Goal: Task Accomplishment & Management: Use online tool/utility

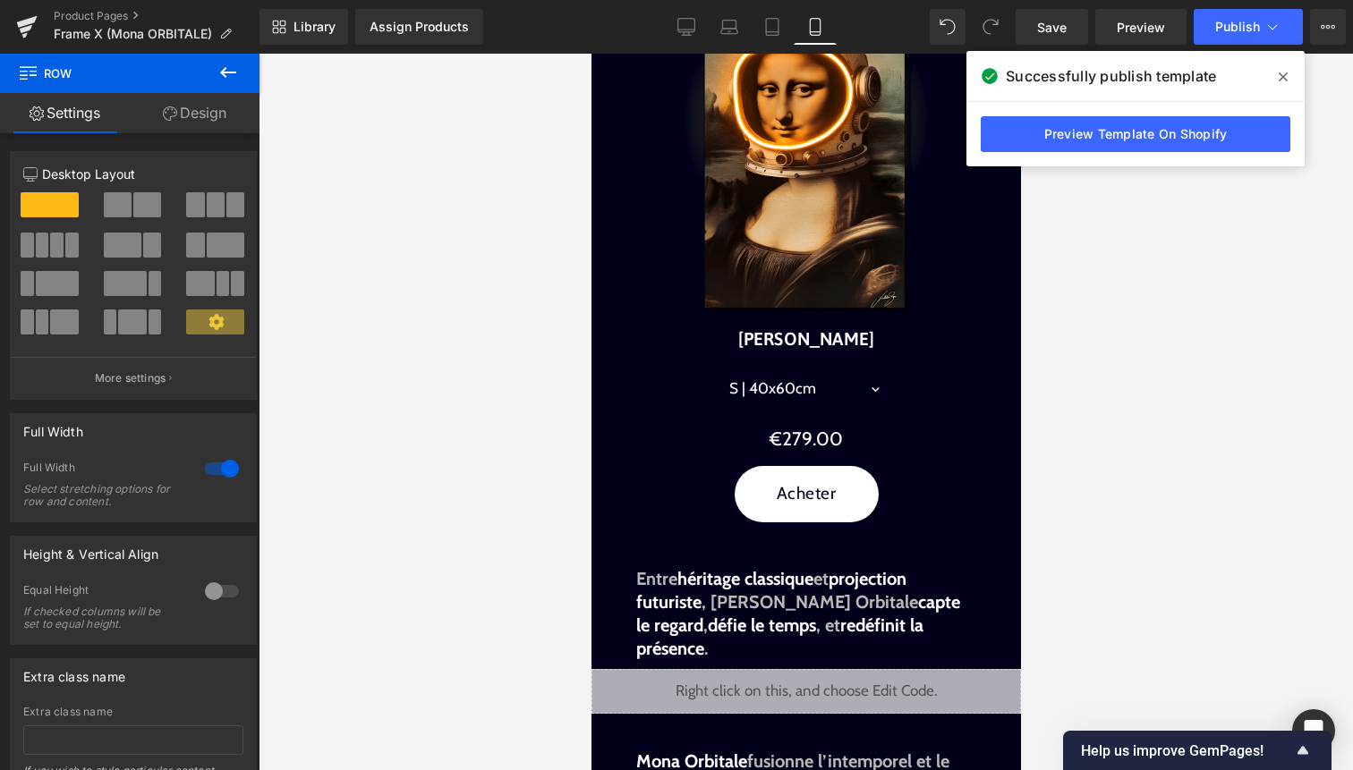
scroll to position [774, 0]
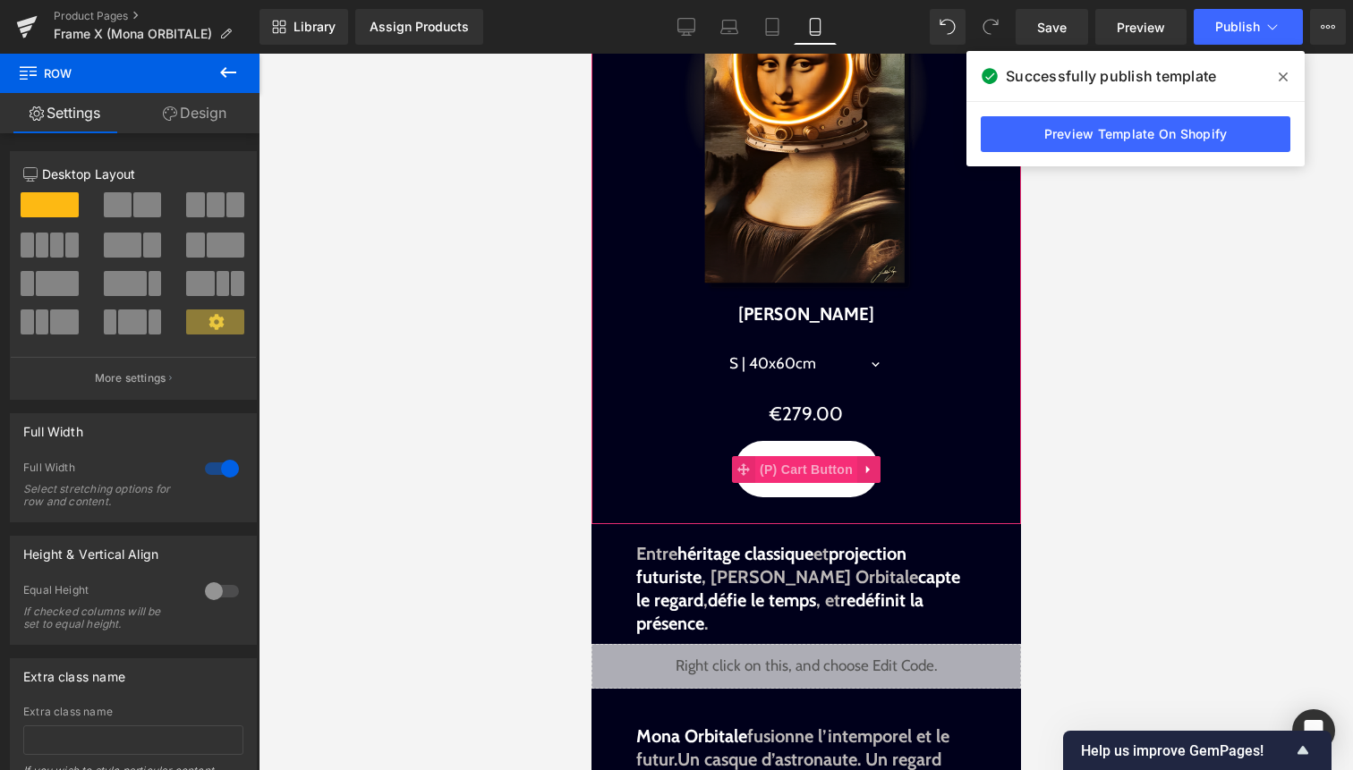
click at [800, 470] on span "(P) Cart Button" at bounding box center [805, 469] width 102 height 27
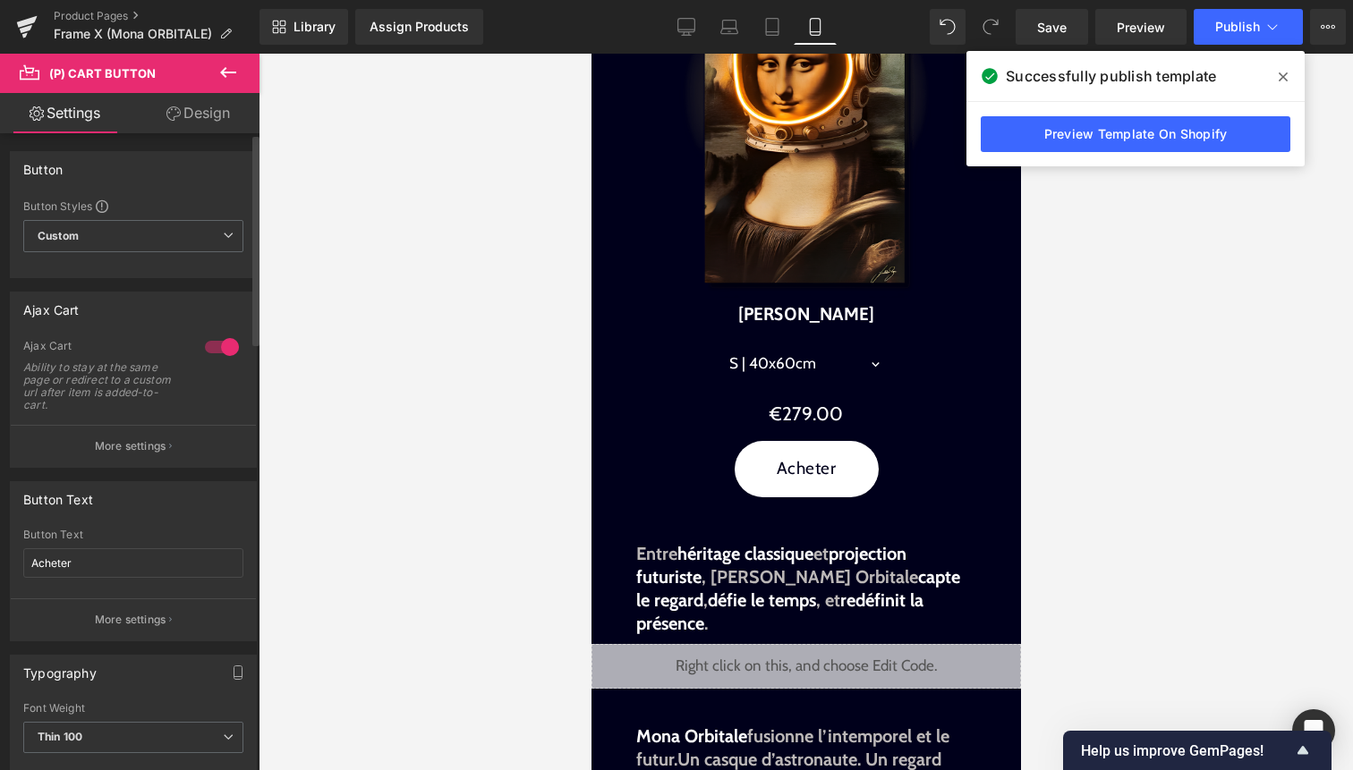
click at [213, 348] on div at bounding box center [221, 347] width 43 height 29
click at [207, 350] on div at bounding box center [221, 347] width 43 height 29
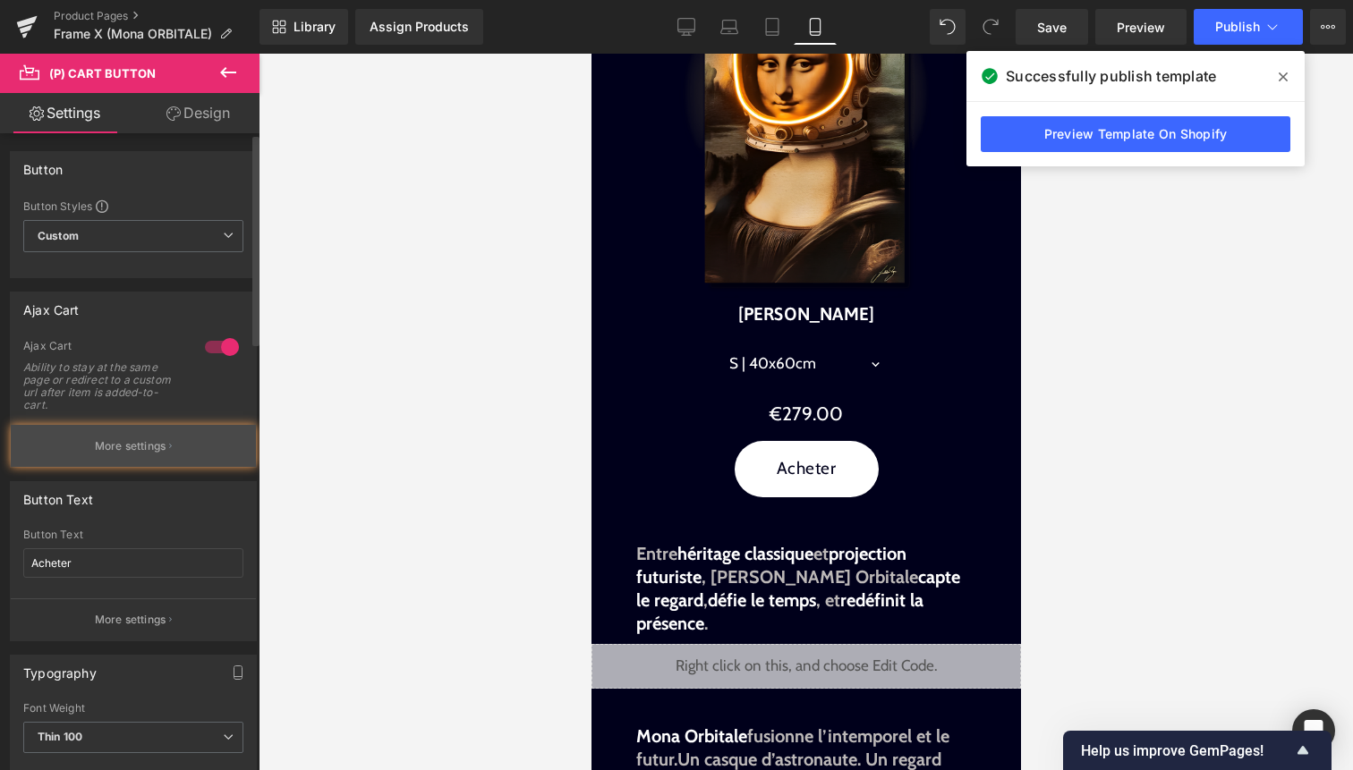
click at [163, 452] on button "More settings" at bounding box center [133, 446] width 245 height 42
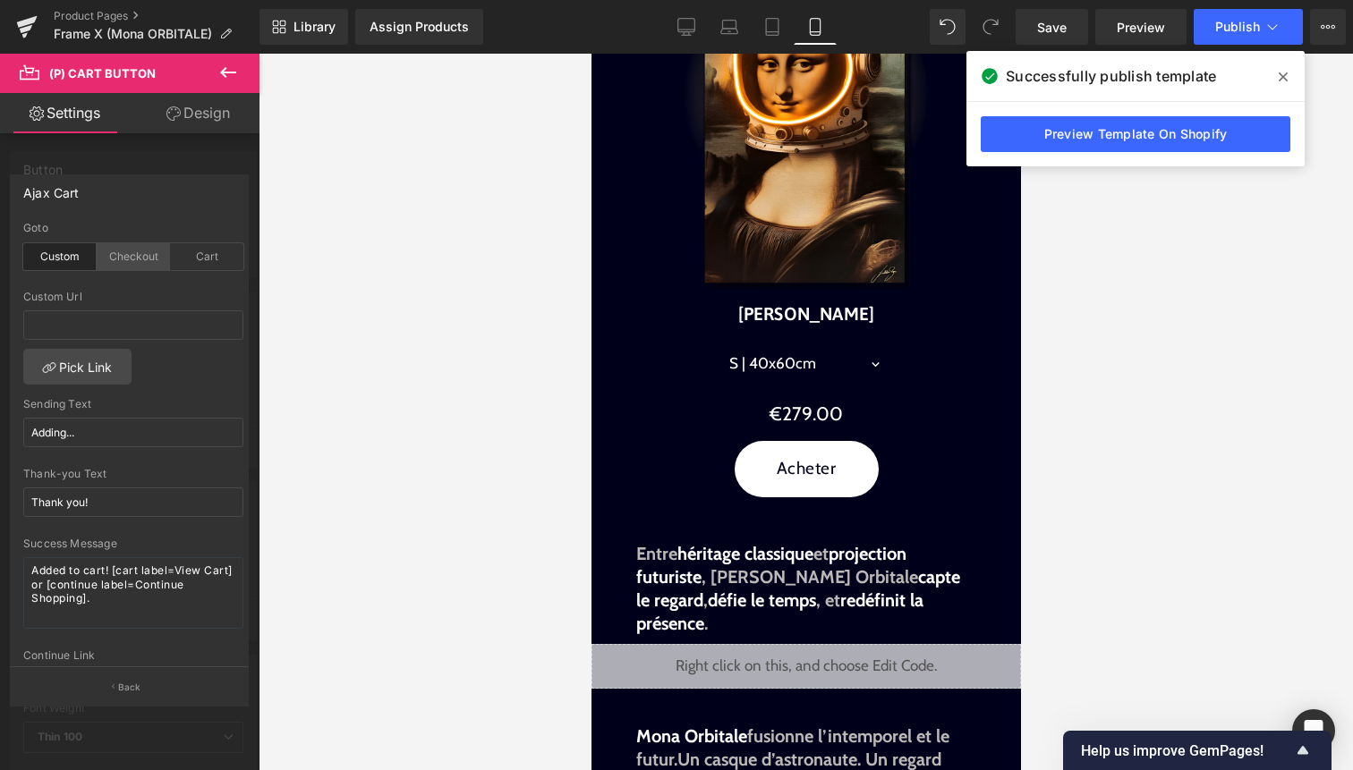
click at [141, 267] on div "Checkout" at bounding box center [133, 256] width 73 height 27
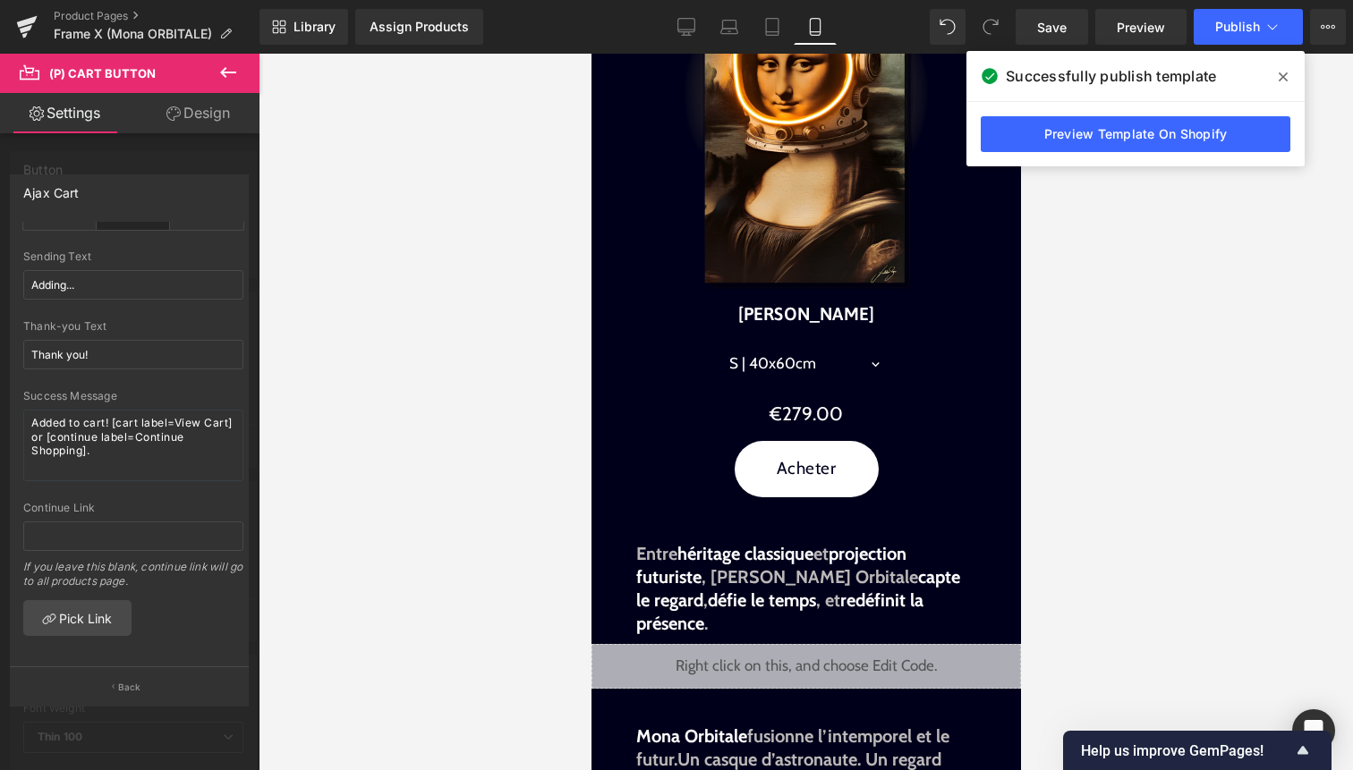
scroll to position [0, 0]
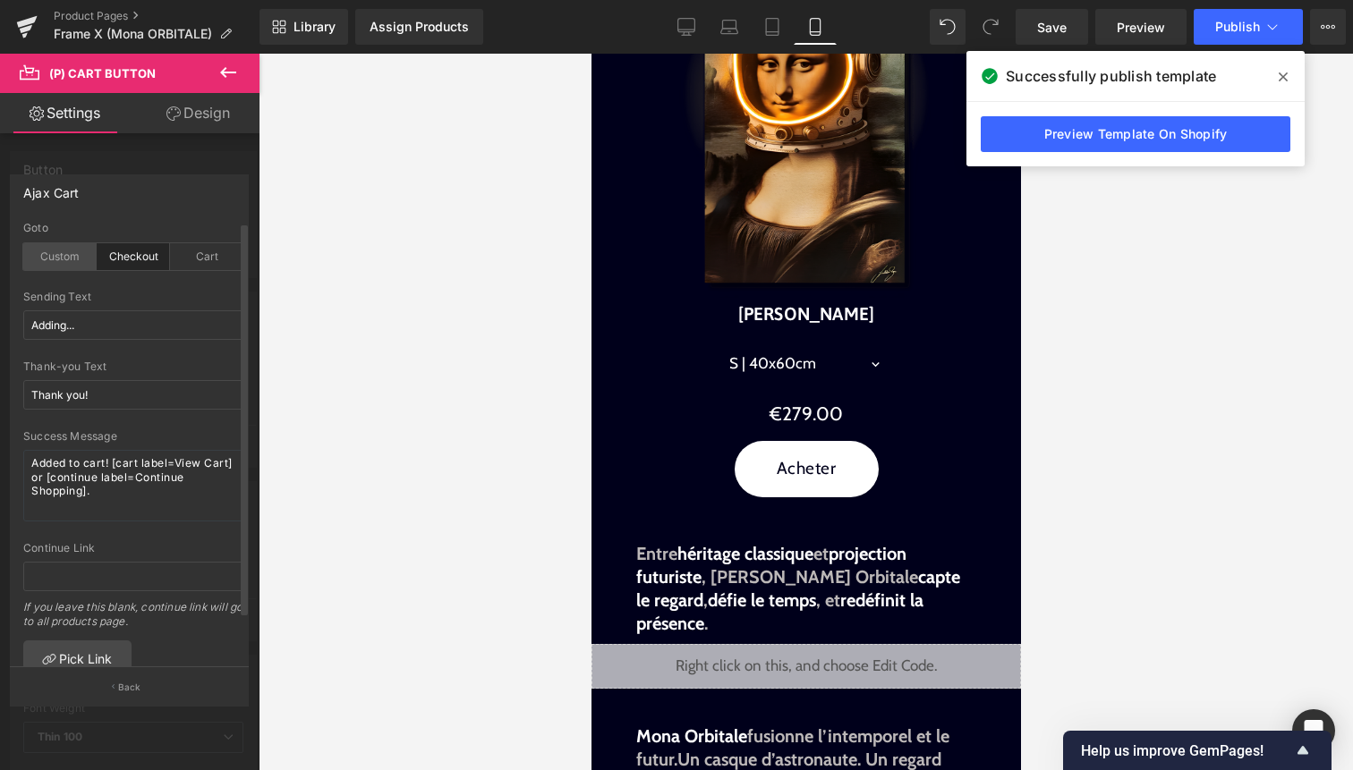
click at [80, 264] on div "Custom" at bounding box center [59, 256] width 73 height 27
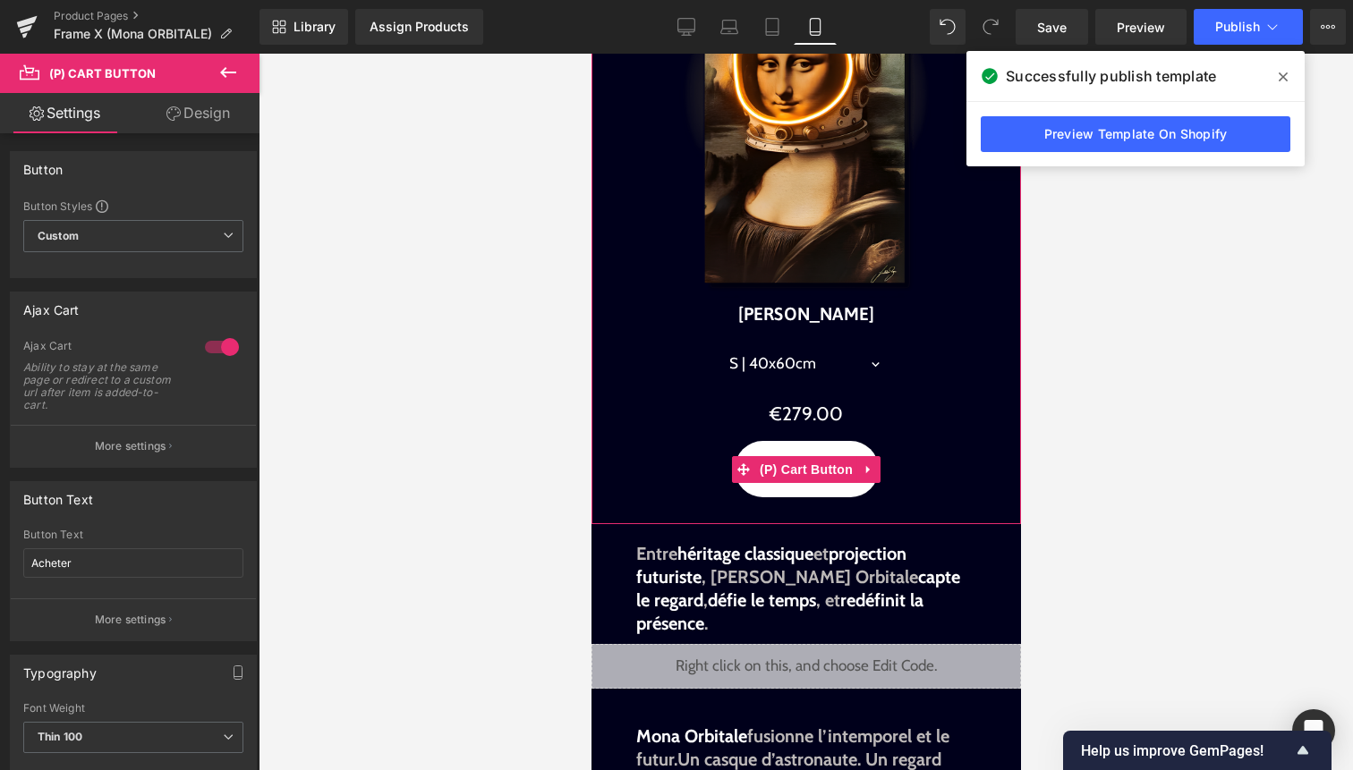
click at [796, 472] on span "(P) Cart Button" at bounding box center [805, 469] width 102 height 27
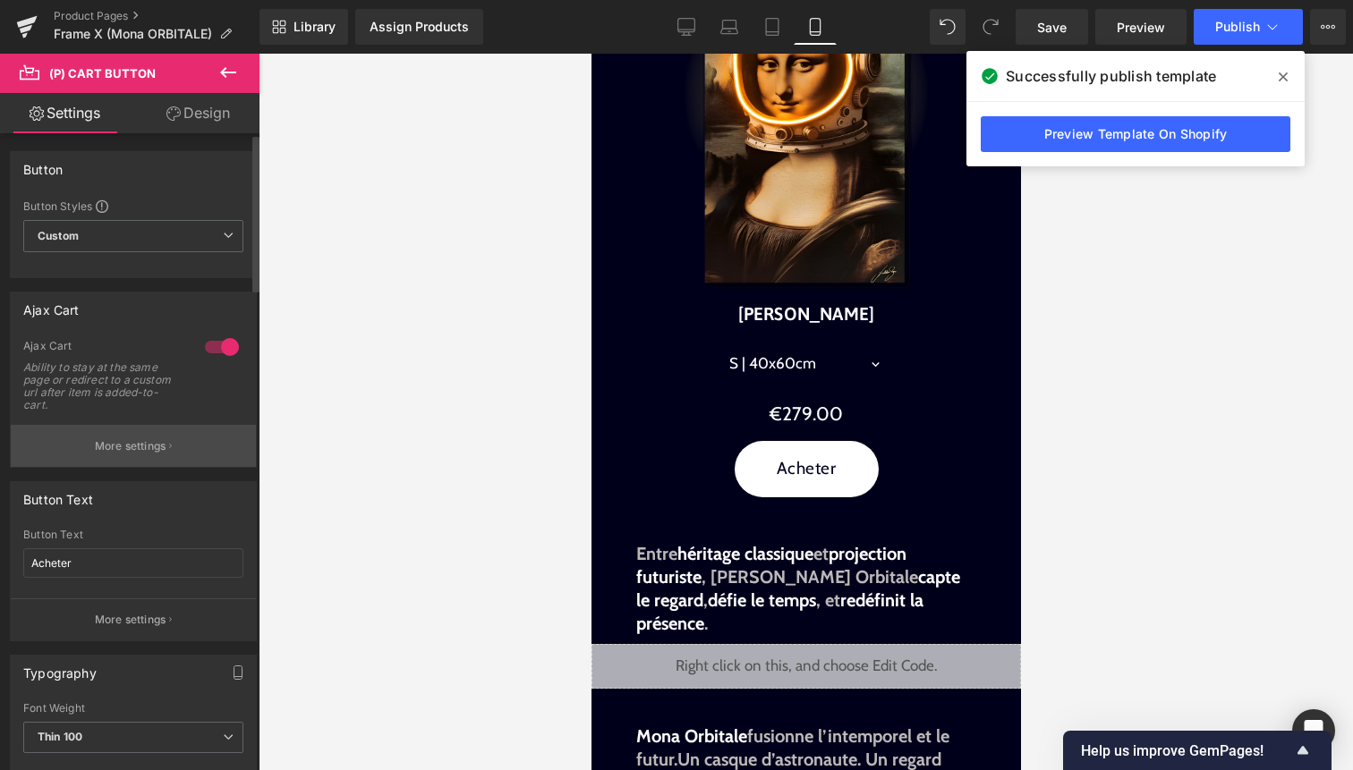
click at [149, 438] on p "More settings" at bounding box center [131, 446] width 72 height 16
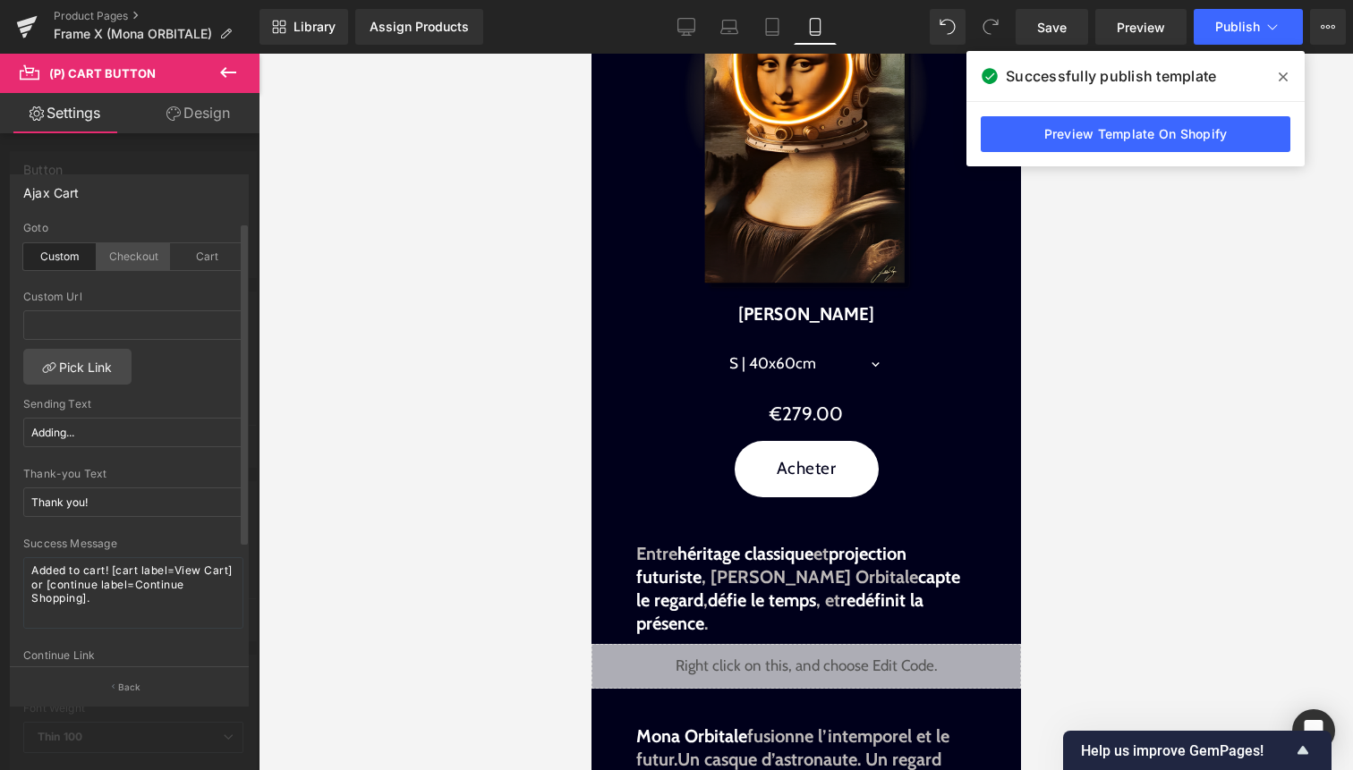
click at [132, 260] on div "Checkout" at bounding box center [133, 256] width 73 height 27
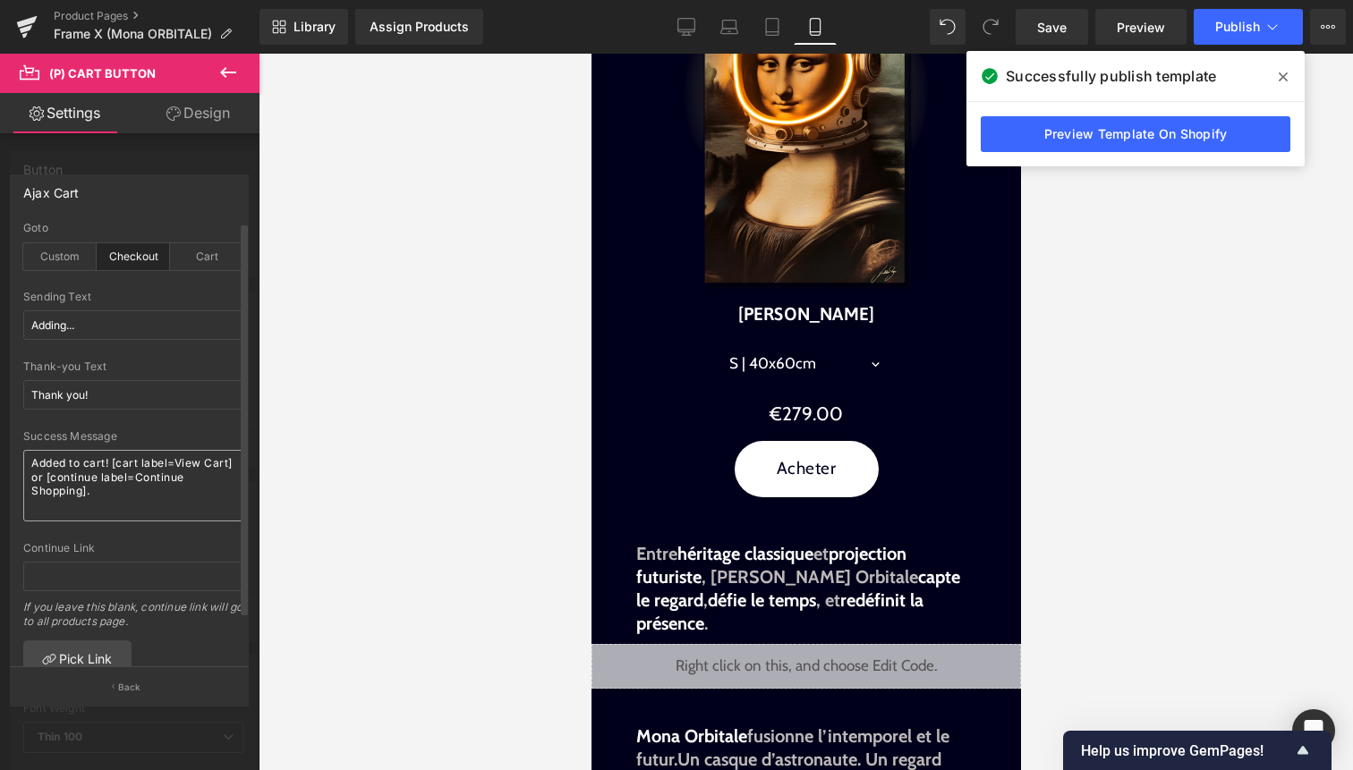
scroll to position [53, 0]
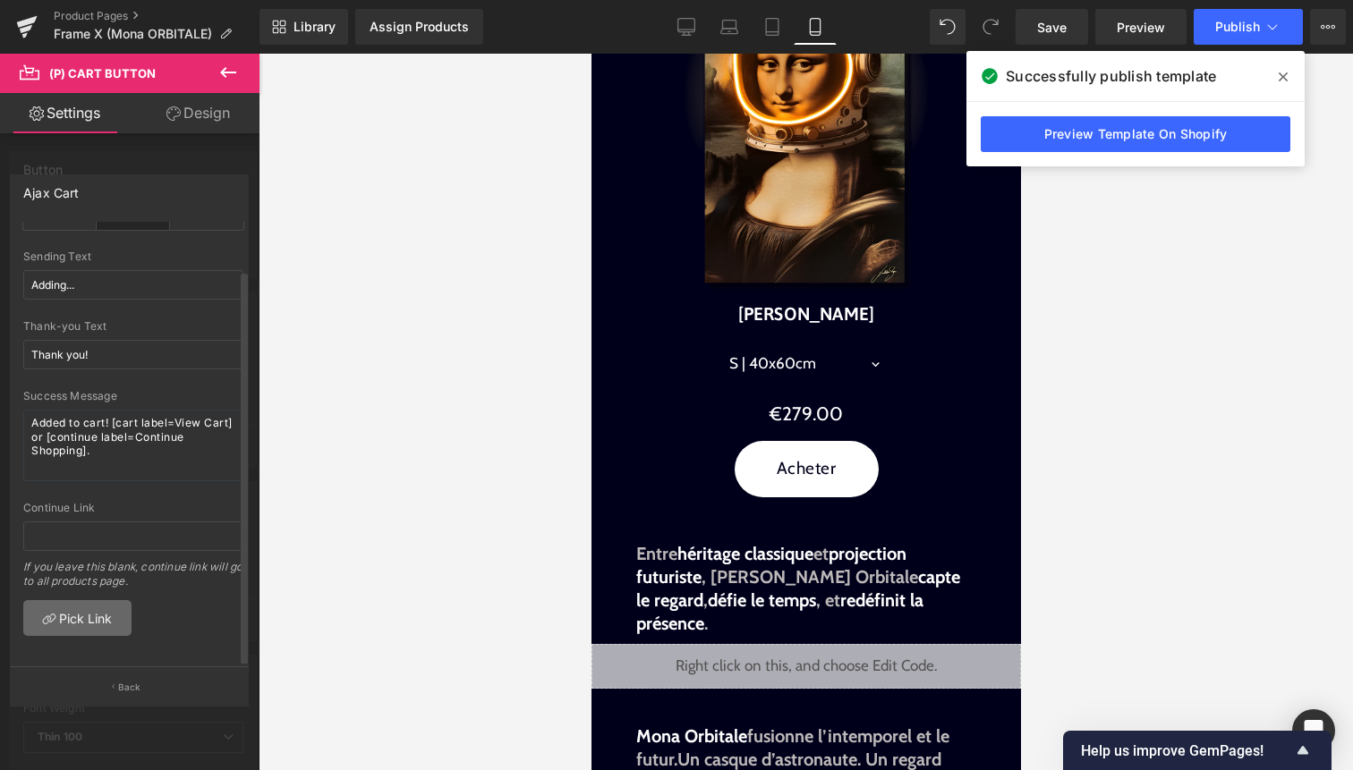
click at [90, 609] on link "Pick Link" at bounding box center [77, 618] width 108 height 36
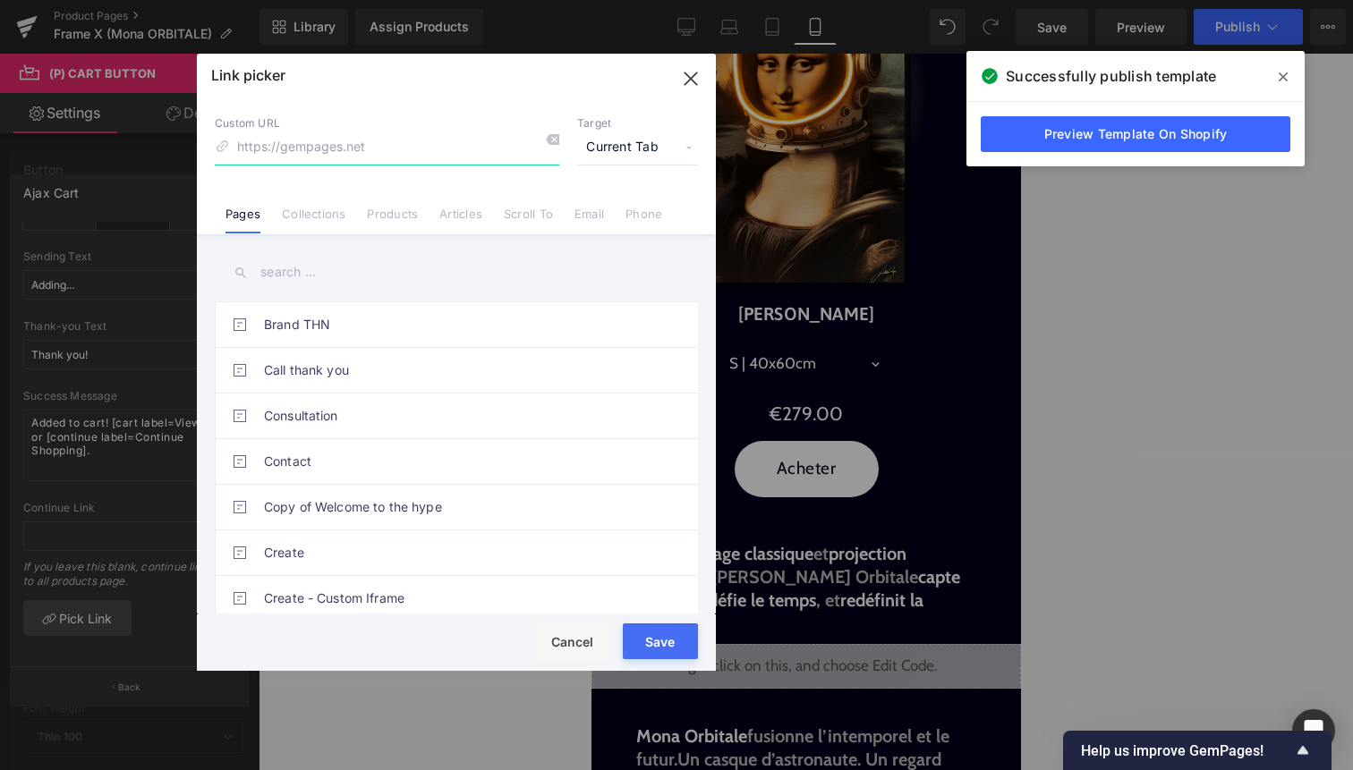
click at [685, 78] on icon "button" at bounding box center [691, 78] width 29 height 29
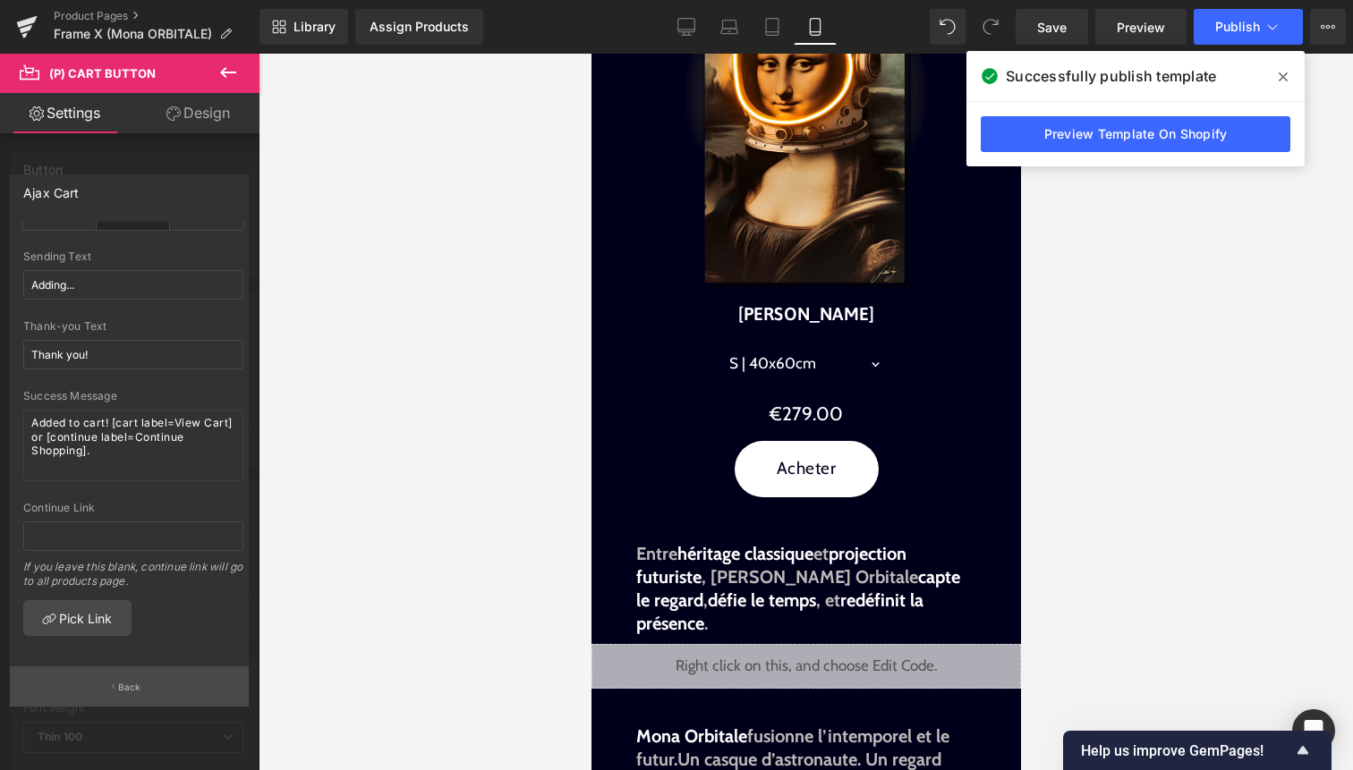
click at [125, 679] on button "Back" at bounding box center [129, 687] width 239 height 40
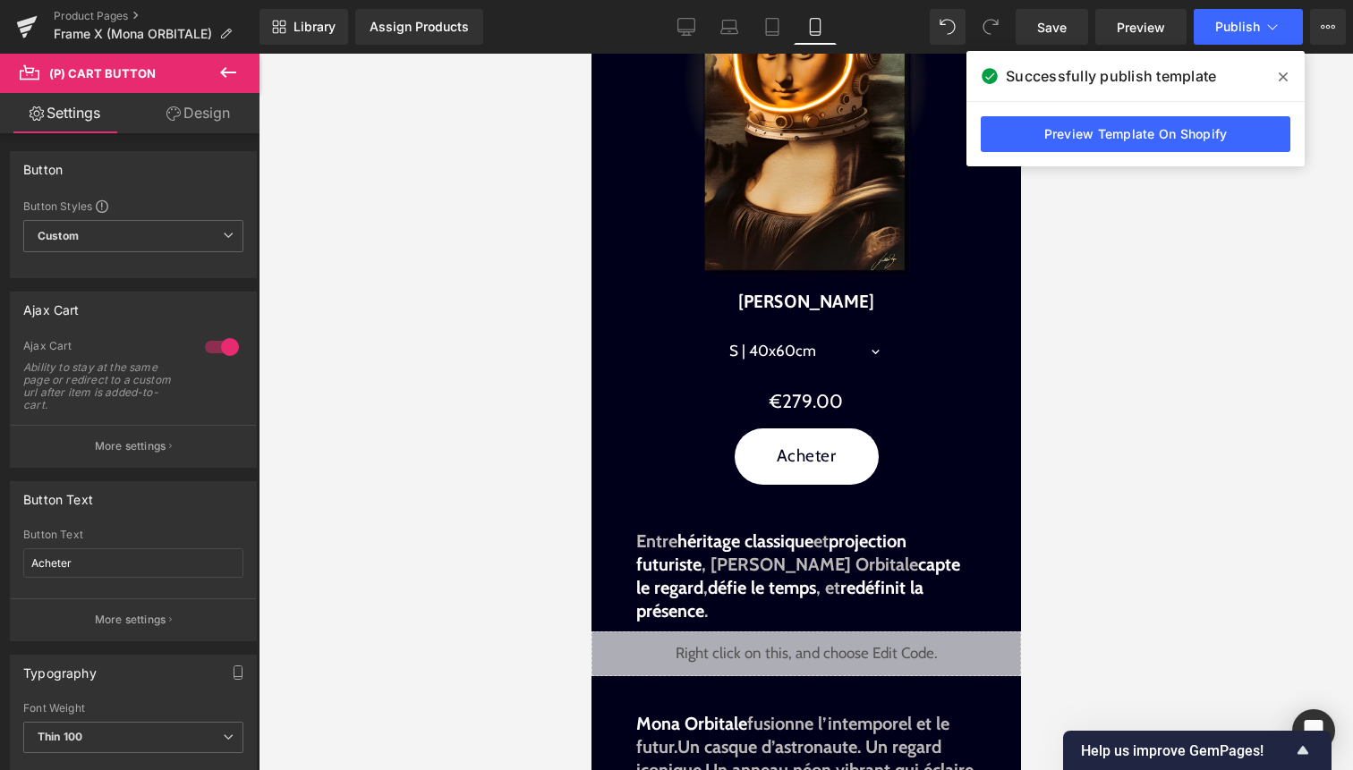
scroll to position [807, 0]
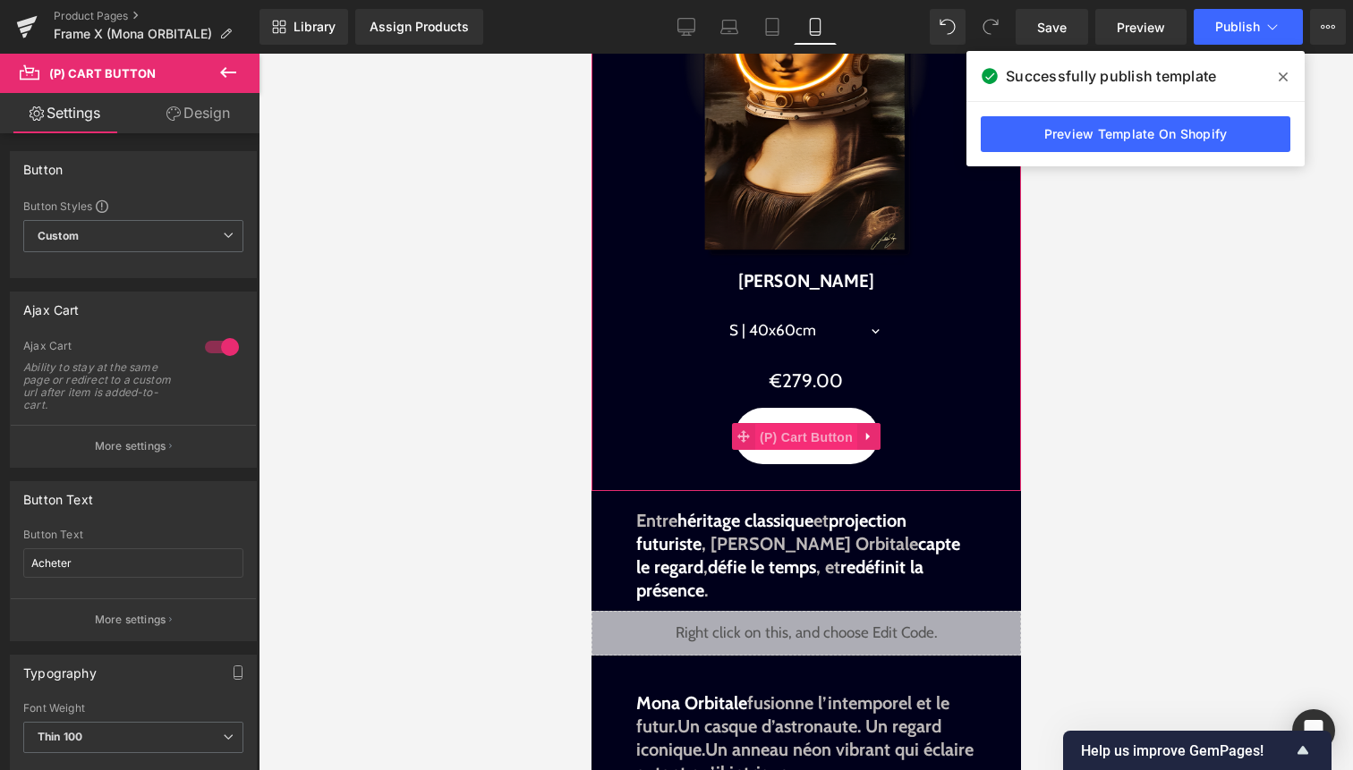
click at [796, 433] on span "(P) Cart Button" at bounding box center [805, 437] width 102 height 27
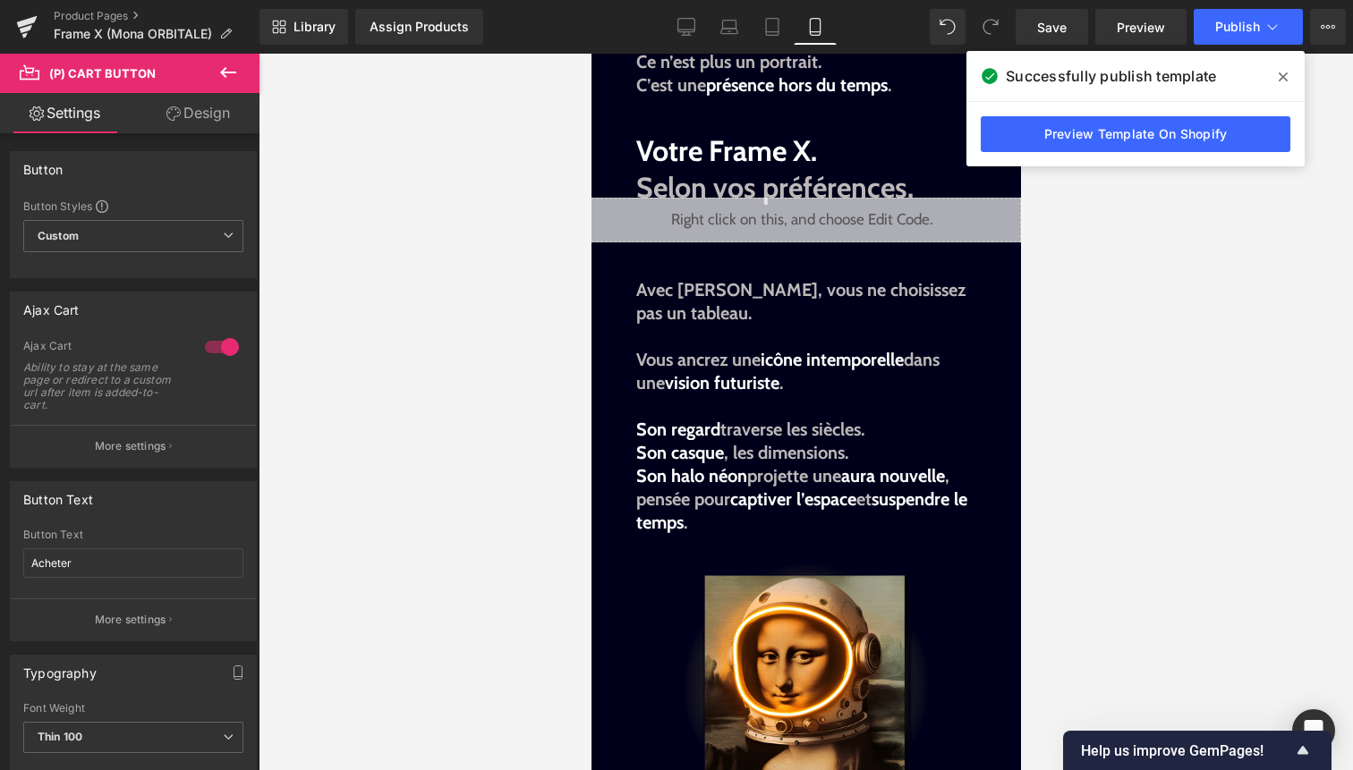
scroll to position [1646, 0]
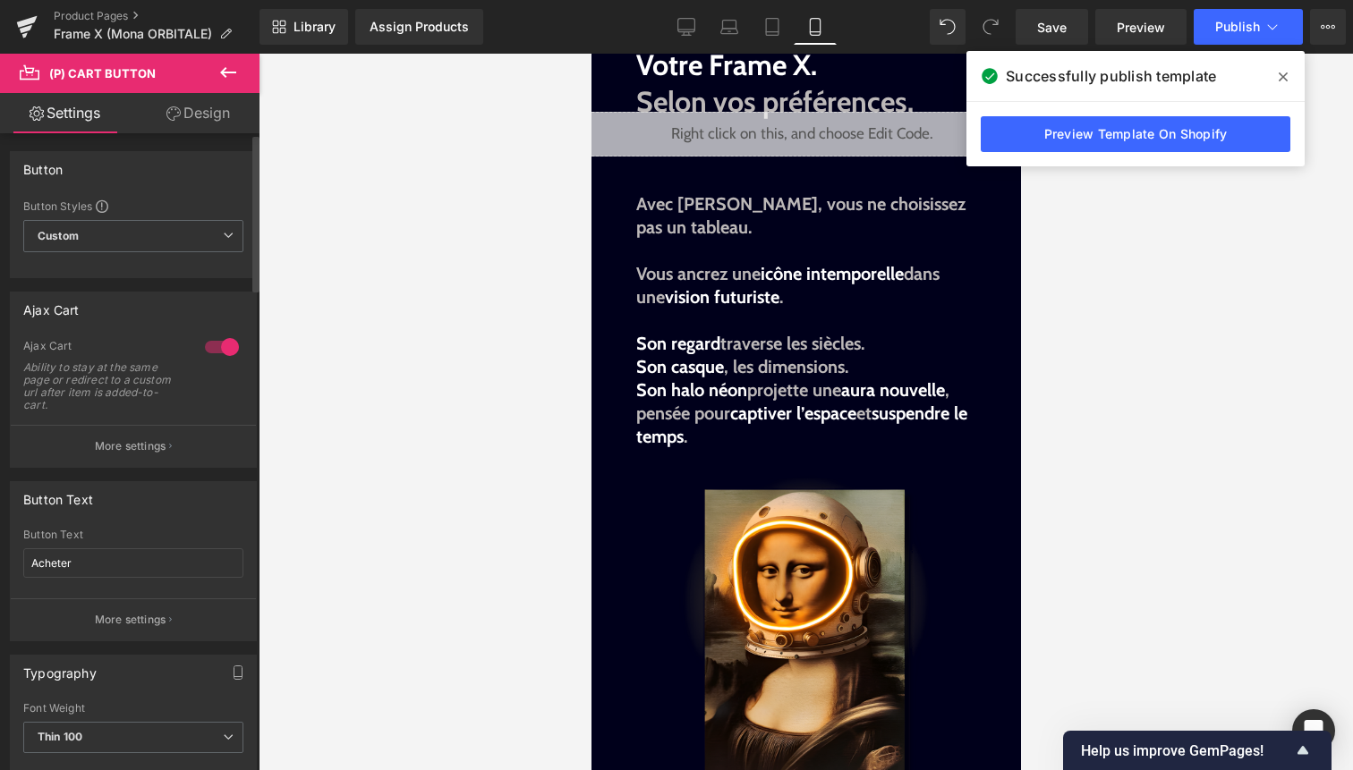
click at [219, 341] on div at bounding box center [221, 347] width 43 height 29
click at [209, 346] on div at bounding box center [221, 347] width 43 height 29
click at [158, 439] on p "More settings" at bounding box center [131, 446] width 72 height 16
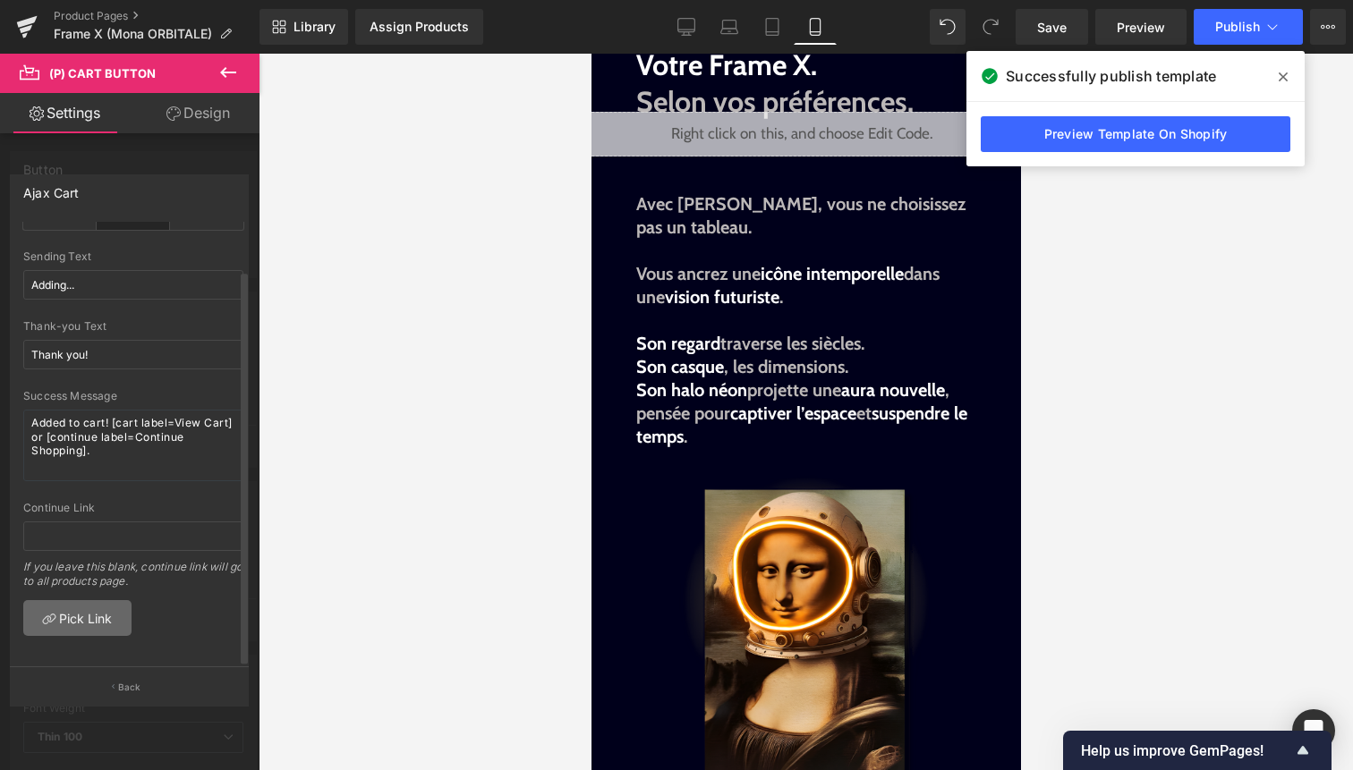
click at [105, 605] on link "Pick Link" at bounding box center [77, 618] width 108 height 36
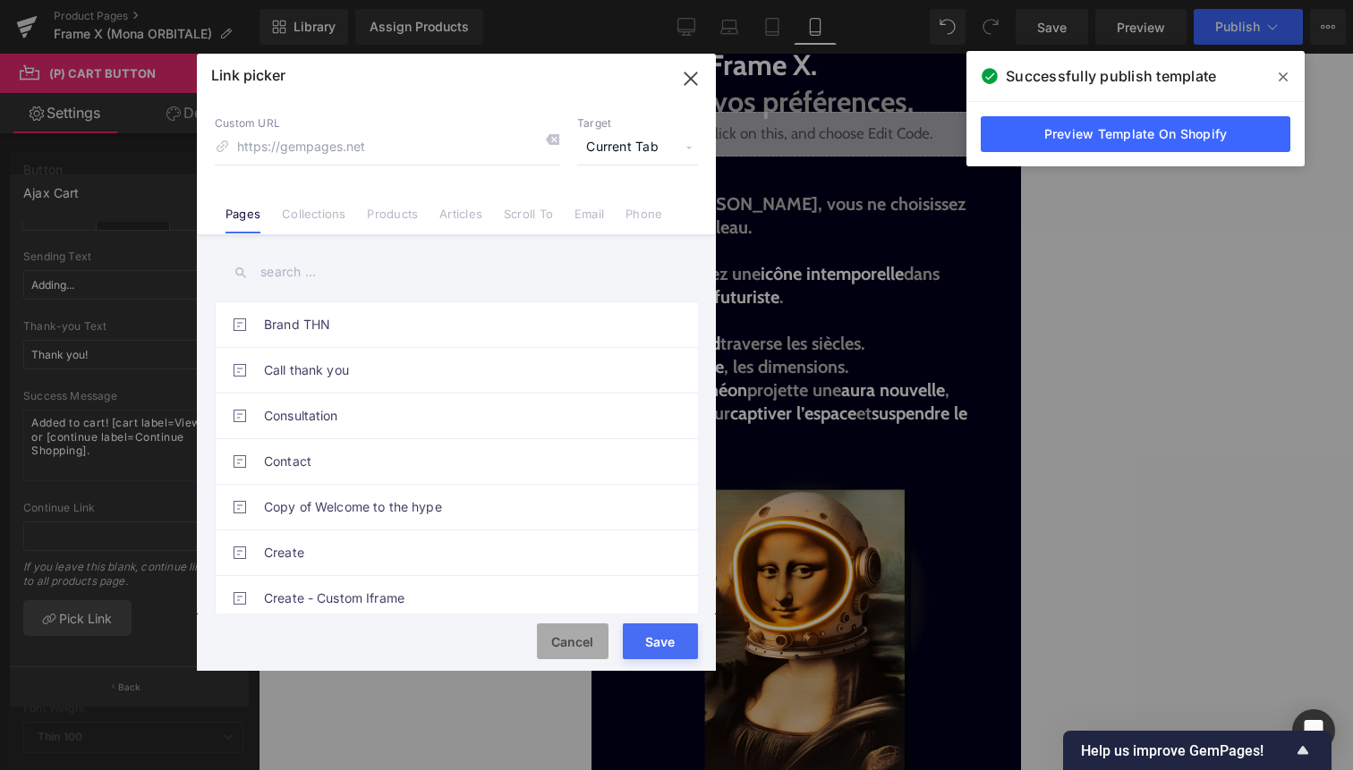
click at [558, 636] on button "Cancel" at bounding box center [573, 642] width 72 height 36
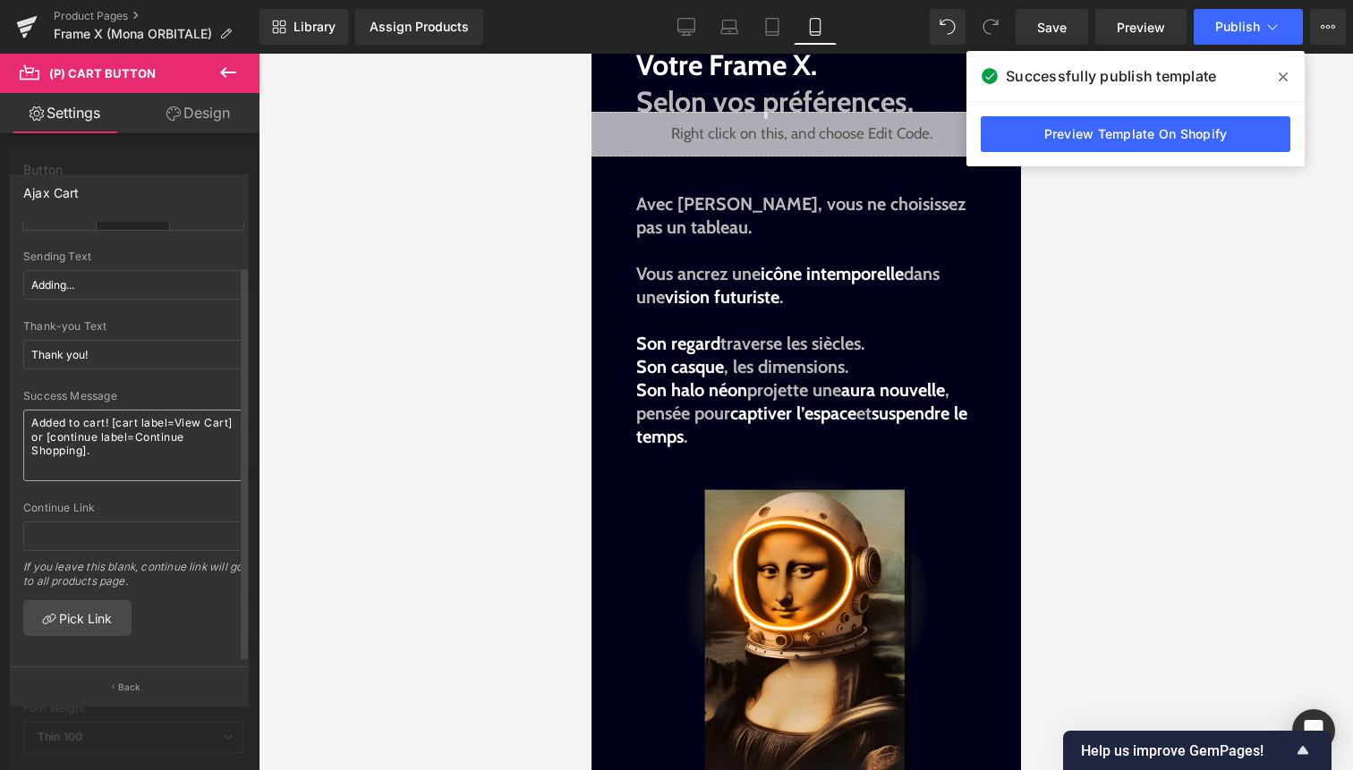
scroll to position [0, 0]
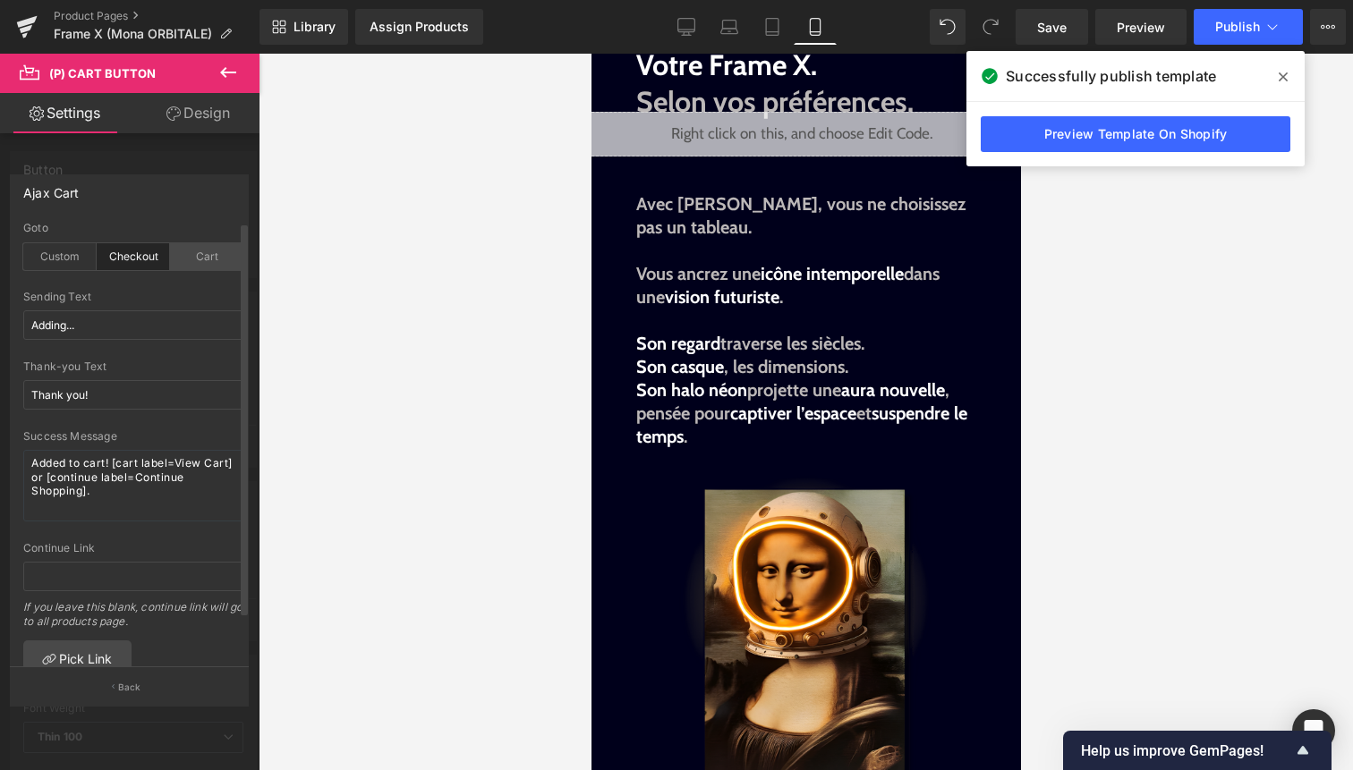
click at [195, 260] on div "Cart" at bounding box center [206, 256] width 73 height 27
click at [132, 264] on div "Checkout" at bounding box center [133, 256] width 73 height 27
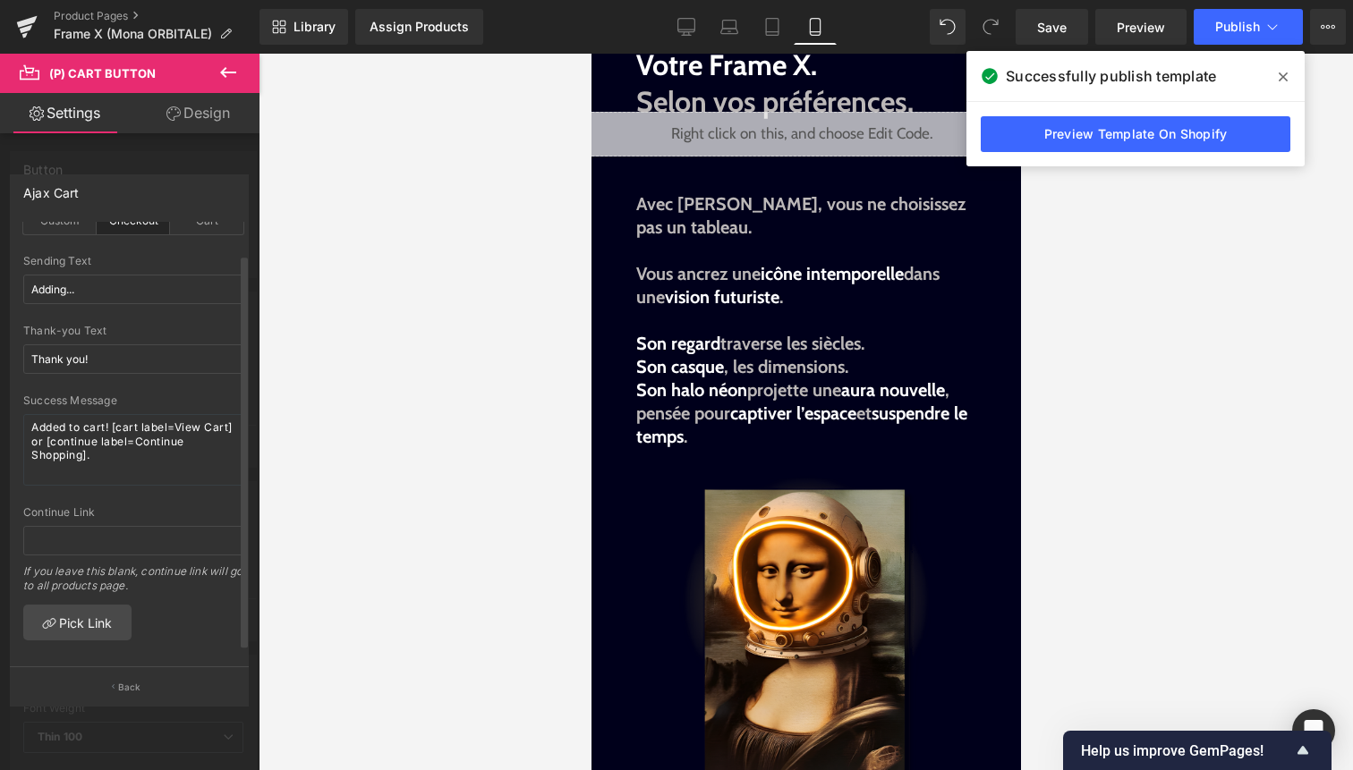
scroll to position [53, 0]
click at [102, 612] on link "Pick Link" at bounding box center [77, 618] width 108 height 36
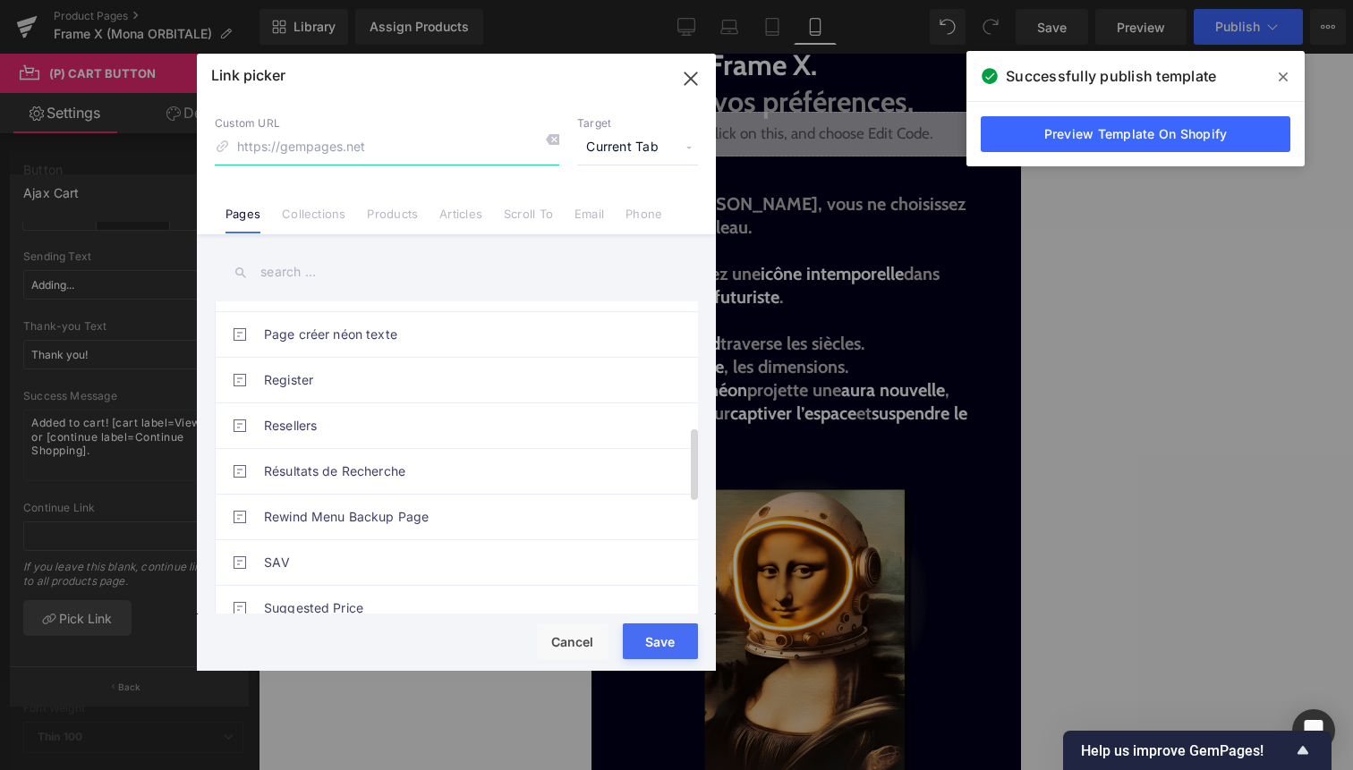
scroll to position [1019, 0]
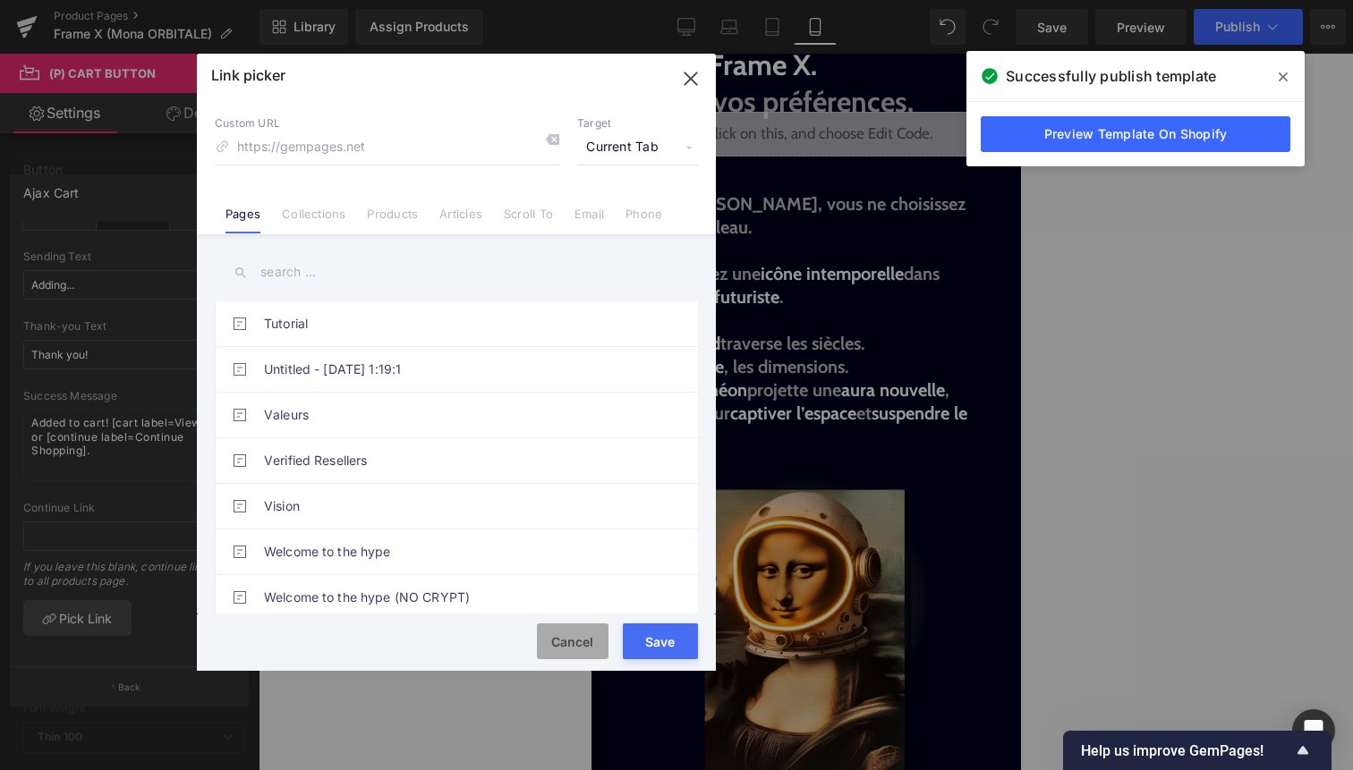
click at [594, 627] on button "Cancel" at bounding box center [573, 642] width 72 height 36
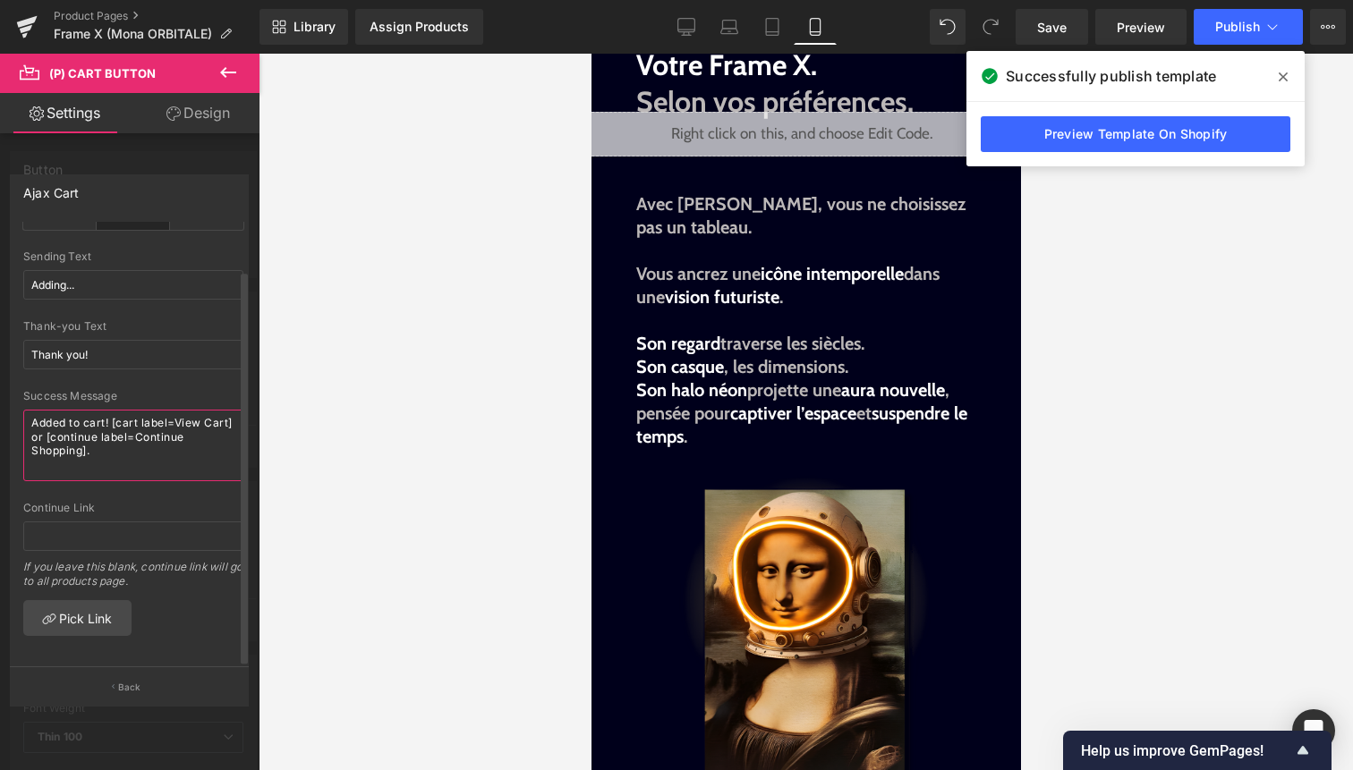
drag, startPoint x: 132, startPoint y: 442, endPoint x: 12, endPoint y: 404, distance: 125.7
click at [12, 404] on div "checkout Goto Custom Checkout Cart Custom Url Pick Link Adding... Sending Text …" at bounding box center [133, 445] width 245 height 446
click at [137, 438] on textarea "Added to cart! [cart label=View Cart] or [continue label=Continue Shopping]." at bounding box center [133, 446] width 220 height 72
drag, startPoint x: 135, startPoint y: 438, endPoint x: 30, endPoint y: 413, distance: 107.7
click at [30, 413] on textarea "Added to cart! [cart label=View Cart] or [continue label=Continue Shopping]." at bounding box center [133, 446] width 220 height 72
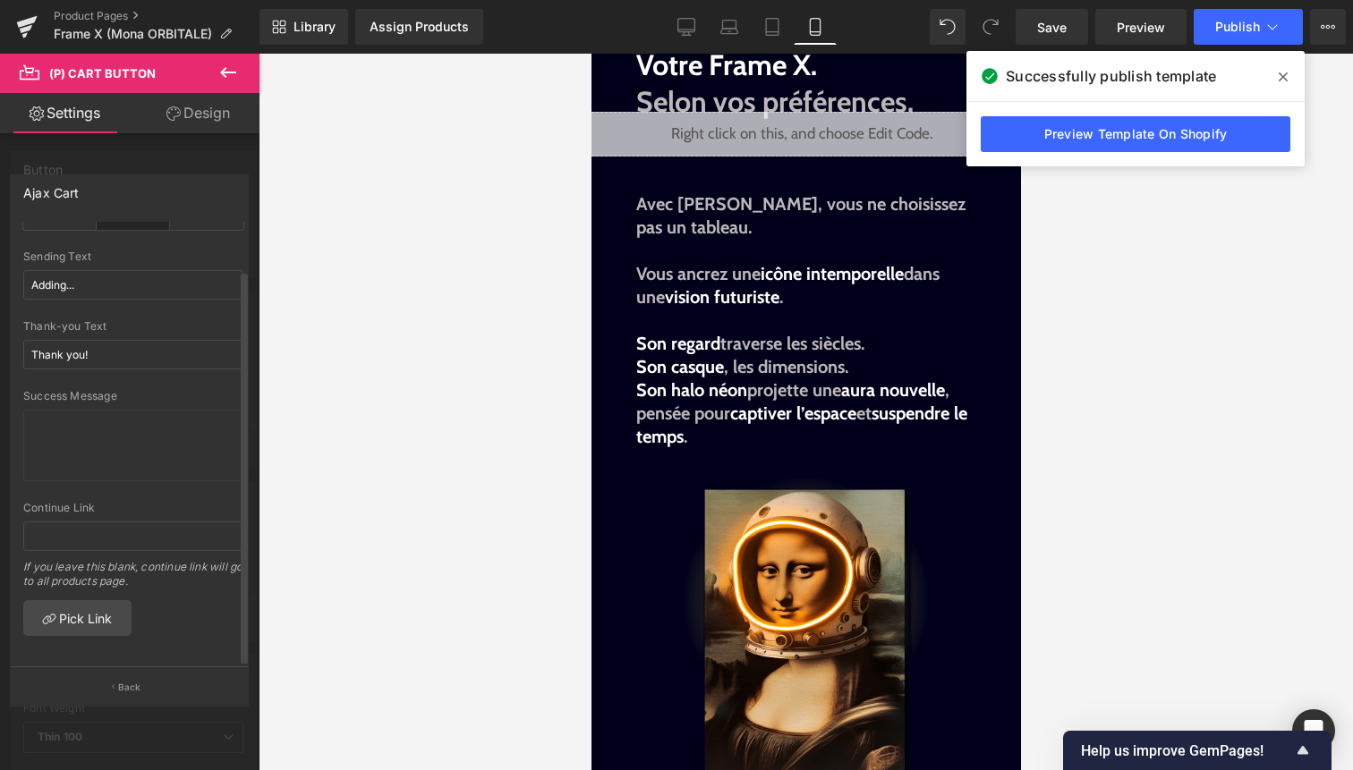
click at [164, 490] on div at bounding box center [133, 496] width 220 height 12
click at [155, 522] on input "text" at bounding box center [133, 537] width 220 height 30
drag, startPoint x: 159, startPoint y: 278, endPoint x: 5, endPoint y: 278, distance: 153.9
click at [5, 278] on div "Ajax Cart checkout Goto Custom Checkout Cart Custom Url Pick Link Adding... Sen…" at bounding box center [130, 433] width 260 height 544
type input "A"
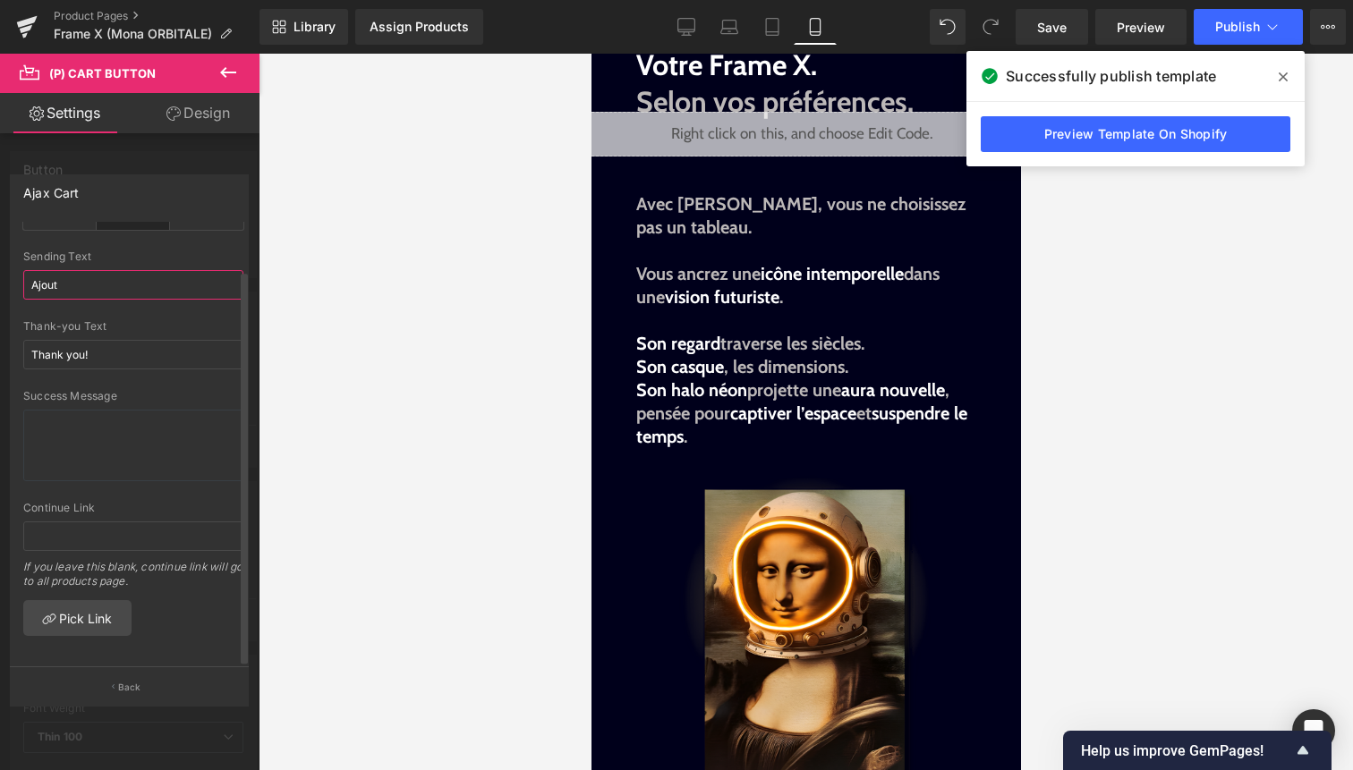
type input "Ajout"
click at [135, 251] on div "Sending Text" at bounding box center [133, 257] width 220 height 13
drag, startPoint x: 110, startPoint y: 348, endPoint x: 26, endPoint y: 344, distance: 84.2
click at [26, 344] on input "Thank you!" at bounding box center [133, 355] width 220 height 30
click at [137, 418] on textarea at bounding box center [133, 446] width 220 height 72
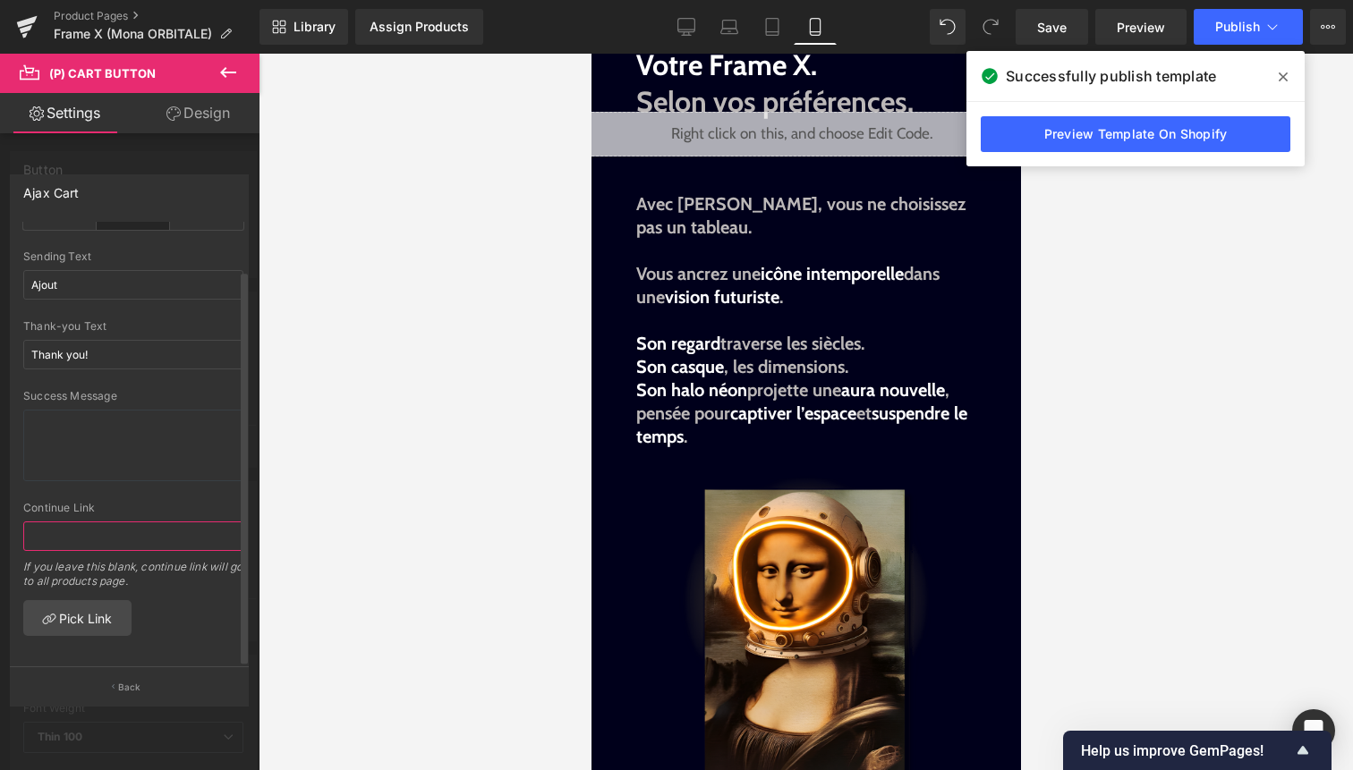
click at [129, 526] on input "text" at bounding box center [133, 537] width 220 height 30
click at [107, 600] on link "Pick Link" at bounding box center [77, 618] width 108 height 36
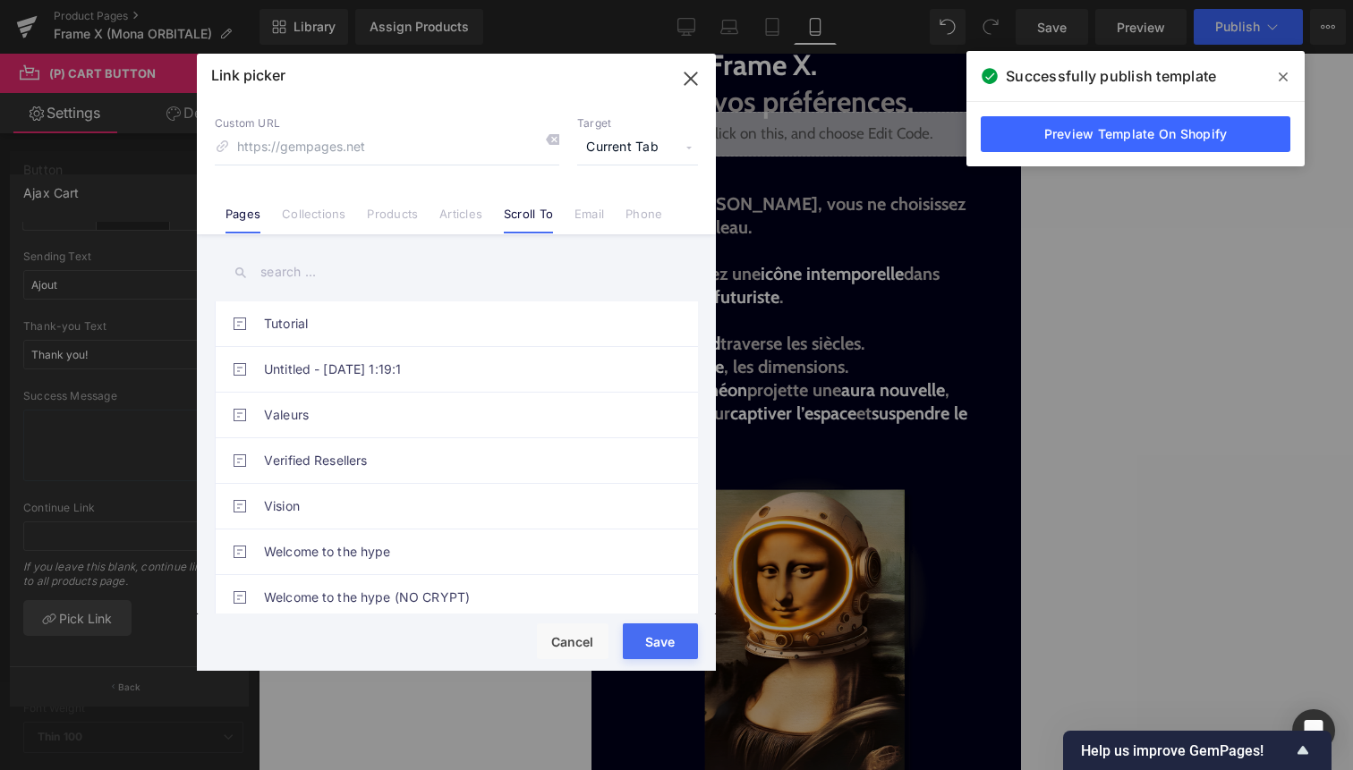
click at [539, 218] on link "Scroll To" at bounding box center [528, 220] width 49 height 27
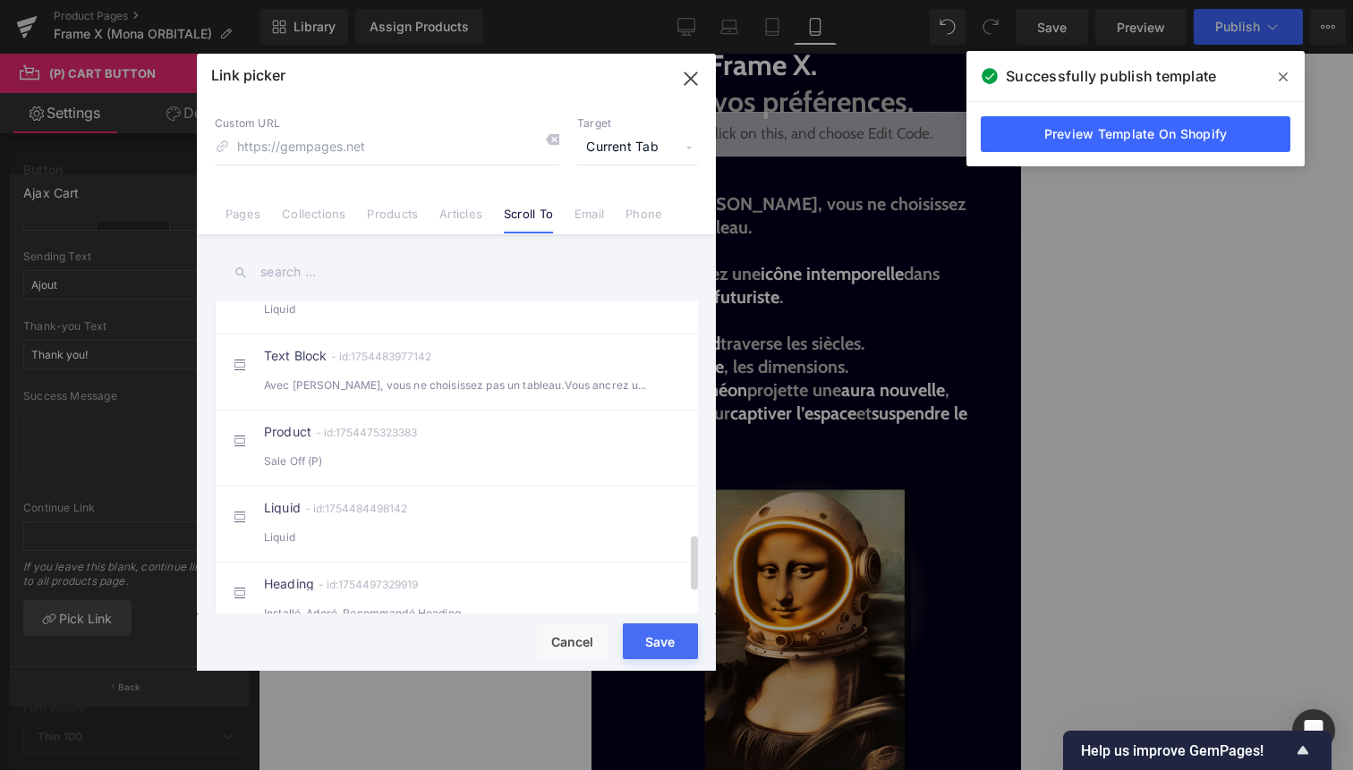
scroll to position [1323, 0]
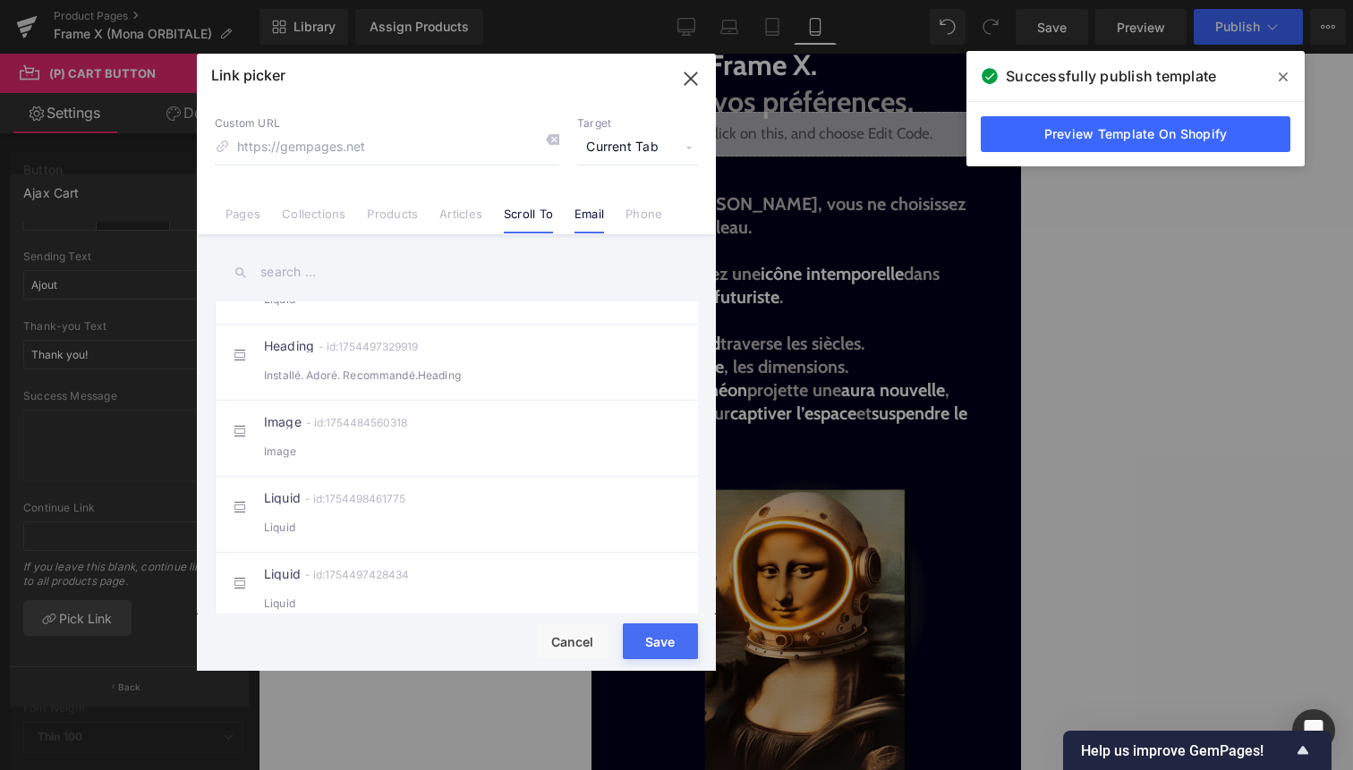
click at [578, 209] on link "Email" at bounding box center [590, 220] width 30 height 27
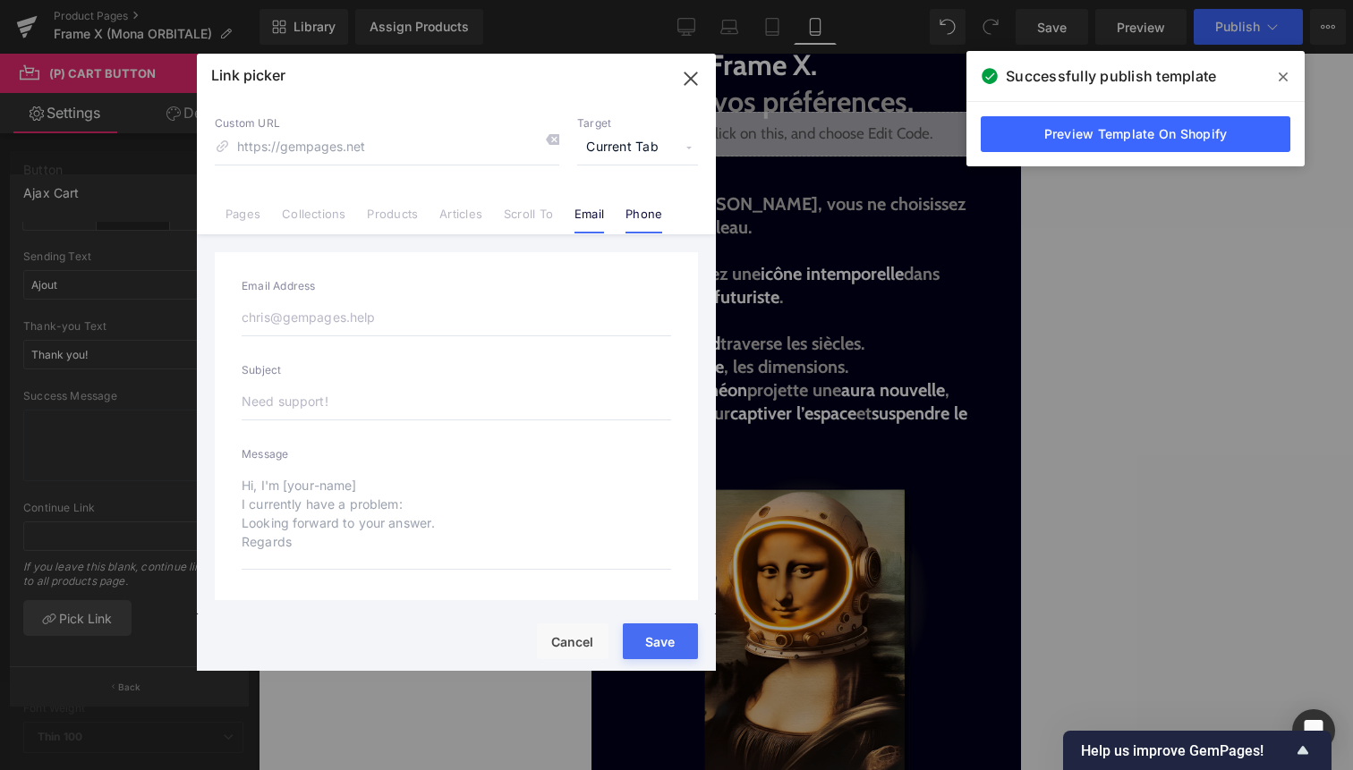
click at [658, 208] on link "Phone" at bounding box center [644, 220] width 37 height 27
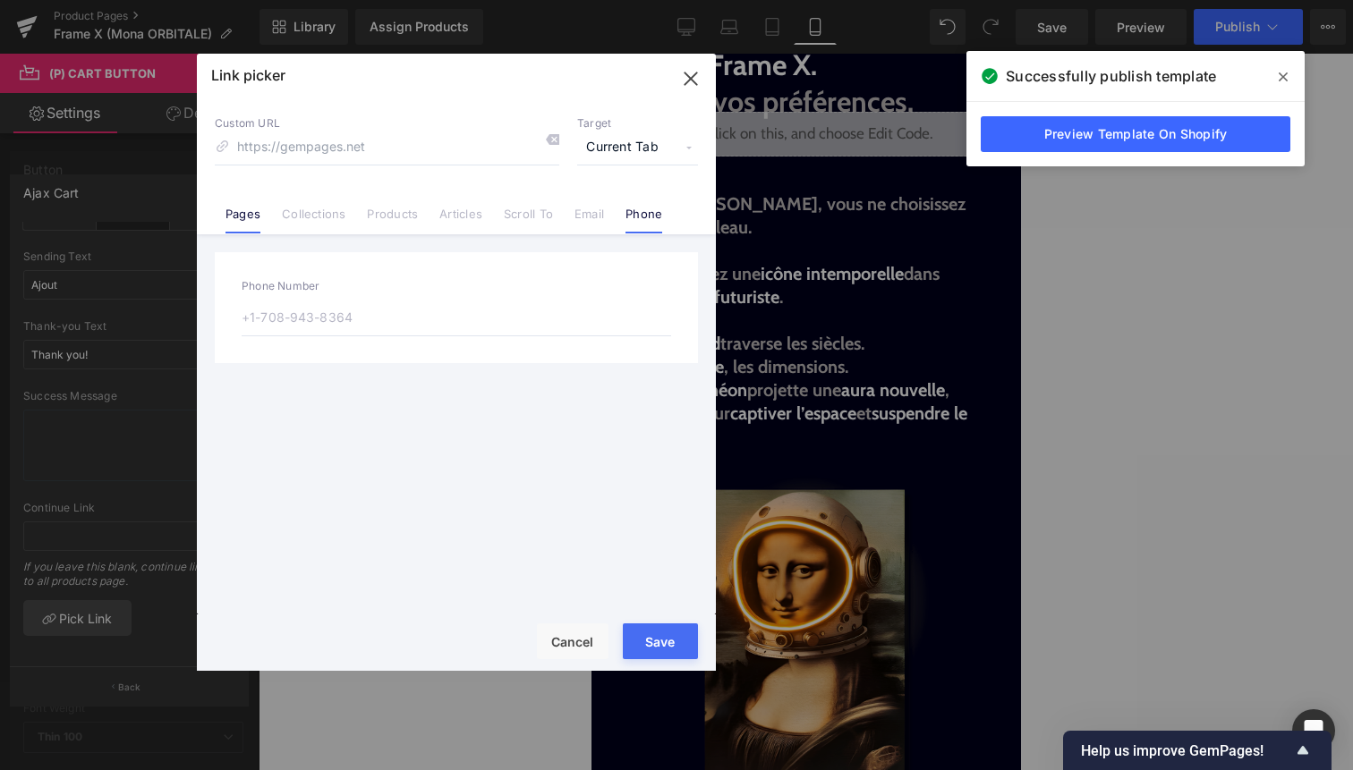
click at [246, 216] on link "Pages" at bounding box center [243, 220] width 35 height 27
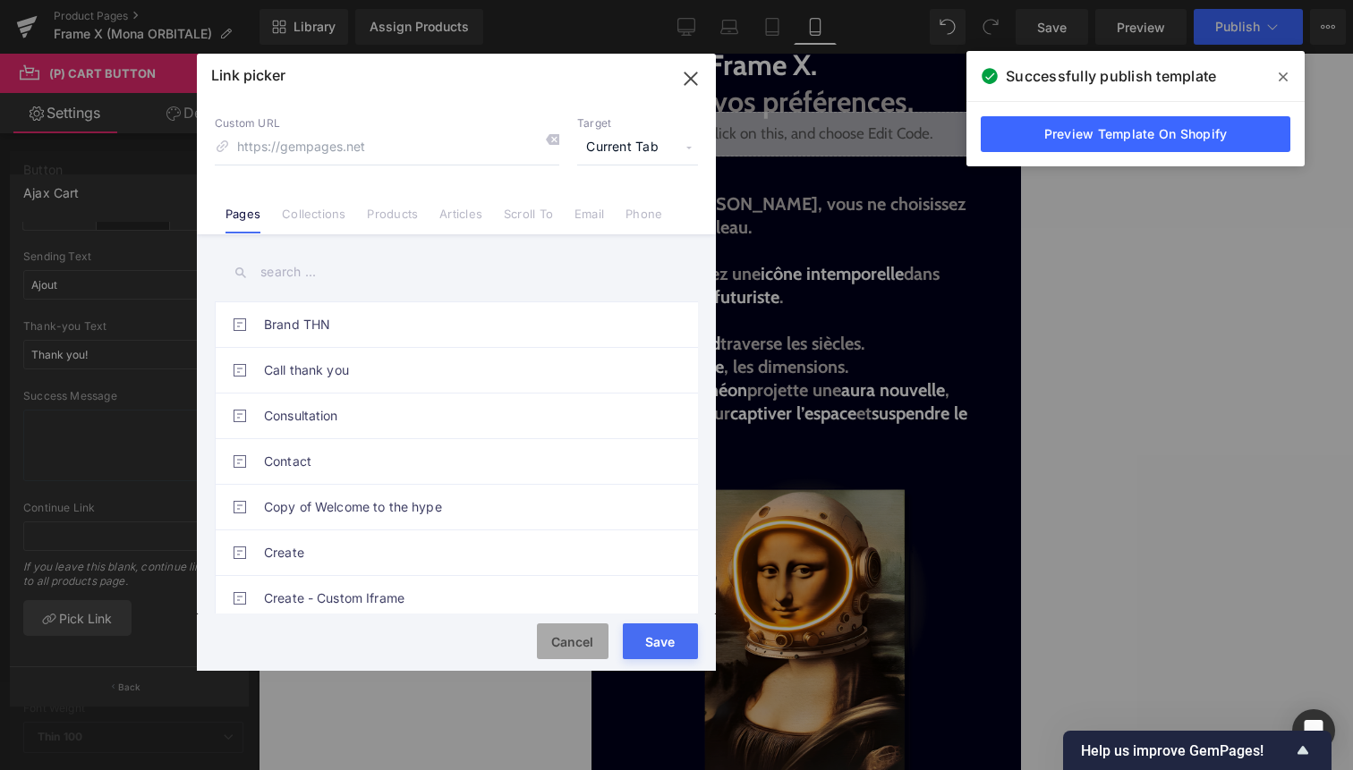
click at [572, 635] on button "Cancel" at bounding box center [573, 642] width 72 height 36
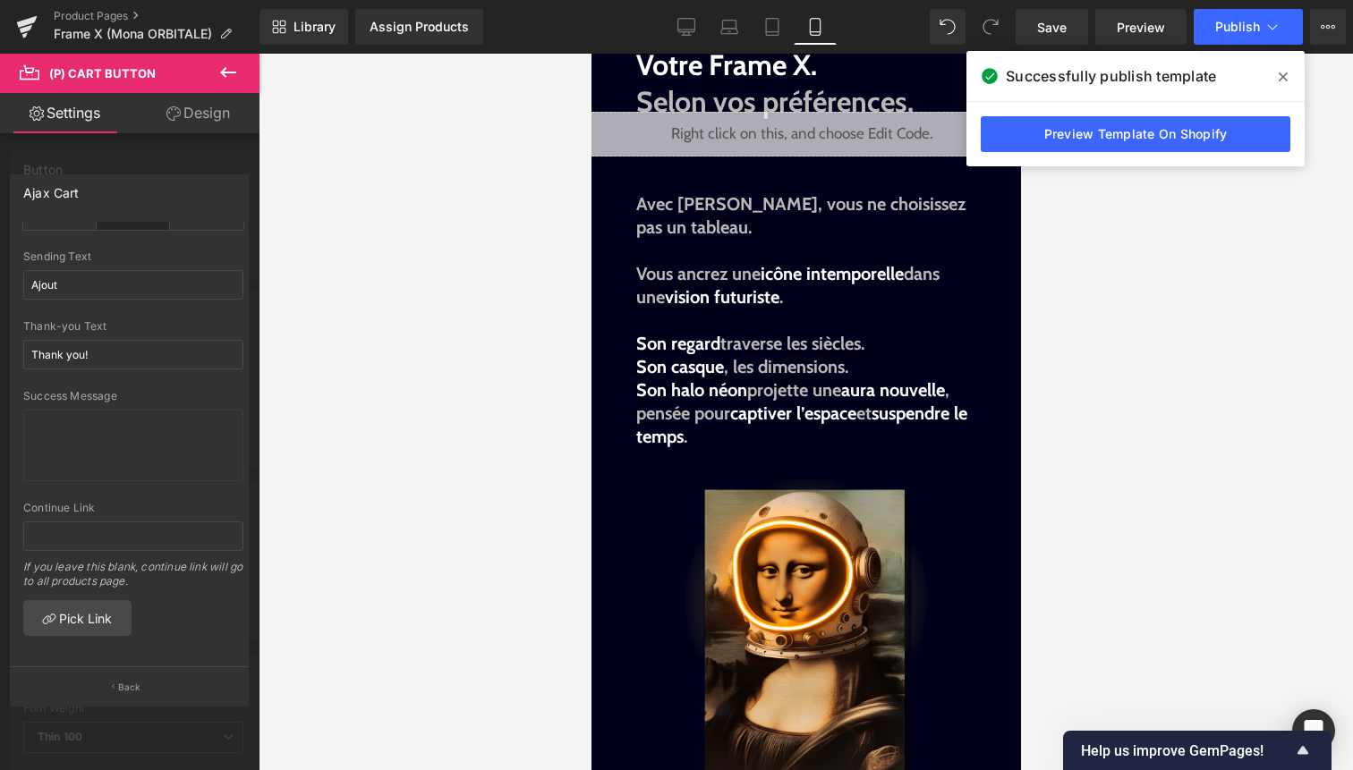
click at [304, 151] on div at bounding box center [806, 412] width 1094 height 717
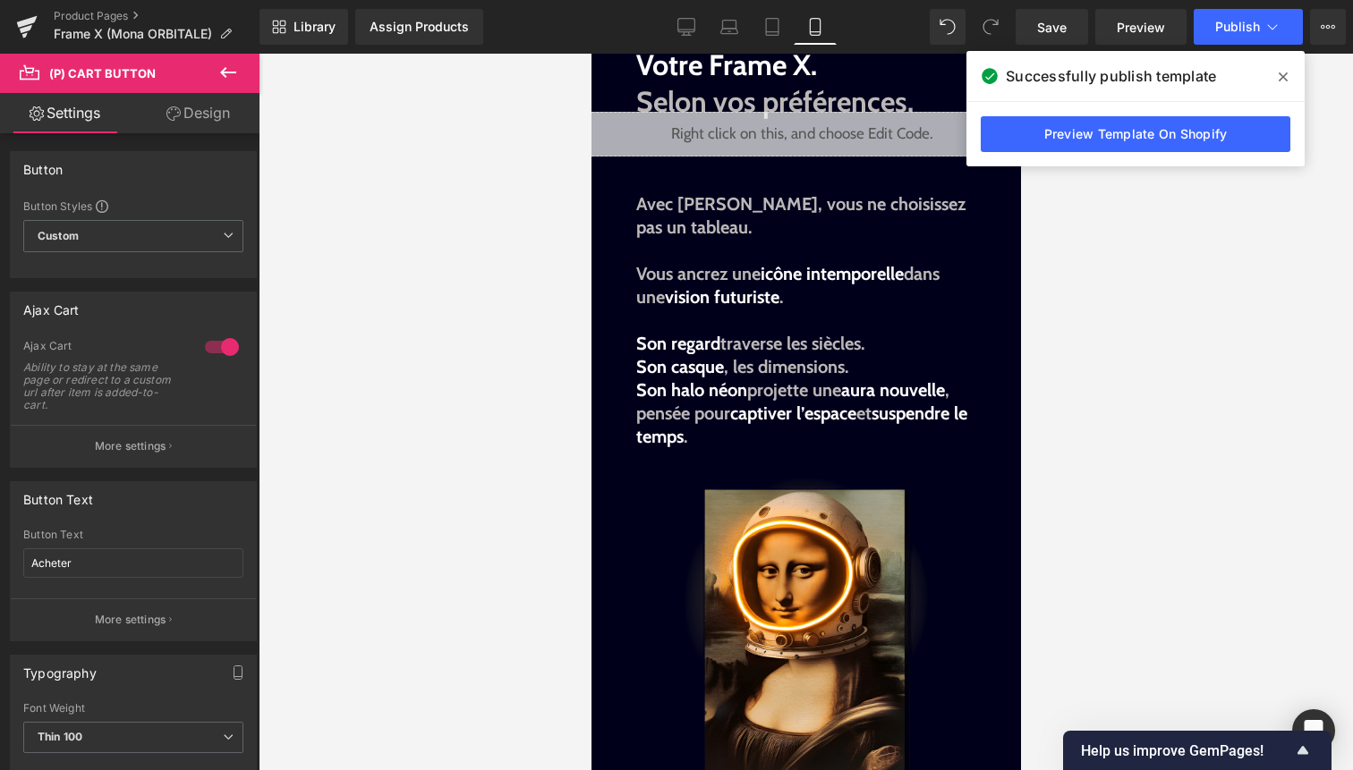
click at [224, 76] on icon at bounding box center [228, 72] width 16 height 11
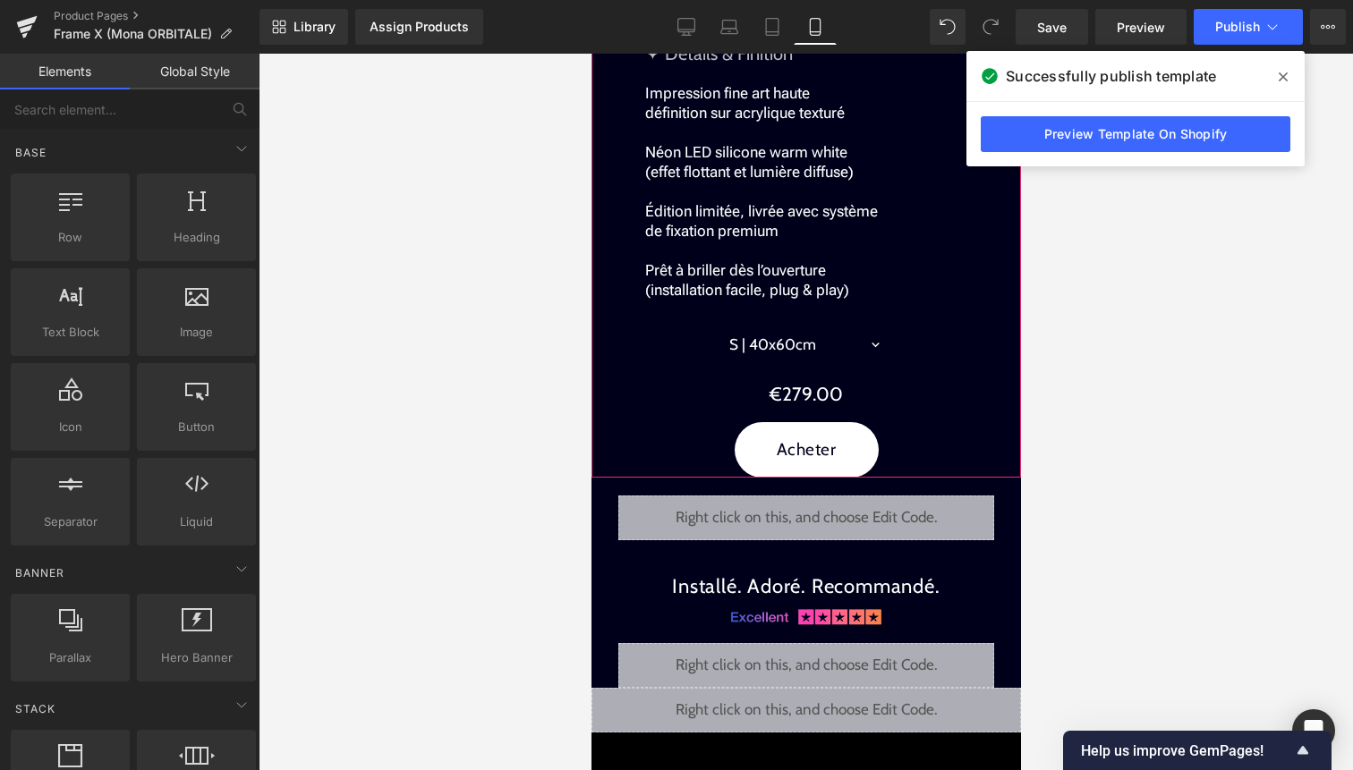
scroll to position [2466, 0]
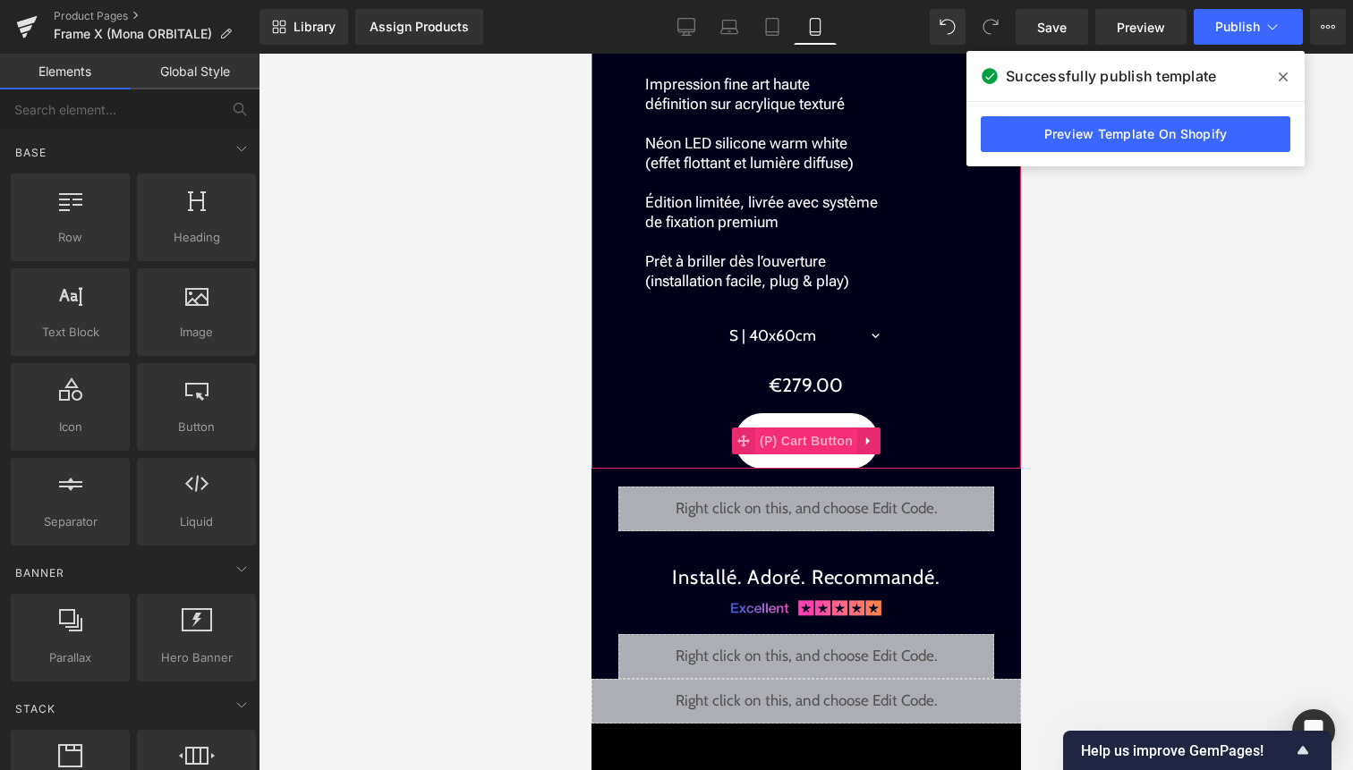
click at [802, 428] on span "(P) Cart Button" at bounding box center [805, 441] width 102 height 27
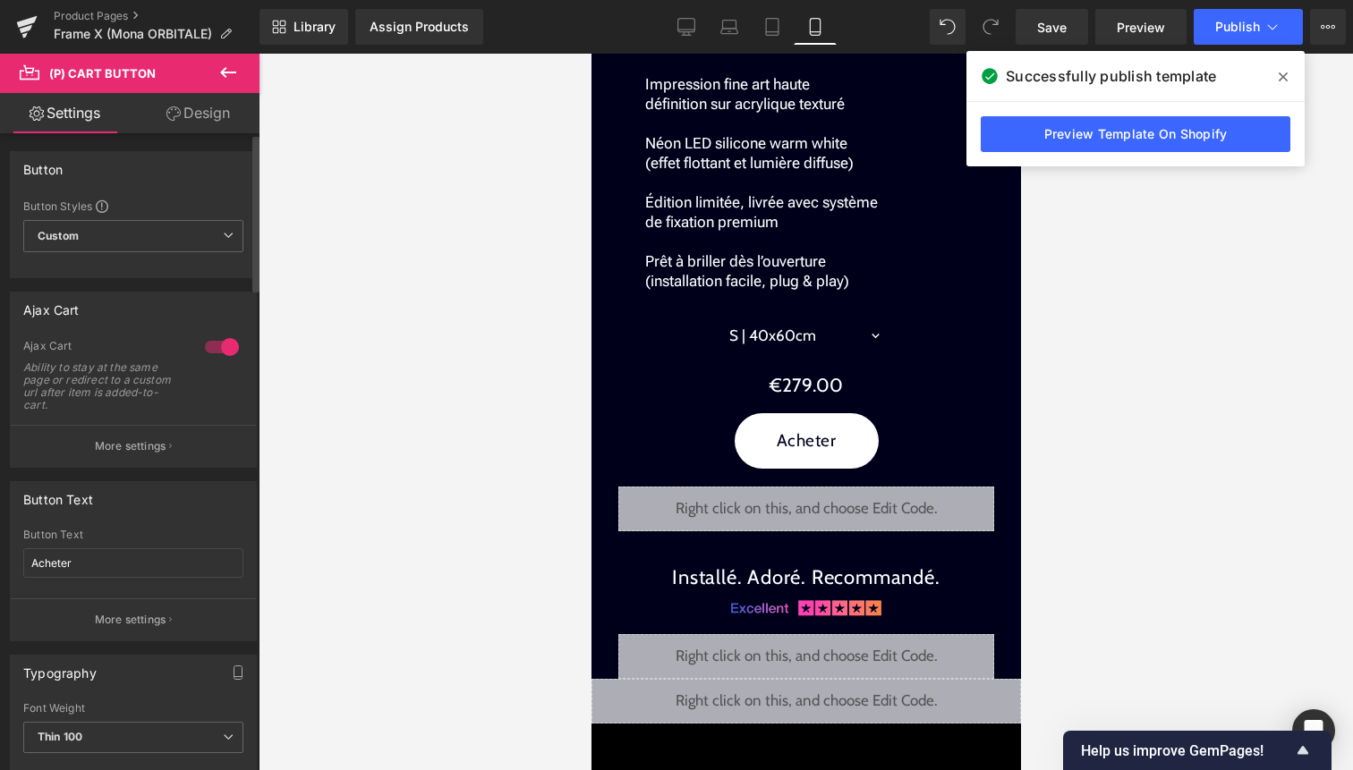
click at [218, 346] on div at bounding box center [221, 347] width 43 height 29
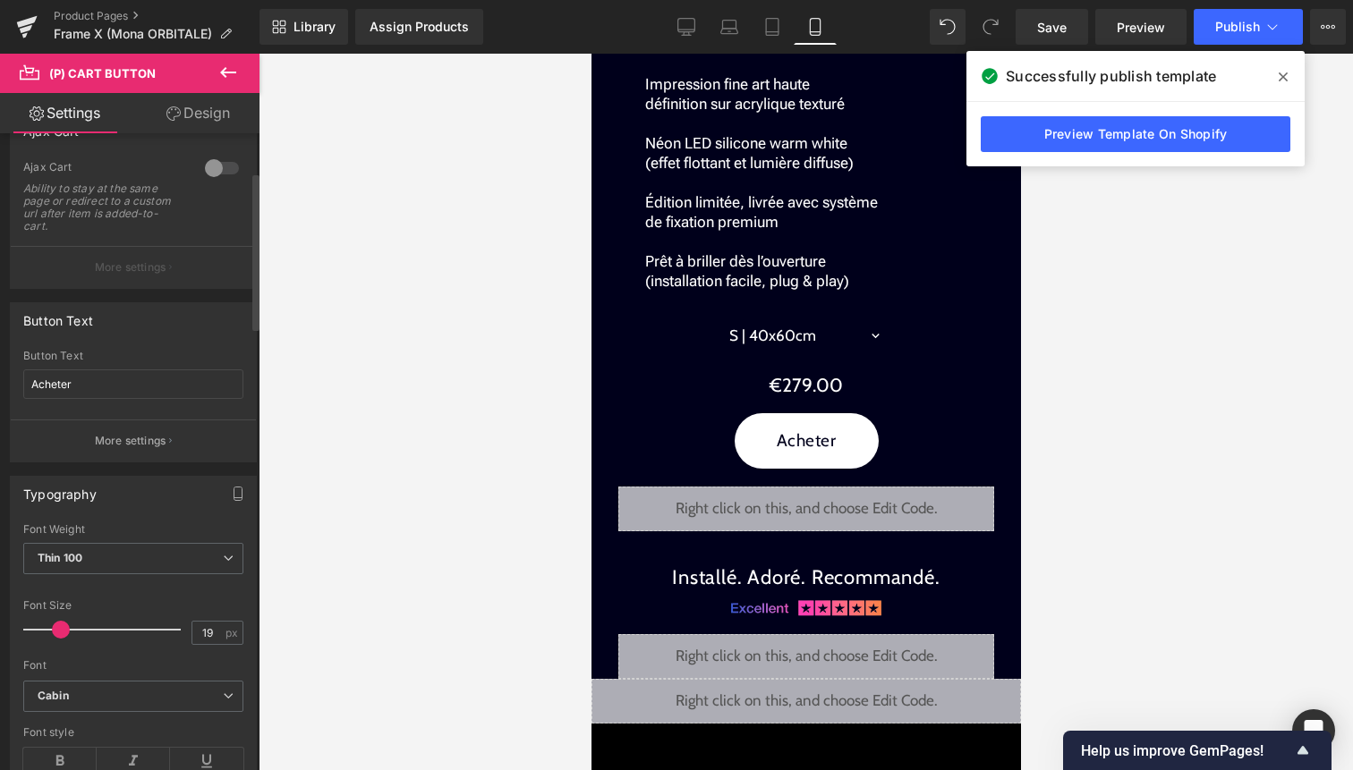
scroll to position [197, 0]
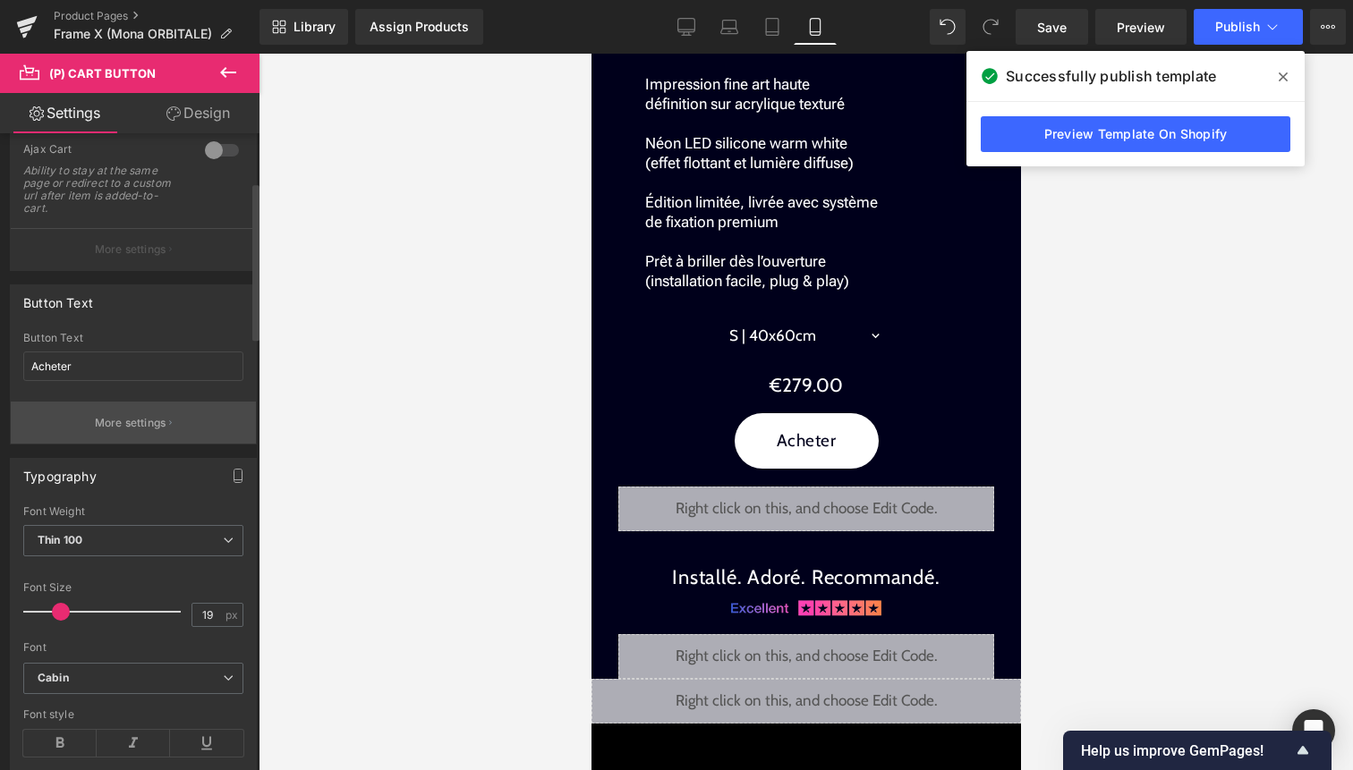
click at [149, 413] on button "More settings" at bounding box center [133, 423] width 245 height 42
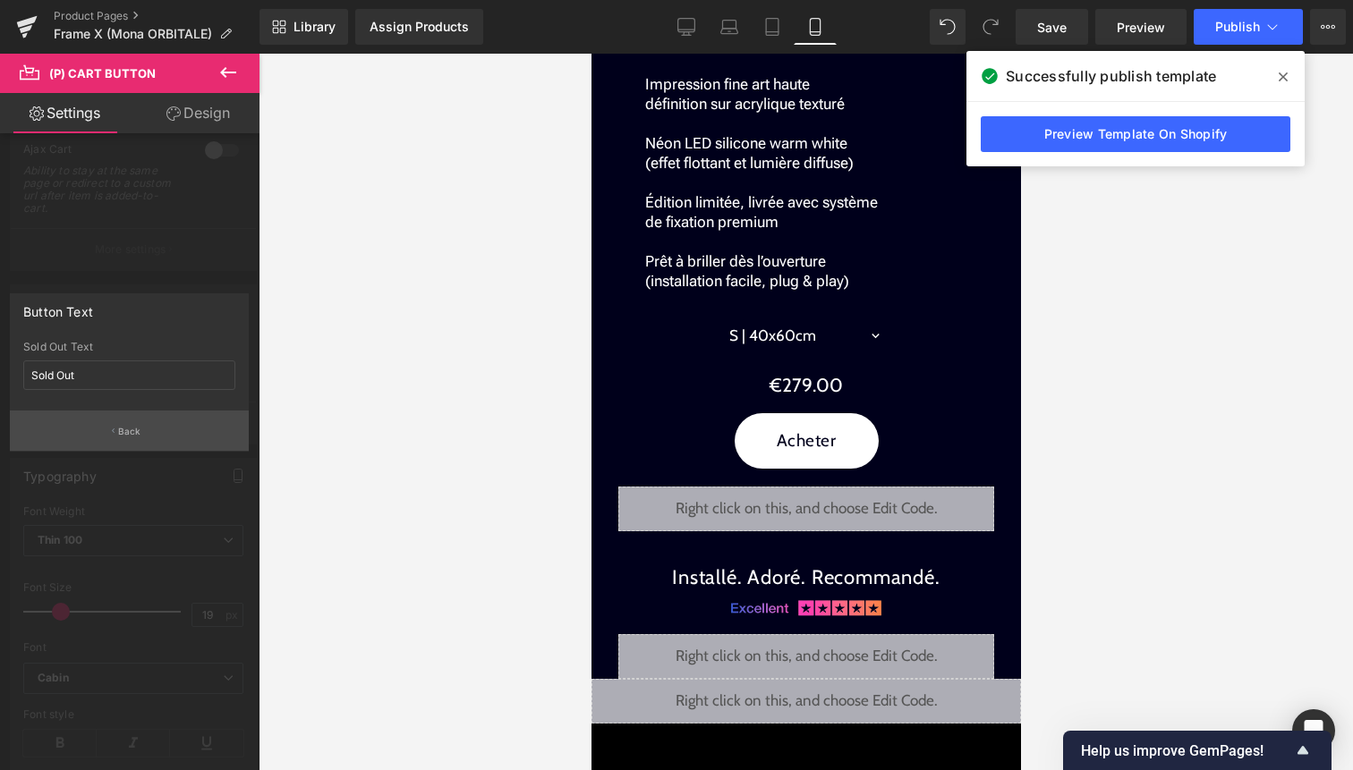
click at [146, 430] on button "Back" at bounding box center [129, 431] width 239 height 40
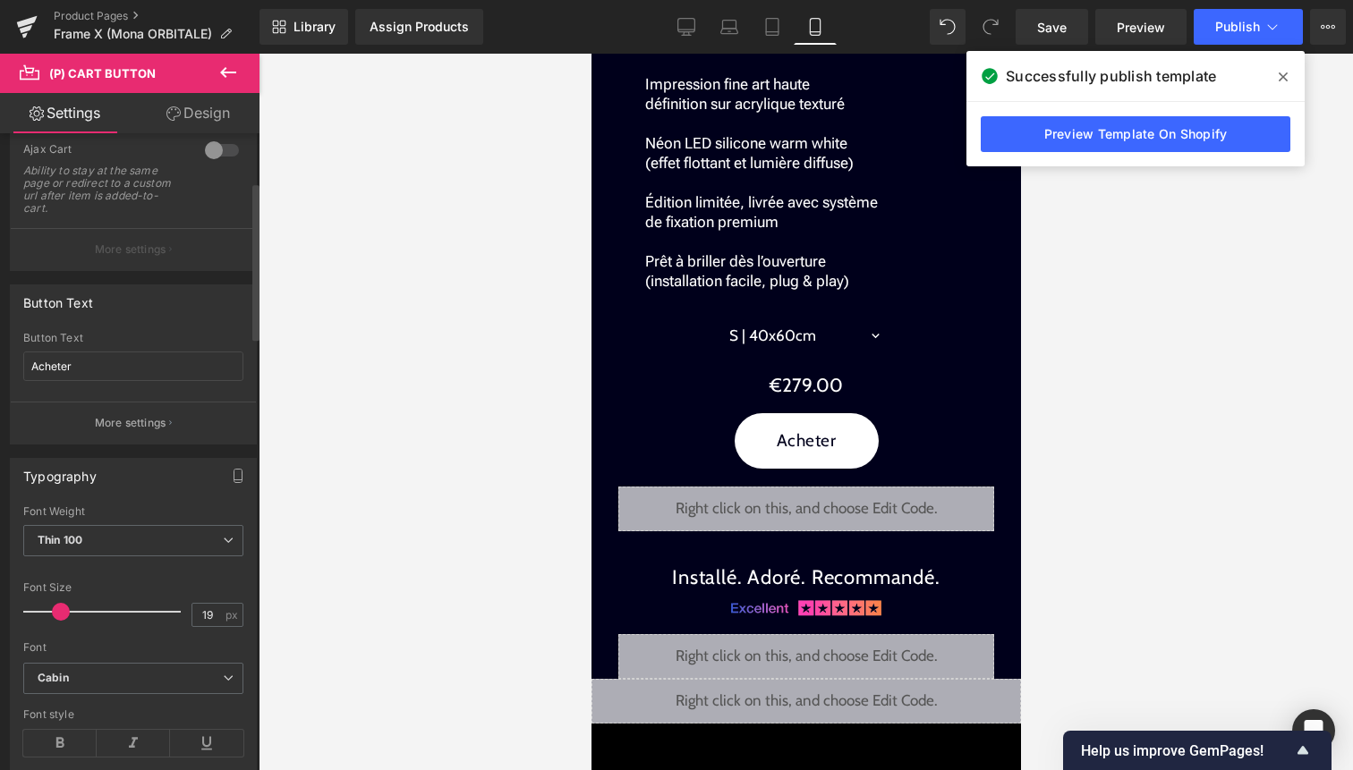
scroll to position [0, 0]
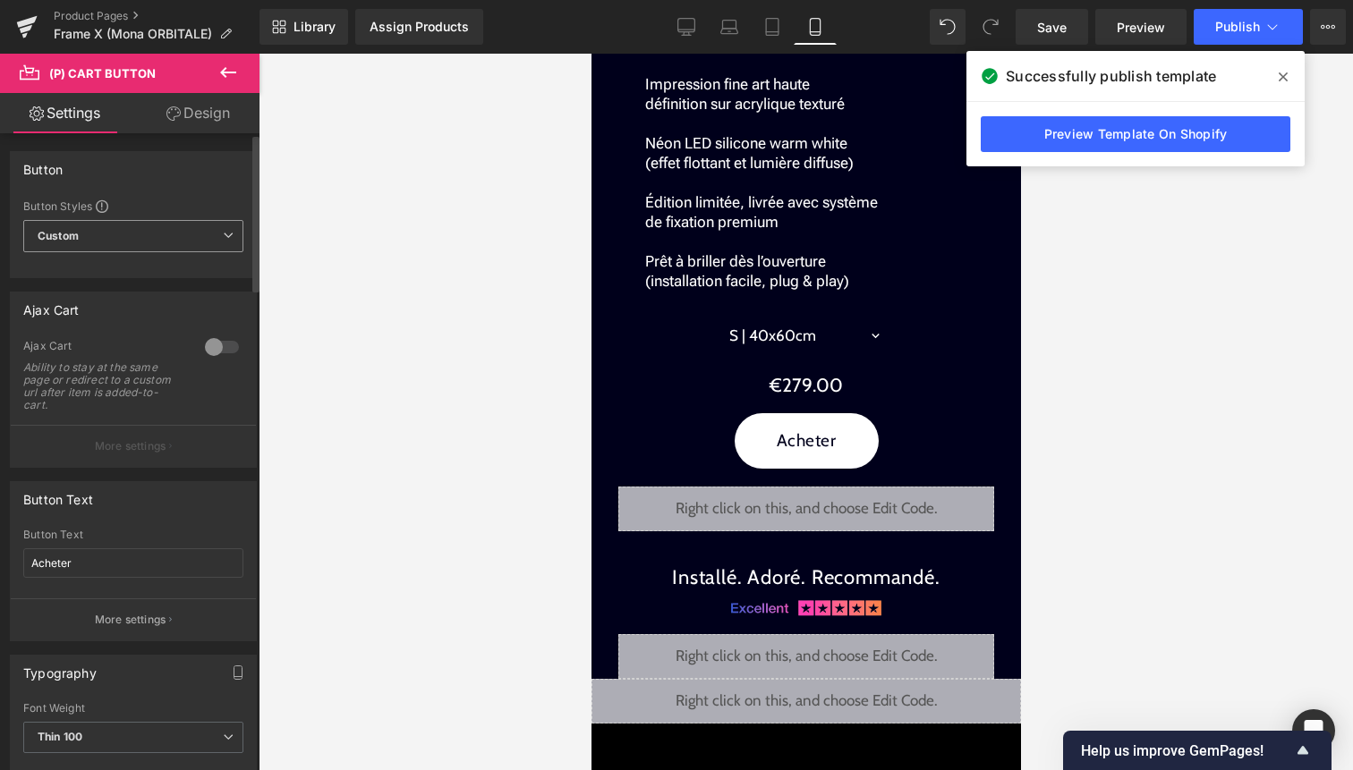
click at [140, 231] on span "Custom Setup Global Style" at bounding box center [133, 236] width 220 height 32
click at [176, 169] on div "Button" at bounding box center [133, 169] width 245 height 34
click at [217, 348] on div at bounding box center [221, 347] width 43 height 29
click at [208, 355] on div at bounding box center [221, 347] width 43 height 29
click at [1241, 18] on button "Publish" at bounding box center [1248, 27] width 109 height 36
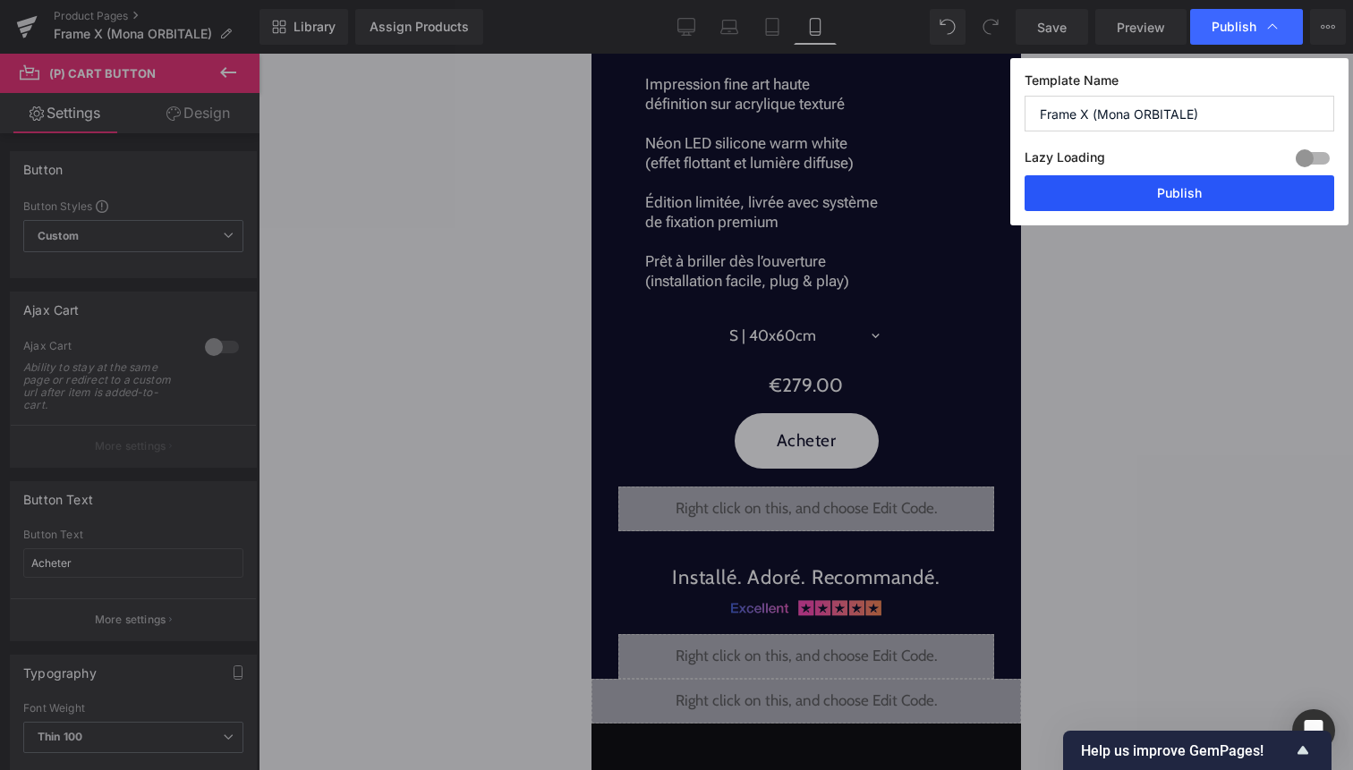
click at [1202, 204] on button "Publish" at bounding box center [1180, 193] width 310 height 36
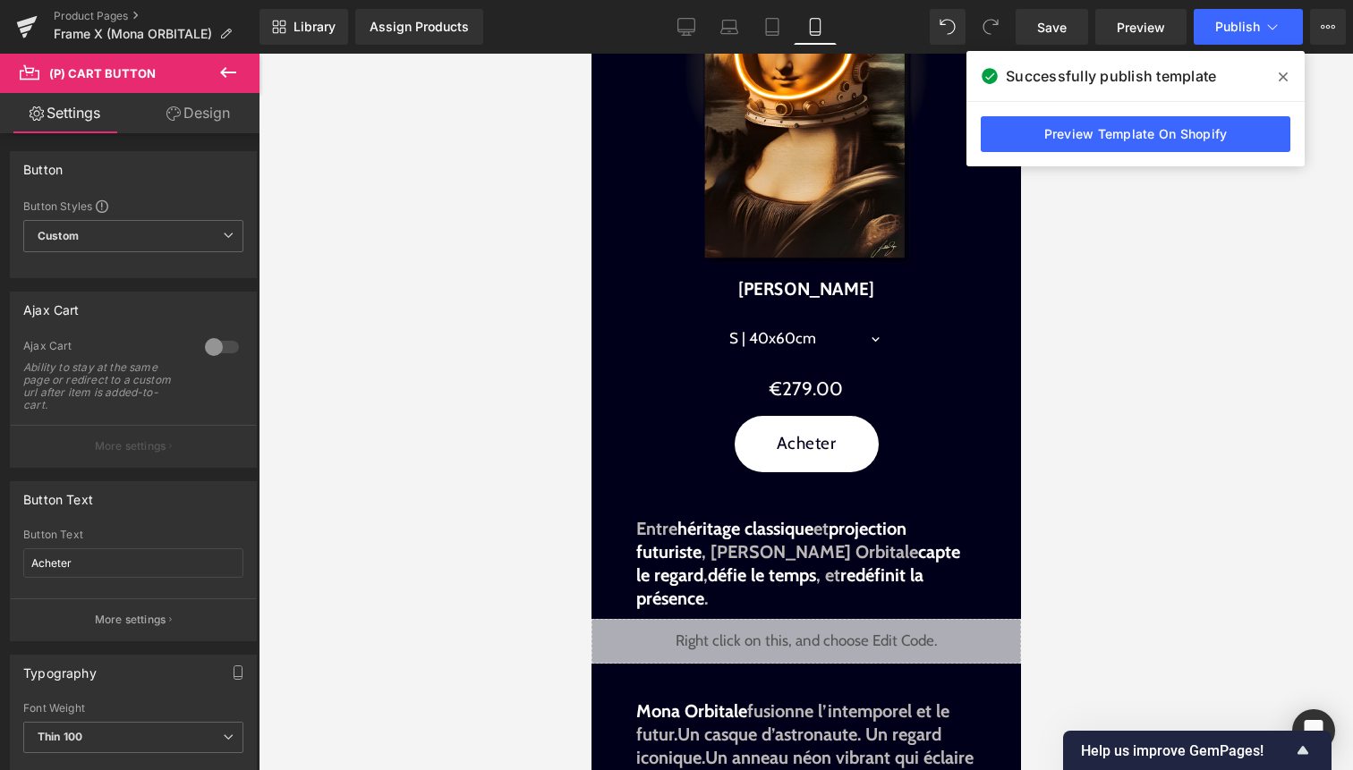
scroll to position [804, 0]
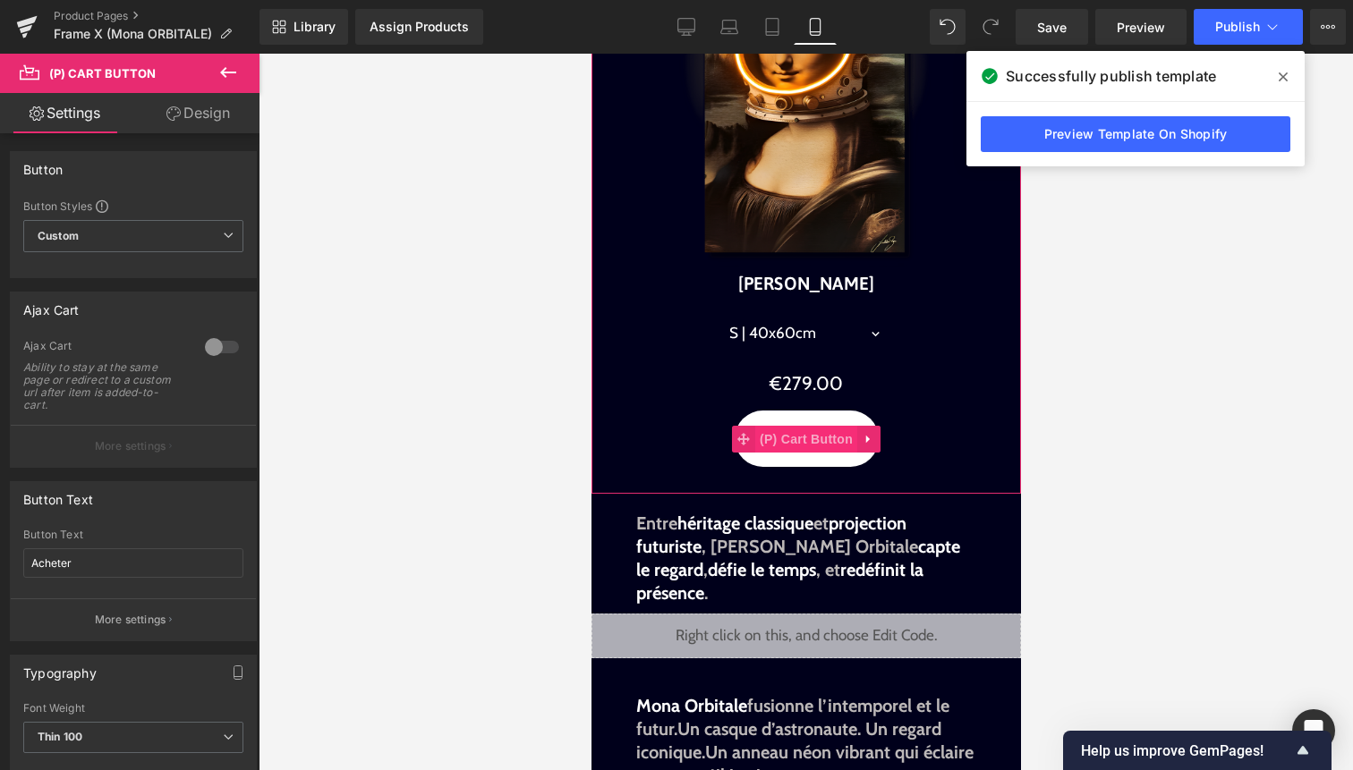
click at [797, 436] on span "(P) Cart Button" at bounding box center [805, 439] width 102 height 27
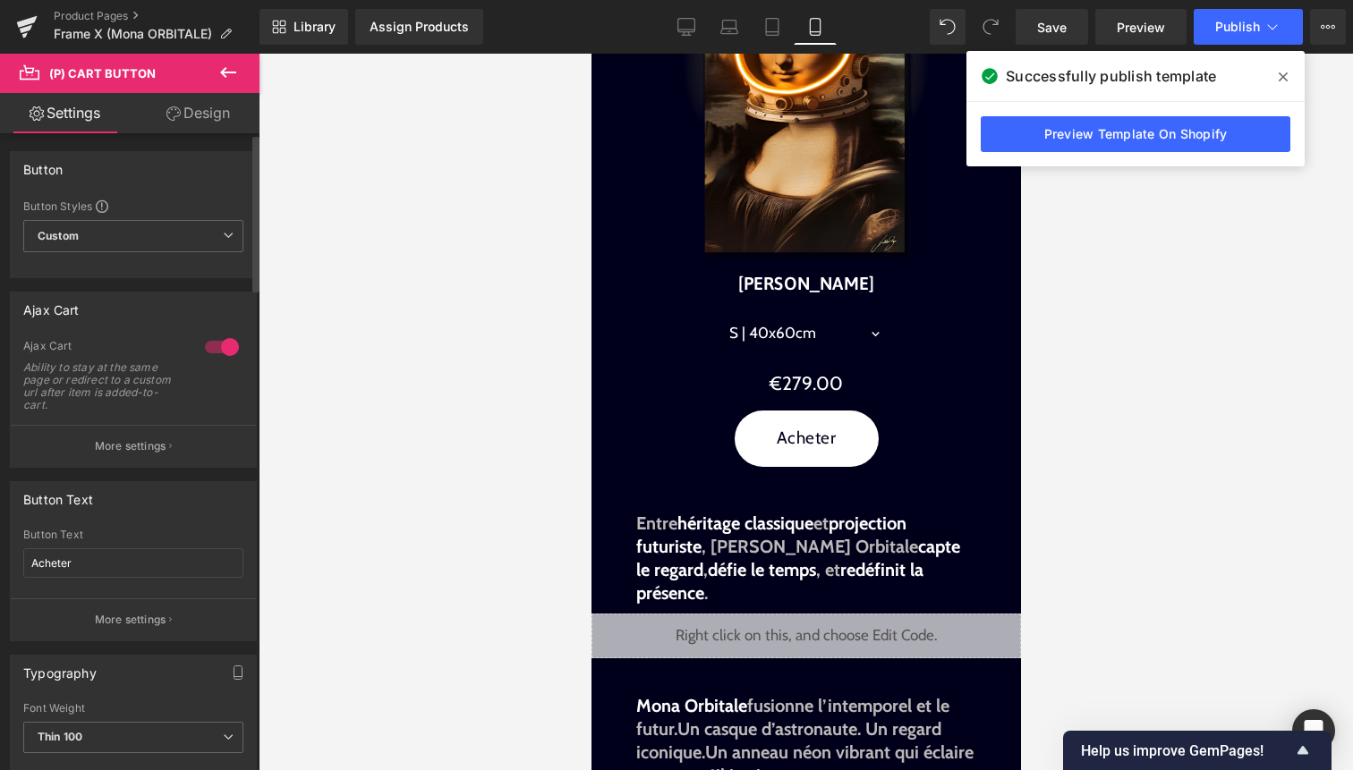
click at [219, 342] on div at bounding box center [221, 347] width 43 height 29
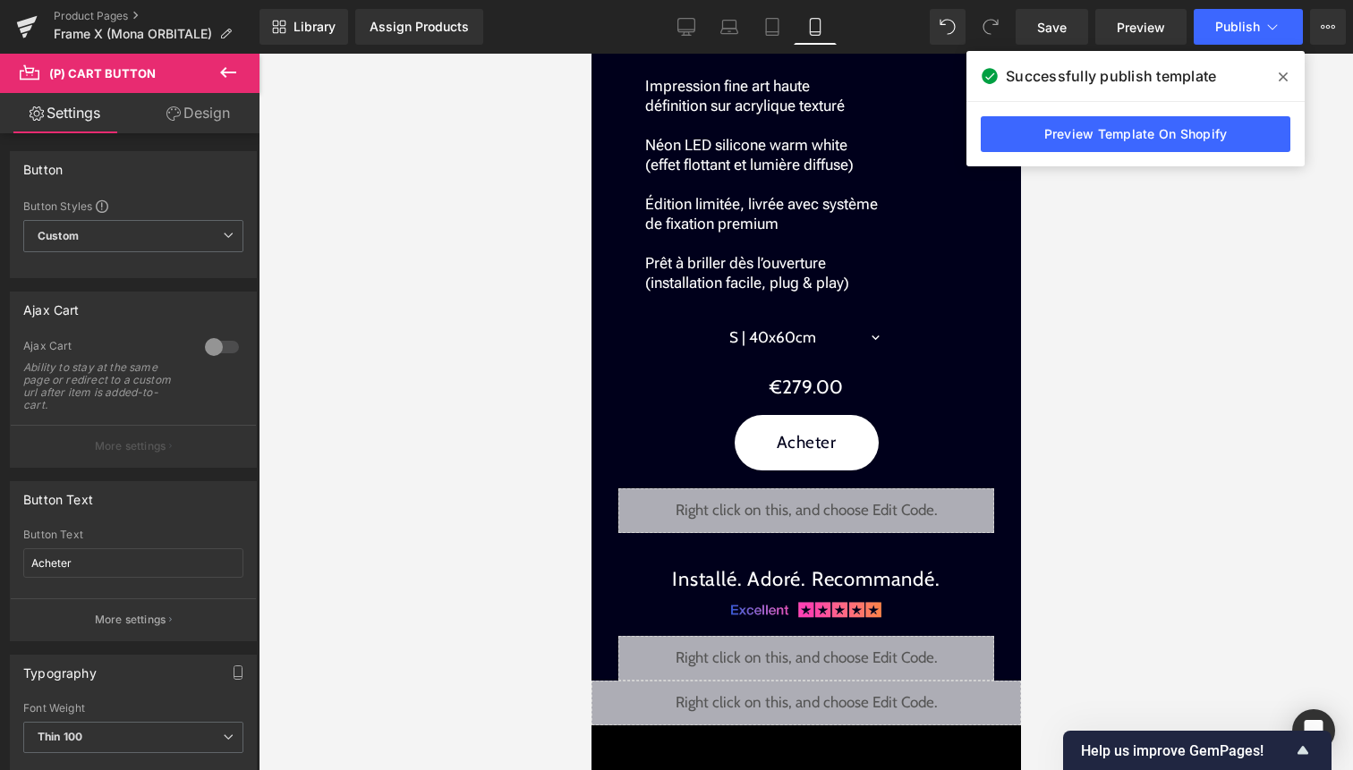
scroll to position [2491, 0]
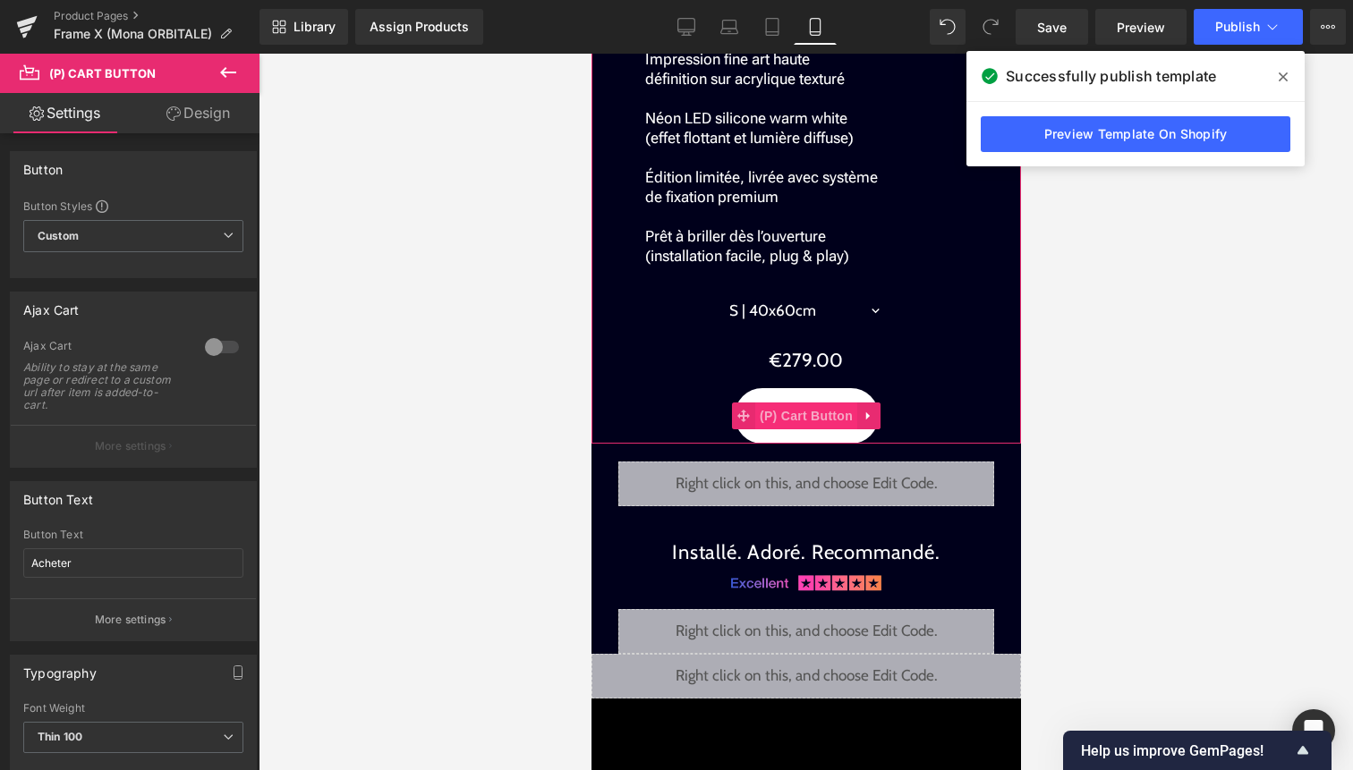
click at [813, 403] on span "(P) Cart Button" at bounding box center [805, 416] width 102 height 27
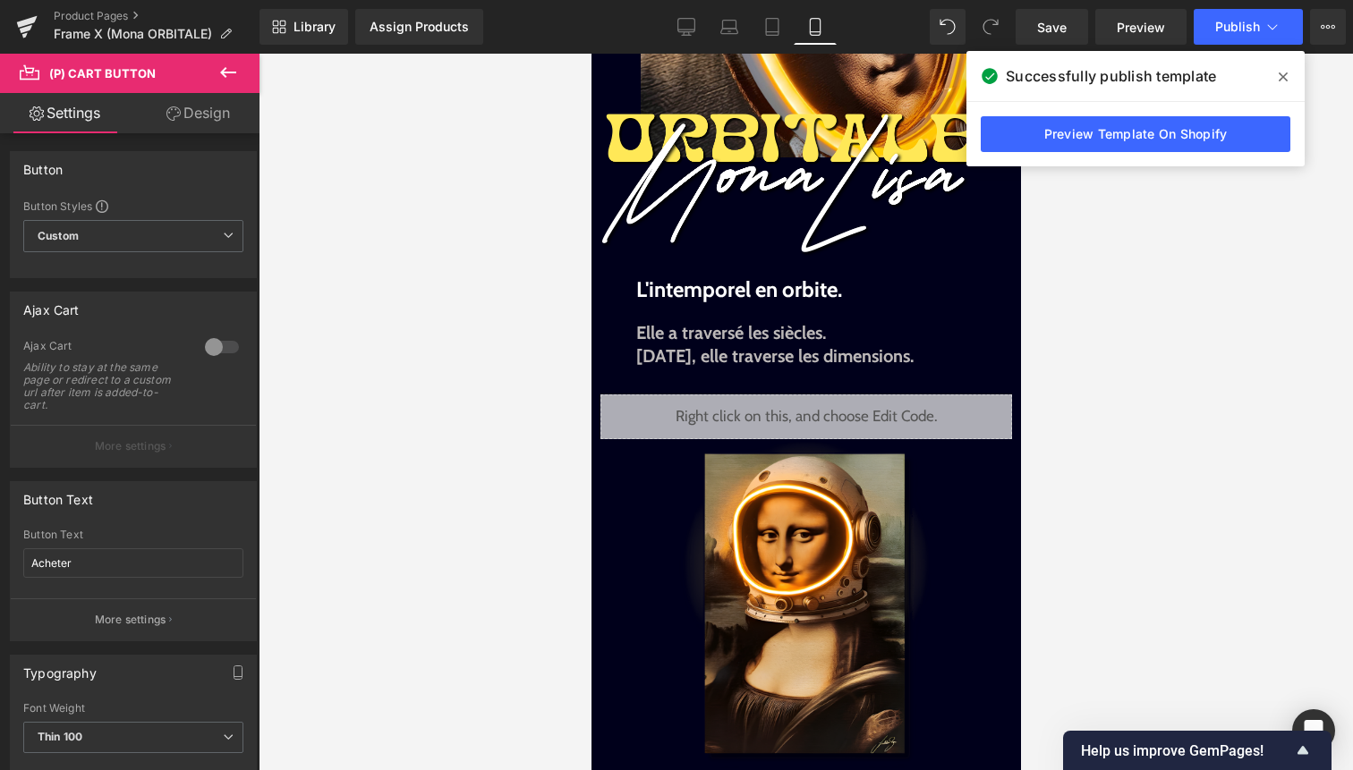
scroll to position [308, 0]
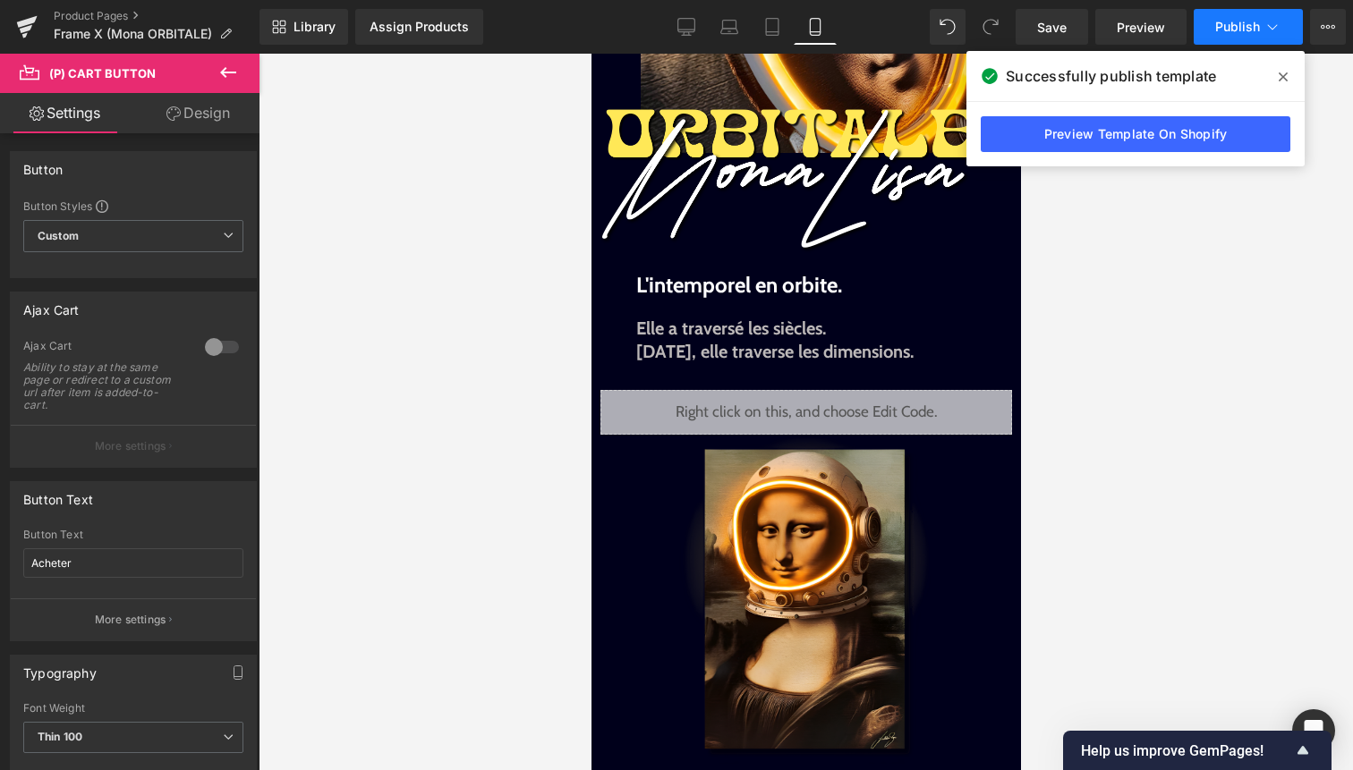
click at [1228, 27] on span "Publish" at bounding box center [1237, 27] width 45 height 14
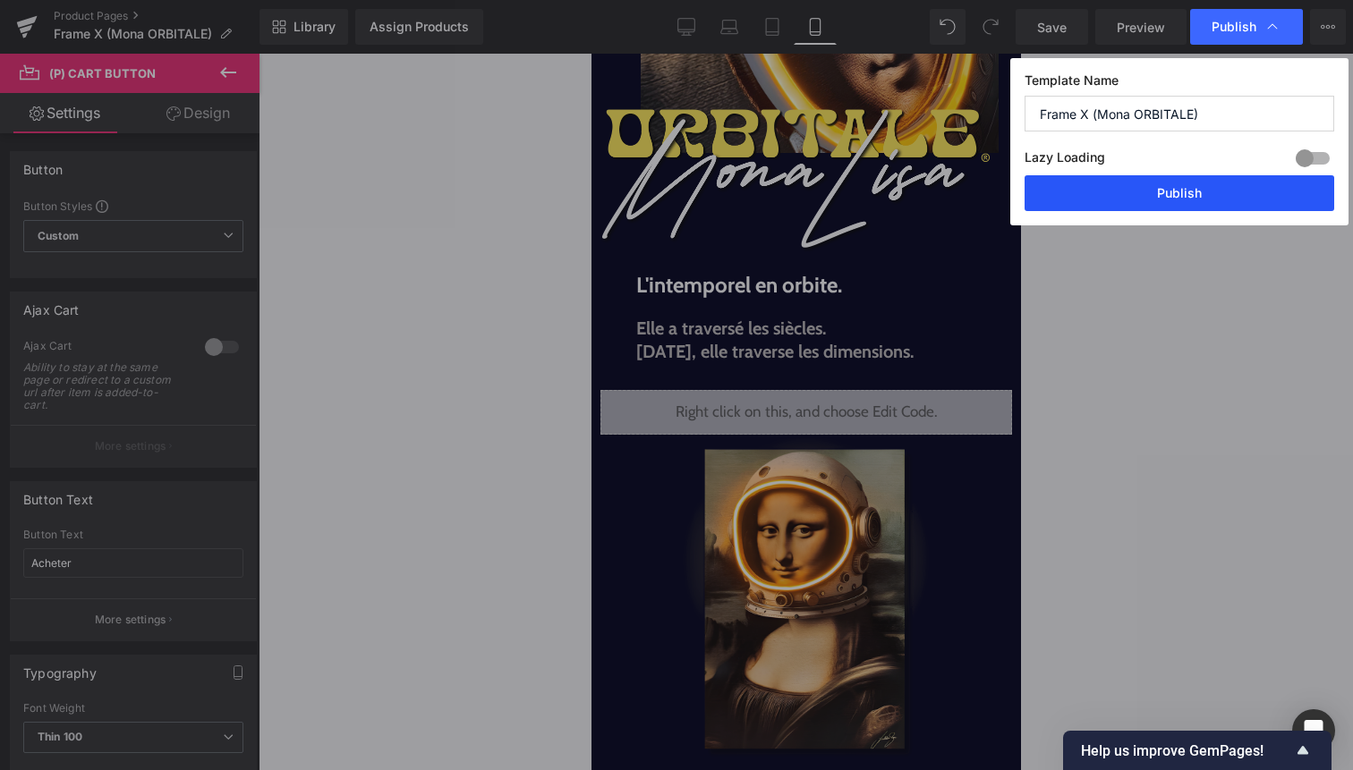
click at [1180, 196] on button "Publish" at bounding box center [1180, 193] width 310 height 36
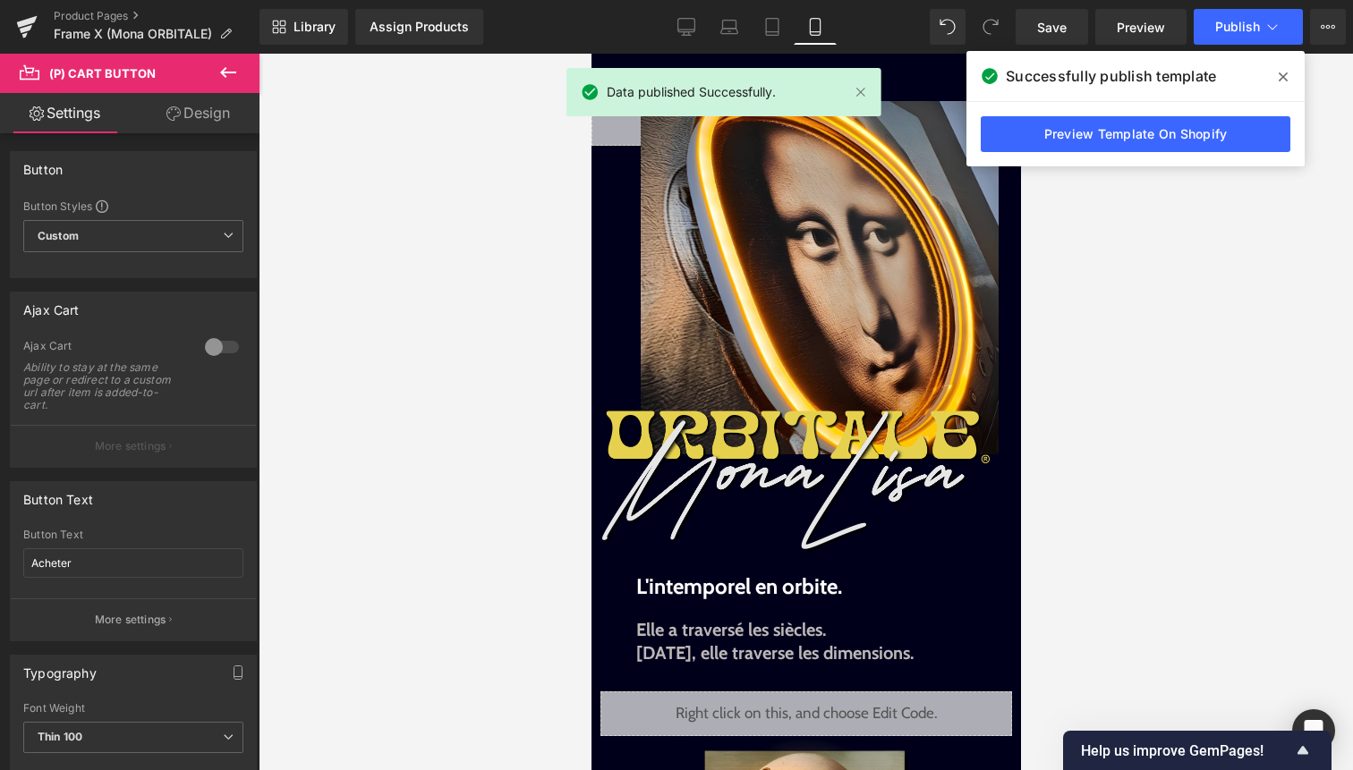
scroll to position [0, 0]
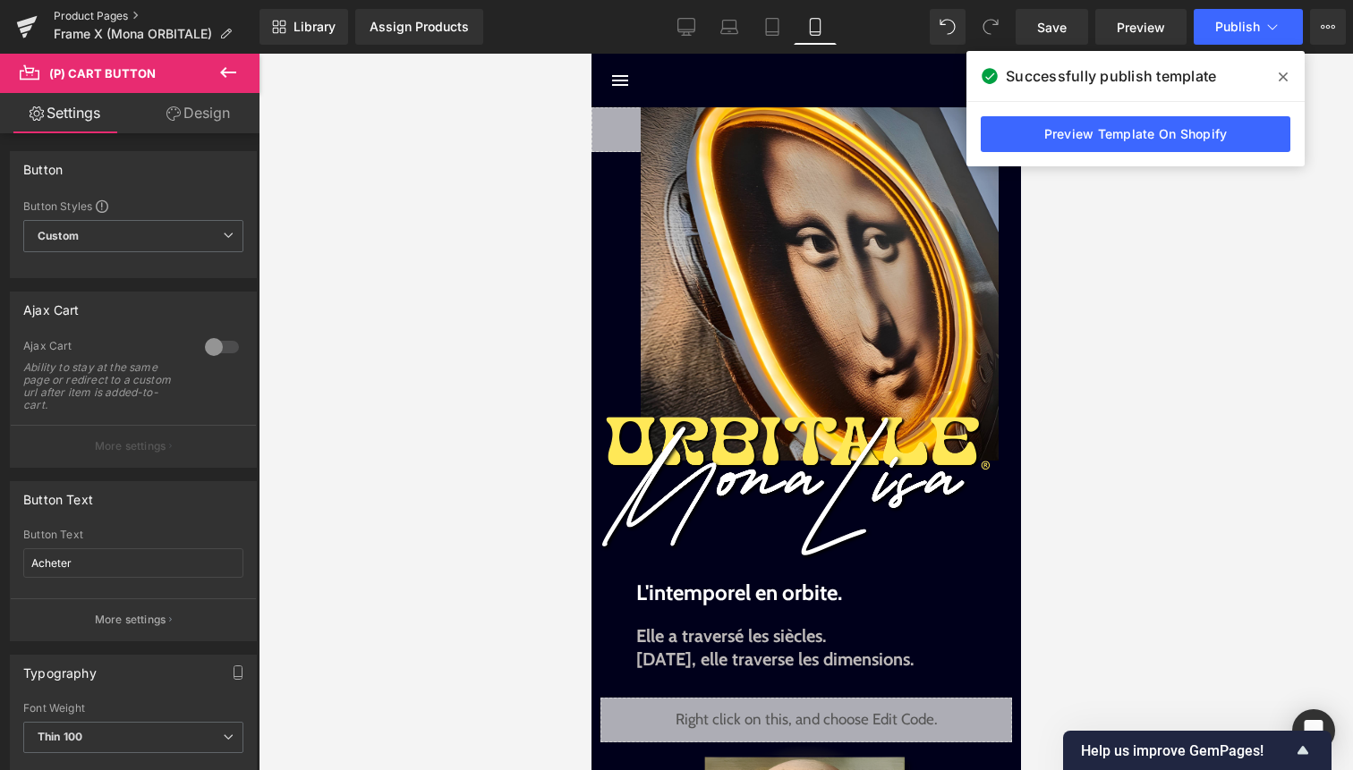
click at [115, 13] on link "Product Pages" at bounding box center [157, 16] width 206 height 14
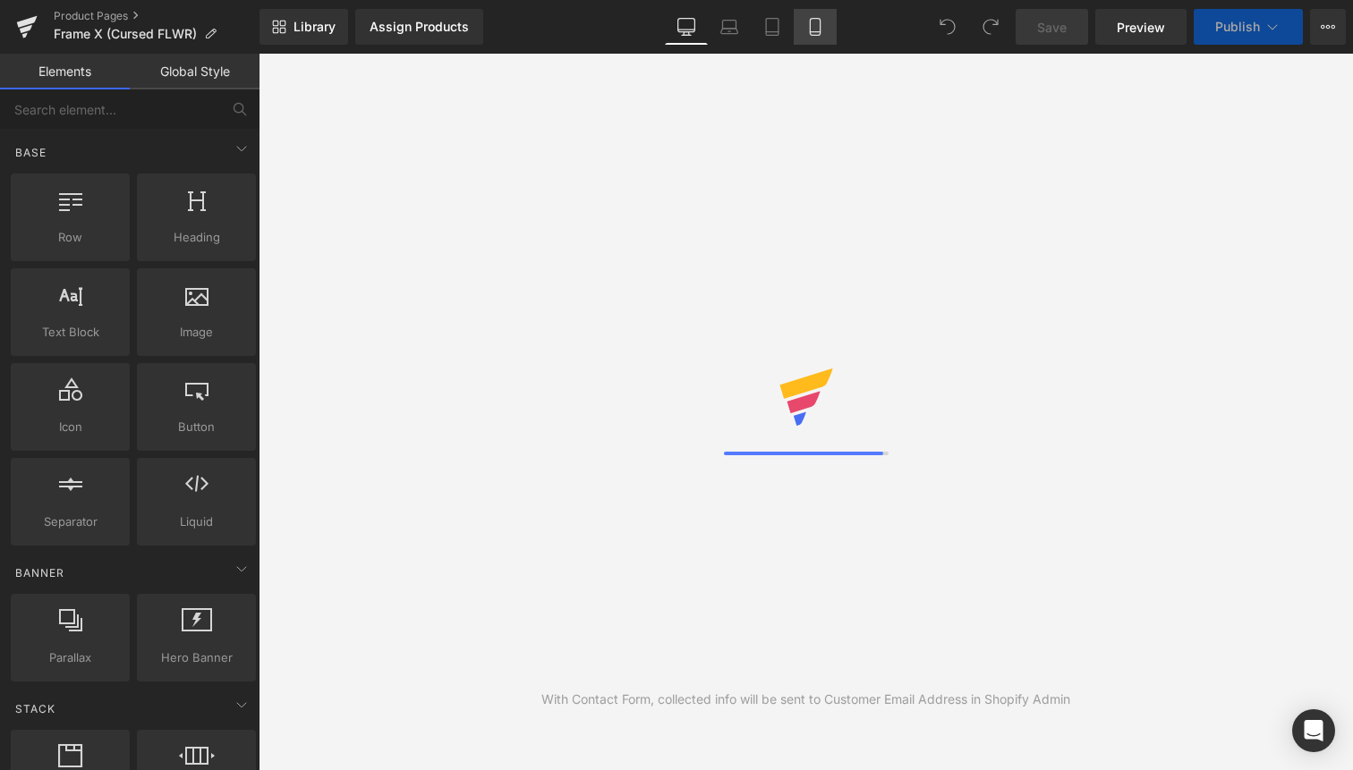
click at [812, 27] on icon at bounding box center [815, 27] width 18 height 18
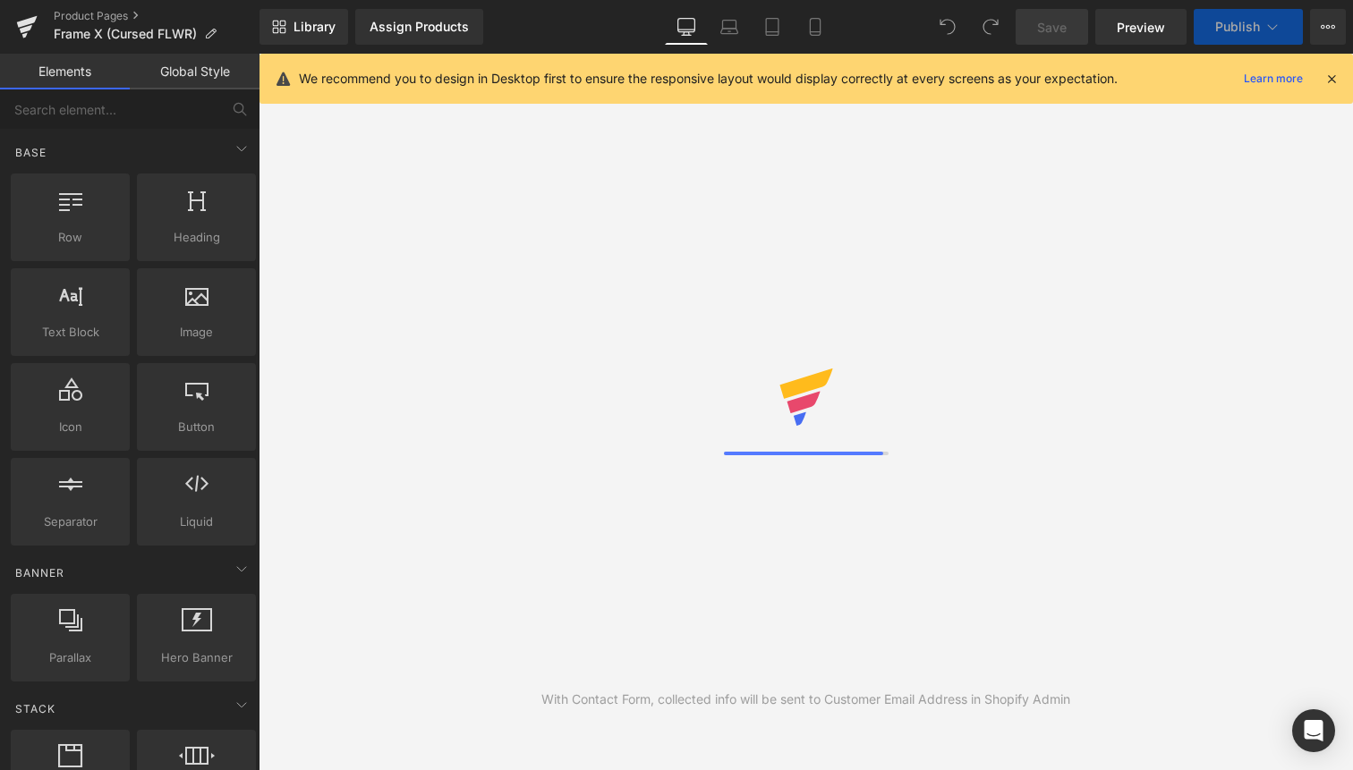
click at [1336, 77] on icon at bounding box center [1332, 79] width 16 height 16
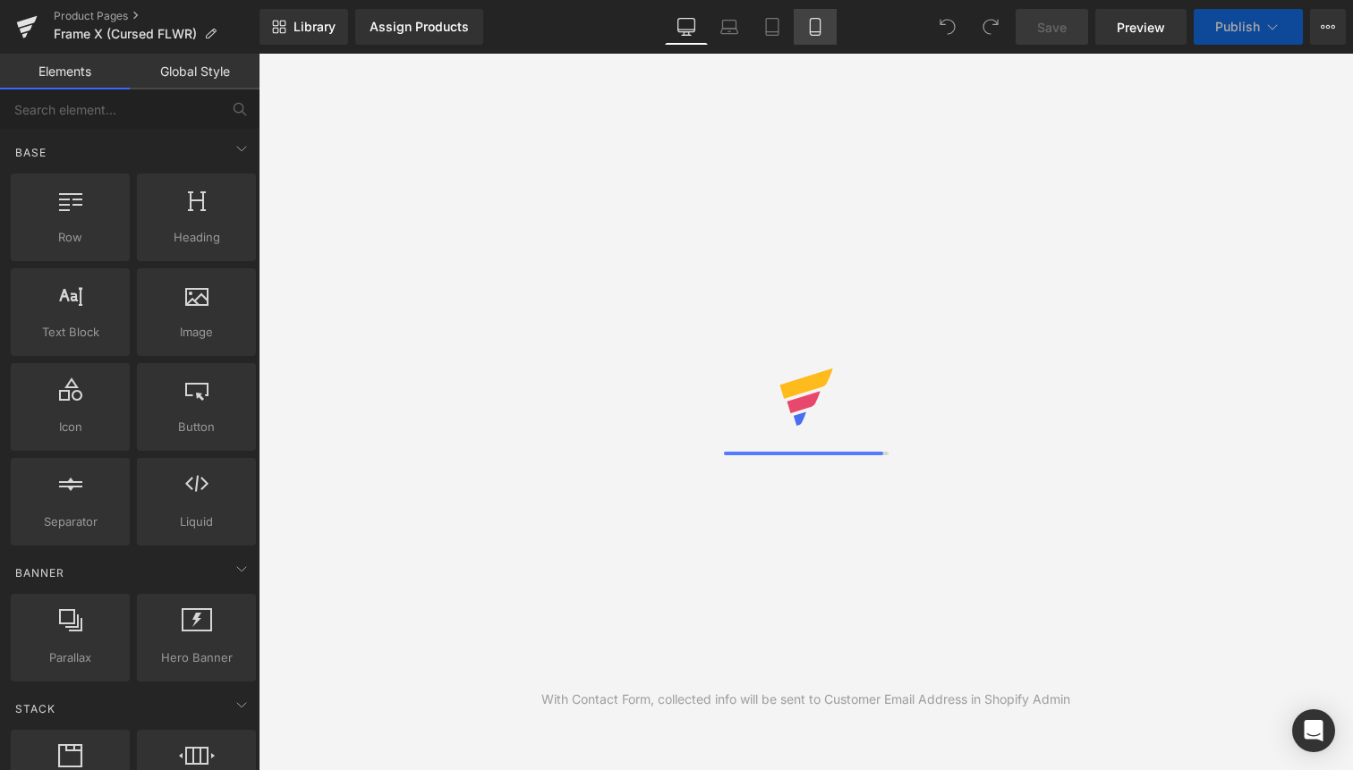
click at [818, 29] on icon at bounding box center [815, 27] width 18 height 18
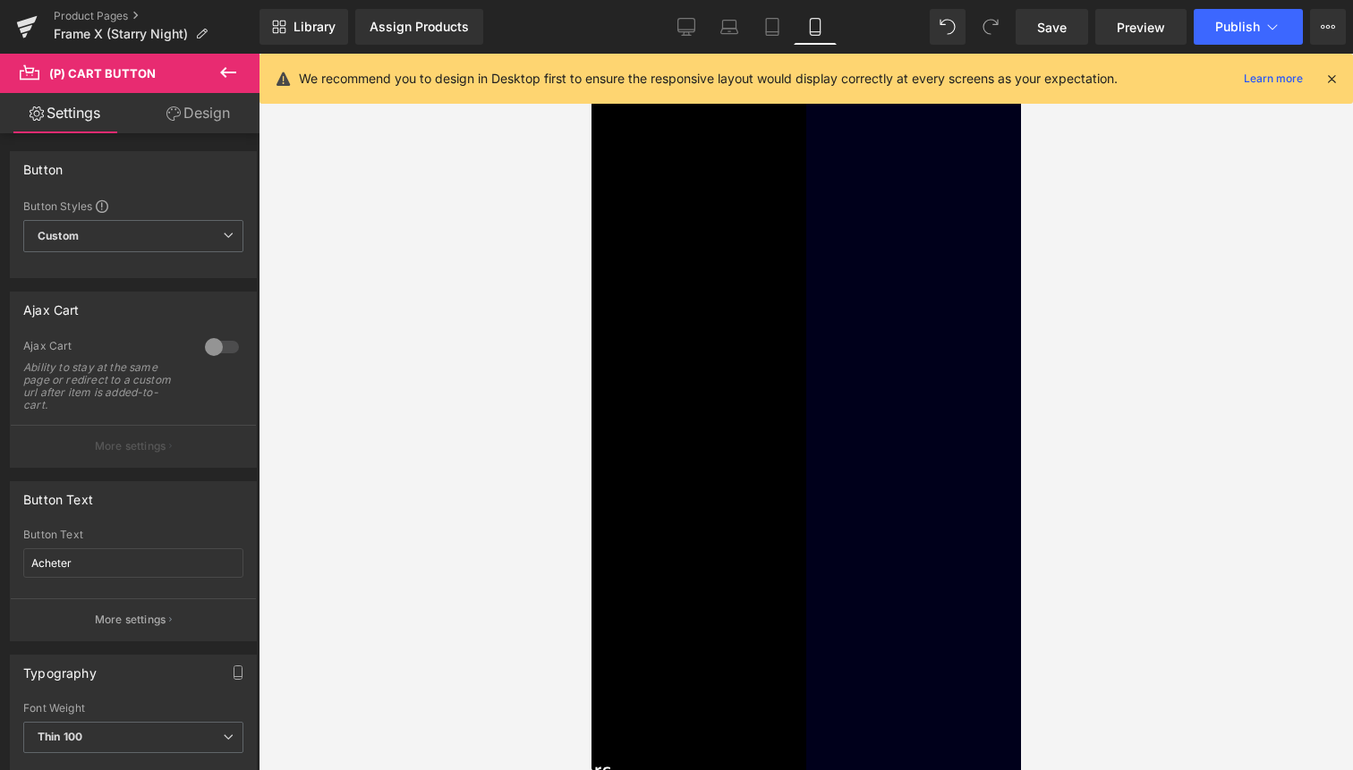
click at [1277, 32] on icon at bounding box center [1273, 27] width 18 height 18
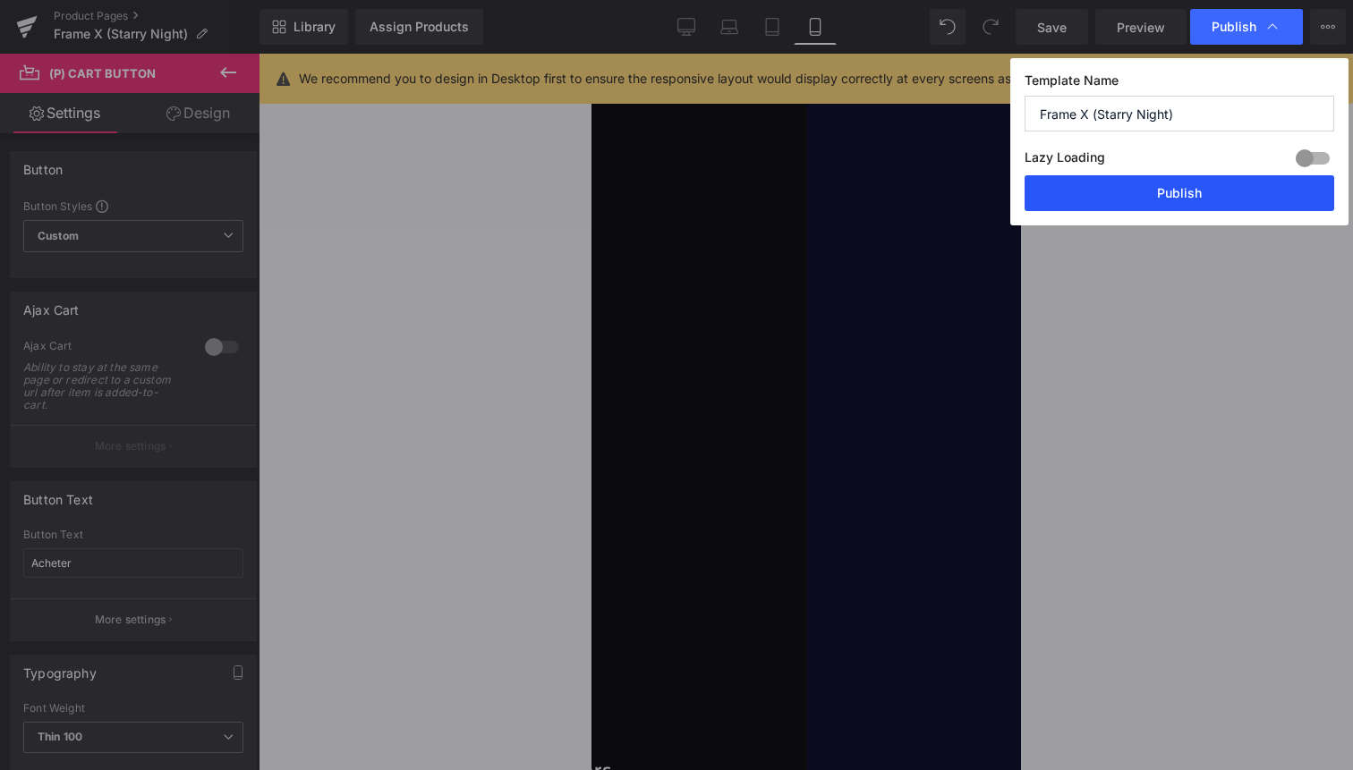
click at [1256, 188] on button "Publish" at bounding box center [1180, 193] width 310 height 36
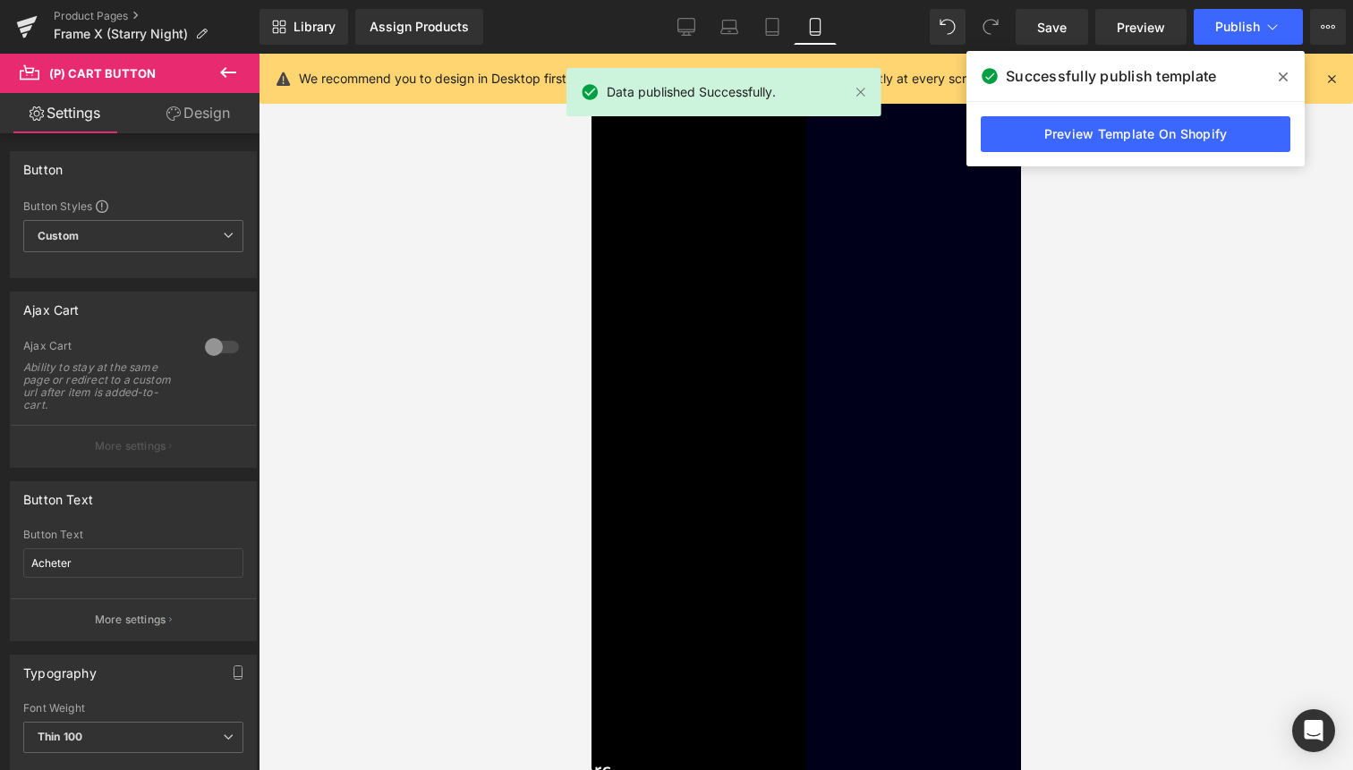
click at [1281, 81] on icon at bounding box center [1283, 77] width 9 height 14
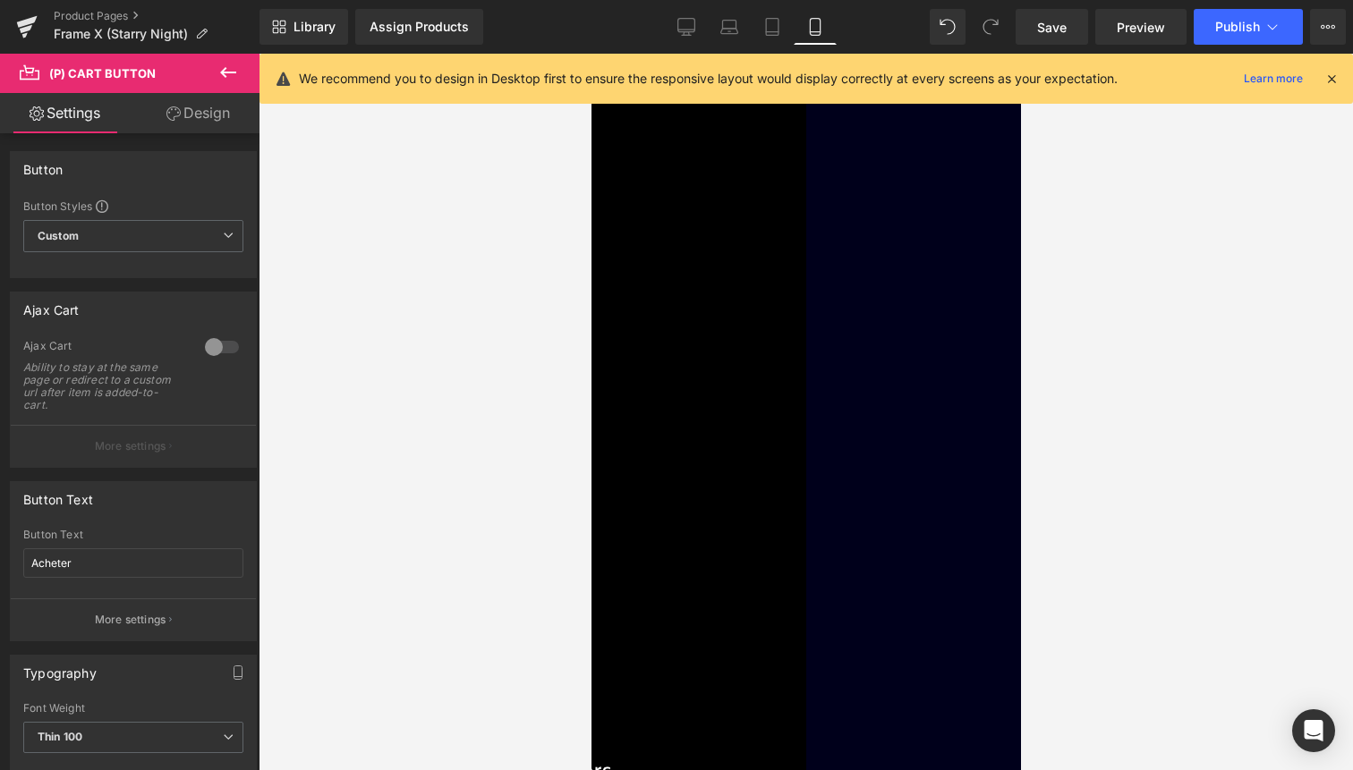
click at [1332, 72] on icon at bounding box center [1332, 79] width 16 height 16
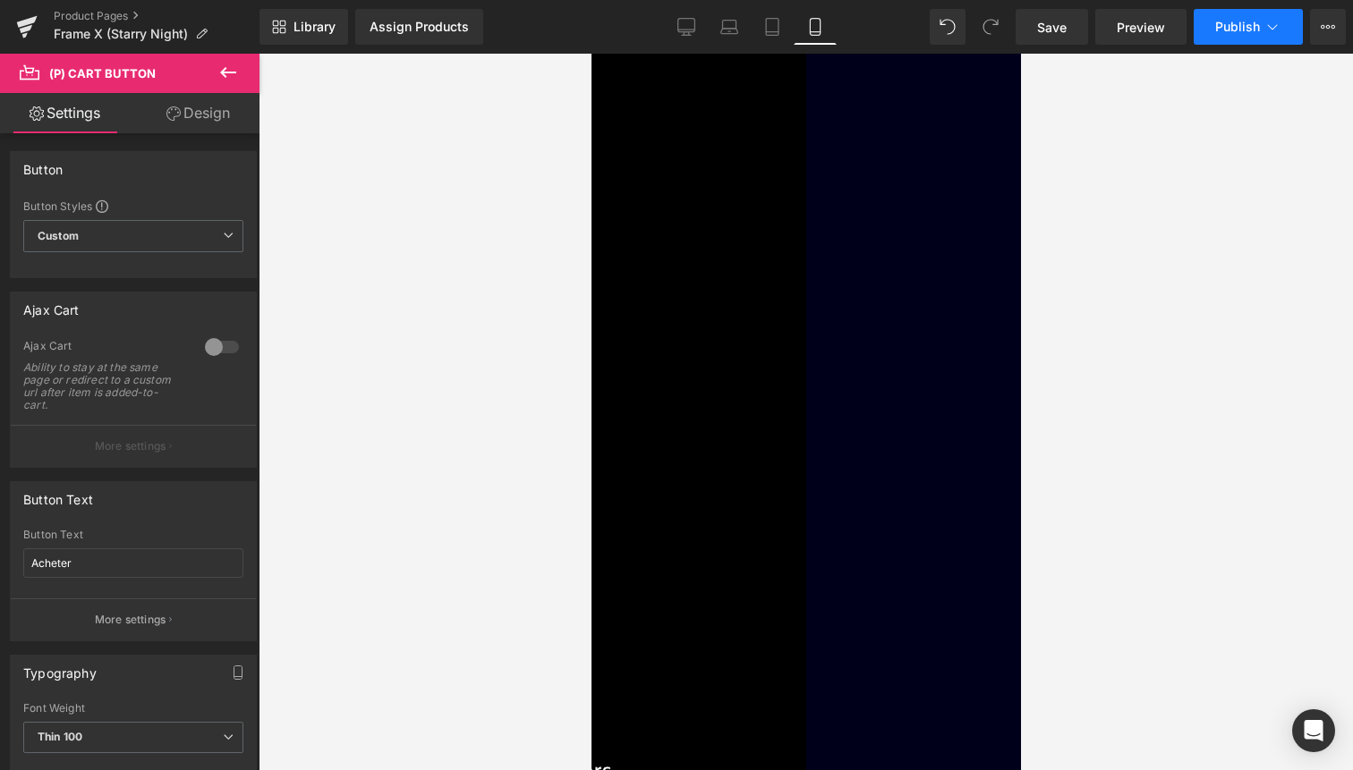
click at [1238, 26] on span "Publish" at bounding box center [1237, 27] width 45 height 14
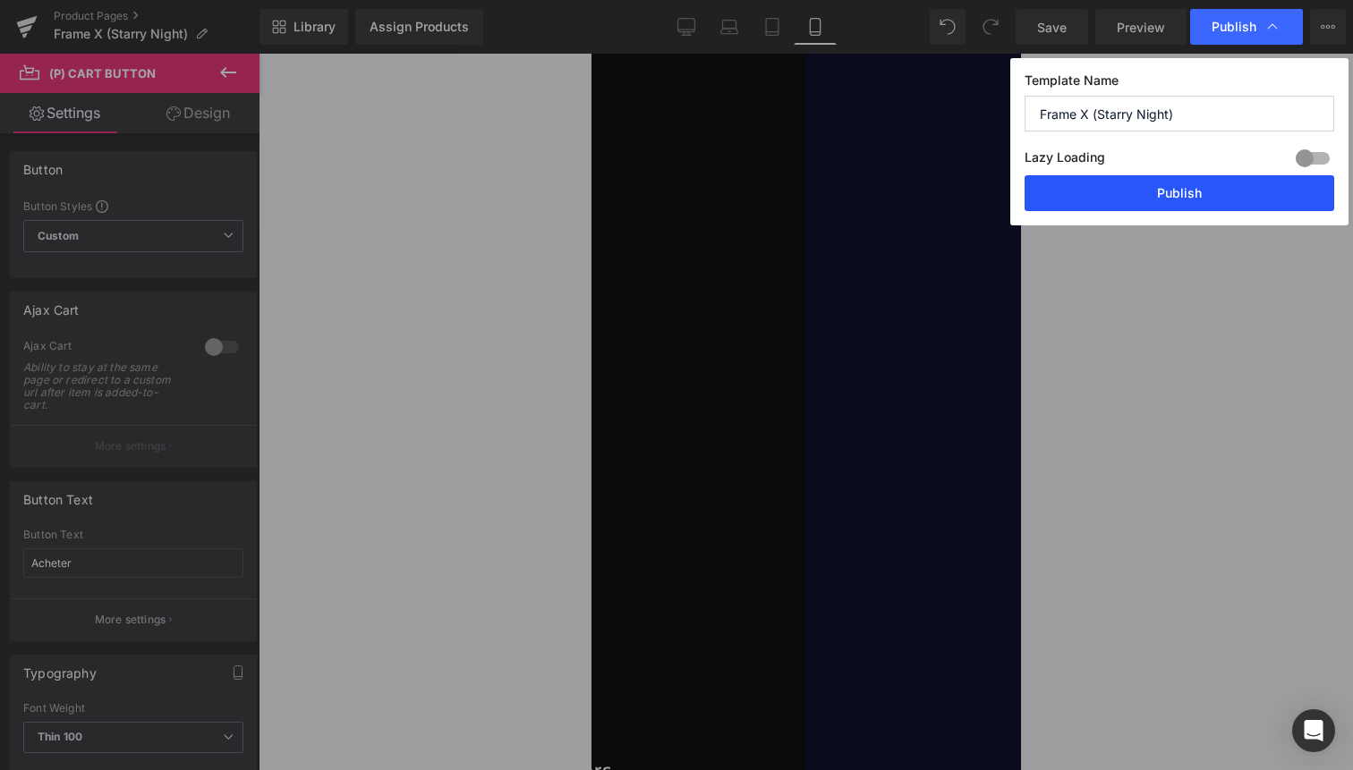
click at [1235, 185] on button "Publish" at bounding box center [1180, 193] width 310 height 36
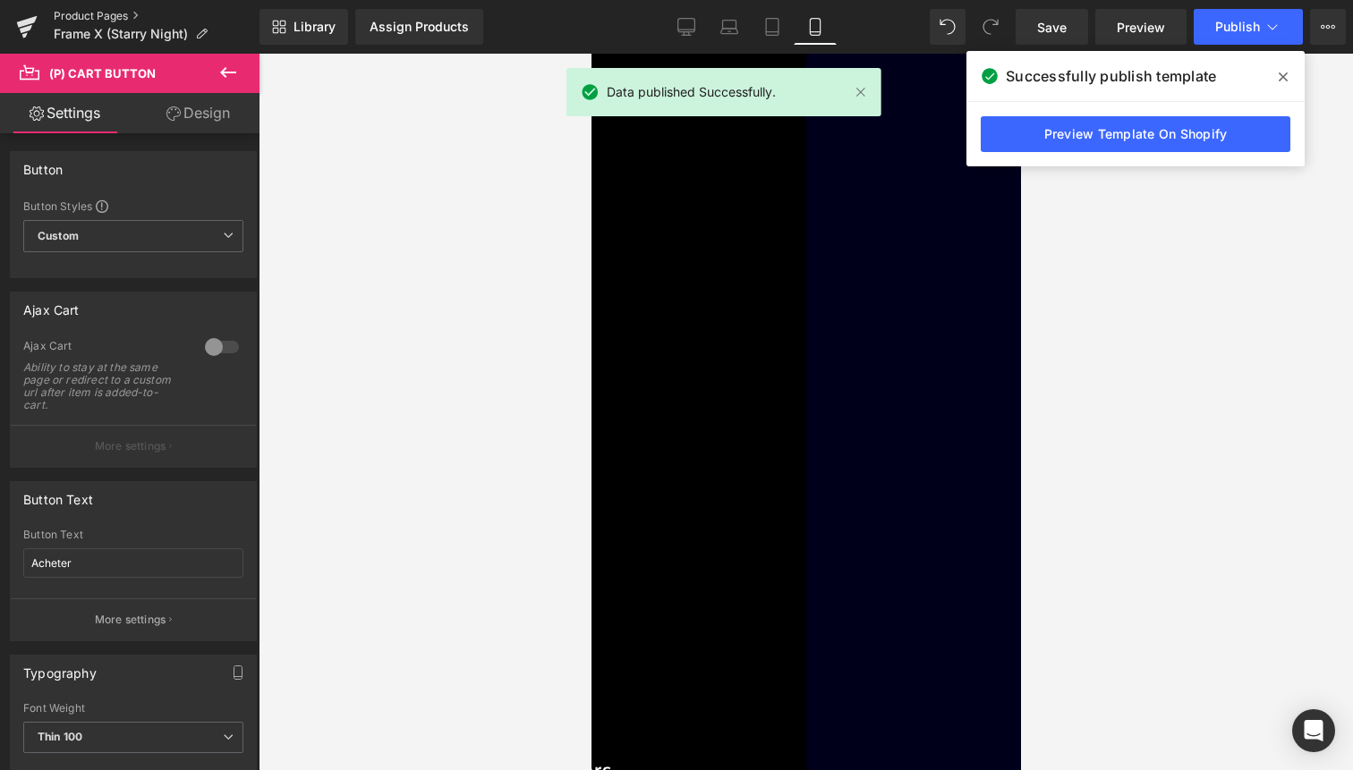
click at [111, 15] on link "Product Pages" at bounding box center [157, 16] width 206 height 14
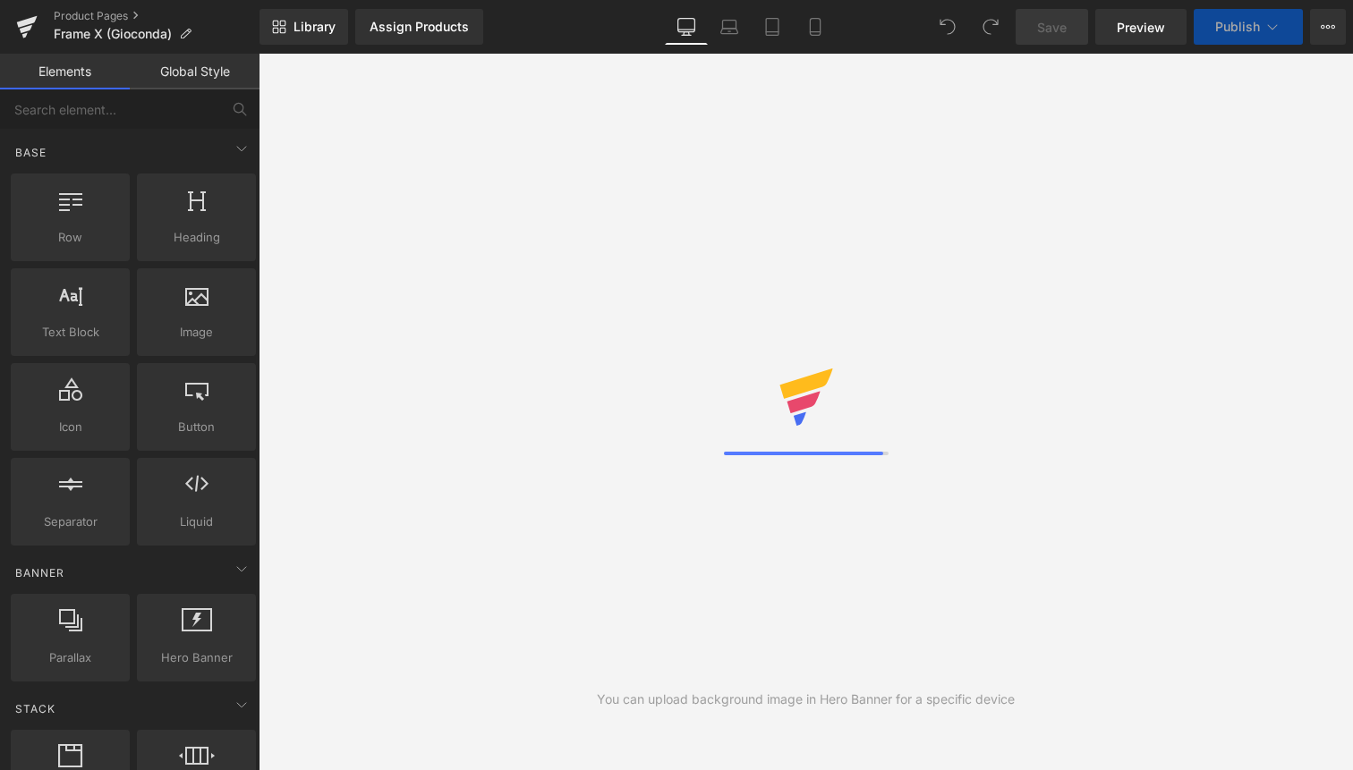
click at [822, 13] on link "Mobile" at bounding box center [815, 27] width 43 height 36
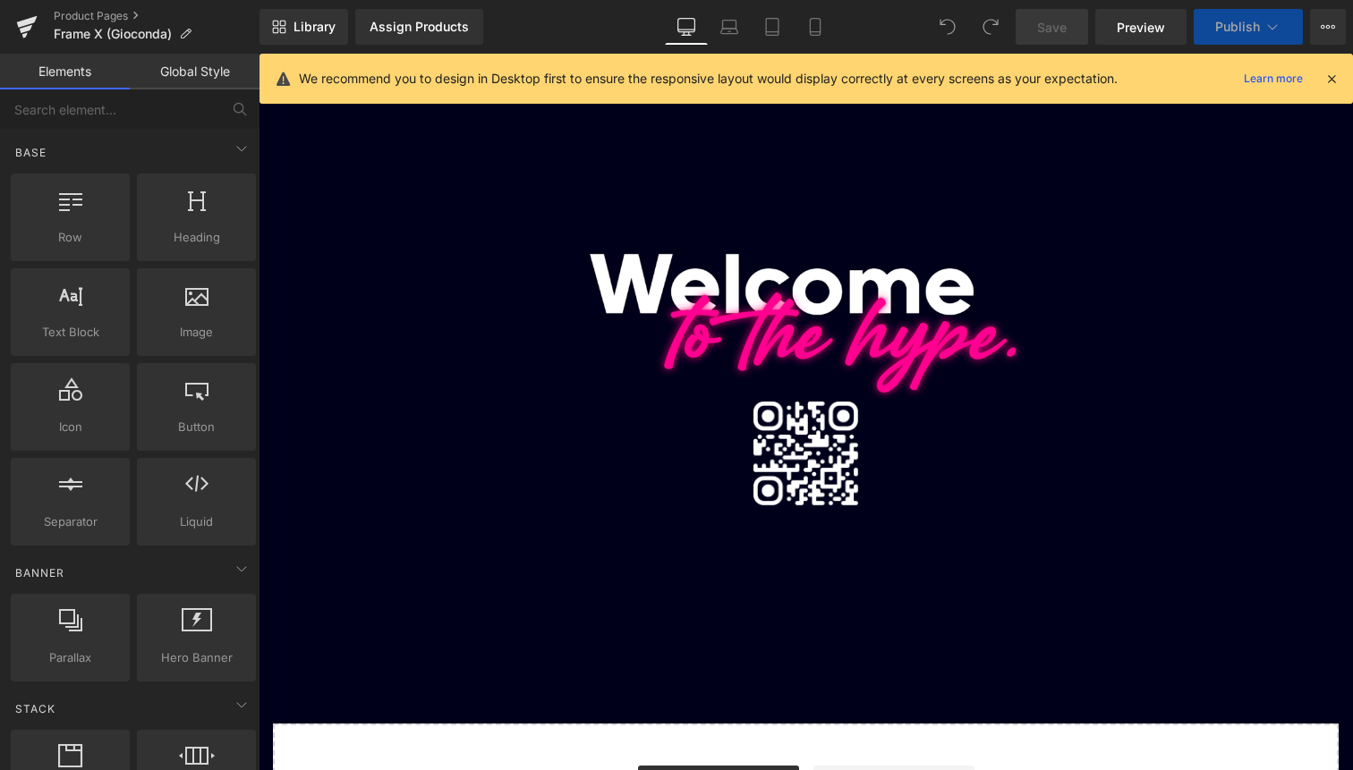
click at [1330, 81] on icon at bounding box center [1332, 79] width 16 height 16
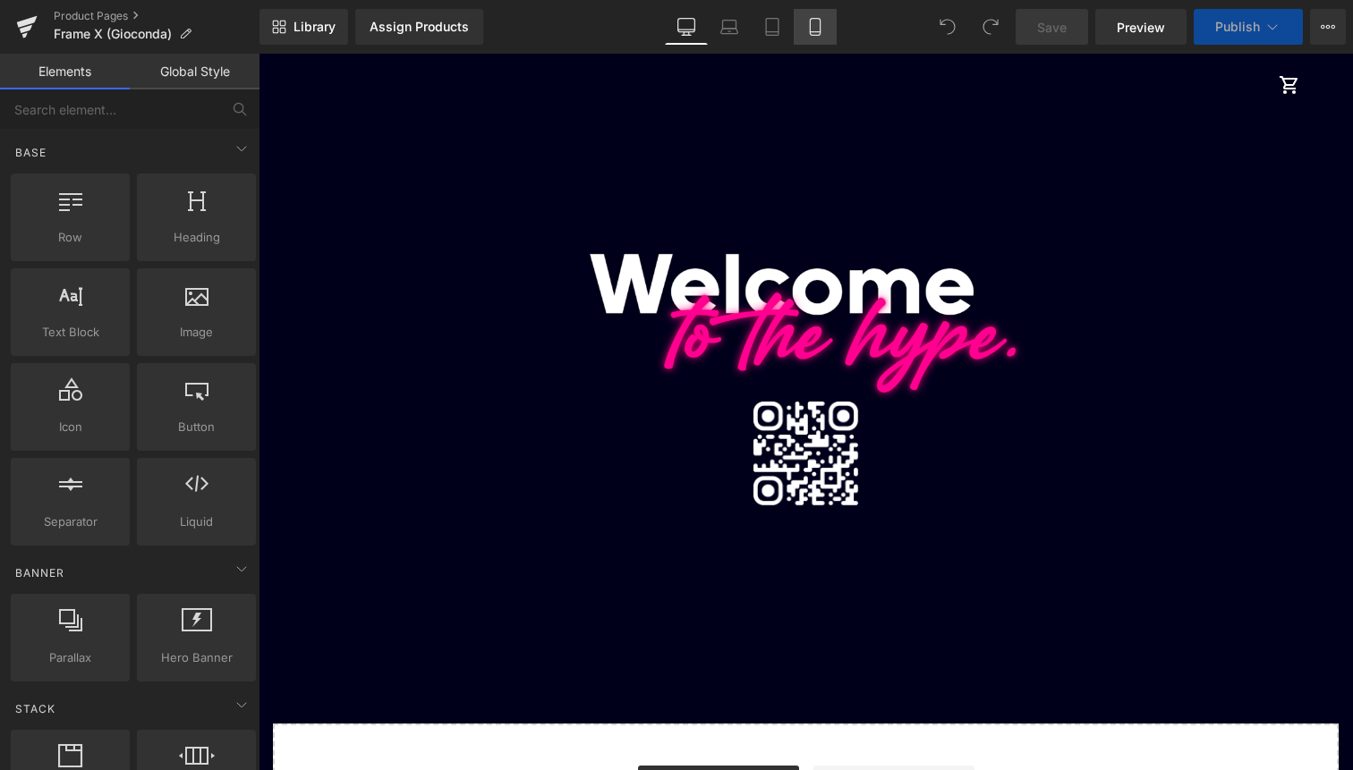
click at [823, 20] on icon at bounding box center [815, 27] width 18 height 18
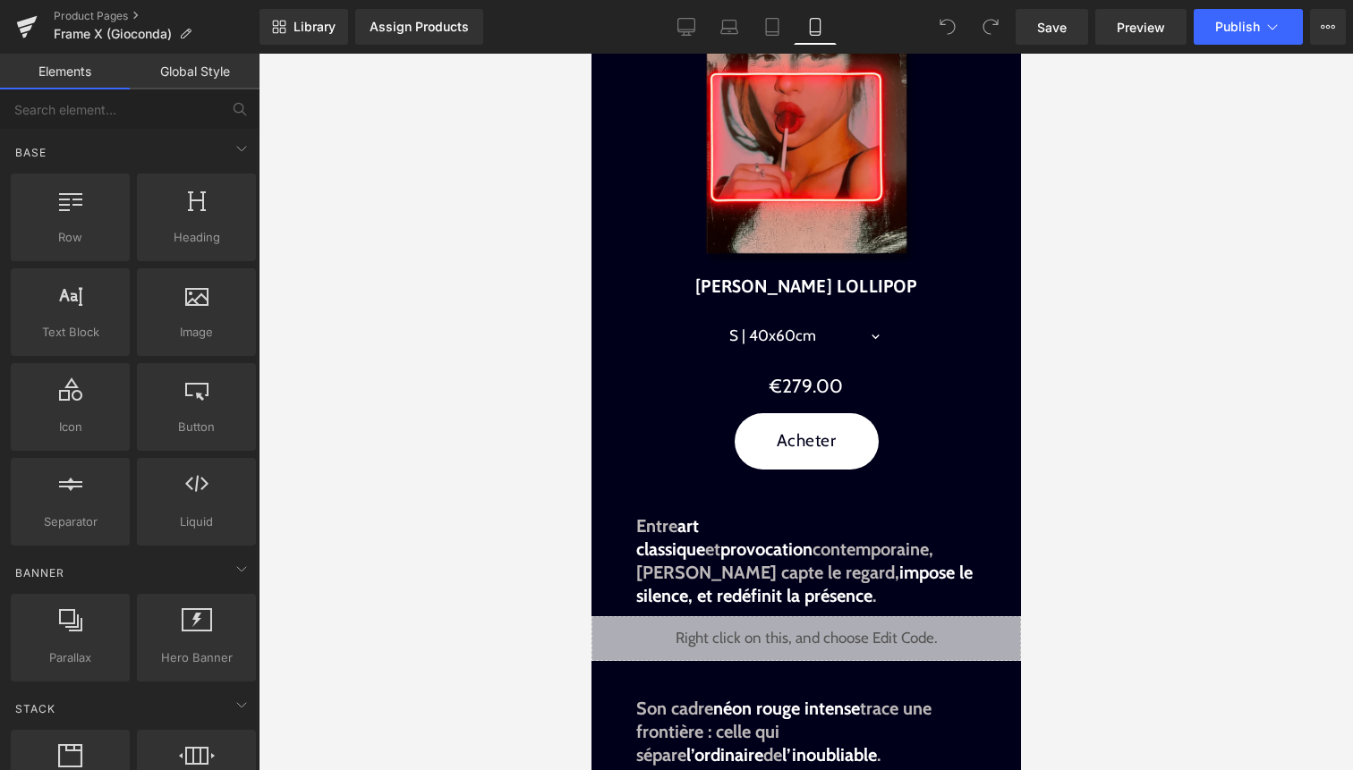
scroll to position [778, 0]
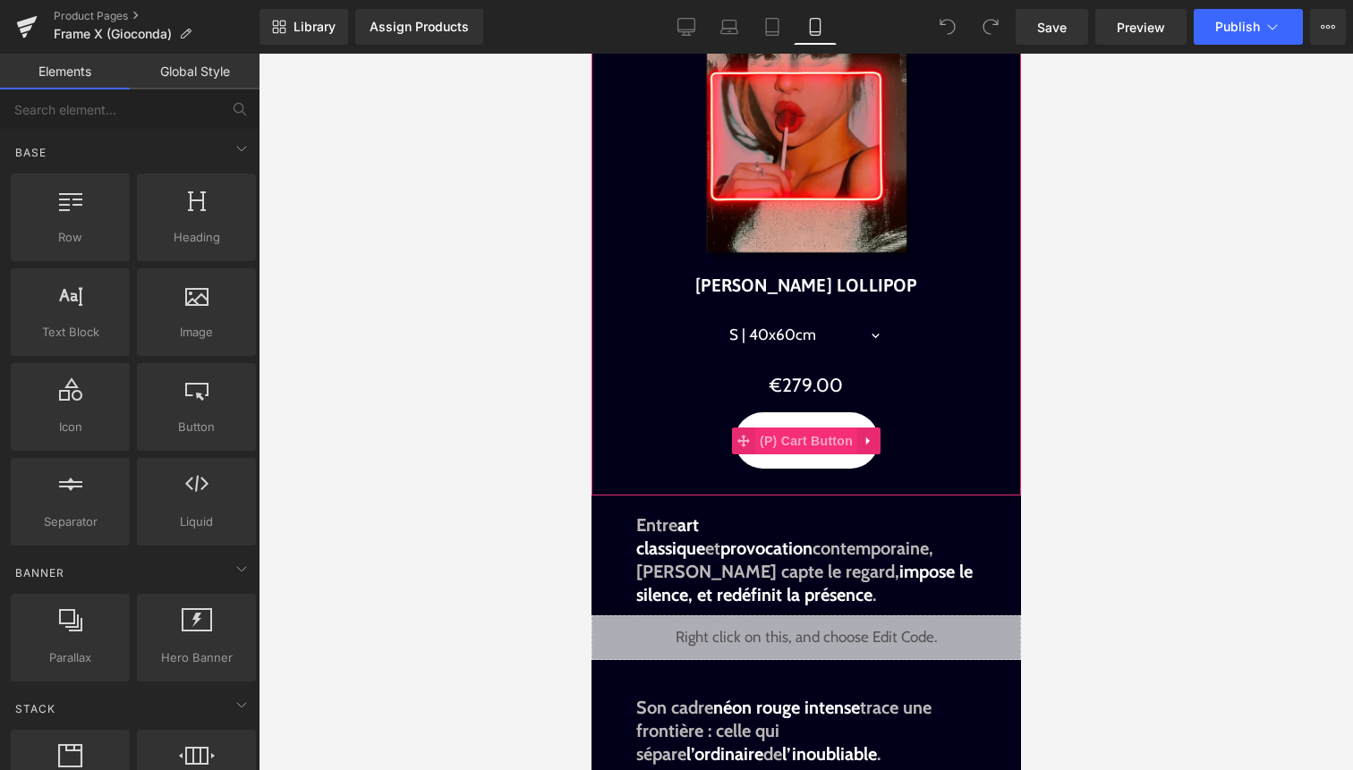
click at [807, 440] on span "(P) Cart Button" at bounding box center [805, 441] width 102 height 27
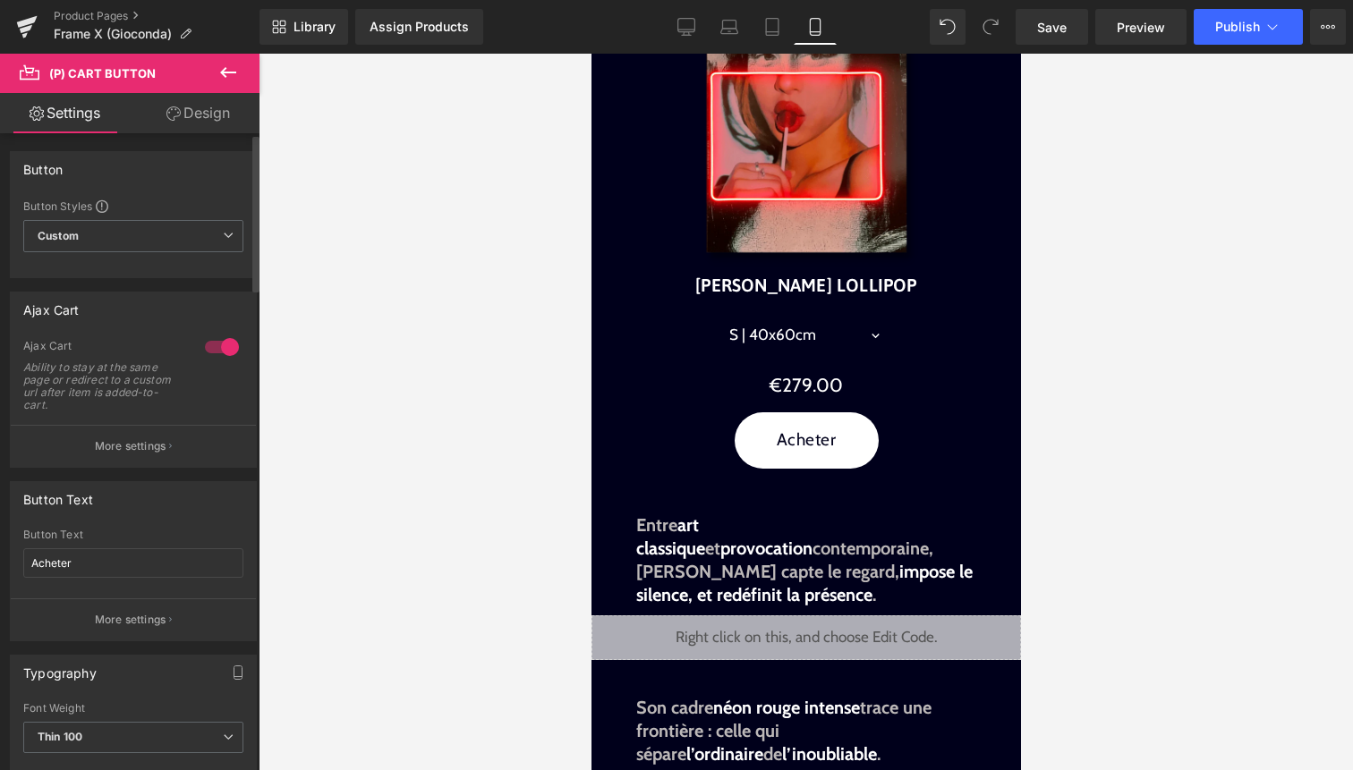
click at [214, 348] on div at bounding box center [221, 347] width 43 height 29
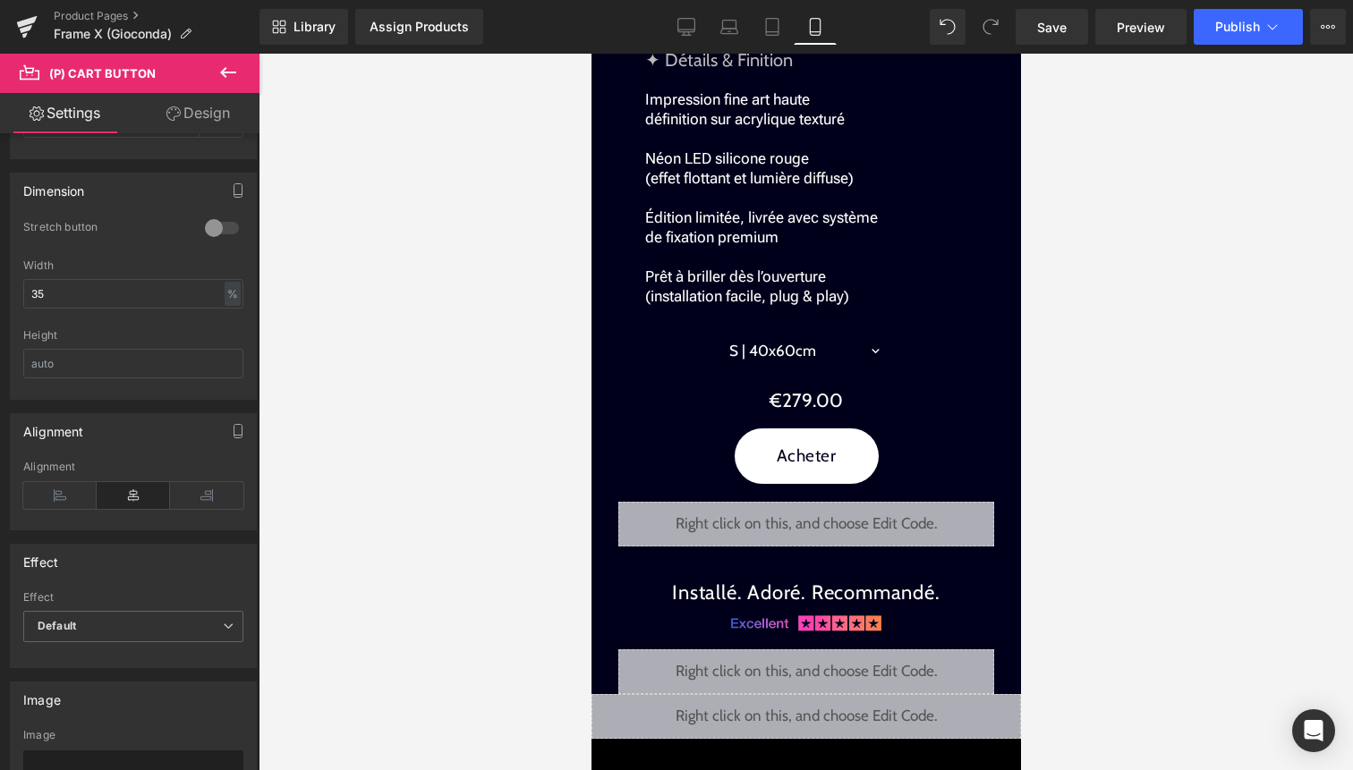
scroll to position [2301, 0]
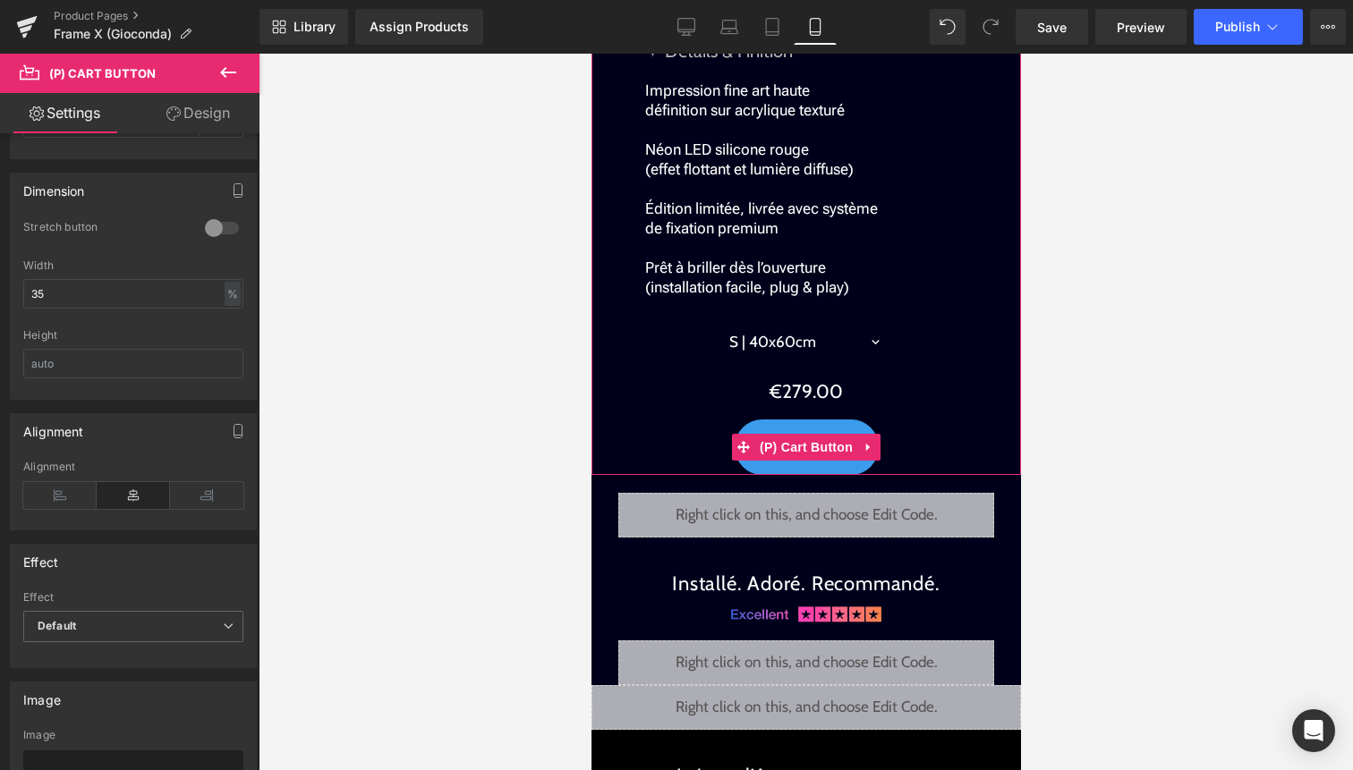
click at [817, 446] on span "(P) Cart Button" at bounding box center [805, 447] width 102 height 27
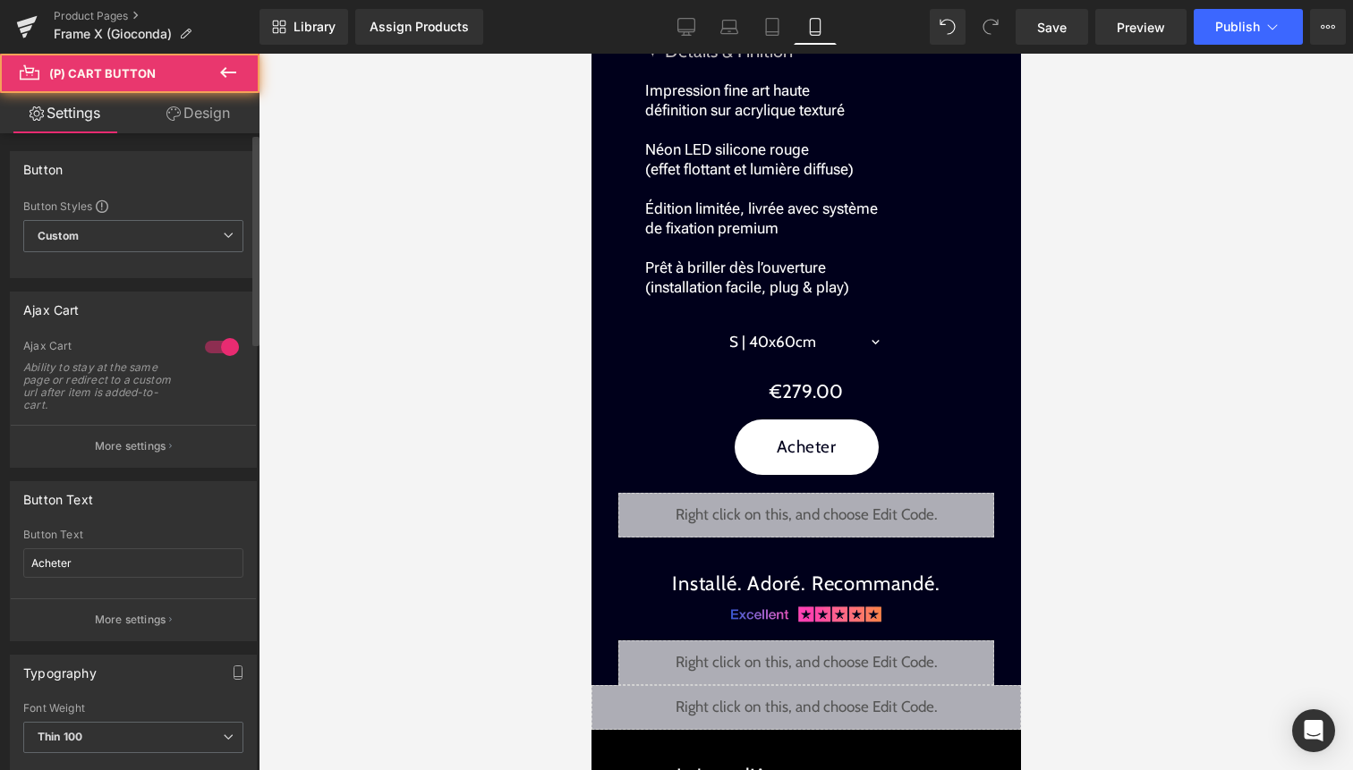
click at [211, 348] on div at bounding box center [221, 347] width 43 height 29
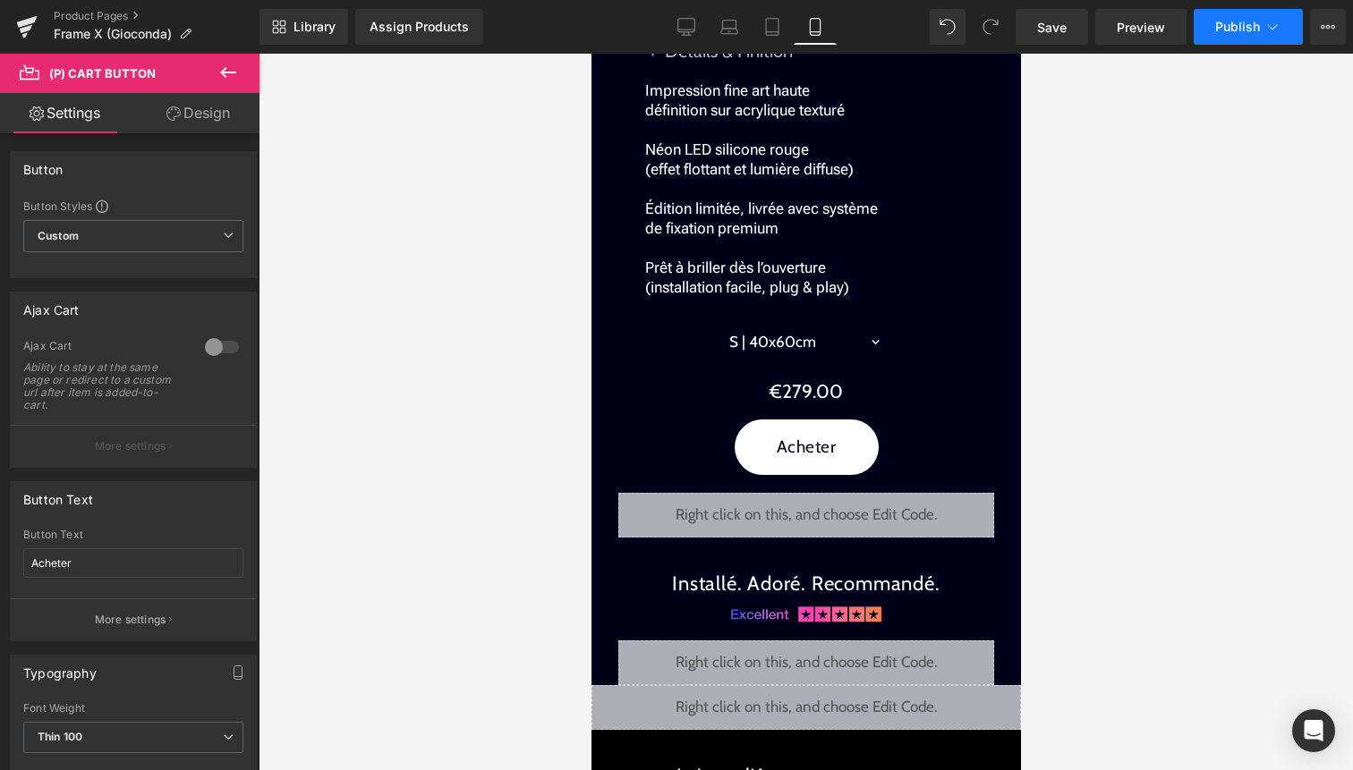
click at [1253, 21] on span "Publish" at bounding box center [1237, 27] width 45 height 14
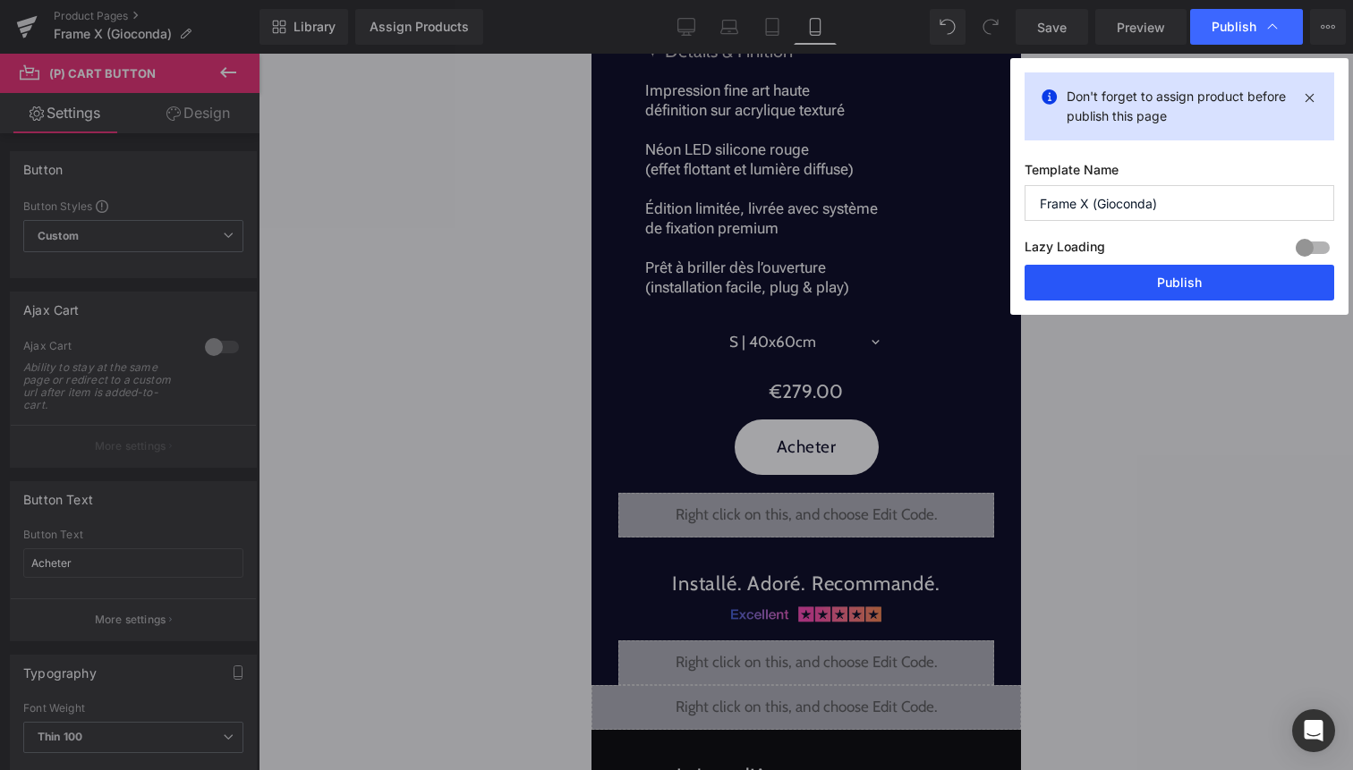
click at [1167, 277] on button "Publish" at bounding box center [1180, 283] width 310 height 36
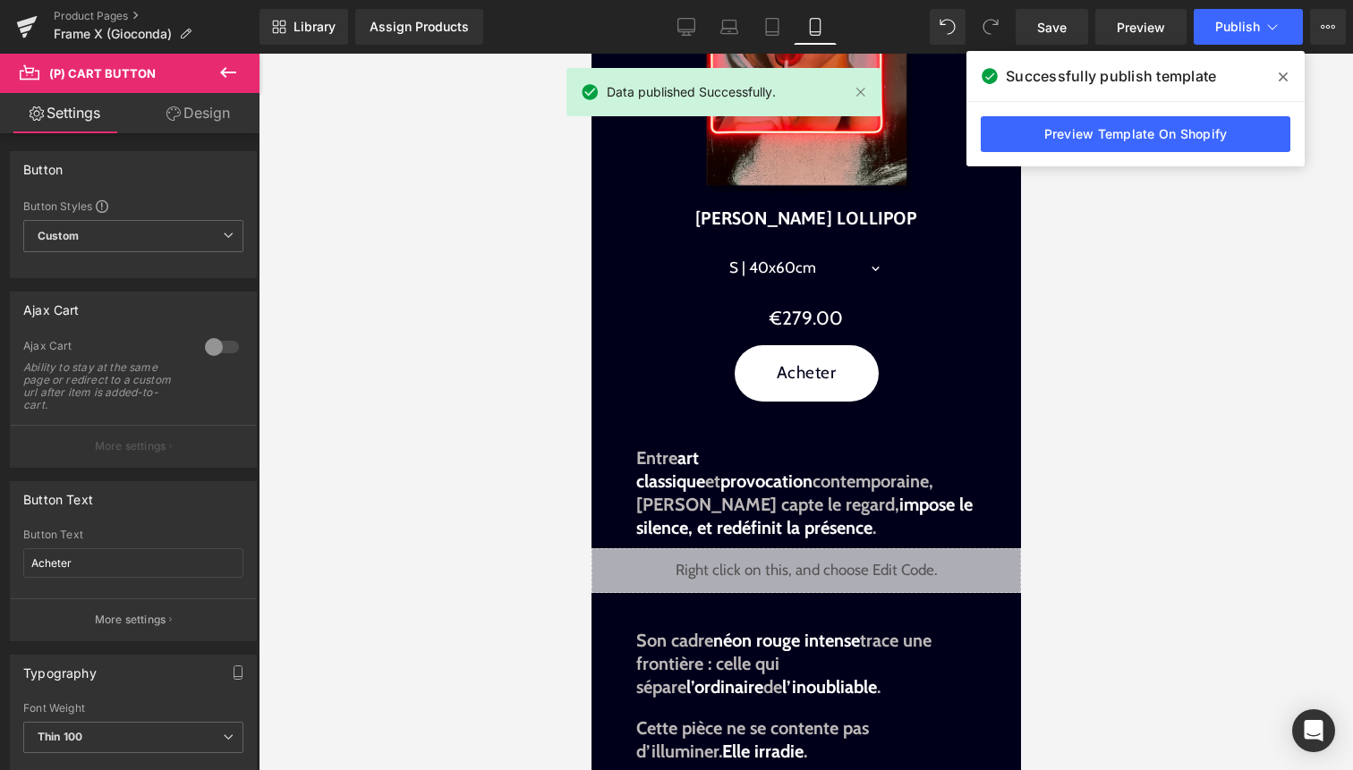
scroll to position [580, 0]
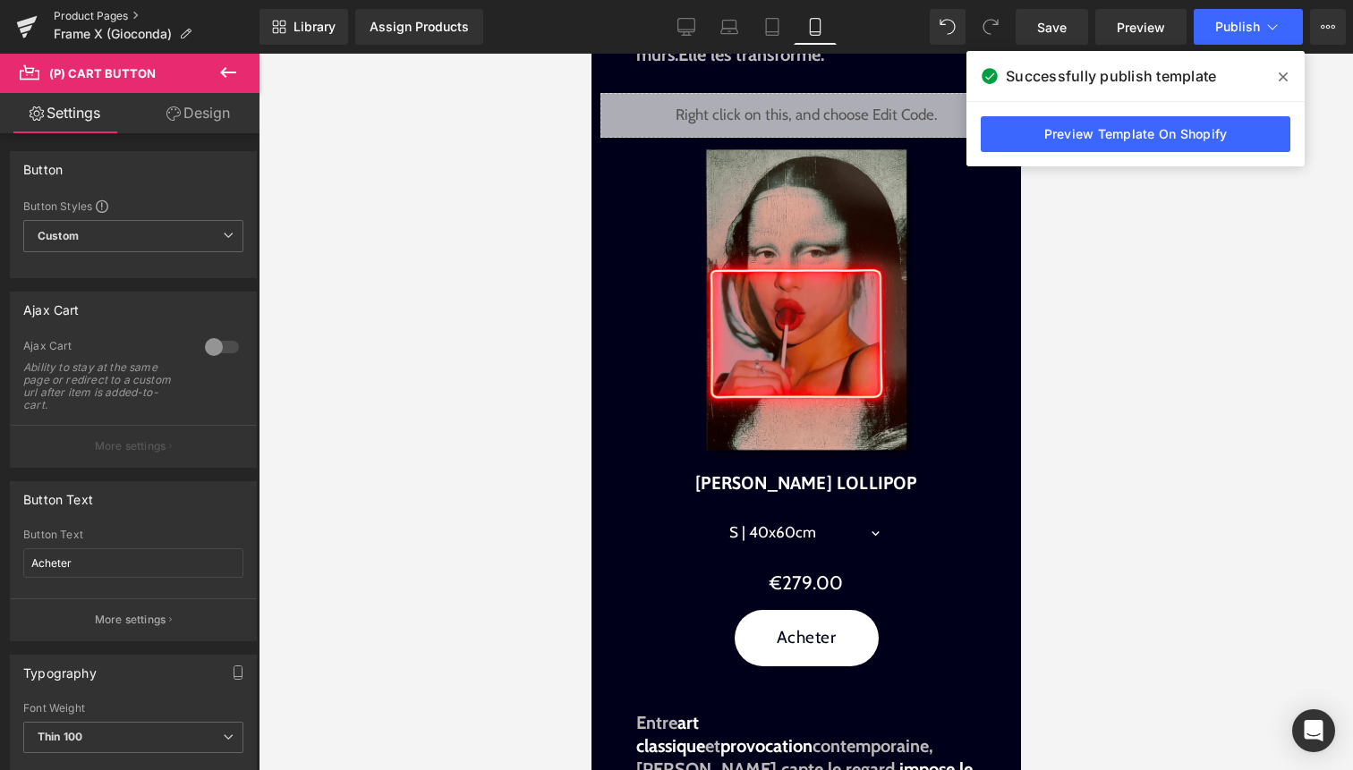
click at [81, 11] on link "Product Pages" at bounding box center [157, 16] width 206 height 14
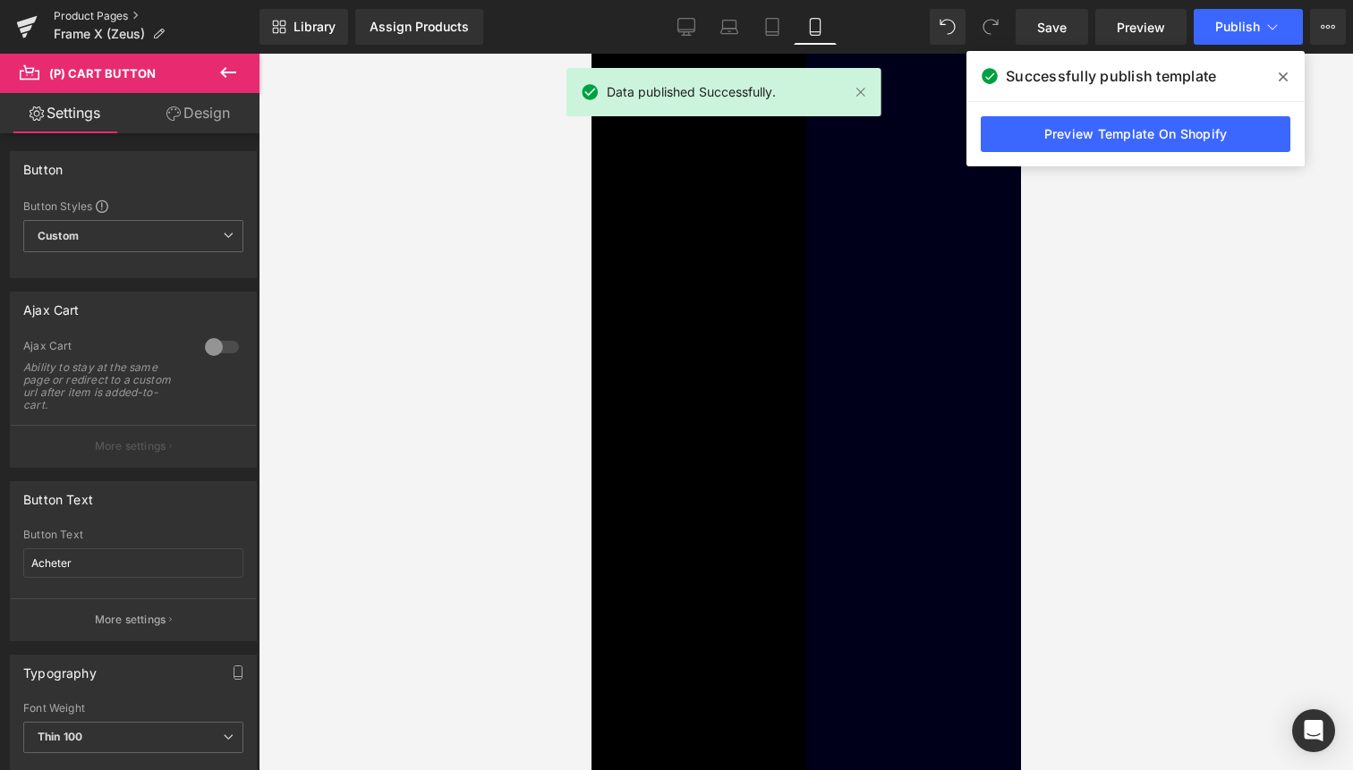
click at [98, 14] on link "Product Pages" at bounding box center [157, 16] width 206 height 14
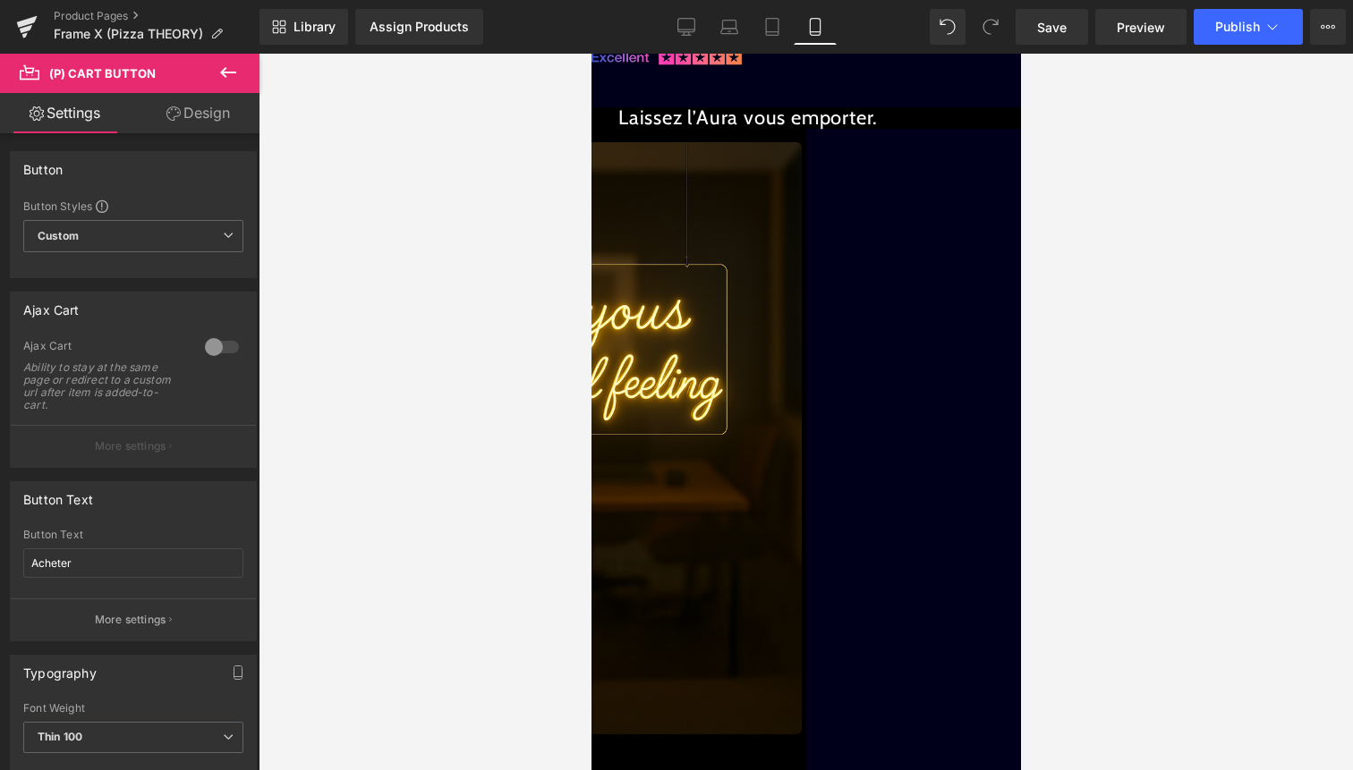
scroll to position [2762, 0]
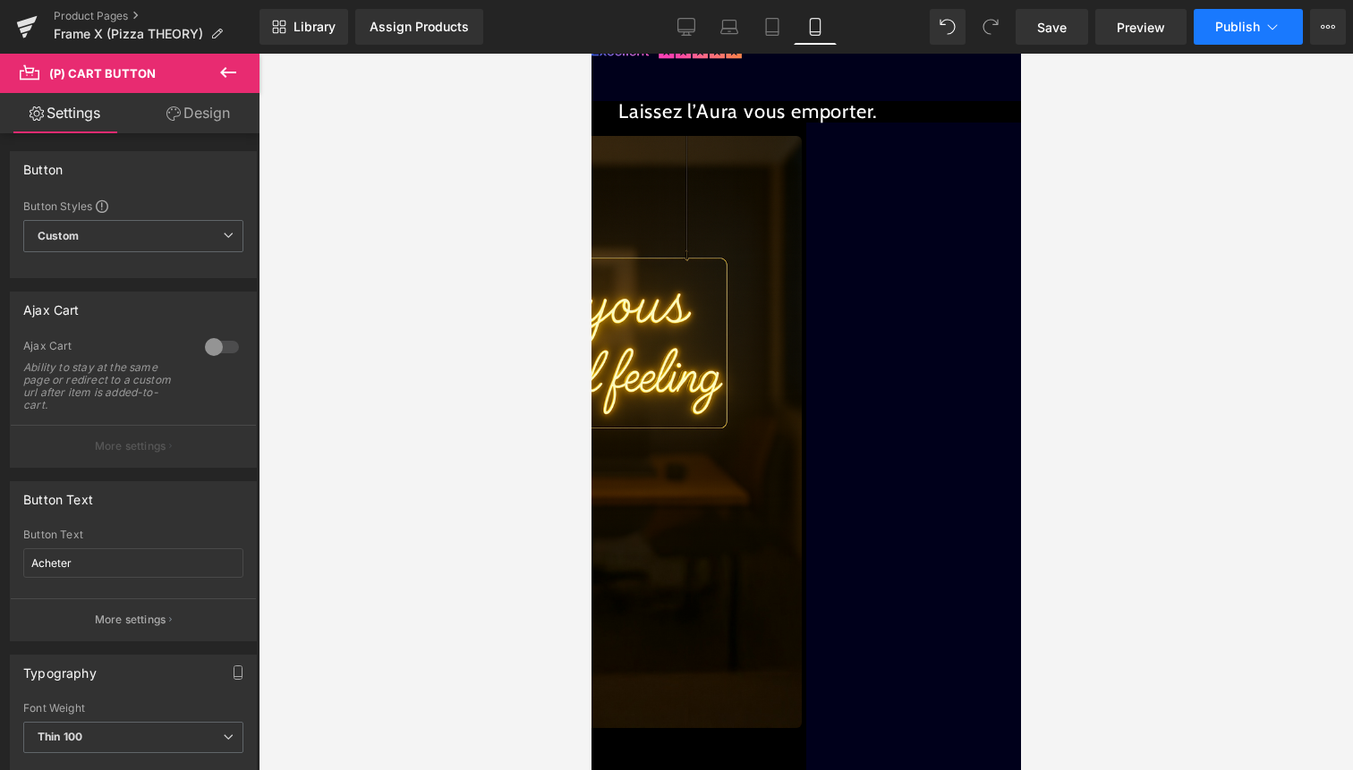
click at [1247, 21] on span "Publish" at bounding box center [1237, 27] width 45 height 14
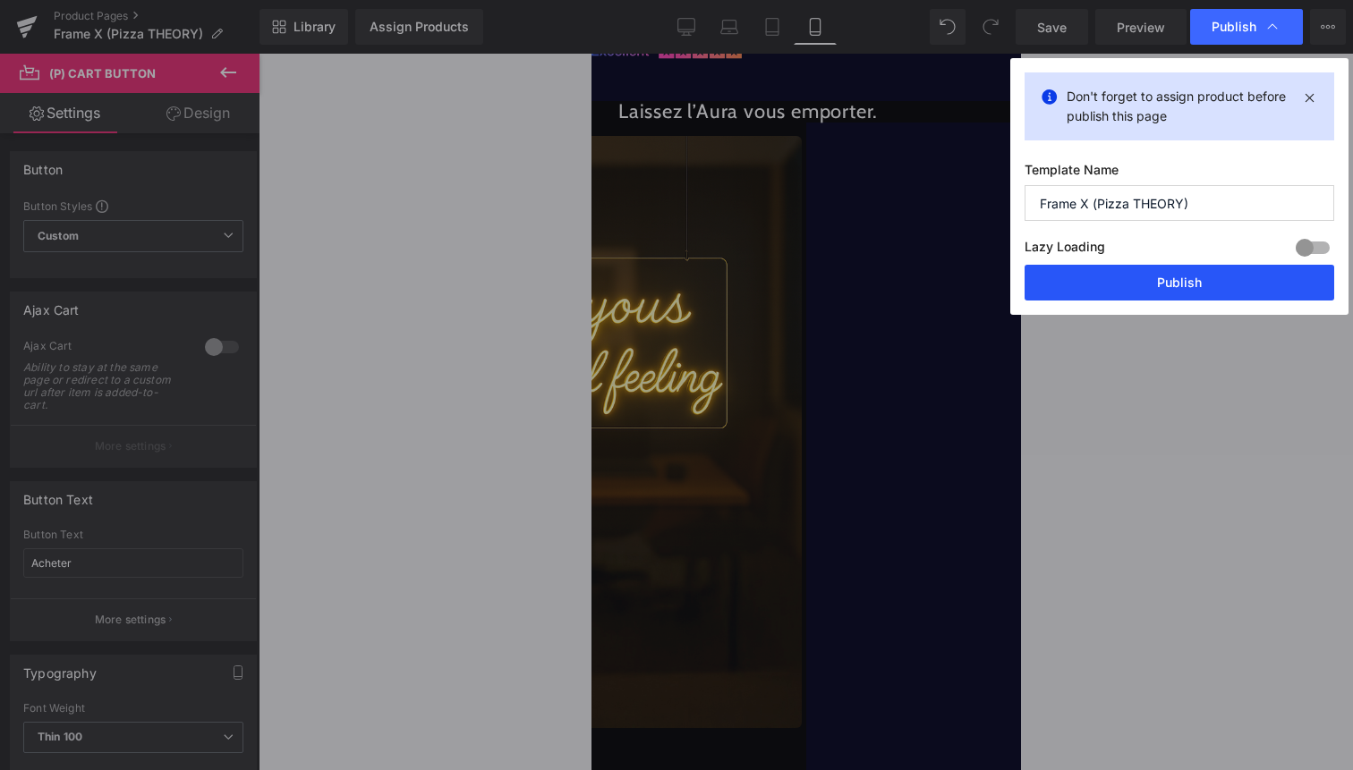
click at [1177, 277] on button "Publish" at bounding box center [1180, 283] width 310 height 36
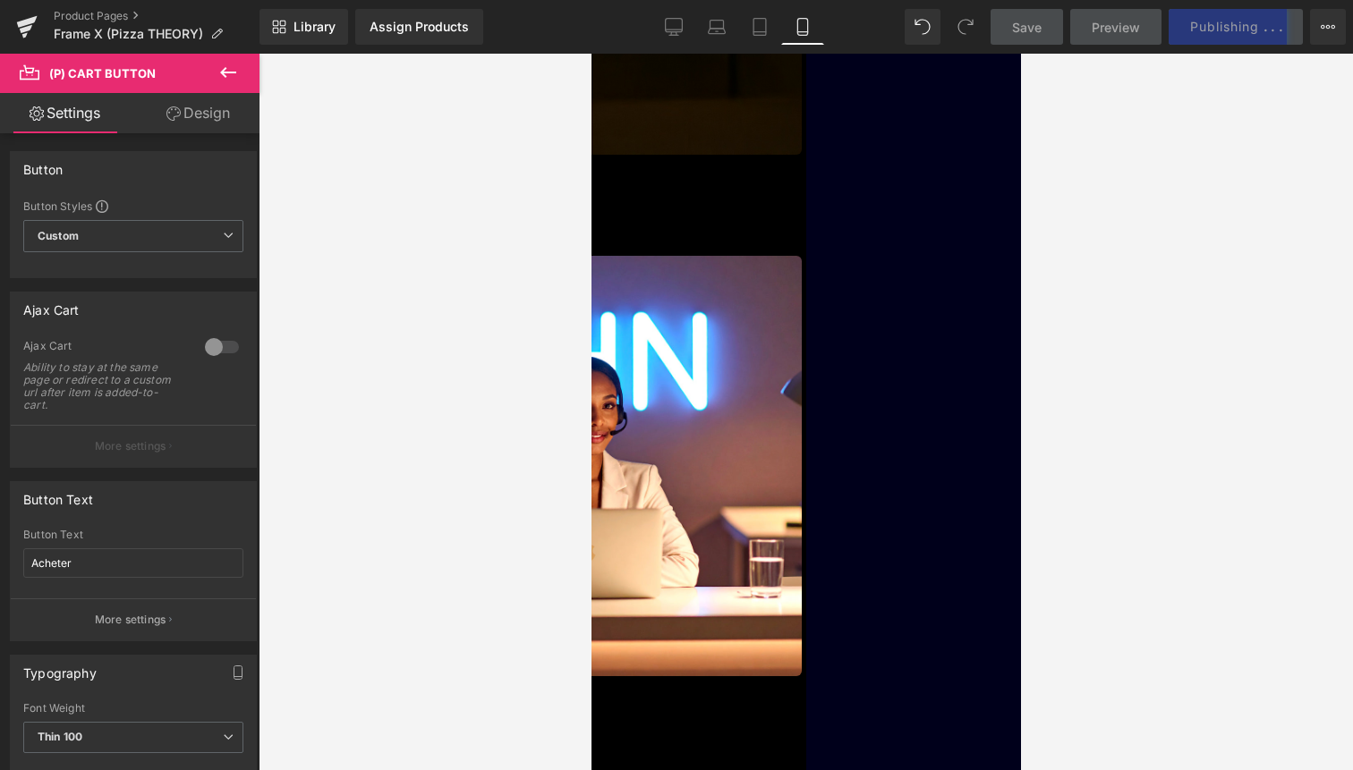
scroll to position [3341, 0]
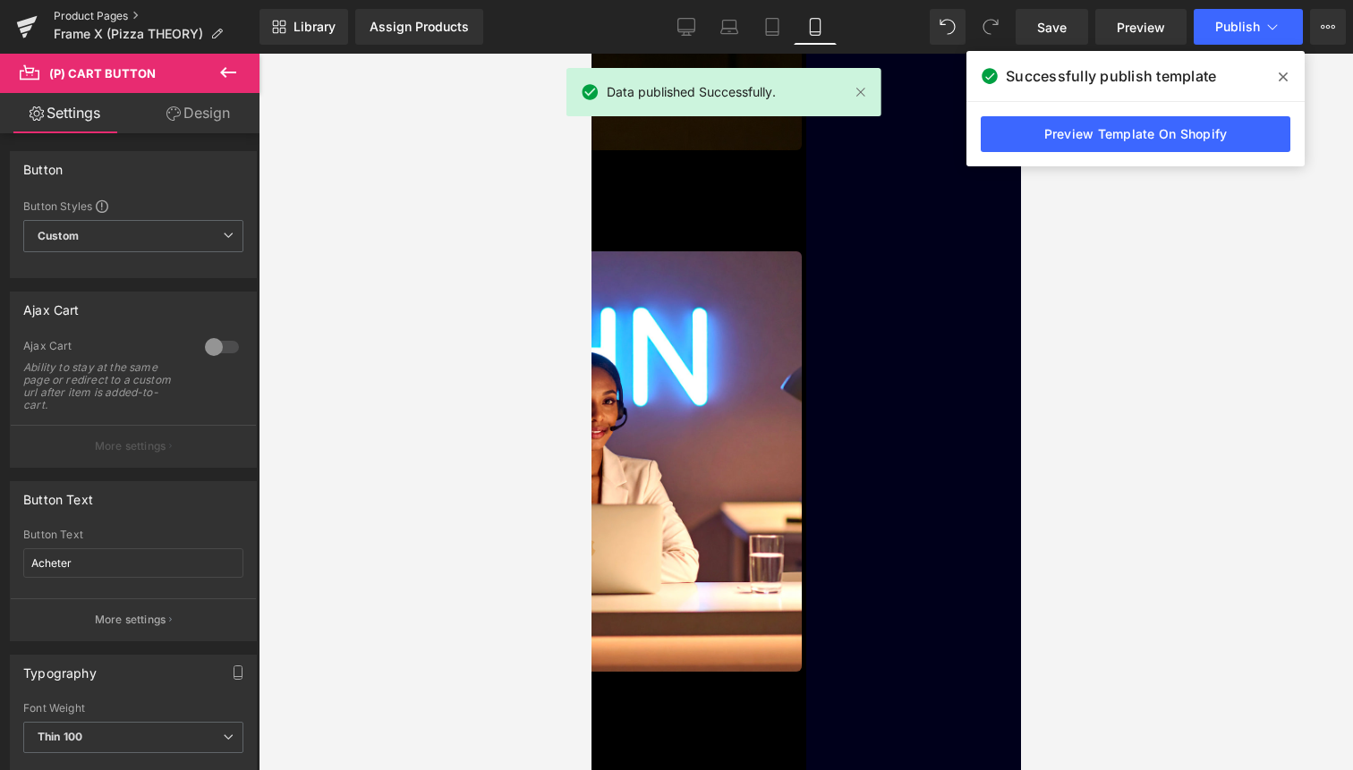
click at [89, 9] on link "Product Pages" at bounding box center [157, 16] width 206 height 14
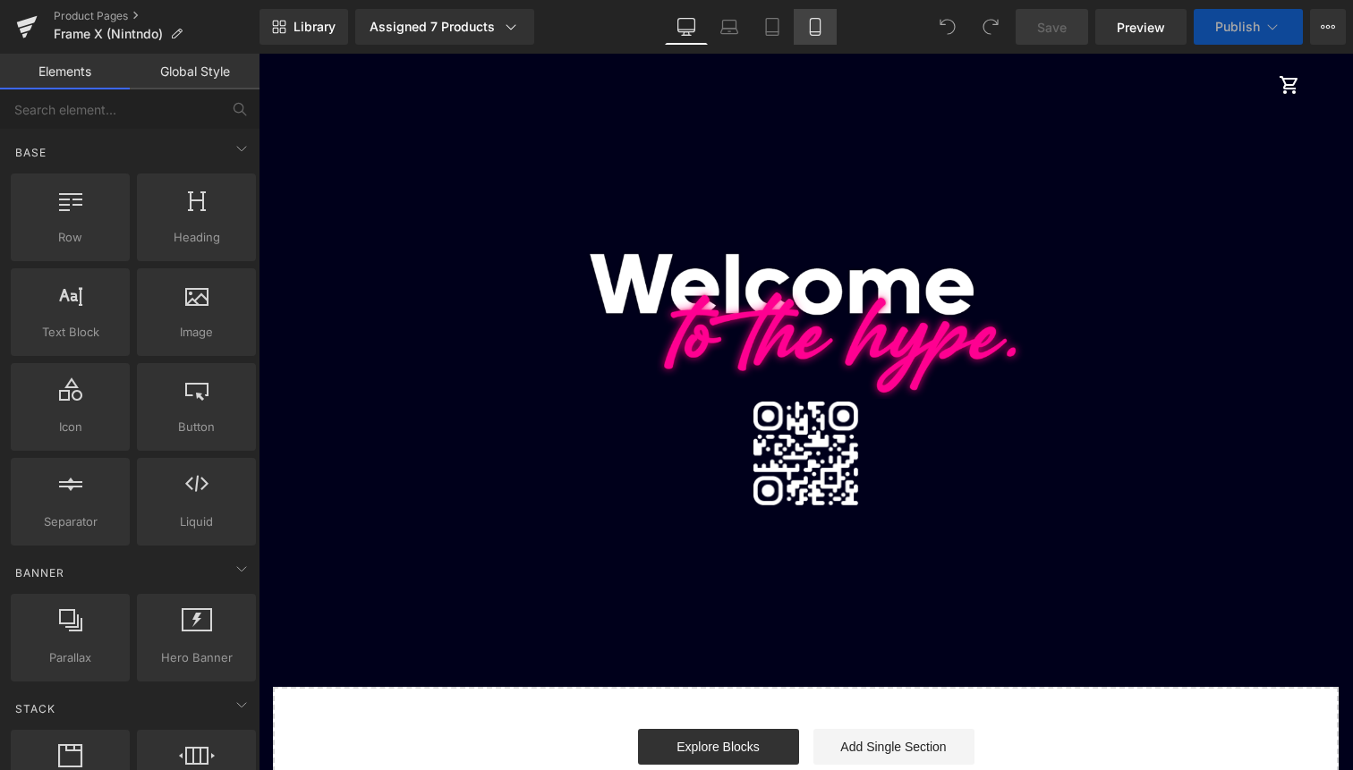
click at [815, 30] on icon at bounding box center [815, 27] width 18 height 18
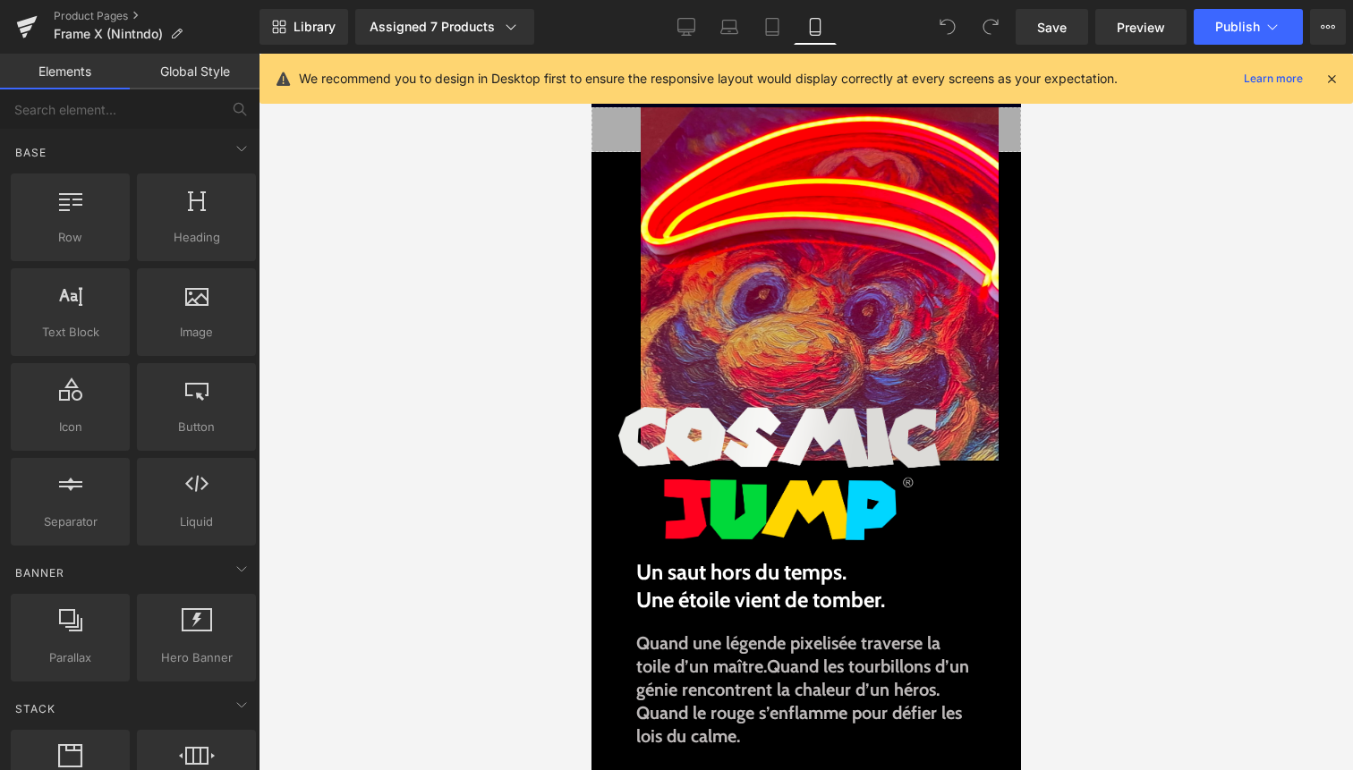
click at [1335, 72] on icon at bounding box center [1332, 79] width 16 height 16
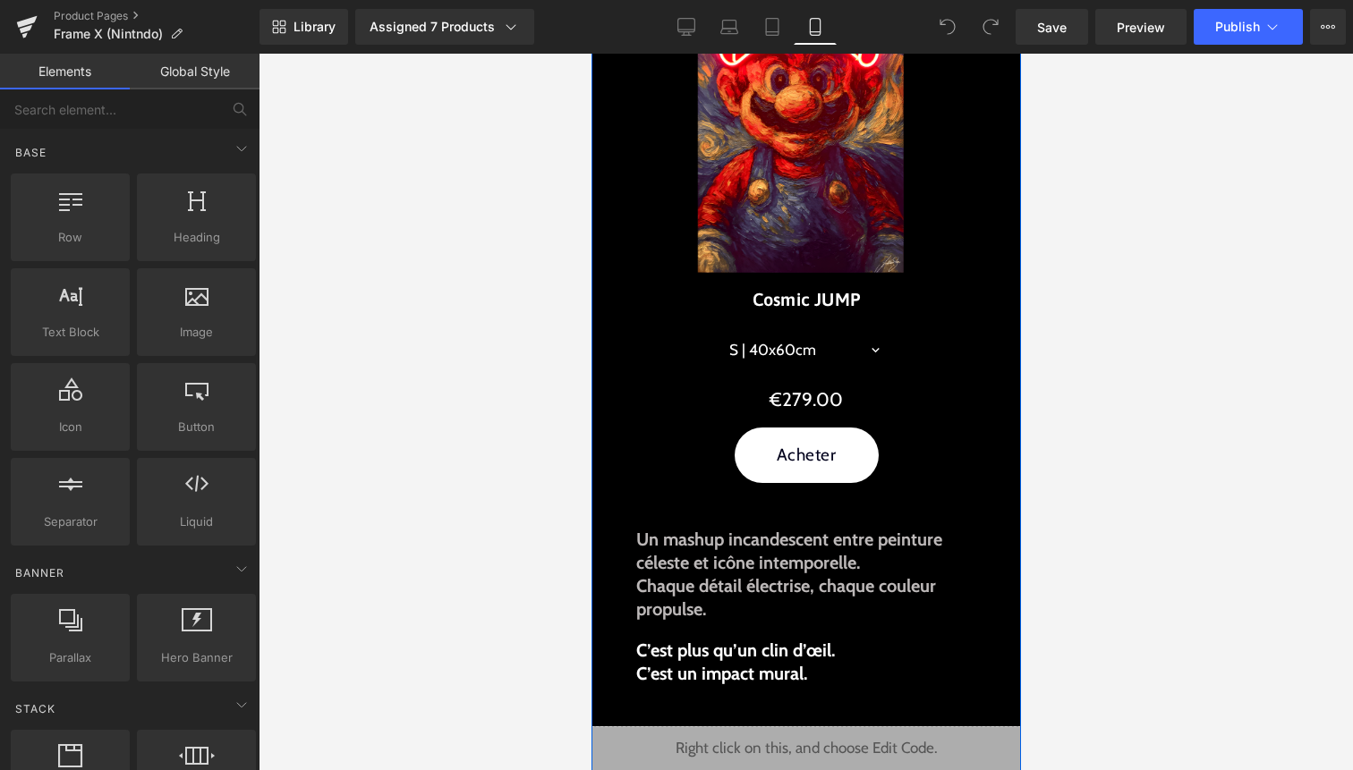
scroll to position [979, 0]
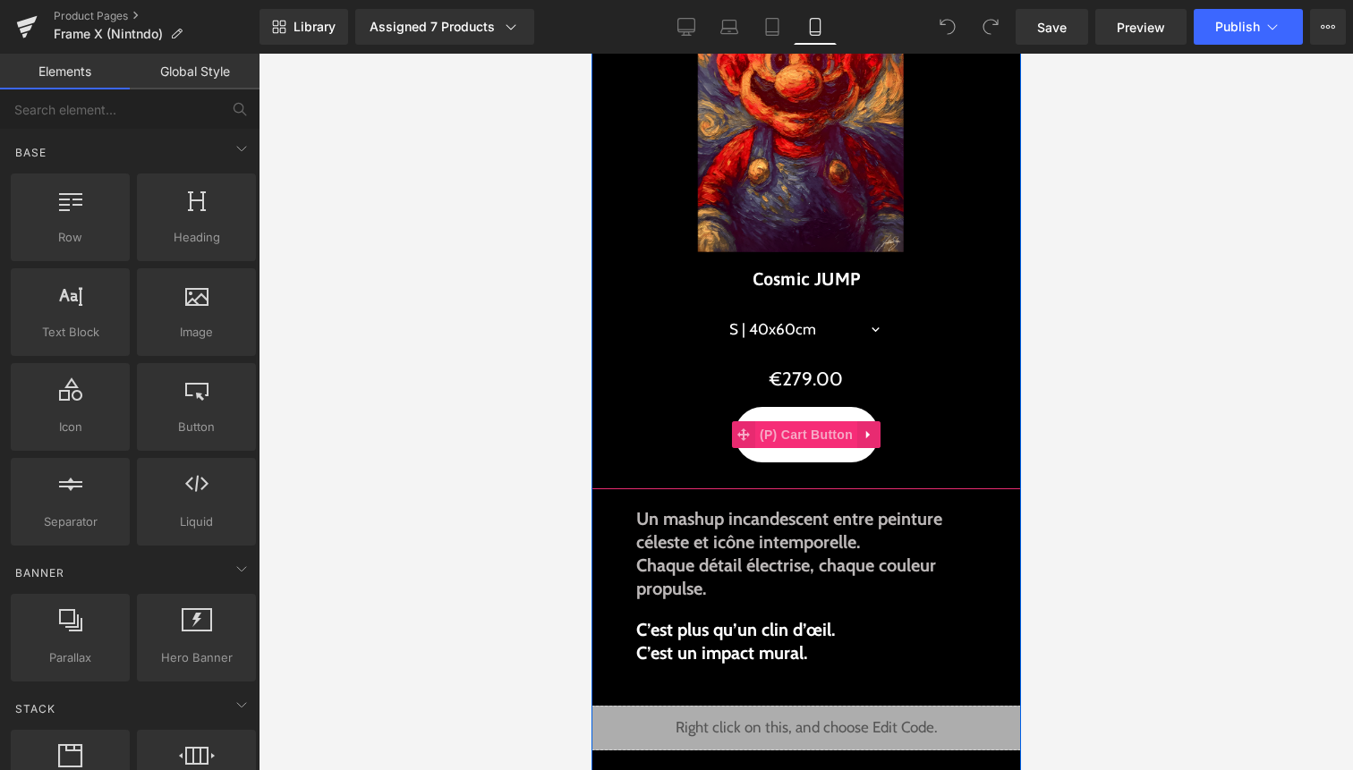
click at [802, 435] on span "(P) Cart Button" at bounding box center [805, 434] width 102 height 27
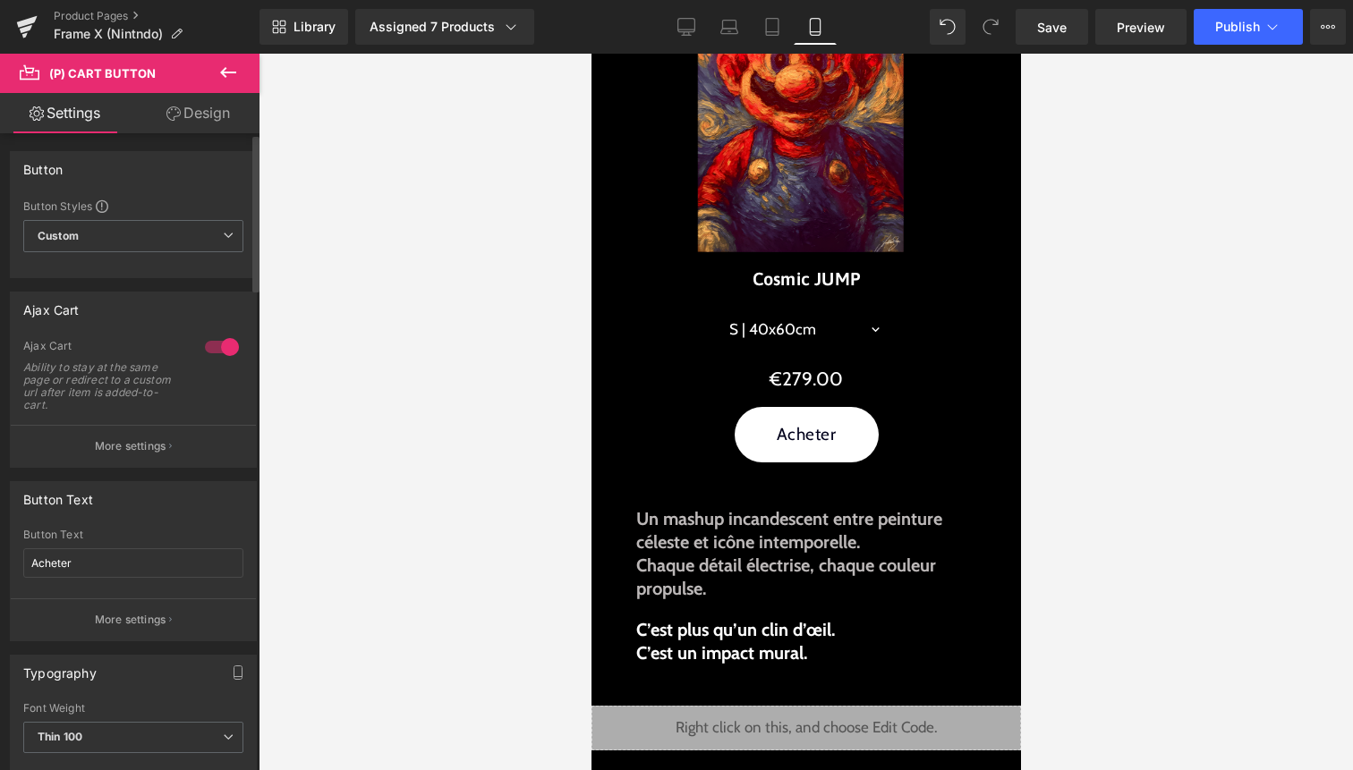
click at [210, 346] on div at bounding box center [221, 347] width 43 height 29
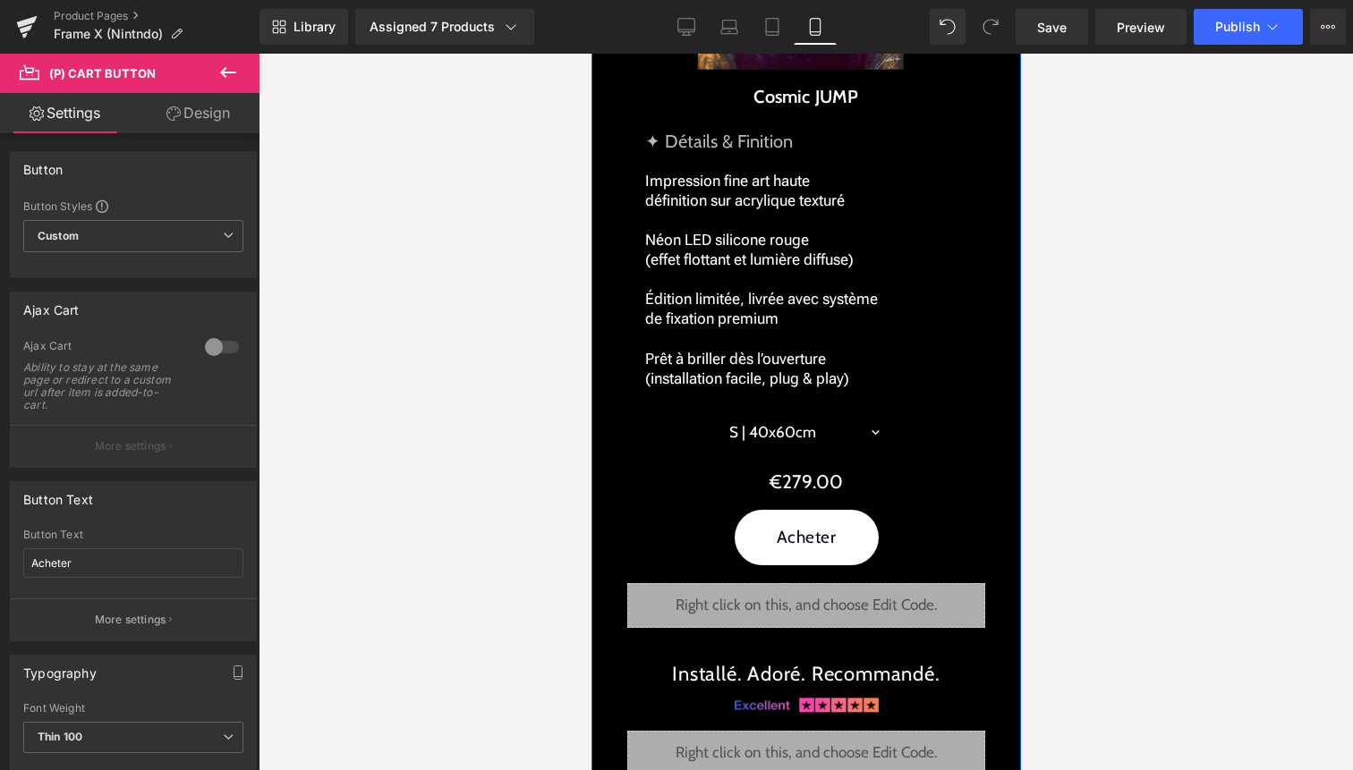
scroll to position [2613, 0]
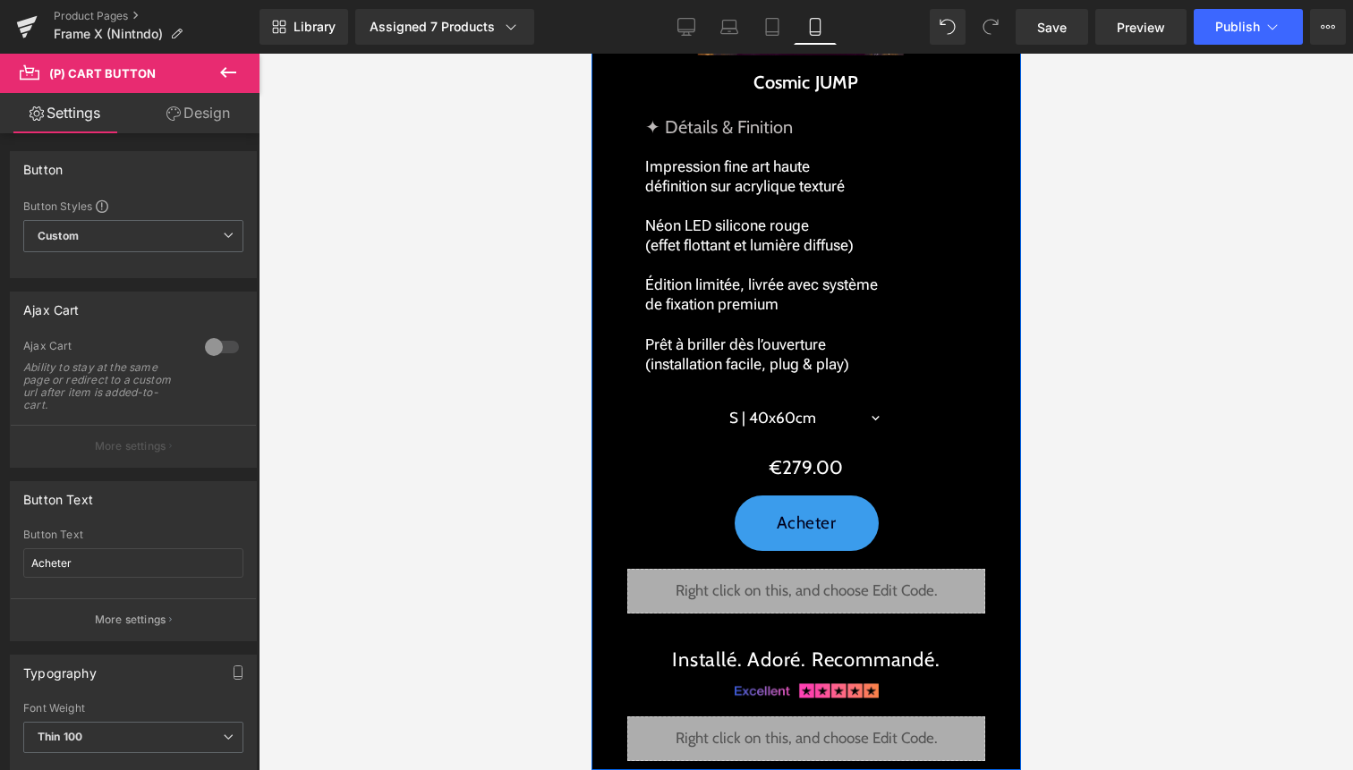
click at [803, 523] on div "Acheter (P) Cart Button" at bounding box center [806, 524] width 412 height 56
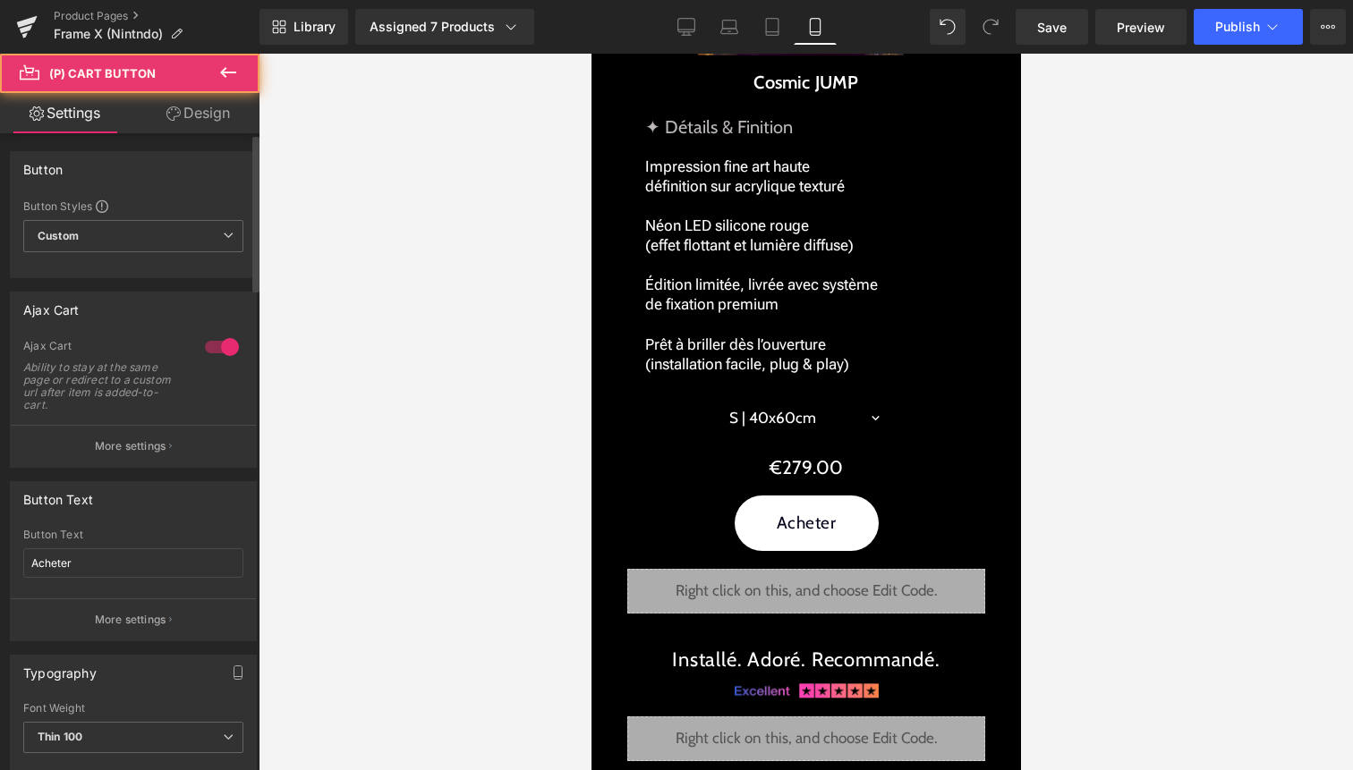
click at [216, 349] on div at bounding box center [221, 347] width 43 height 29
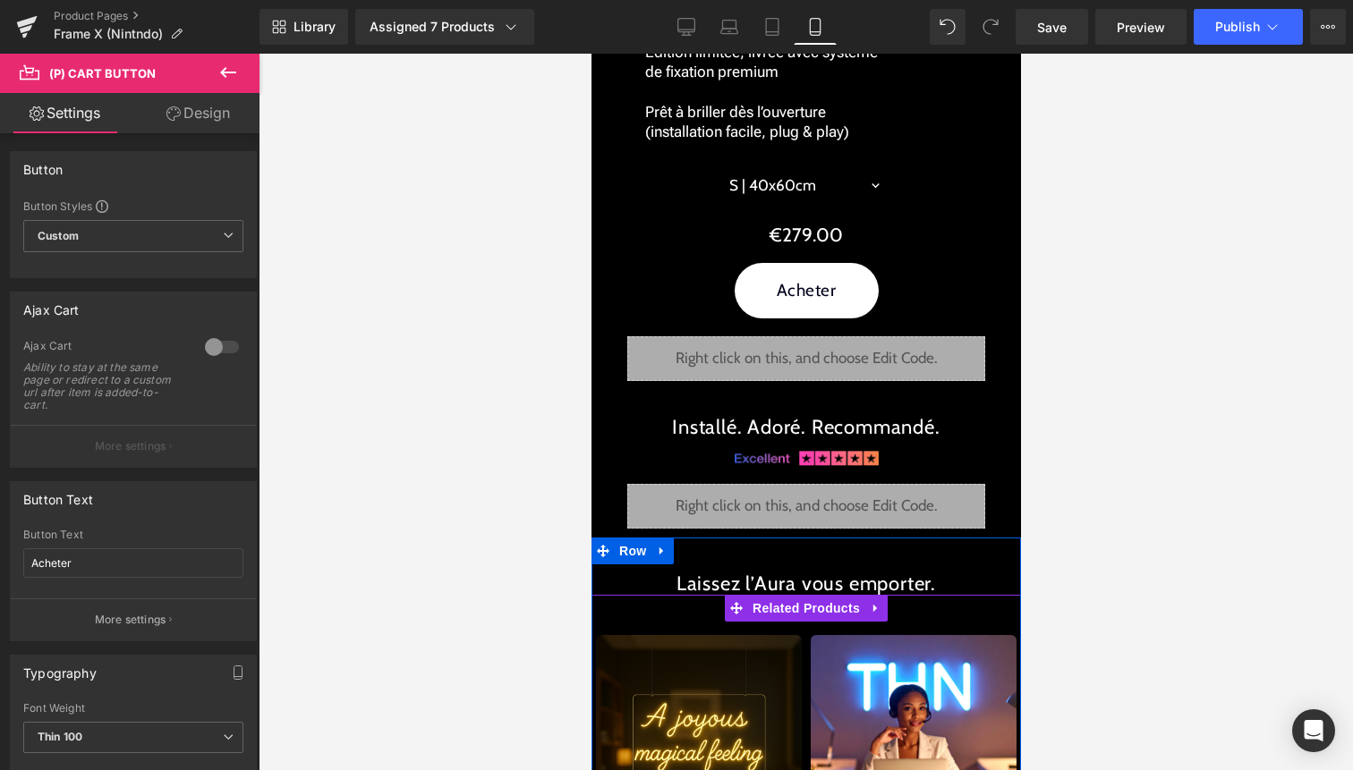
scroll to position [2830, 0]
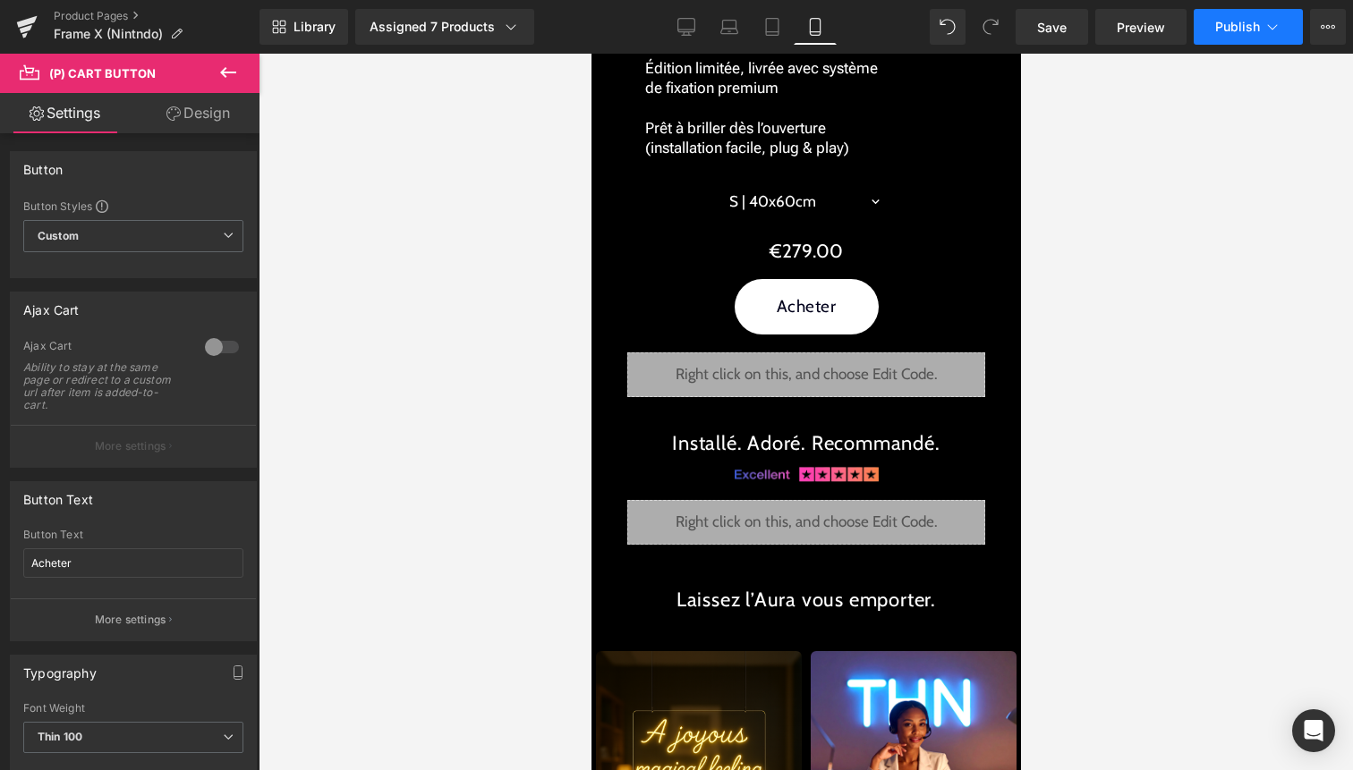
click at [1256, 32] on span "Publish" at bounding box center [1237, 27] width 45 height 14
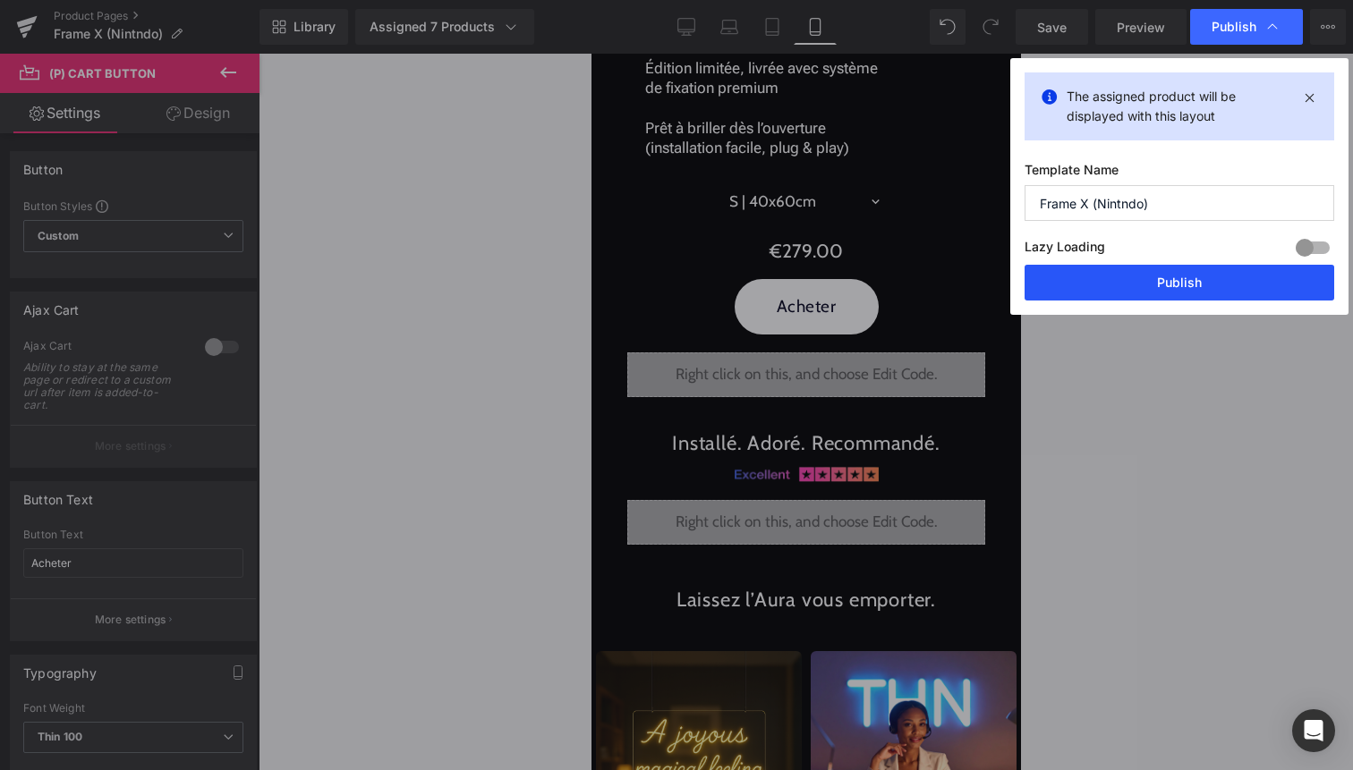
click at [1199, 285] on button "Publish" at bounding box center [1180, 283] width 310 height 36
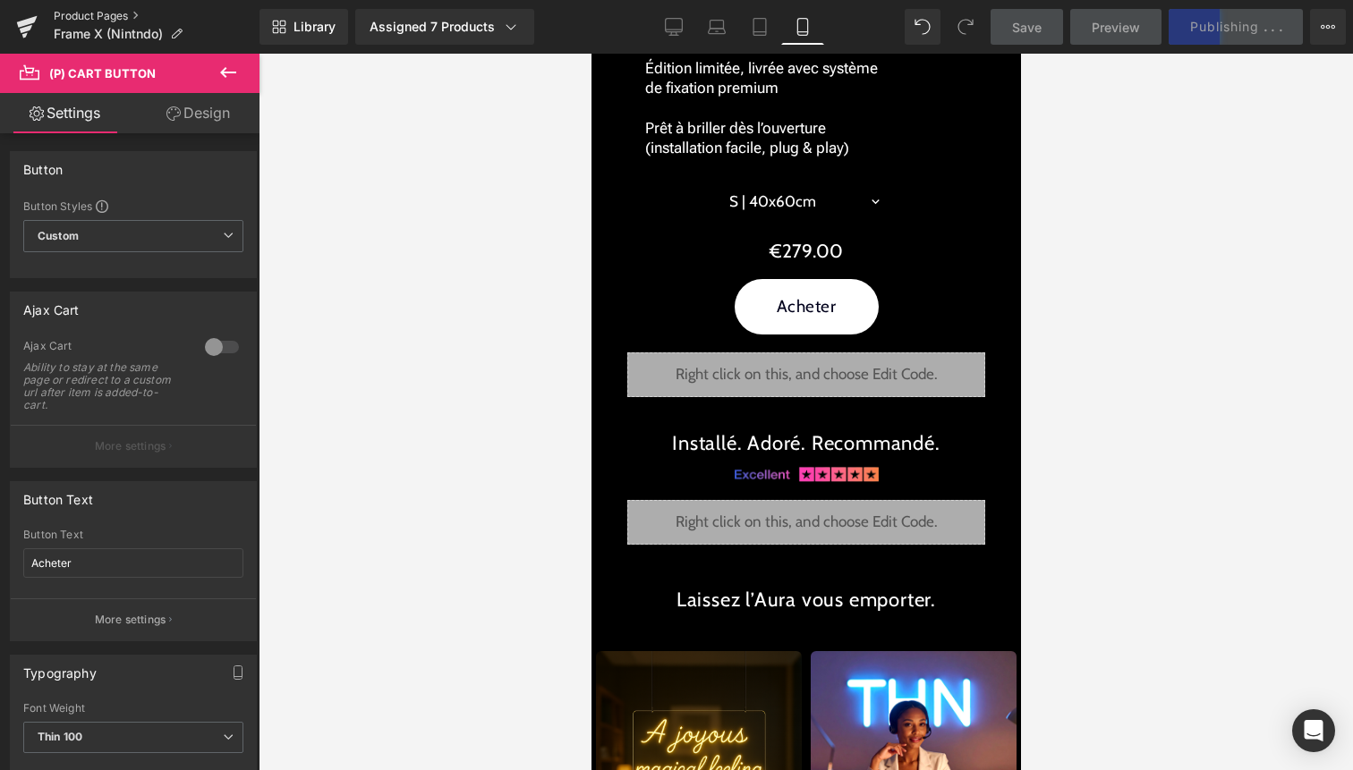
scroll to position [0, 0]
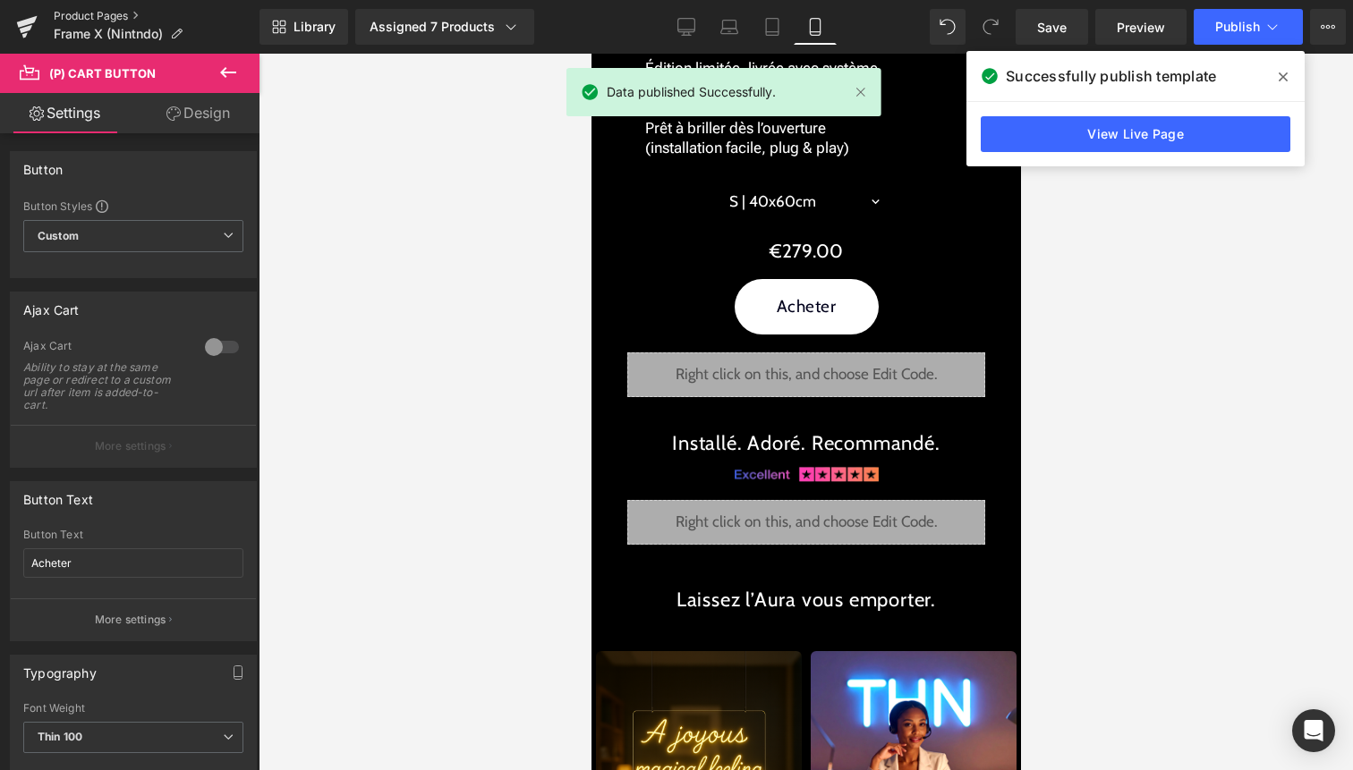
click at [103, 16] on link "Product Pages" at bounding box center [157, 16] width 206 height 14
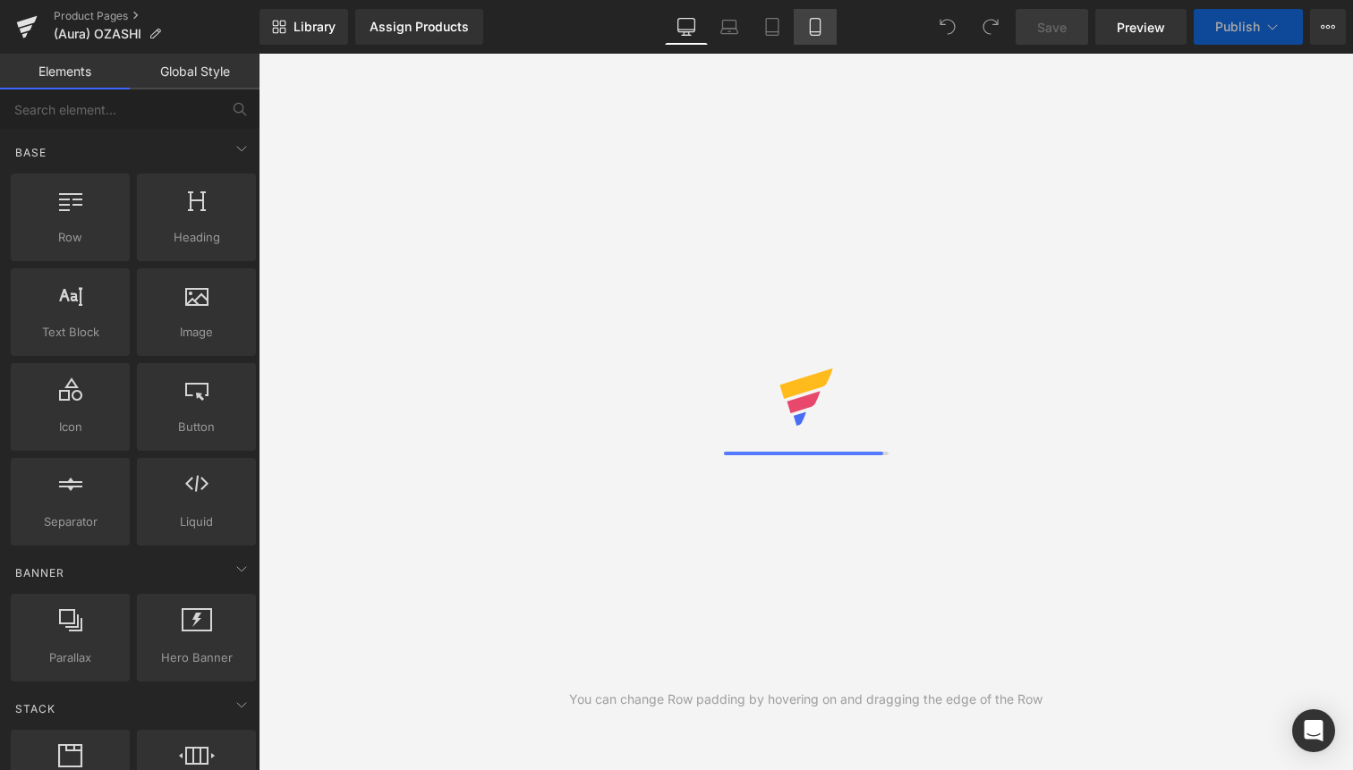
click at [809, 26] on icon at bounding box center [815, 27] width 18 height 18
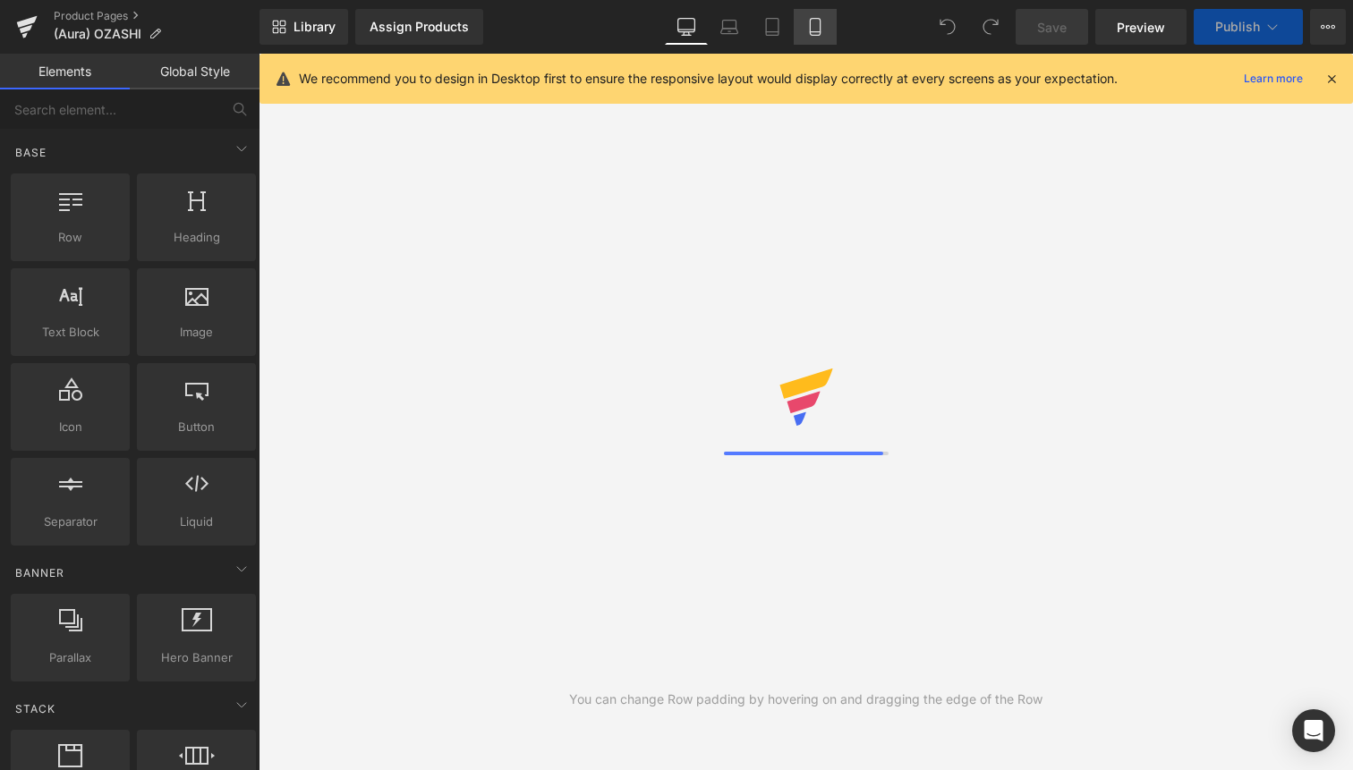
click at [816, 21] on icon at bounding box center [815, 27] width 18 height 18
click at [1336, 80] on icon at bounding box center [1332, 79] width 16 height 16
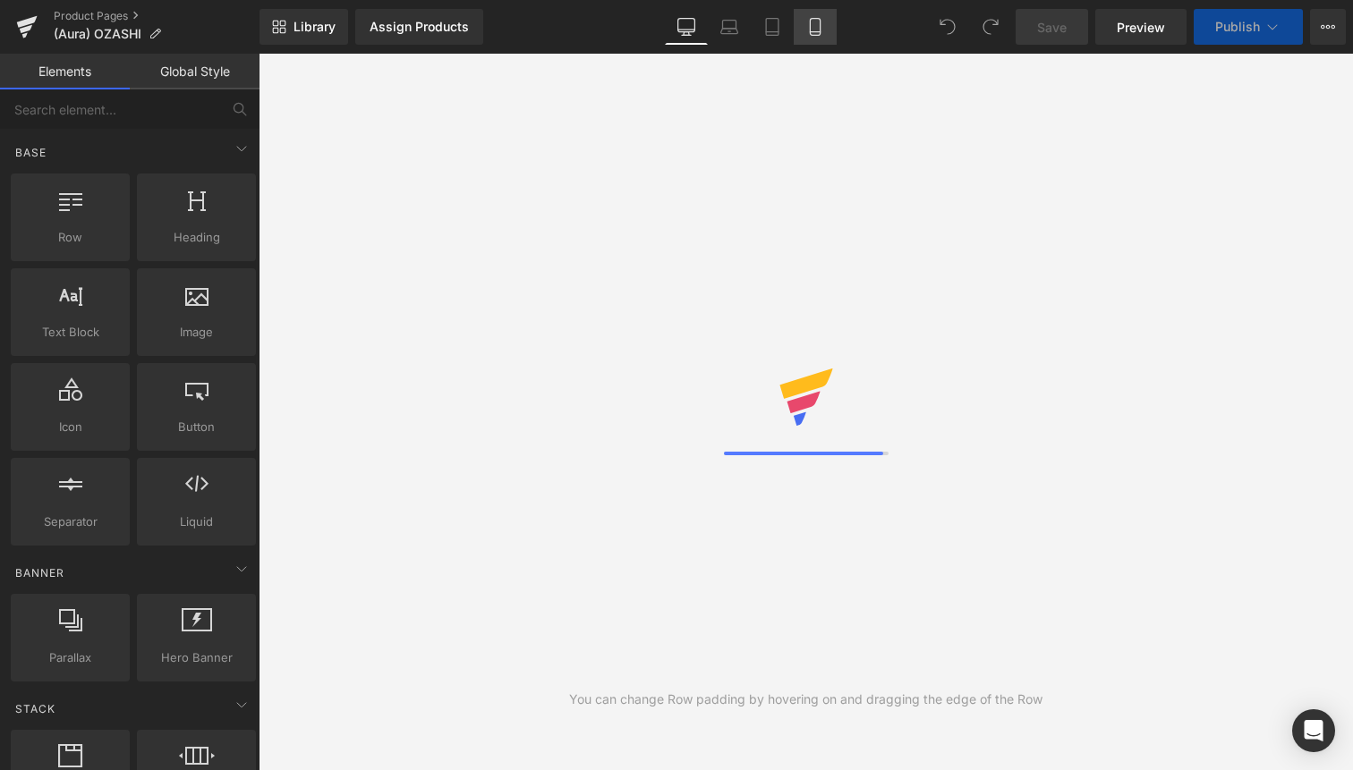
click at [812, 32] on icon at bounding box center [815, 32] width 10 height 0
click at [824, 30] on icon at bounding box center [815, 27] width 18 height 18
click at [821, 38] on link "Mobile" at bounding box center [815, 27] width 43 height 36
click at [822, 24] on icon at bounding box center [815, 27] width 18 height 18
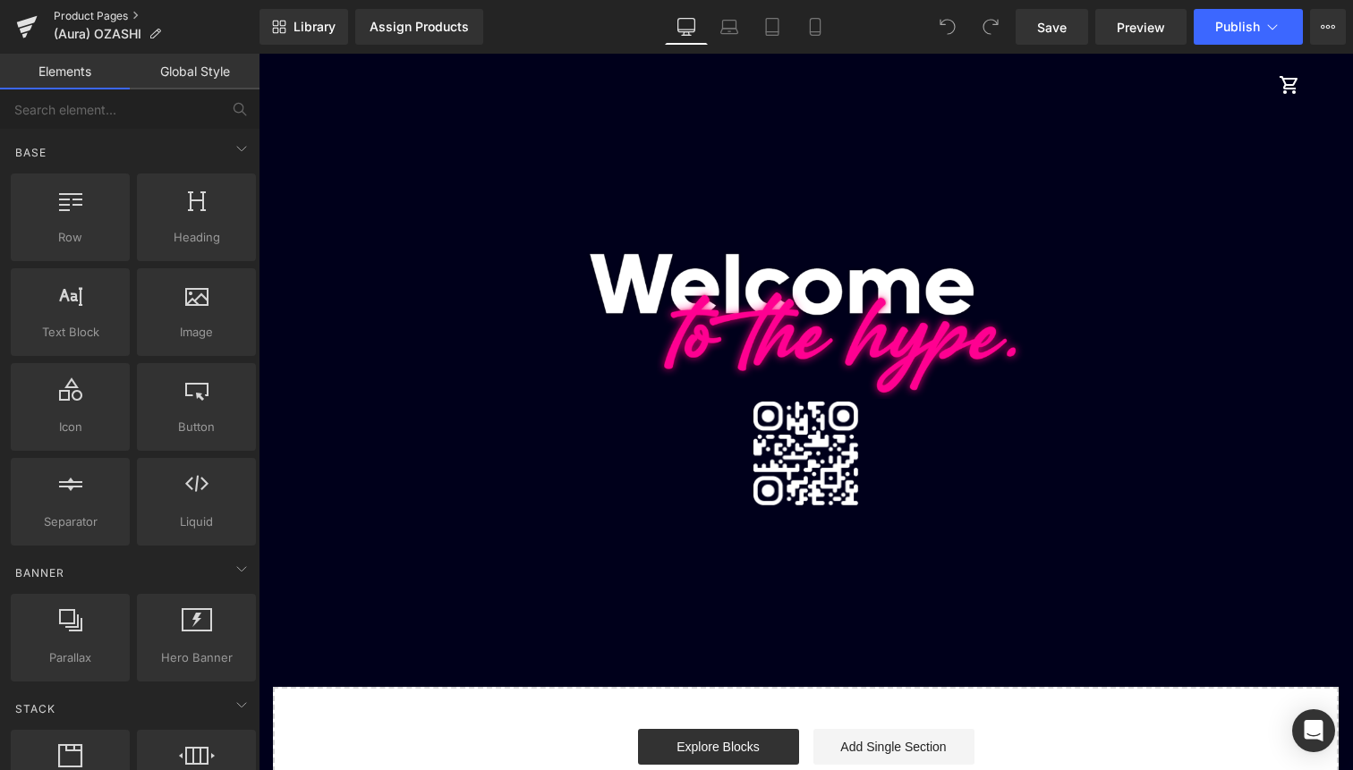
click at [123, 13] on link "Product Pages" at bounding box center [157, 16] width 206 height 14
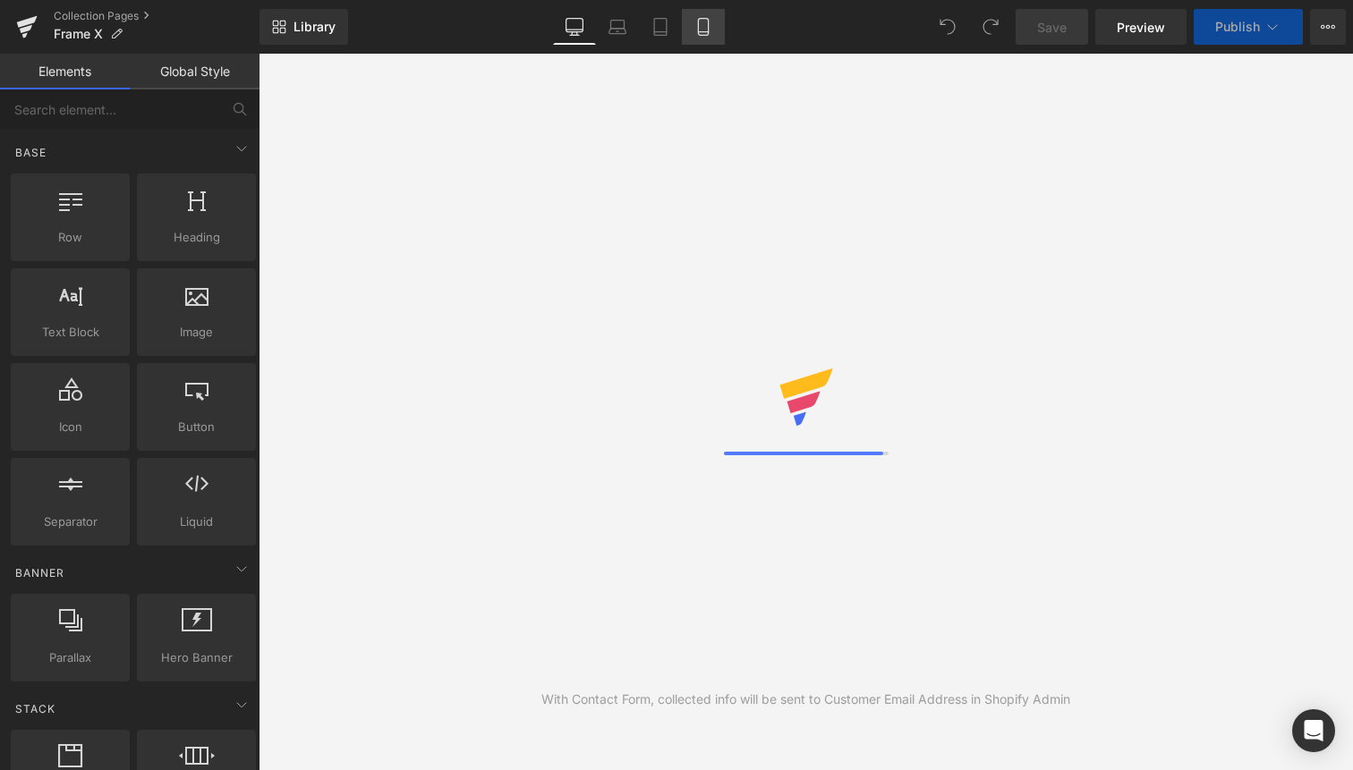
click at [700, 21] on icon at bounding box center [703, 27] width 18 height 18
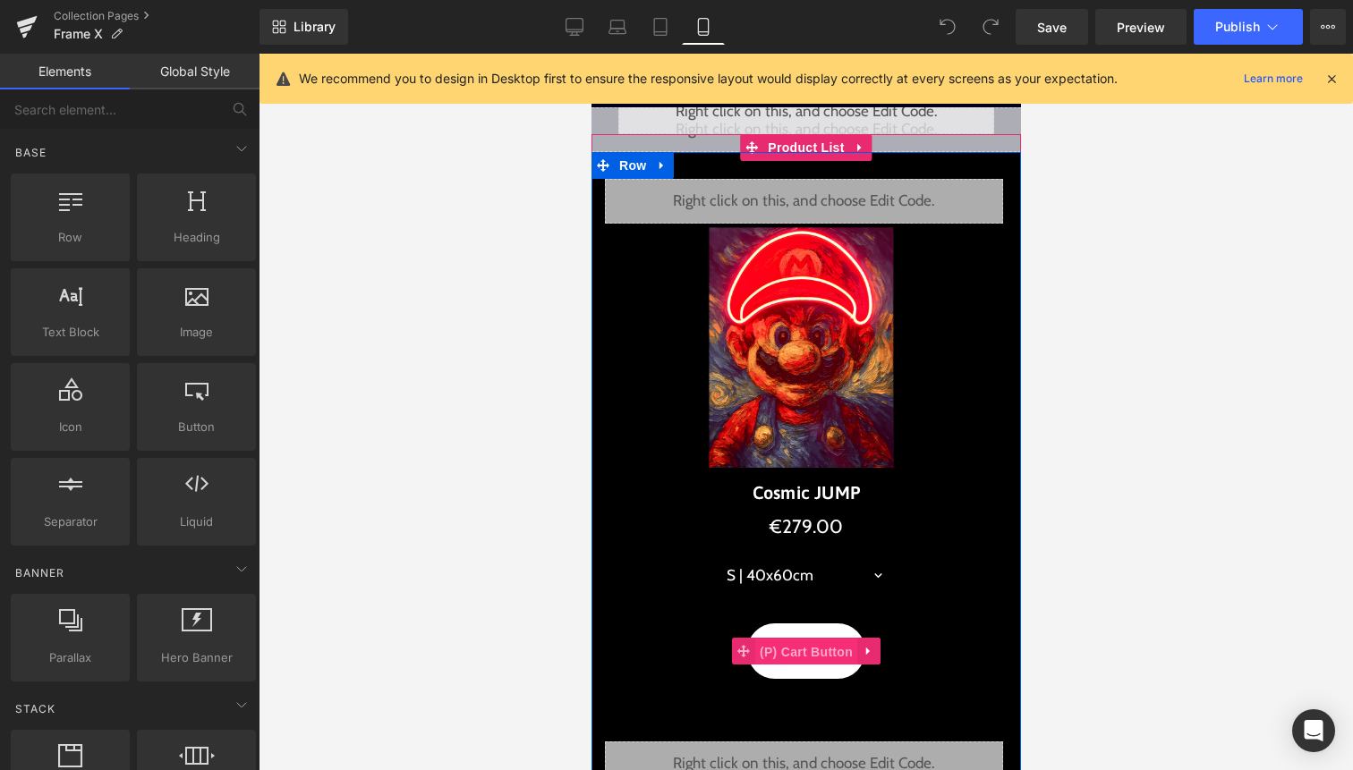
click at [823, 647] on span "(P) Cart Button" at bounding box center [805, 652] width 102 height 27
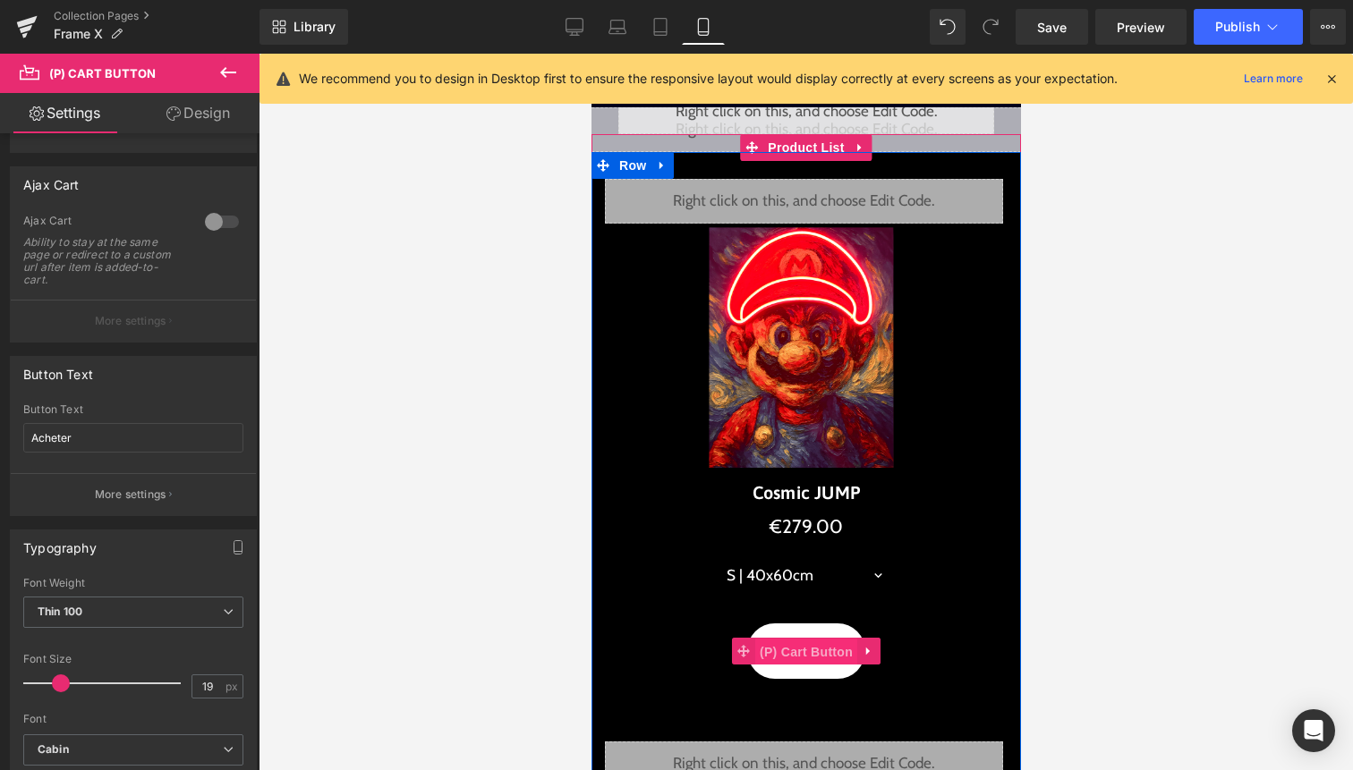
click at [813, 650] on span "(P) Cart Button" at bounding box center [805, 652] width 102 height 27
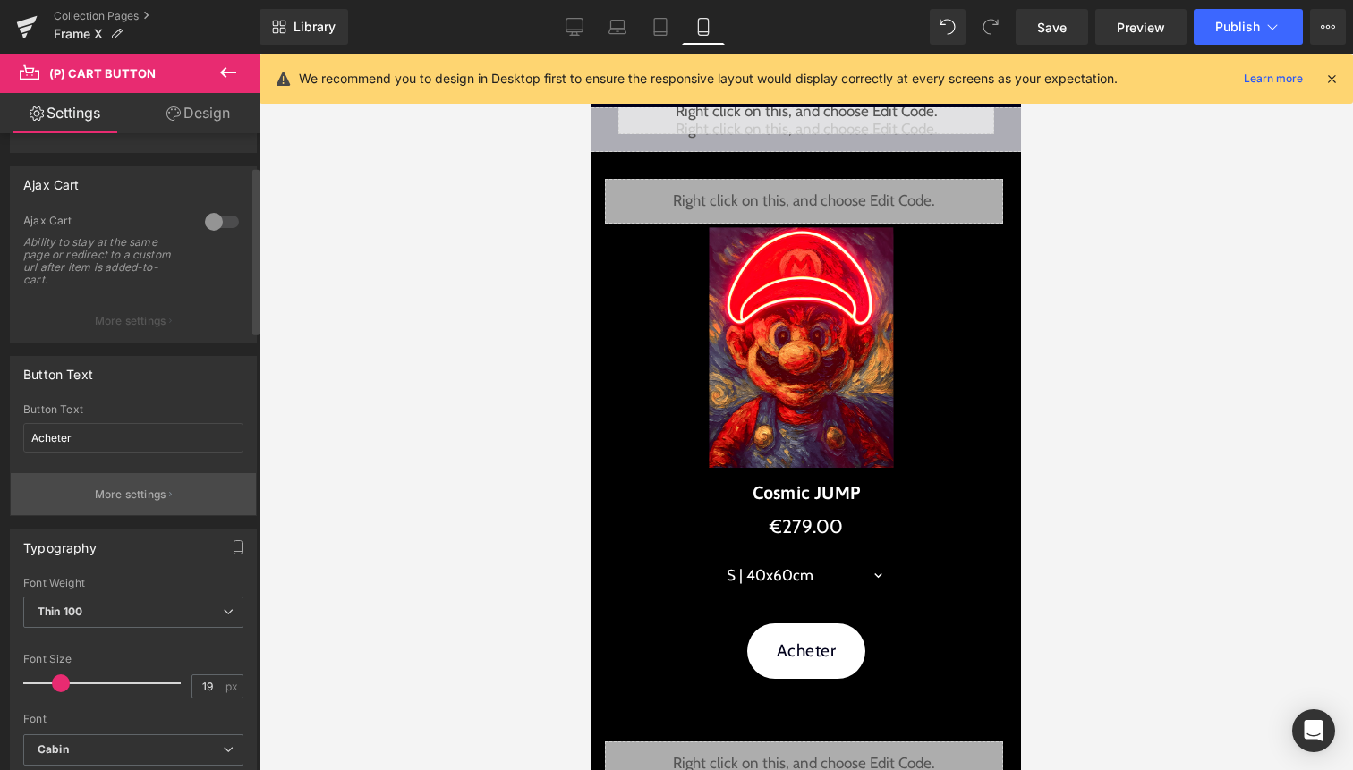
click at [131, 485] on button "More settings" at bounding box center [133, 494] width 245 height 42
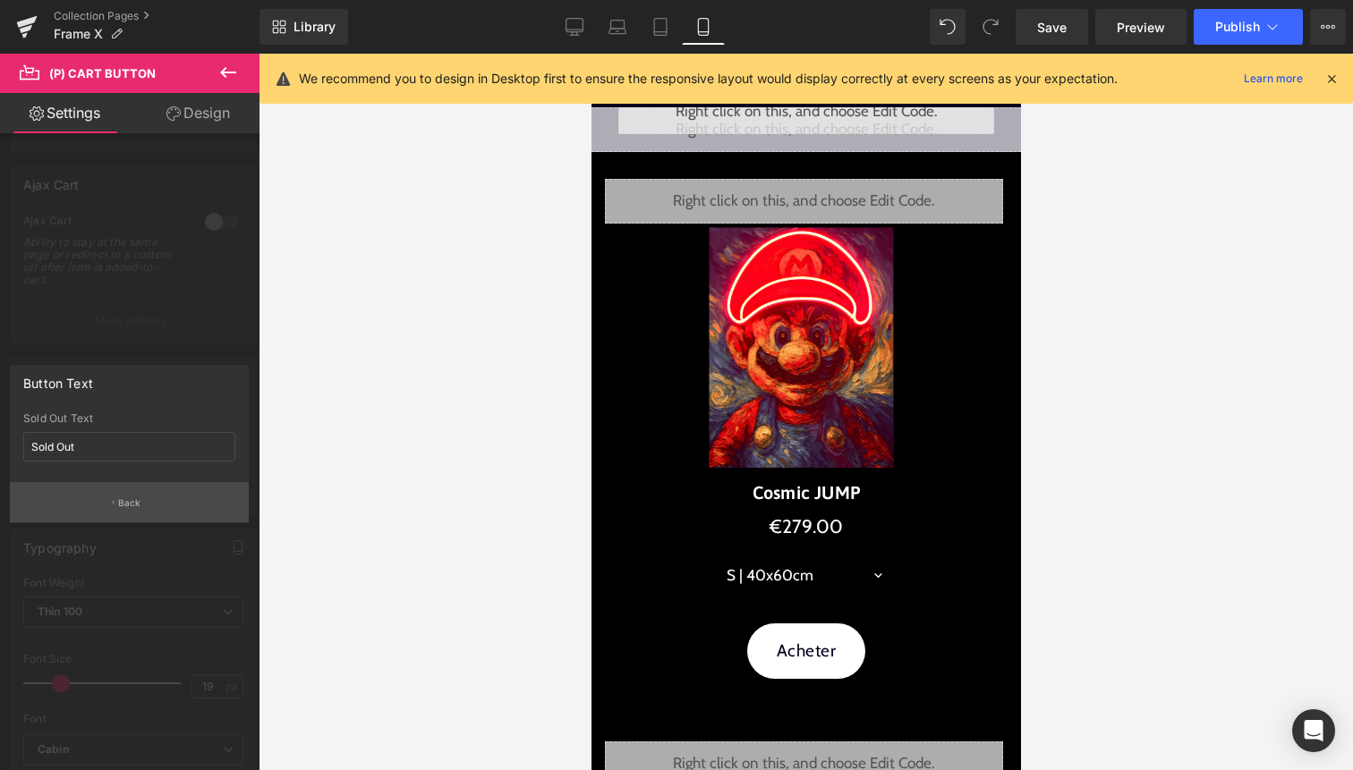
click at [132, 497] on p "Back" at bounding box center [129, 503] width 23 height 13
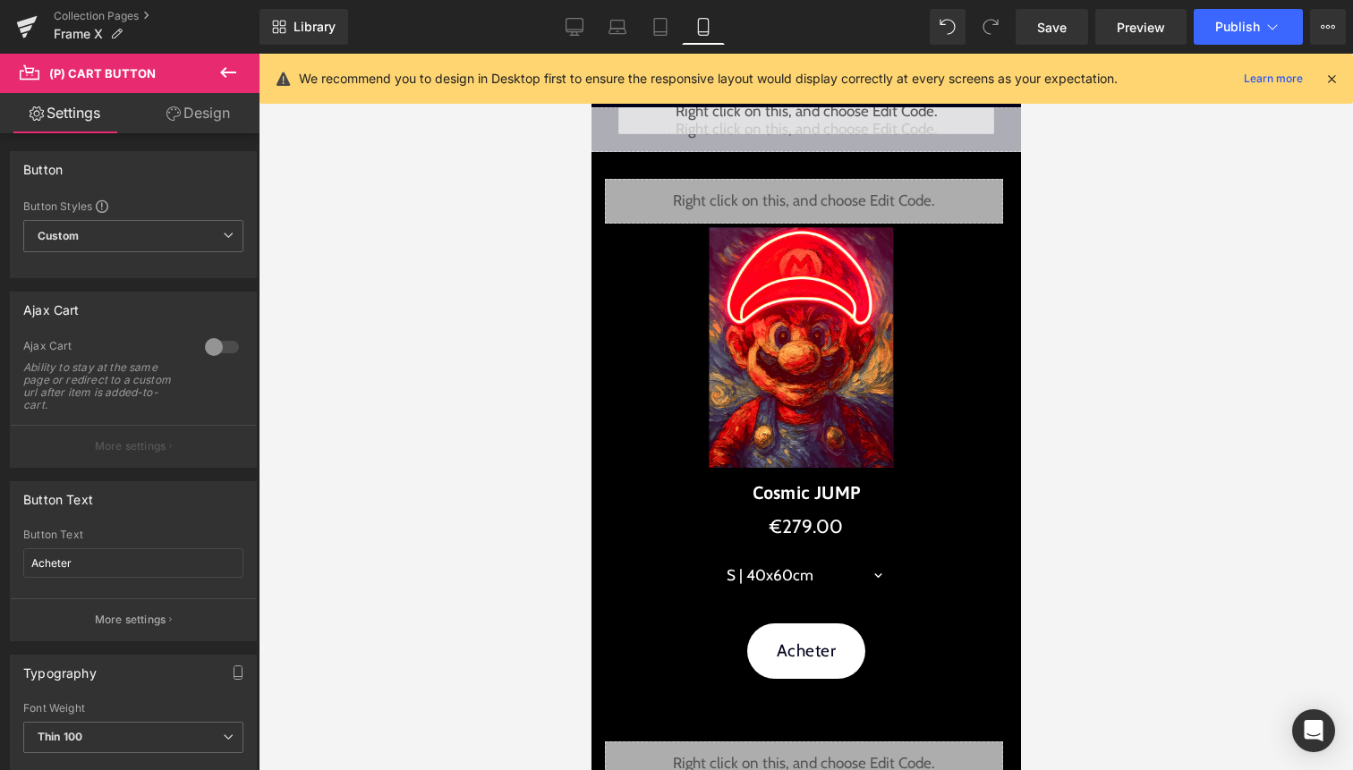
click at [233, 74] on icon at bounding box center [227, 72] width 21 height 21
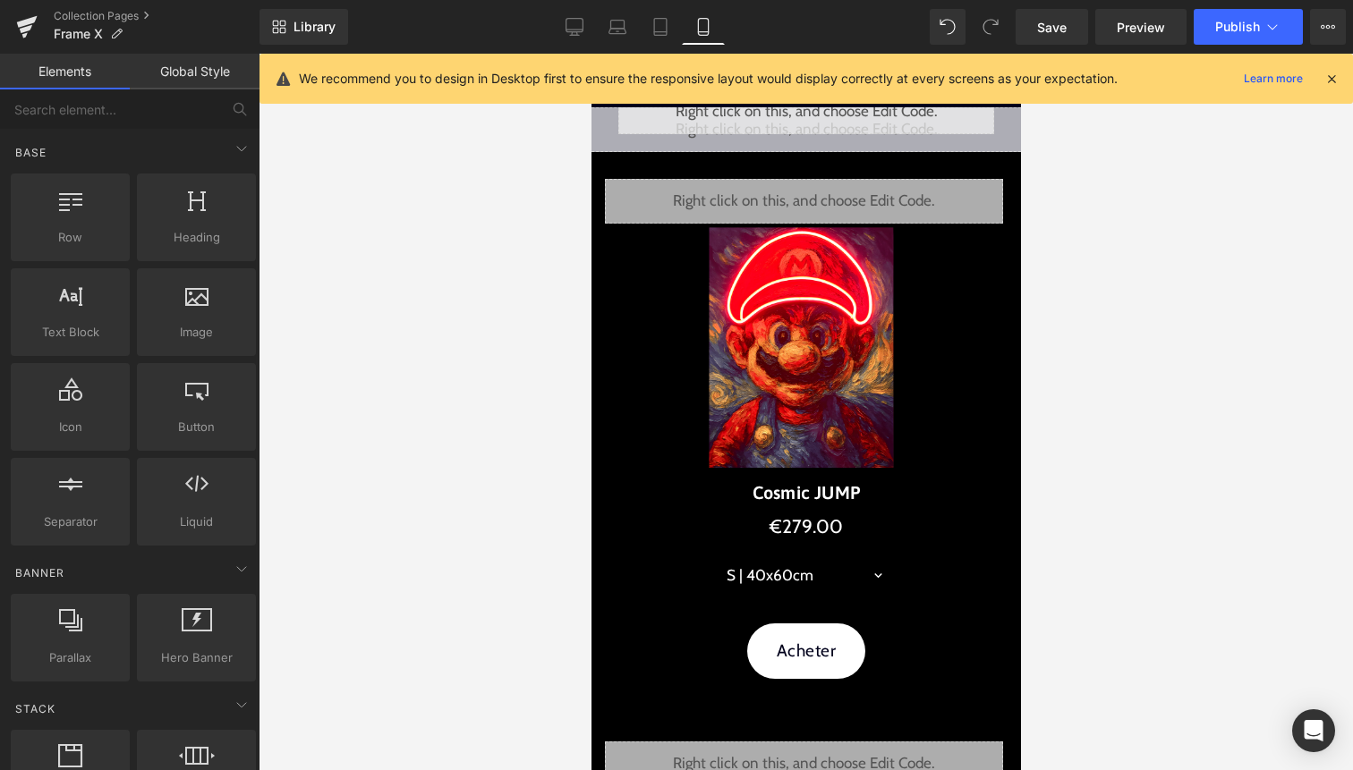
click at [1337, 78] on icon at bounding box center [1332, 79] width 16 height 16
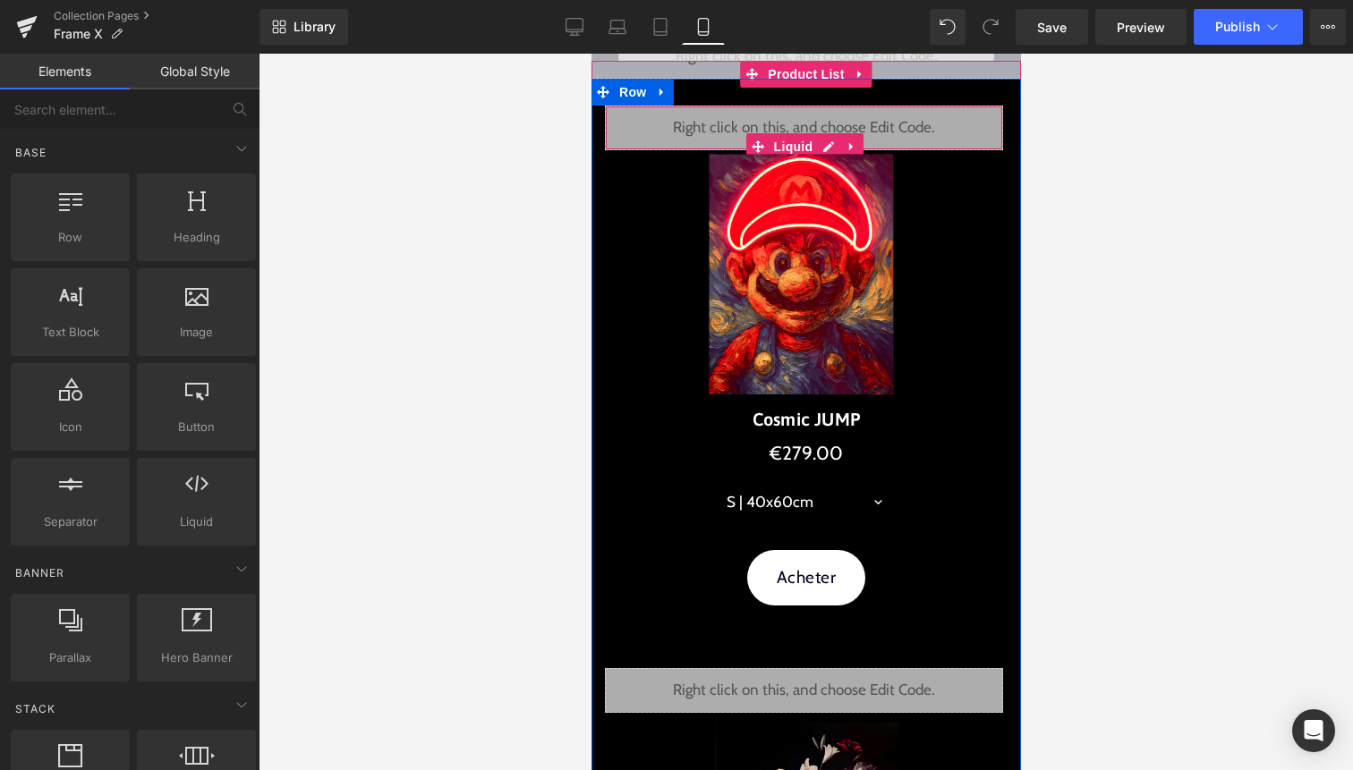
scroll to position [67, 0]
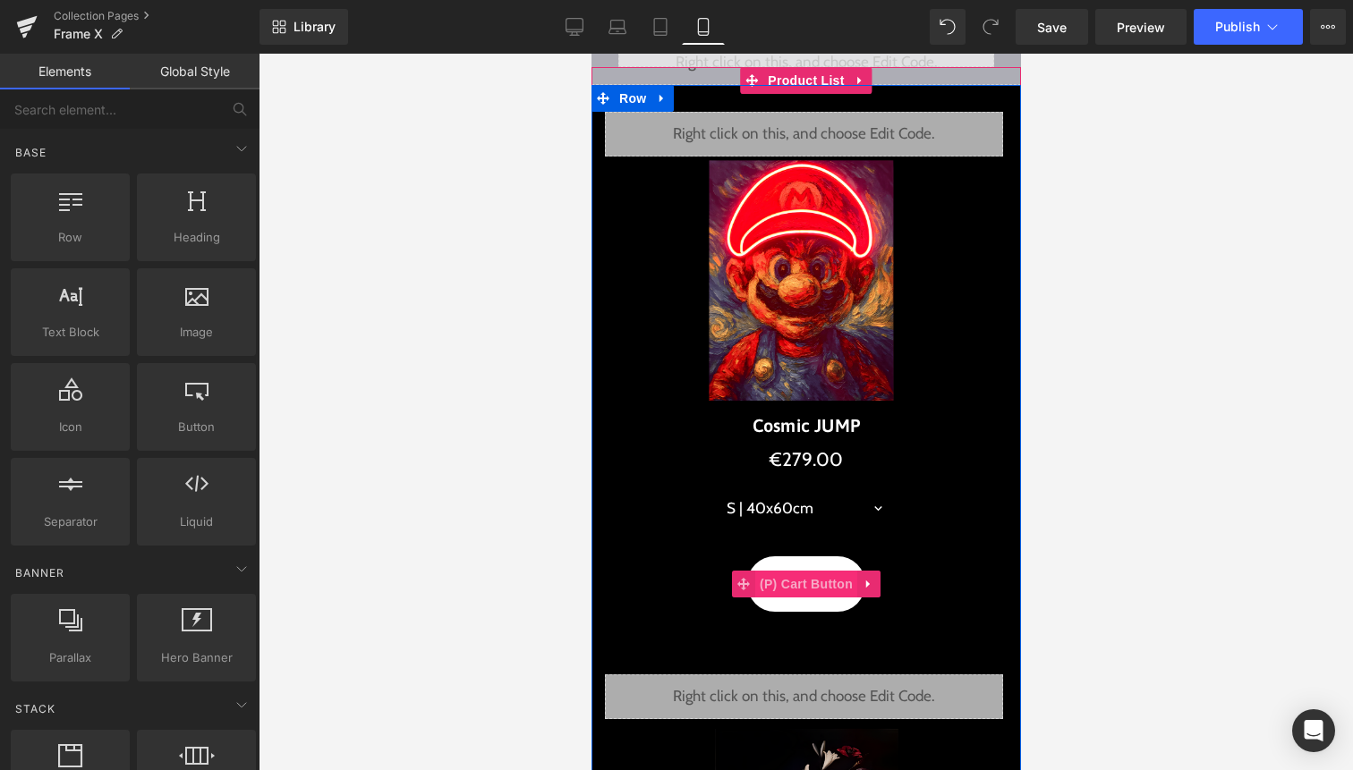
click at [805, 575] on span "(P) Cart Button" at bounding box center [805, 584] width 102 height 27
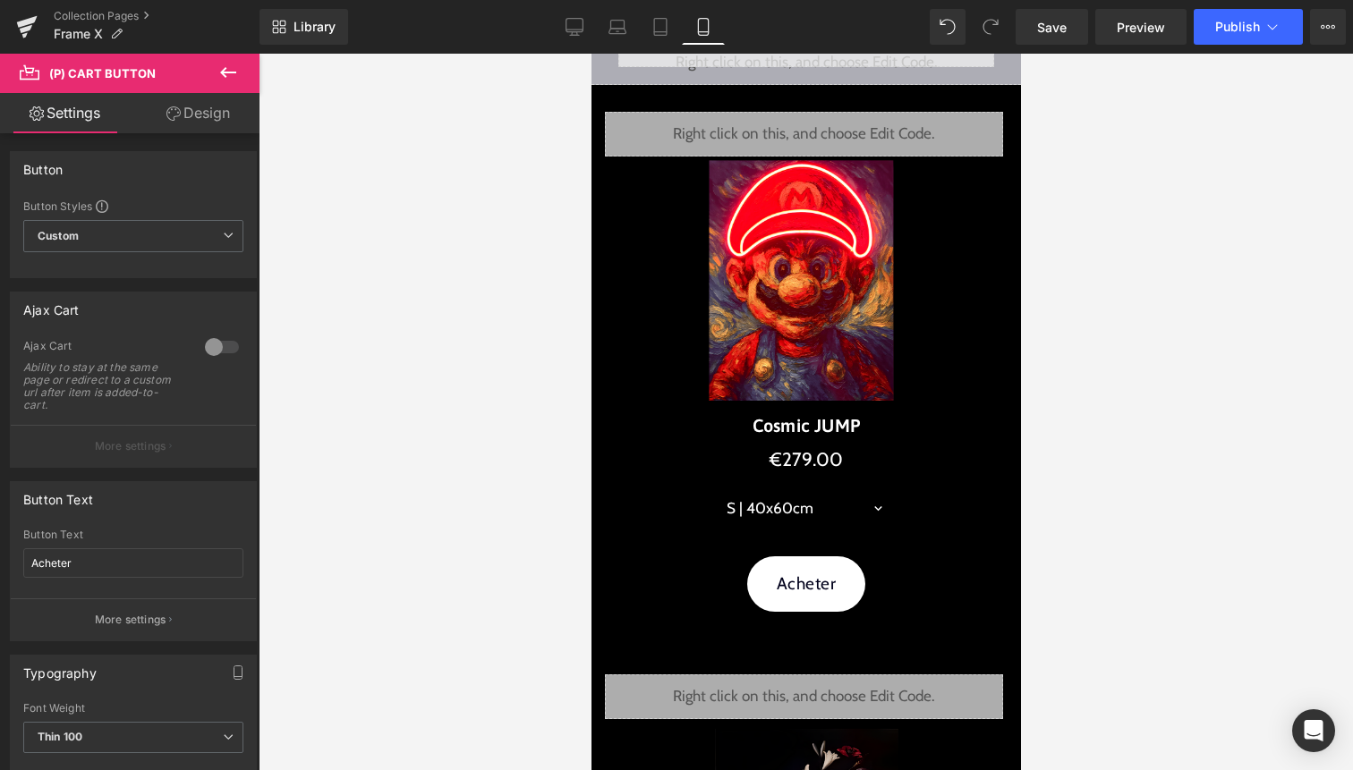
click at [232, 72] on icon at bounding box center [228, 72] width 16 height 11
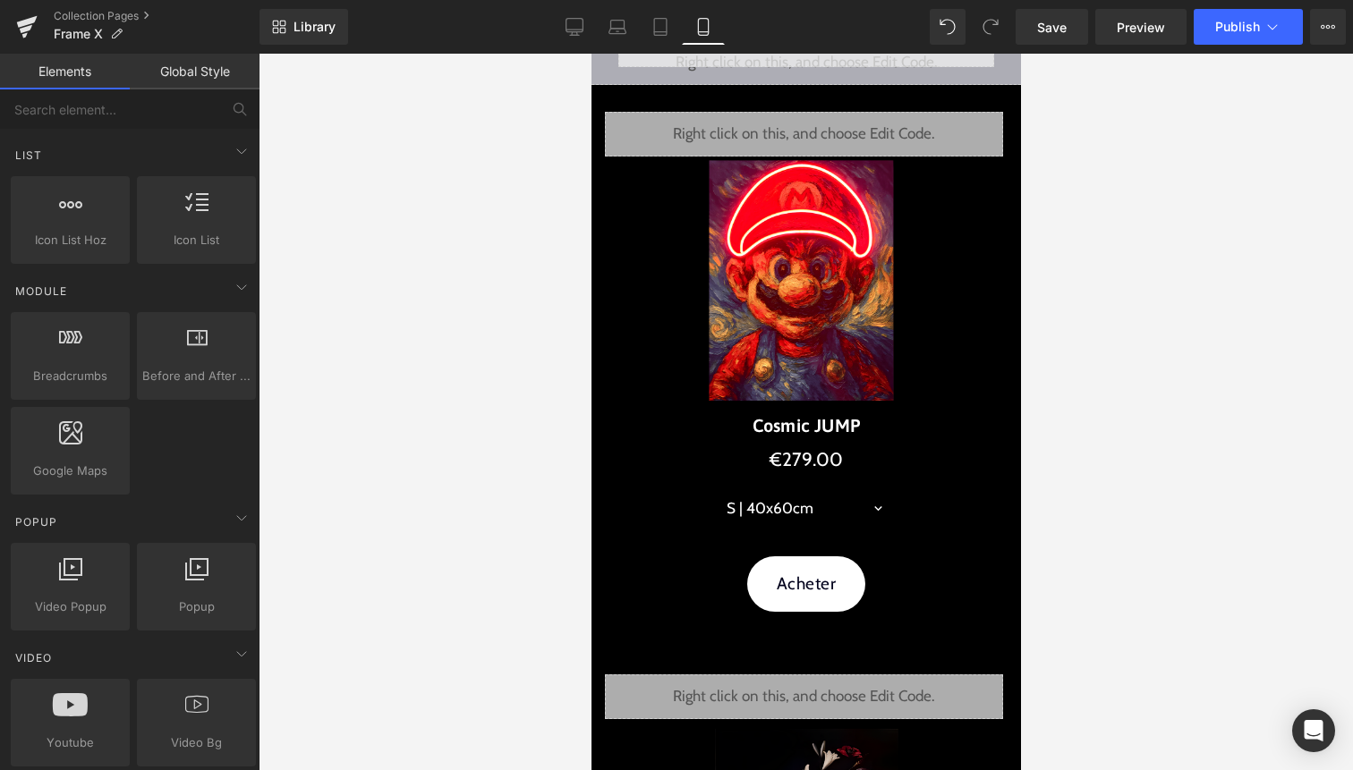
scroll to position [0, 0]
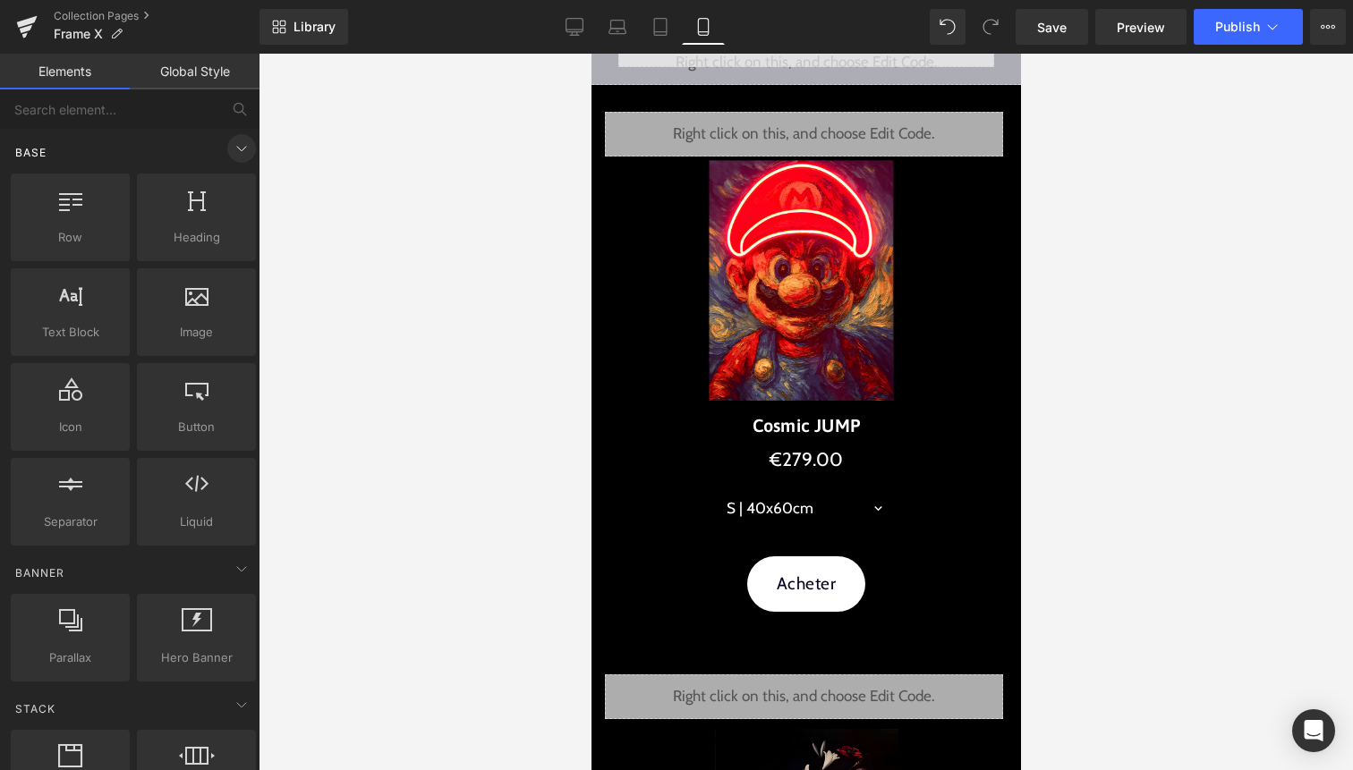
click at [238, 149] on icon at bounding box center [241, 148] width 21 height 21
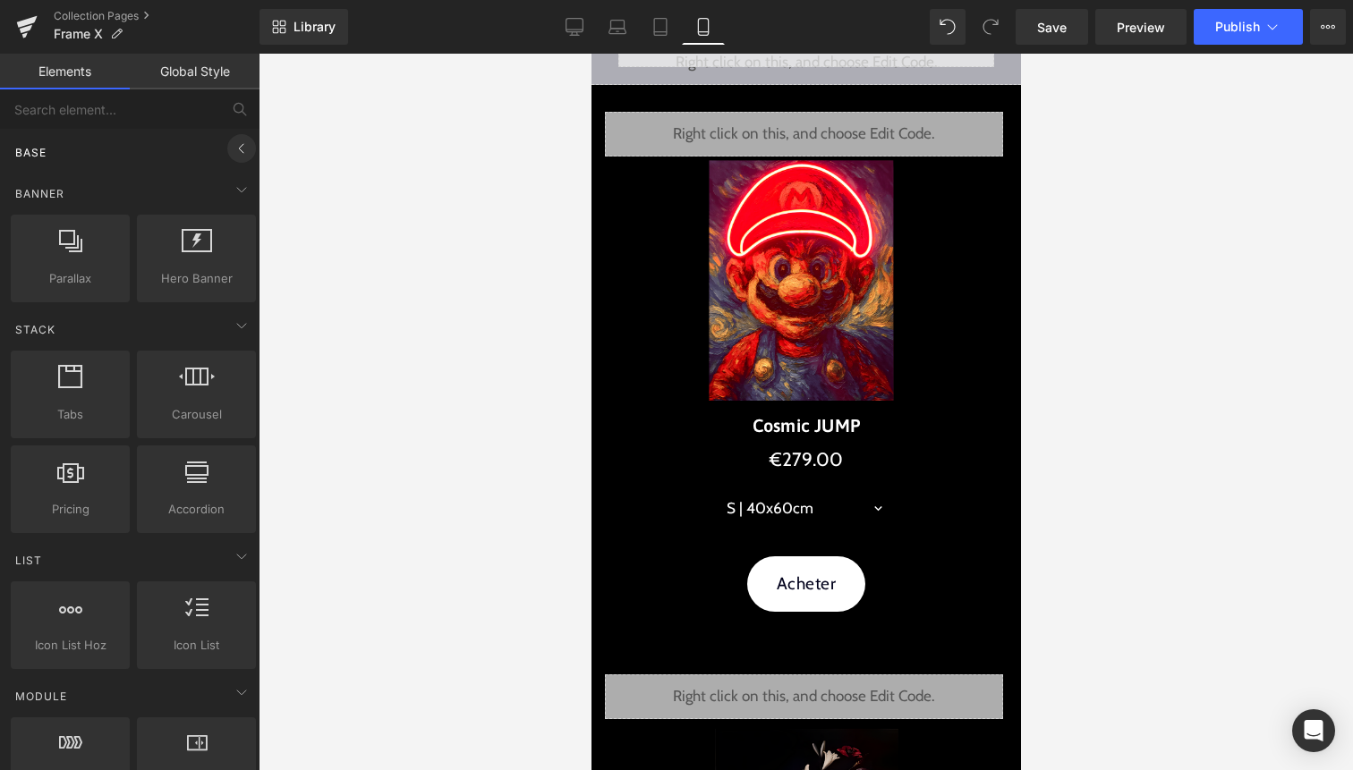
click at [238, 149] on icon at bounding box center [241, 148] width 21 height 21
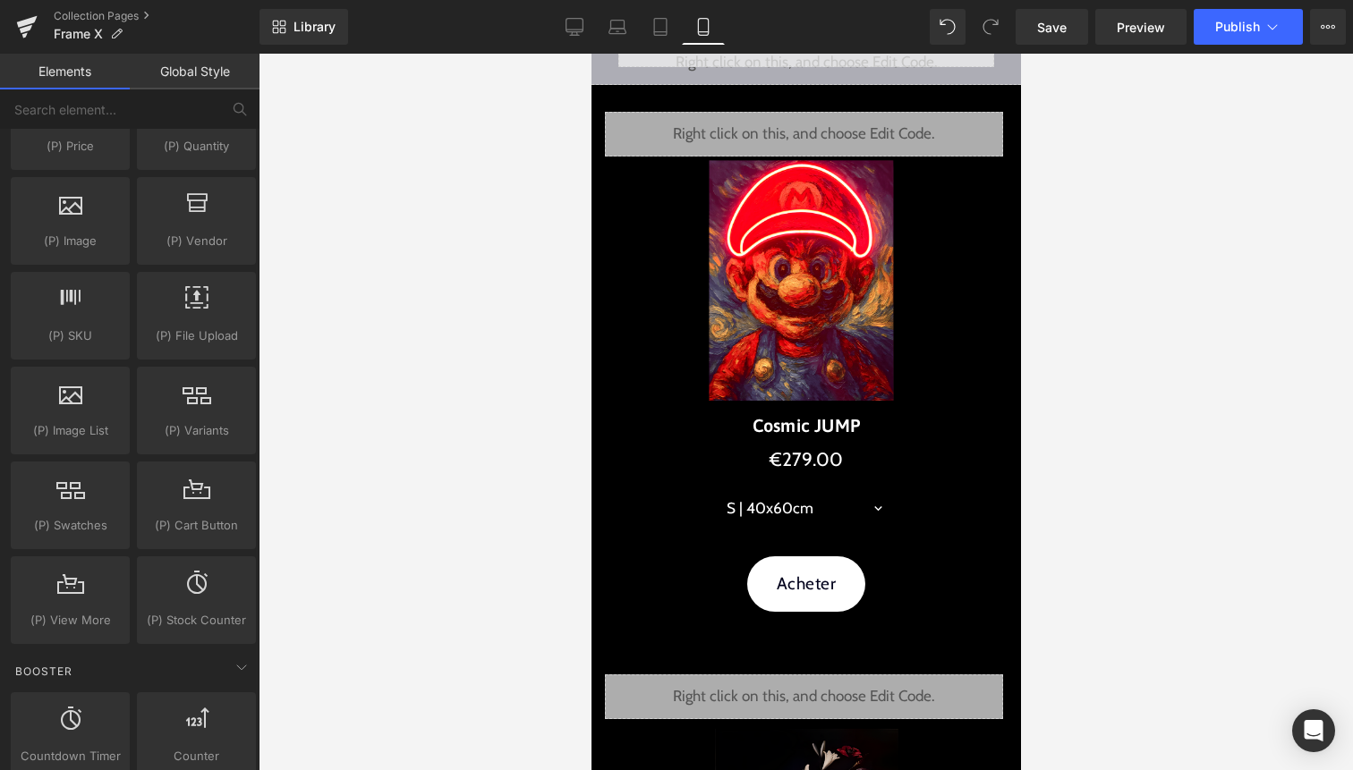
scroll to position [1899, 0]
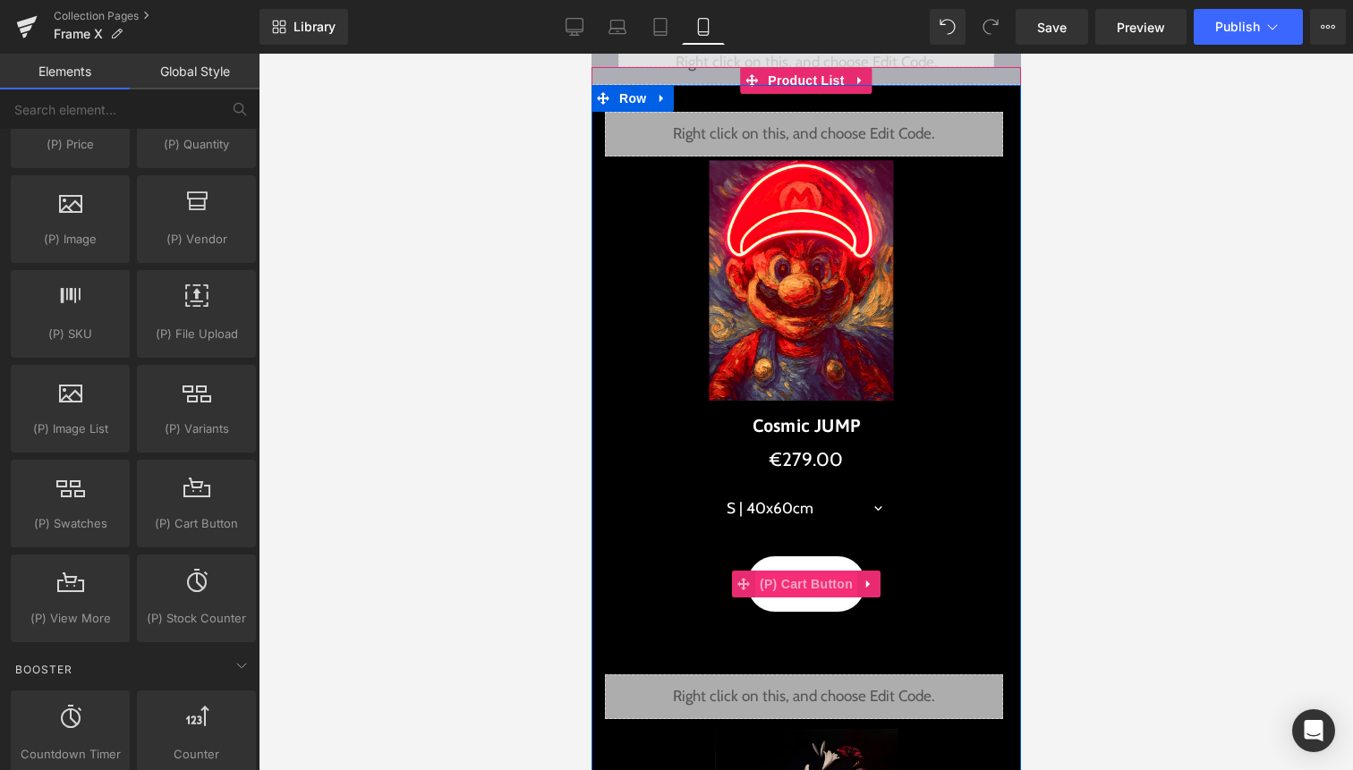
click at [796, 580] on span "(P) Cart Button" at bounding box center [805, 584] width 102 height 27
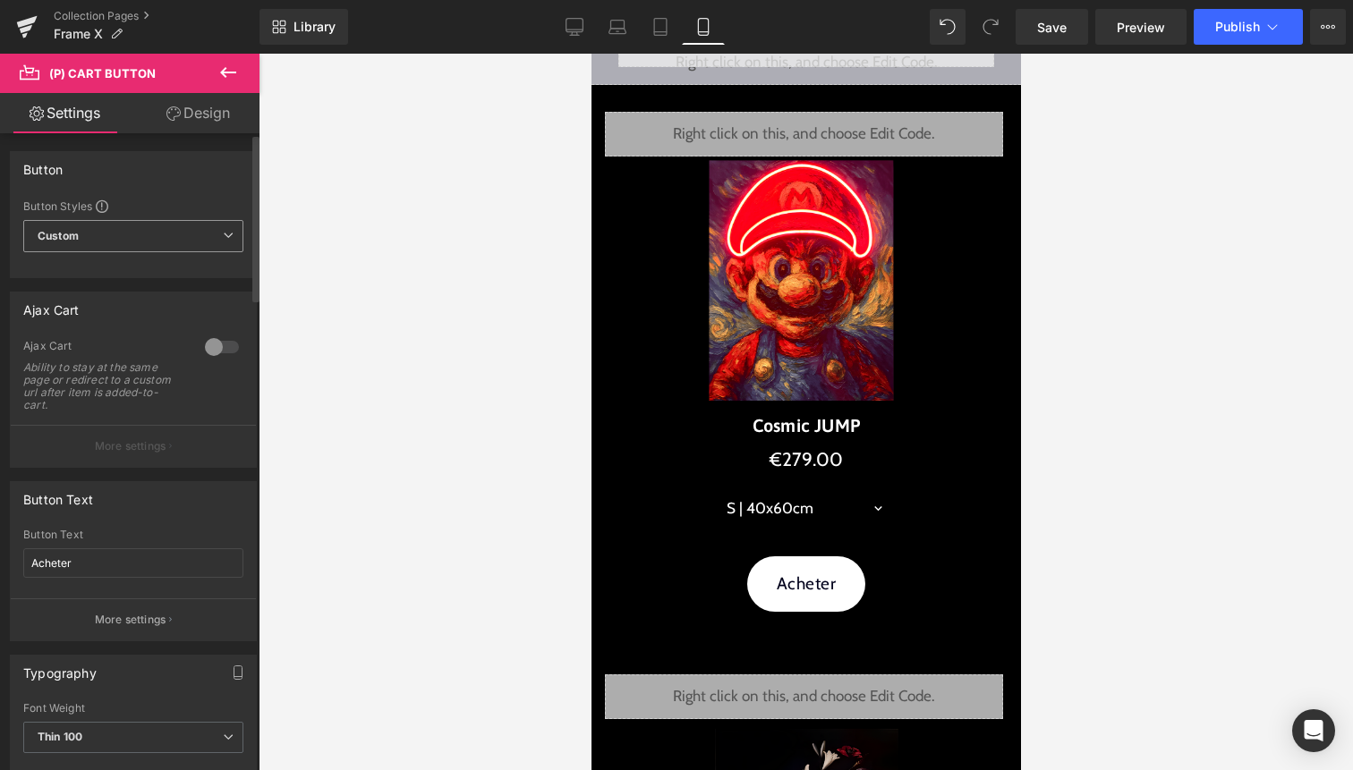
click at [169, 233] on span "Custom Setup Global Style" at bounding box center [133, 236] width 220 height 32
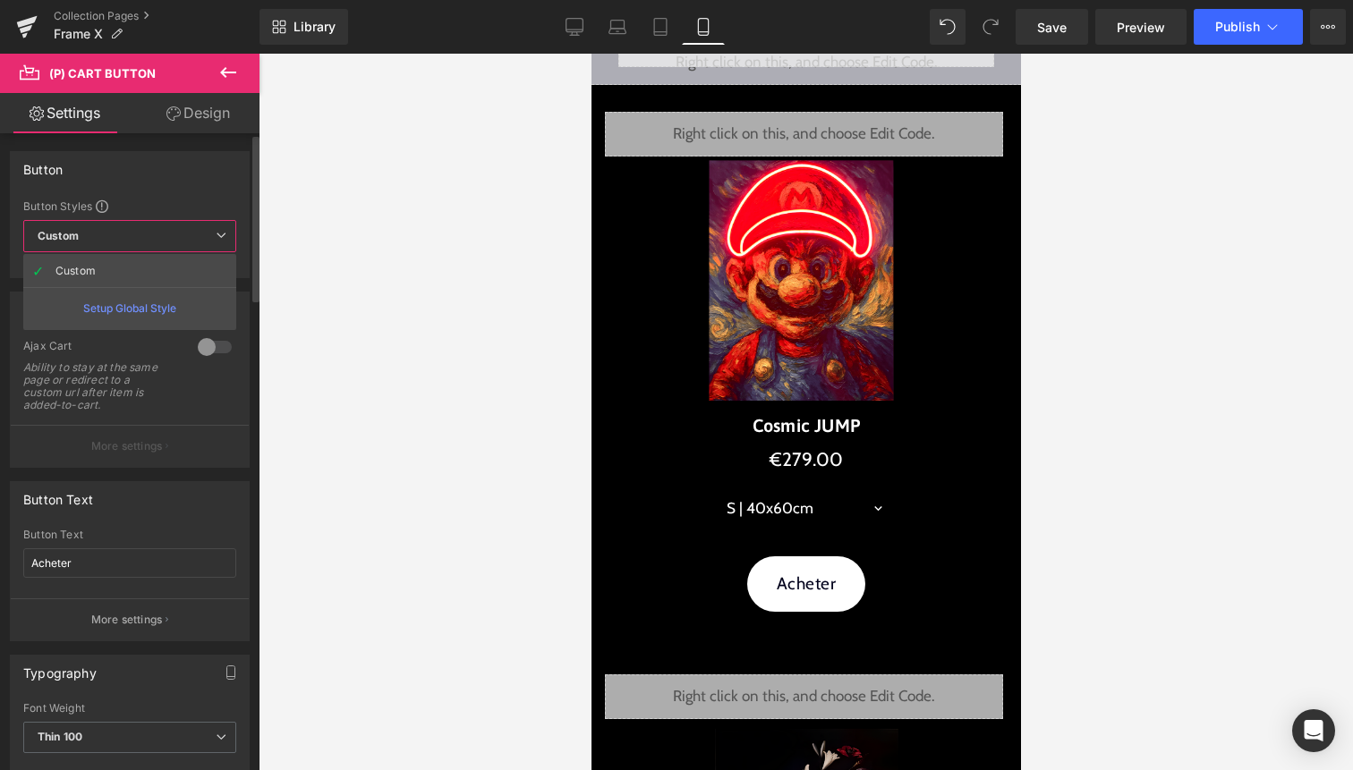
click at [169, 233] on span "Custom Setup Global Style" at bounding box center [129, 236] width 213 height 32
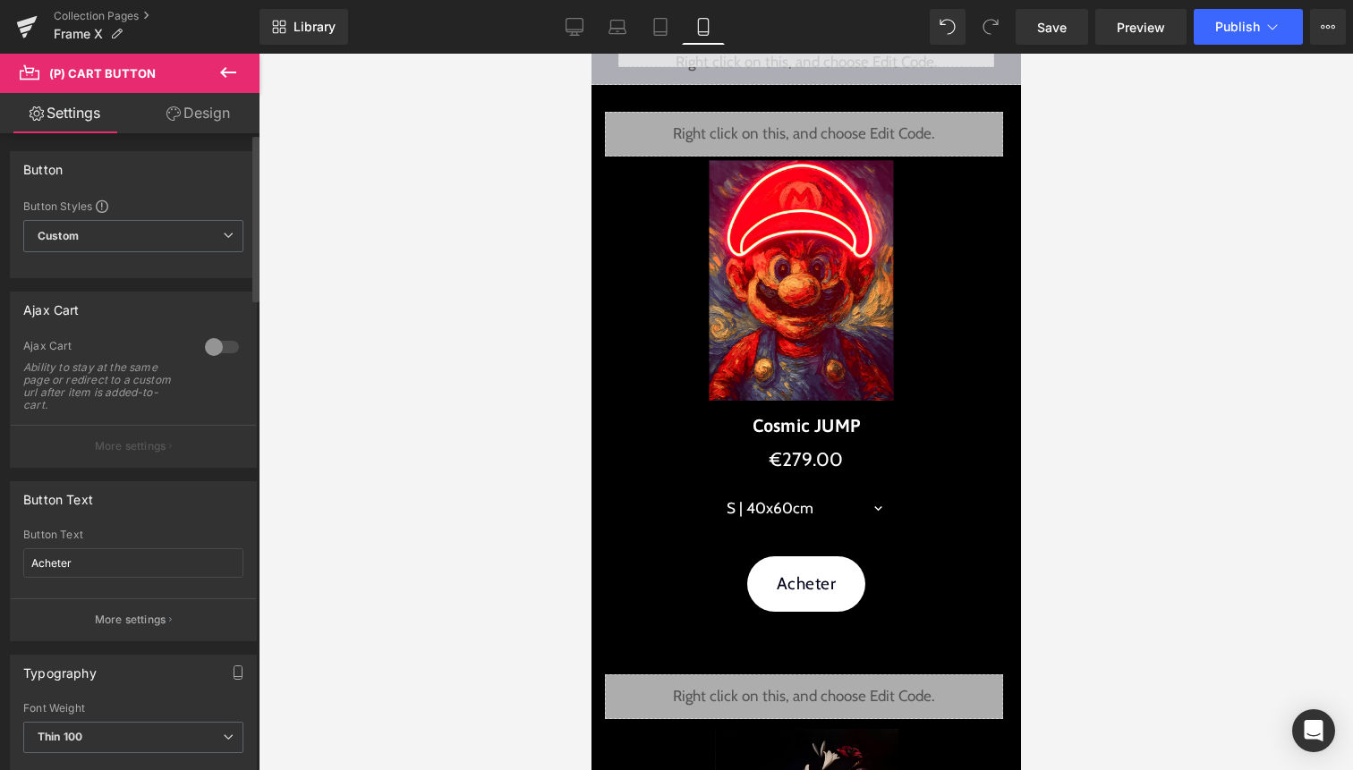
click at [215, 351] on div at bounding box center [221, 347] width 43 height 29
click at [1136, 177] on div at bounding box center [806, 412] width 1094 height 717
click at [114, 612] on p "More settings" at bounding box center [131, 620] width 72 height 16
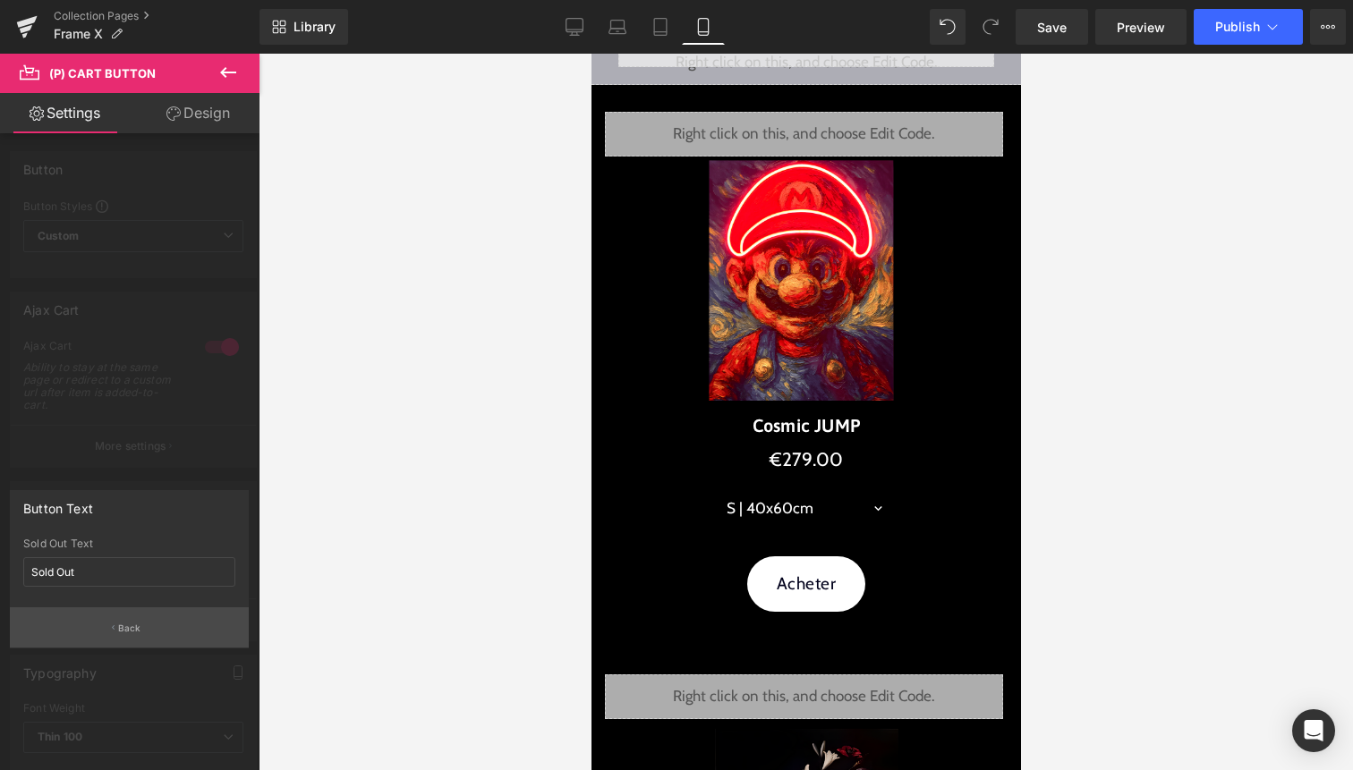
click at [126, 623] on p "Back" at bounding box center [129, 628] width 23 height 13
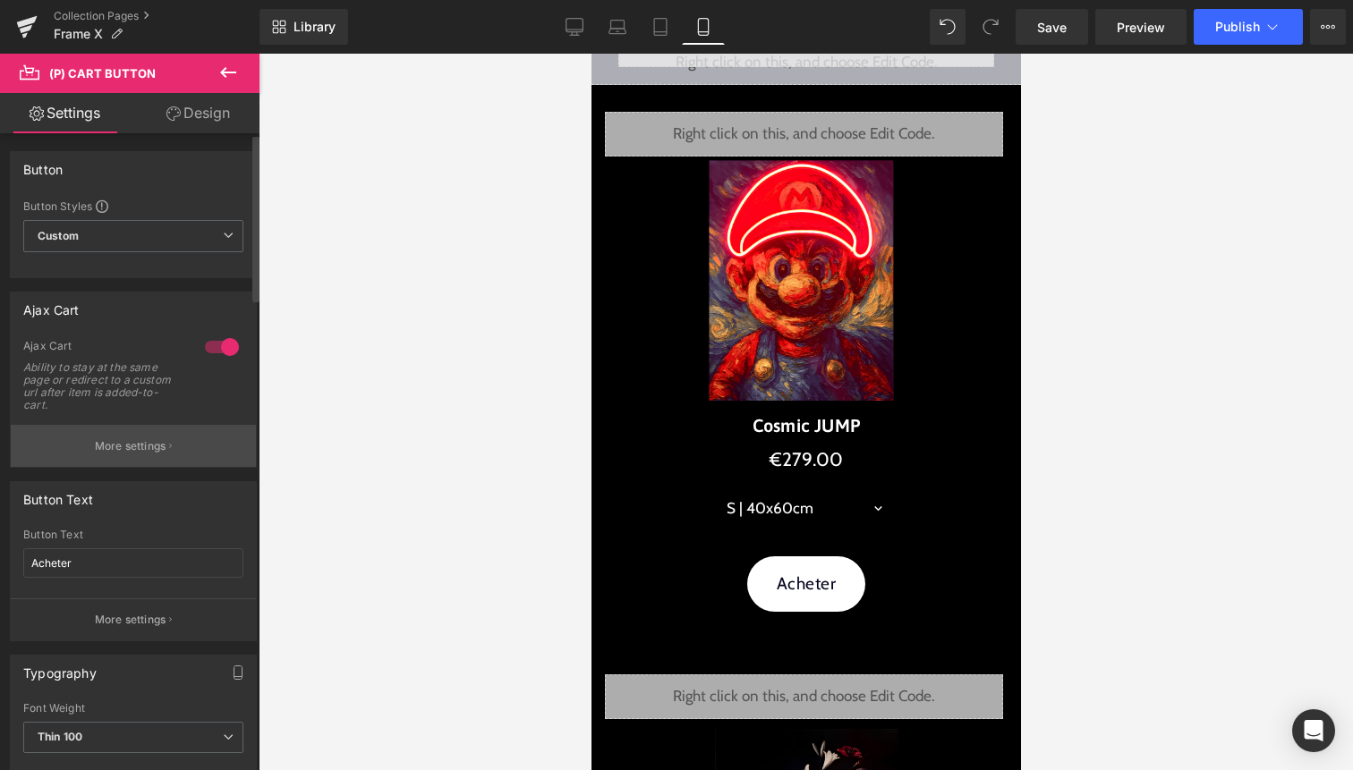
click at [153, 440] on p "More settings" at bounding box center [131, 446] width 72 height 16
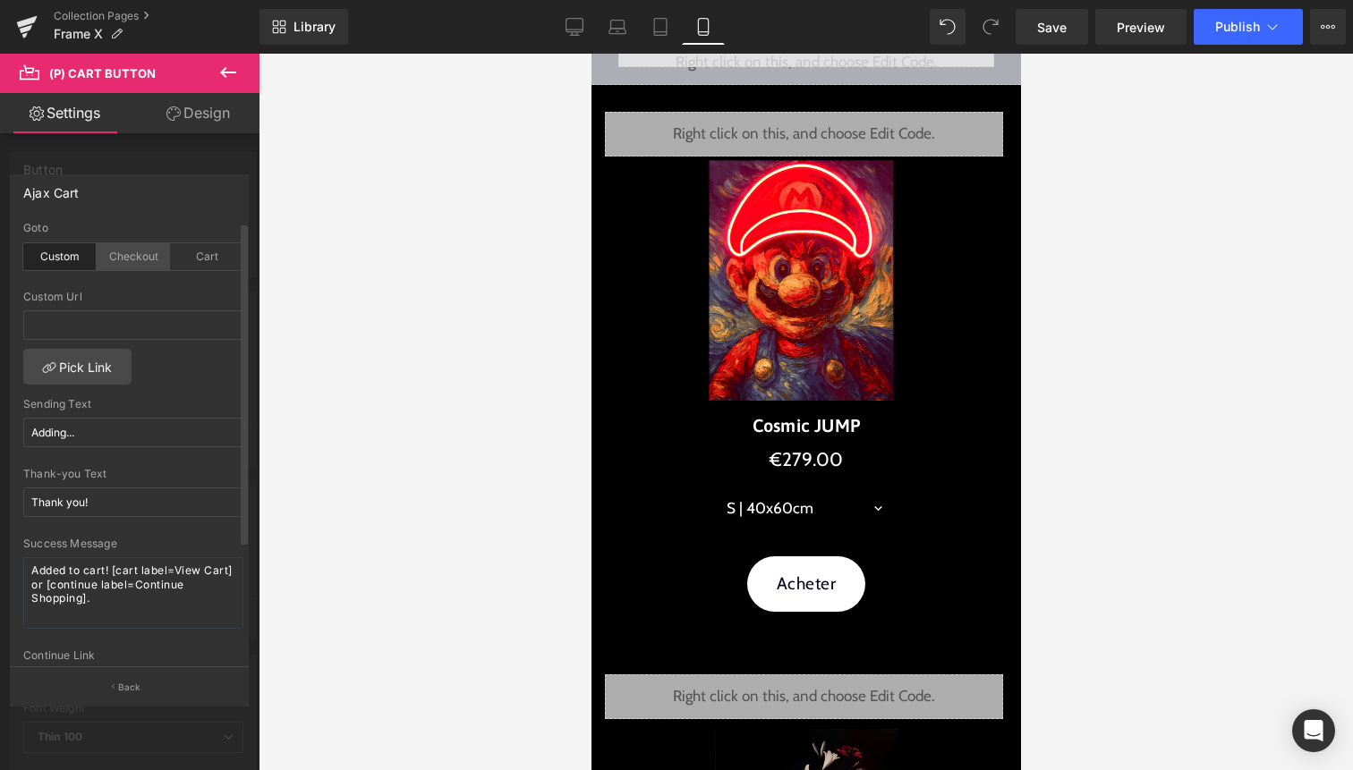
click at [130, 260] on div "Checkout" at bounding box center [133, 256] width 73 height 27
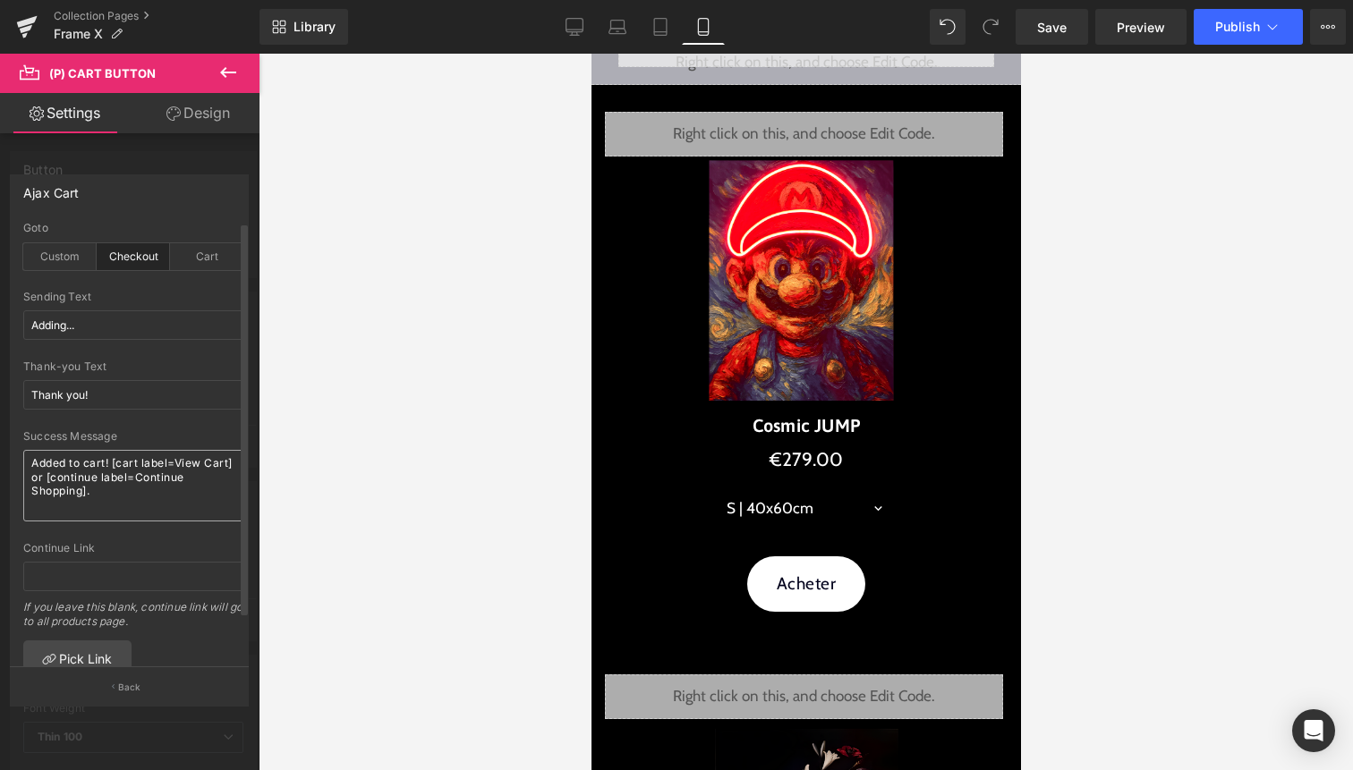
scroll to position [53, 0]
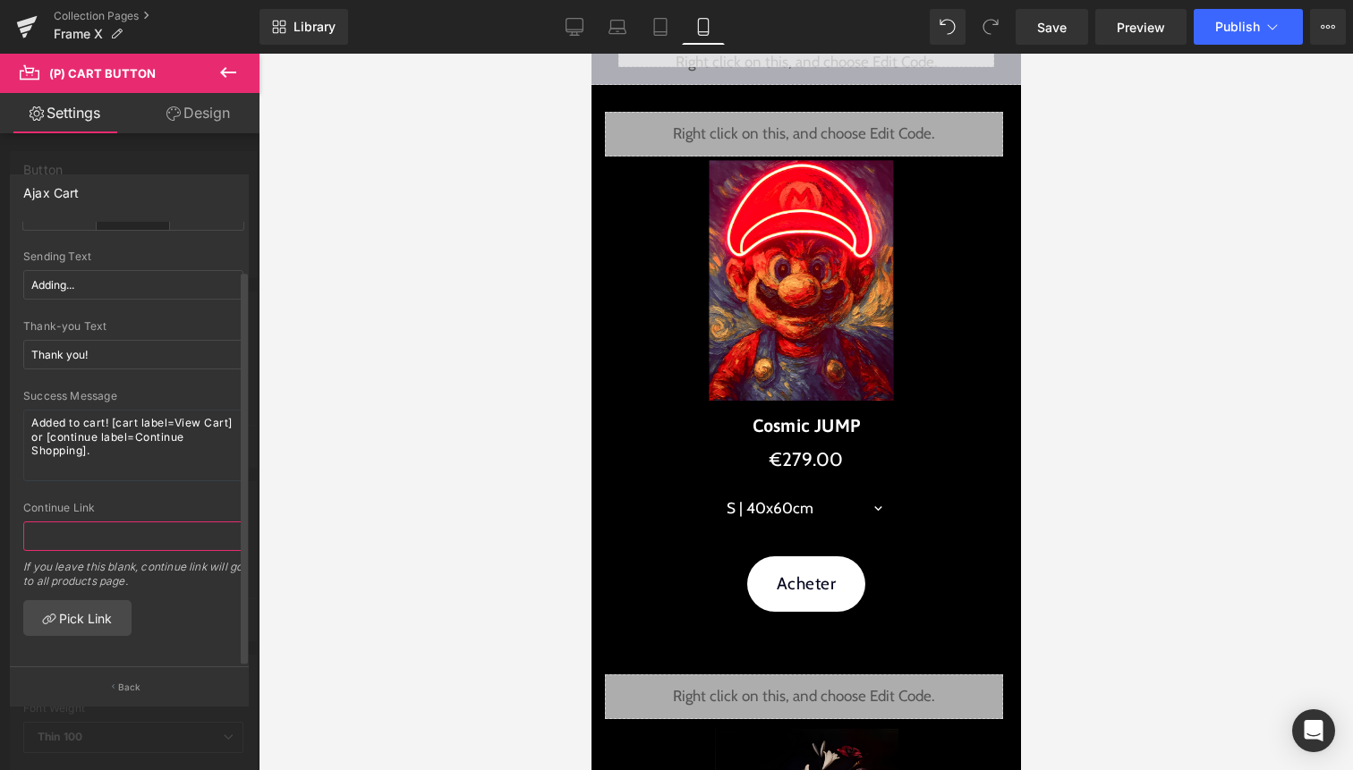
click at [96, 522] on input "text" at bounding box center [133, 537] width 220 height 30
type input "c"
click at [205, 154] on div at bounding box center [130, 417] width 260 height 726
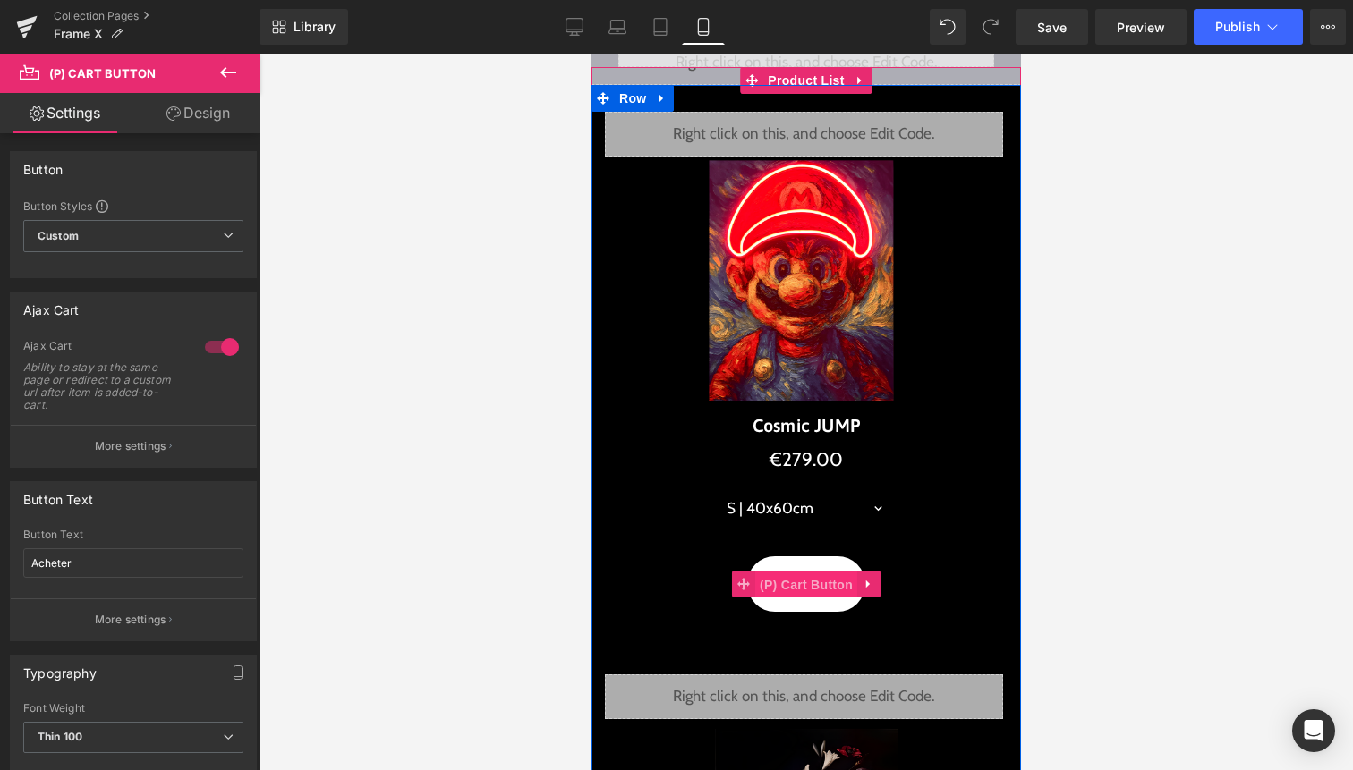
click at [808, 579] on span "(P) Cart Button" at bounding box center [805, 585] width 102 height 27
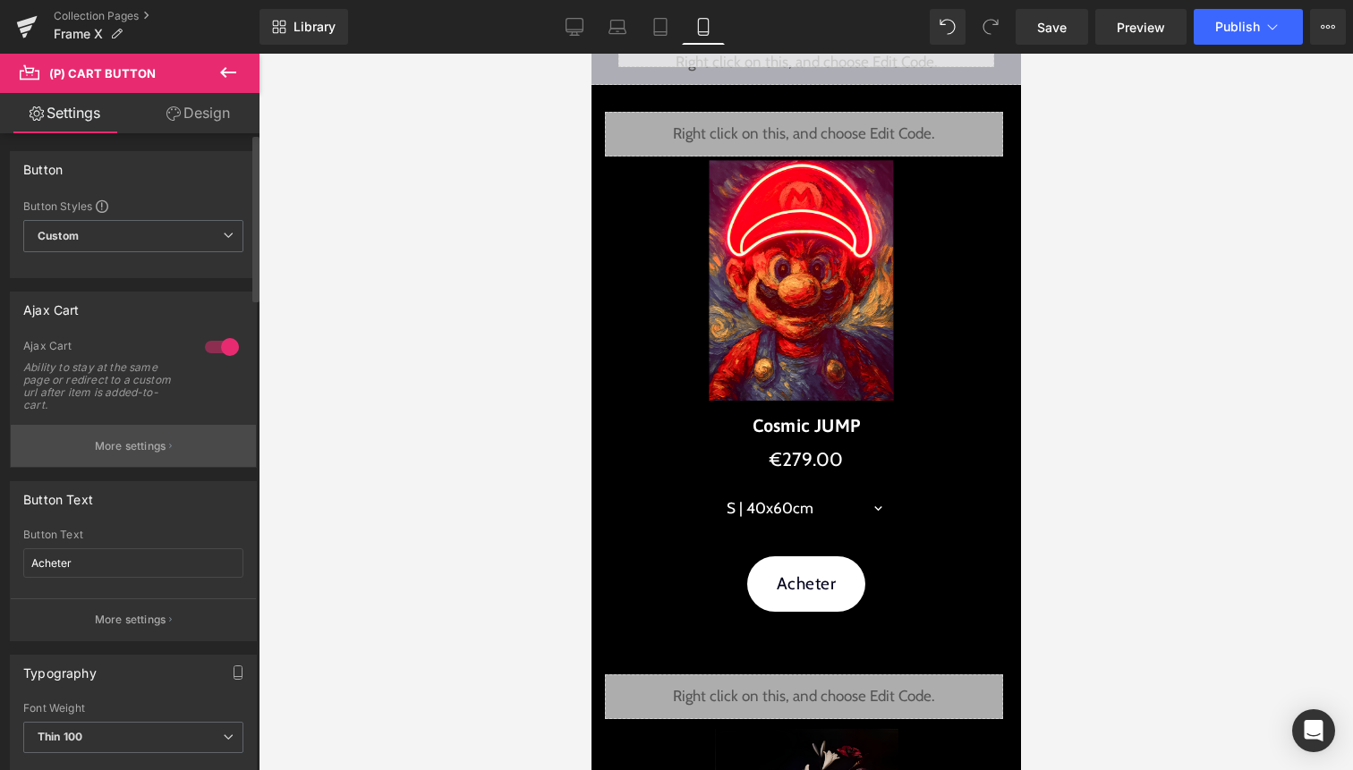
click at [158, 432] on button "More settings" at bounding box center [133, 446] width 245 height 42
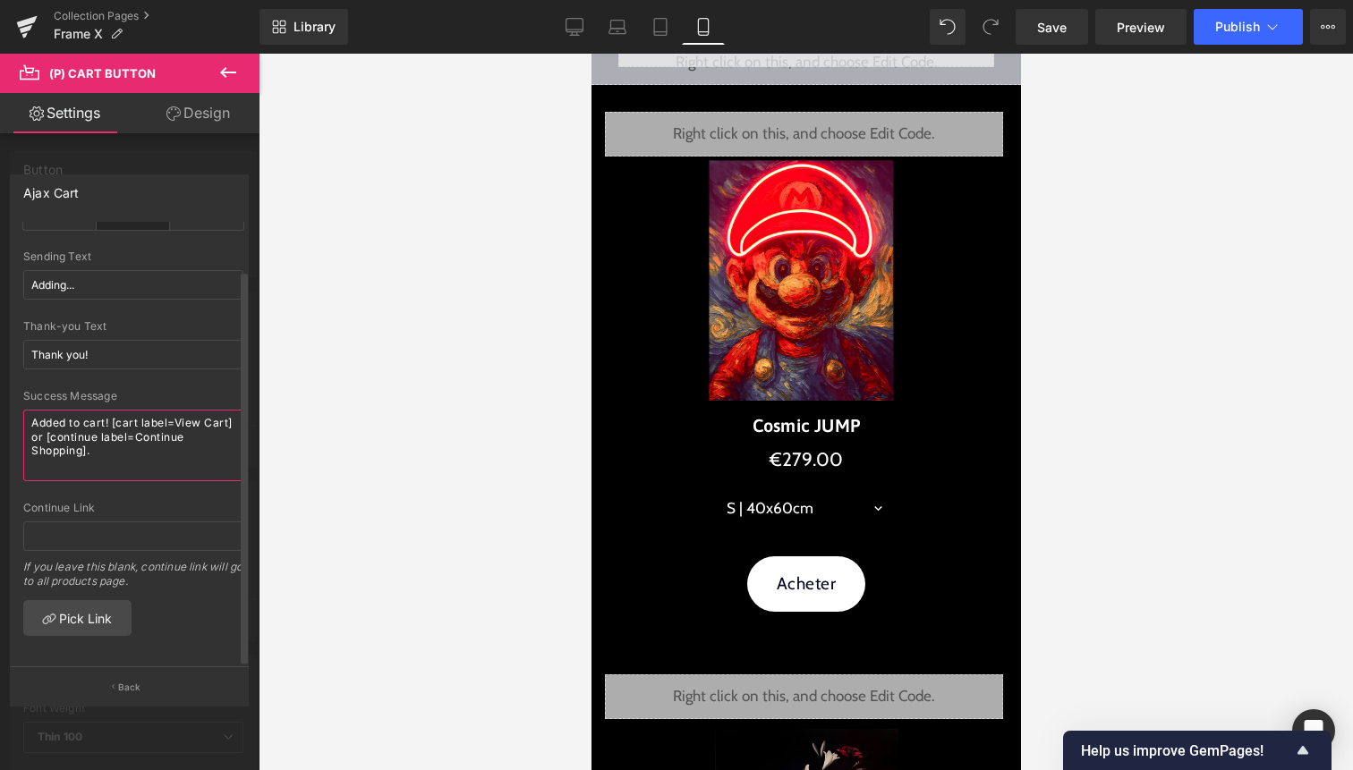
drag, startPoint x: 156, startPoint y: 437, endPoint x: 14, endPoint y: 402, distance: 145.6
click at [14, 402] on div "checkout Goto Custom Checkout Cart Custom Url Pick Link Adding... Sending Text …" at bounding box center [133, 445] width 245 height 446
click at [144, 522] on input "text" at bounding box center [133, 537] width 220 height 30
click at [89, 612] on link "Pick Link" at bounding box center [77, 618] width 108 height 36
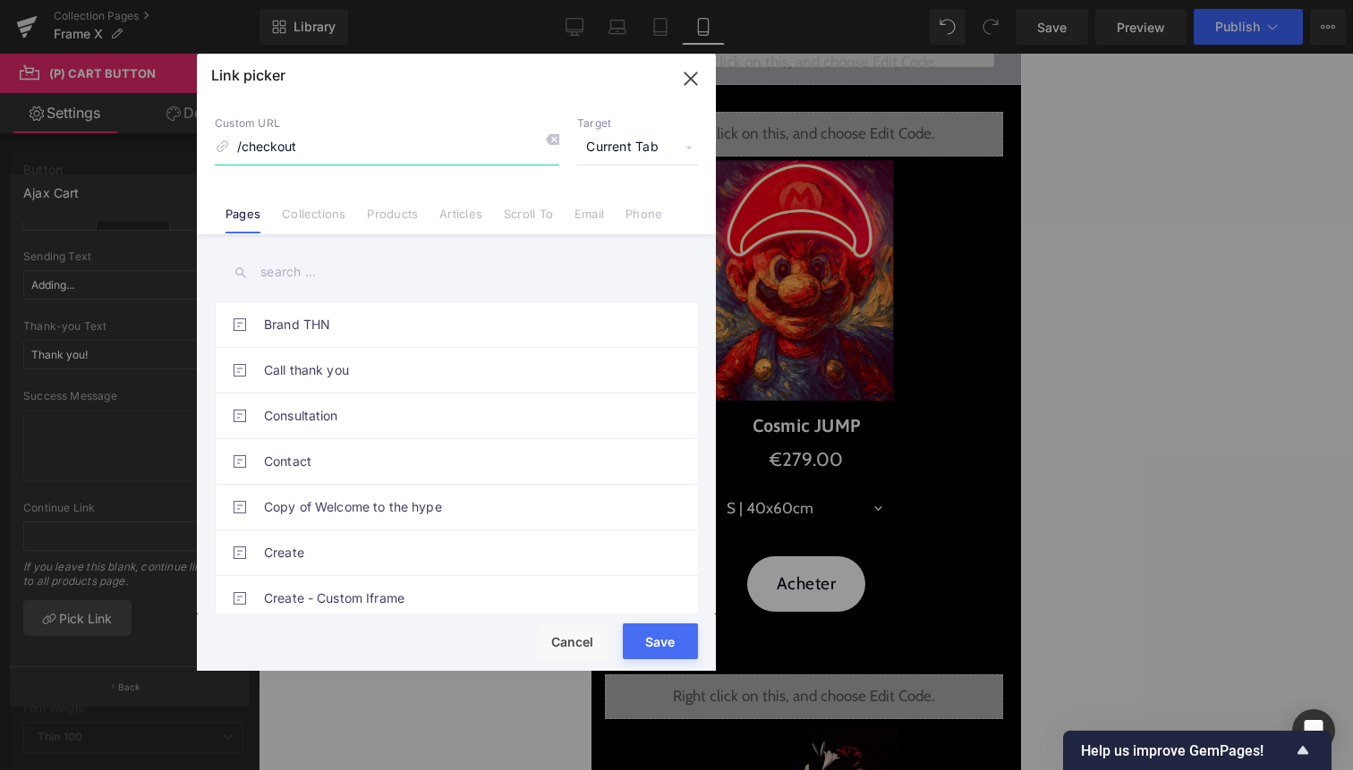
type input "/checkout"
click at [665, 637] on button "Save" at bounding box center [660, 642] width 75 height 36
type input "/checkout"
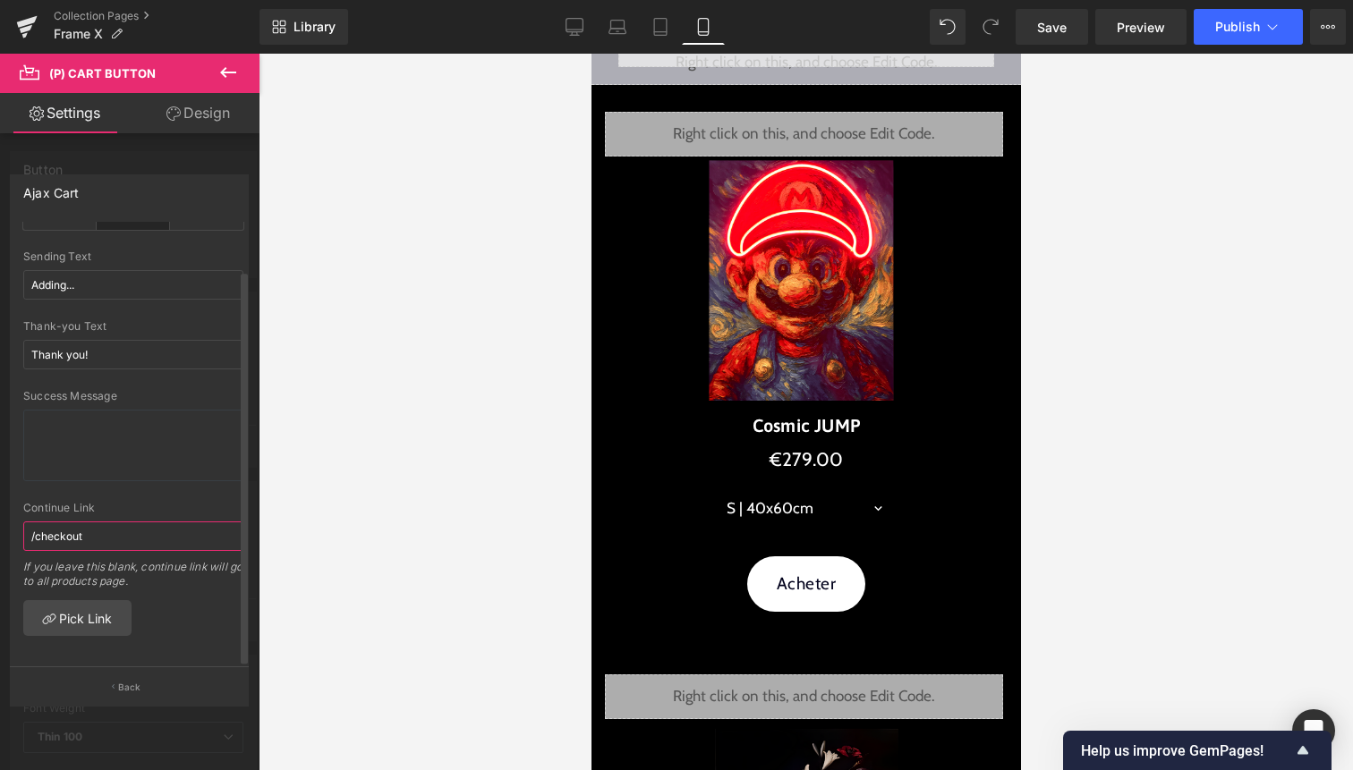
click at [164, 525] on input "/checkout" at bounding box center [133, 537] width 220 height 30
drag, startPoint x: 144, startPoint y: 343, endPoint x: 0, endPoint y: 343, distance: 144.1
click at [0, 343] on div "Ajax Cart checkout Goto Custom Checkout Cart Custom Url Pick Link Adding... Sen…" at bounding box center [130, 433] width 260 height 544
drag, startPoint x: 75, startPoint y: 276, endPoint x: 0, endPoint y: 276, distance: 75.2
click at [0, 276] on div "Ajax Cart checkout Goto Custom Checkout Cart Custom Url Pick Link Adding... Sen…" at bounding box center [130, 433] width 260 height 544
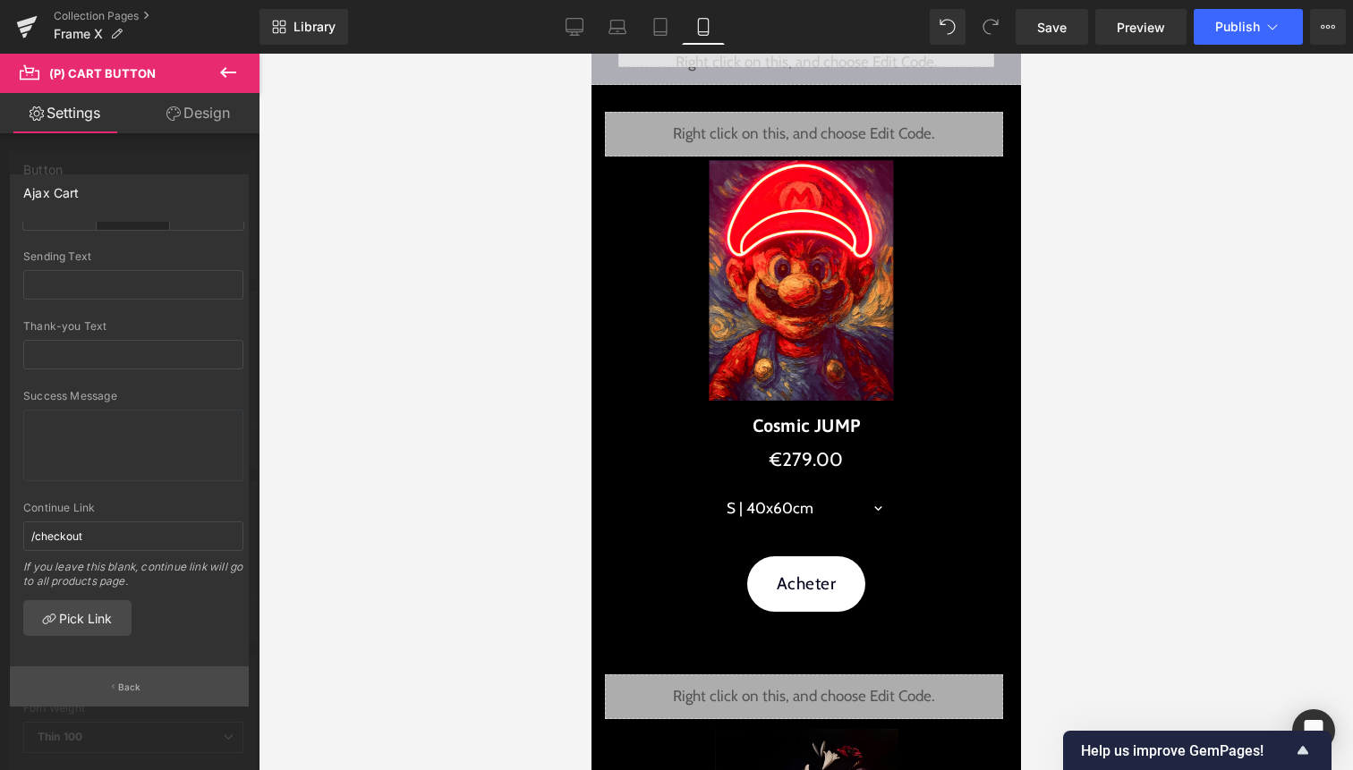
click at [147, 698] on button "Back" at bounding box center [129, 687] width 239 height 40
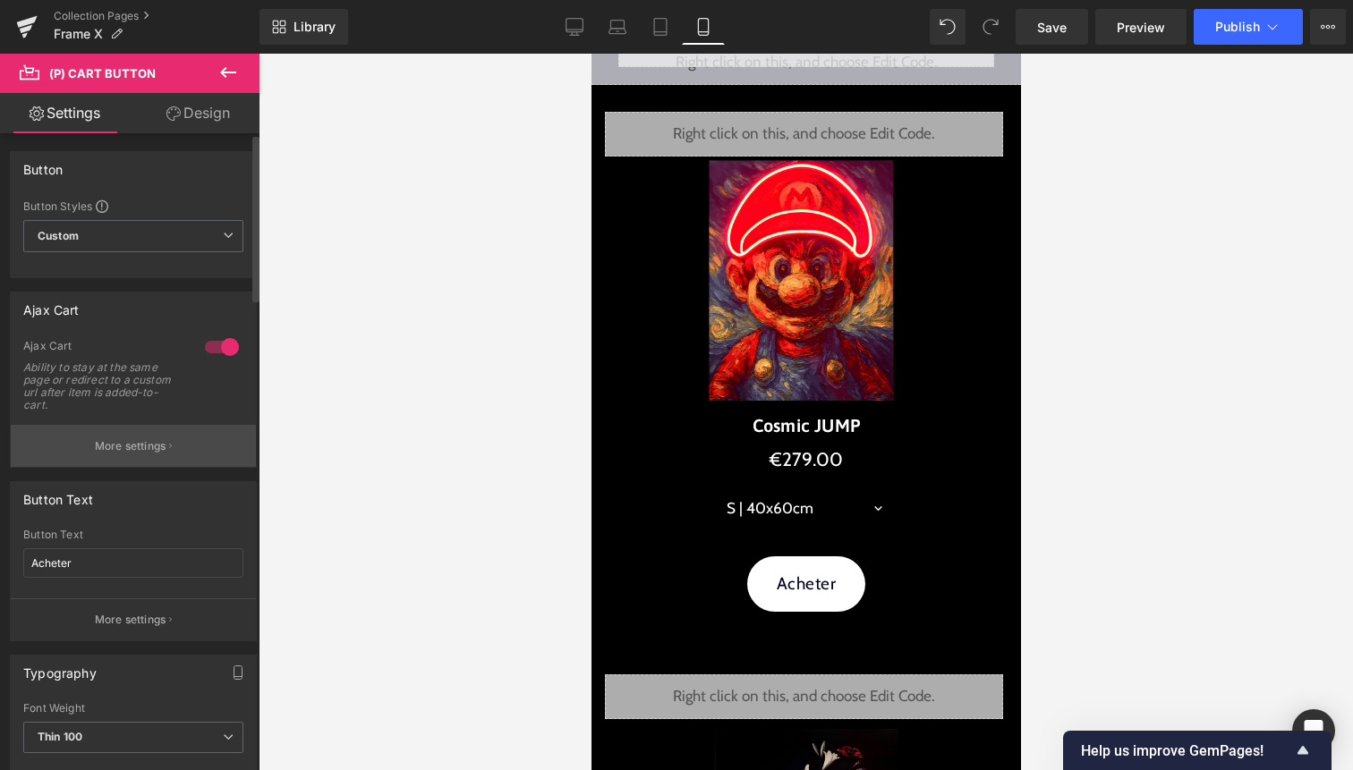
click at [143, 440] on p "More settings" at bounding box center [131, 446] width 72 height 16
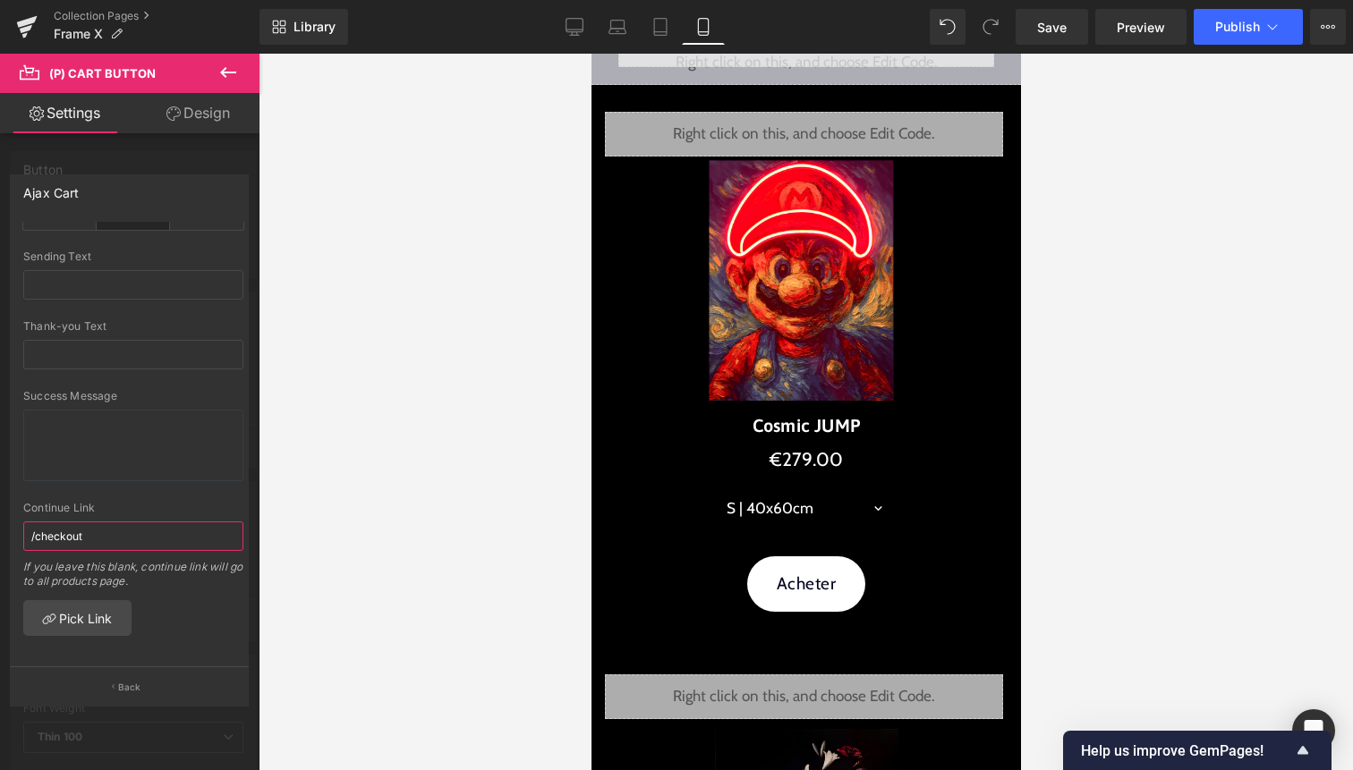
drag, startPoint x: 129, startPoint y: 523, endPoint x: 0, endPoint y: 525, distance: 128.9
click at [0, 525] on div "Ajax Cart checkout Goto Custom Checkout Cart Custom Url Pick Link Sending Text …" at bounding box center [130, 433] width 260 height 544
paste input "art/{variant_id}:1?c"
type input "/cart/{variant_id}:1?checkout"
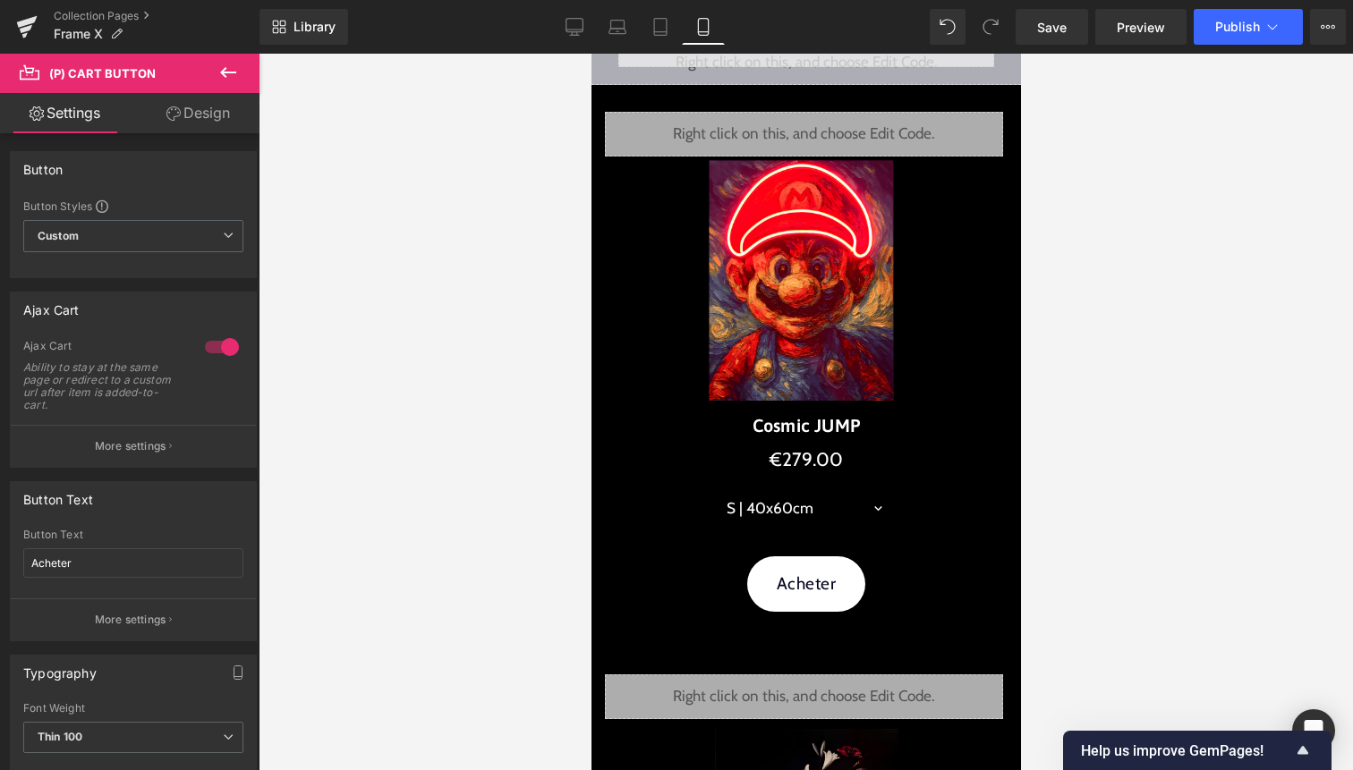
click at [312, 621] on div at bounding box center [806, 412] width 1094 height 717
click at [144, 441] on p "More settings" at bounding box center [131, 446] width 72 height 16
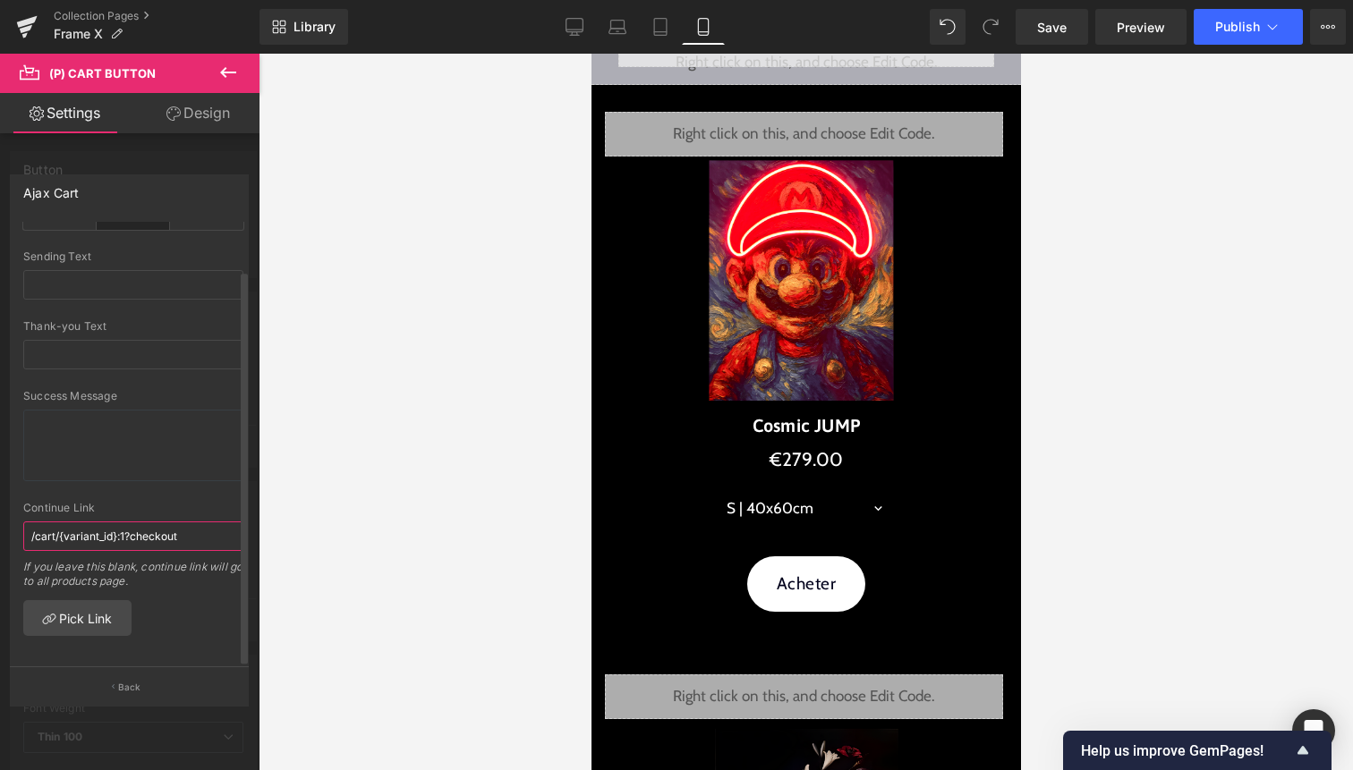
click at [206, 522] on input "/cart/{variant_id}:1?checkout" at bounding box center [133, 537] width 220 height 30
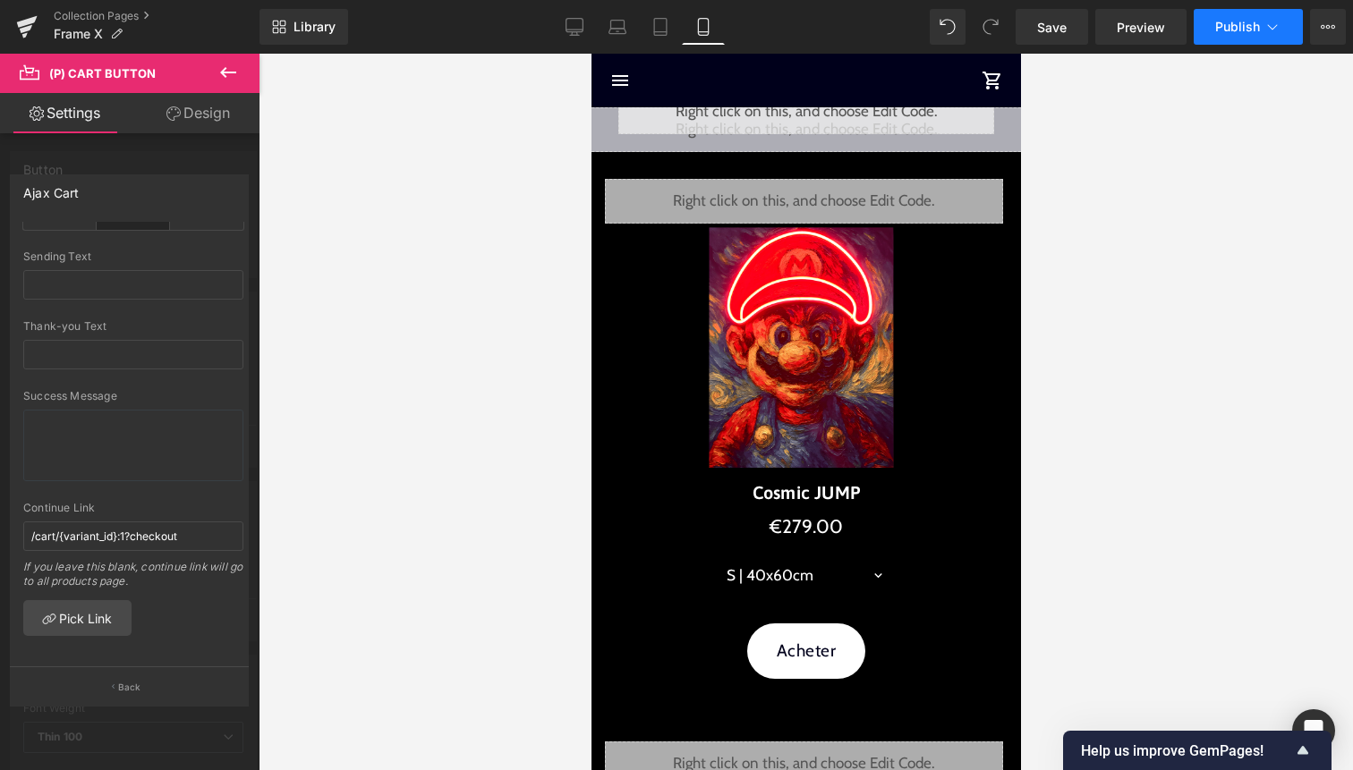
click at [1241, 43] on button "Publish" at bounding box center [1248, 27] width 109 height 36
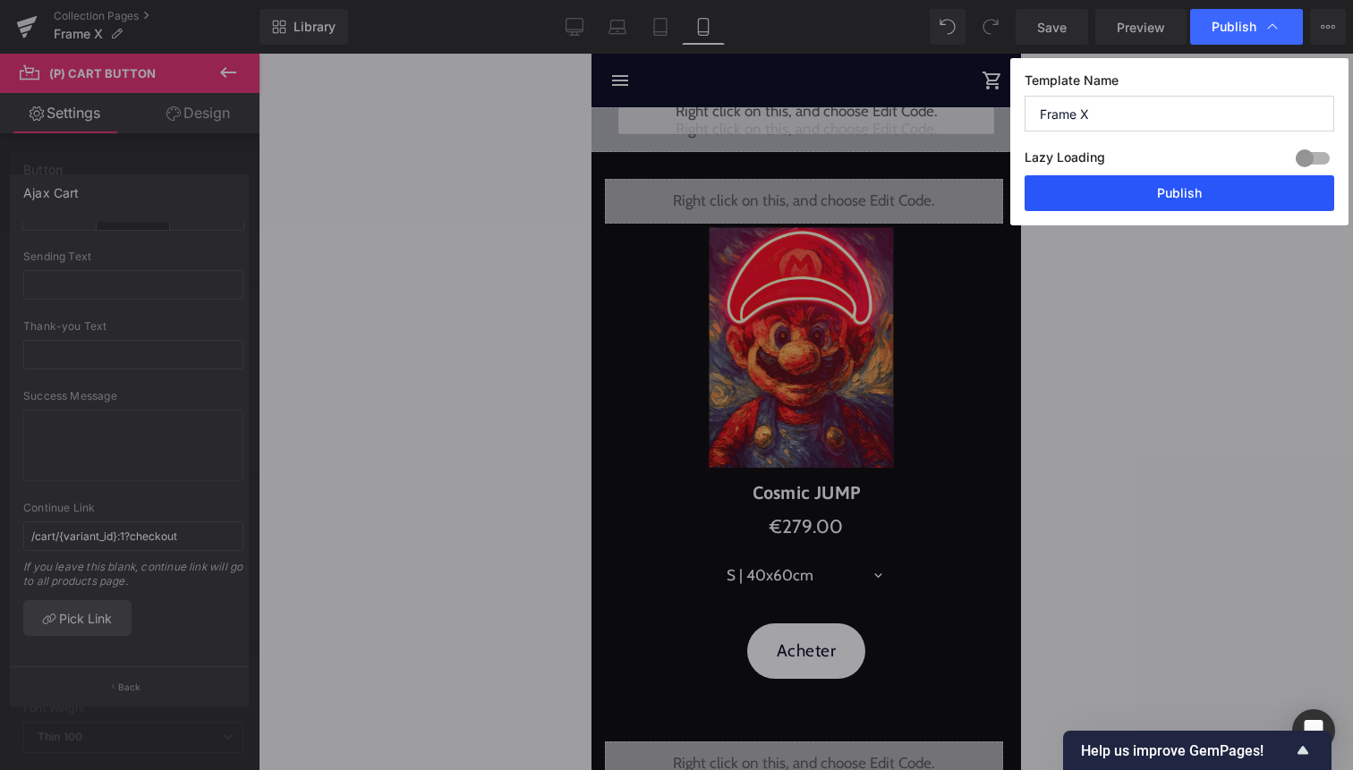
click at [1207, 191] on button "Publish" at bounding box center [1180, 193] width 310 height 36
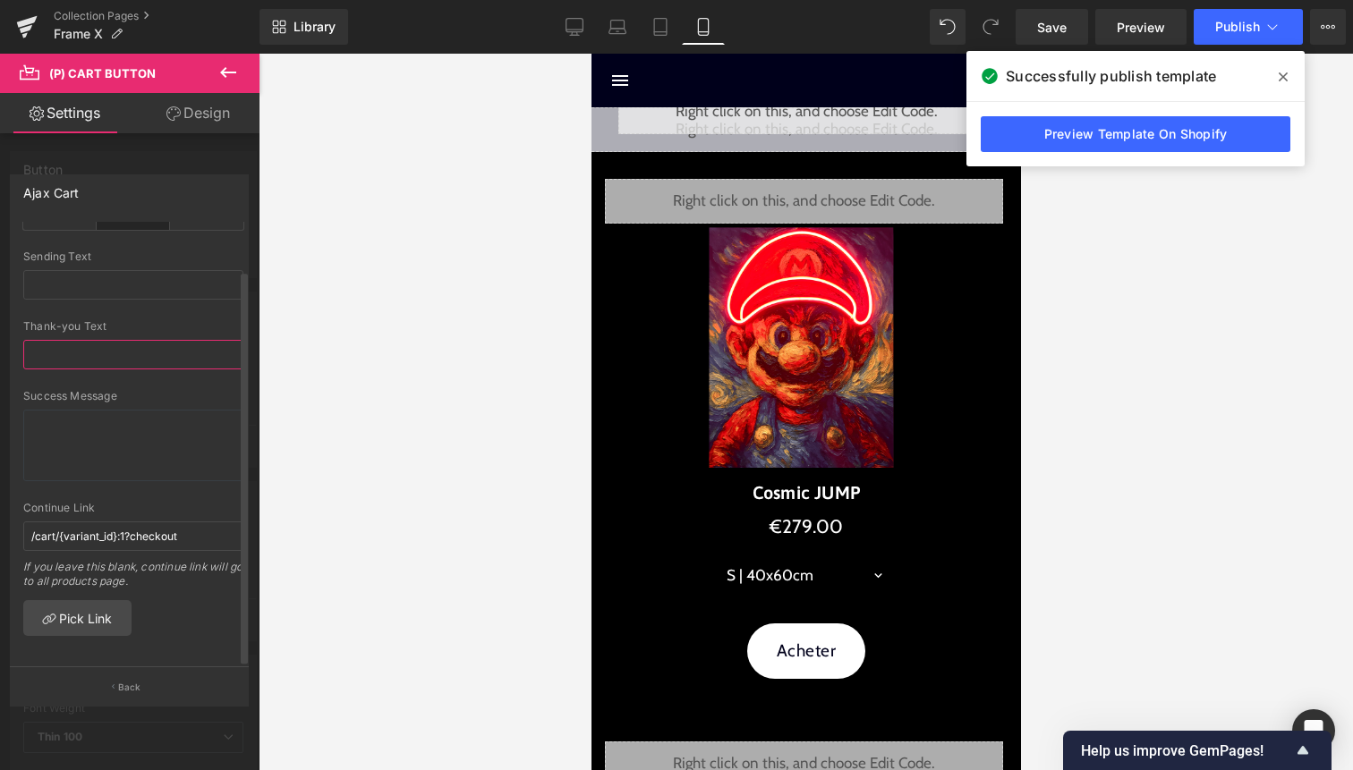
click at [97, 340] on input "text" at bounding box center [133, 355] width 220 height 30
click at [124, 272] on input "text" at bounding box center [133, 285] width 220 height 30
drag, startPoint x: 165, startPoint y: 268, endPoint x: 0, endPoint y: 268, distance: 164.7
click at [0, 268] on div "Ajax Cart checkout Goto Custom Checkout Cart Custom Url Pick Link Ajout en cour…" at bounding box center [130, 433] width 260 height 544
type input "Validation..."
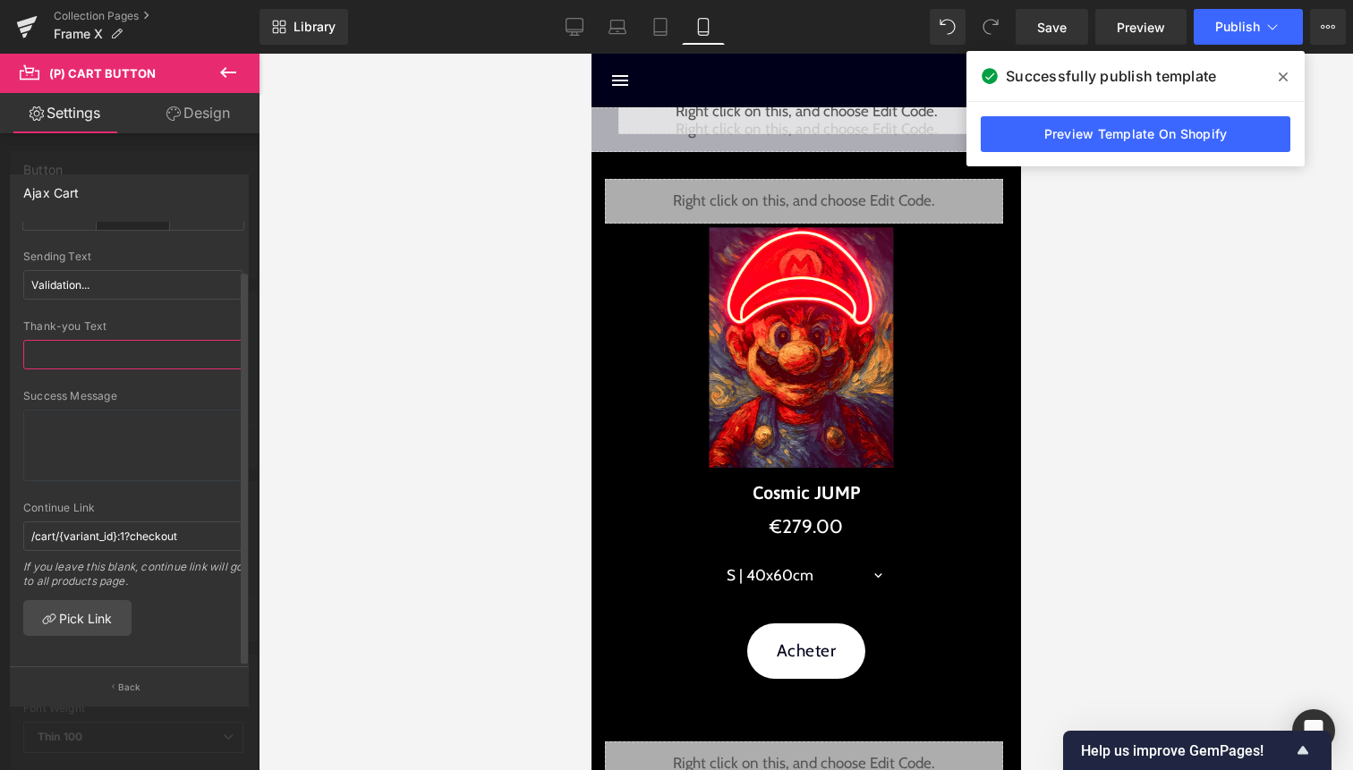
click at [41, 340] on input "text" at bounding box center [133, 355] width 220 height 30
type input "A"
type input "Confirmé"
click at [180, 522] on input "/cart/{variant_id}:1?checkout" at bounding box center [133, 537] width 220 height 30
drag, startPoint x: 149, startPoint y: 271, endPoint x: 0, endPoint y: 270, distance: 148.5
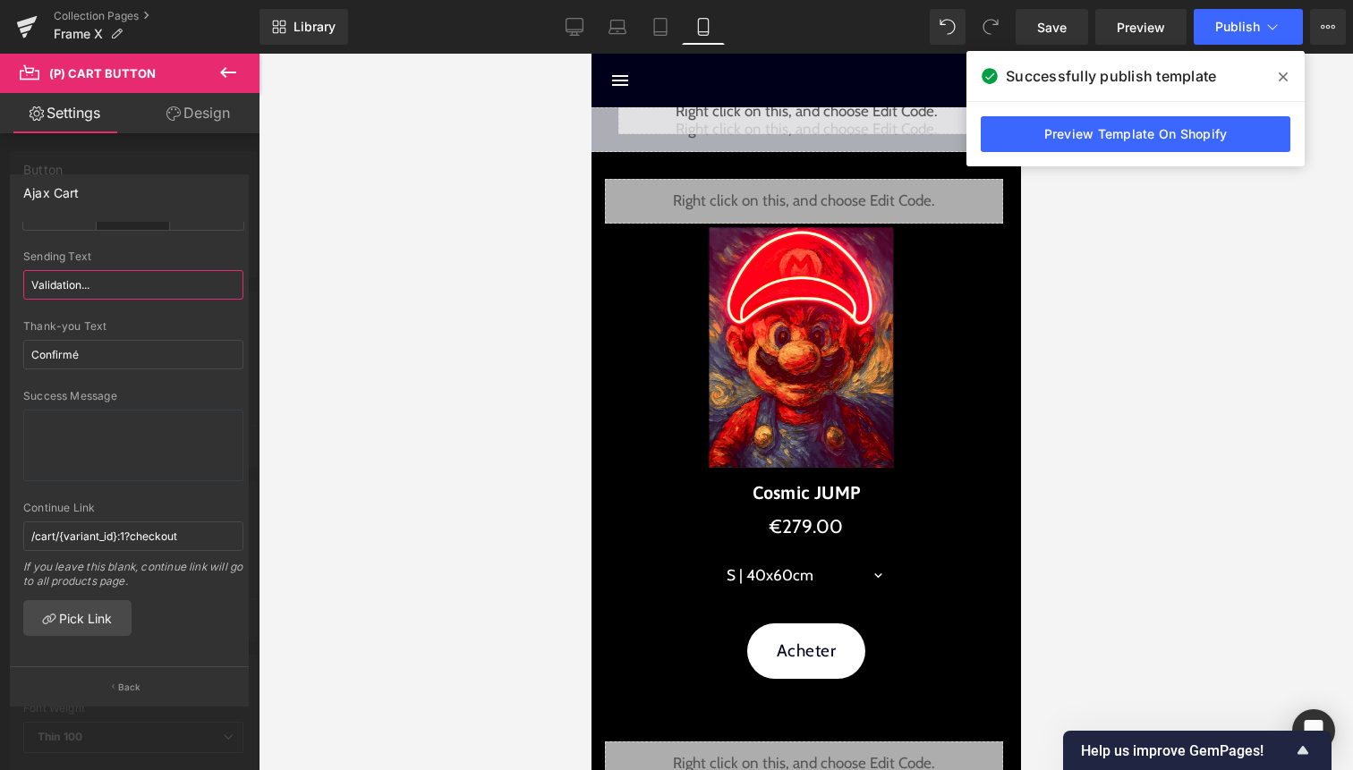
click at [0, 270] on div "Ajax Cart checkout Goto Custom Checkout Cart Custom Url Pick Link Validation...…" at bounding box center [130, 433] width 260 height 544
paste input "Connexion à l’Aura…"
type input "Connexion à l’Aura…"
click at [145, 355] on div "Thank-you Text Confirmé" at bounding box center [133, 355] width 220 height 70
drag, startPoint x: 142, startPoint y: 340, endPoint x: 0, endPoint y: 341, distance: 142.3
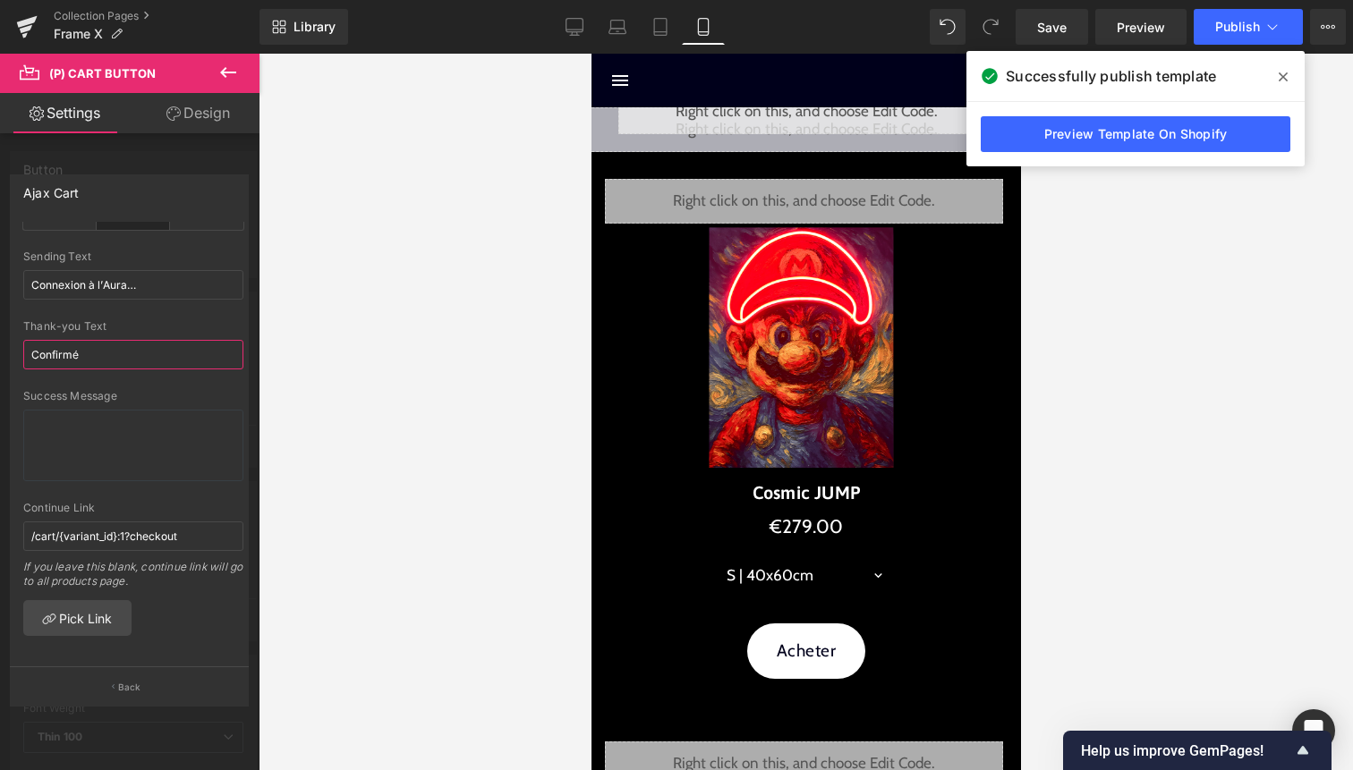
click at [0, 341] on div "Ajax Cart checkout Goto Custom Checkout Cart Custom Url Pick Link Validation...…" at bounding box center [130, 433] width 260 height 544
paste input "Présence confirmée."
click at [1235, 22] on span "Publish" at bounding box center [1237, 27] width 45 height 14
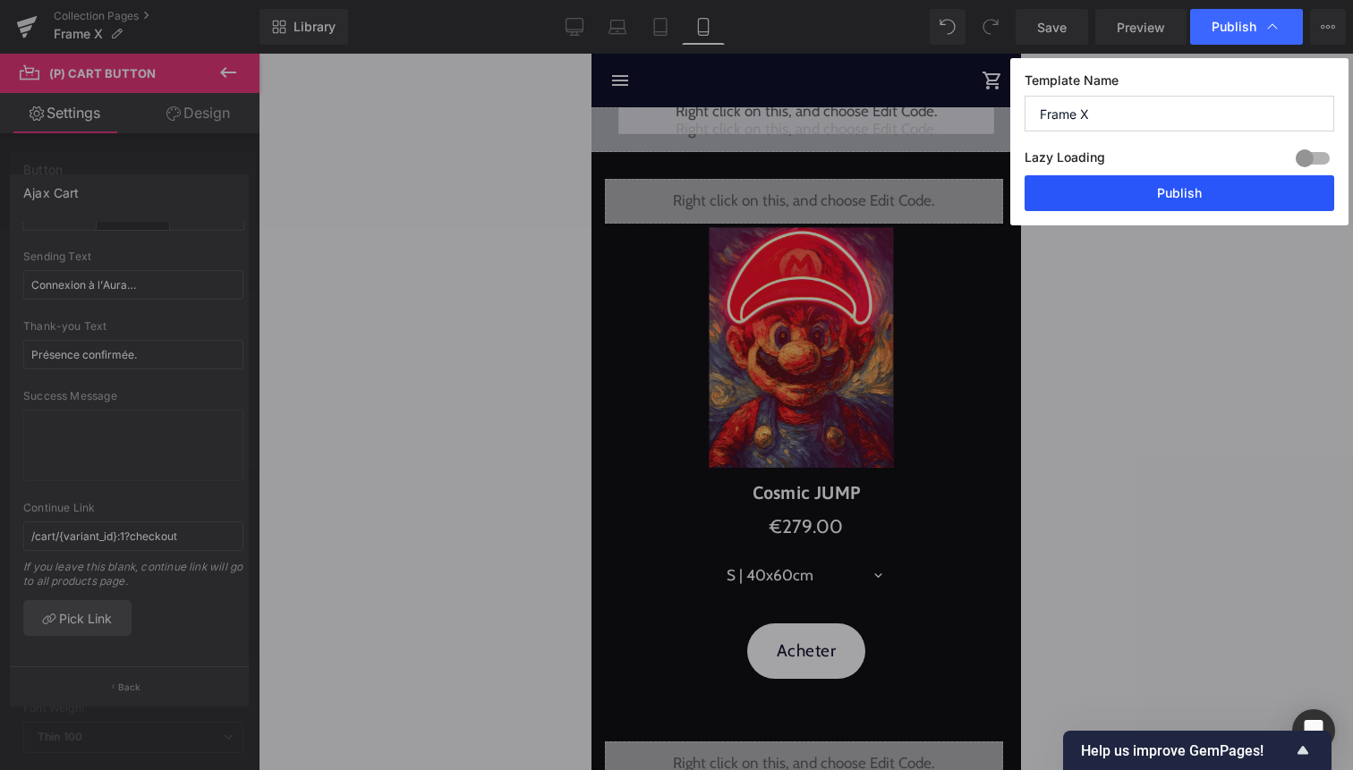
click at [1197, 203] on button "Publish" at bounding box center [1180, 193] width 310 height 36
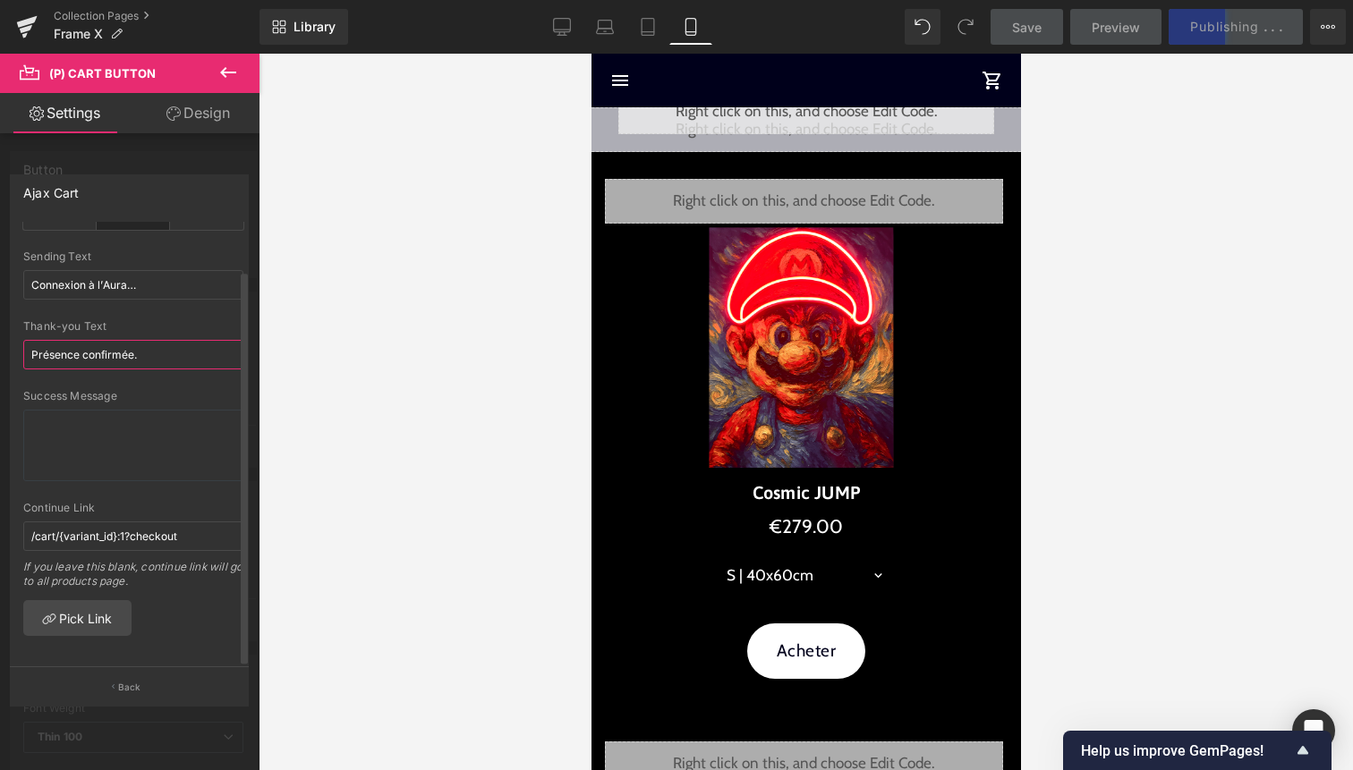
click at [159, 340] on input "Présence confirmée." at bounding box center [133, 355] width 220 height 30
click at [155, 340] on input "Présence confirmée." at bounding box center [133, 355] width 220 height 30
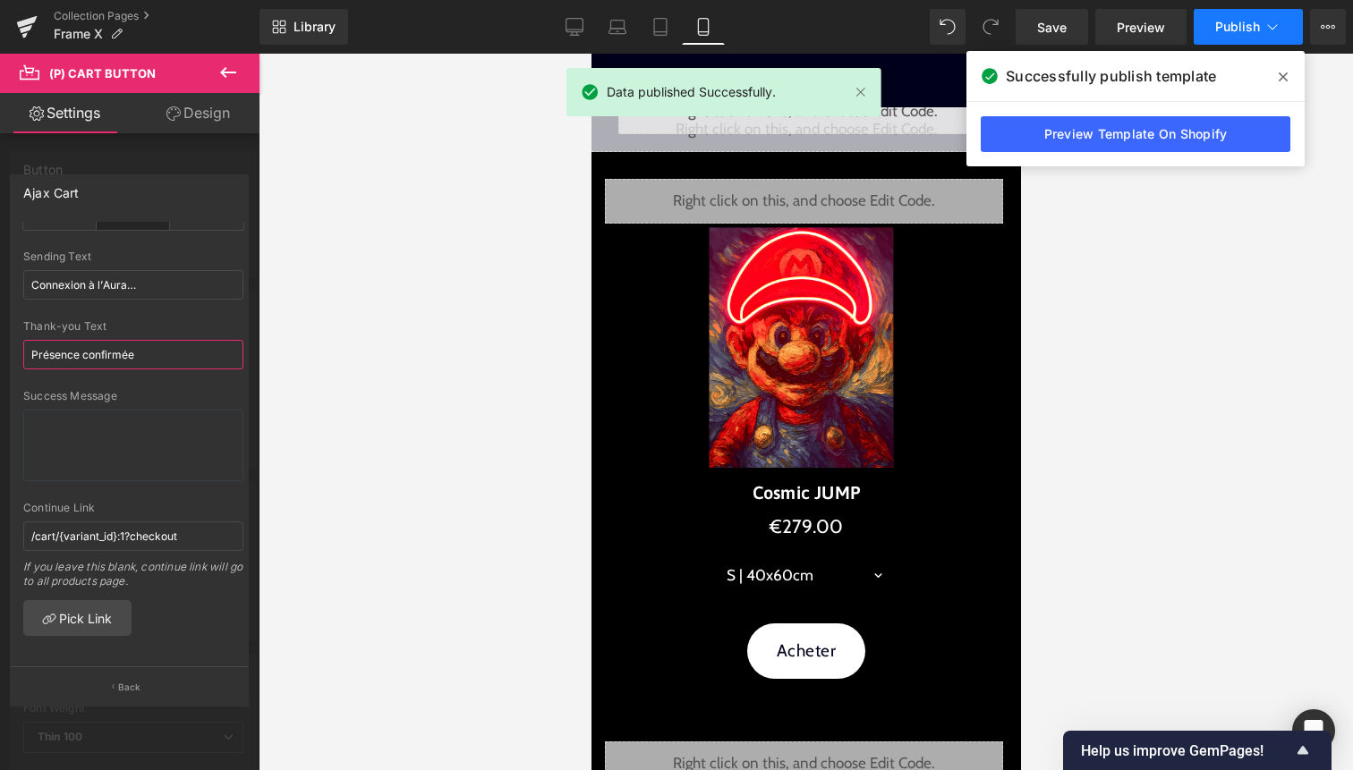
type input "Présence confirmée"
click at [1236, 37] on button "Publish" at bounding box center [1248, 27] width 109 height 36
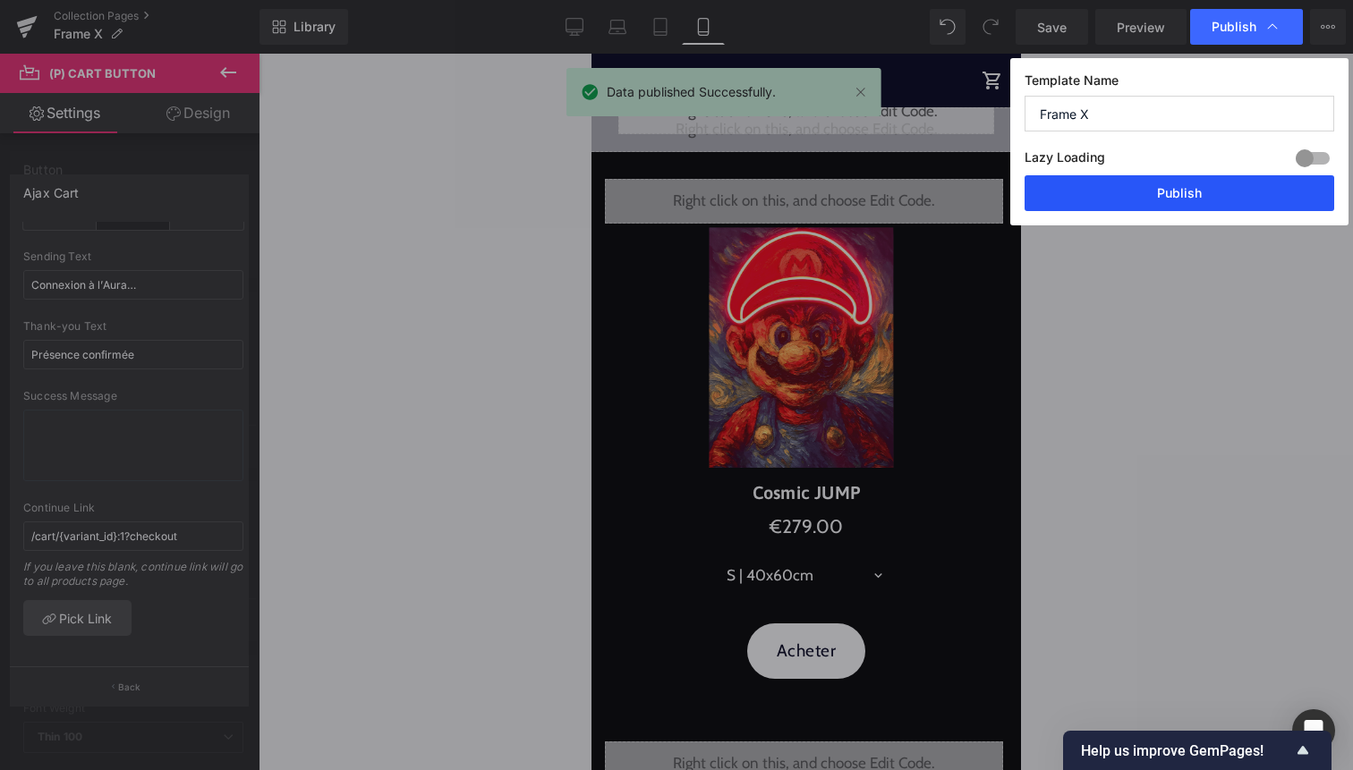
click at [1196, 190] on button "Publish" at bounding box center [1180, 193] width 310 height 36
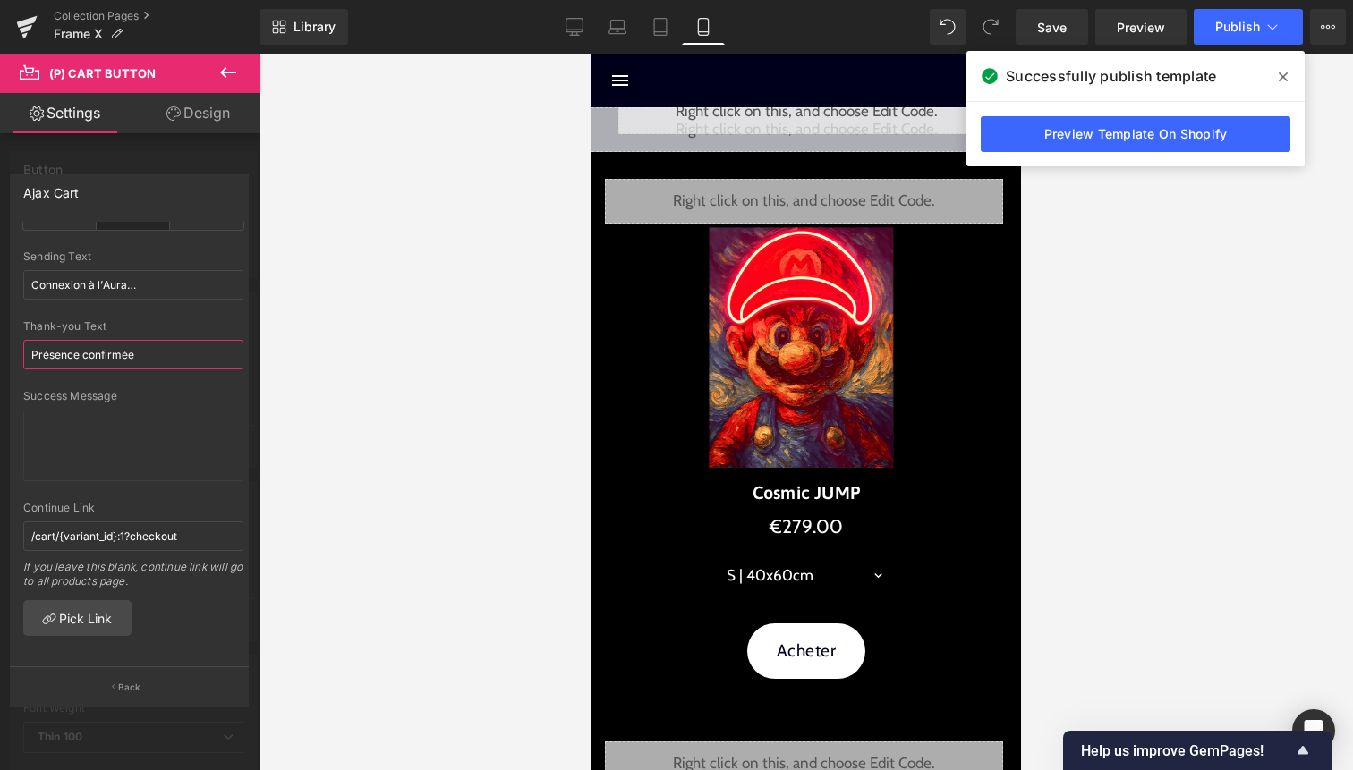
drag, startPoint x: 166, startPoint y: 343, endPoint x: 0, endPoint y: 343, distance: 166.4
click at [0, 343] on div "Ajax Cart checkout Goto Custom Checkout Cart Custom Url Pick Link Validation...…" at bounding box center [130, 433] width 260 height 544
drag, startPoint x: 141, startPoint y: 274, endPoint x: 0, endPoint y: 274, distance: 141.4
click at [0, 274] on div "Ajax Cart checkout Goto Custom Checkout Cart Custom Url Pick Link Validation...…" at bounding box center [130, 433] width 260 height 544
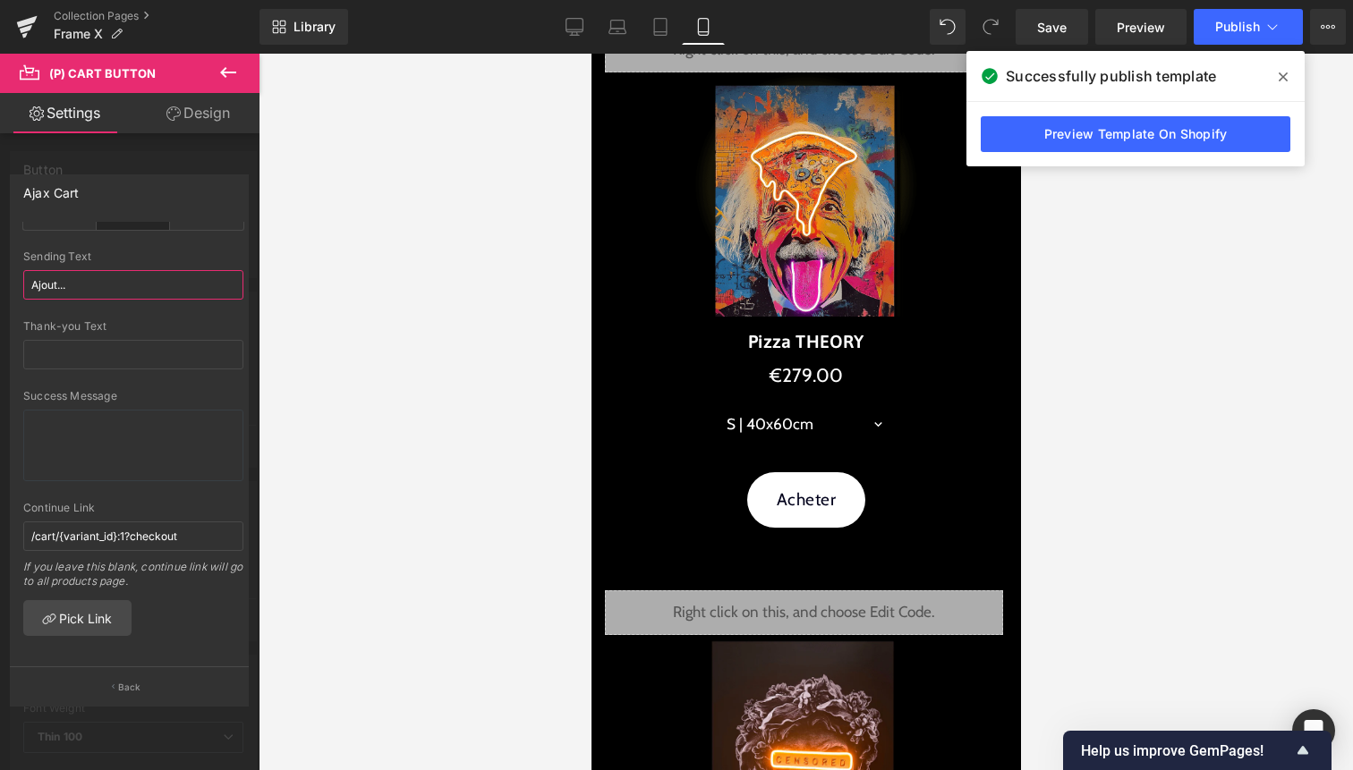
scroll to position [3078, 0]
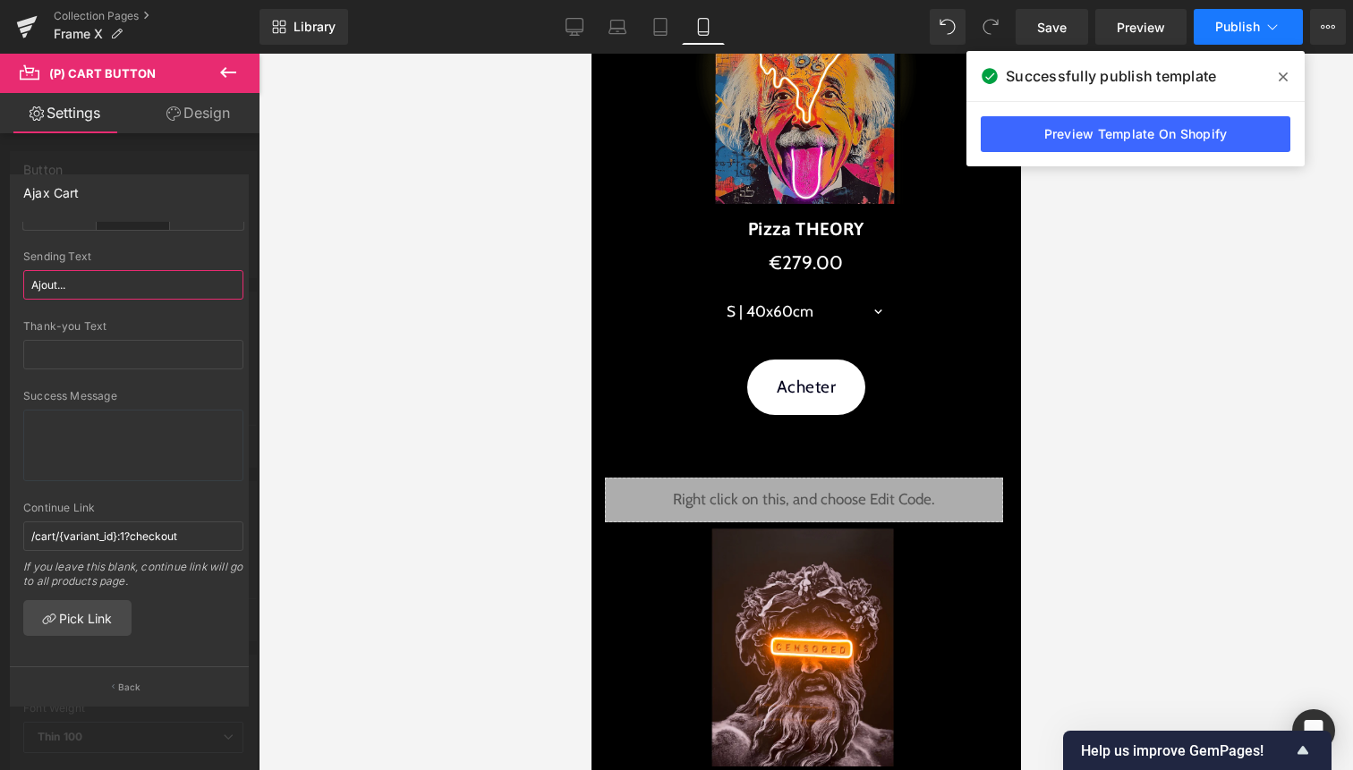
type input "Ajout..."
click at [1274, 24] on icon at bounding box center [1273, 27] width 18 height 18
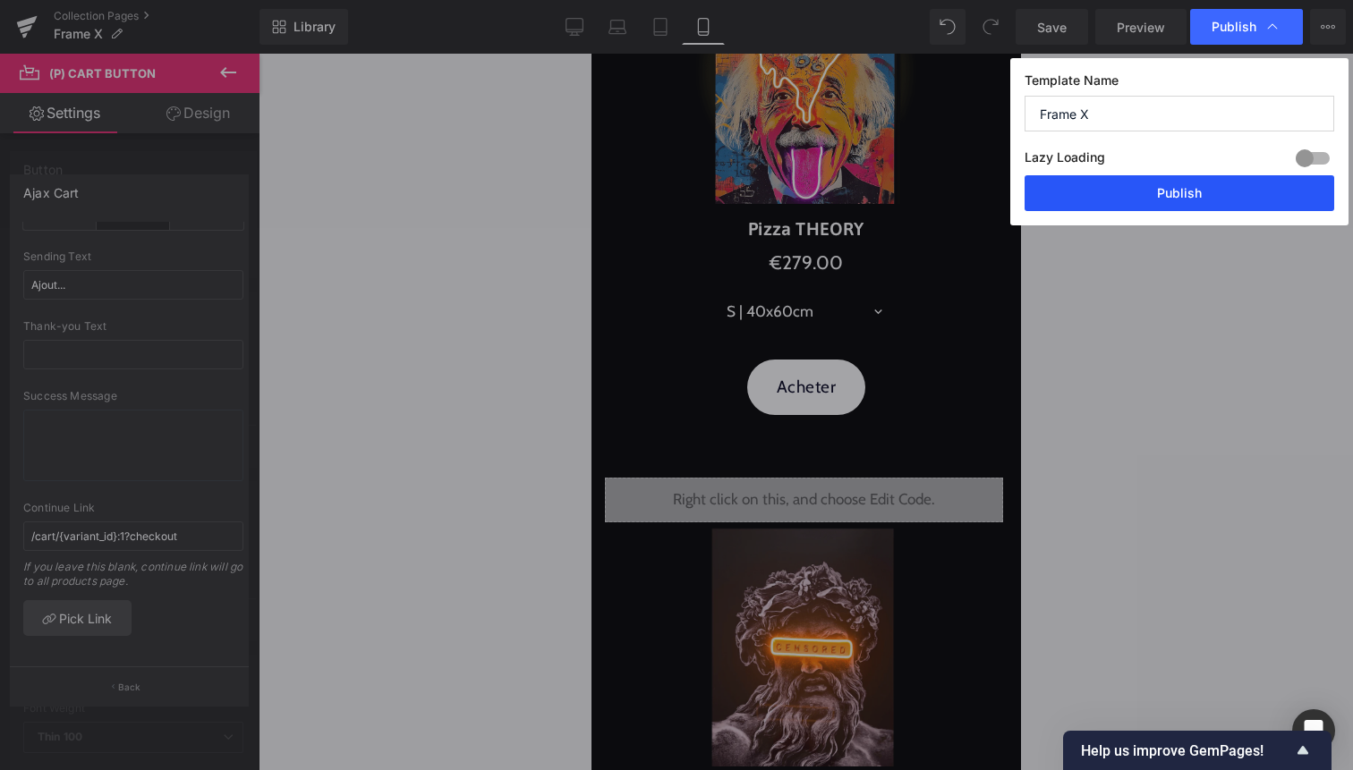
click at [1188, 187] on button "Publish" at bounding box center [1180, 193] width 310 height 36
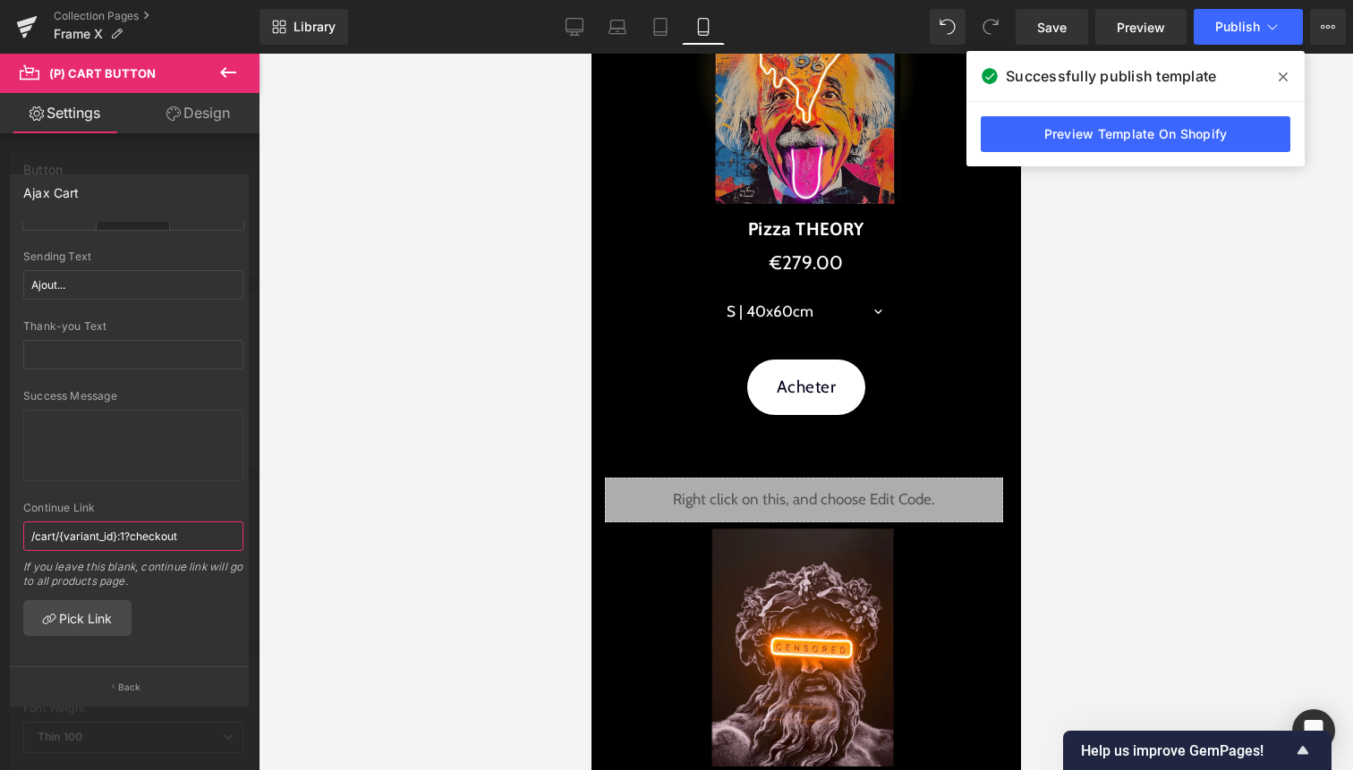
drag, startPoint x: 201, startPoint y: 518, endPoint x: 3, endPoint y: 506, distance: 199.0
click at [1, 506] on div "Ajax Cart checkout Goto Custom Checkout Cart Custom Url Pick Link Validation...…" at bounding box center [130, 433] width 260 height 544
click at [75, 10] on link "Collection Pages" at bounding box center [157, 16] width 206 height 14
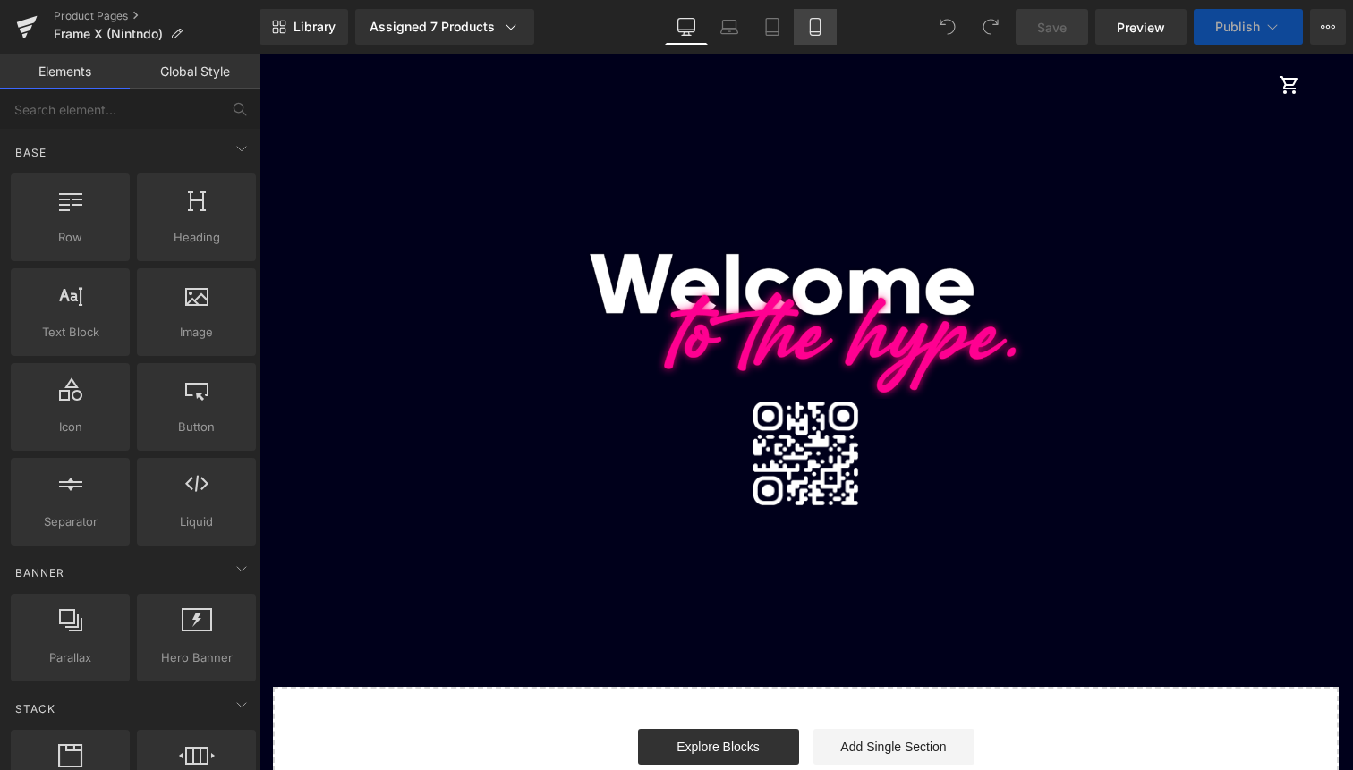
click at [809, 31] on icon at bounding box center [815, 27] width 18 height 18
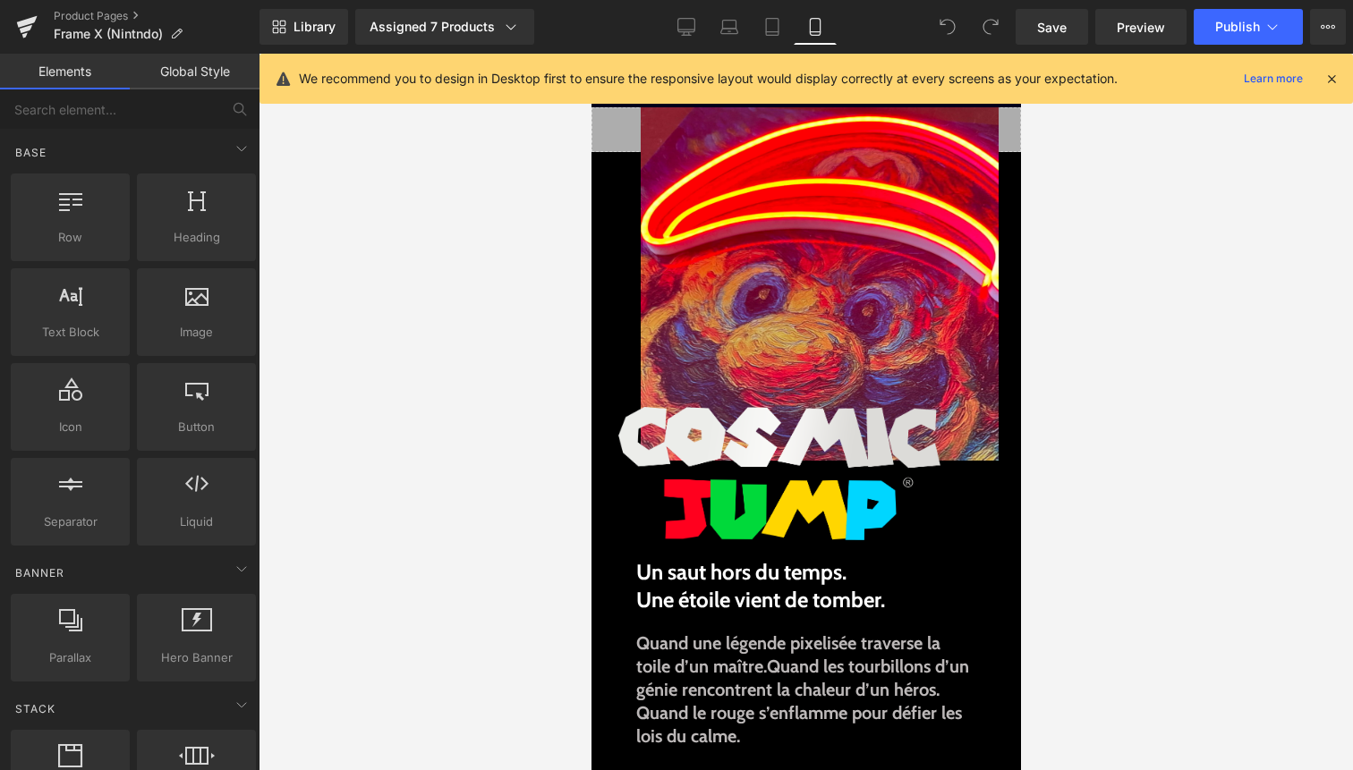
click at [1332, 75] on icon at bounding box center [1332, 79] width 16 height 16
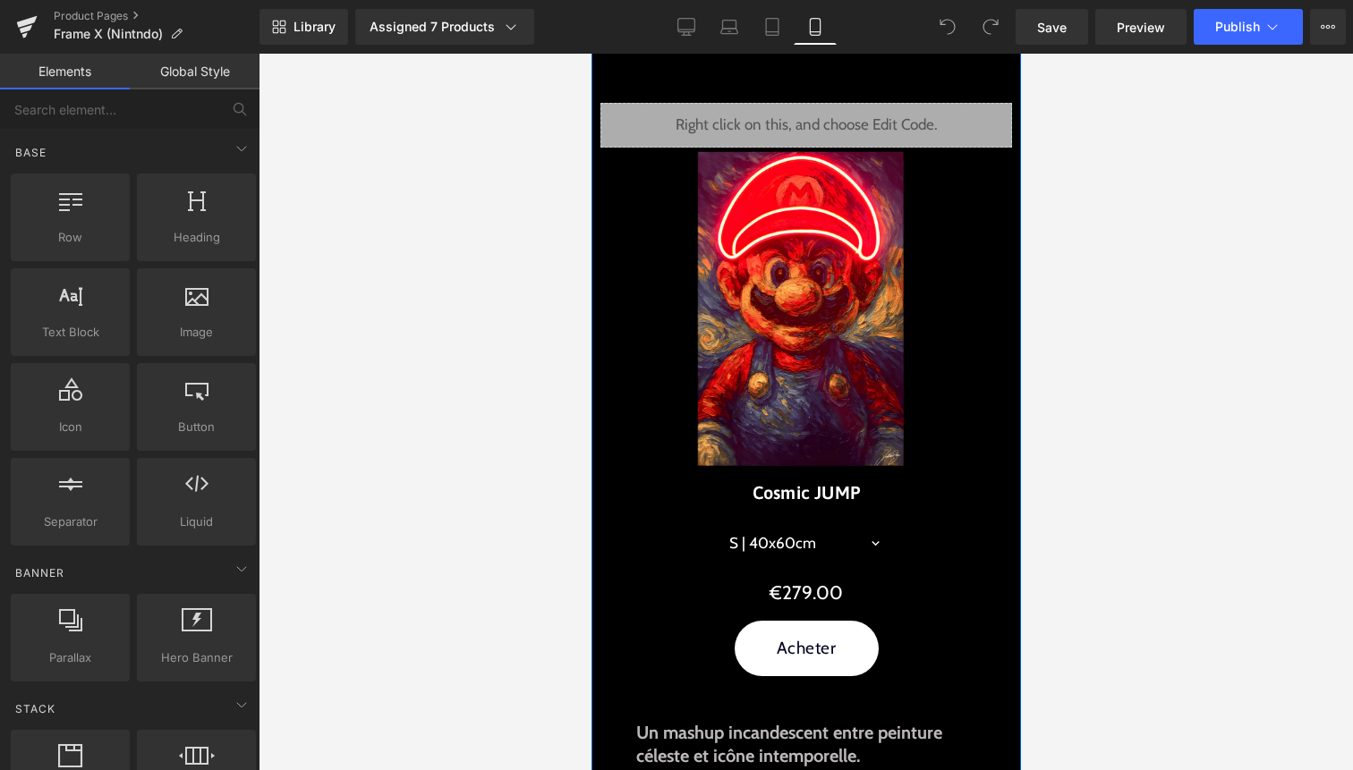
scroll to position [770, 0]
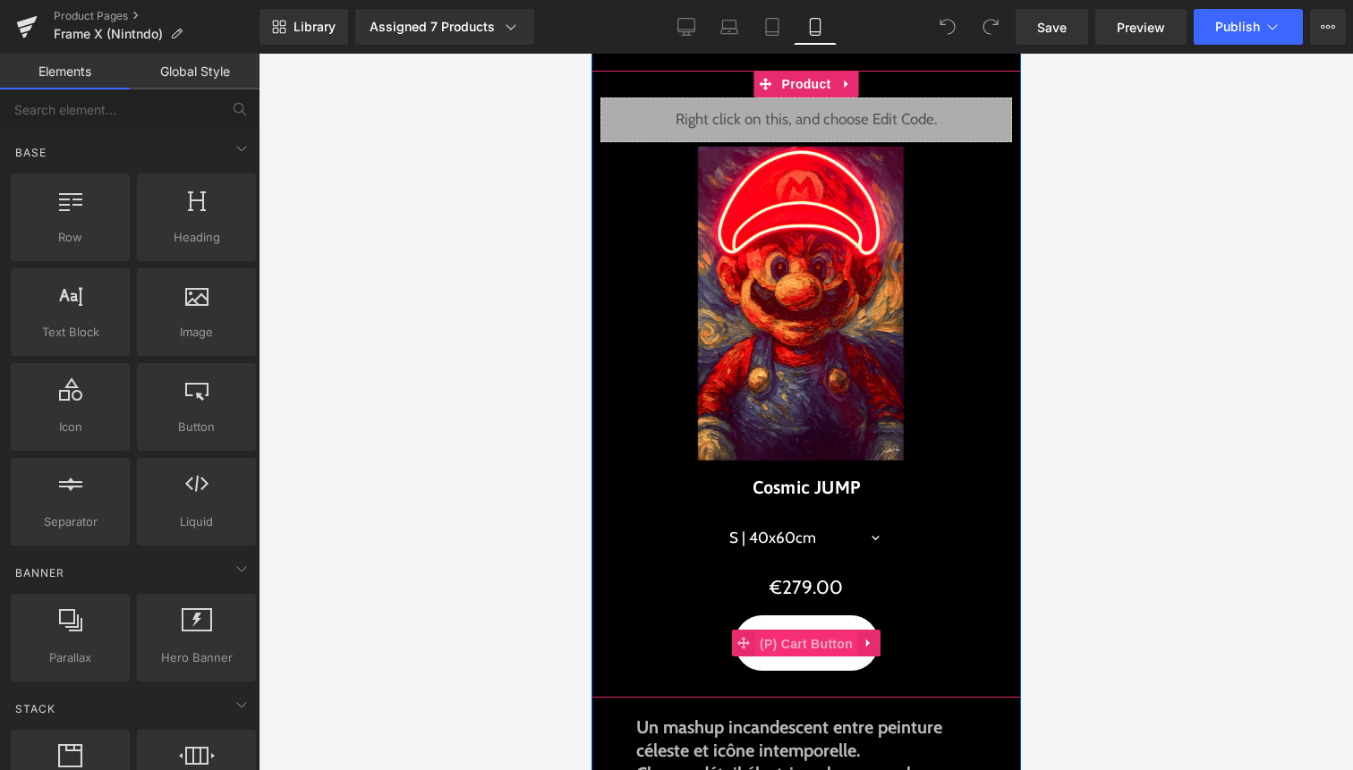
click at [804, 641] on span "(P) Cart Button" at bounding box center [805, 644] width 102 height 27
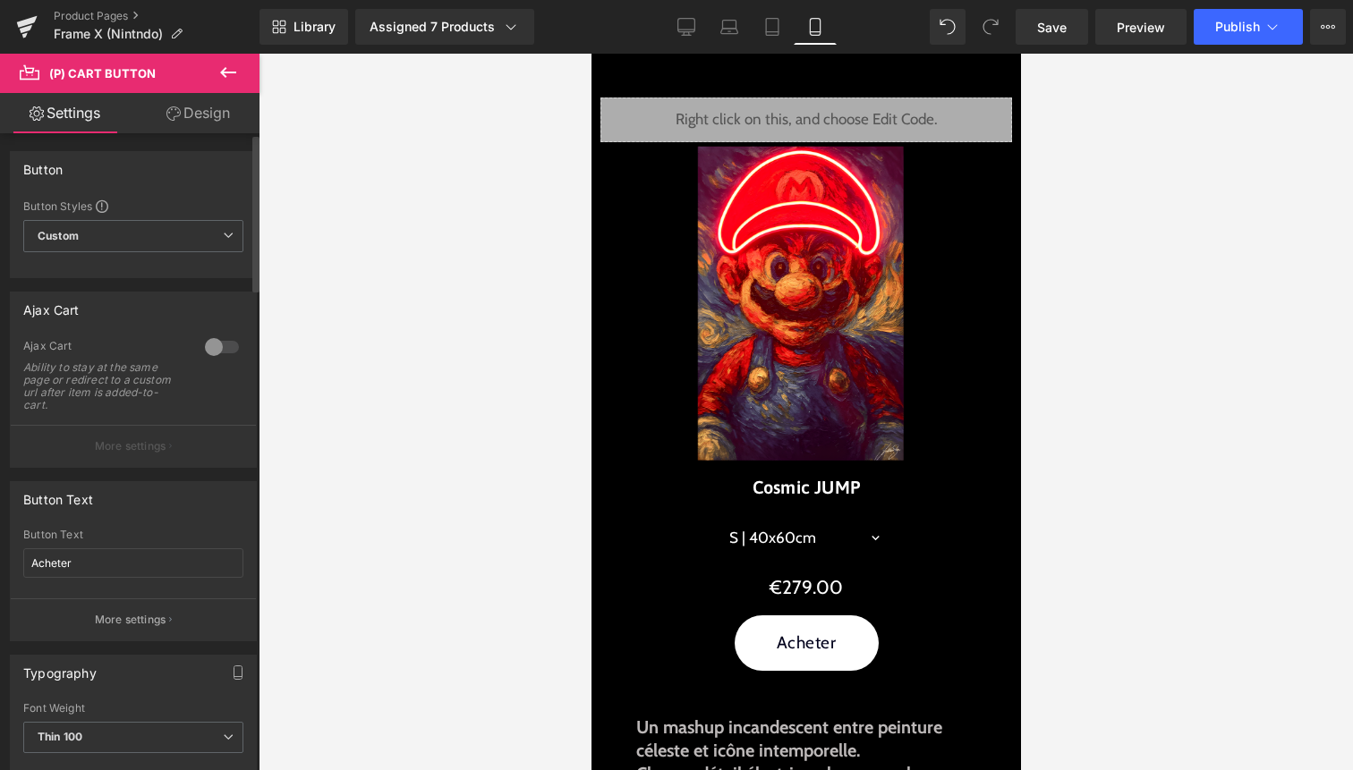
click at [210, 345] on div at bounding box center [221, 347] width 43 height 29
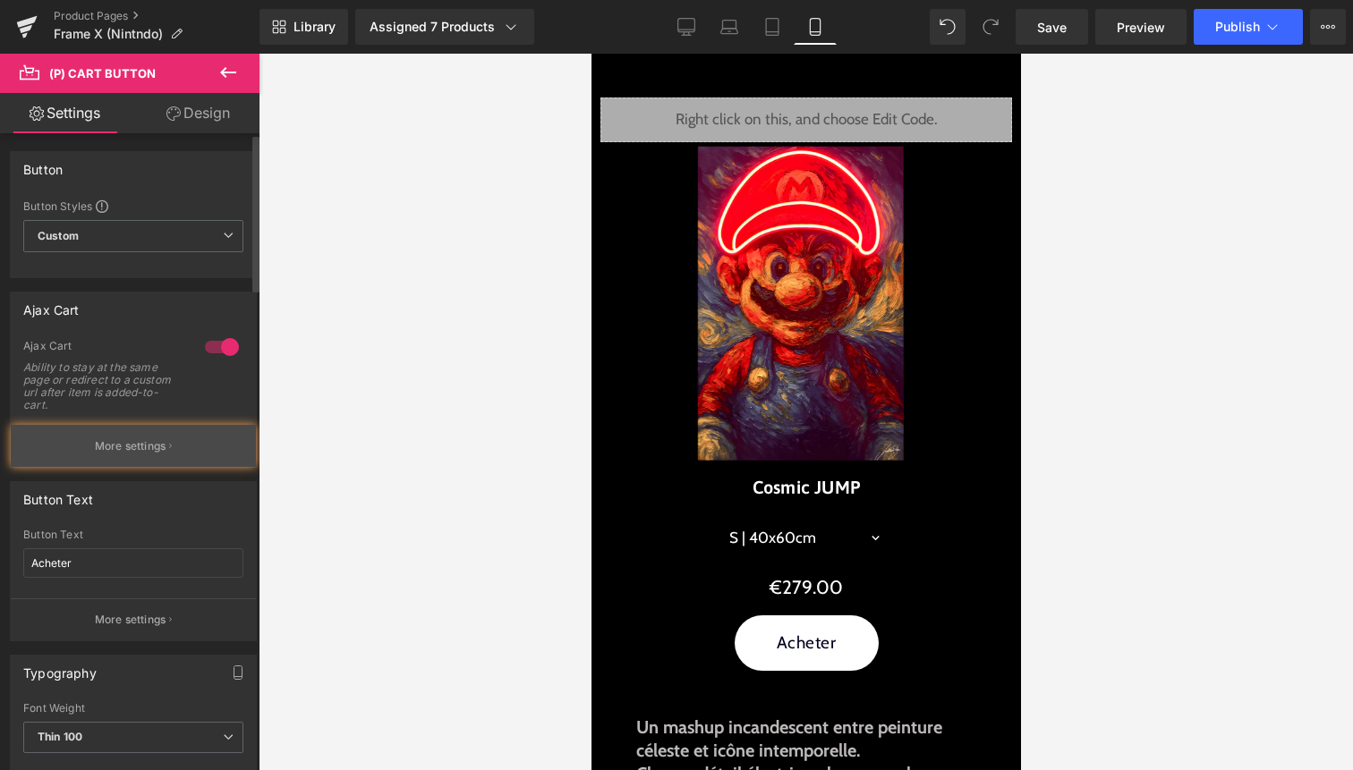
click at [158, 444] on p "More settings" at bounding box center [131, 446] width 72 height 16
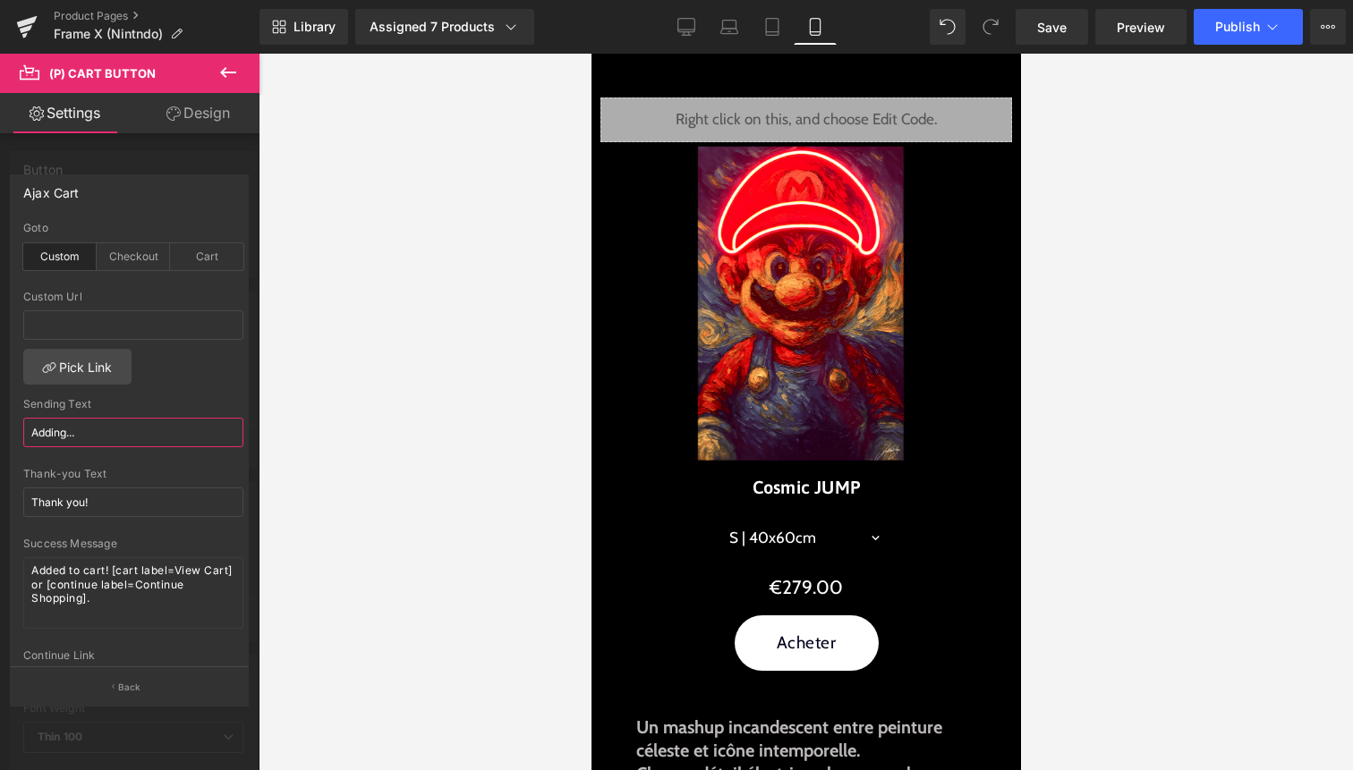
drag, startPoint x: 131, startPoint y: 432, endPoint x: 0, endPoint y: 439, distance: 130.8
click at [0, 439] on div "Ajax Cart custom Goto Custom Checkout Cart Custom Url Pick Link Adding... Sendi…" at bounding box center [130, 433] width 260 height 544
type input "Ajout..."
drag, startPoint x: 66, startPoint y: 497, endPoint x: 0, endPoint y: 497, distance: 66.2
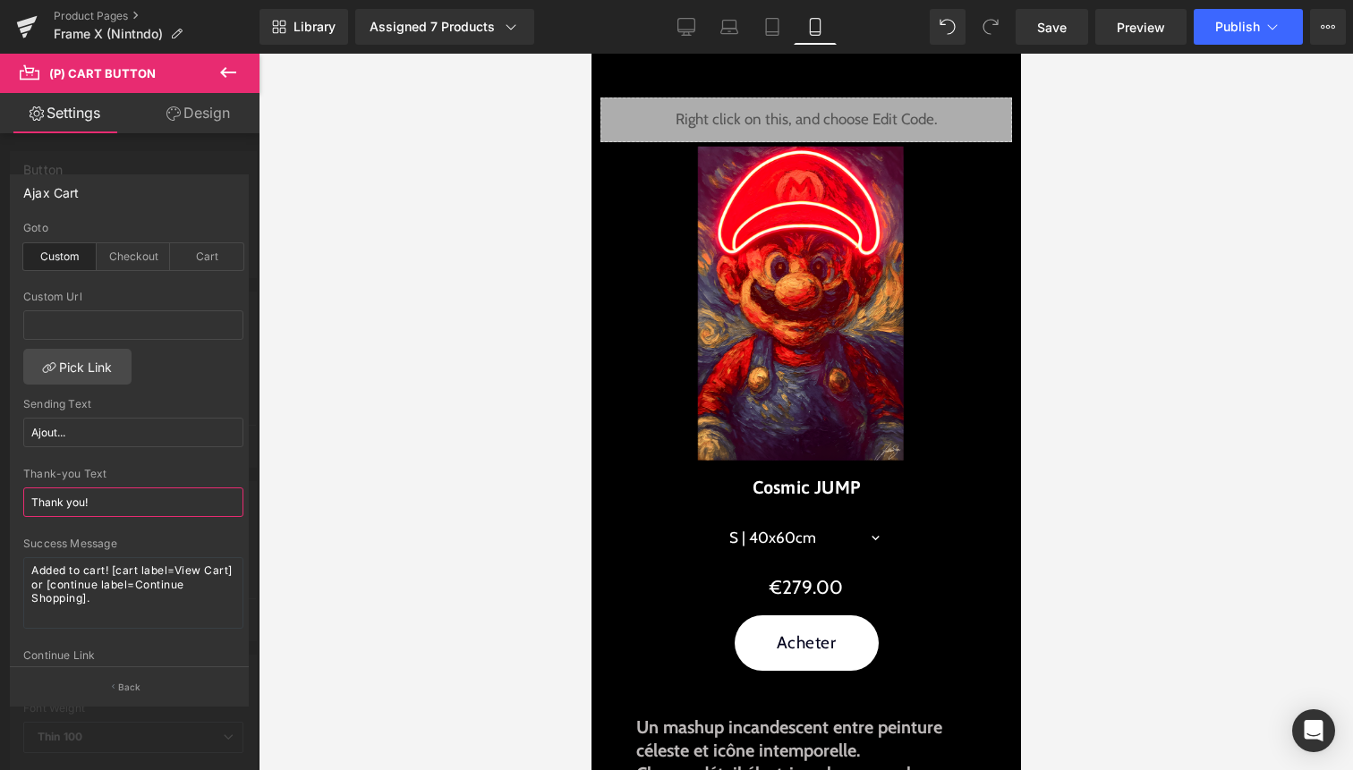
click at [0, 497] on div "Ajax Cart custom Goto Custom Checkout Cart Custom Url Pick Link Ajout... Sendin…" at bounding box center [130, 433] width 260 height 544
drag, startPoint x: 147, startPoint y: 600, endPoint x: 22, endPoint y: 570, distance: 128.1
click at [22, 570] on div "custom Goto Custom Checkout Cart Custom Url Pick Link Ajout... Sending Text Ajo…" at bounding box center [133, 445] width 245 height 446
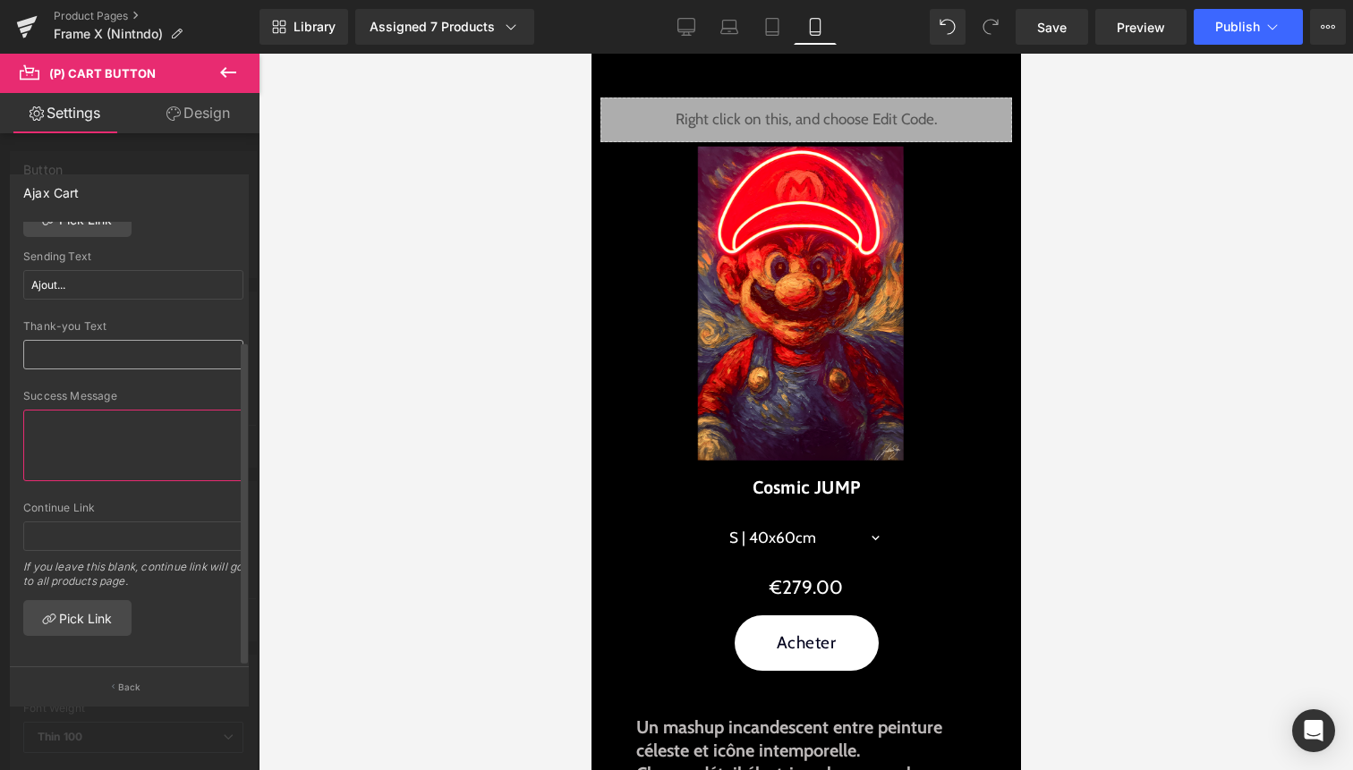
scroll to position [160, 0]
click at [123, 522] on input "text" at bounding box center [133, 537] width 220 height 30
paste input "/cart/{variant_id}:1?checkout"
type input "/cart/{variant_id}:1?checkout"
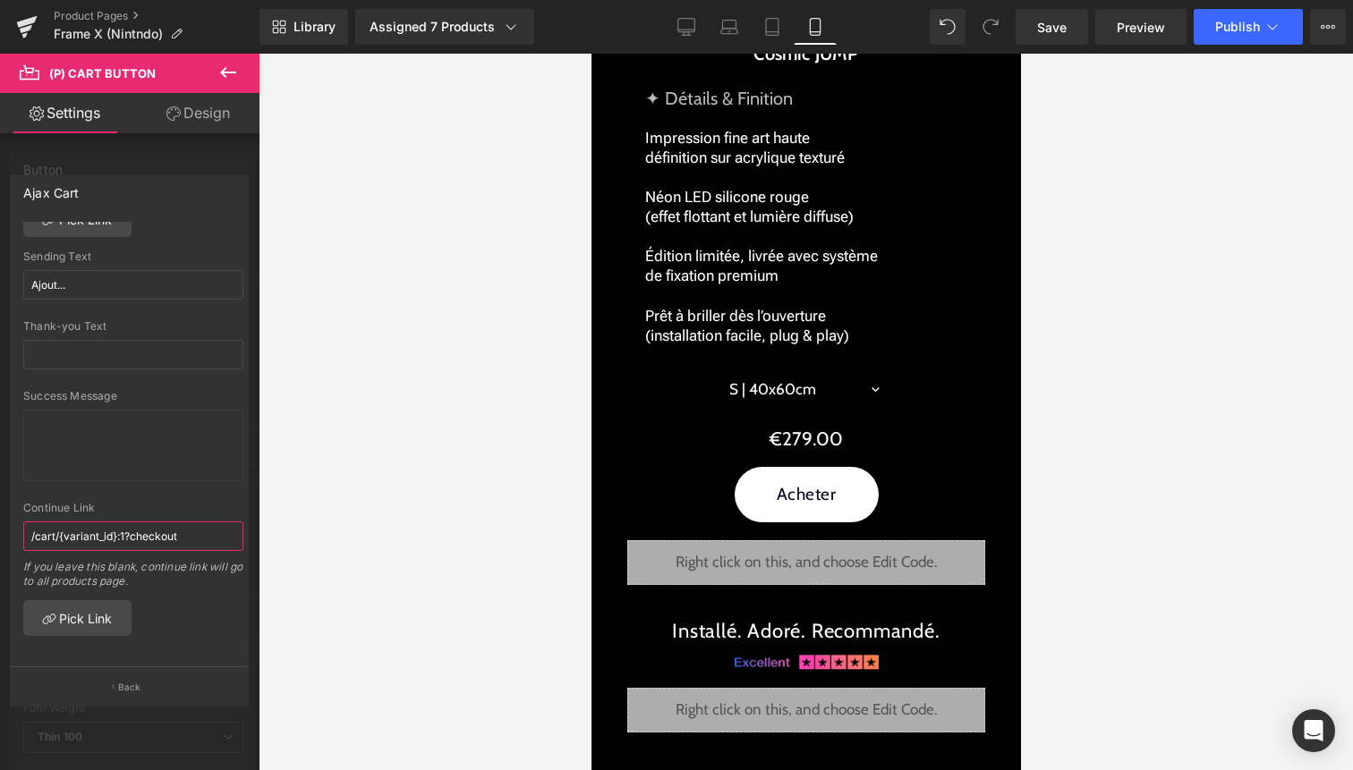
scroll to position [2655, 0]
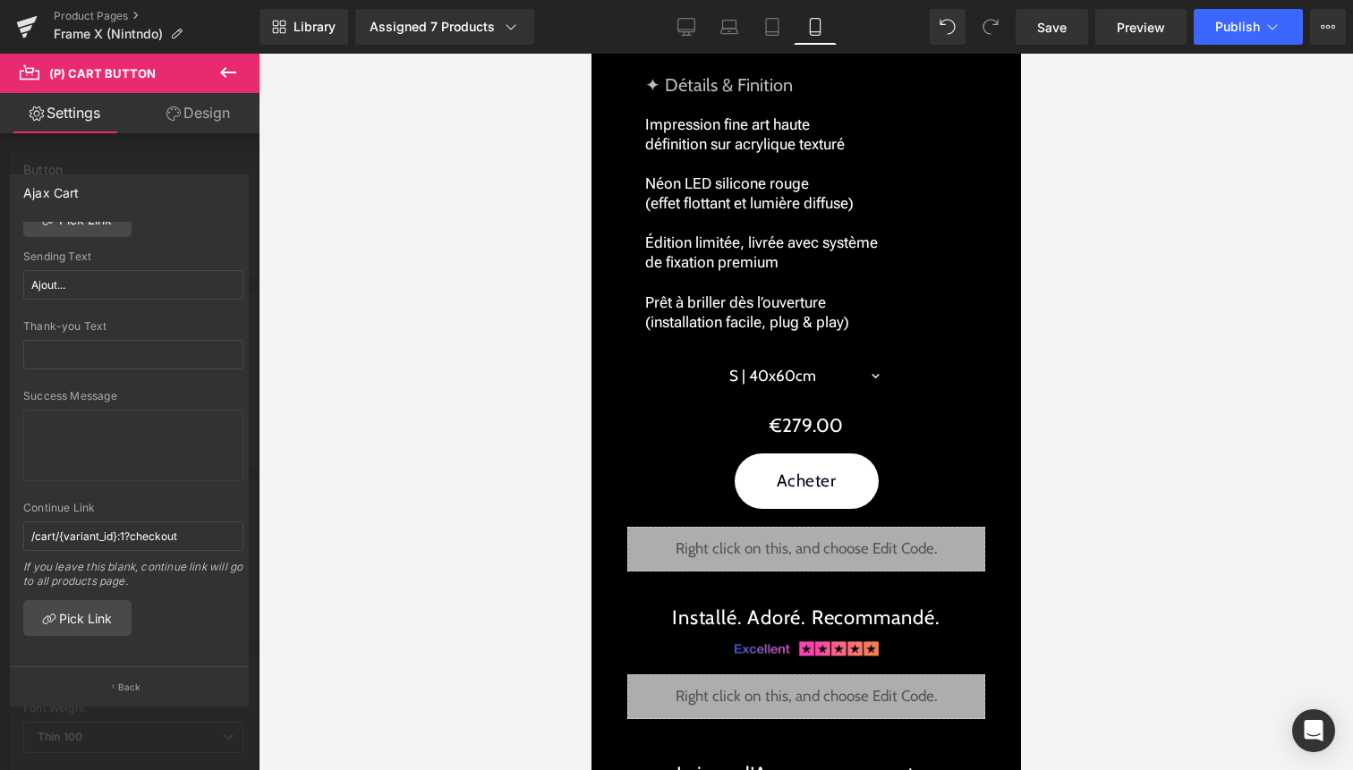
click at [803, 482] on body "search close menu Menu close Mes commandes Service client Contact RGPD Conditio…" at bounding box center [806, 144] width 430 height 5491
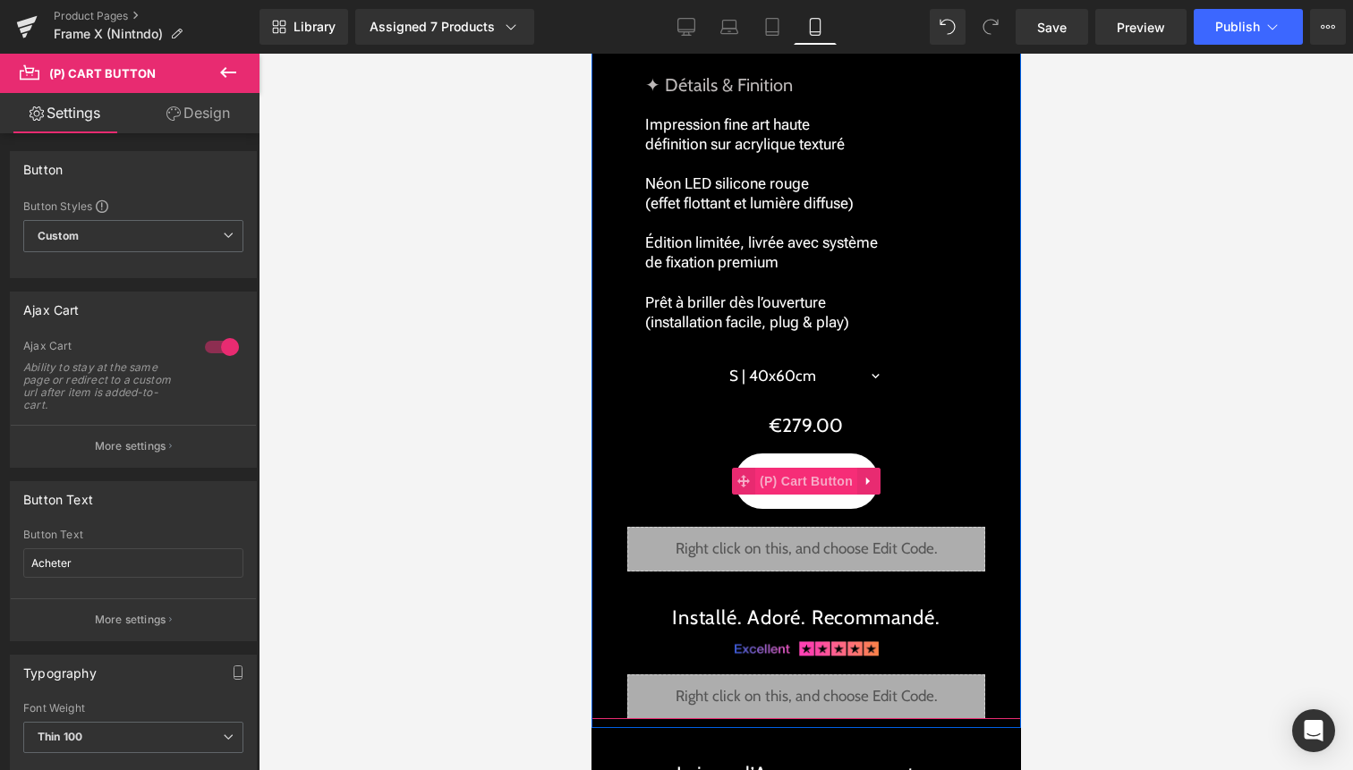
click at [803, 482] on span "(P) Cart Button" at bounding box center [805, 481] width 102 height 27
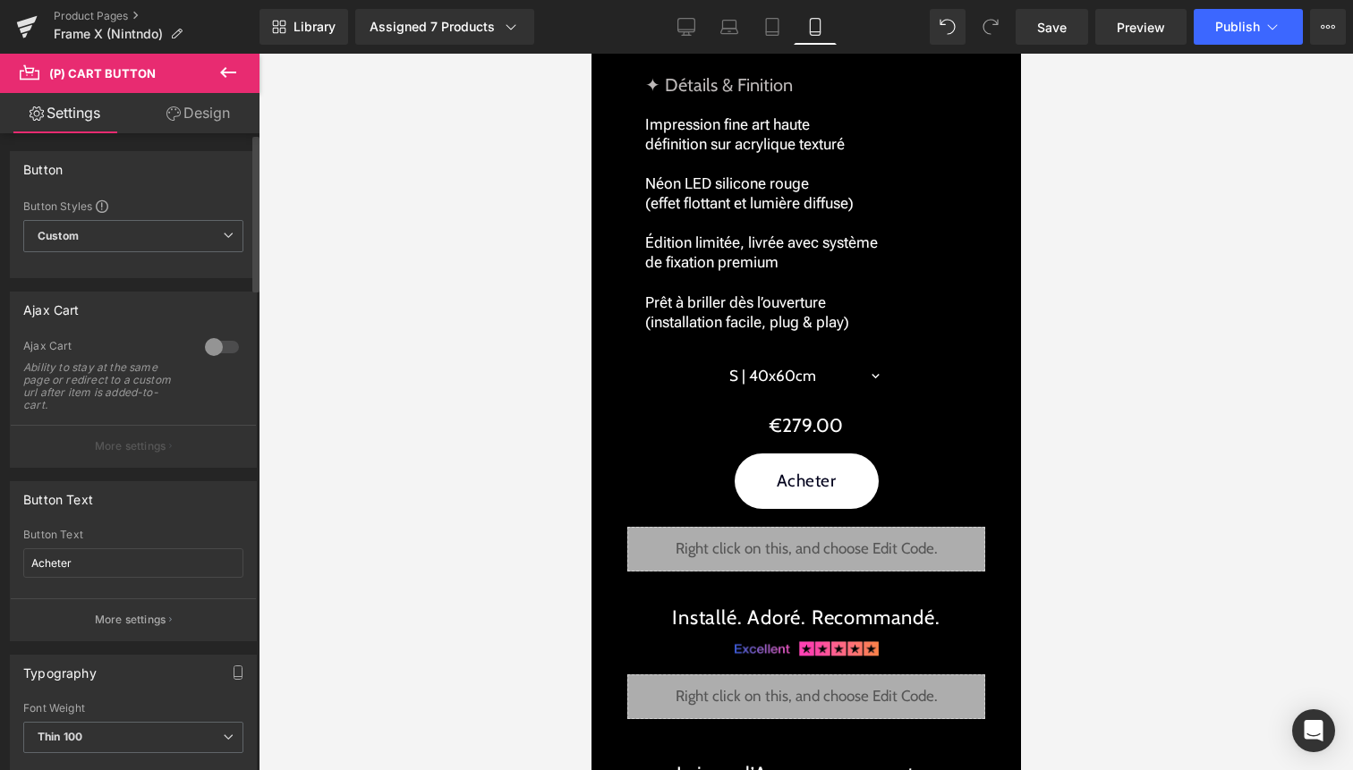
click at [217, 348] on div at bounding box center [221, 347] width 43 height 29
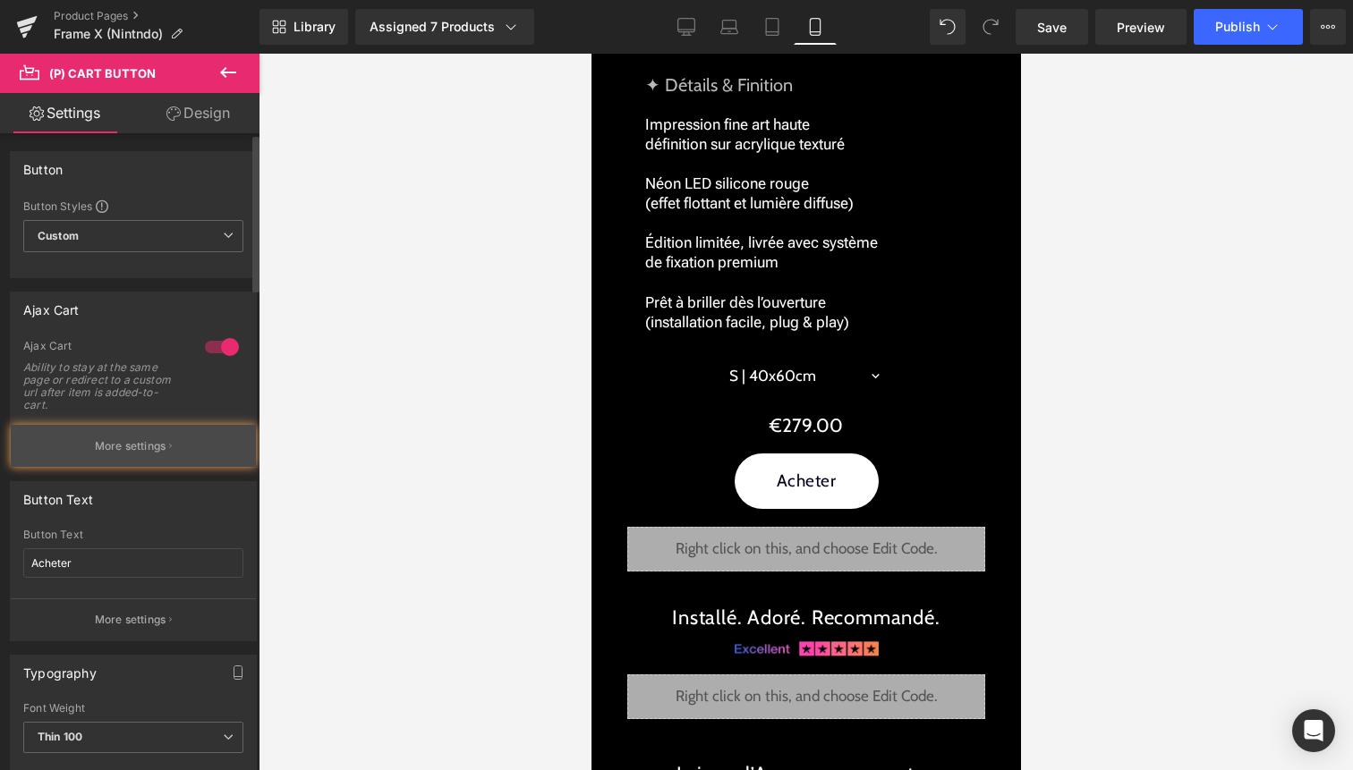
click at [152, 436] on button "More settings" at bounding box center [133, 446] width 245 height 42
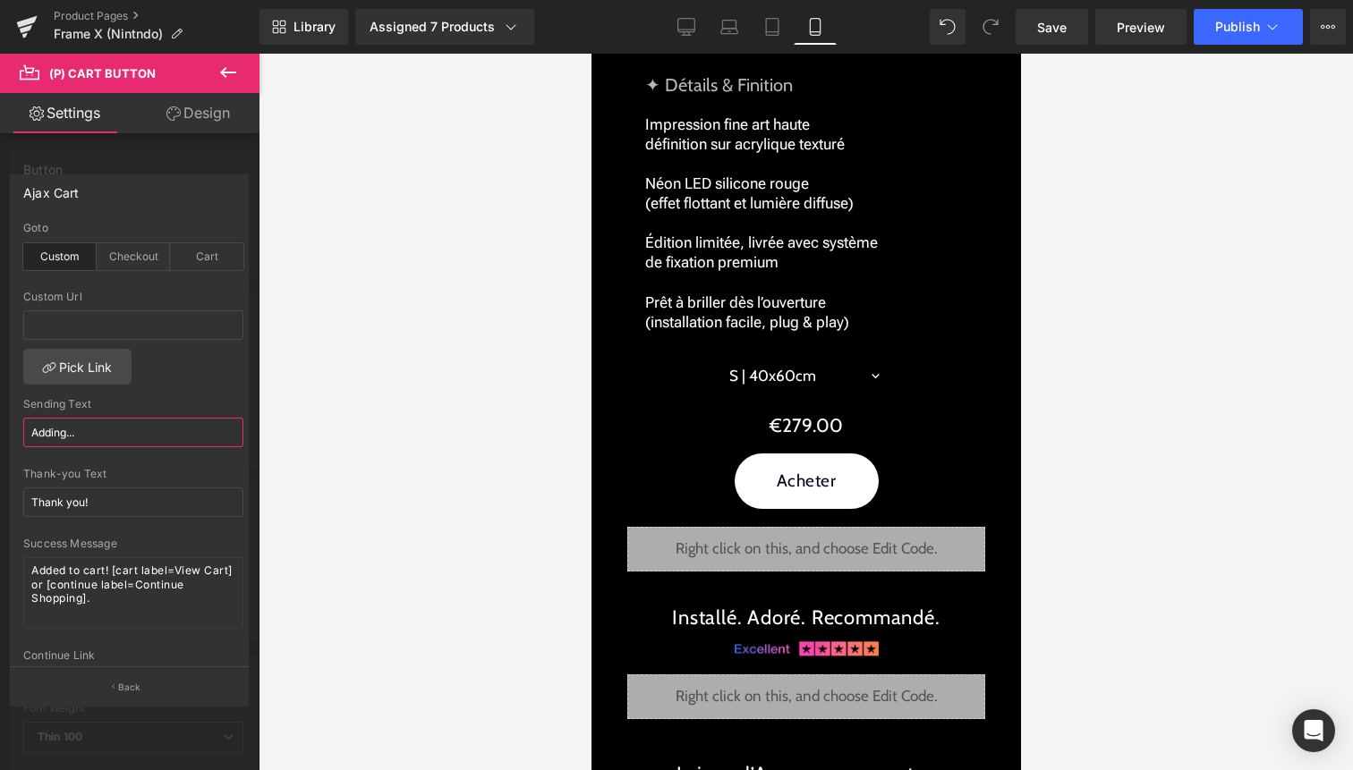
drag, startPoint x: 152, startPoint y: 436, endPoint x: 0, endPoint y: 437, distance: 152.1
click at [0, 436] on div "Ajax Cart custom Goto Custom Checkout Cart Custom Url Pick Link Adding... Sendi…" at bounding box center [130, 433] width 260 height 544
type input "Ajout..."
drag, startPoint x: 120, startPoint y: 504, endPoint x: 6, endPoint y: 504, distance: 113.6
click at [6, 504] on div "Ajax Cart custom Goto Custom Checkout Cart Custom Url Pick Link Ajout... Sendin…" at bounding box center [130, 433] width 260 height 544
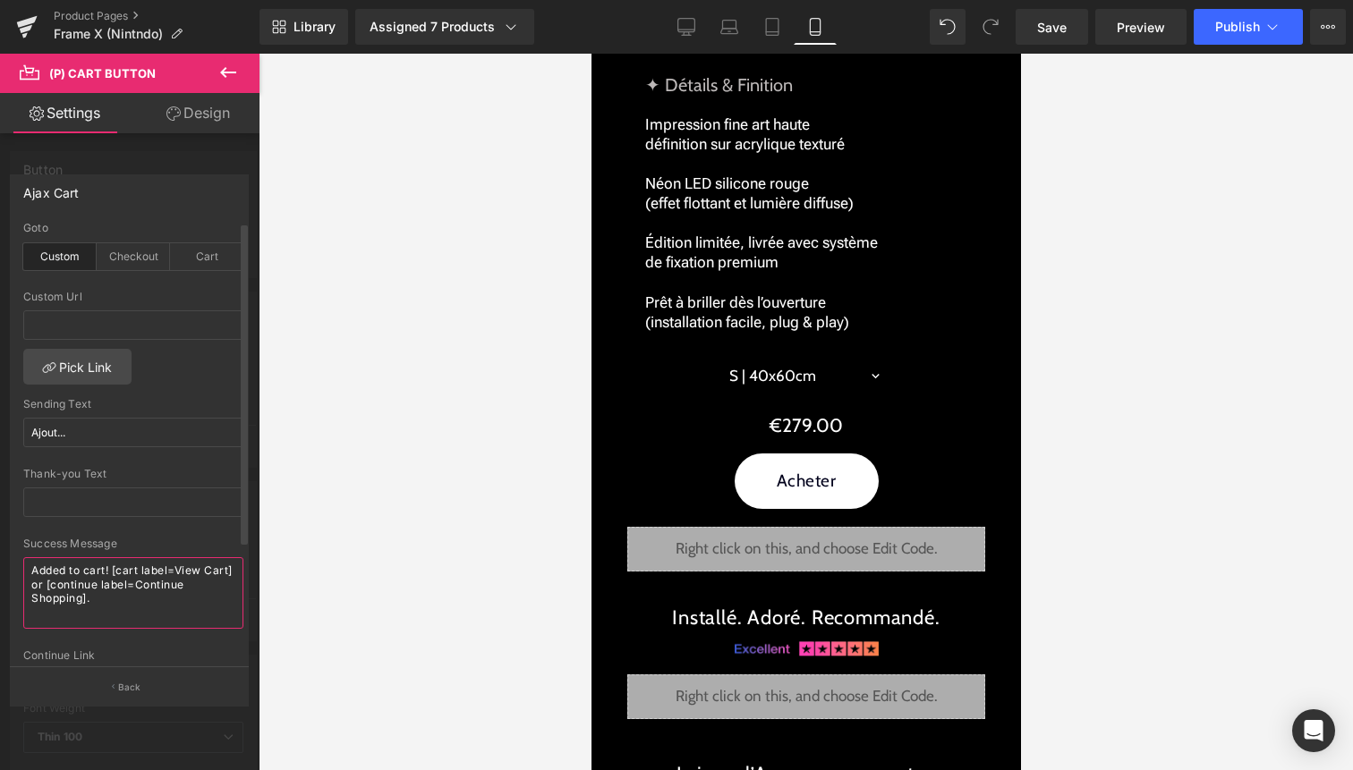
drag, startPoint x: 112, startPoint y: 603, endPoint x: 10, endPoint y: 560, distance: 110.7
click at [11, 563] on div "custom Goto Custom Checkout Cart Custom Url Pick Link Ajout... Sending Text Ajo…" at bounding box center [133, 445] width 245 height 446
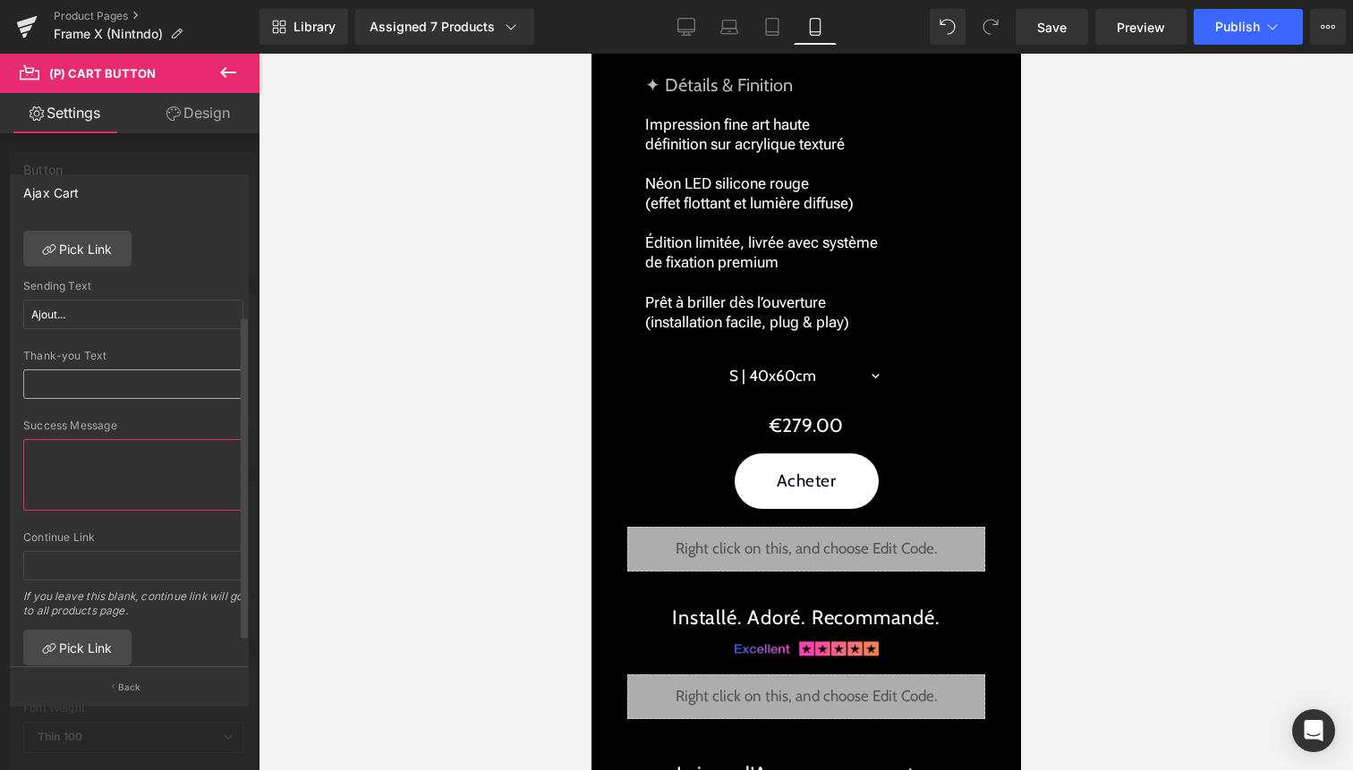
scroll to position [127, 0]
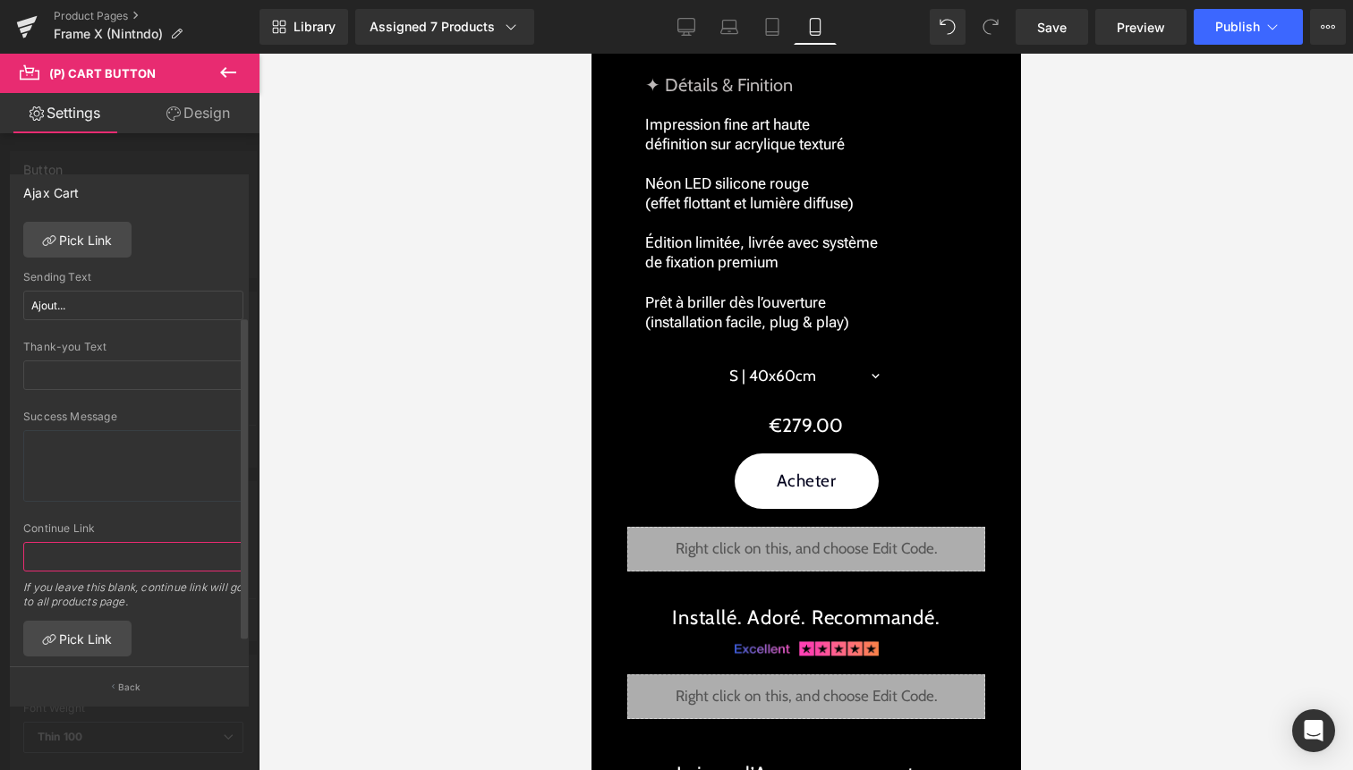
click at [126, 551] on input "text" at bounding box center [133, 557] width 220 height 30
paste input "/cart/{variant_id}:1?checkout"
type input "/cart/{variant_id}:1?checkout"
click at [1278, 35] on button "Publish" at bounding box center [1248, 27] width 109 height 36
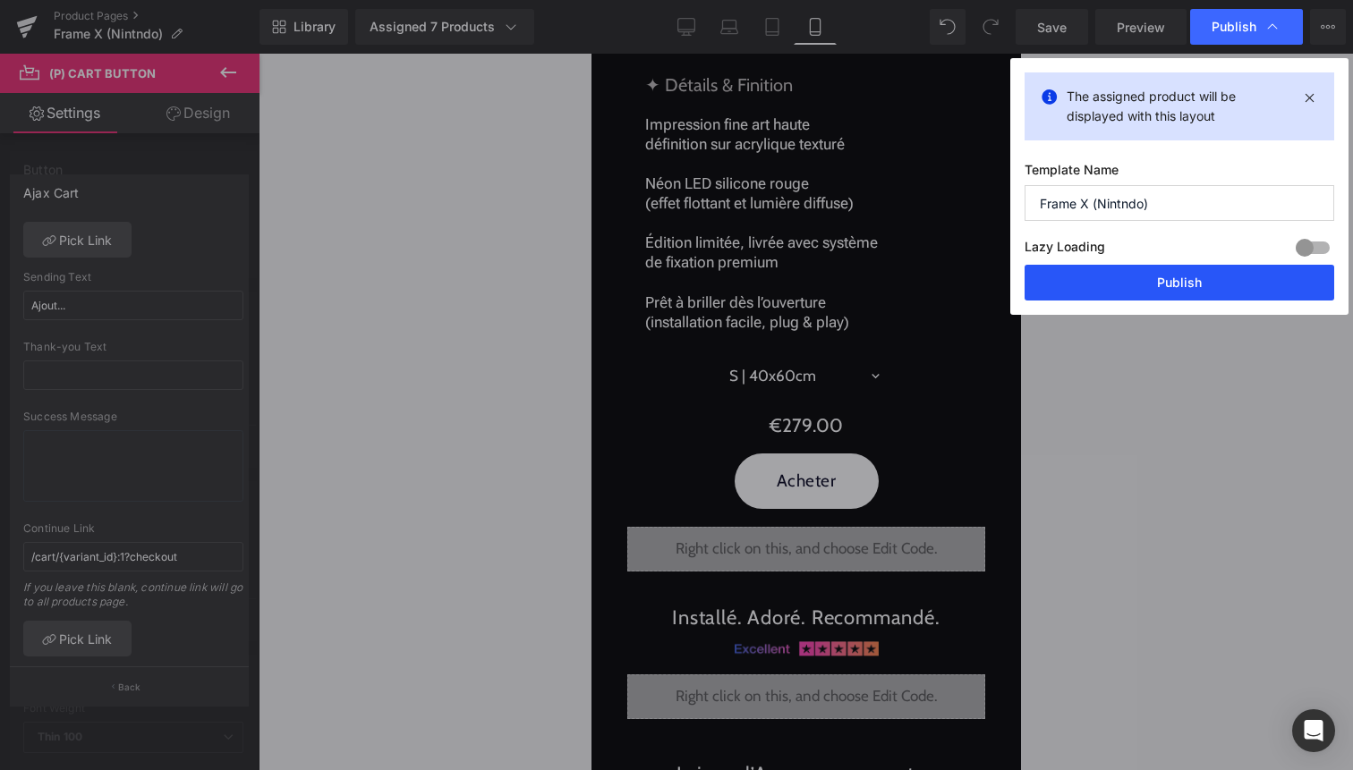
click at [1208, 281] on button "Publish" at bounding box center [1180, 283] width 310 height 36
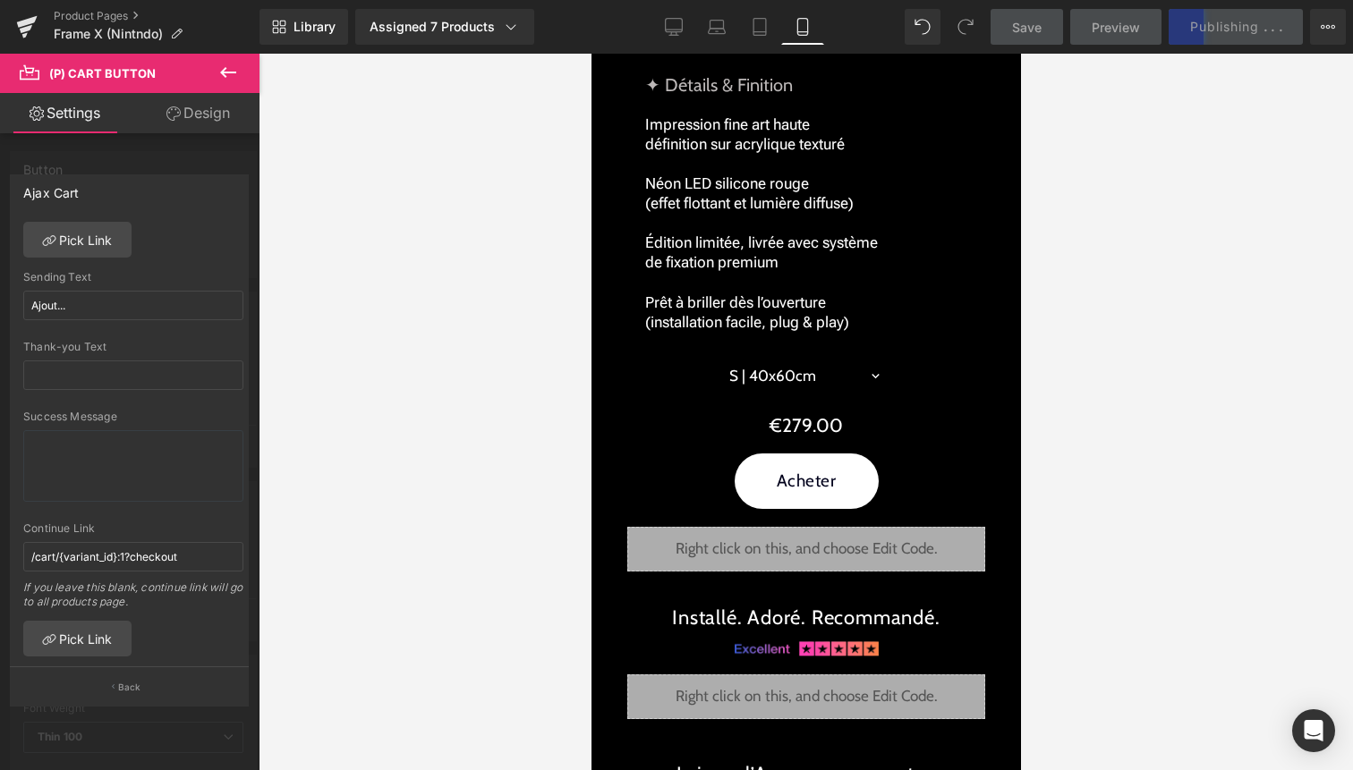
scroll to position [0, 0]
click at [1135, 220] on div at bounding box center [806, 412] width 1094 height 717
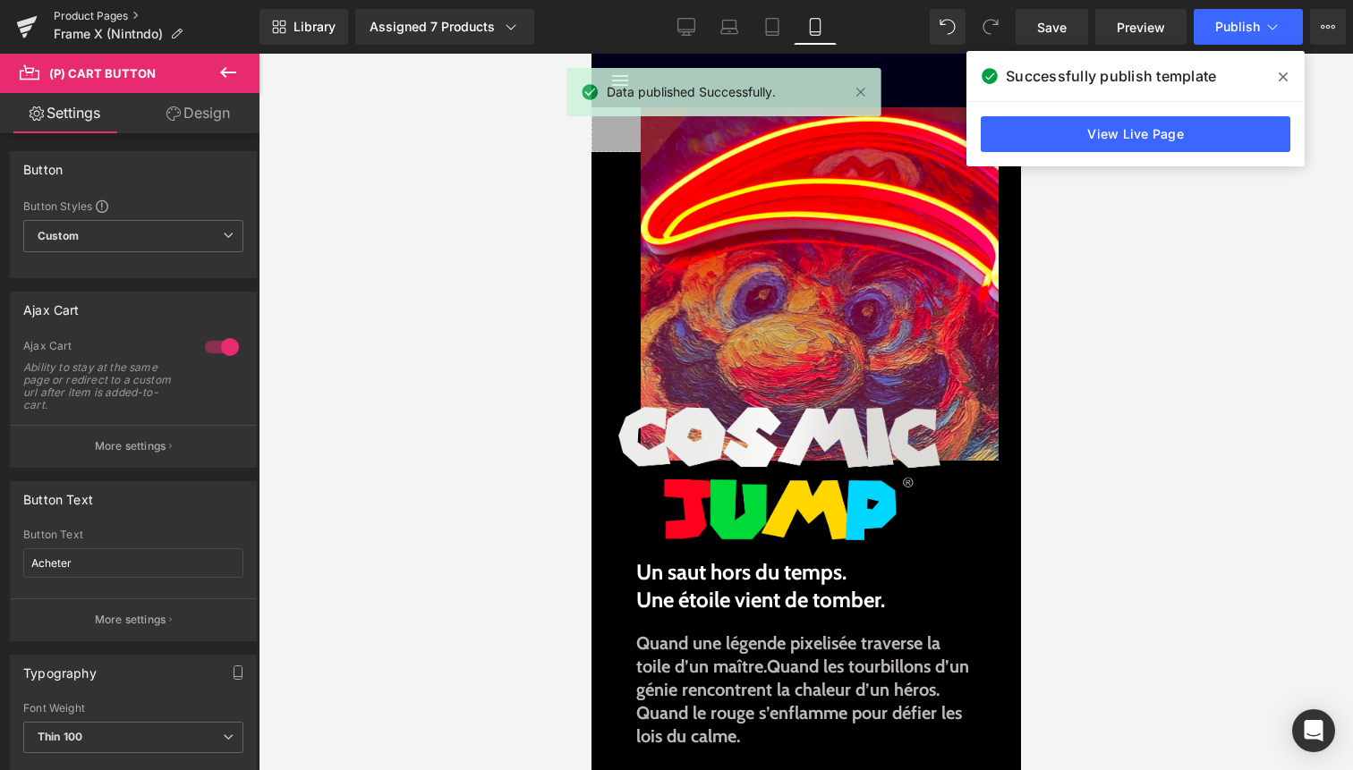
click at [91, 9] on link "Product Pages" at bounding box center [157, 16] width 206 height 14
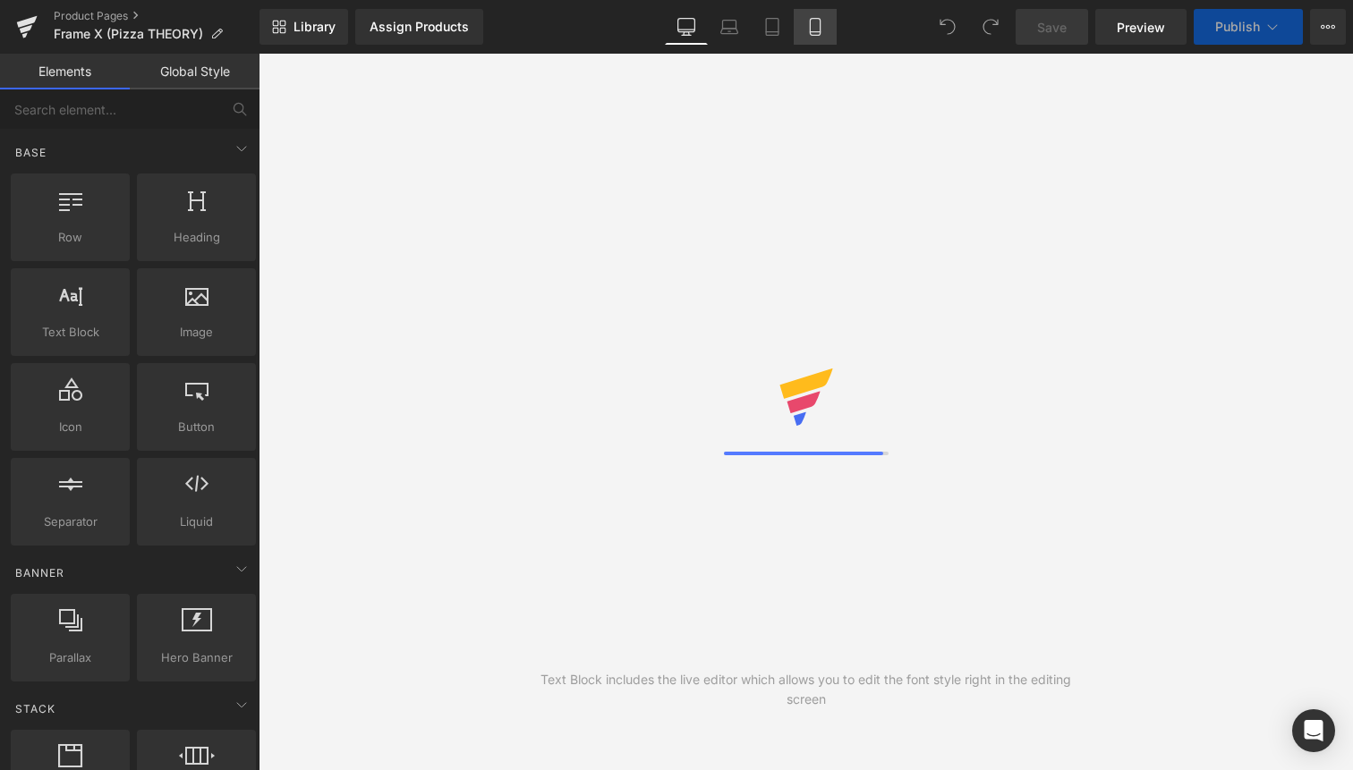
click at [815, 41] on link "Mobile" at bounding box center [815, 27] width 43 height 36
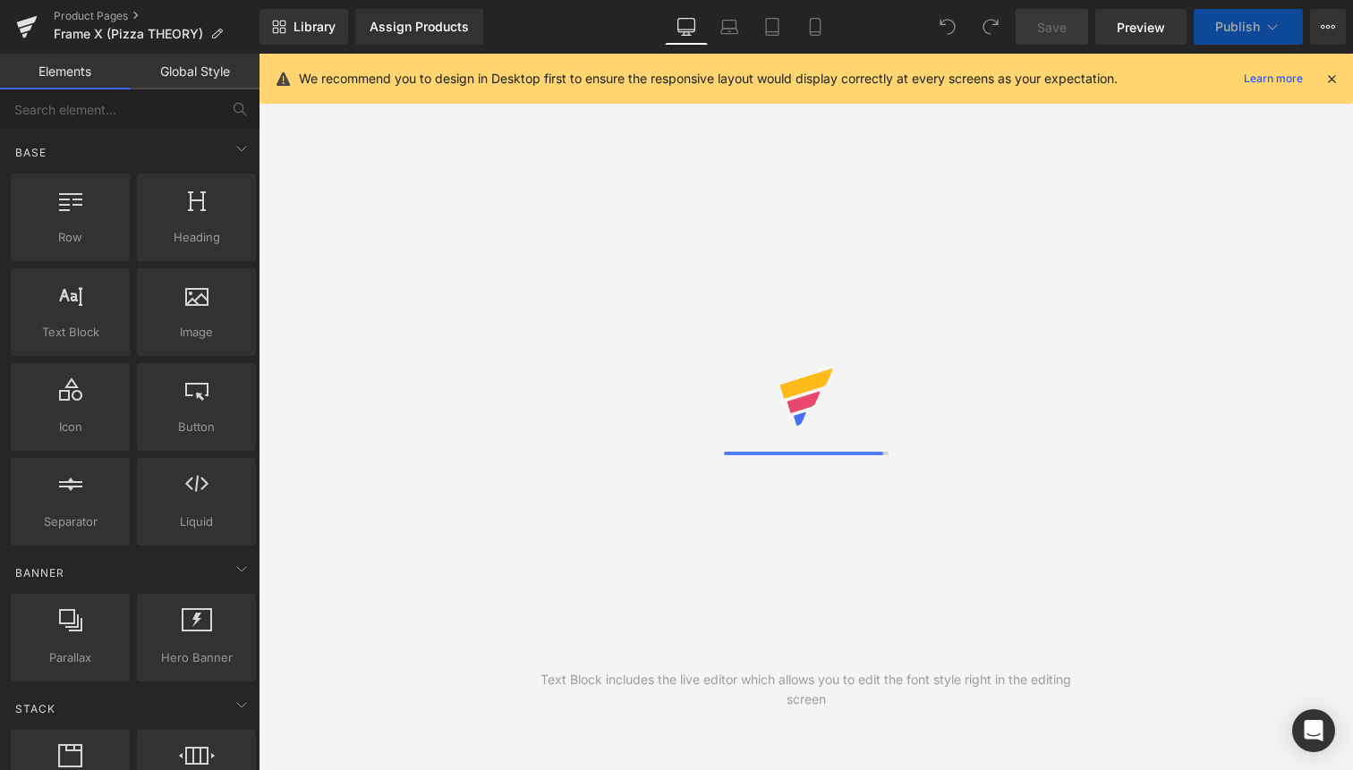
click at [1335, 71] on icon at bounding box center [1332, 79] width 16 height 16
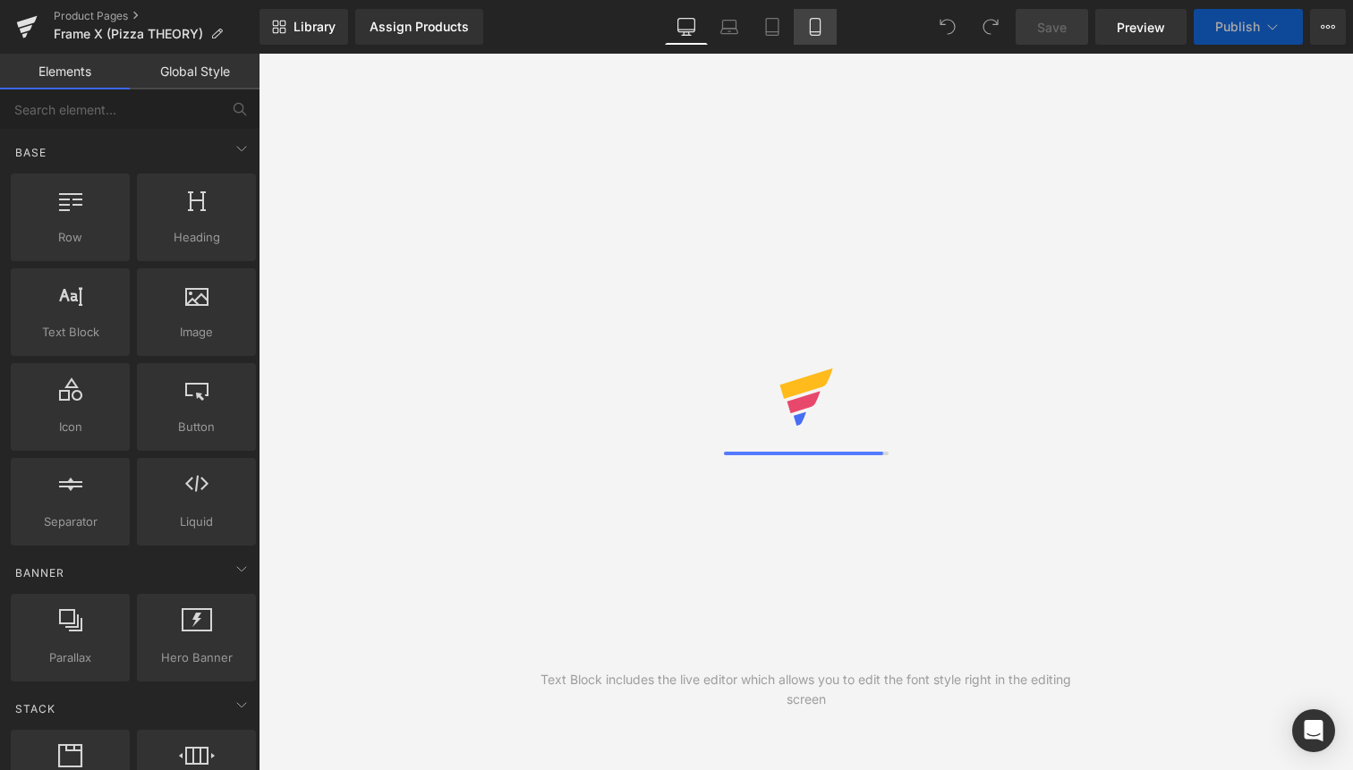
click at [810, 18] on icon at bounding box center [815, 27] width 18 height 18
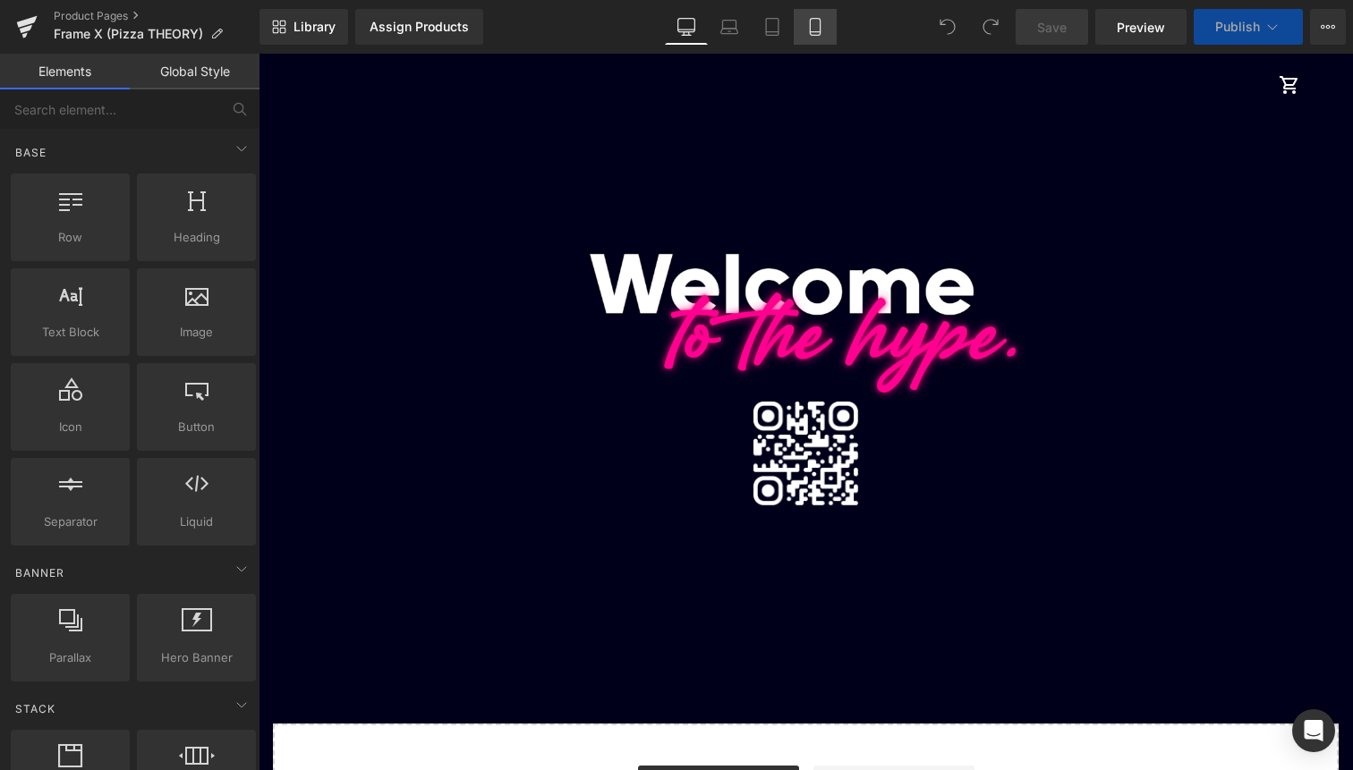
click at [822, 34] on icon at bounding box center [815, 27] width 18 height 18
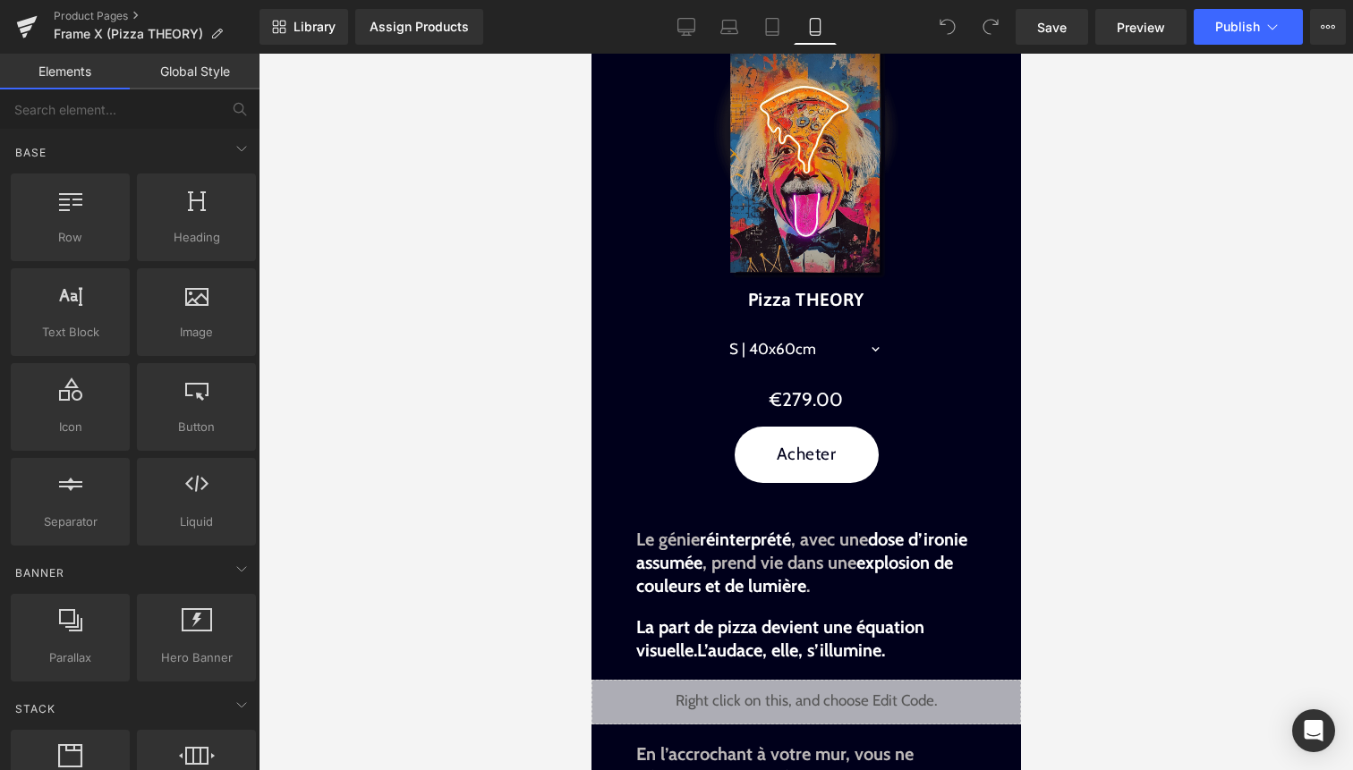
scroll to position [872, 0]
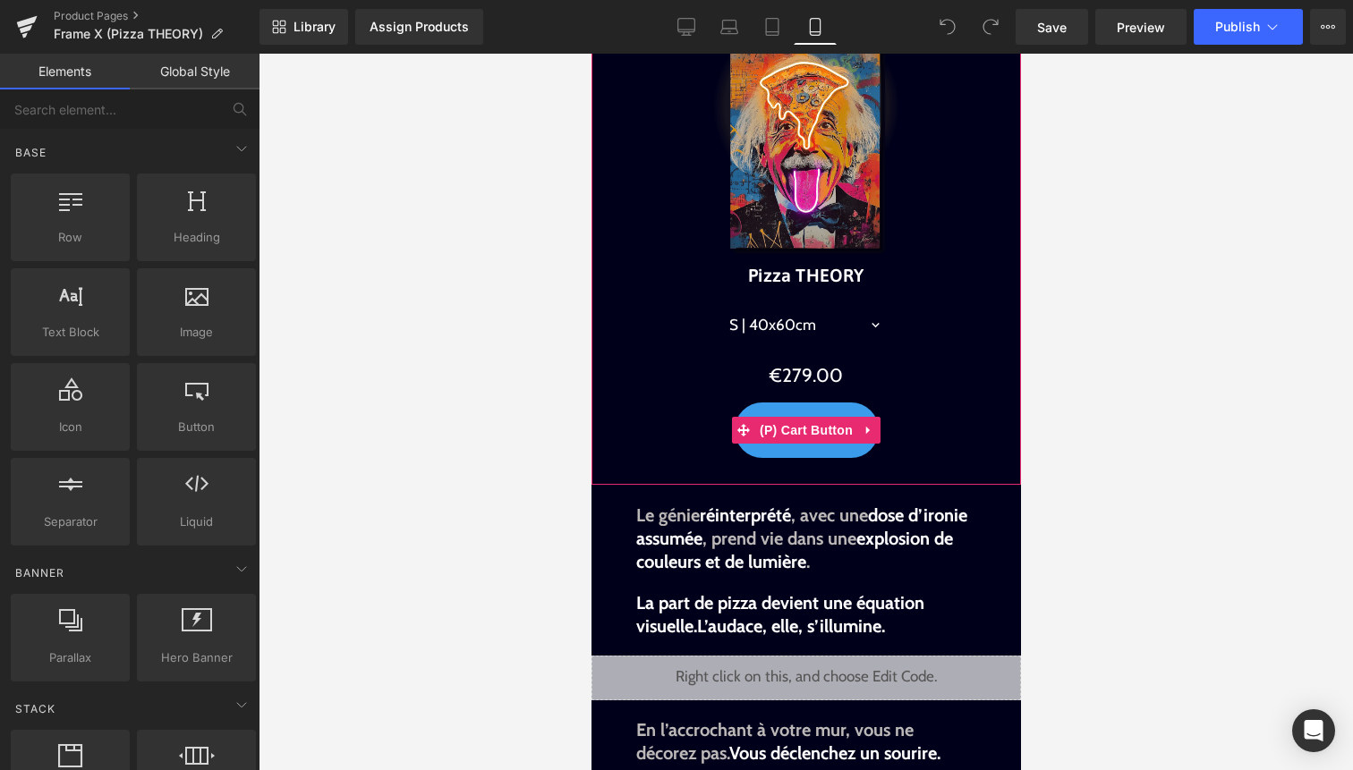
click at [796, 446] on button "Acheter" at bounding box center [806, 431] width 144 height 56
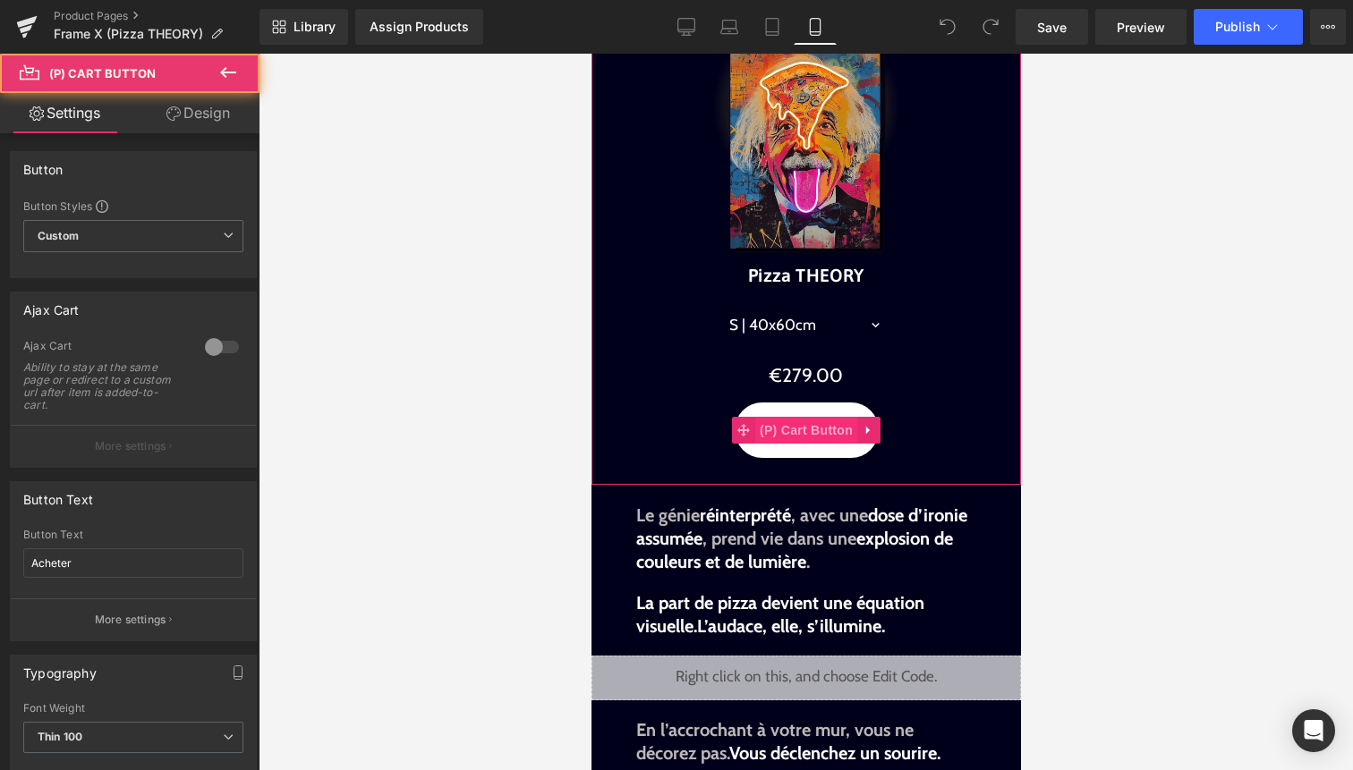
click at [804, 430] on span "(P) Cart Button" at bounding box center [805, 430] width 102 height 27
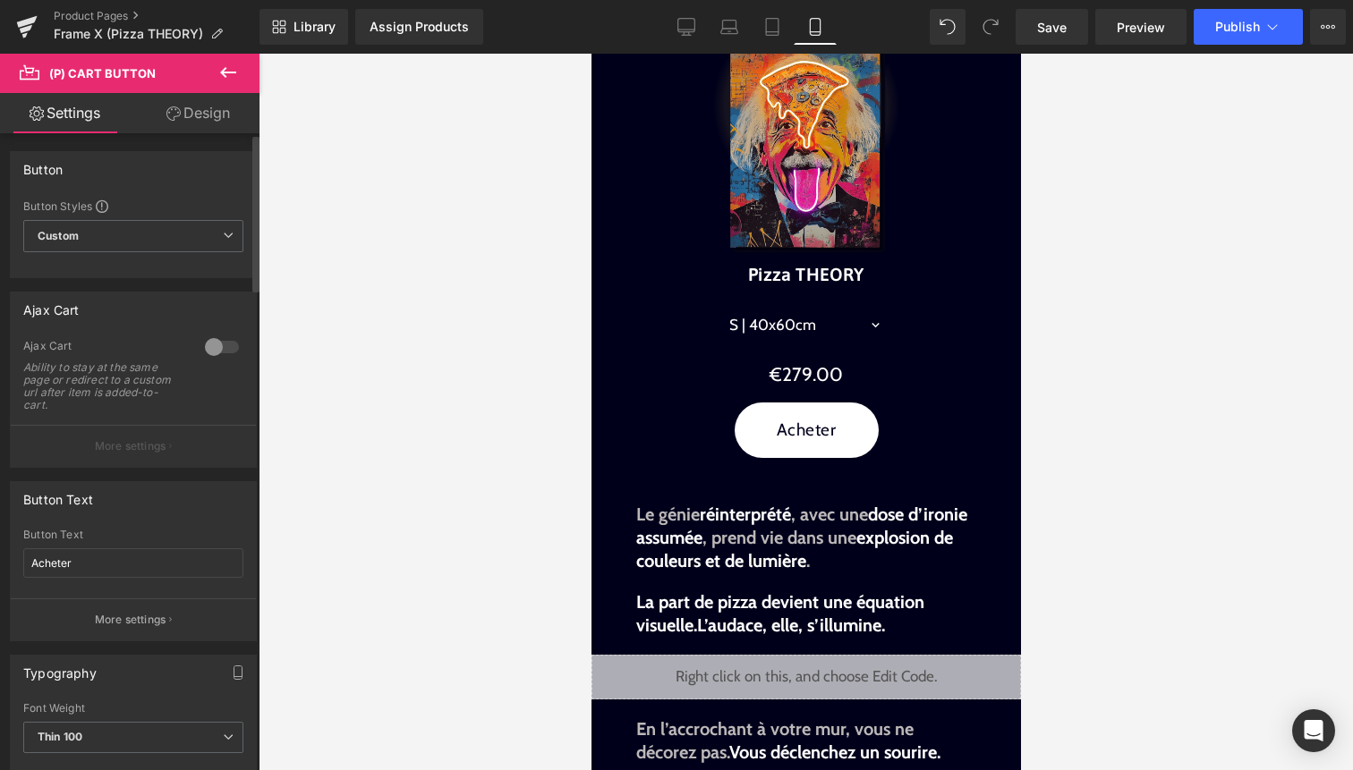
click at [218, 355] on div at bounding box center [221, 347] width 43 height 29
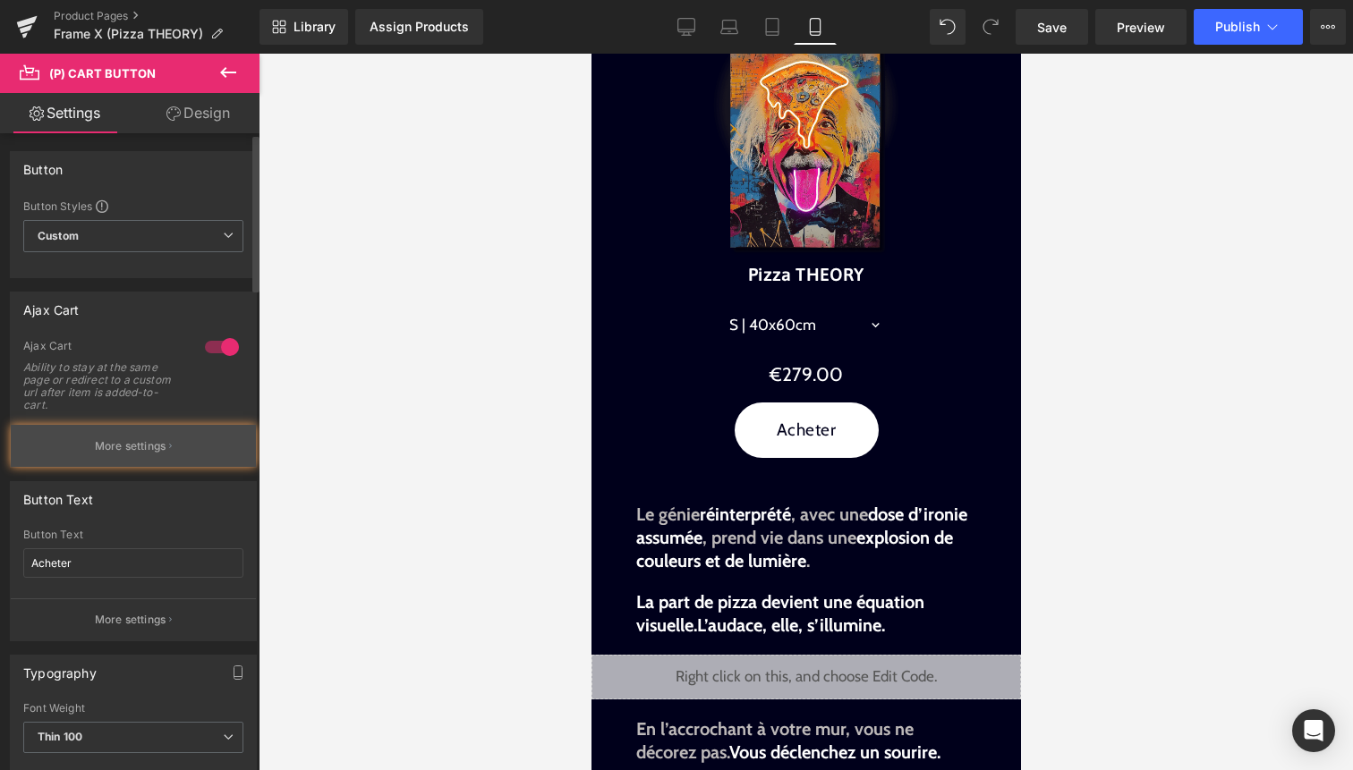
click at [166, 453] on button "More settings" at bounding box center [133, 446] width 245 height 42
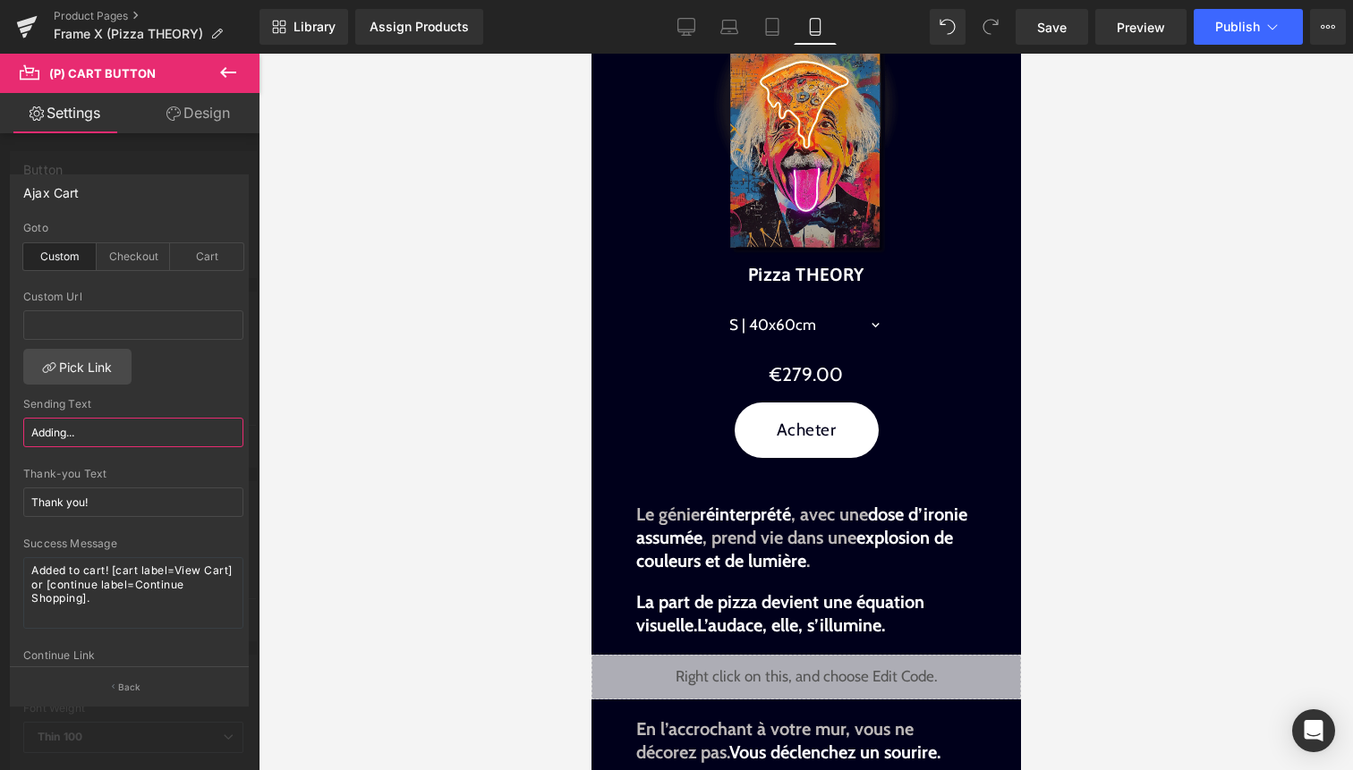
drag, startPoint x: 68, startPoint y: 436, endPoint x: 0, endPoint y: 437, distance: 68.0
click at [0, 437] on div "Ajax Cart custom Goto Custom Checkout Cart Custom Url Pick Link Adding... Sendi…" at bounding box center [130, 433] width 260 height 544
type input "Ajout..."
drag, startPoint x: 101, startPoint y: 506, endPoint x: 0, endPoint y: 506, distance: 101.1
click at [0, 506] on div "Ajax Cart custom Goto Custom Checkout Cart Custom Url Pick Link Ajout... Sendin…" at bounding box center [130, 433] width 260 height 544
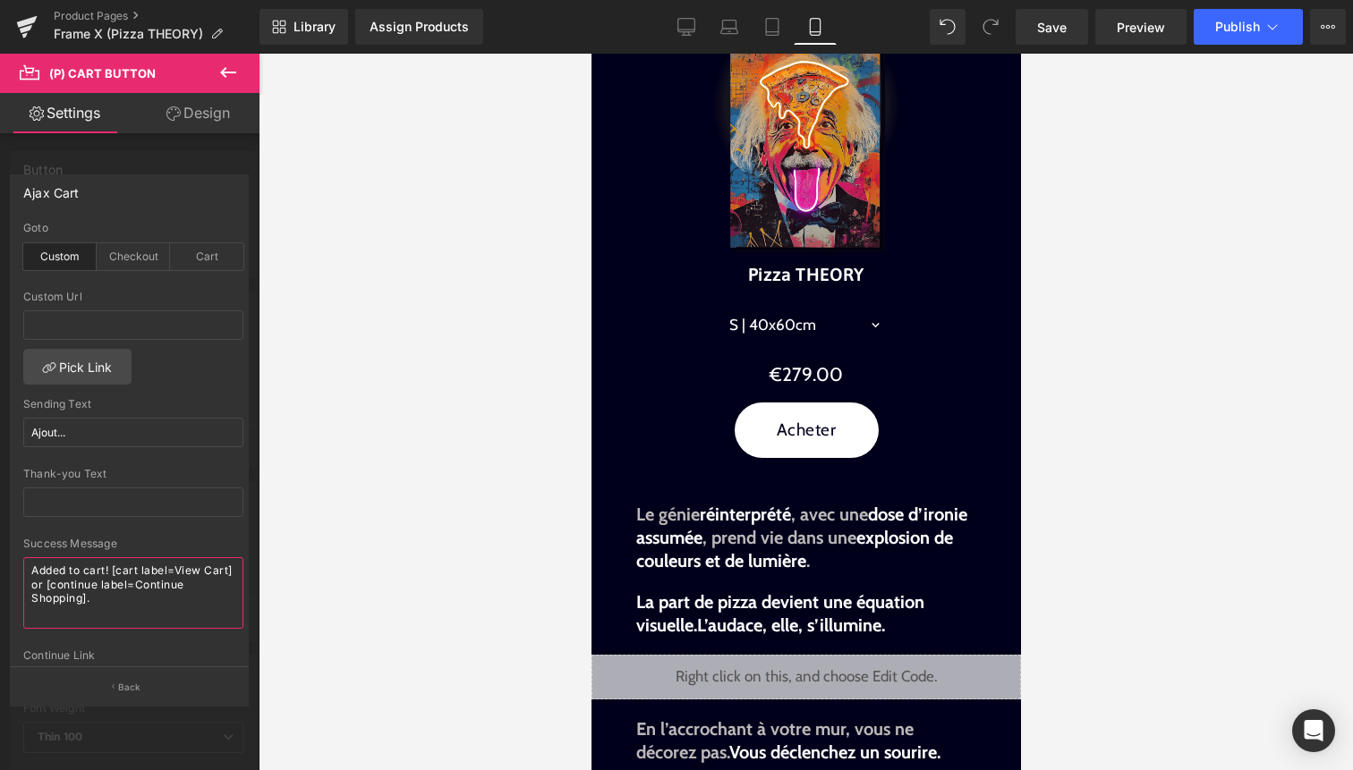
drag, startPoint x: 122, startPoint y: 618, endPoint x: 0, endPoint y: 549, distance: 140.3
click at [0, 549] on div "Ajax Cart custom Goto Custom Checkout Cart Custom Url Pick Link Ajout... Sendin…" at bounding box center [130, 433] width 260 height 544
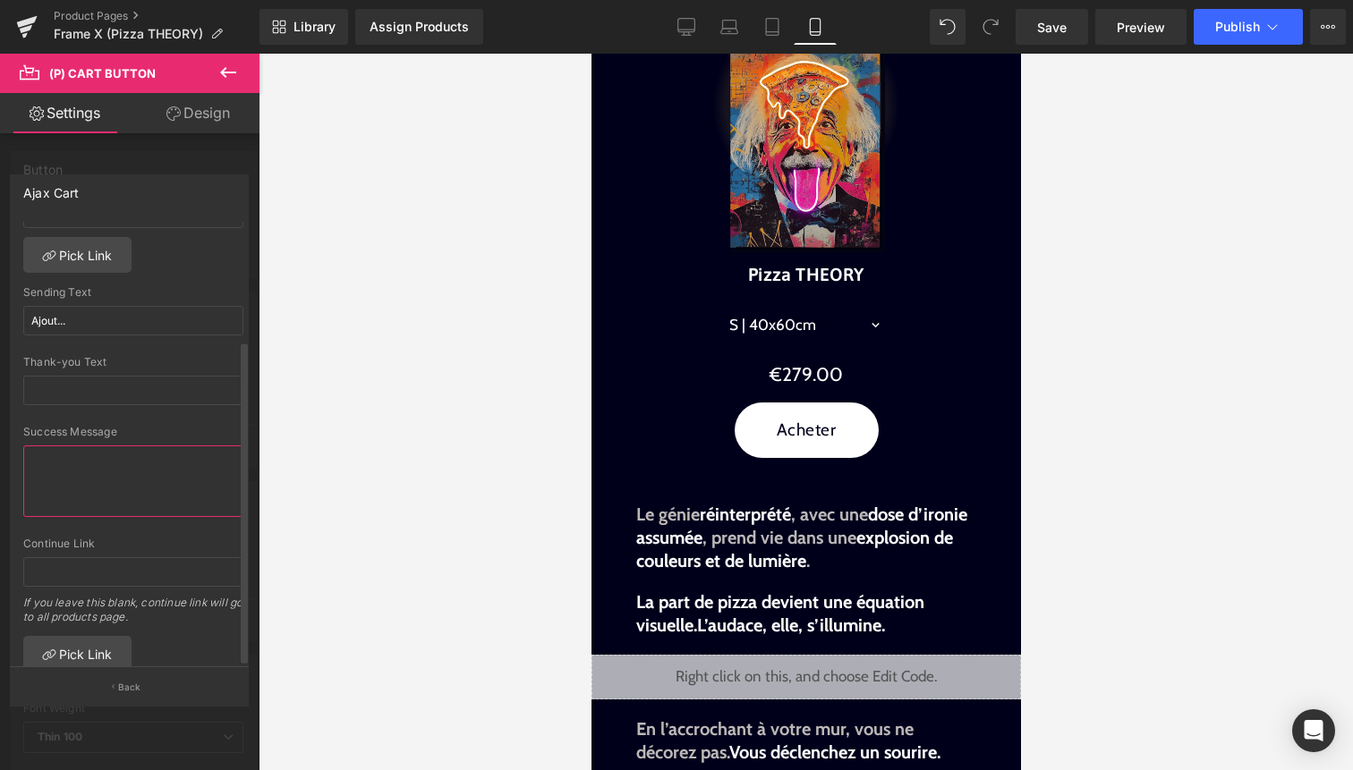
scroll to position [160, 0]
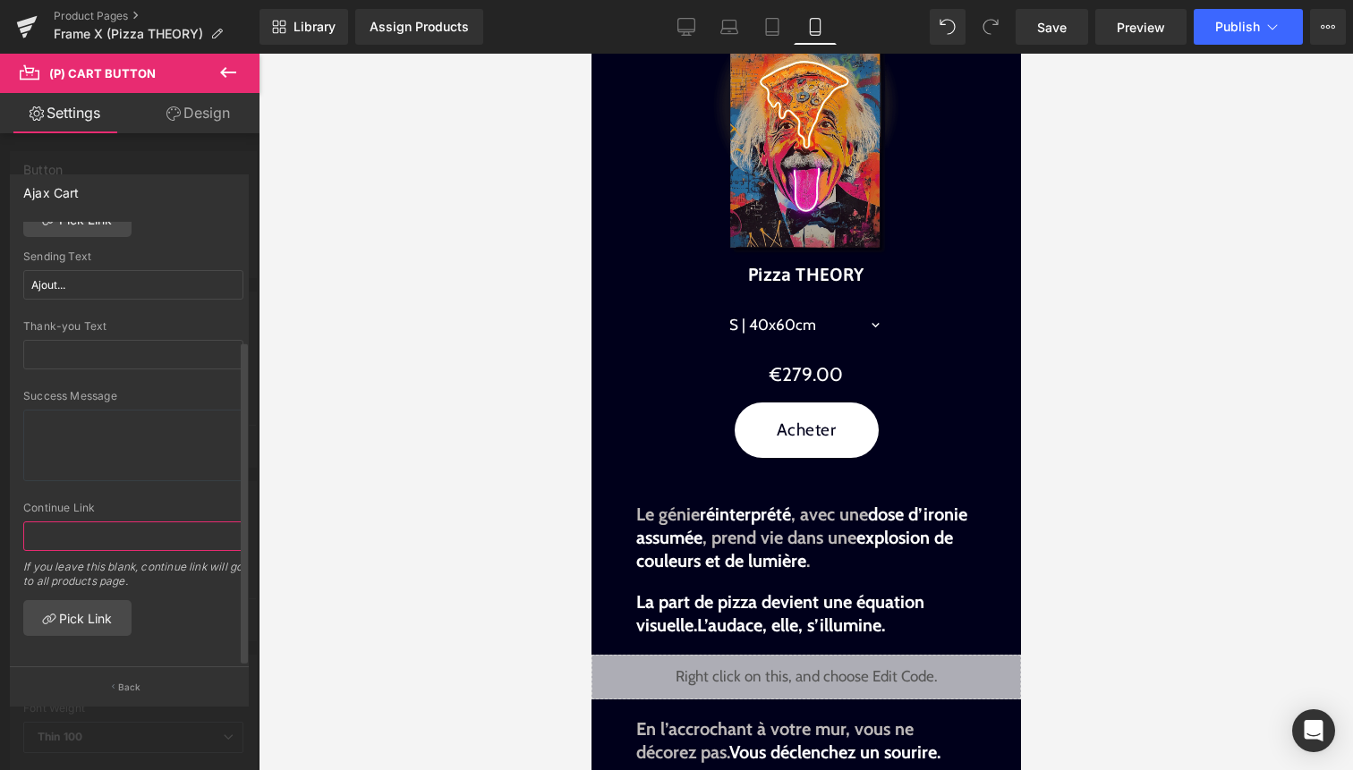
click at [106, 532] on input "text" at bounding box center [133, 537] width 220 height 30
paste input "/cart/{variant_id}:1?checkout"
type input "/cart/{variant_id}:1?checkout"
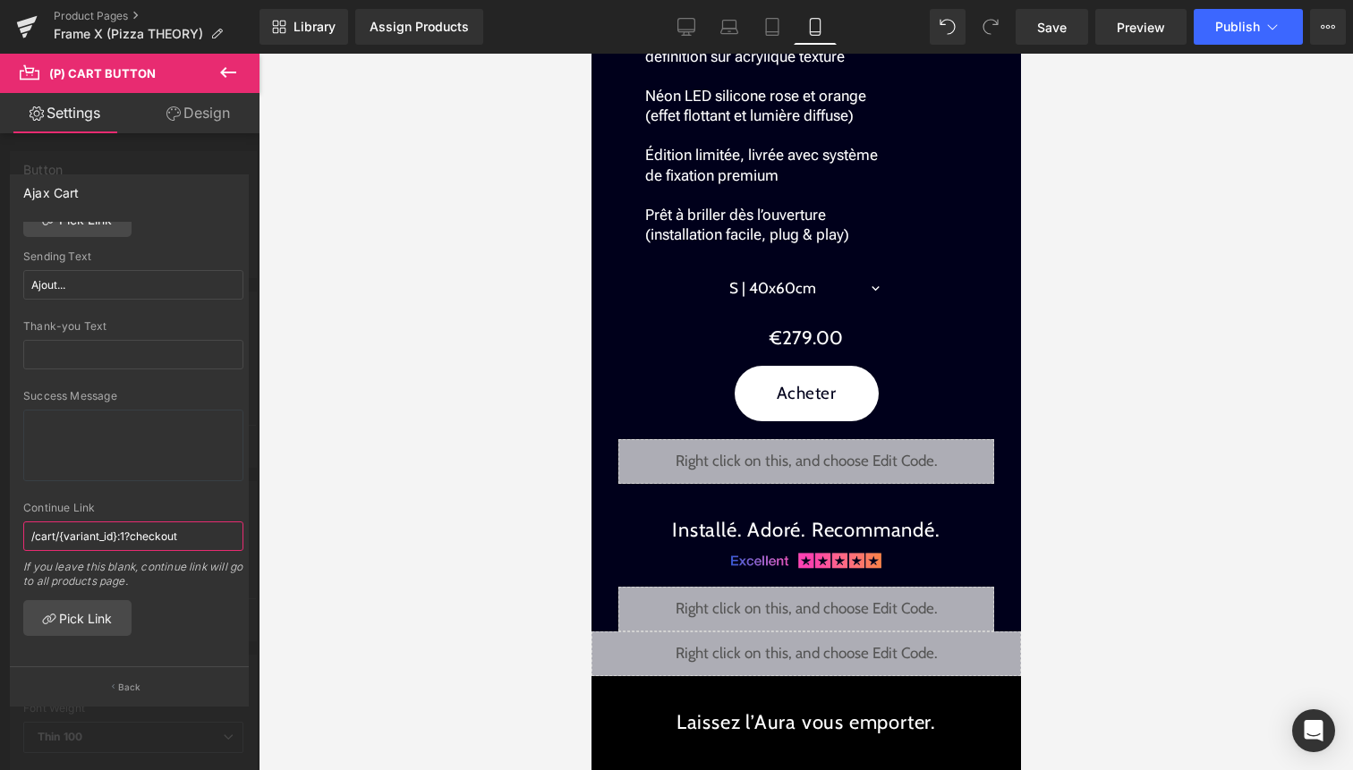
scroll to position [2582, 0]
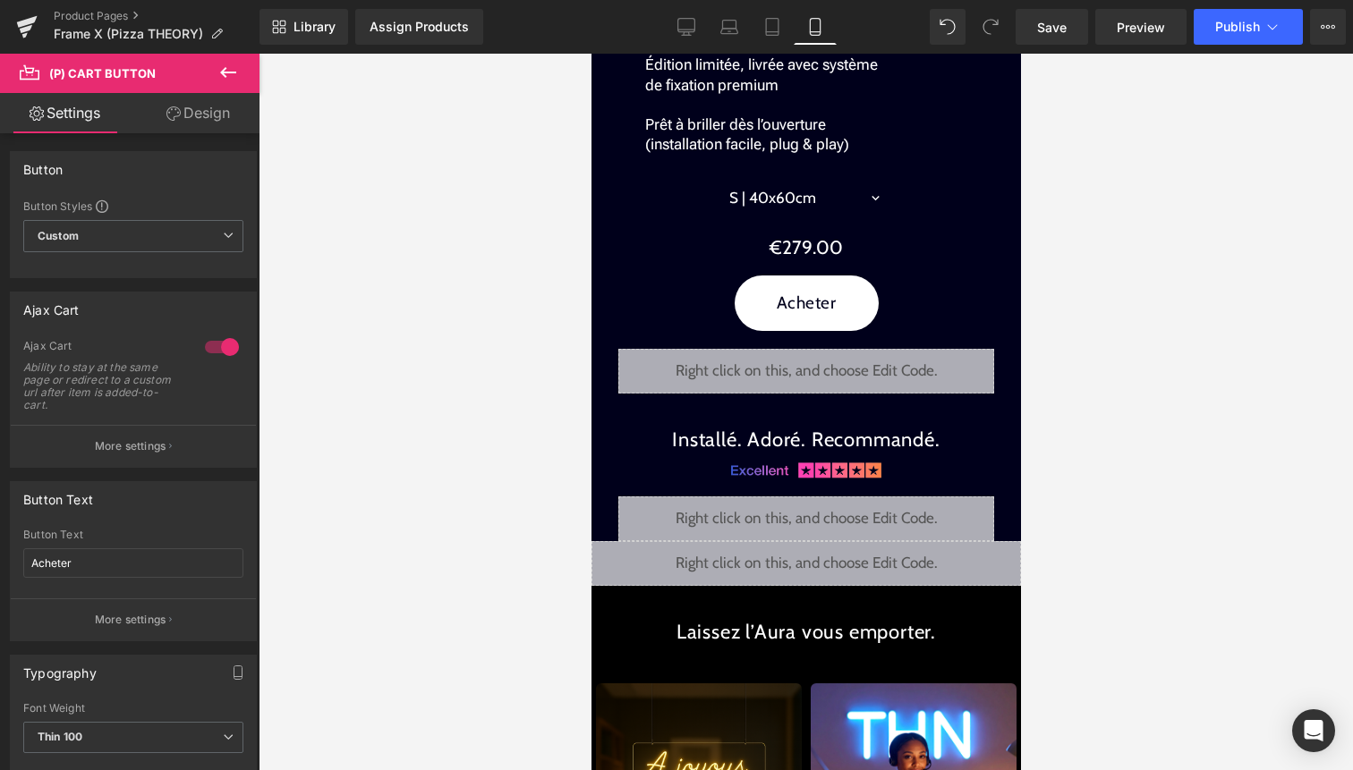
click at [809, 303] on body "search close menu Menu close Mes commandes Service client Contact RGPD Conditio…" at bounding box center [806, 107] width 430 height 5270
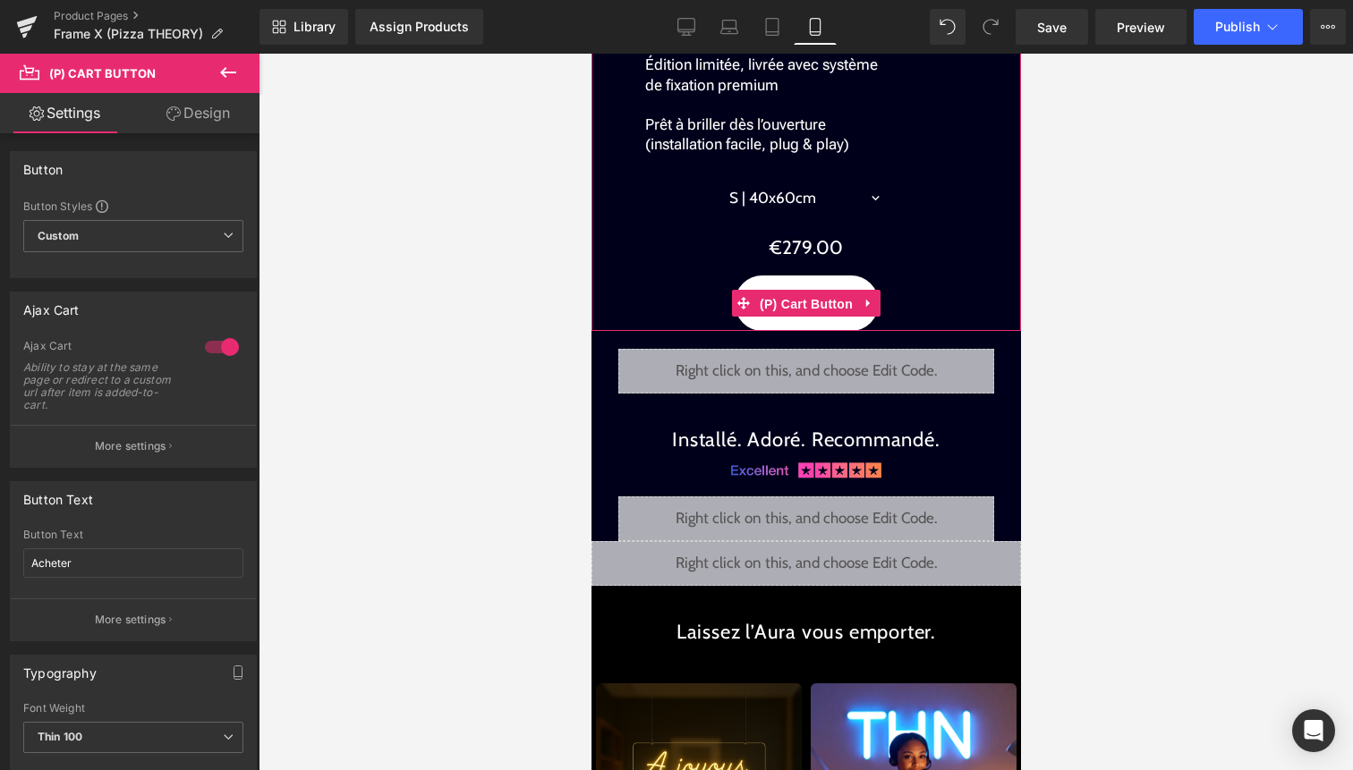
click at [809, 303] on span "(P) Cart Button" at bounding box center [805, 304] width 102 height 27
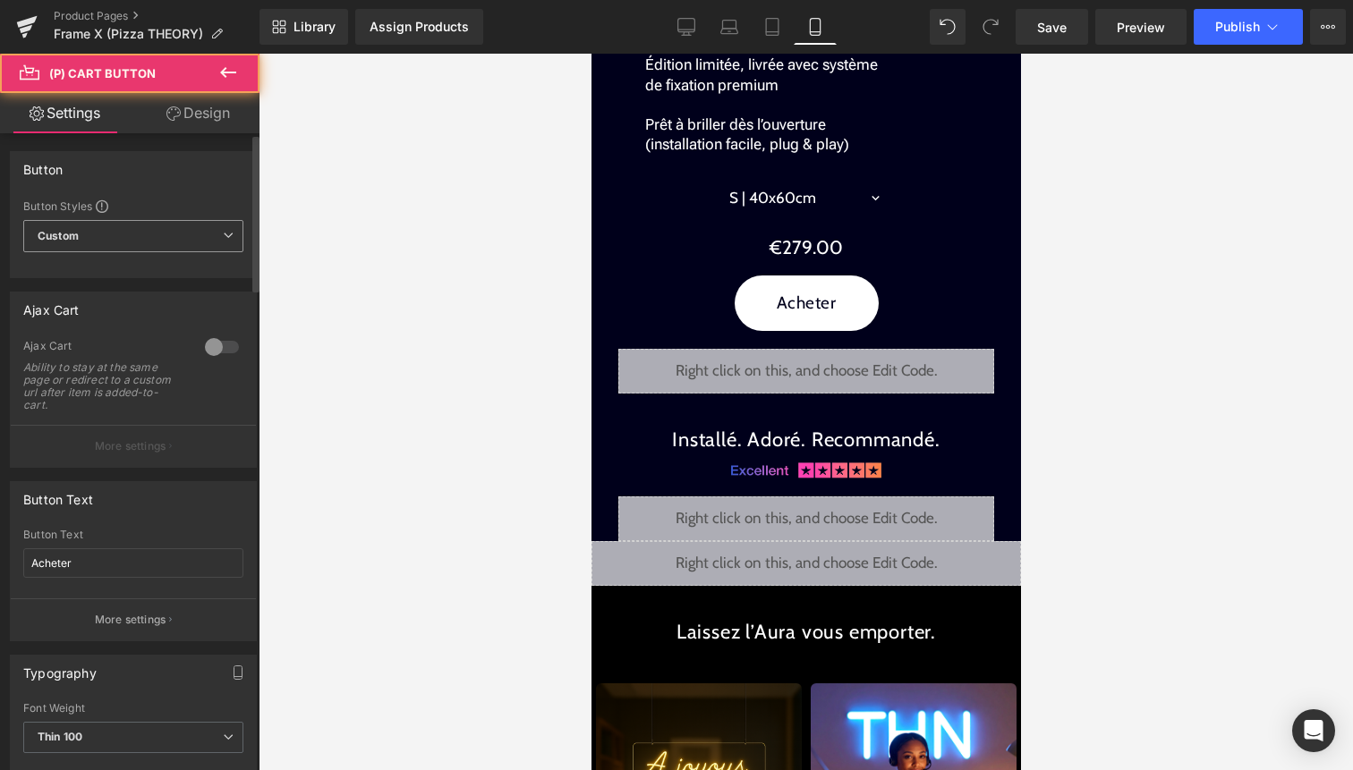
scroll to position [0, 0]
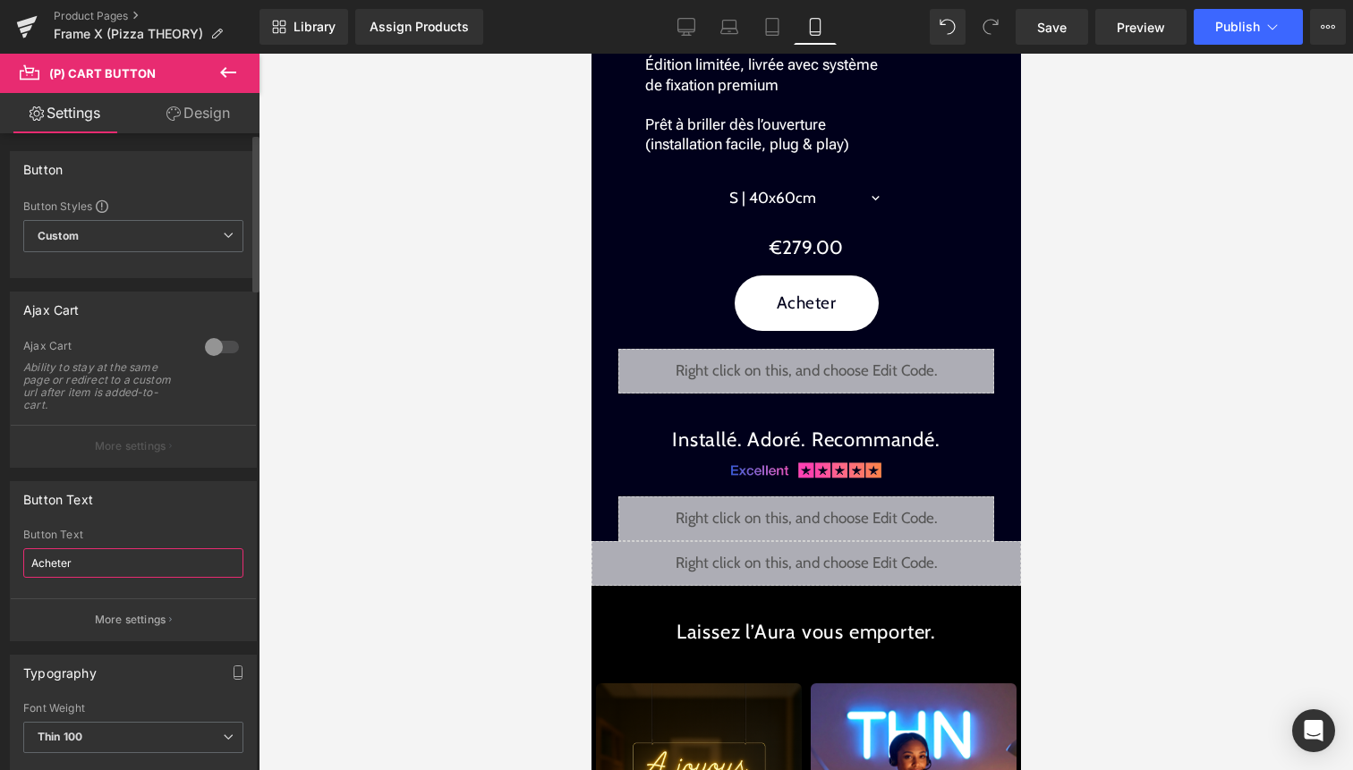
click at [99, 563] on input "Acheter" at bounding box center [133, 564] width 220 height 30
click at [117, 626] on p "More settings" at bounding box center [131, 620] width 72 height 16
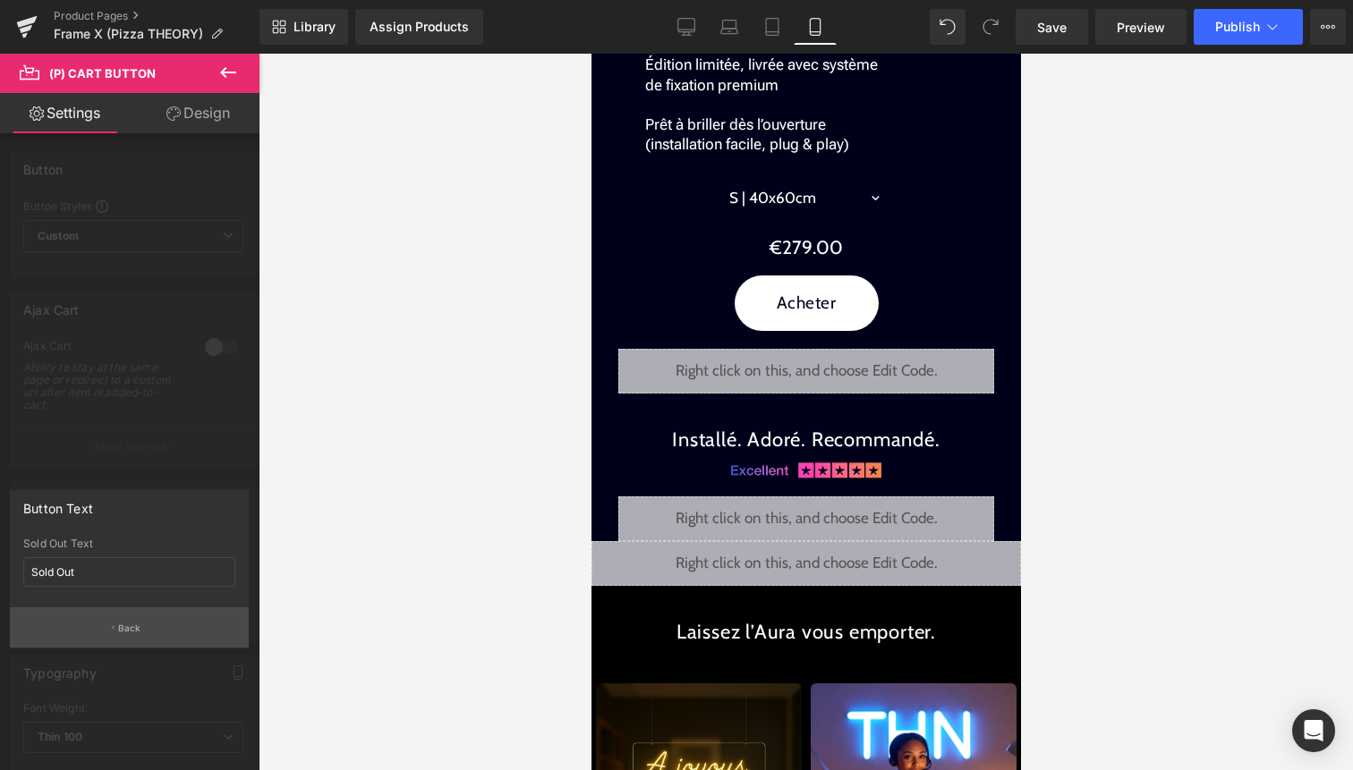
click at [153, 619] on button "Back" at bounding box center [129, 628] width 239 height 40
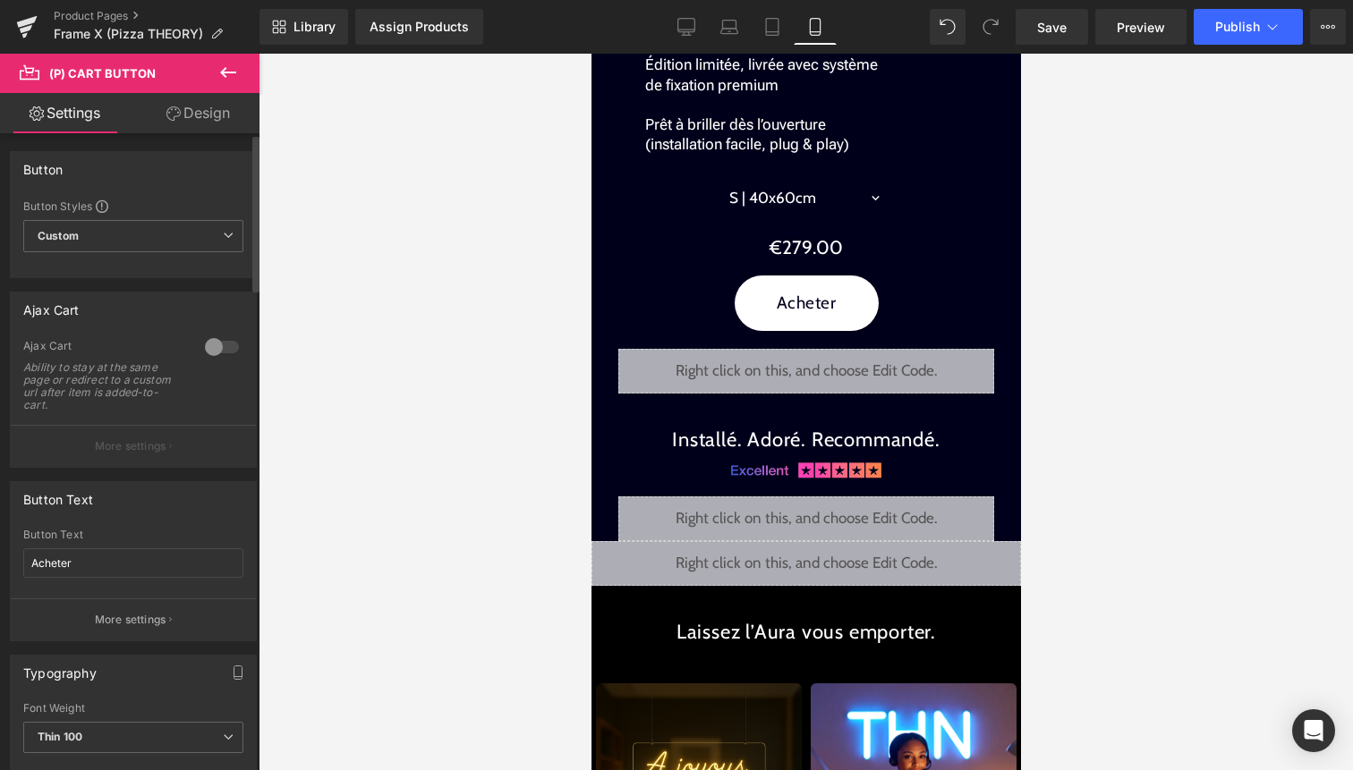
click at [216, 354] on div at bounding box center [221, 347] width 43 height 29
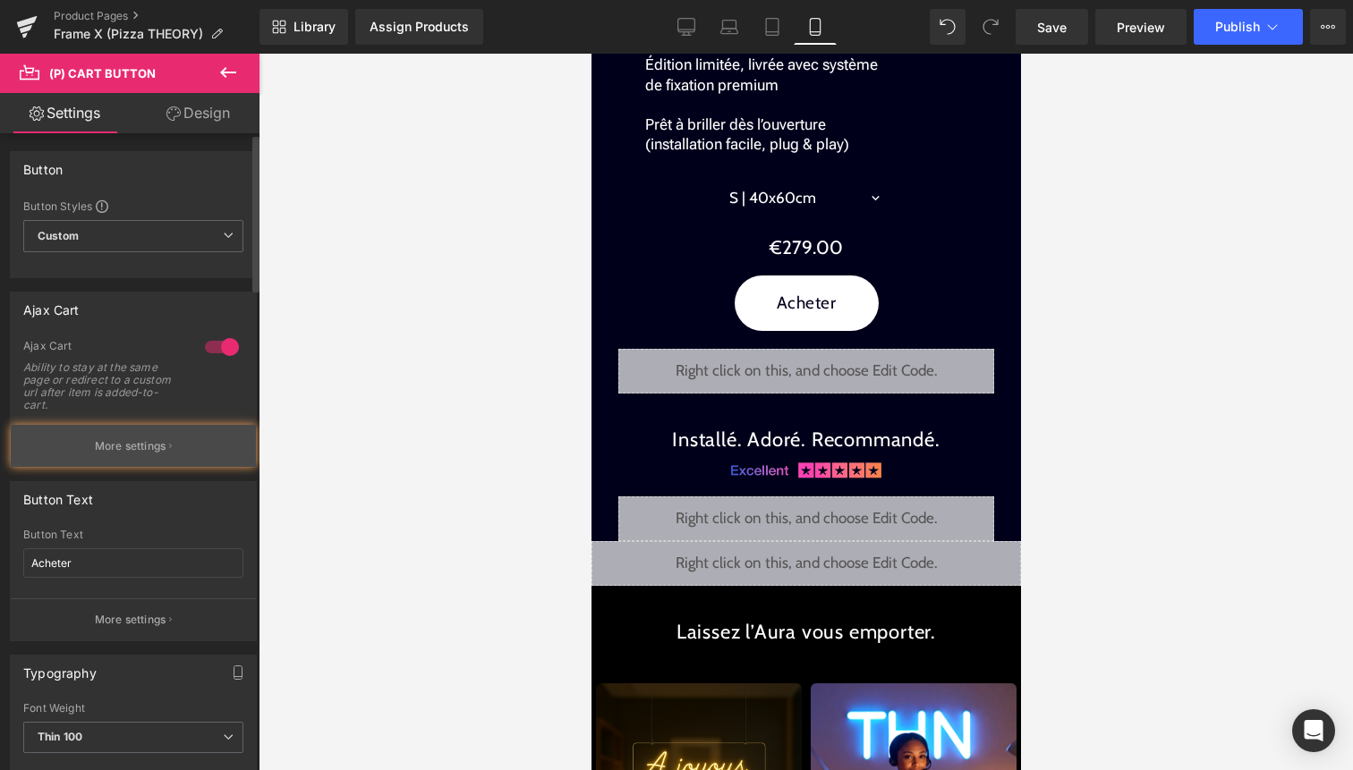
click at [167, 437] on button "More settings" at bounding box center [133, 446] width 245 height 42
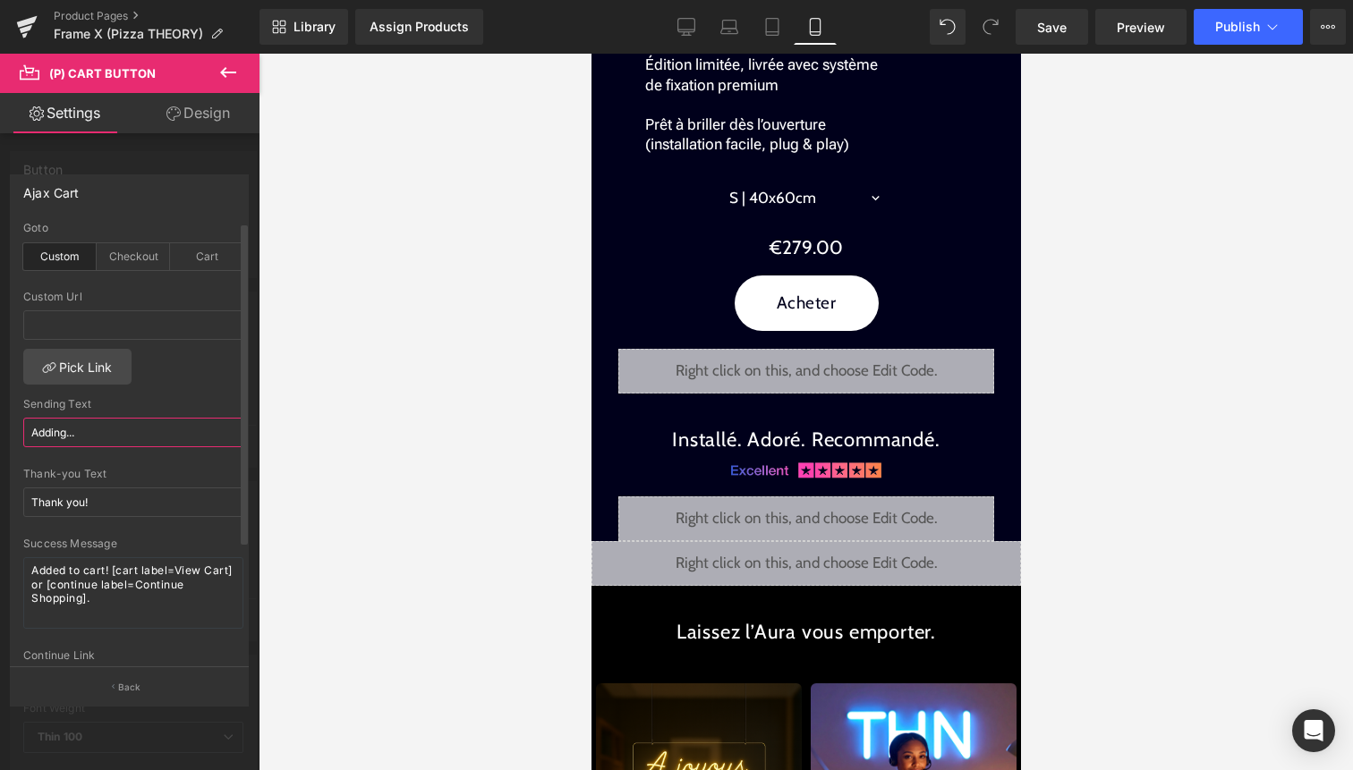
drag, startPoint x: 133, startPoint y: 437, endPoint x: 72, endPoint y: 437, distance: 60.9
click at [72, 437] on input "Adding..." at bounding box center [133, 433] width 220 height 30
drag, startPoint x: 66, startPoint y: 430, endPoint x: 0, endPoint y: 430, distance: 66.2
click at [0, 430] on div "Ajax Cart custom Goto Custom Checkout Cart Custom Url Pick Link Adding... Sendi…" at bounding box center [130, 433] width 260 height 544
type input "Ajout..."
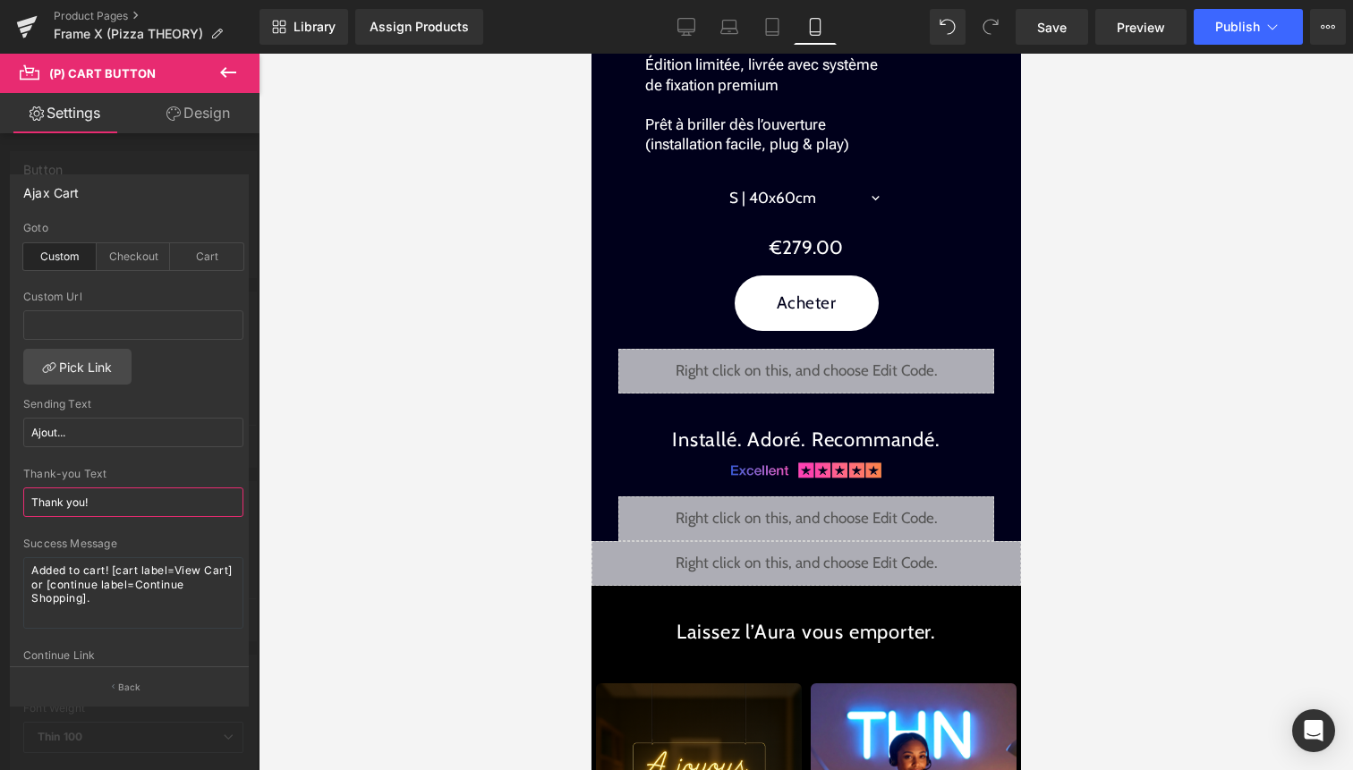
drag, startPoint x: 102, startPoint y: 489, endPoint x: 0, endPoint y: 489, distance: 102.0
click at [0, 489] on div "Ajax Cart custom Goto Custom Checkout Cart Custom Url Pick Link Ajout... Sendin…" at bounding box center [130, 433] width 260 height 544
click at [124, 609] on textarea "Added to cart! [cart label=View Cart] or [continue label=Continue Shopping]." at bounding box center [133, 593] width 220 height 72
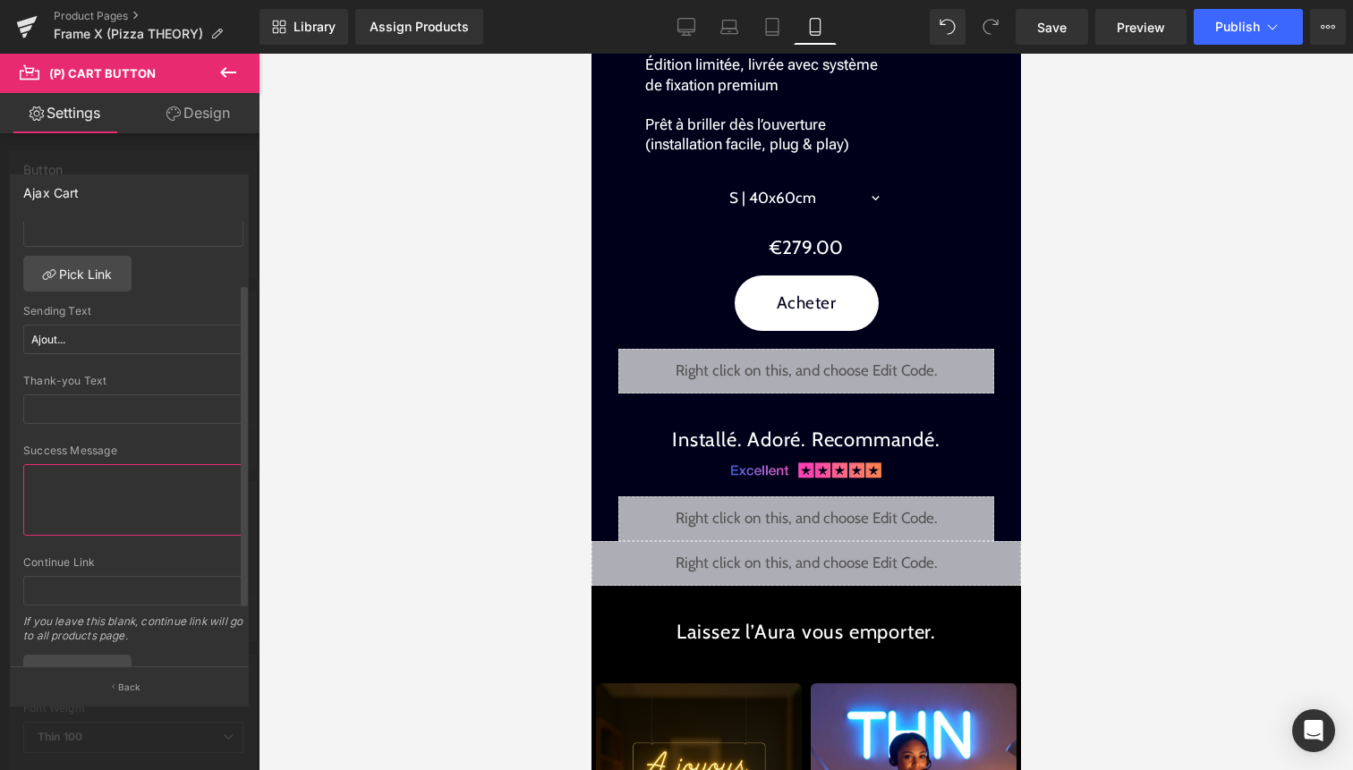
scroll to position [99, 0]
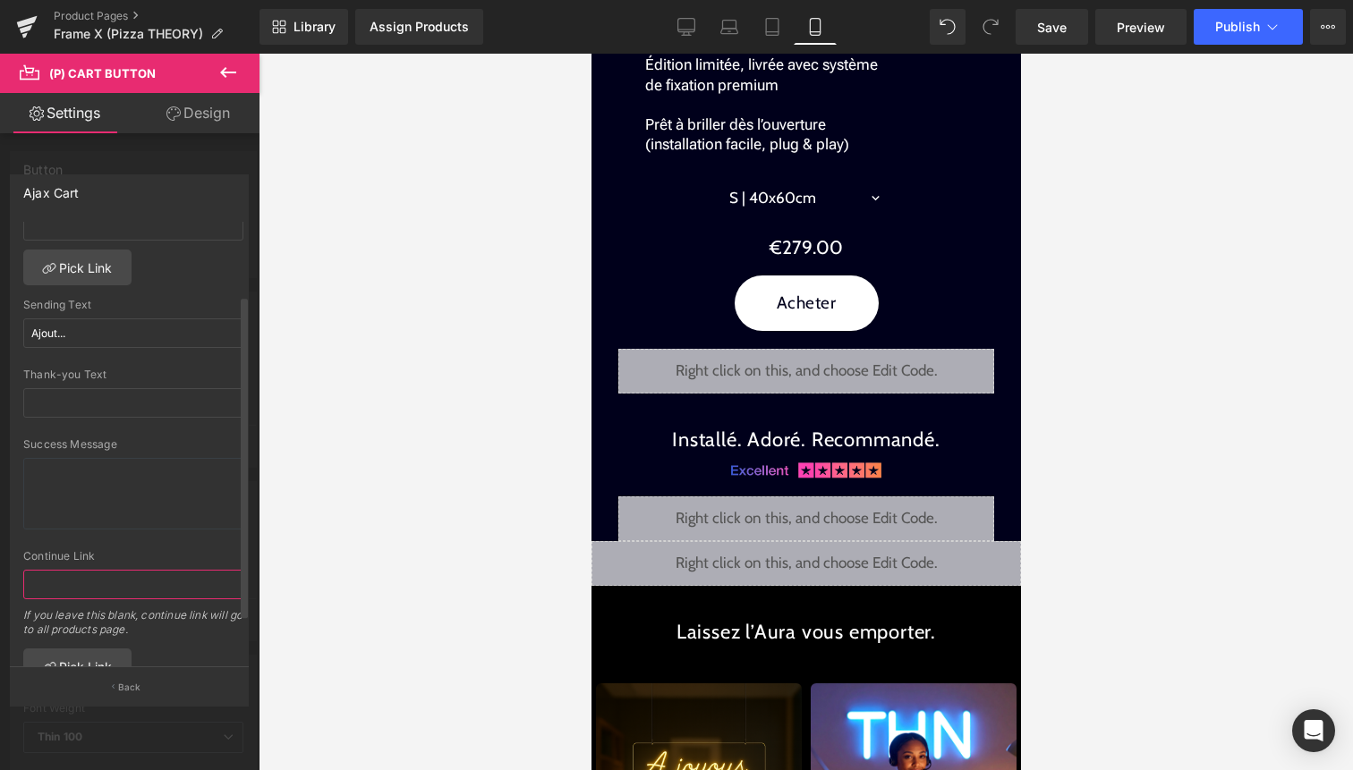
click at [201, 585] on input "text" at bounding box center [133, 585] width 220 height 30
paste input "/cart/{variant_id}:1?checkout"
type input "/cart/{variant_id}:1?checkout"
click at [1230, 42] on button "Publish" at bounding box center [1248, 27] width 109 height 36
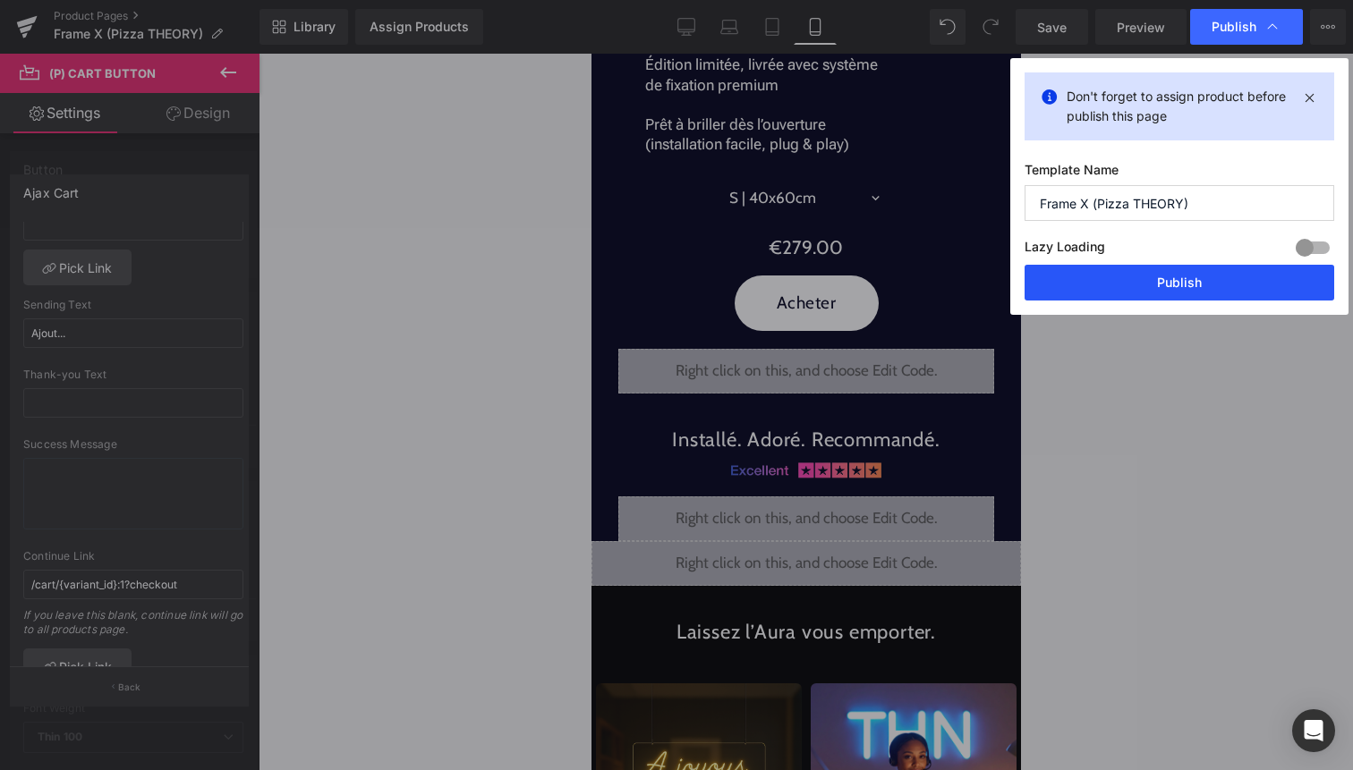
drag, startPoint x: 1170, startPoint y: 294, endPoint x: 212, endPoint y: 372, distance: 961.6
click at [1170, 294] on button "Publish" at bounding box center [1180, 283] width 310 height 36
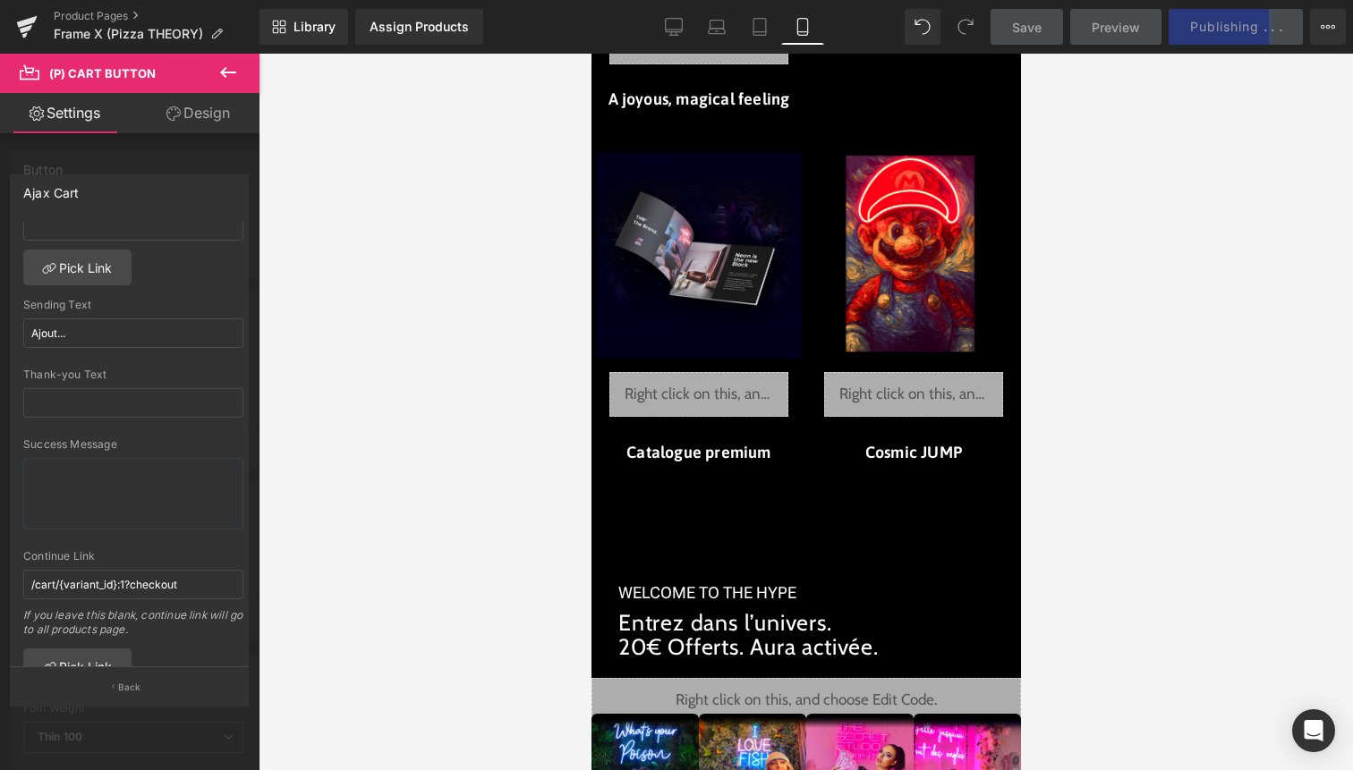
scroll to position [3545, 0]
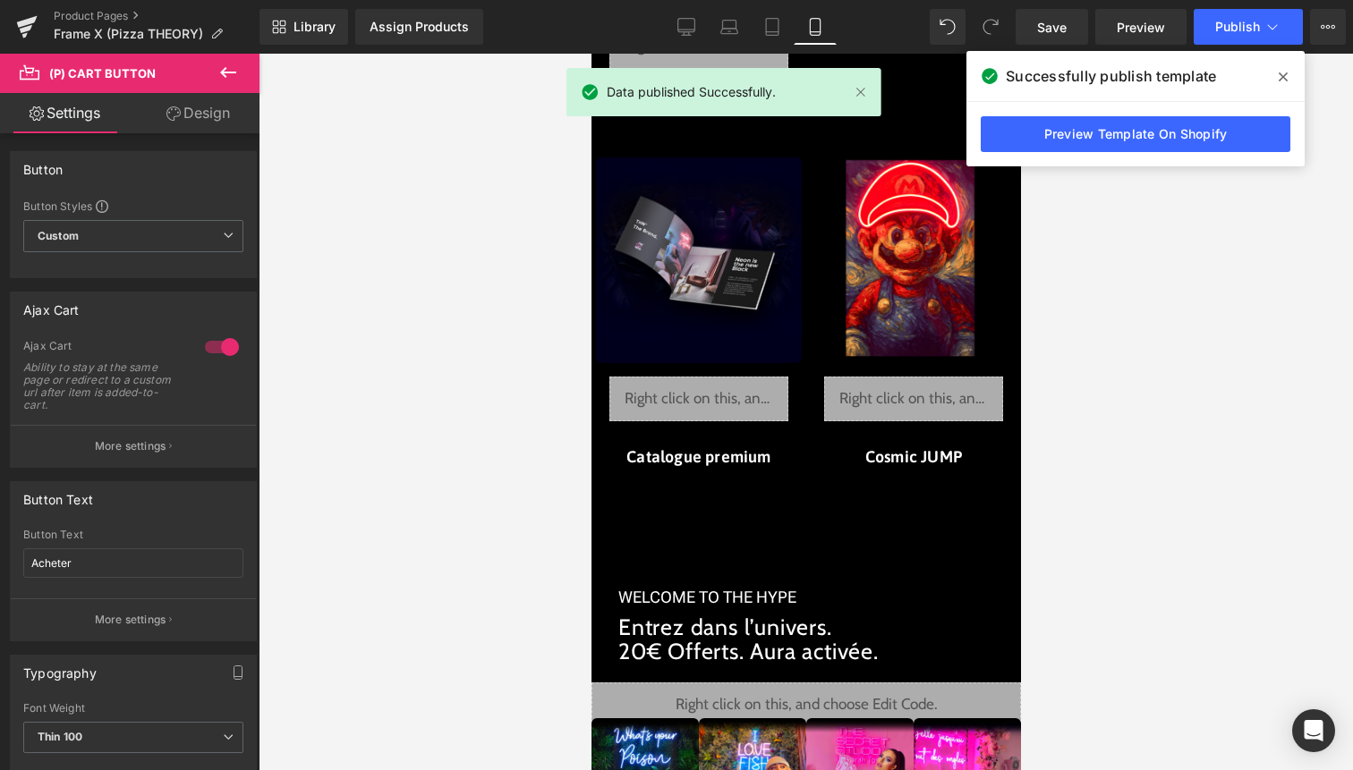
click at [1283, 84] on span at bounding box center [1283, 77] width 29 height 29
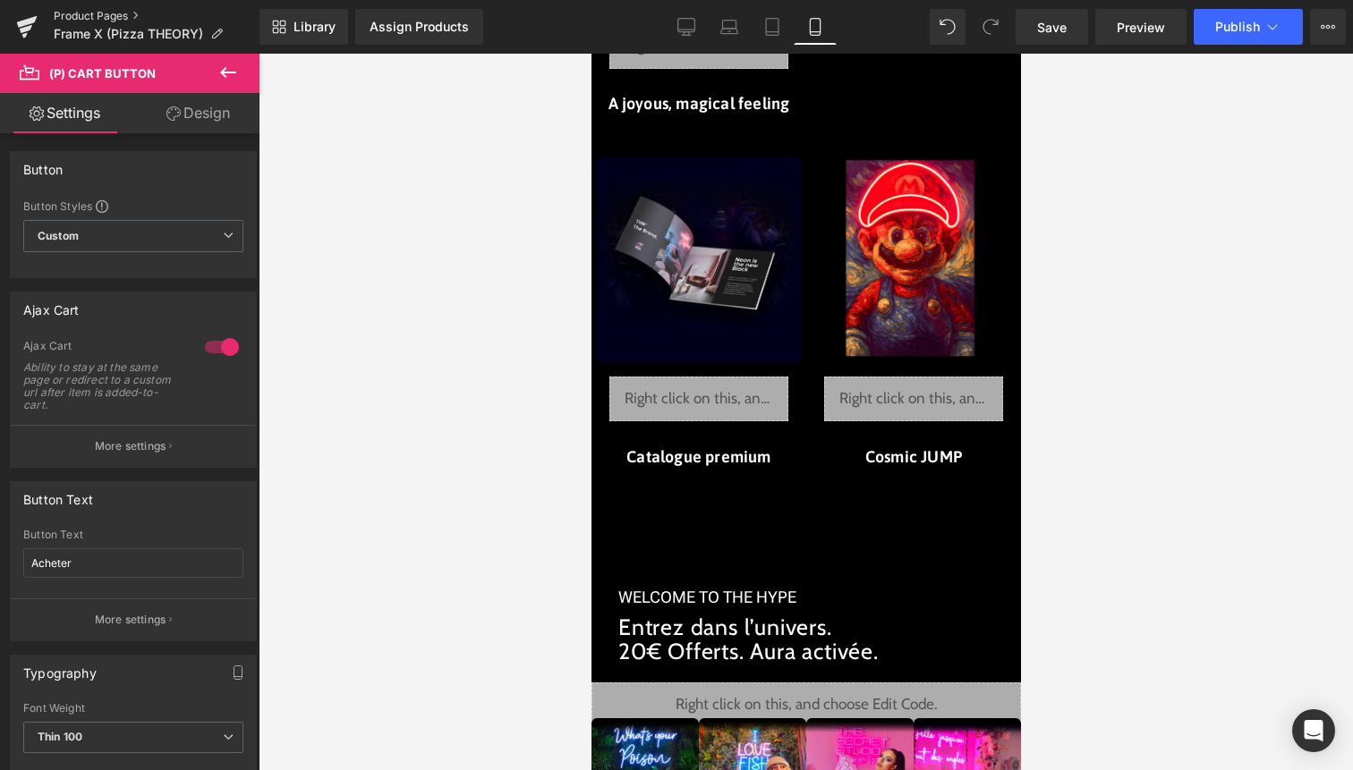
click at [100, 12] on link "Product Pages" at bounding box center [157, 16] width 206 height 14
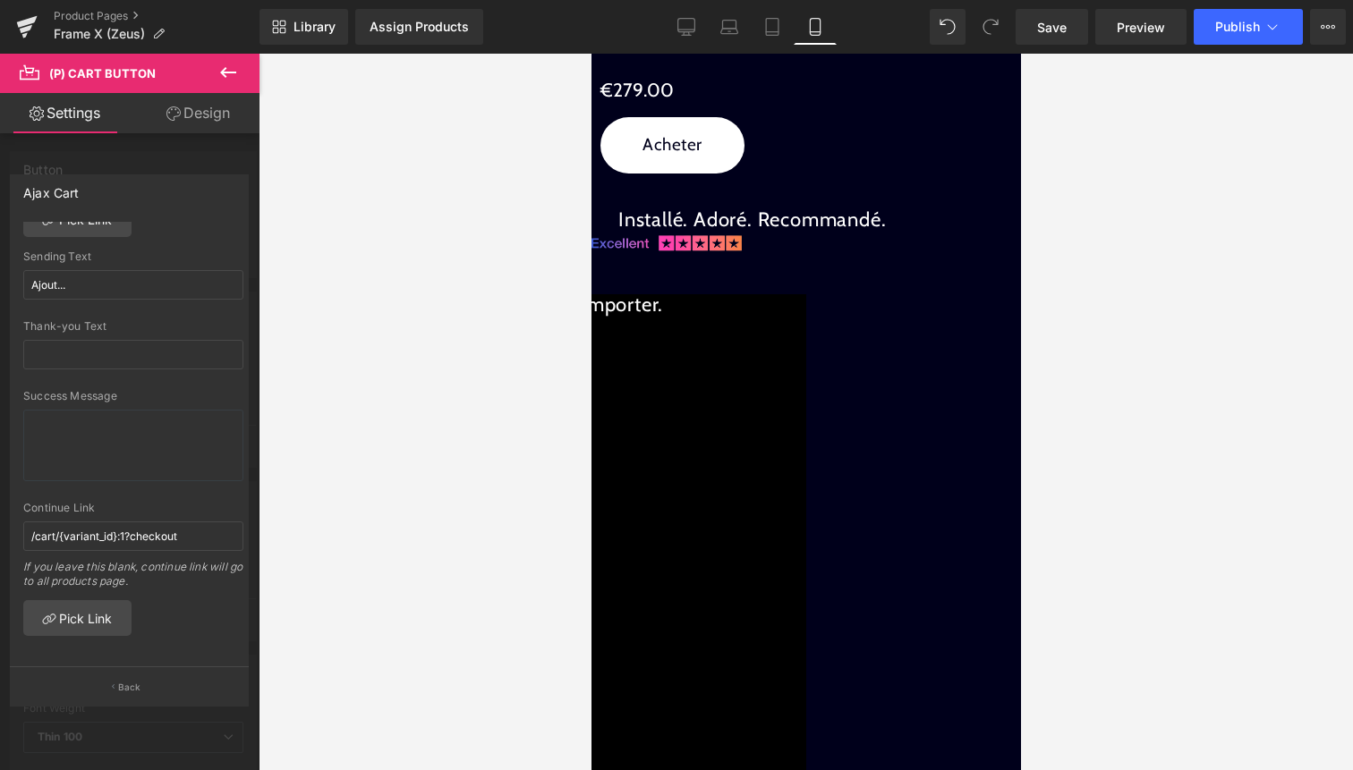
scroll to position [2485, 0]
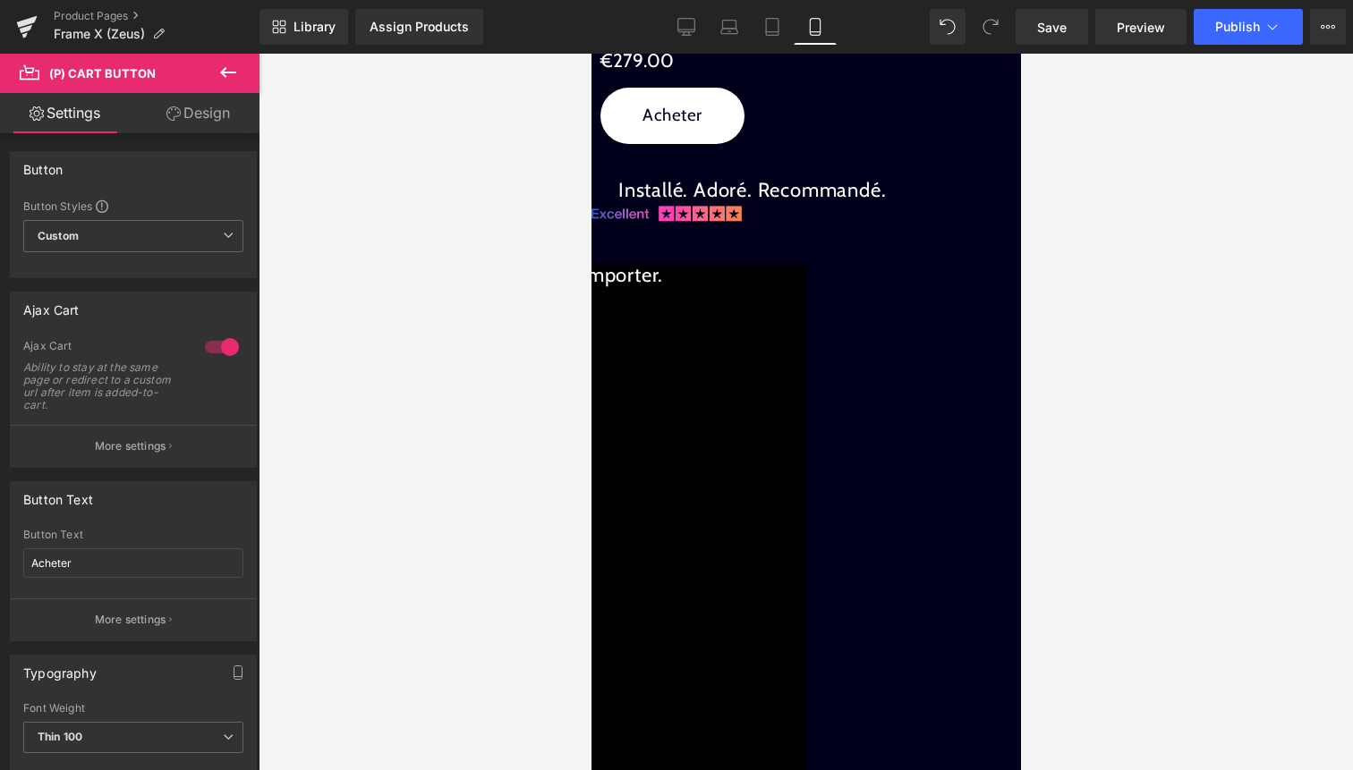
click at [591, 54] on span "(P) Cart Button" at bounding box center [591, 54] width 0 height 0
click at [223, 351] on div at bounding box center [221, 347] width 43 height 29
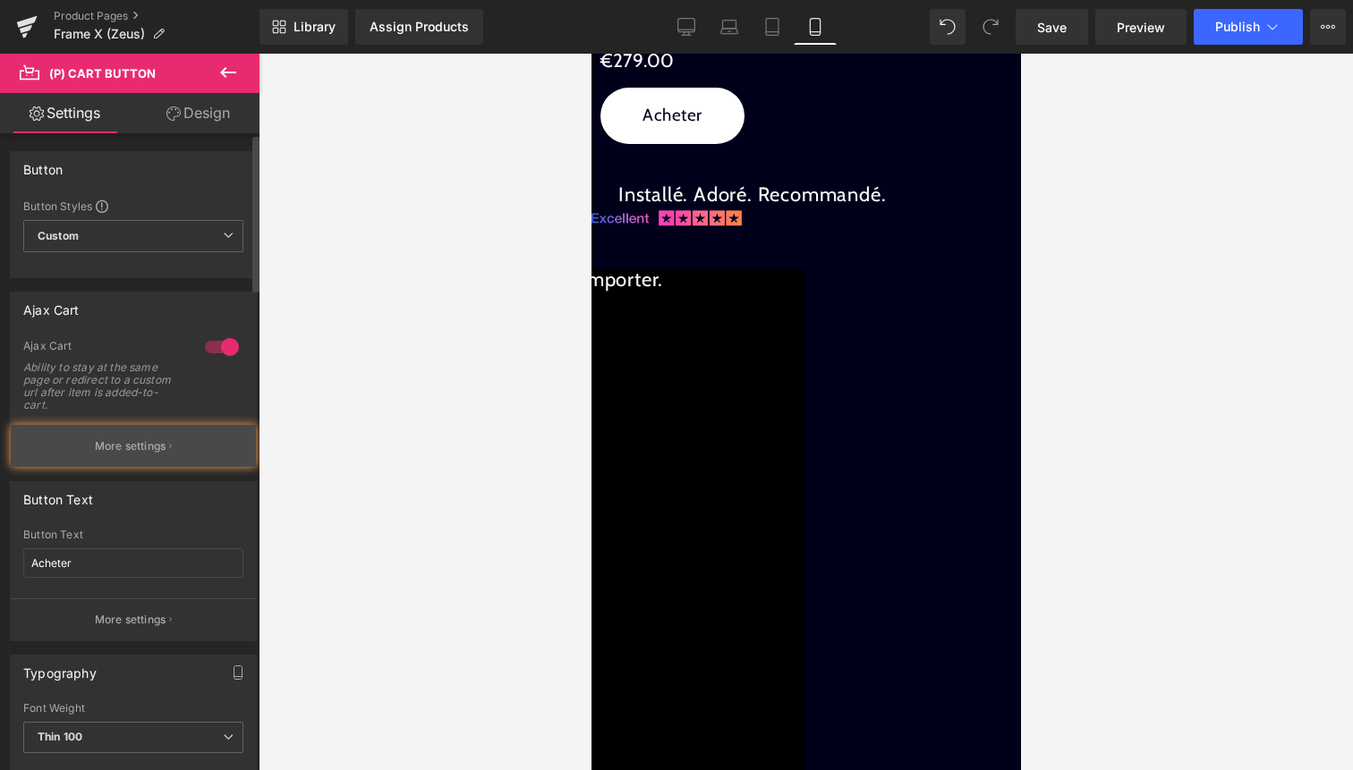
click at [166, 436] on button "More settings" at bounding box center [133, 446] width 245 height 42
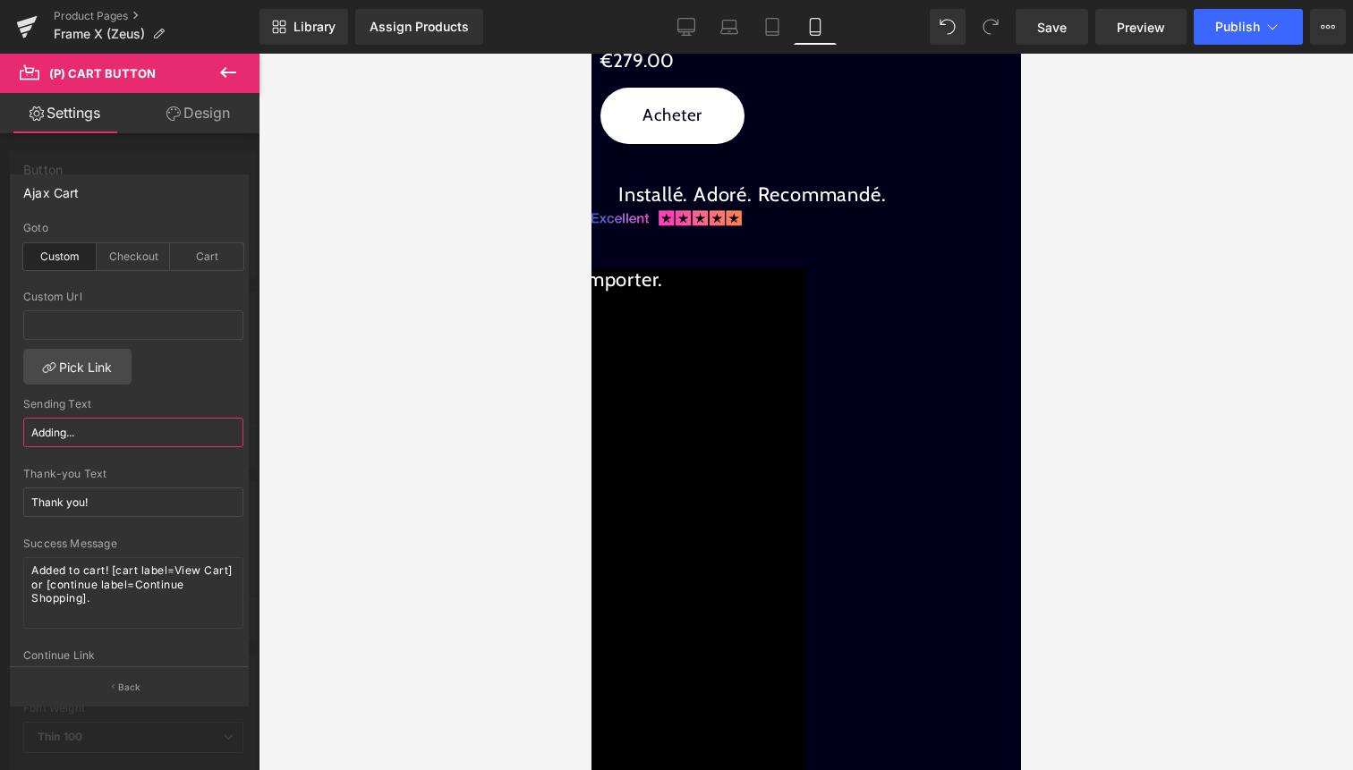
drag, startPoint x: 66, startPoint y: 431, endPoint x: 0, endPoint y: 431, distance: 66.2
click at [0, 431] on div "Ajax Cart custom Goto Custom Checkout Cart Custom Url Pick Link Adding... Sendi…" at bounding box center [130, 433] width 260 height 544
type input "Ajout..."
drag, startPoint x: 102, startPoint y: 506, endPoint x: 0, endPoint y: 501, distance: 102.1
click at [0, 501] on div "Ajax Cart custom Goto Custom Checkout Cart Custom Url Pick Link Ajout... Sendin…" at bounding box center [130, 433] width 260 height 544
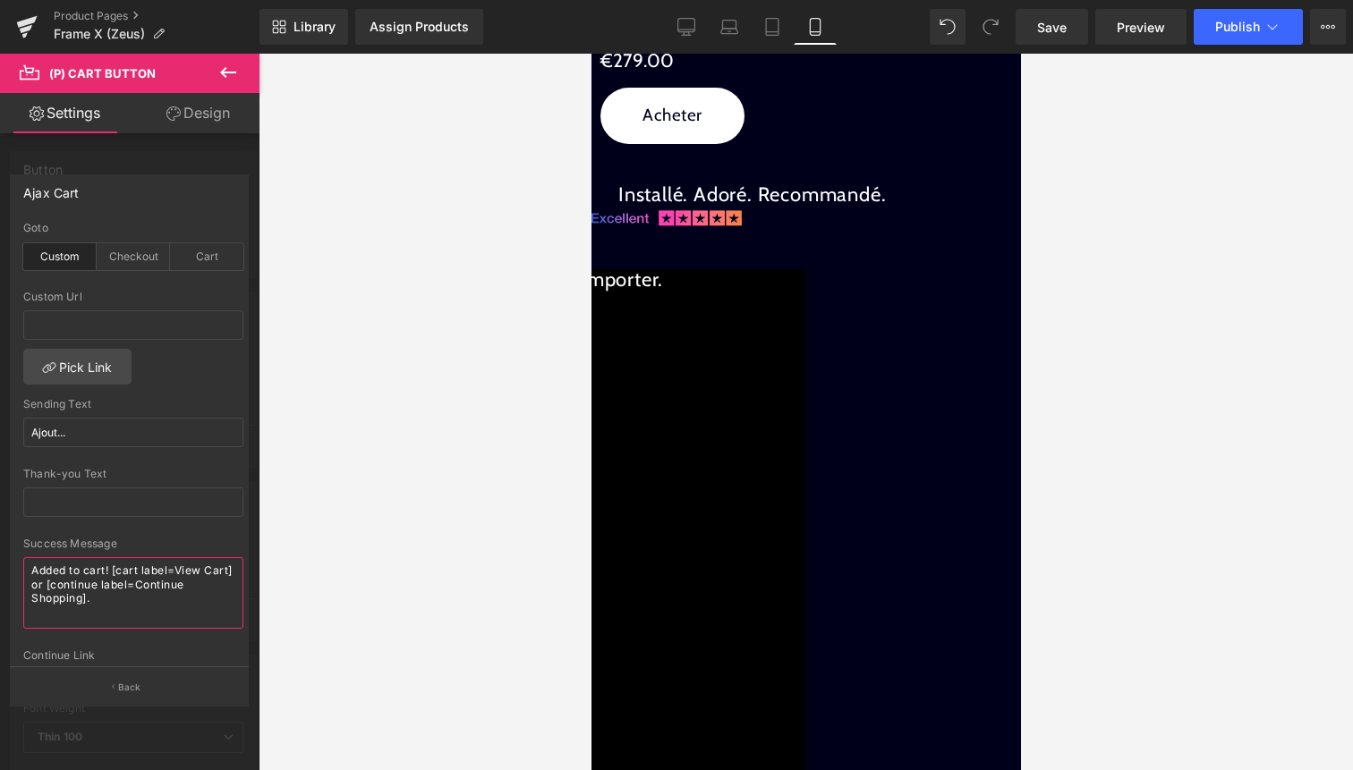
drag, startPoint x: 108, startPoint y: 605, endPoint x: 0, endPoint y: 513, distance: 142.2
click at [0, 523] on div "Ajax Cart custom Goto Custom Checkout Cart Custom Url Pick Link Ajout... Sendin…" at bounding box center [130, 433] width 260 height 544
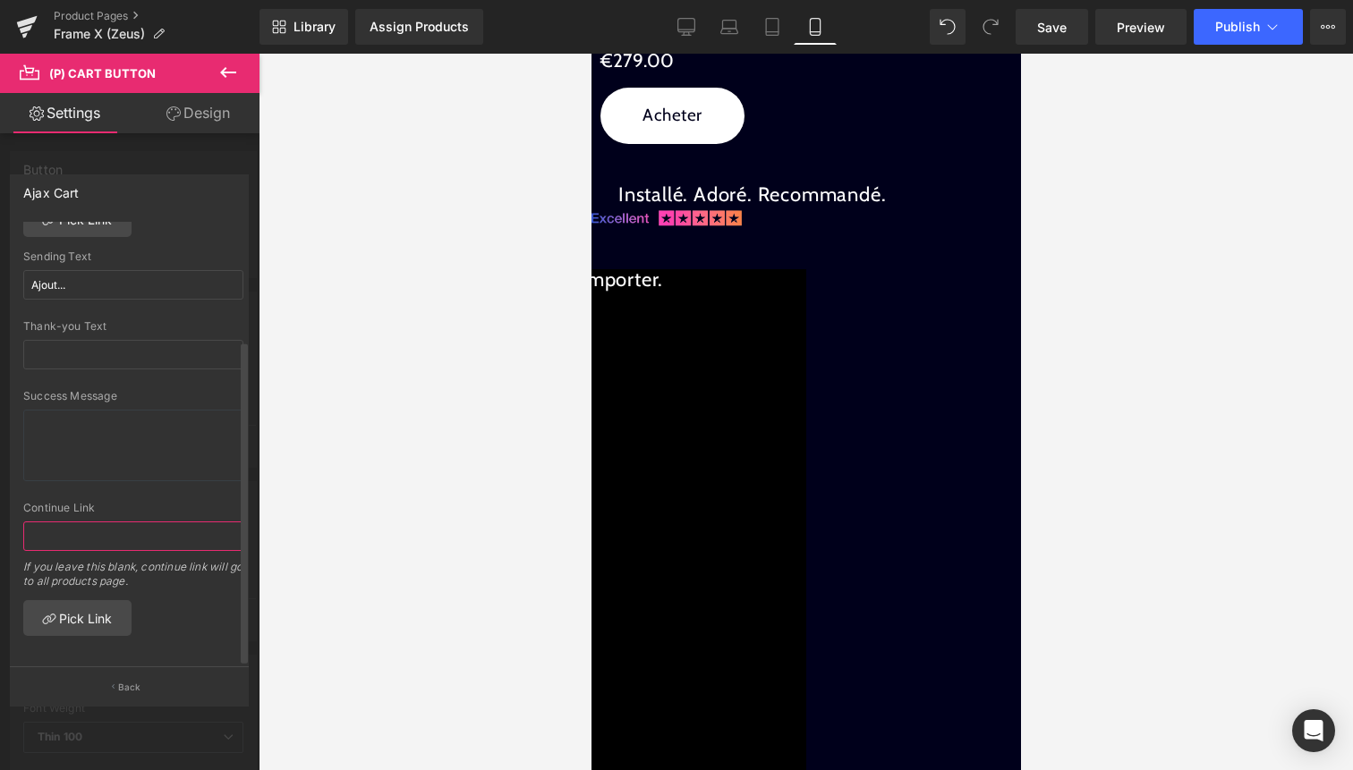
click at [130, 530] on input "text" at bounding box center [133, 537] width 220 height 30
paste input "/cart/{variant_id}:1?checkout"
type input "/cart/{variant_id}:1?checkout"
click at [1282, 37] on button "Publish" at bounding box center [1248, 27] width 109 height 36
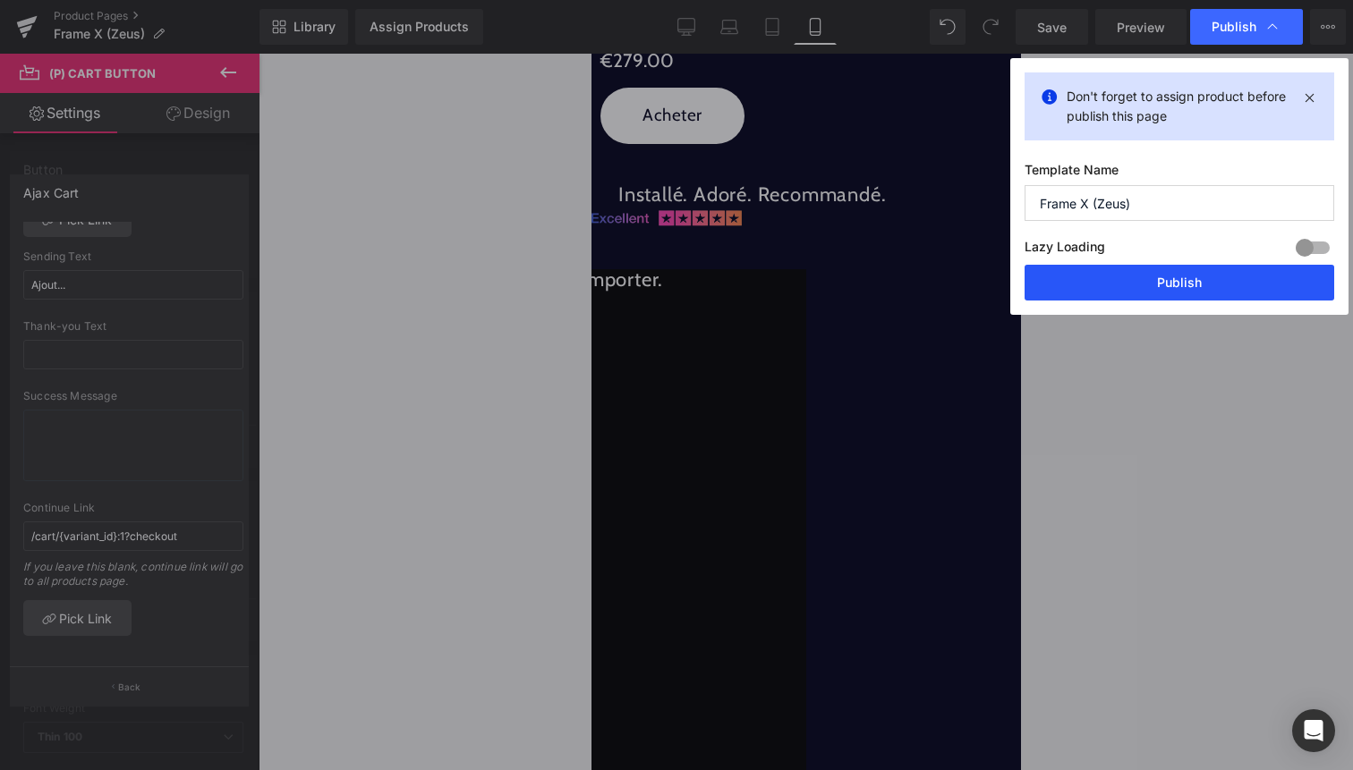
click at [1227, 293] on button "Publish" at bounding box center [1180, 283] width 310 height 36
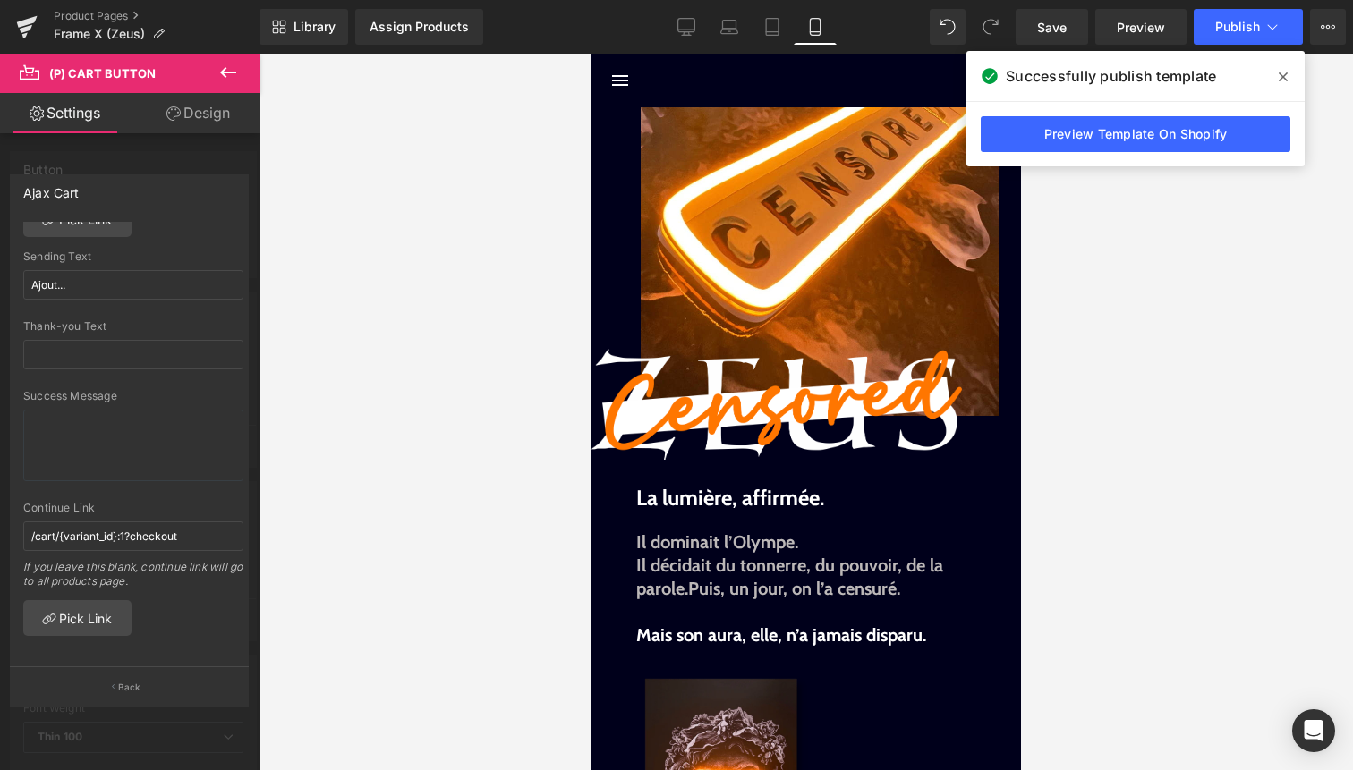
scroll to position [0, 0]
click at [128, 16] on link "Product Pages" at bounding box center [157, 16] width 206 height 14
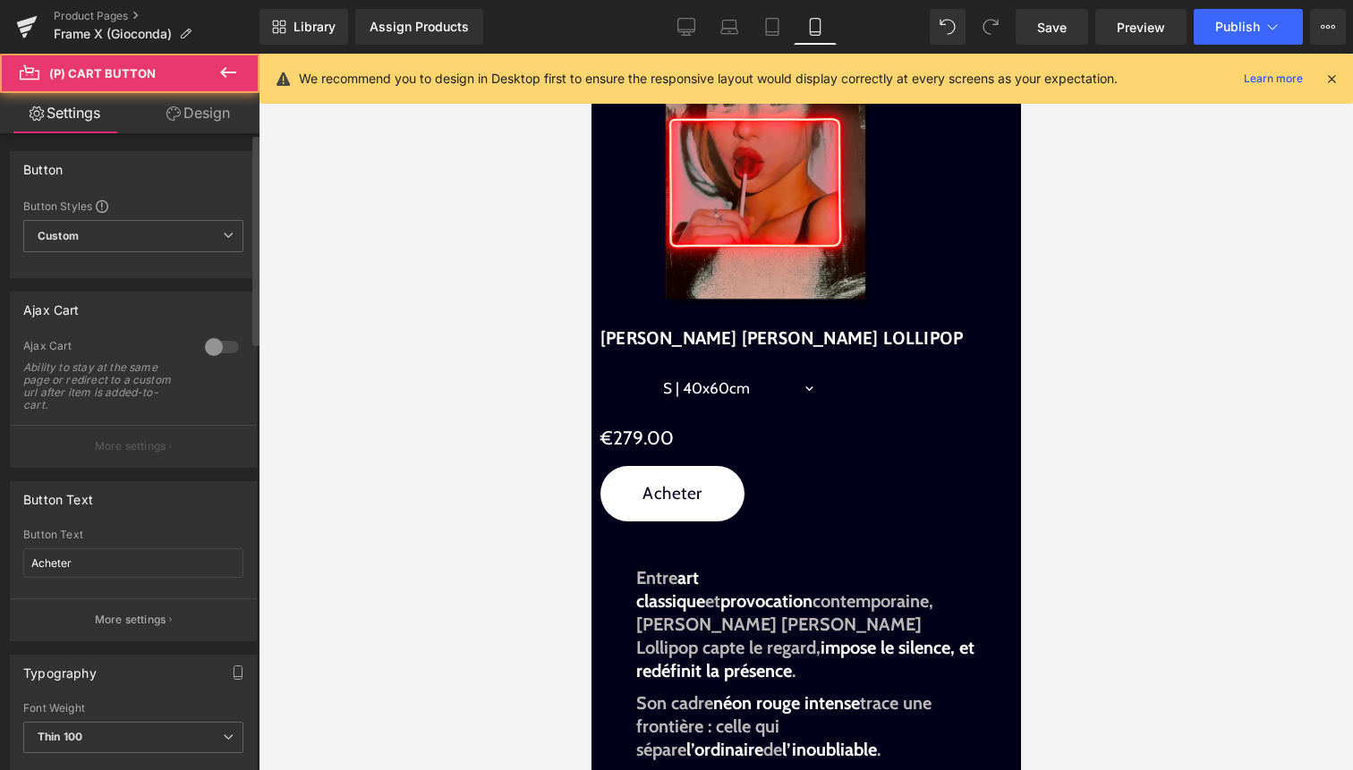
click at [212, 348] on div at bounding box center [221, 347] width 43 height 29
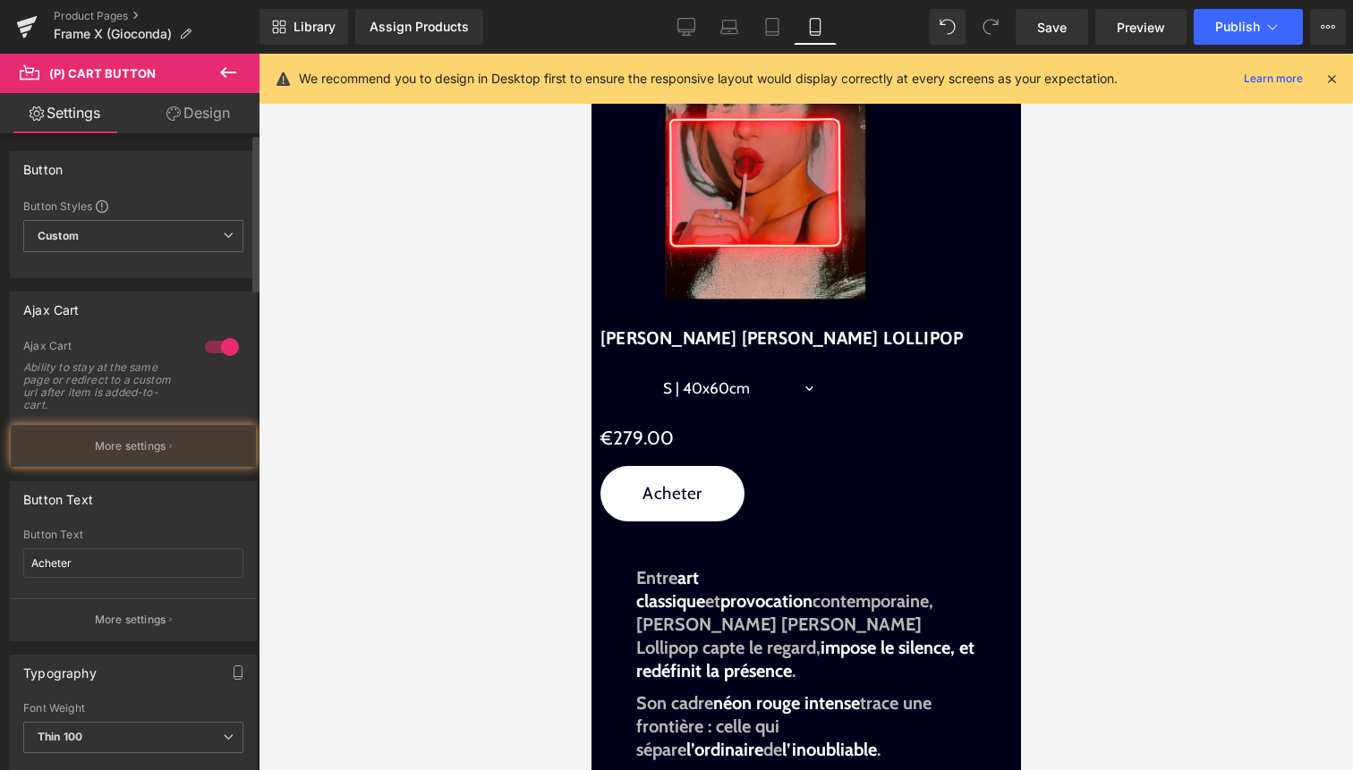
click at [154, 419] on div "Ajax Cart Ability to stay at the same page or redirect to a custom url after it…" at bounding box center [133, 382] width 220 height 86
click at [152, 442] on p "More settings" at bounding box center [131, 446] width 72 height 16
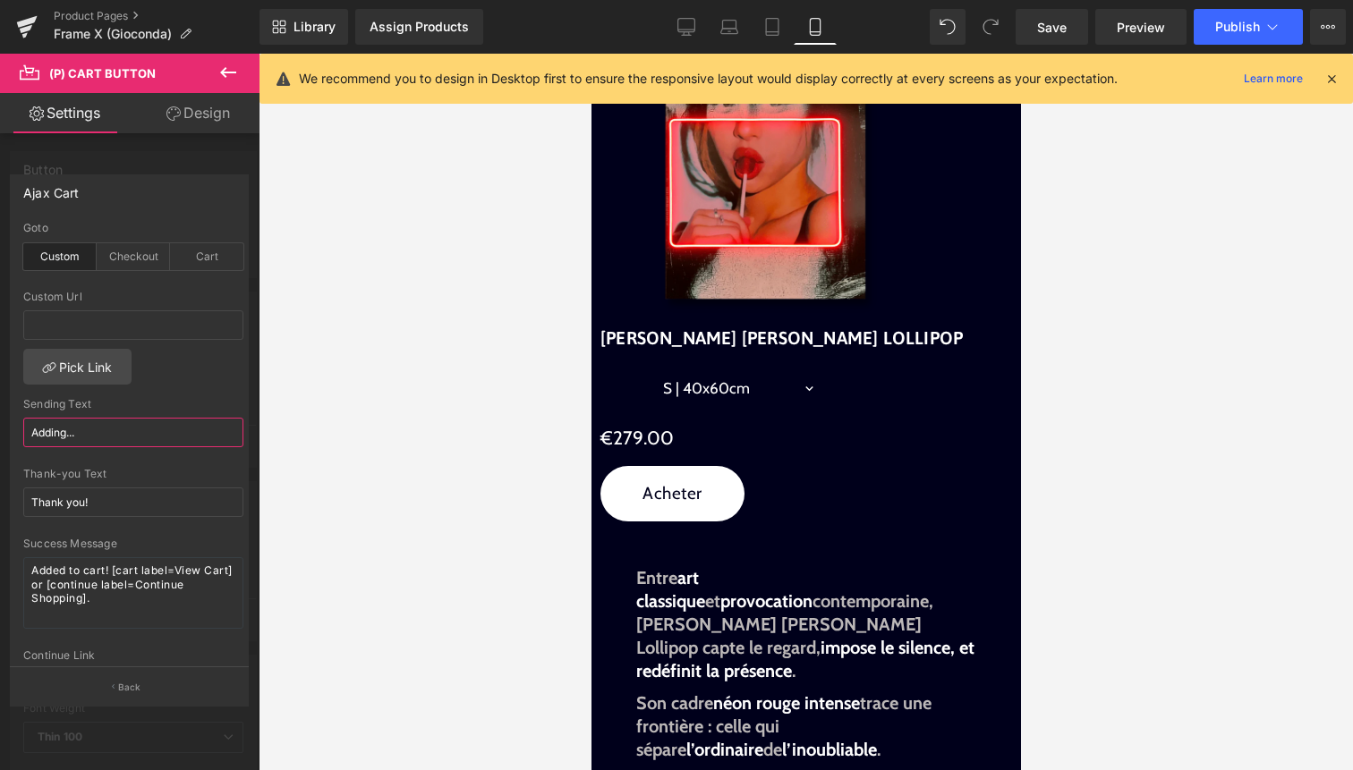
click at [153, 430] on input "Adding..." at bounding box center [133, 433] width 220 height 30
drag, startPoint x: 66, startPoint y: 435, endPoint x: 0, endPoint y: 435, distance: 66.2
click at [0, 435] on div "Ajax Cart custom Goto Custom Checkout Cart Custom Url Pick Link Adding... Sendi…" at bounding box center [130, 433] width 260 height 544
type input "Ajout..."
drag, startPoint x: 112, startPoint y: 502, endPoint x: 0, endPoint y: 502, distance: 111.9
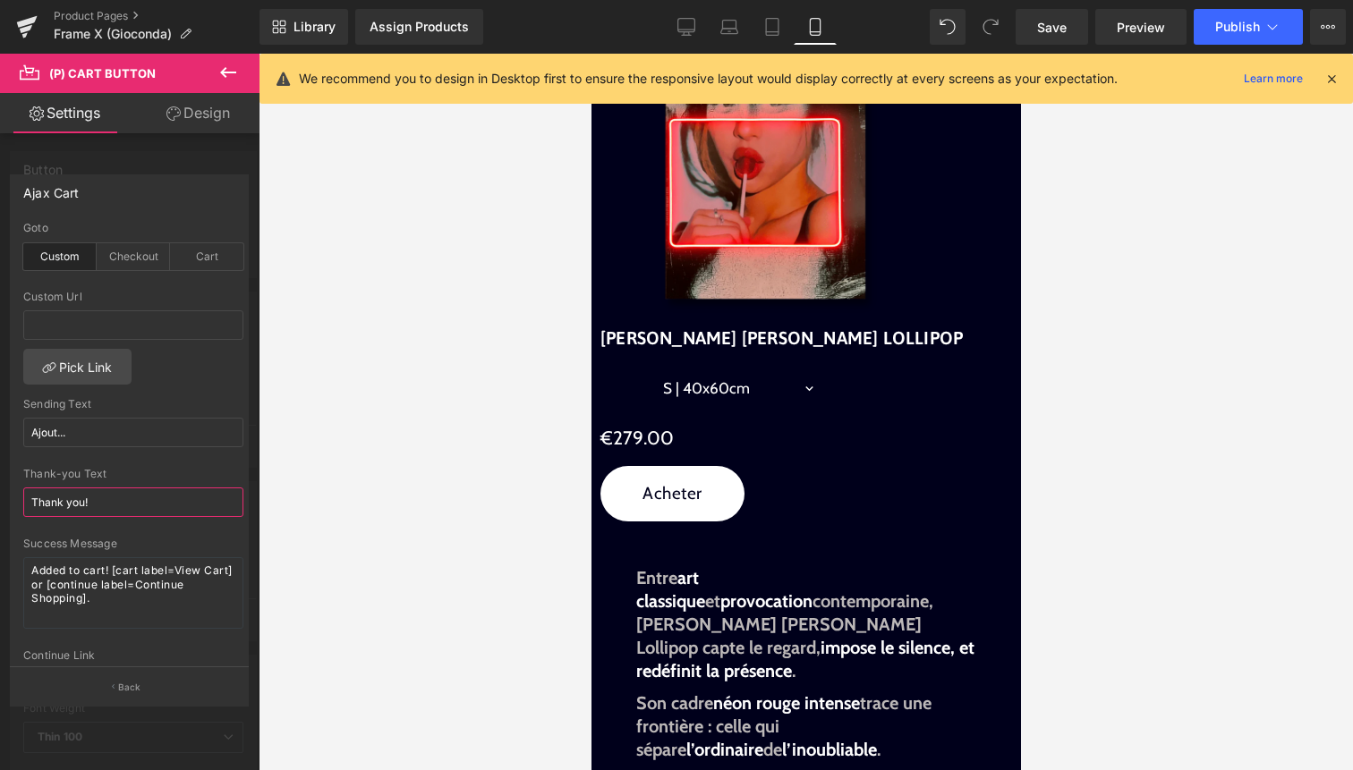
click at [0, 502] on div "Ajax Cart custom Goto Custom Checkout Cart Custom Url Pick Link Ajout... Sendin…" at bounding box center [130, 433] width 260 height 544
drag, startPoint x: 104, startPoint y: 617, endPoint x: 0, endPoint y: 553, distance: 121.7
click at [0, 553] on div "Ajax Cart custom Goto Custom Checkout Cart Custom Url Pick Link Ajout... Sendin…" at bounding box center [130, 433] width 260 height 544
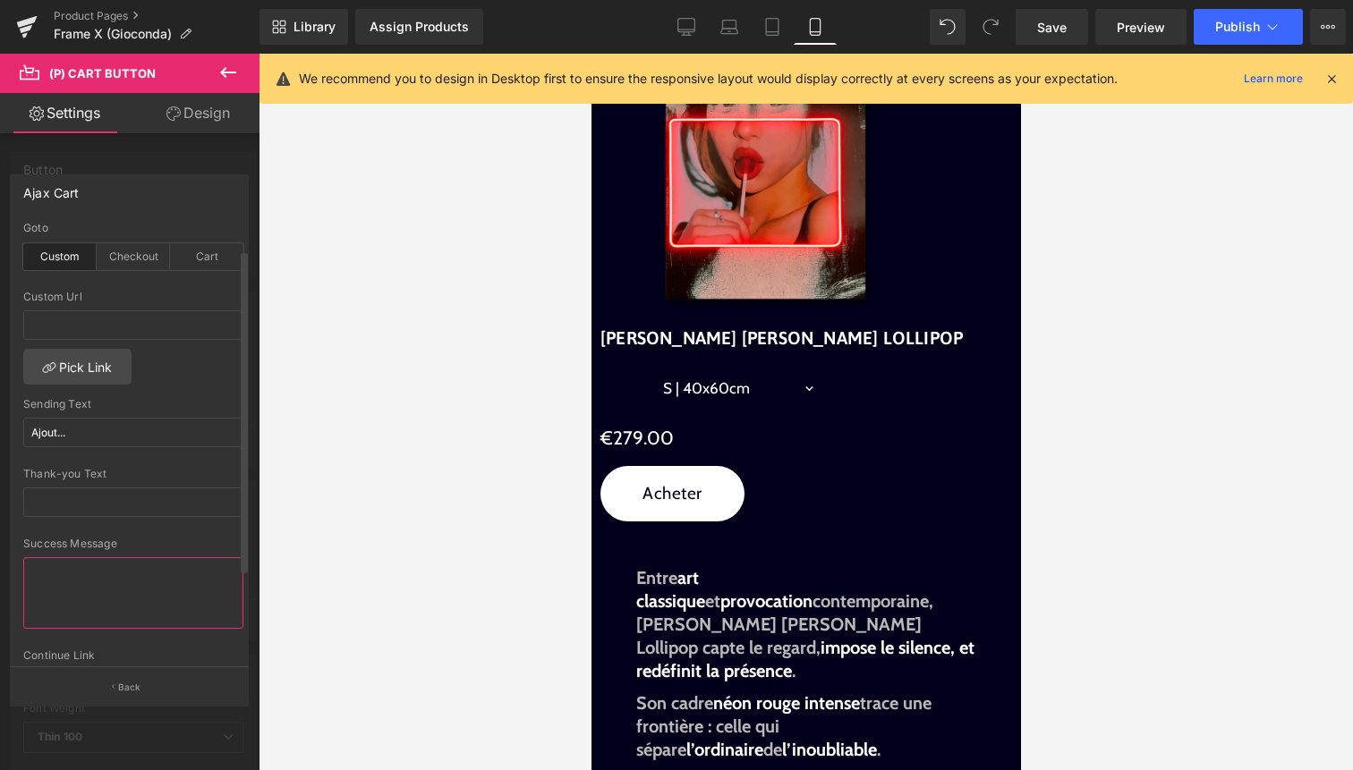
scroll to position [160, 0]
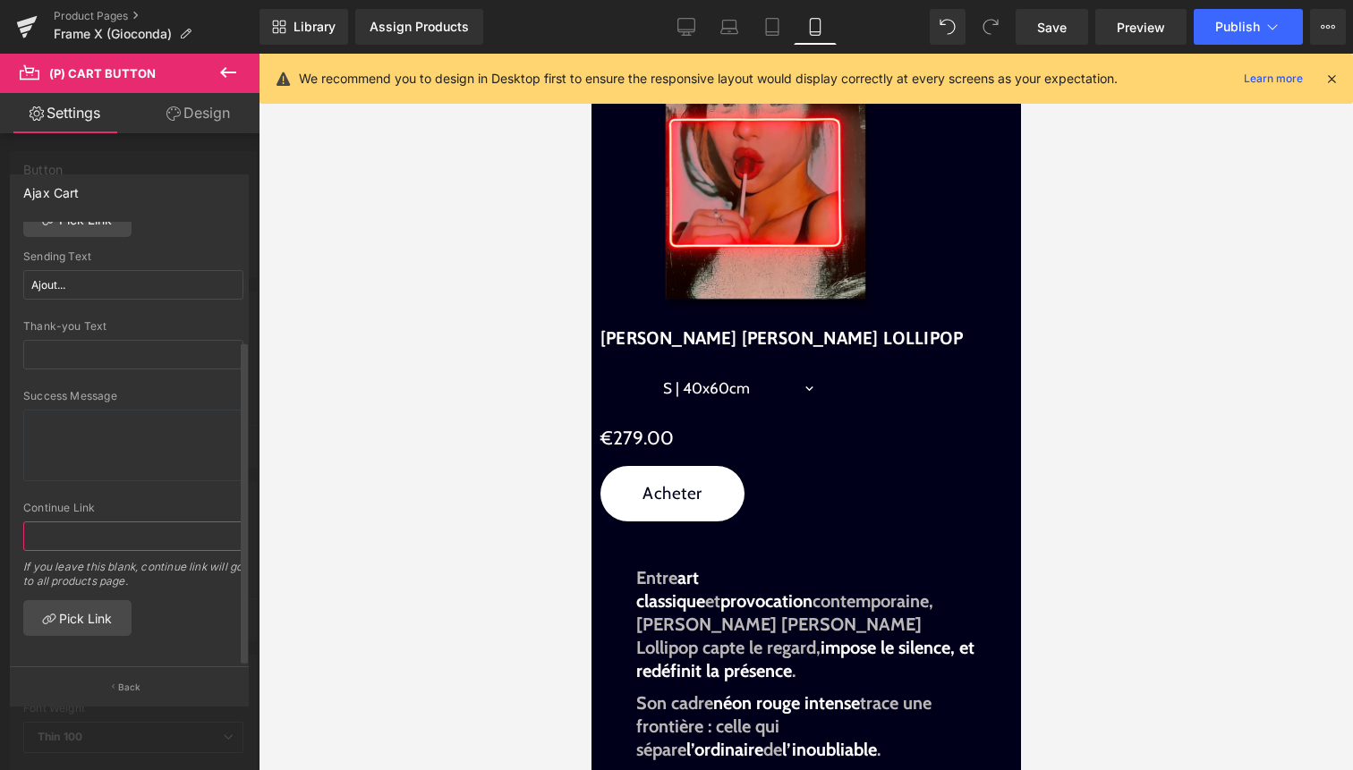
click at [156, 522] on input "text" at bounding box center [133, 537] width 220 height 30
paste input "/cart/{variant_id}:1?checkout"
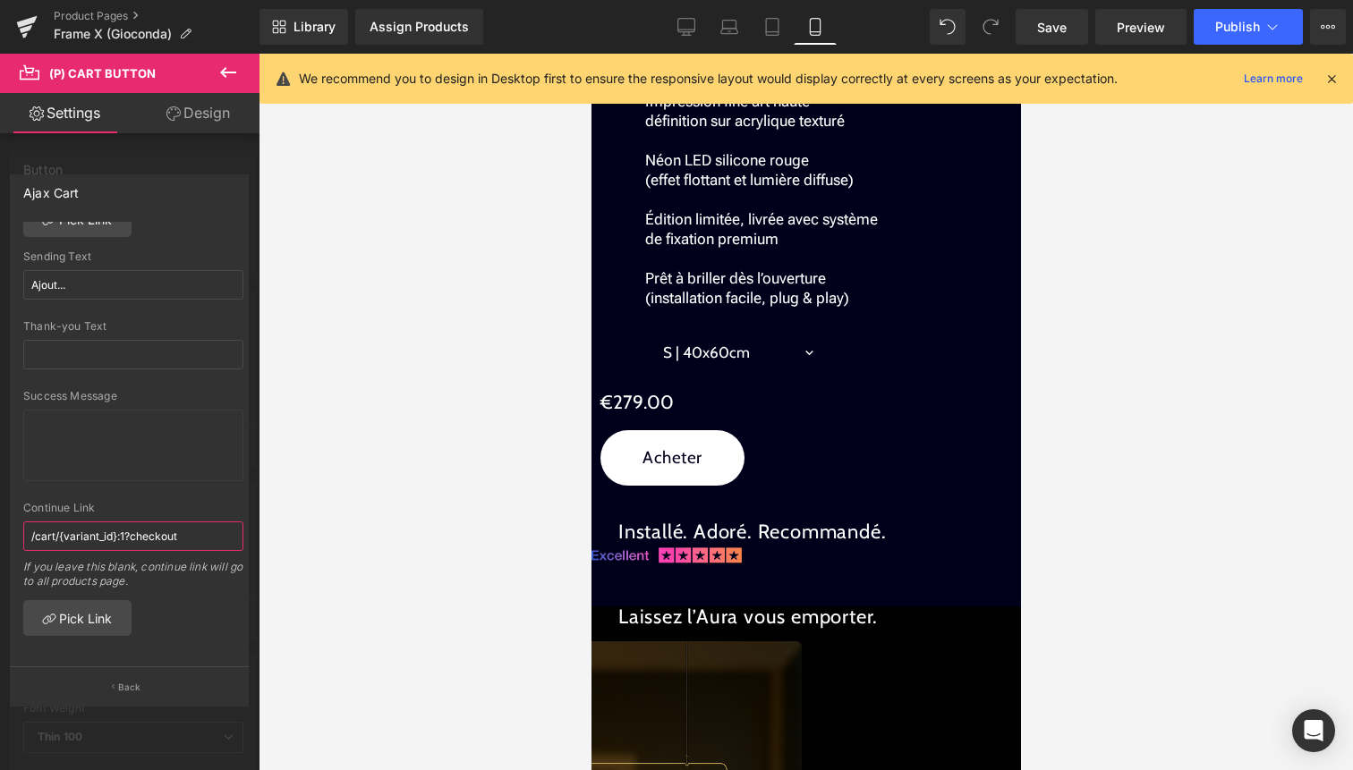
scroll to position [2344, 0]
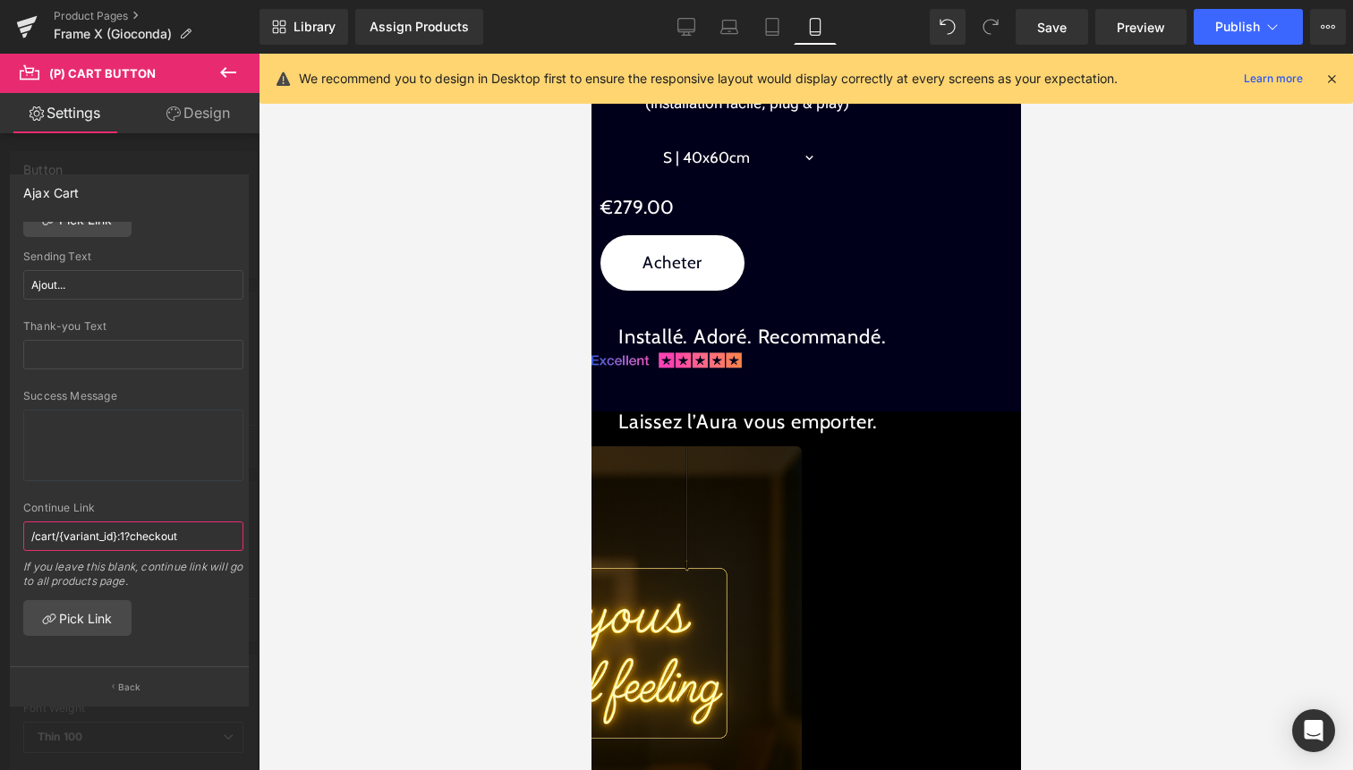
type input "/cart/{variant_id}:1?checkout"
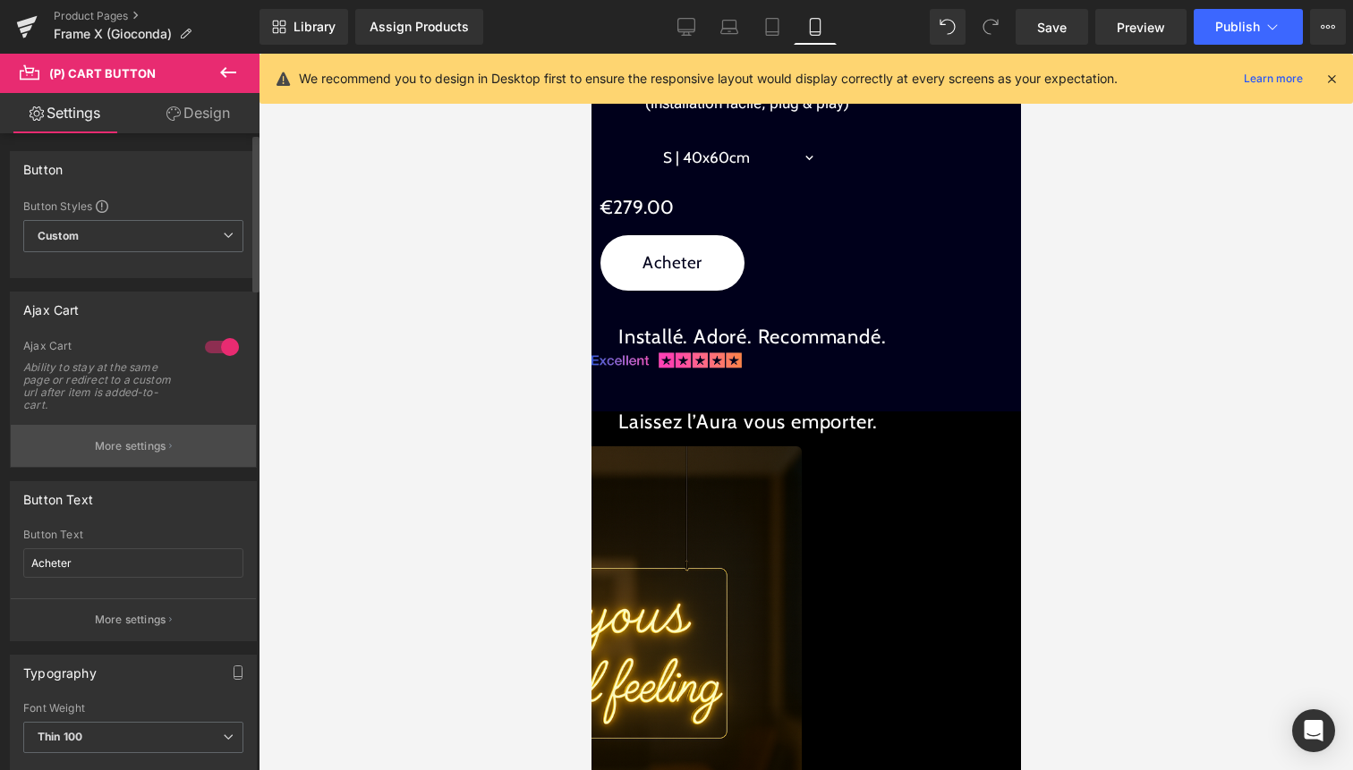
click at [163, 433] on button "More settings" at bounding box center [133, 446] width 245 height 42
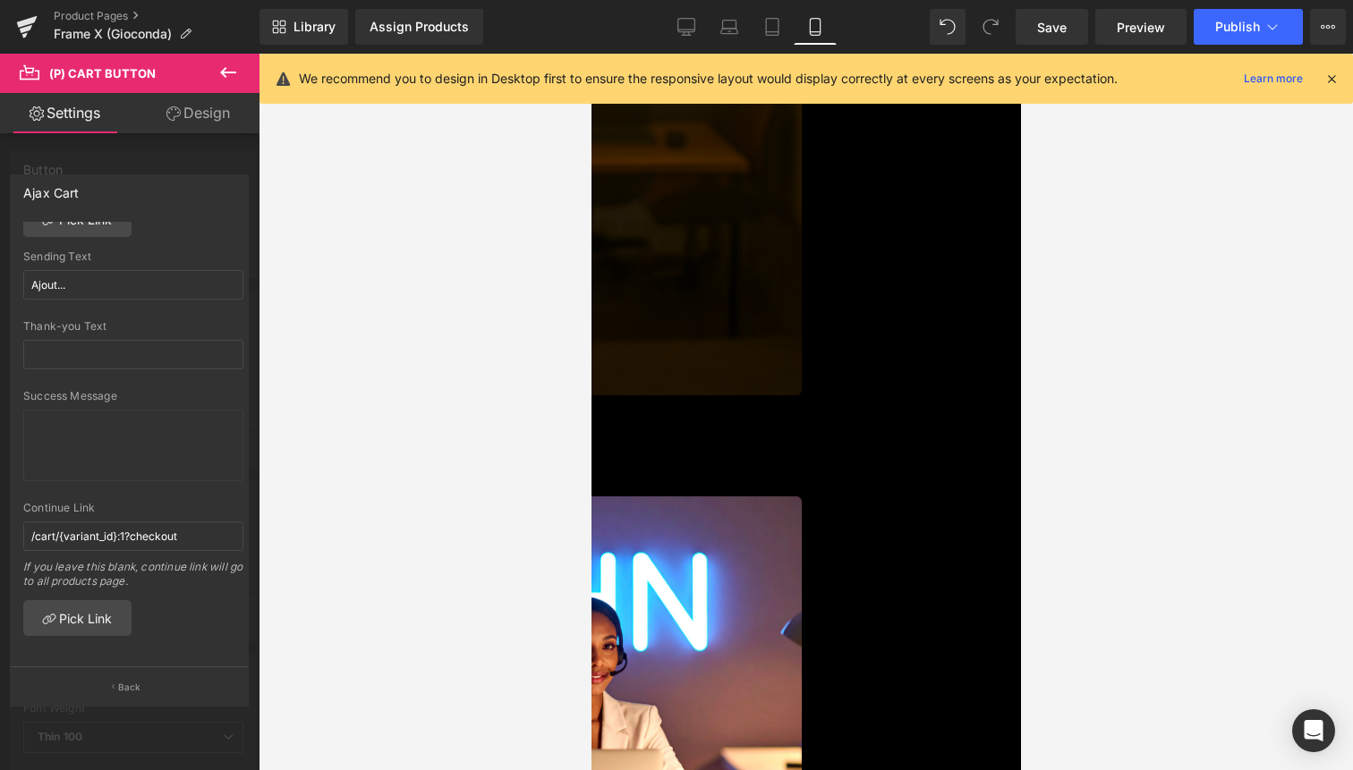
scroll to position [3017, 0]
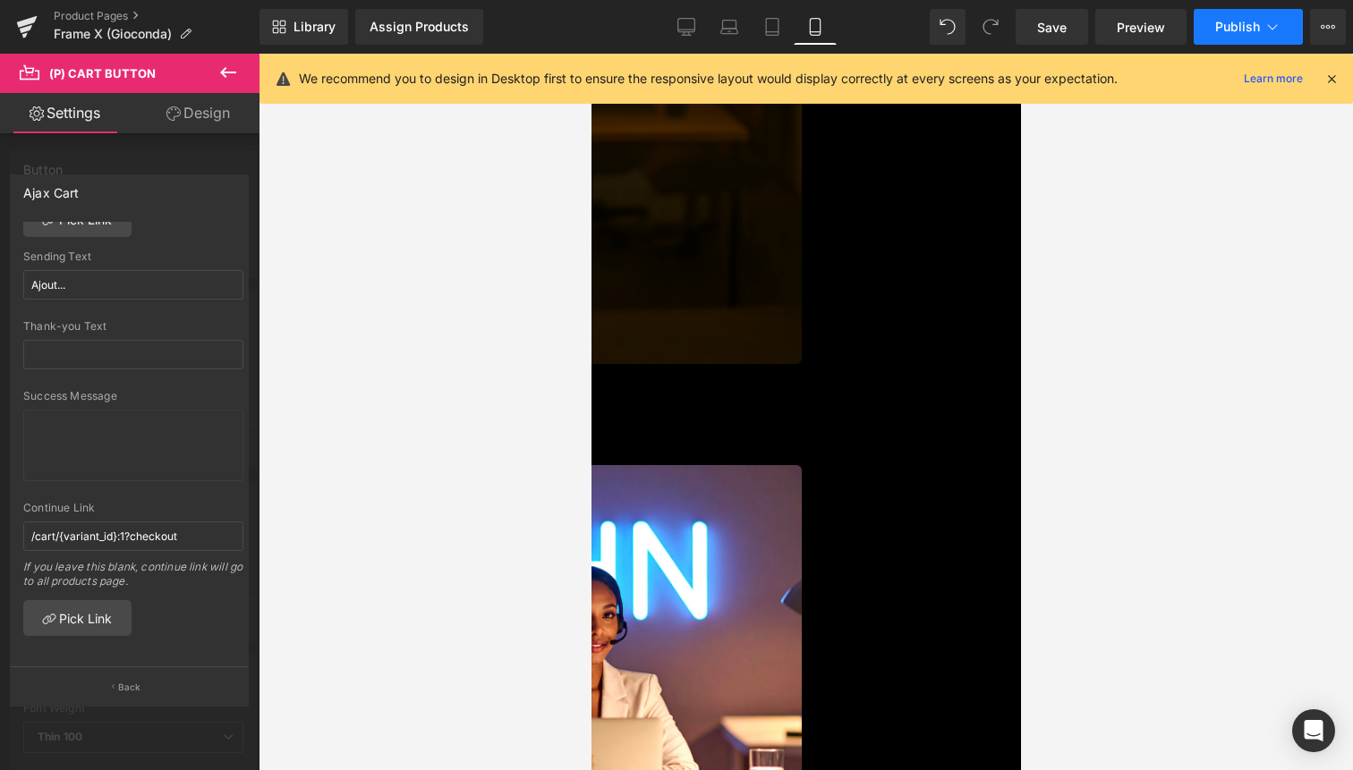
click at [1269, 29] on icon at bounding box center [1273, 27] width 18 height 18
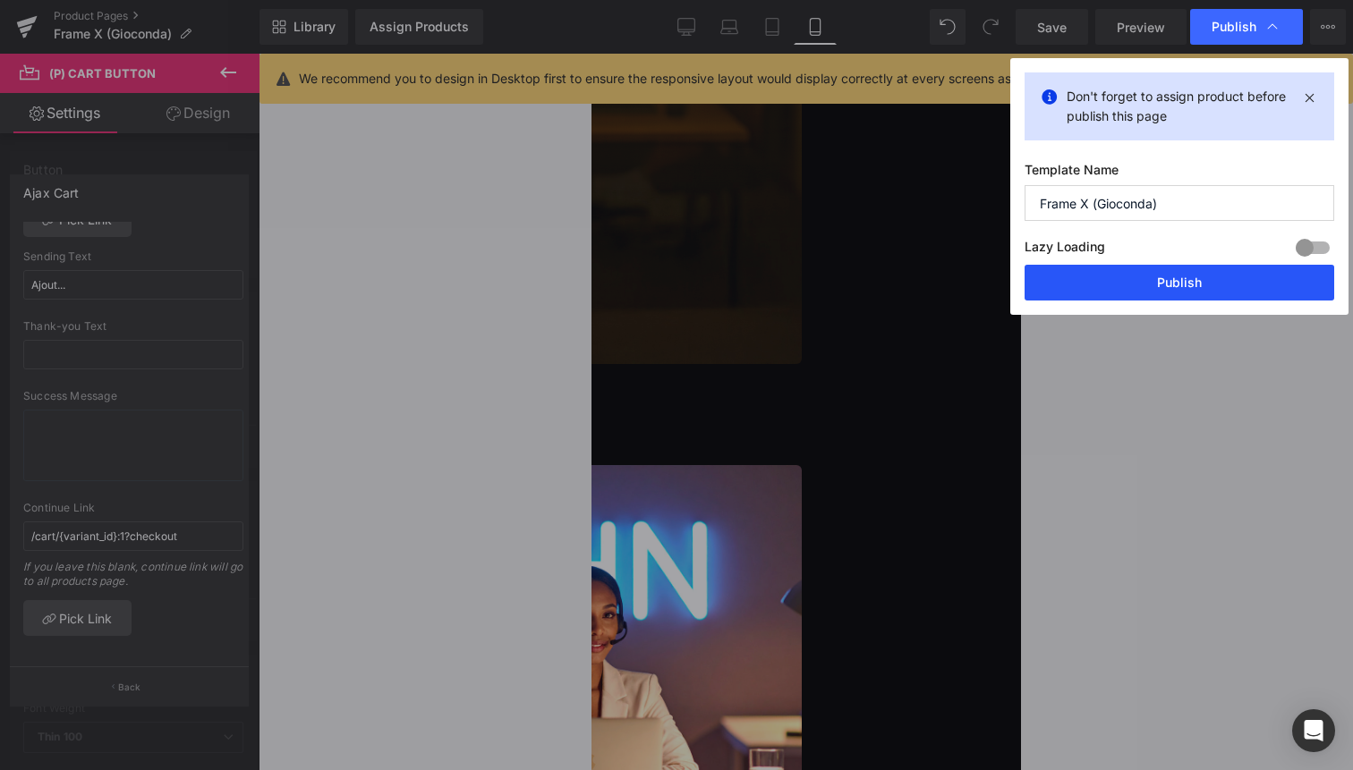
click at [1215, 275] on button "Publish" at bounding box center [1180, 283] width 310 height 36
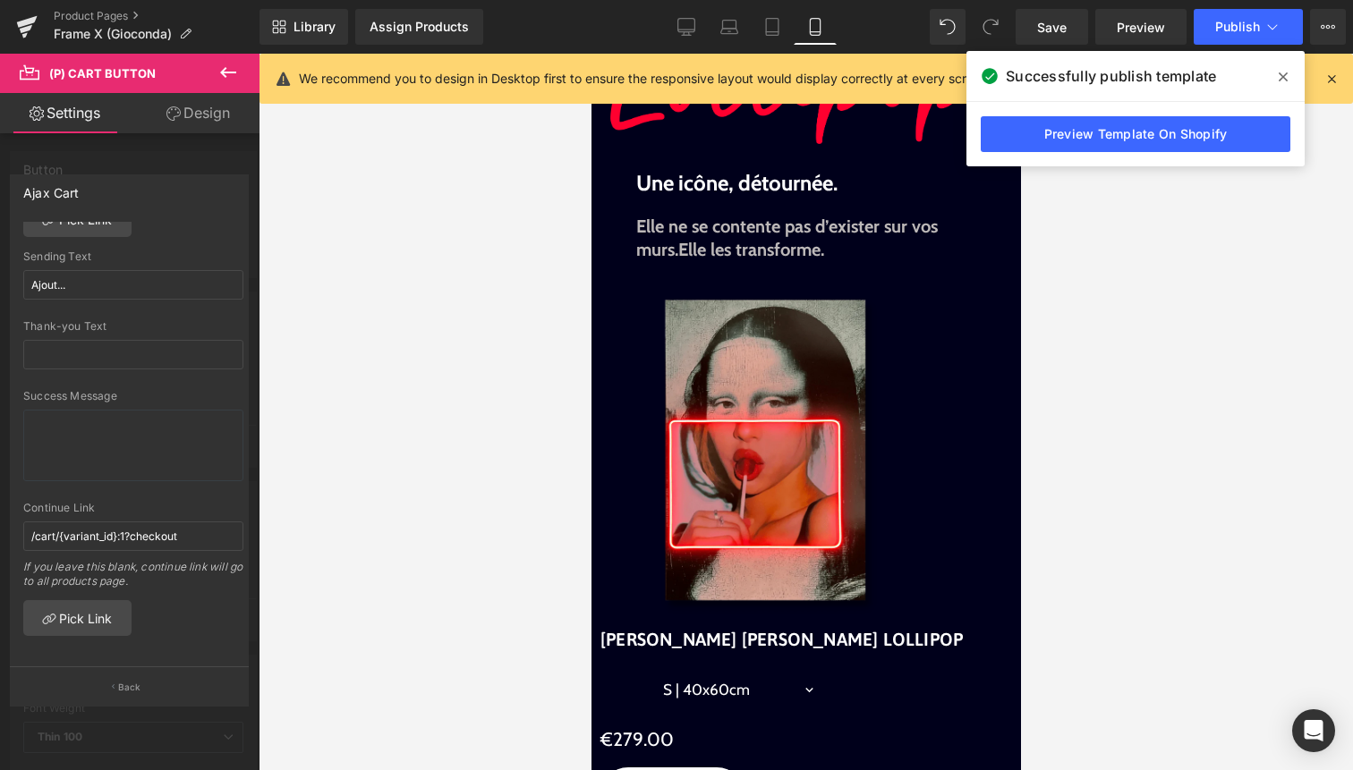
scroll to position [82, 0]
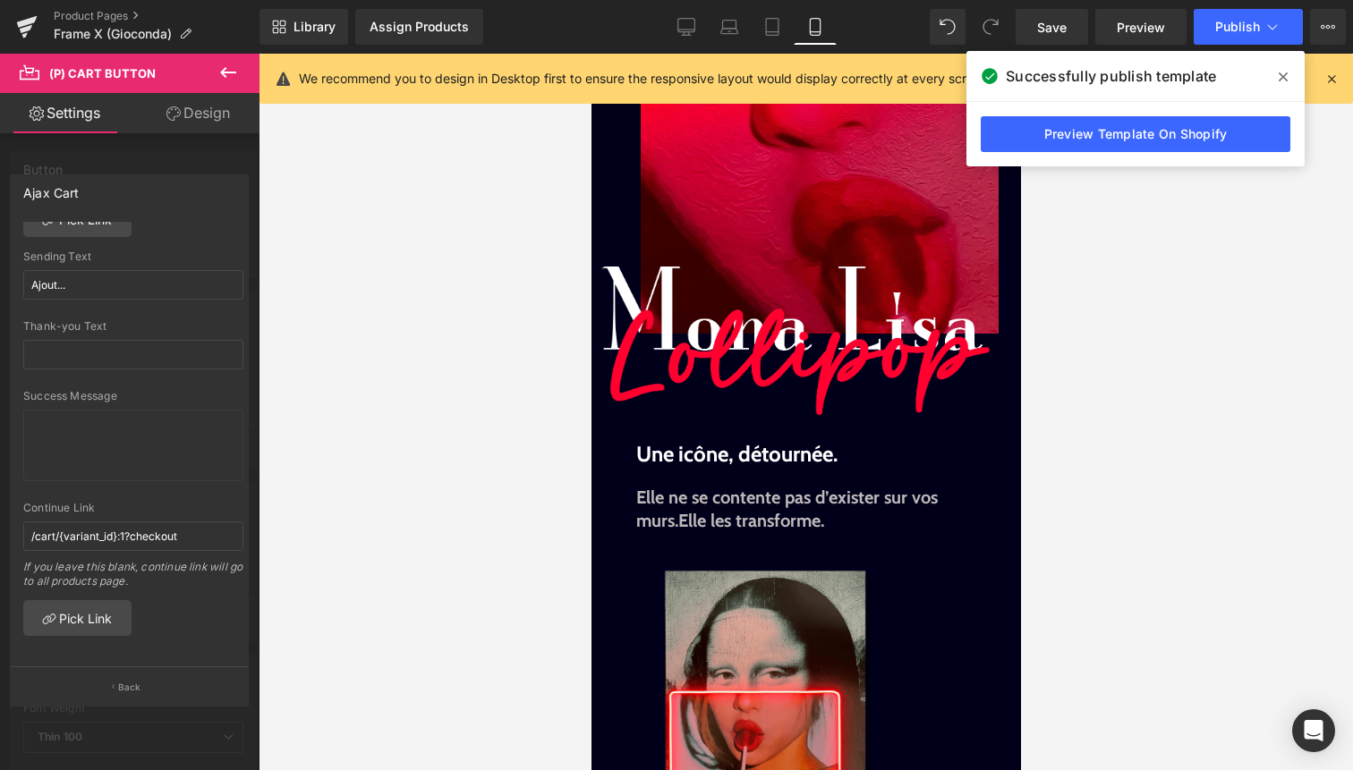
click at [232, 83] on button at bounding box center [228, 73] width 63 height 39
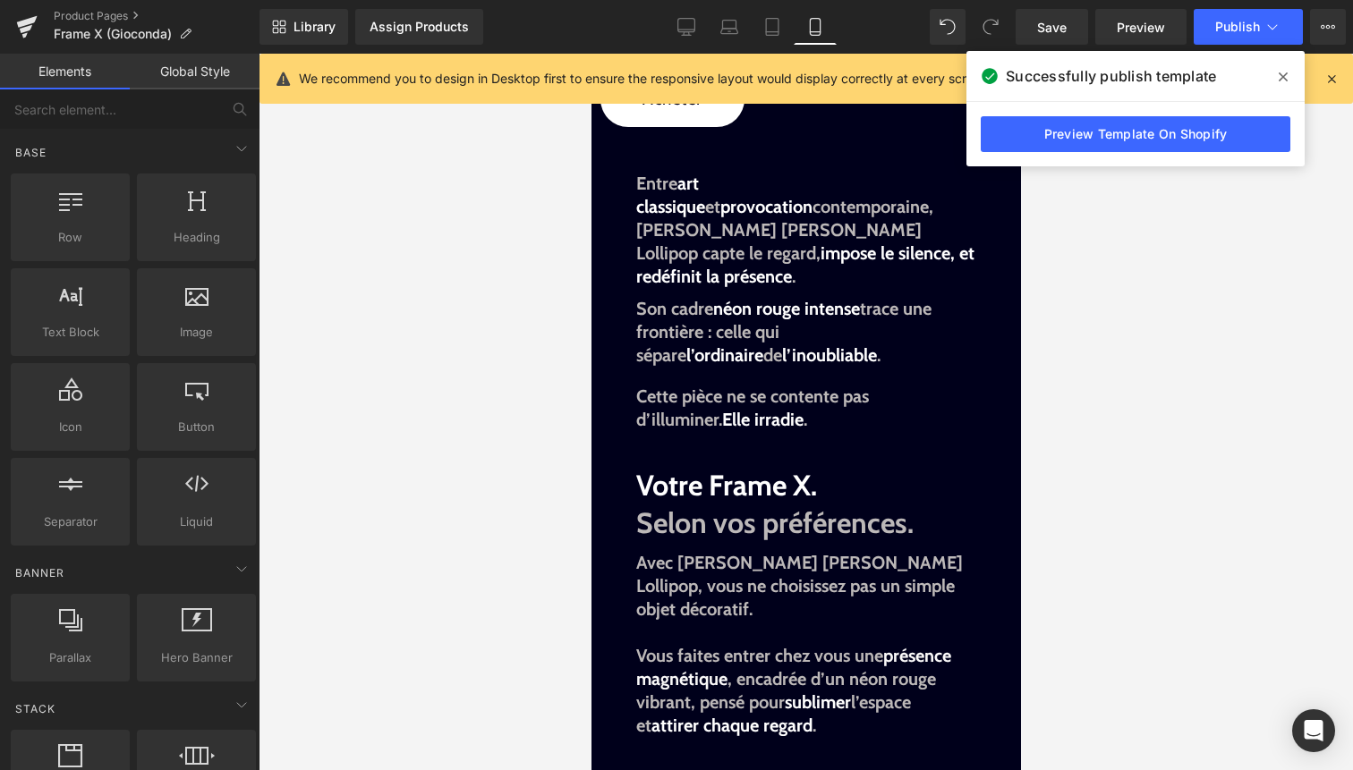
scroll to position [1051, 0]
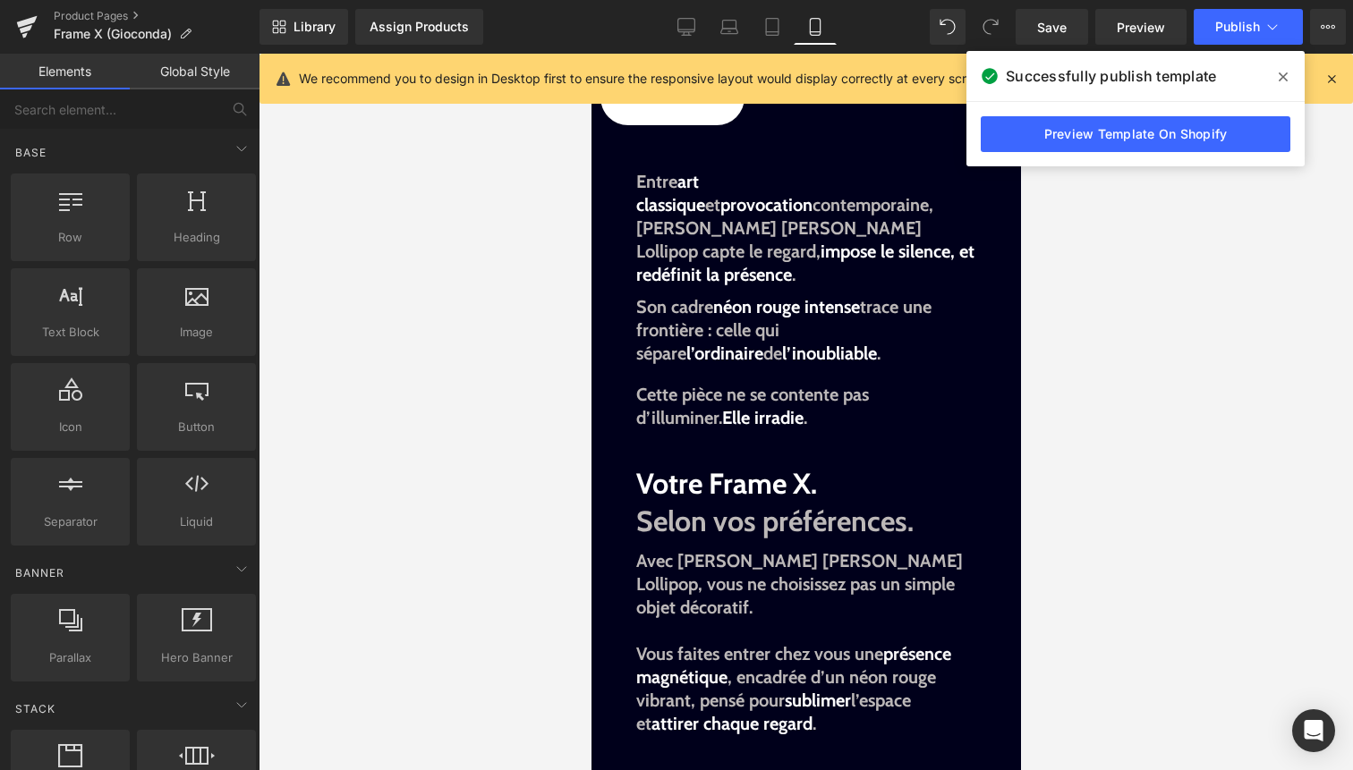
click at [591, 54] on span "(P) Cart Button" at bounding box center [591, 54] width 0 height 0
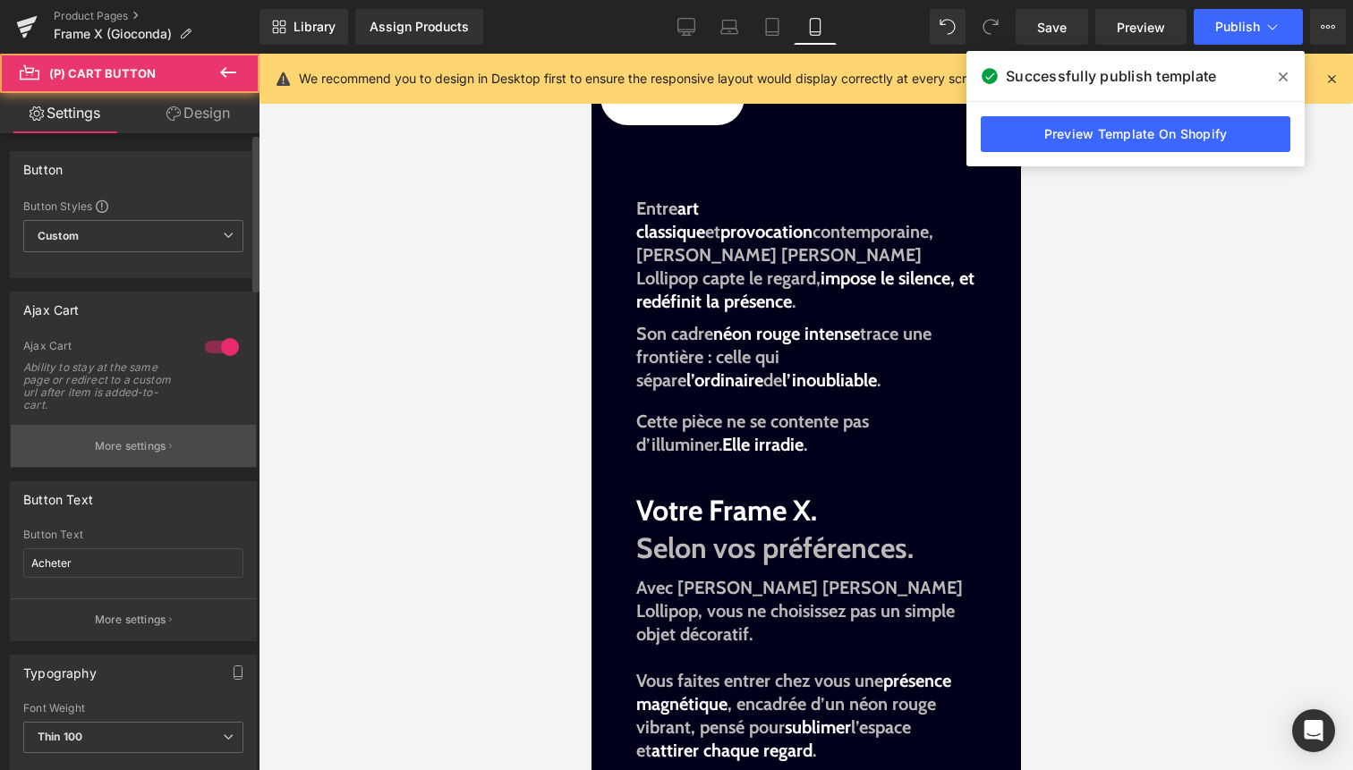
click at [168, 430] on button "More settings" at bounding box center [133, 446] width 245 height 42
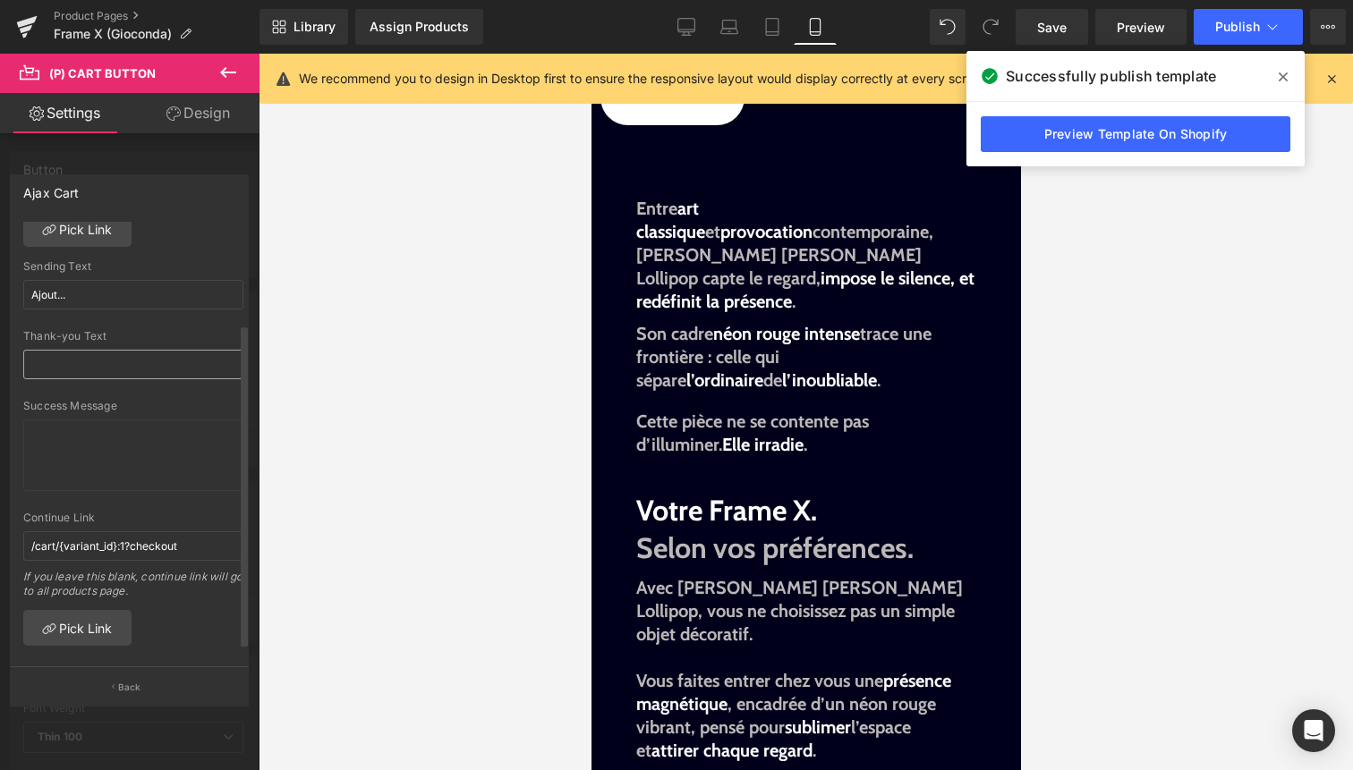
scroll to position [160, 0]
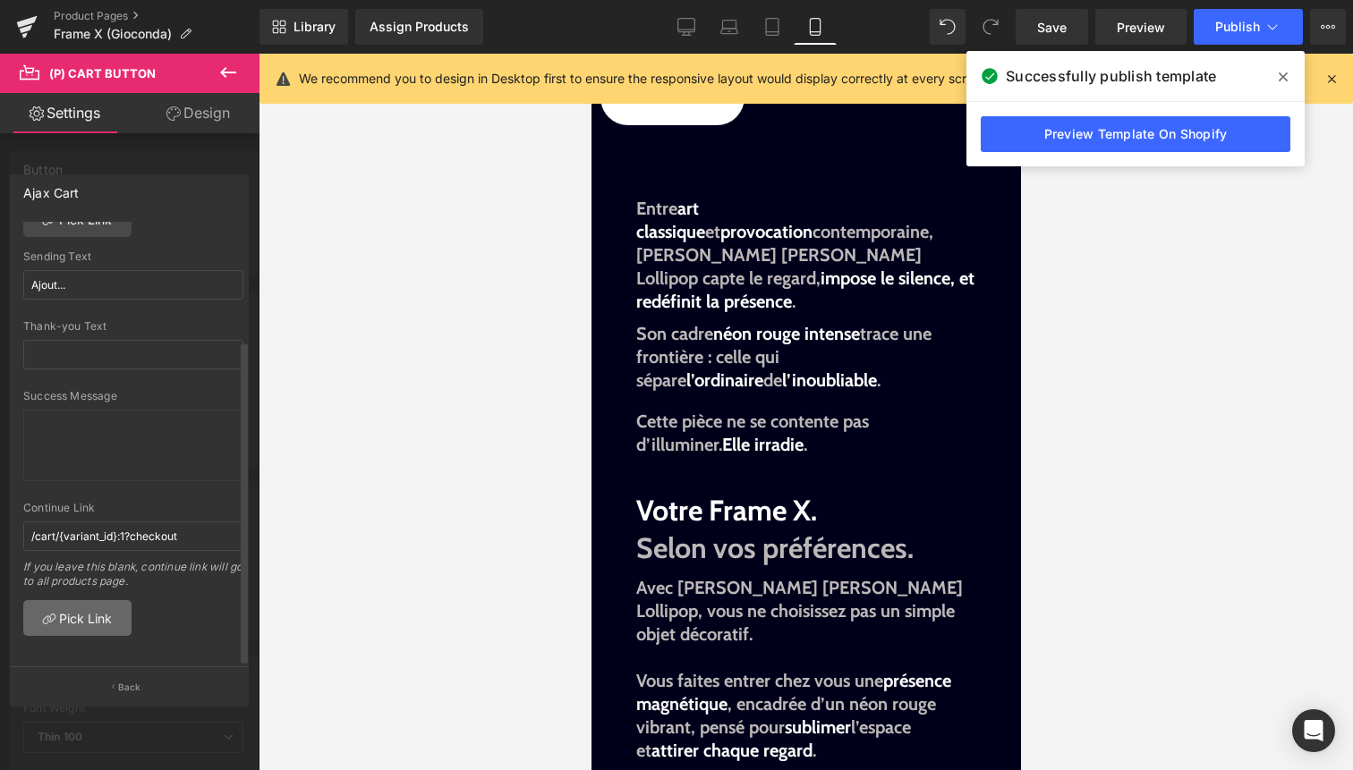
click at [94, 600] on link "Pick Link" at bounding box center [77, 618] width 108 height 36
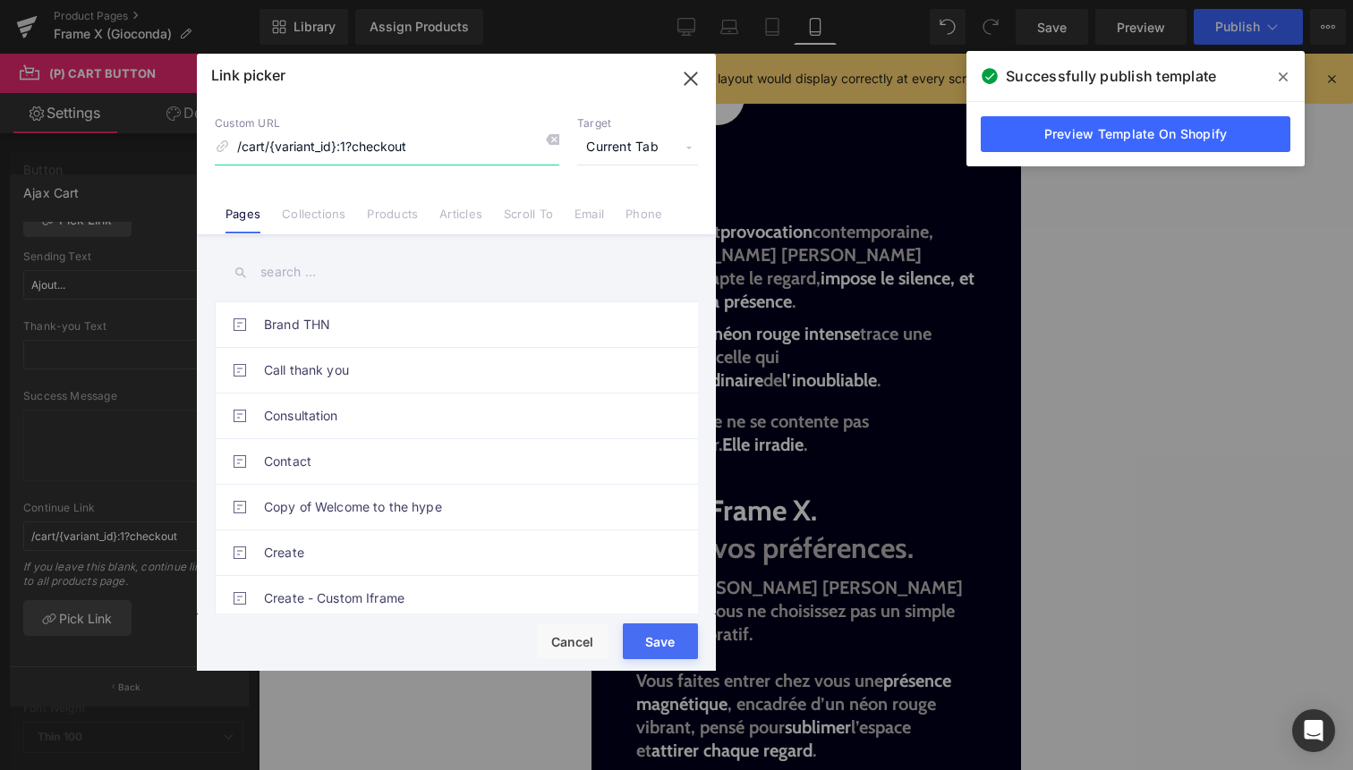
click at [425, 146] on input "/cart/{variant_id}:1?checkout" at bounding box center [387, 148] width 345 height 34
drag, startPoint x: 430, startPoint y: 140, endPoint x: 149, endPoint y: 140, distance: 281.0
click at [149, 140] on div "Link picker Back to Library Insert Custom URL /cart/{variant_id}:1?checkout Tar…" at bounding box center [676, 385] width 1353 height 770
paste input
type input "/checkout"
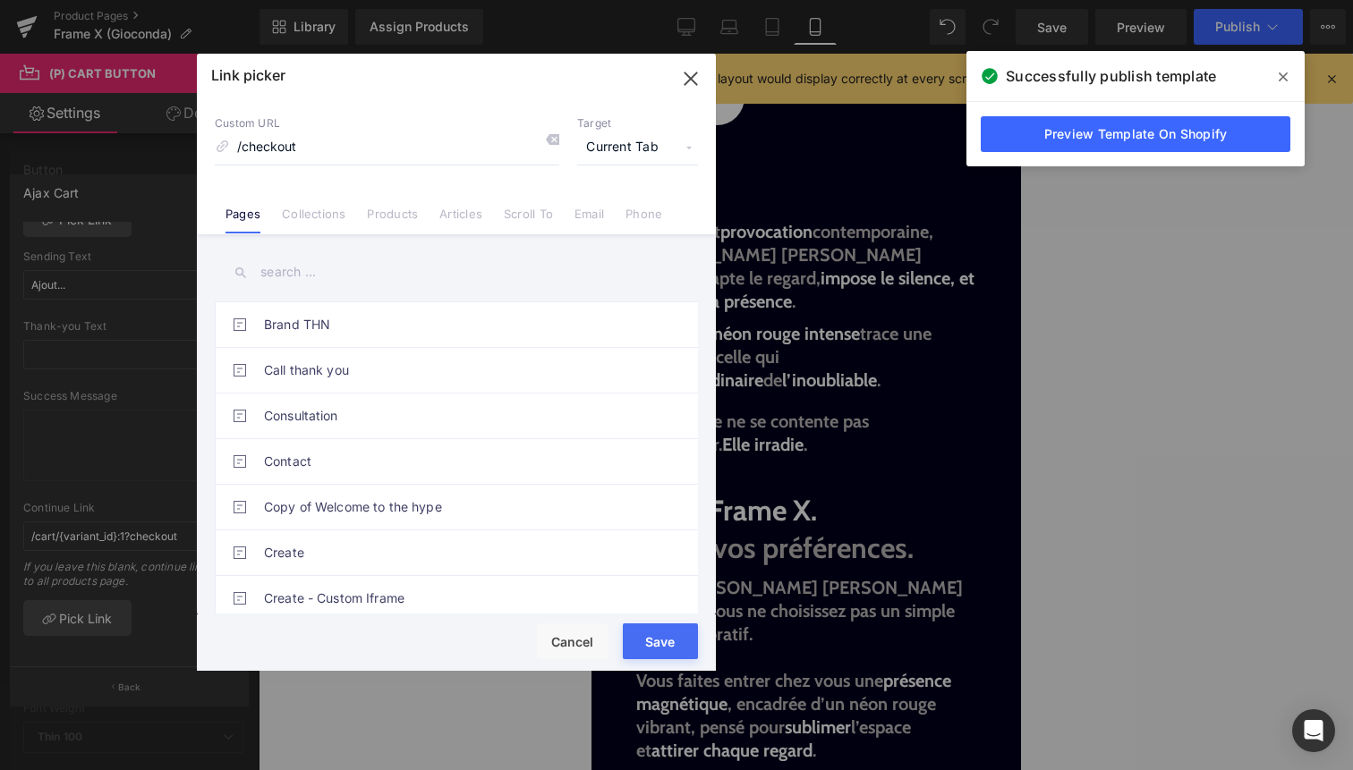
click at [686, 651] on button "Save" at bounding box center [660, 642] width 75 height 36
type input "/checkout"
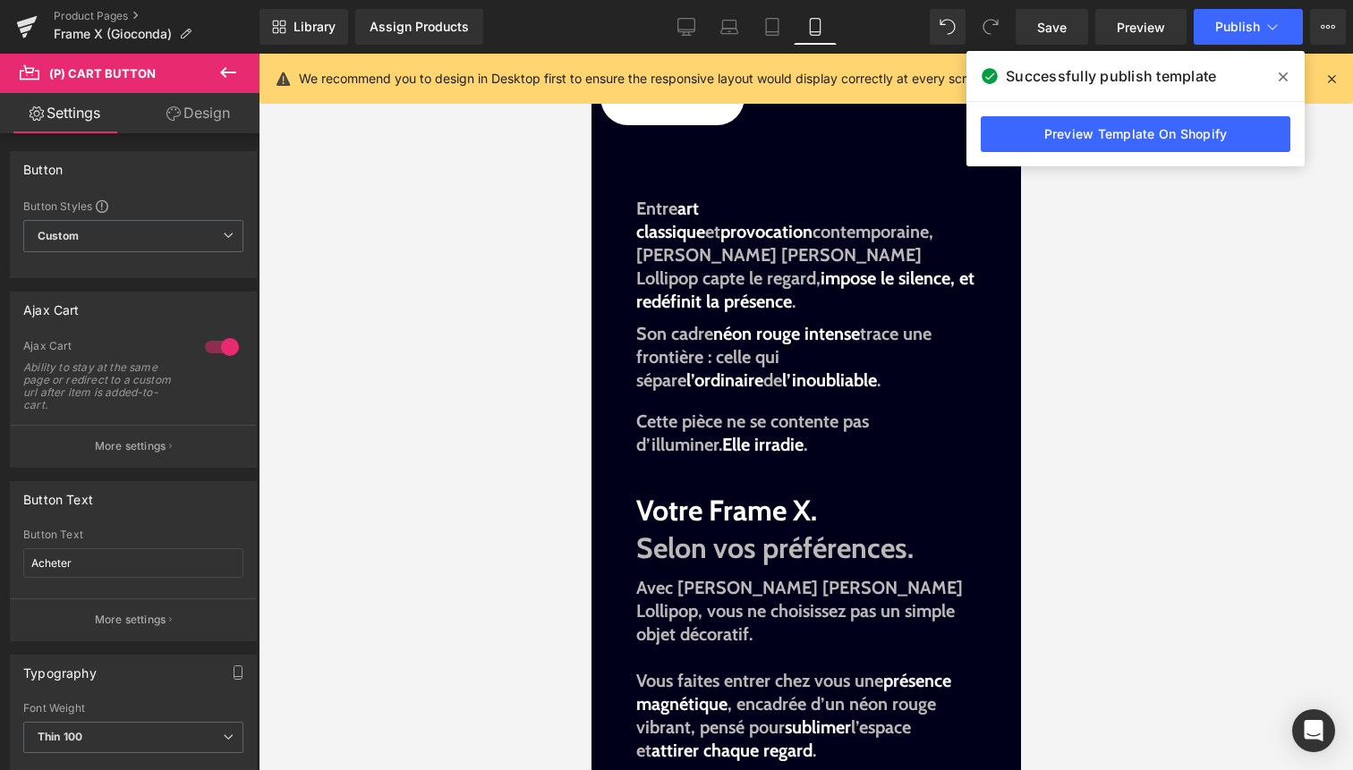
click at [591, 54] on span "(P) Cart Button" at bounding box center [591, 54] width 0 height 0
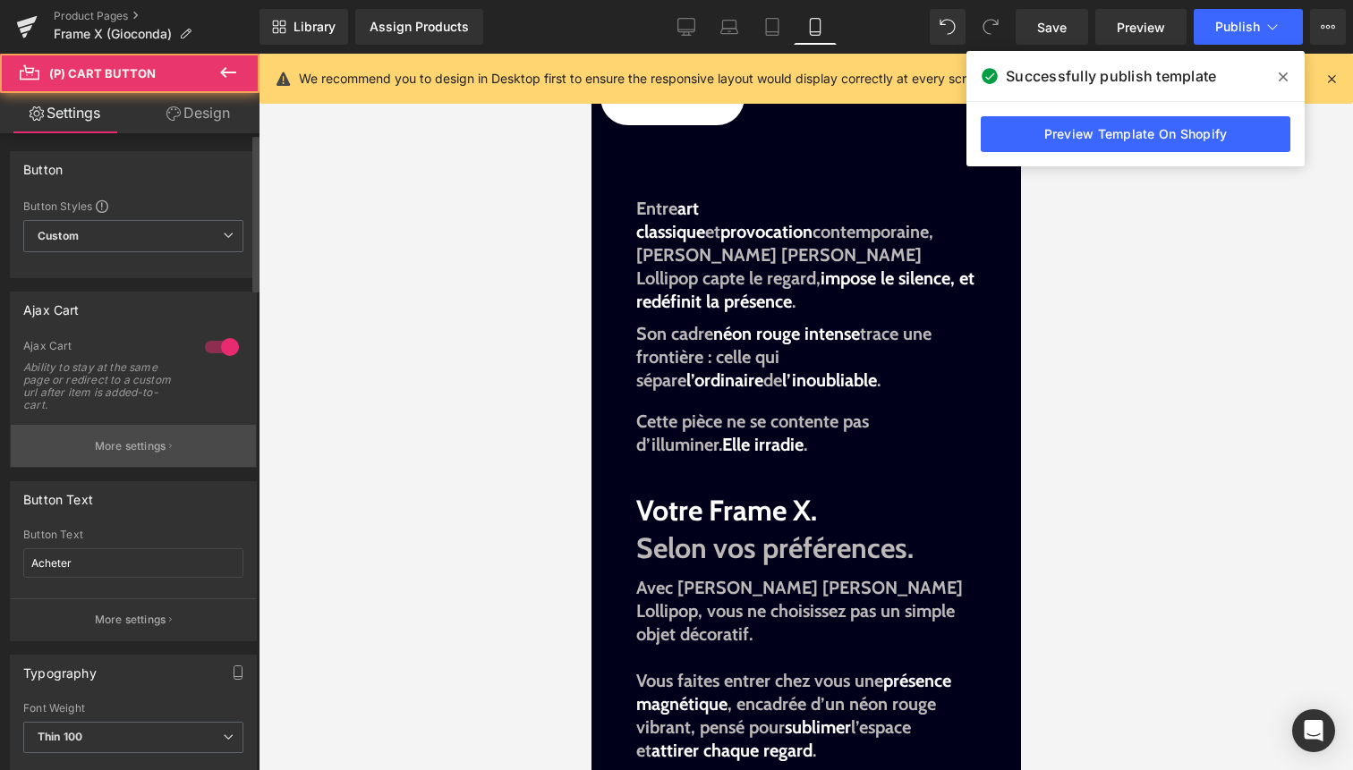
click at [165, 441] on button "More settings" at bounding box center [133, 446] width 245 height 42
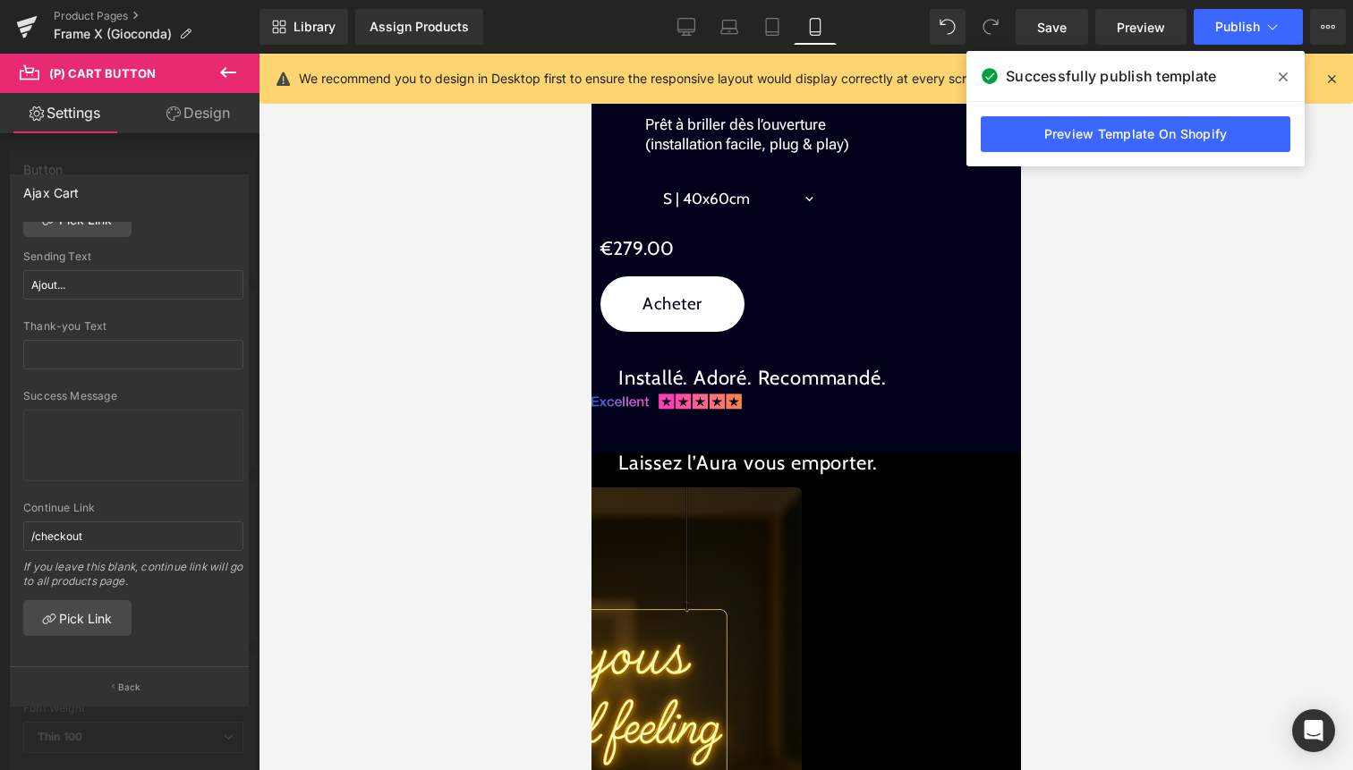
scroll to position [2376, 0]
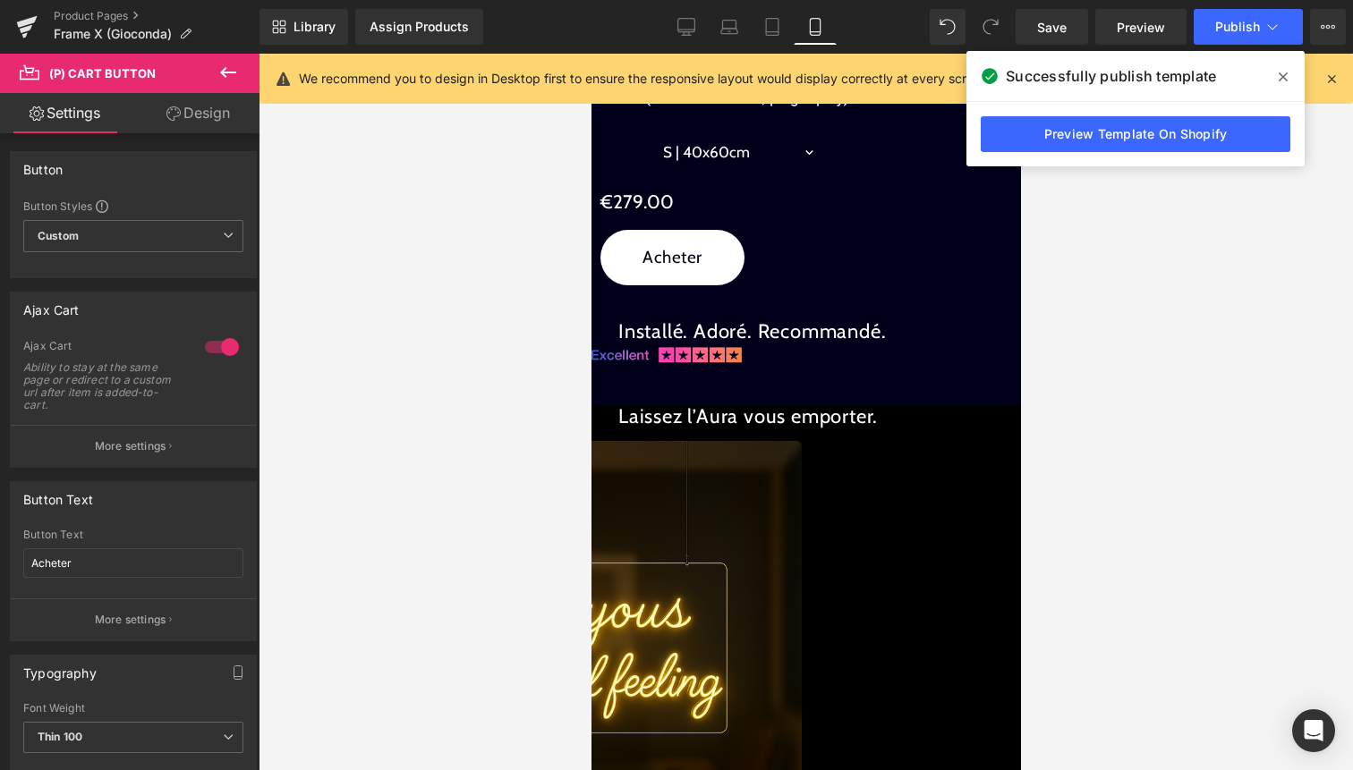
click at [591, 54] on span "(P) Cart Button" at bounding box center [591, 54] width 0 height 0
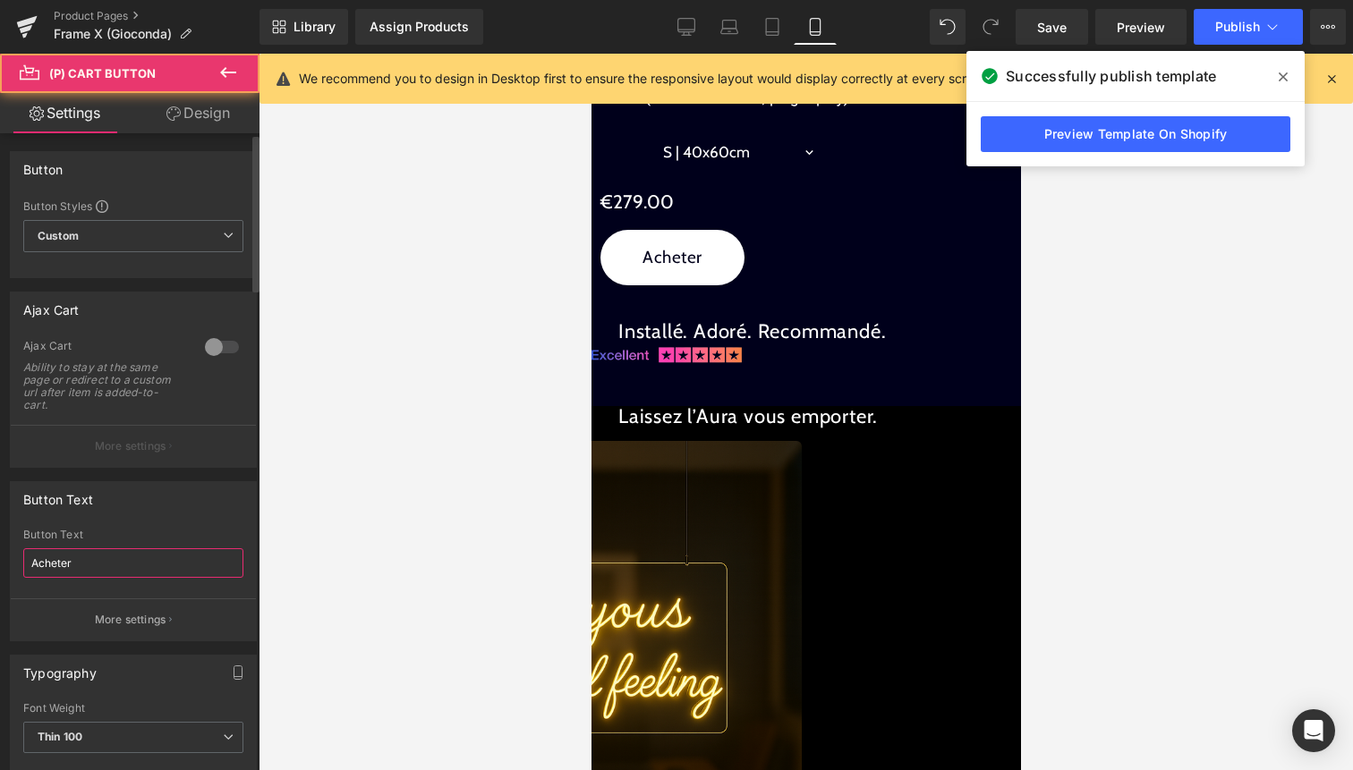
drag, startPoint x: 166, startPoint y: 563, endPoint x: 0, endPoint y: 557, distance: 166.6
click at [0, 557] on div "Button Text Acheter Button Text Acheter More settings" at bounding box center [134, 555] width 268 height 174
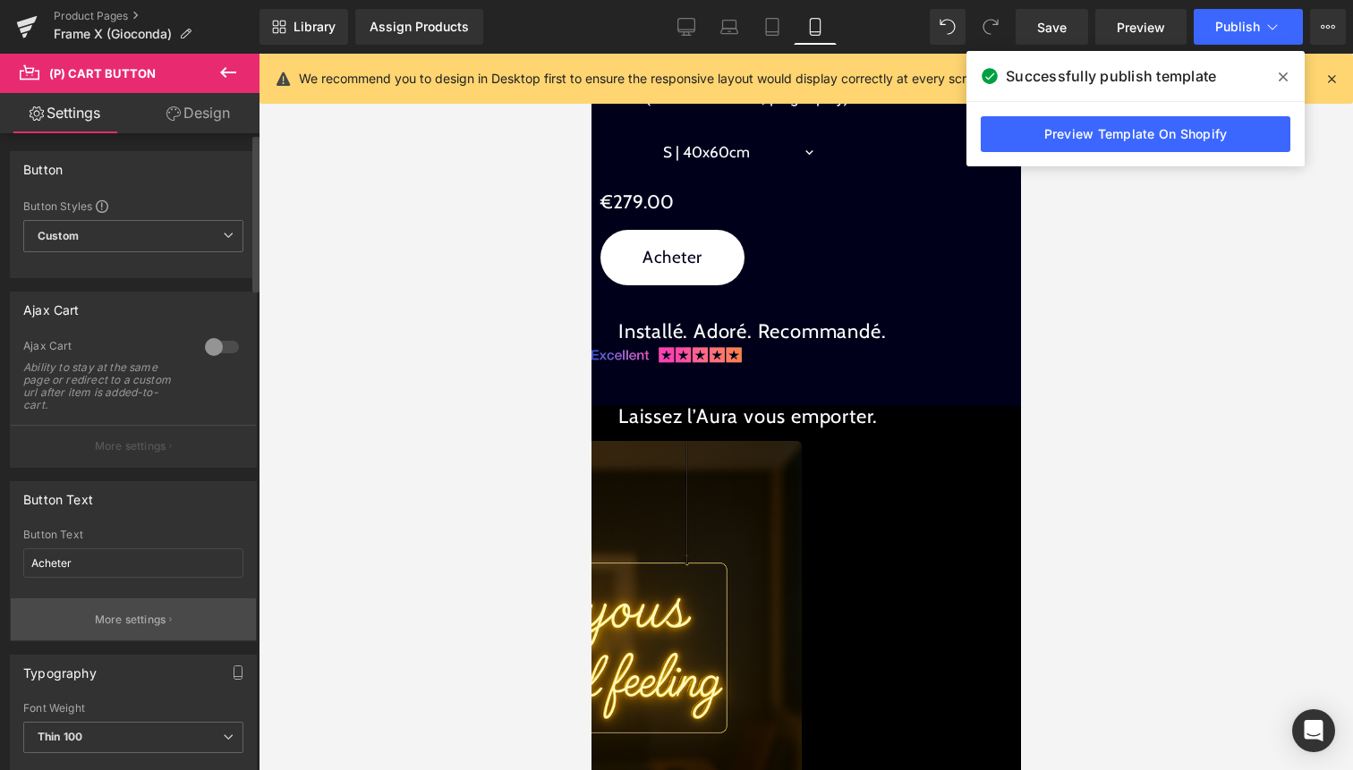
click at [126, 630] on button "More settings" at bounding box center [133, 620] width 245 height 42
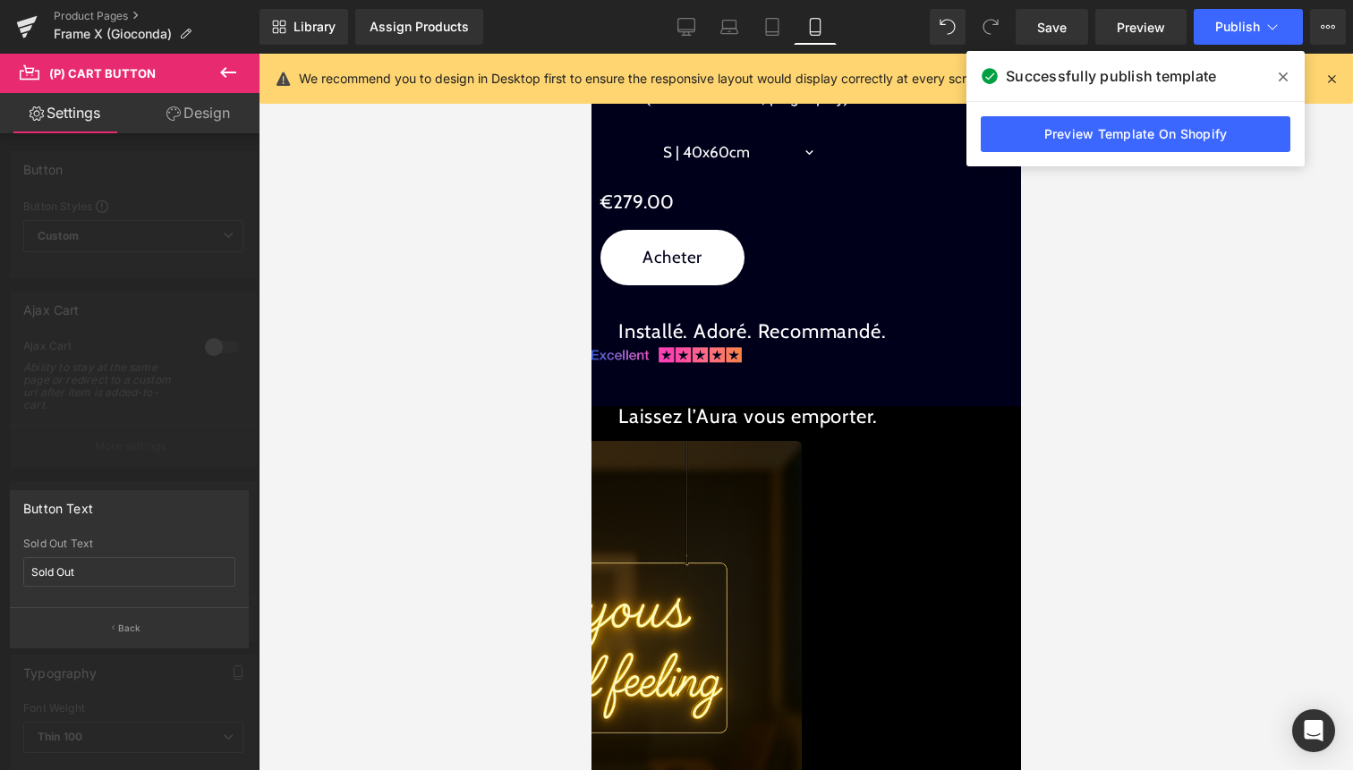
click at [150, 420] on div at bounding box center [130, 417] width 260 height 726
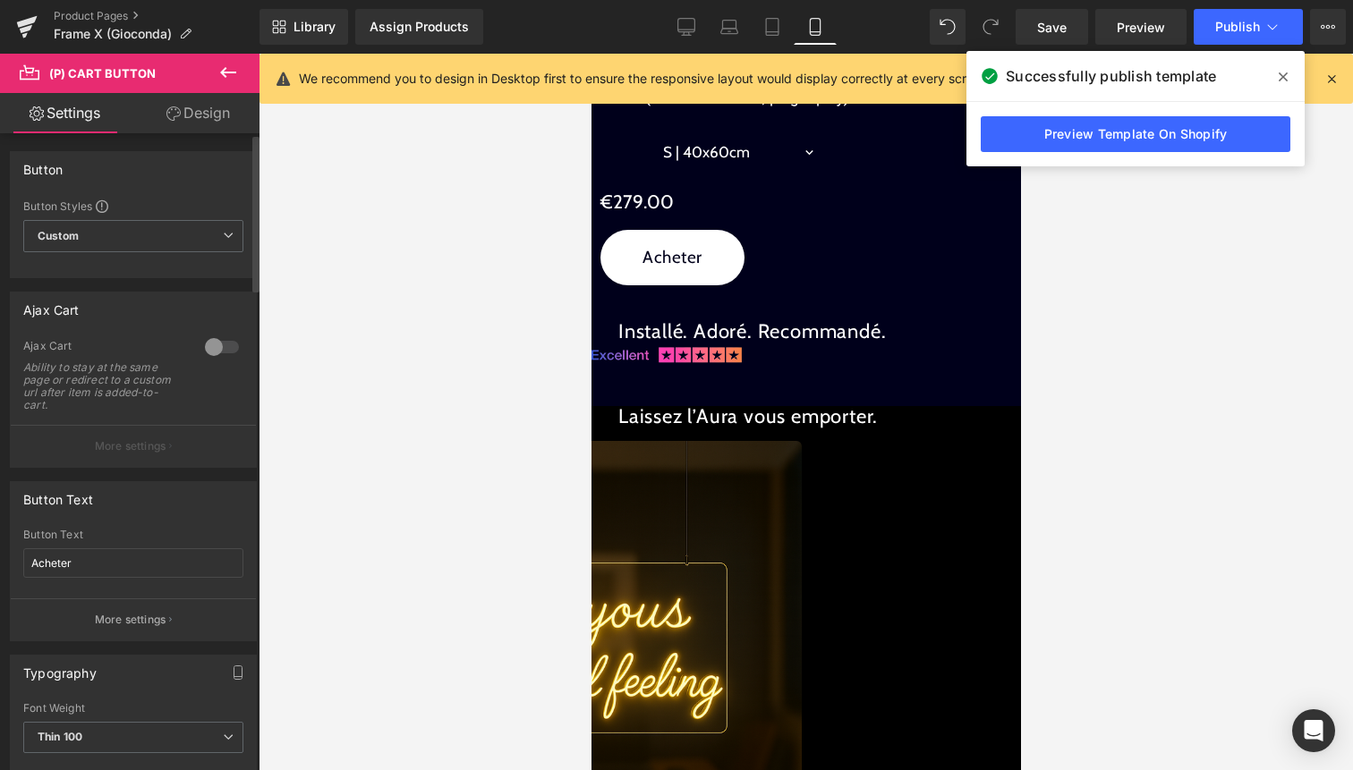
click at [224, 348] on div at bounding box center [221, 347] width 43 height 29
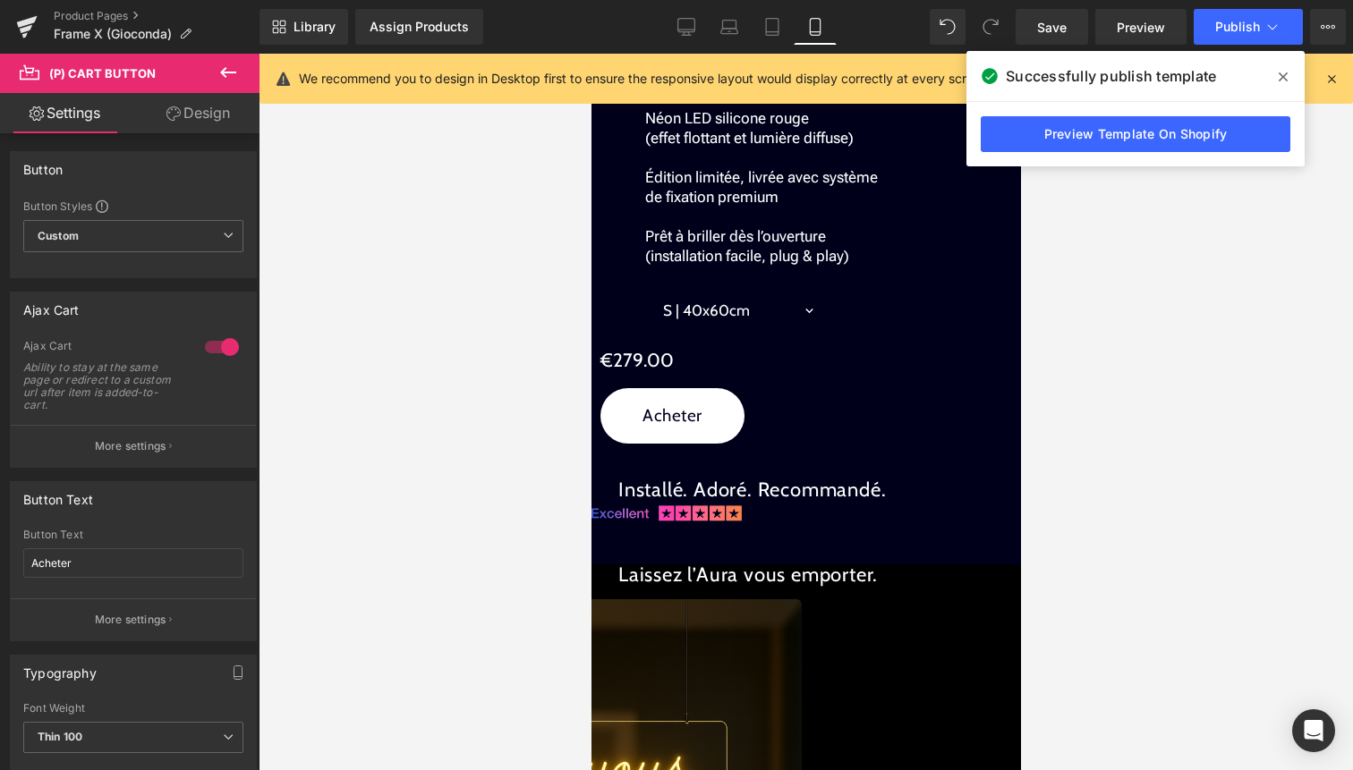
scroll to position [2289, 0]
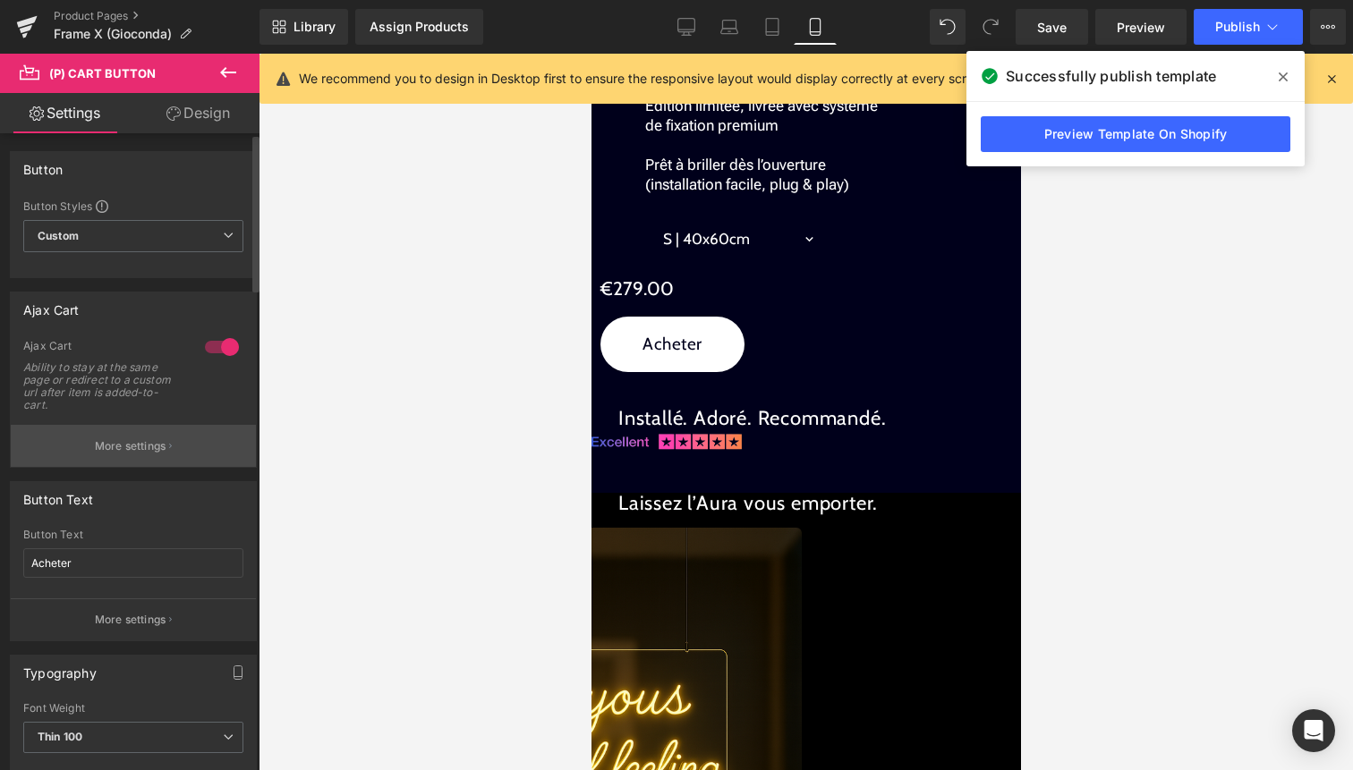
click at [149, 435] on button "More settings" at bounding box center [133, 446] width 245 height 42
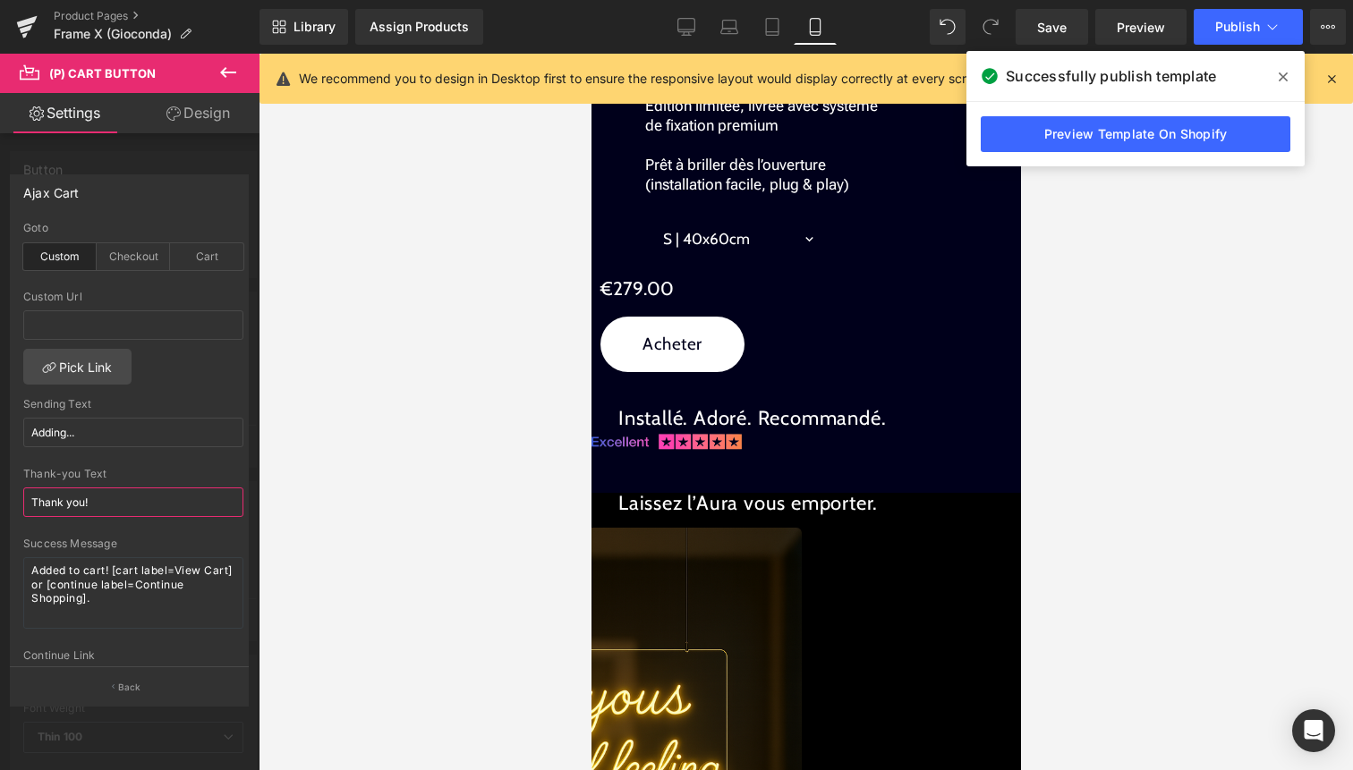
drag, startPoint x: 115, startPoint y: 498, endPoint x: 0, endPoint y: 496, distance: 114.6
click at [0, 495] on div "Ajax Cart custom Goto Custom Checkout Cart Custom Url Pick Link Adding... Sendi…" at bounding box center [130, 433] width 260 height 544
drag, startPoint x: 68, startPoint y: 430, endPoint x: 0, endPoint y: 429, distance: 68.0
click at [0, 429] on div "Ajax Cart custom Goto Custom Checkout Cart Custom Url Pick Link Adding... Sendi…" at bounding box center [130, 433] width 260 height 544
type input "Ajout..."
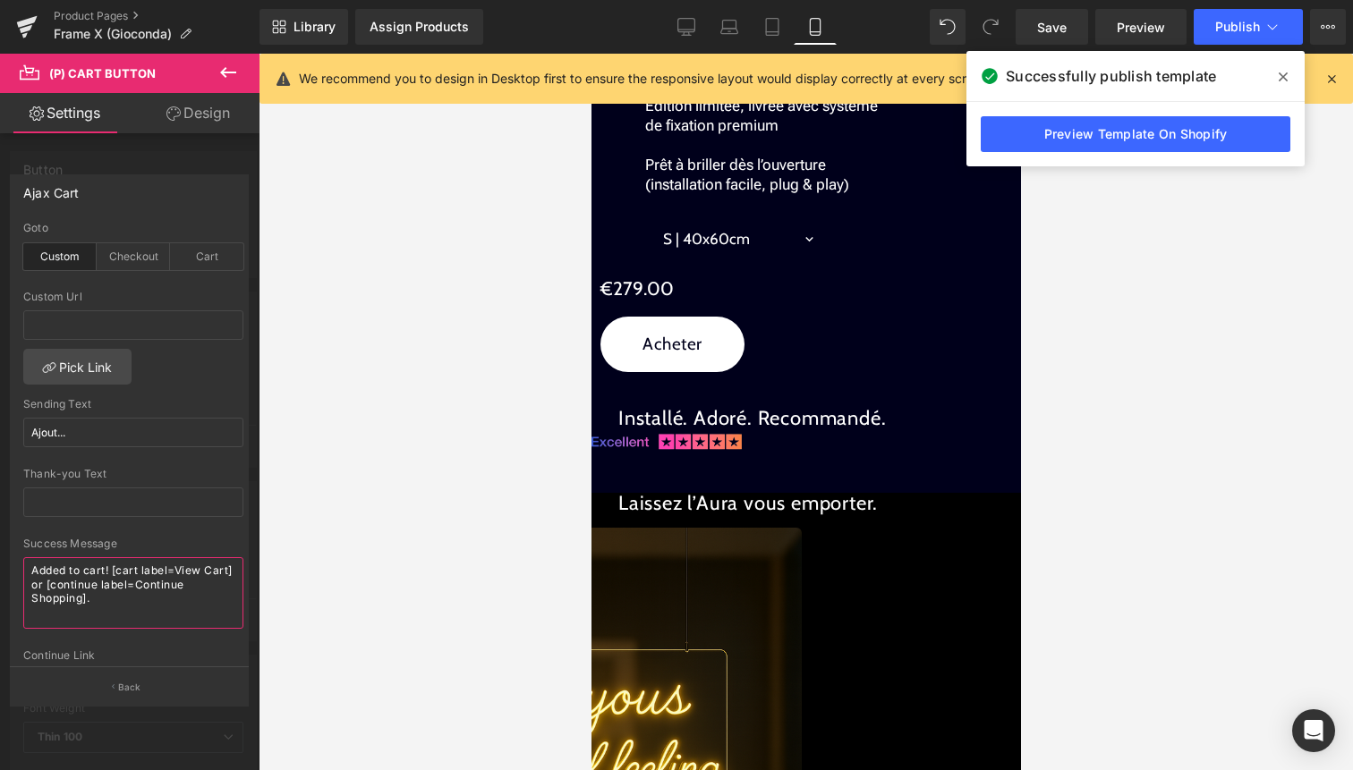
drag, startPoint x: 123, startPoint y: 608, endPoint x: 0, endPoint y: 553, distance: 134.2
click at [0, 557] on div "Ajax Cart custom Goto Custom Checkout Cart Custom Url Pick Link Ajout... Sendin…" at bounding box center [130, 433] width 260 height 544
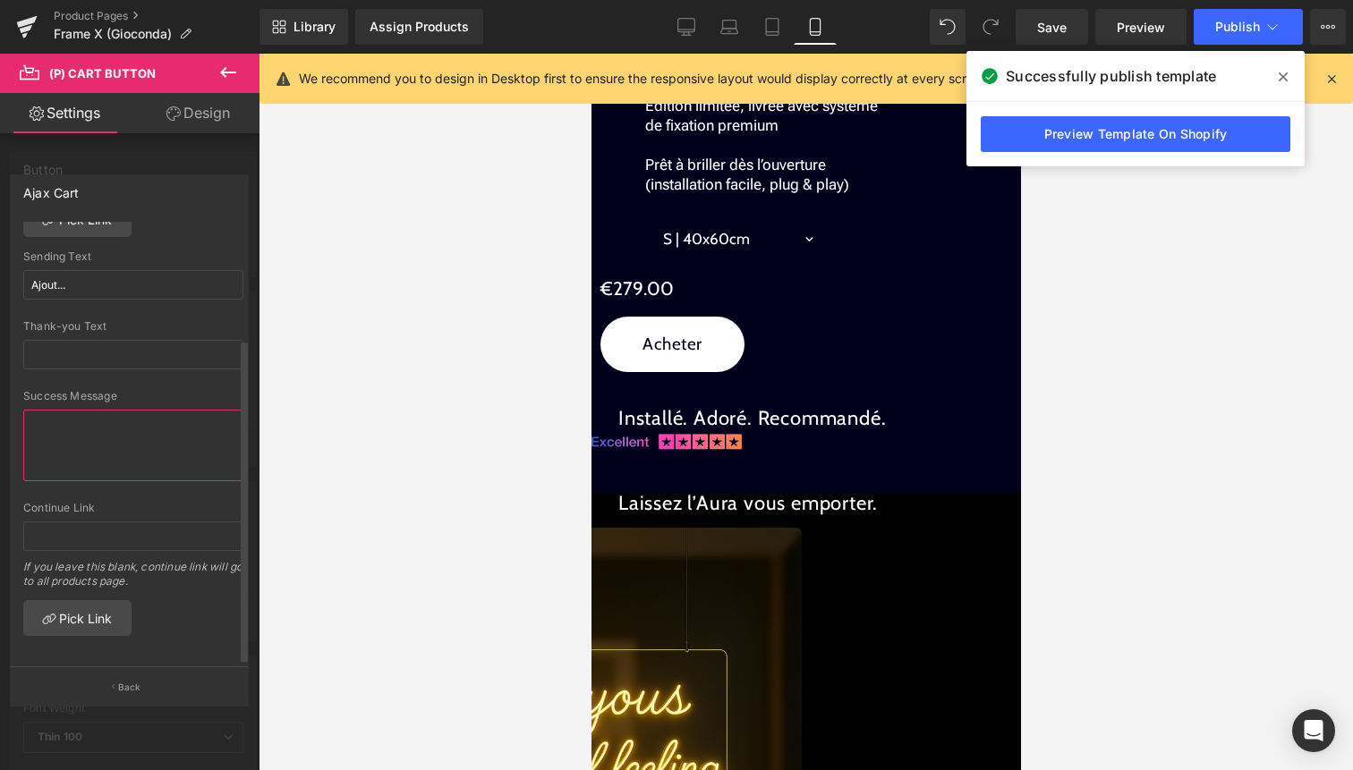
scroll to position [158, 0]
click at [110, 535] on input "text" at bounding box center [133, 537] width 220 height 30
paste input "/checkout"
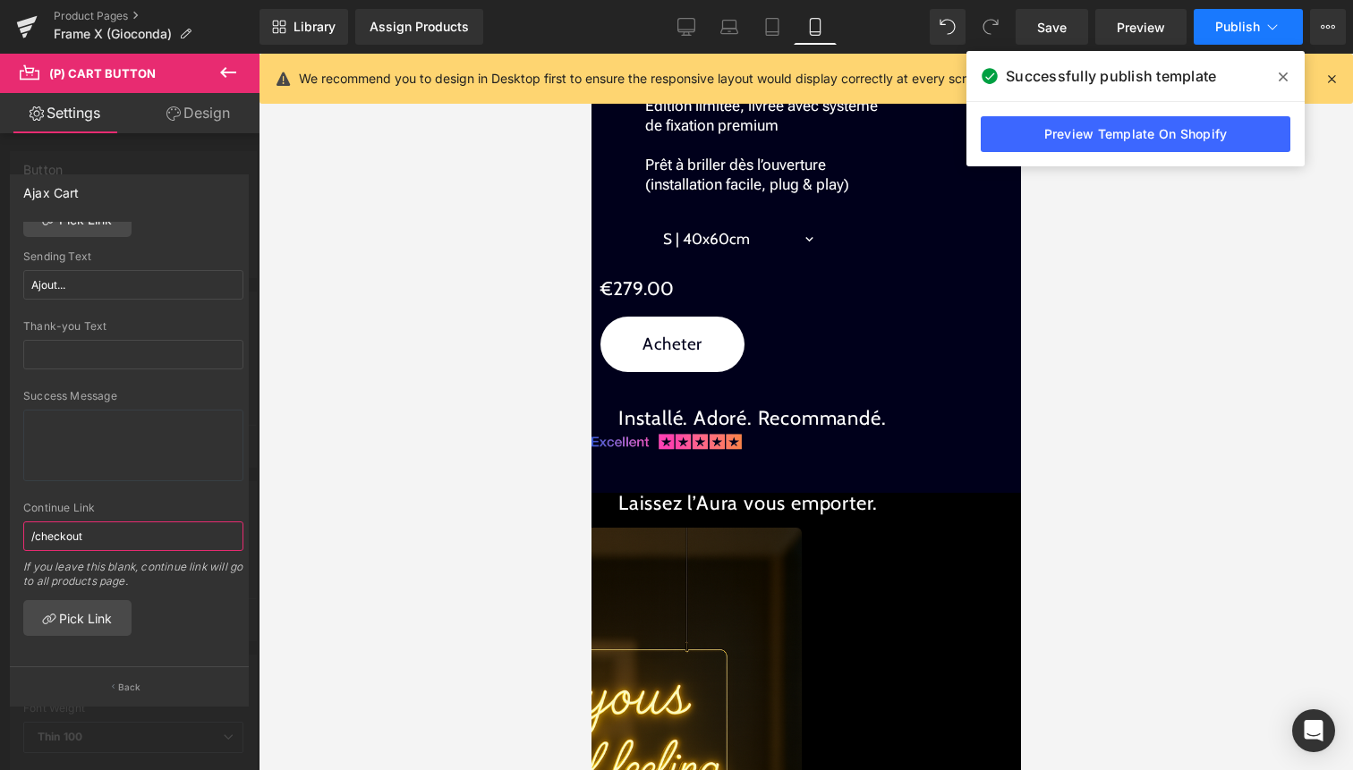
type input "/checkout"
click at [1244, 26] on span "Publish" at bounding box center [1237, 27] width 45 height 14
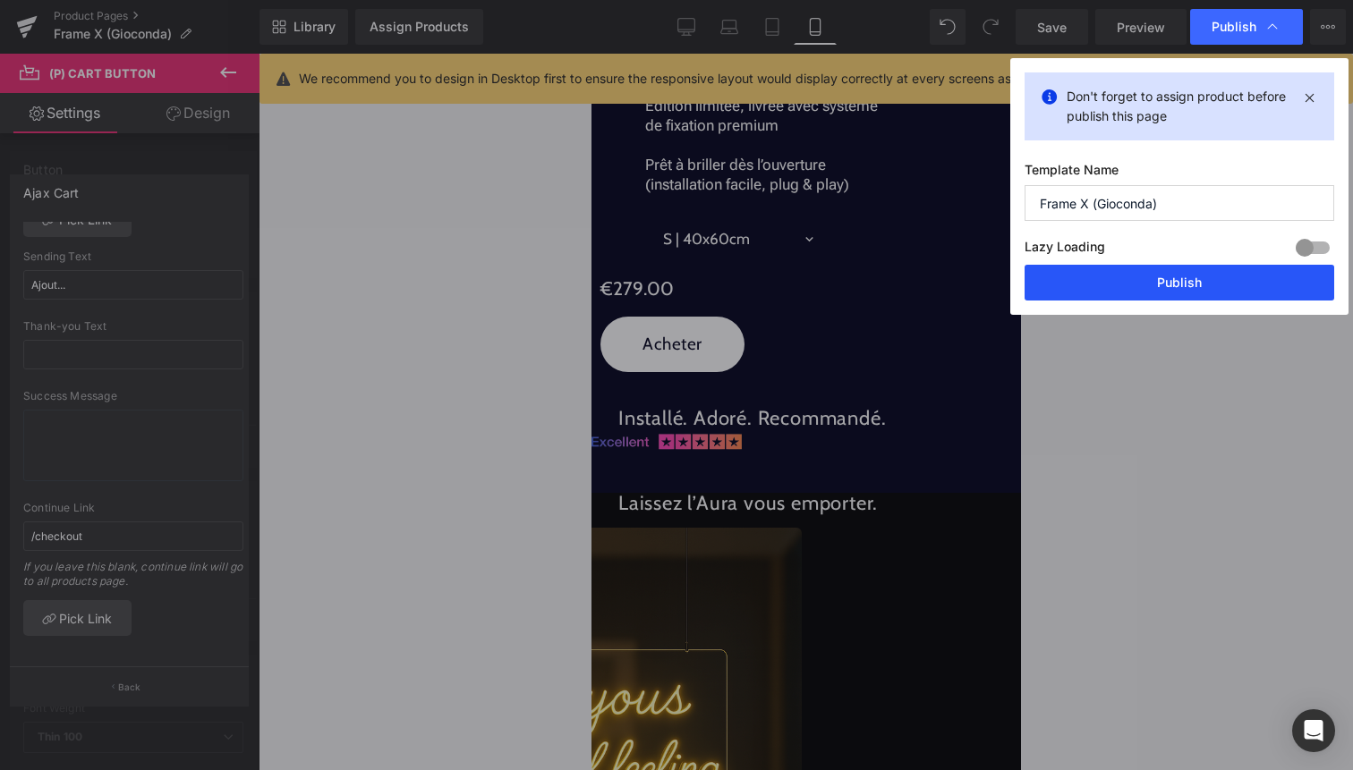
click at [1187, 285] on button "Publish" at bounding box center [1180, 283] width 310 height 36
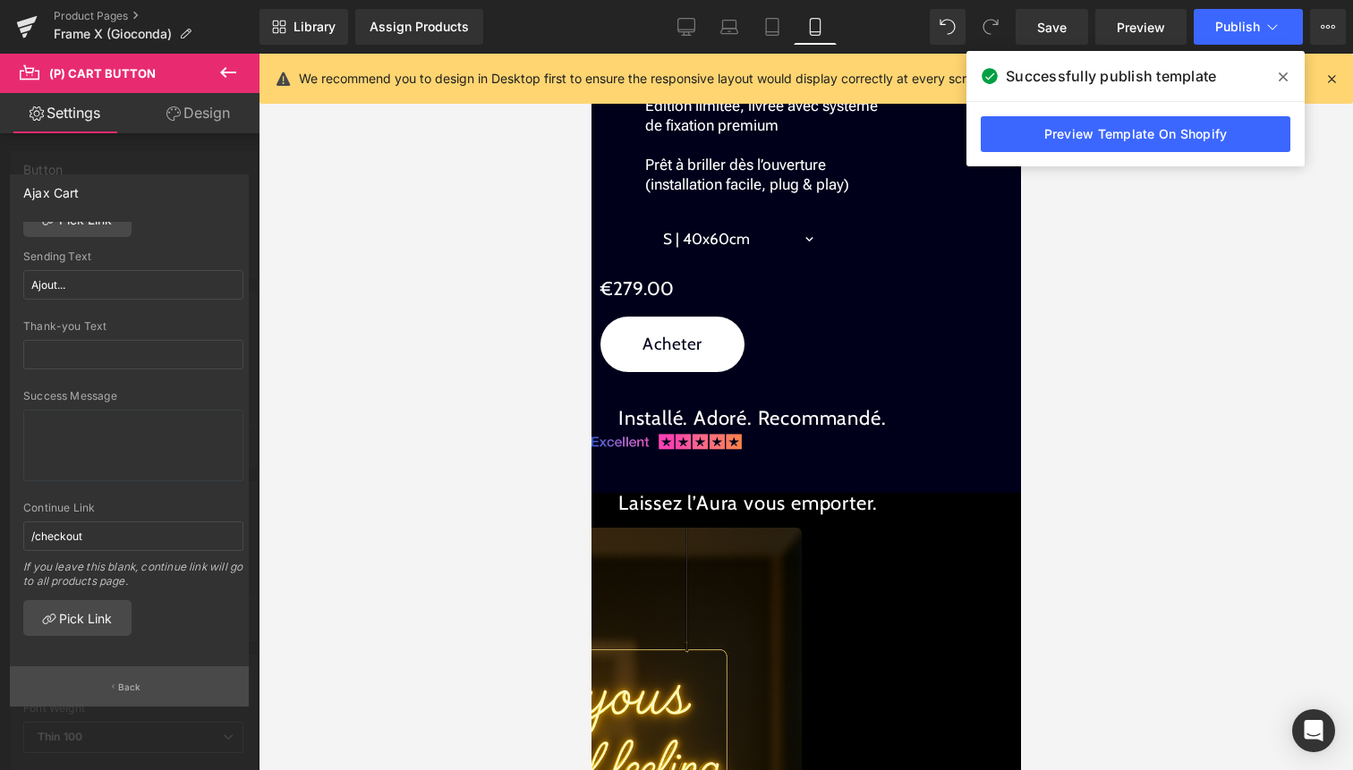
click at [144, 685] on button "Back" at bounding box center [129, 687] width 239 height 40
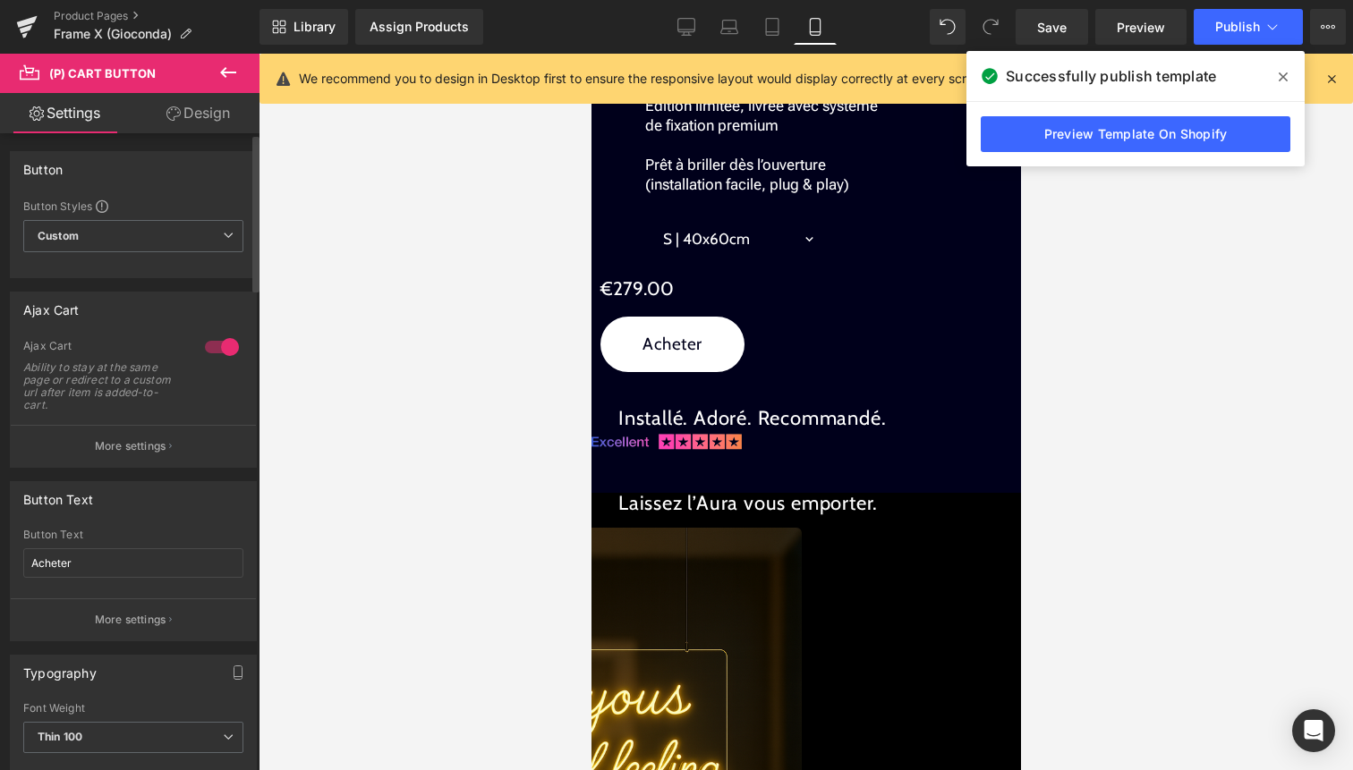
click at [213, 345] on div at bounding box center [221, 347] width 43 height 29
click at [1289, 76] on span at bounding box center [1283, 77] width 29 height 29
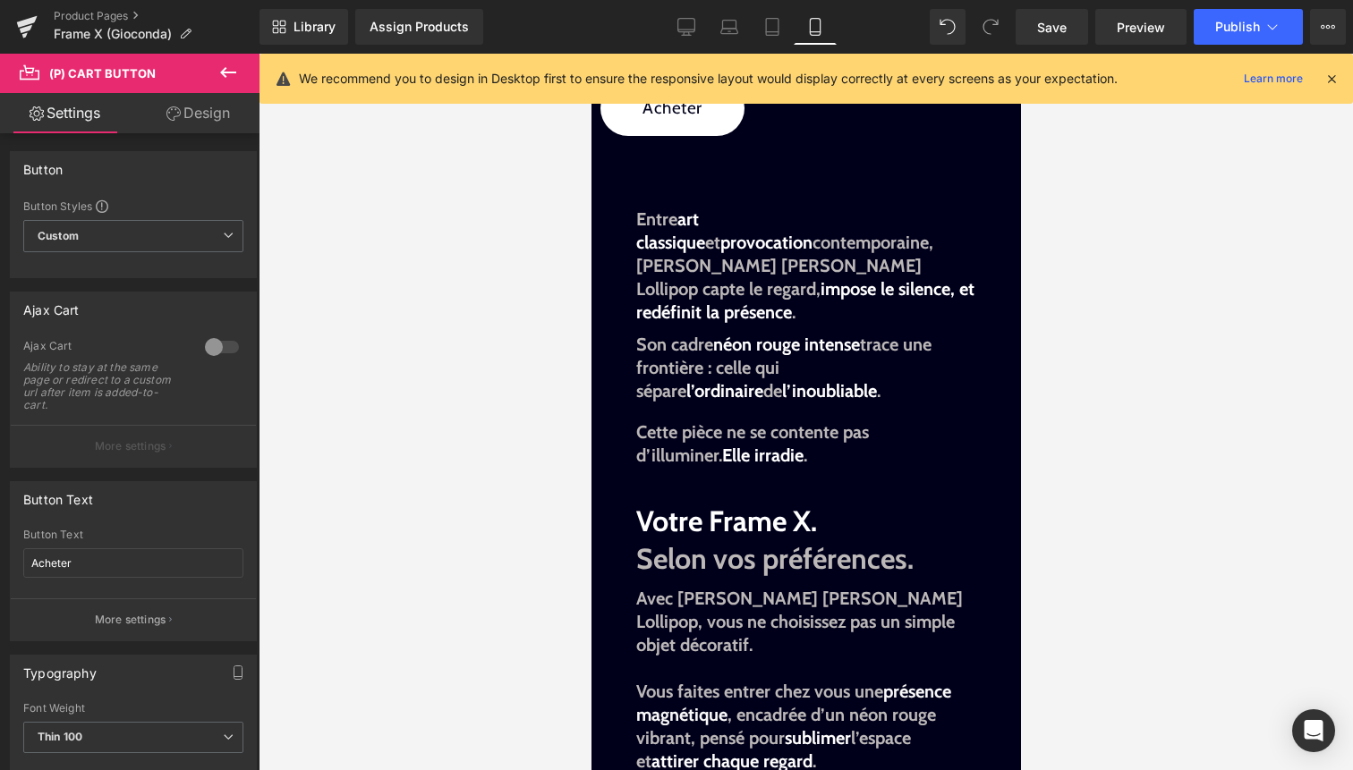
scroll to position [1026, 0]
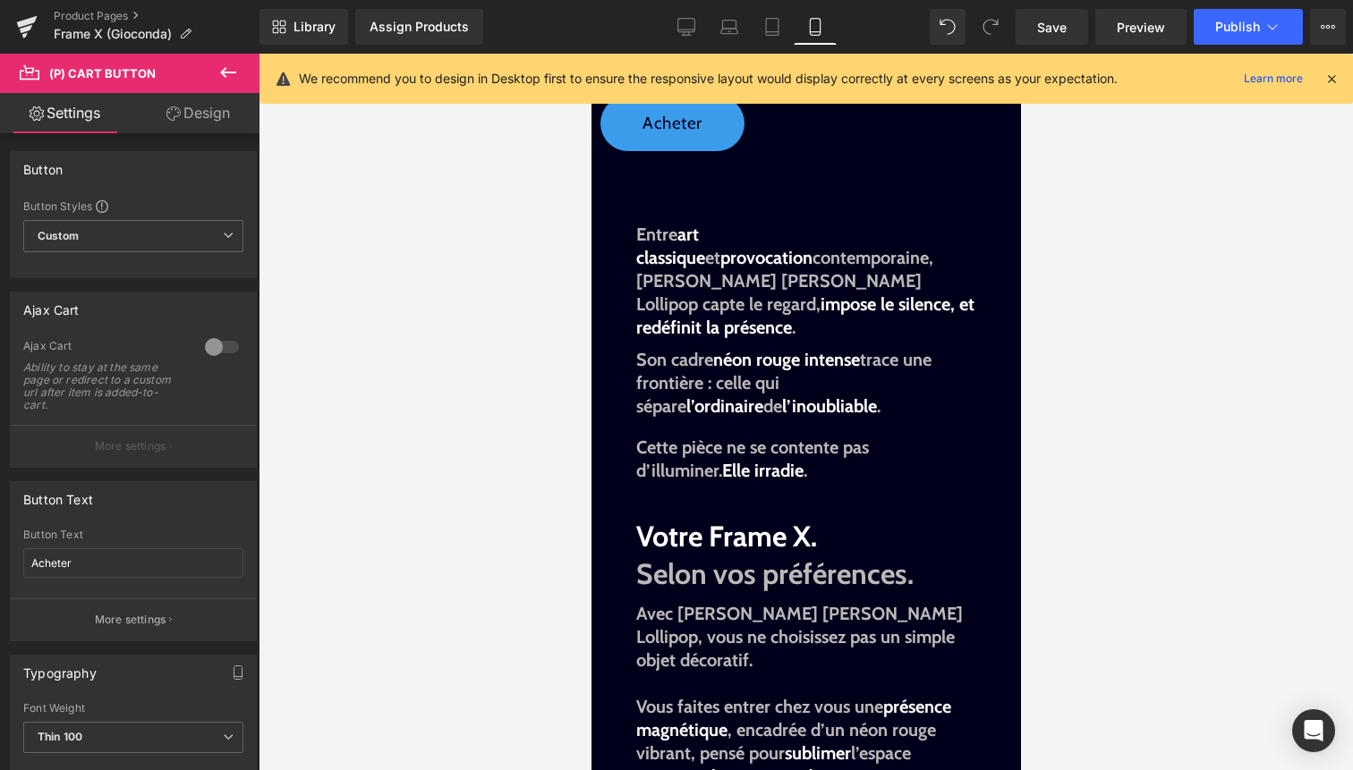
click at [591, 54] on span "(P) Cart Button" at bounding box center [591, 54] width 0 height 0
click at [220, 345] on div at bounding box center [221, 347] width 43 height 29
click at [1247, 24] on span "Publish" at bounding box center [1237, 27] width 45 height 14
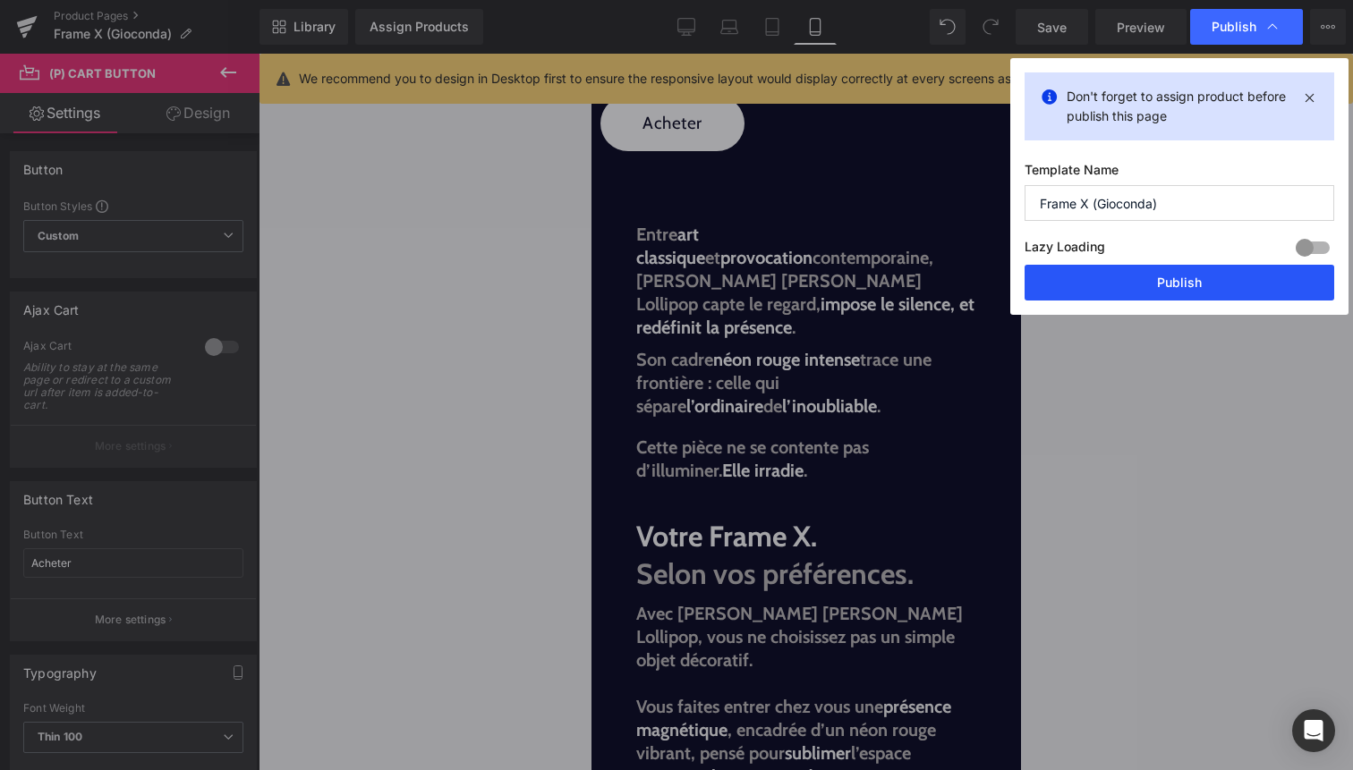
click at [1159, 268] on button "Publish" at bounding box center [1180, 283] width 310 height 36
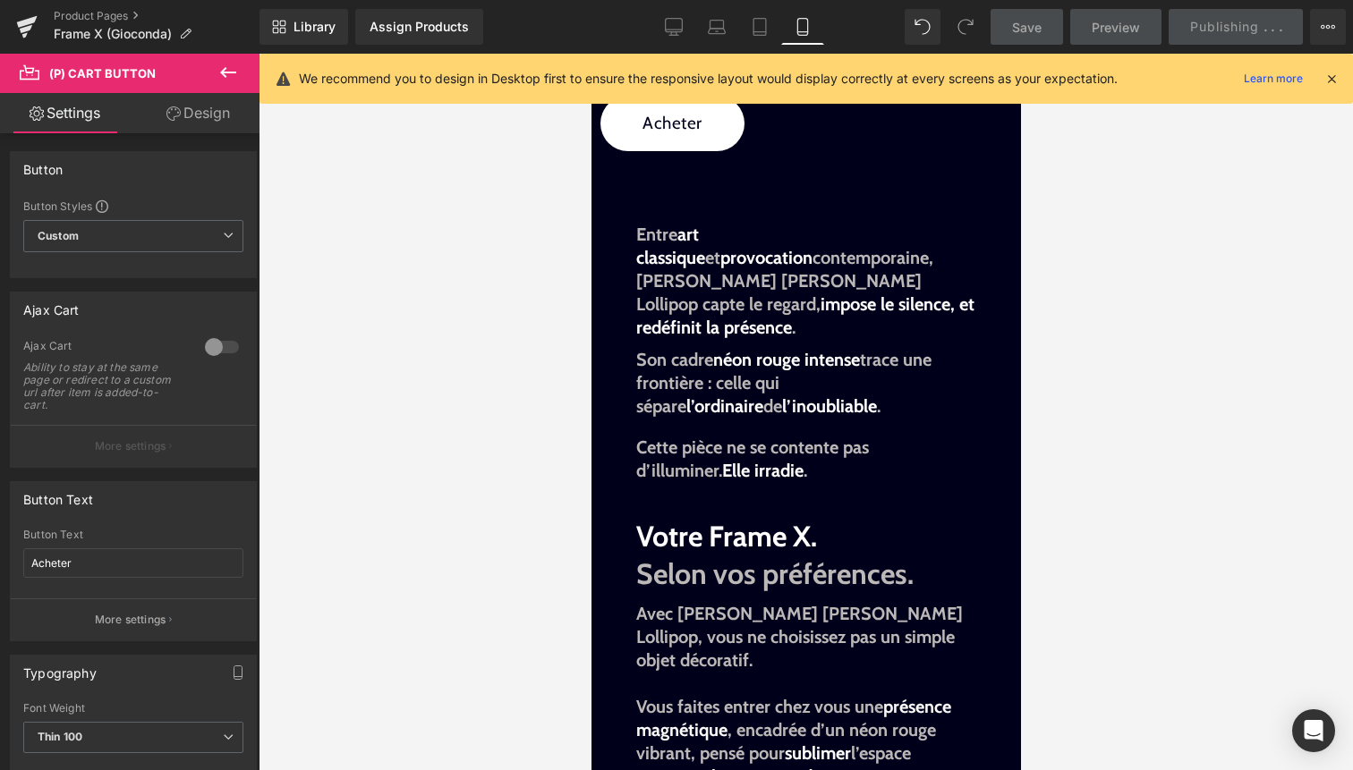
click at [1335, 78] on icon at bounding box center [1332, 79] width 16 height 16
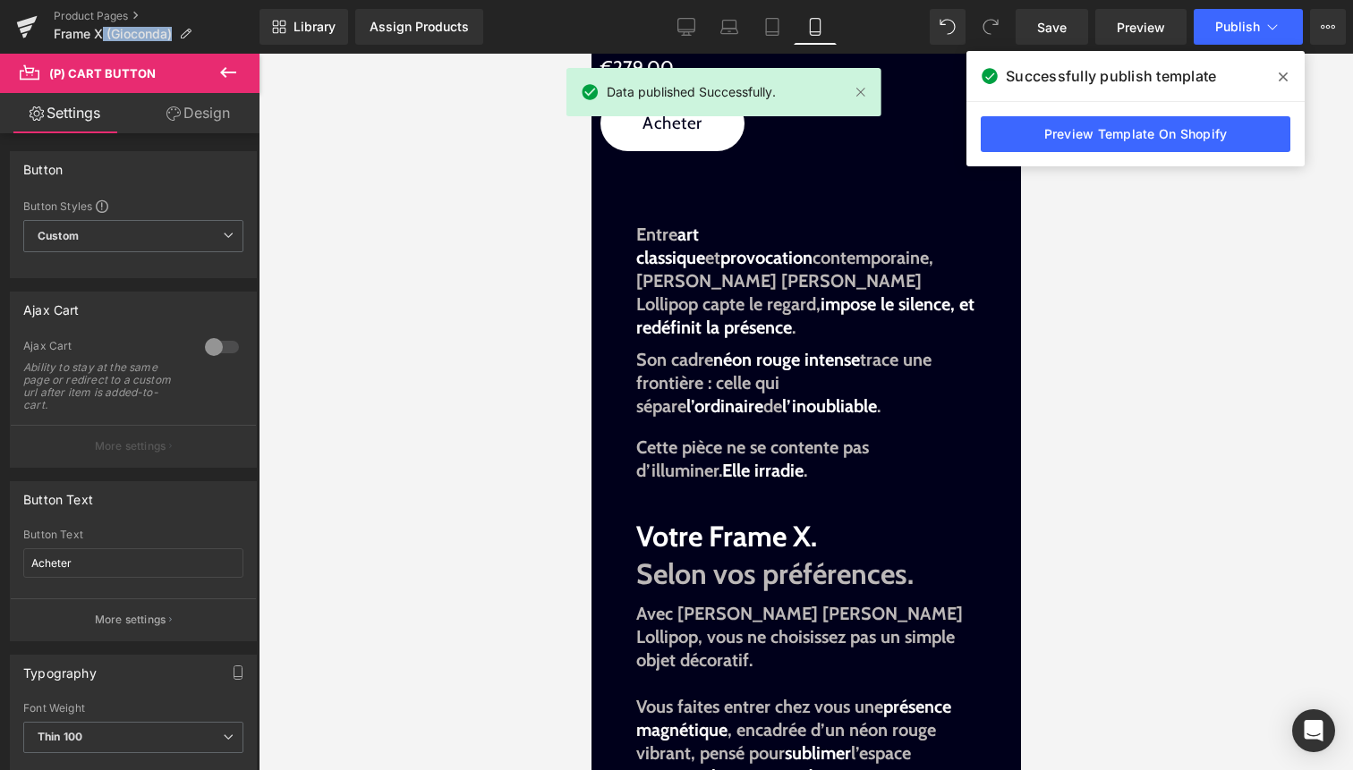
drag, startPoint x: 103, startPoint y: 27, endPoint x: 56, endPoint y: 47, distance: 50.9
click at [56, 47] on div "Product Pages Frame X (Gioconda)" at bounding box center [130, 27] width 260 height 54
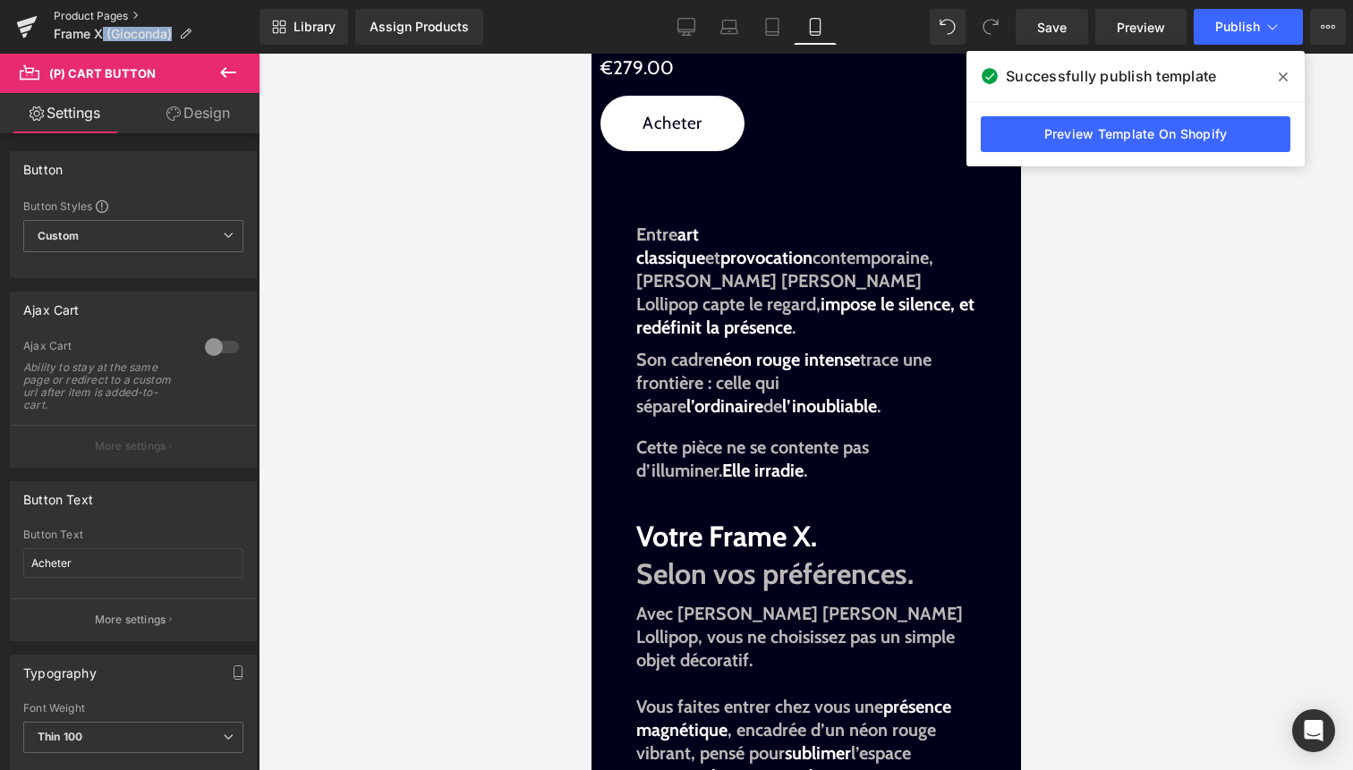
click at [96, 16] on link "Product Pages" at bounding box center [157, 16] width 206 height 14
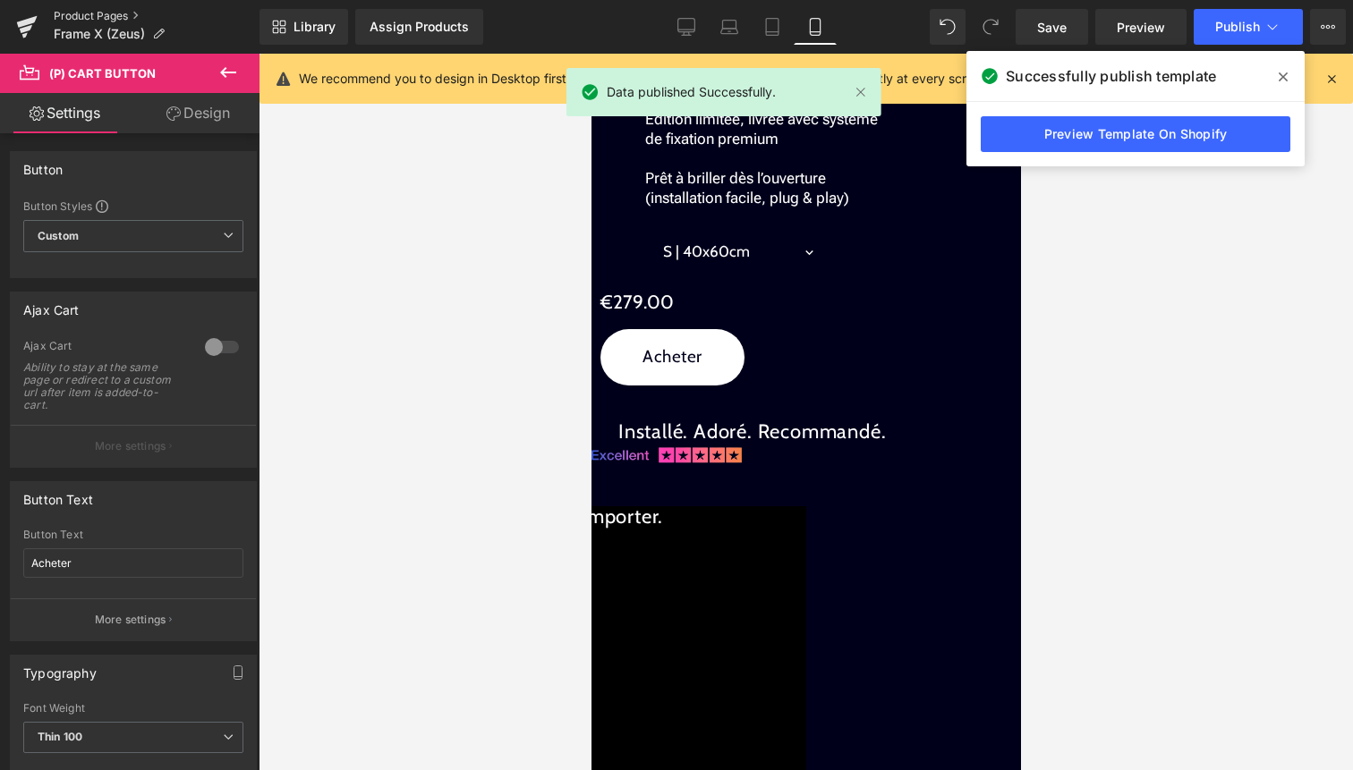
click at [79, 15] on link "Product Pages" at bounding box center [157, 16] width 206 height 14
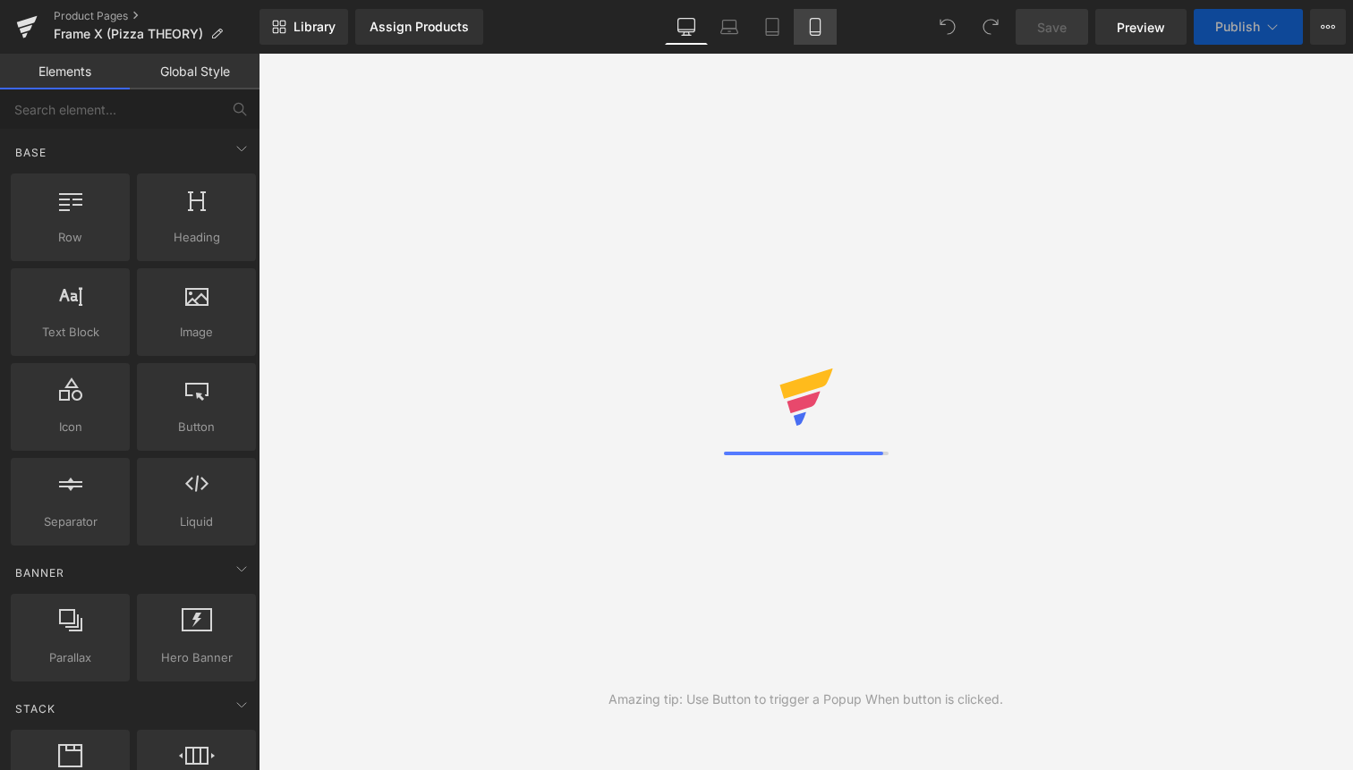
click at [821, 36] on link "Mobile" at bounding box center [815, 27] width 43 height 36
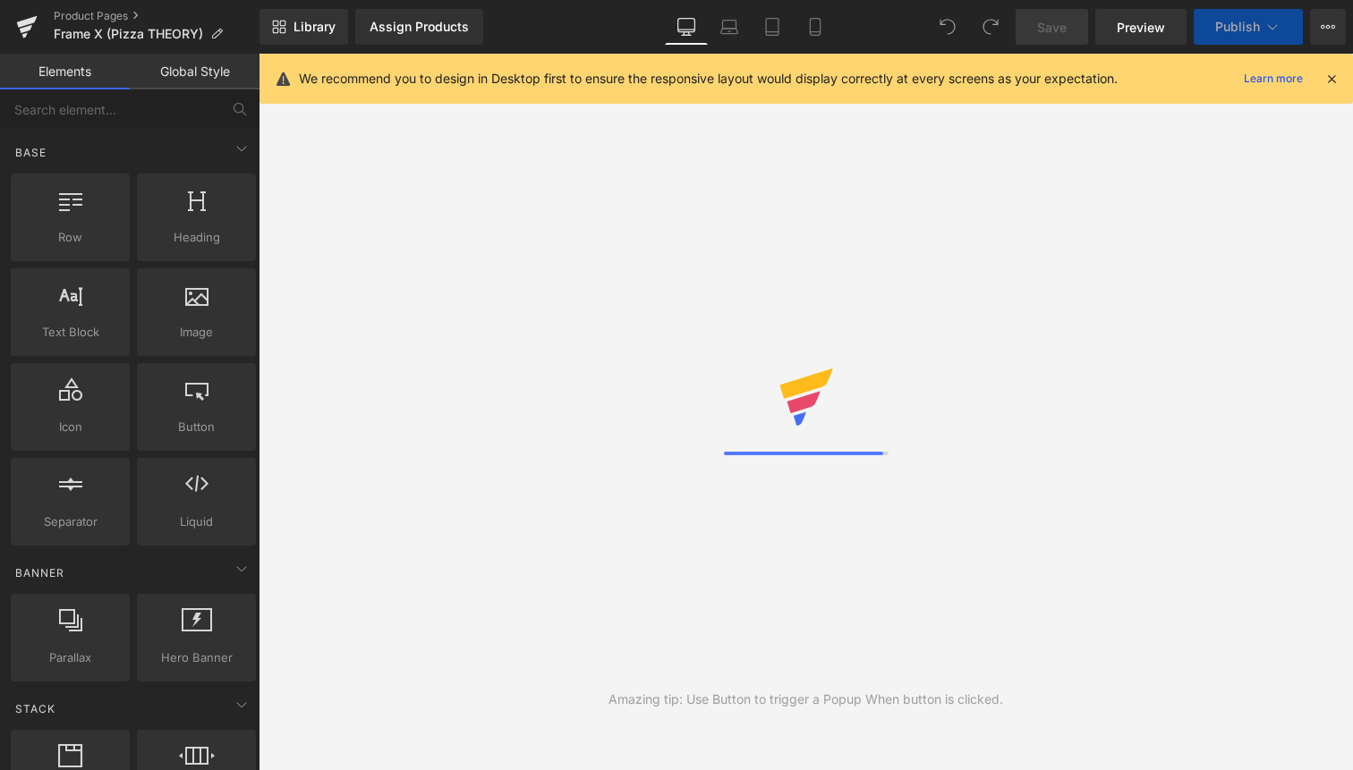
click at [1330, 78] on icon at bounding box center [1332, 79] width 16 height 16
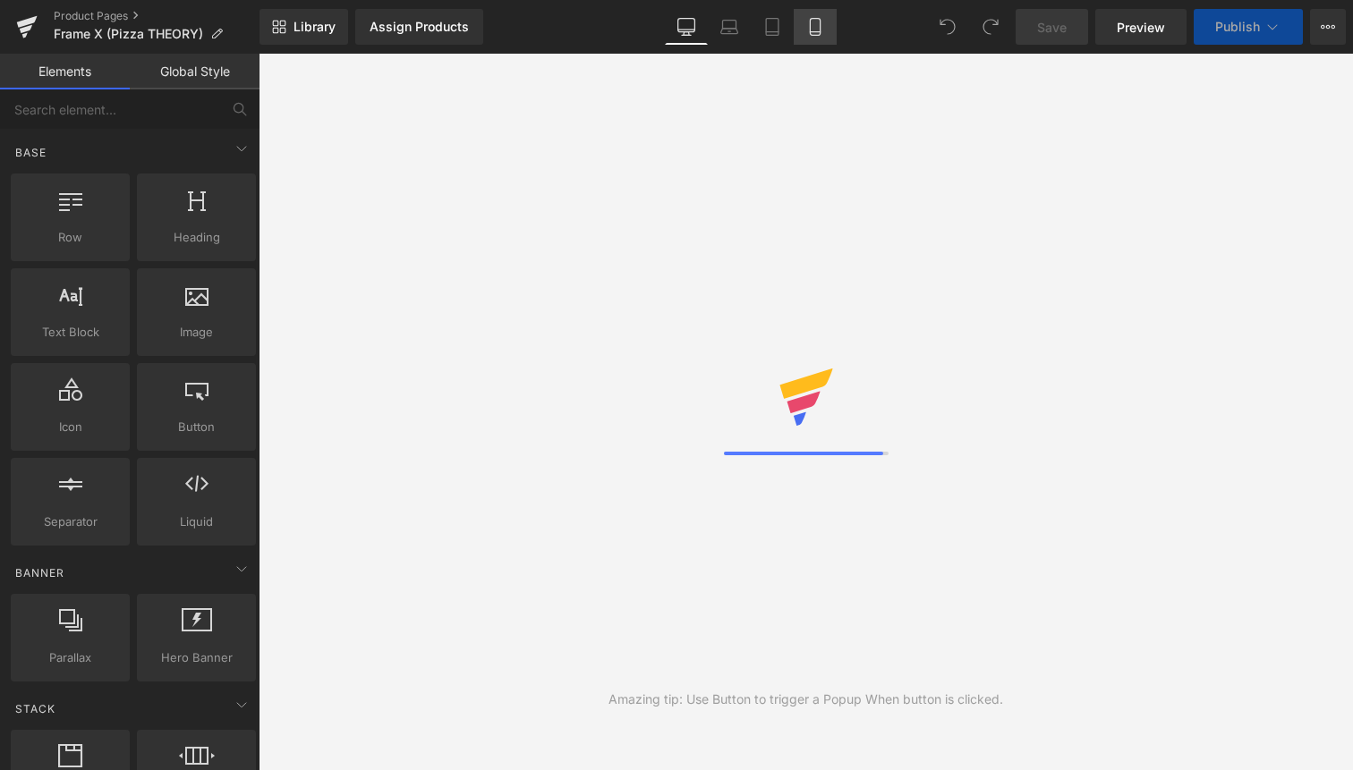
click at [804, 28] on link "Mobile" at bounding box center [815, 27] width 43 height 36
click at [820, 30] on icon at bounding box center [815, 27] width 10 height 17
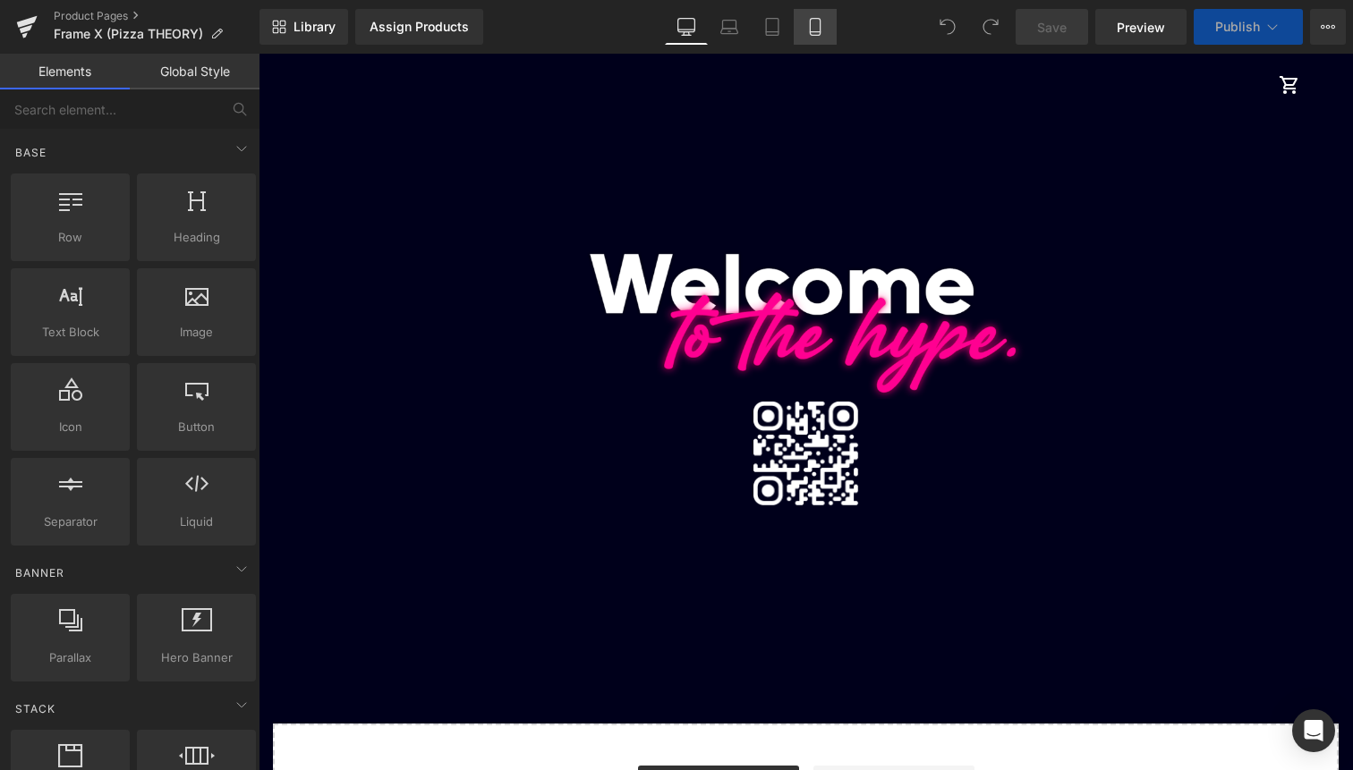
click at [820, 30] on icon at bounding box center [815, 27] width 10 height 17
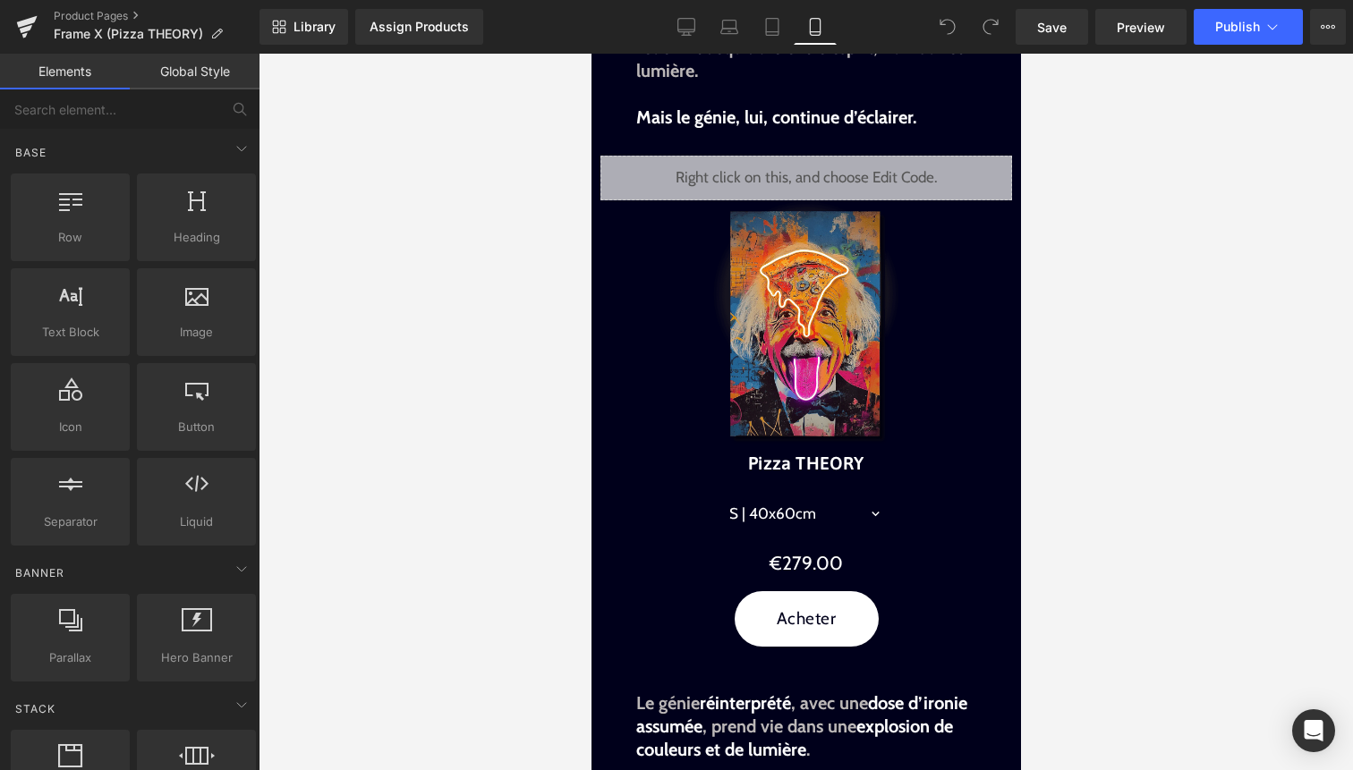
scroll to position [691, 0]
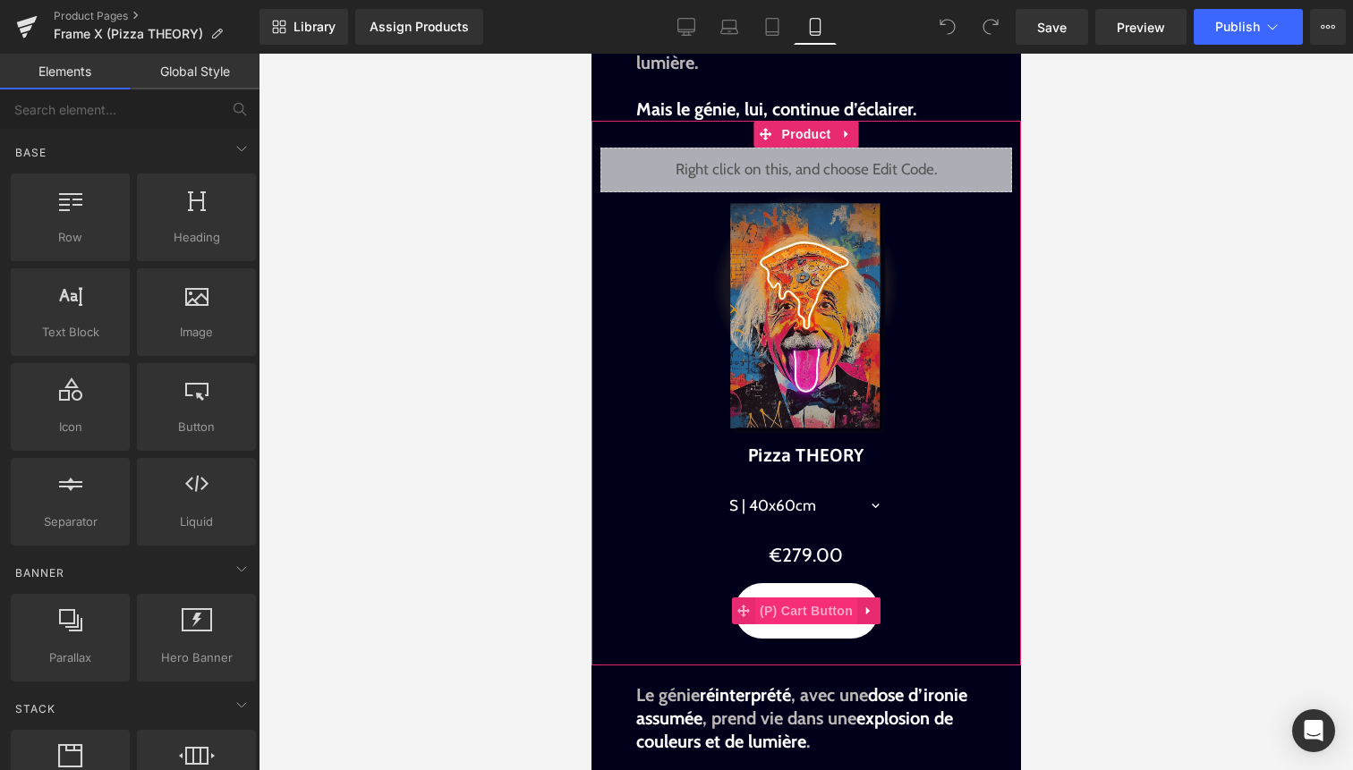
click at [819, 608] on span "(P) Cart Button" at bounding box center [805, 611] width 102 height 27
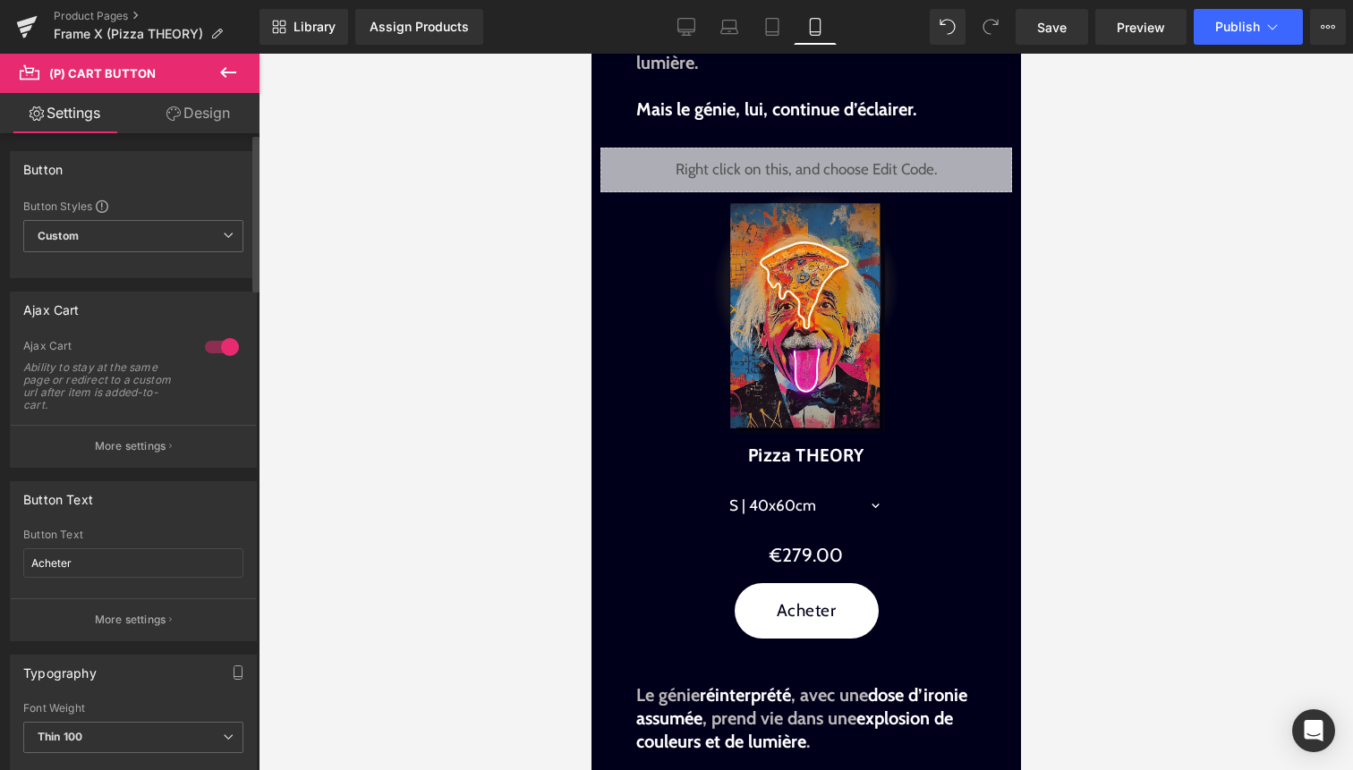
click at [219, 345] on div at bounding box center [221, 347] width 43 height 29
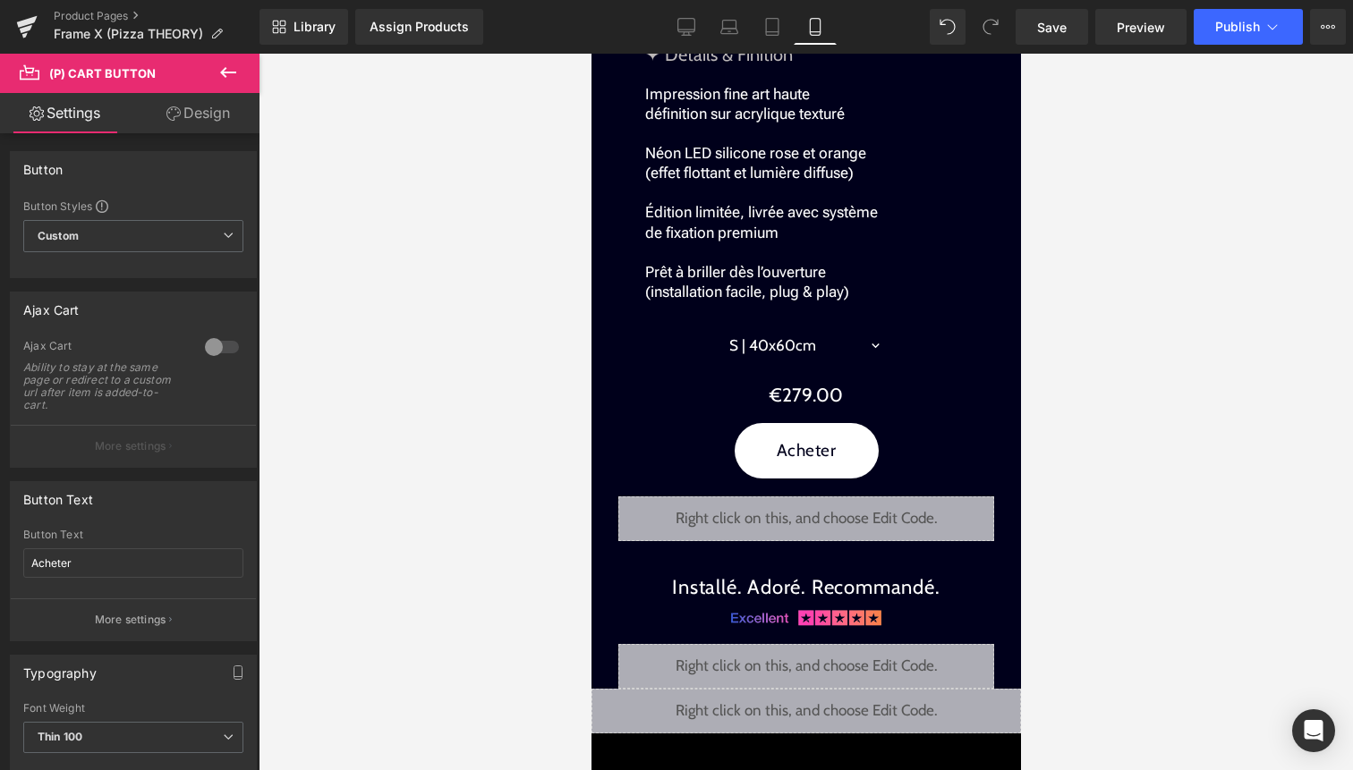
scroll to position [0, 0]
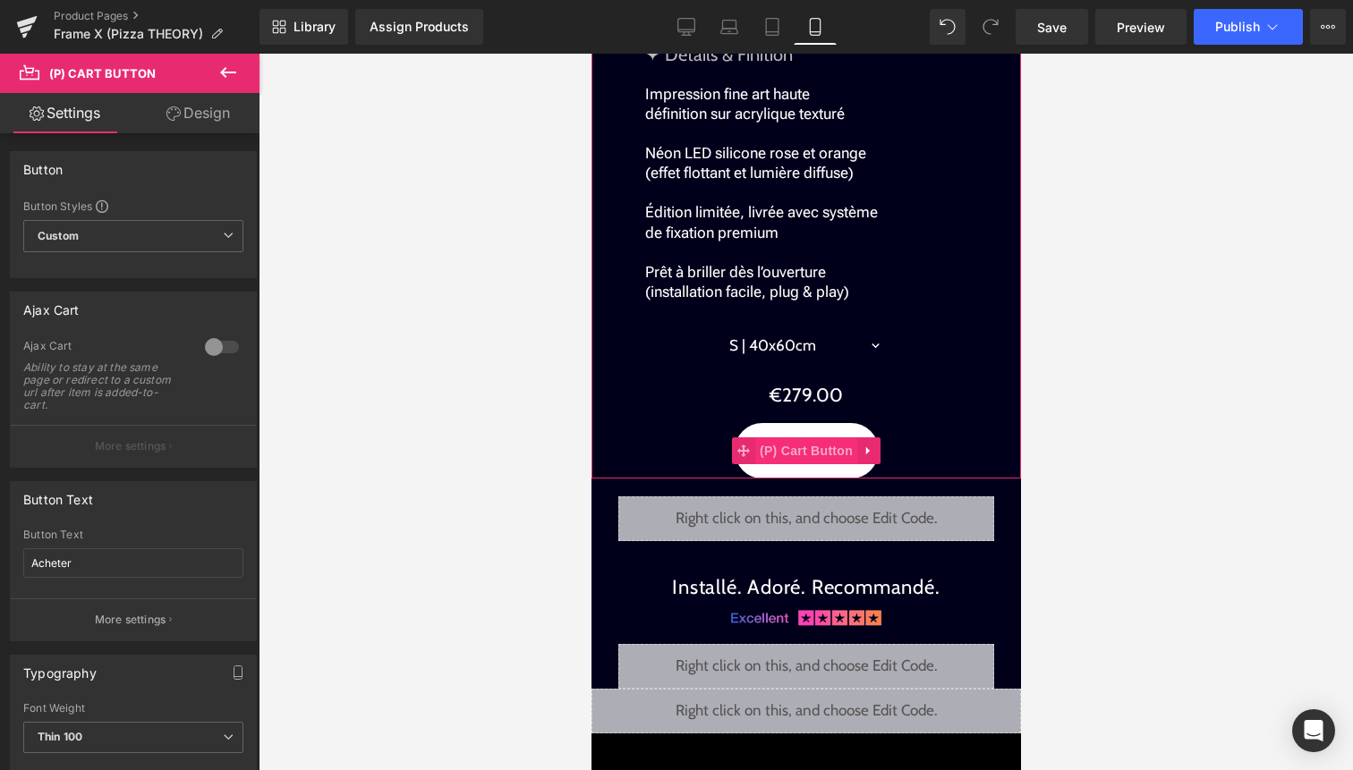
click at [800, 444] on span "(P) Cart Button" at bounding box center [805, 451] width 102 height 27
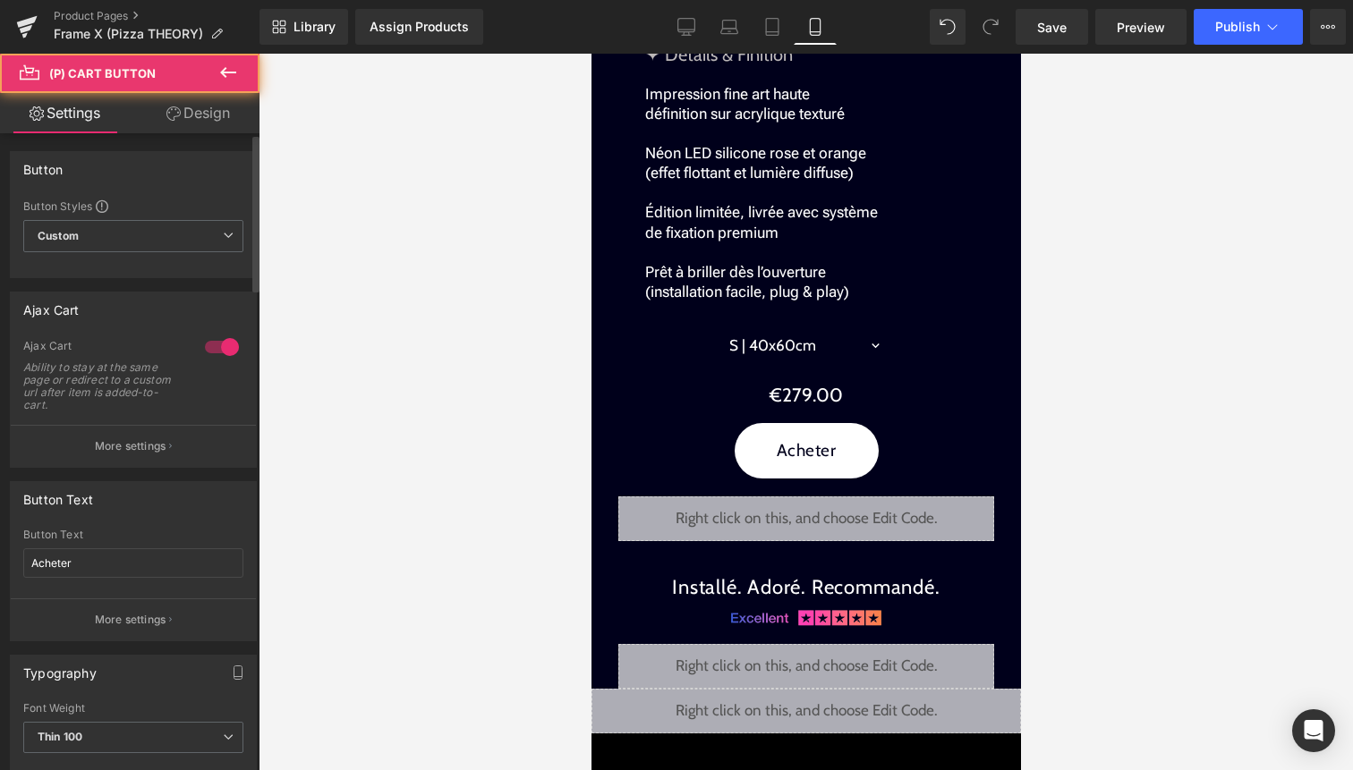
click at [216, 336] on div at bounding box center [221, 347] width 43 height 29
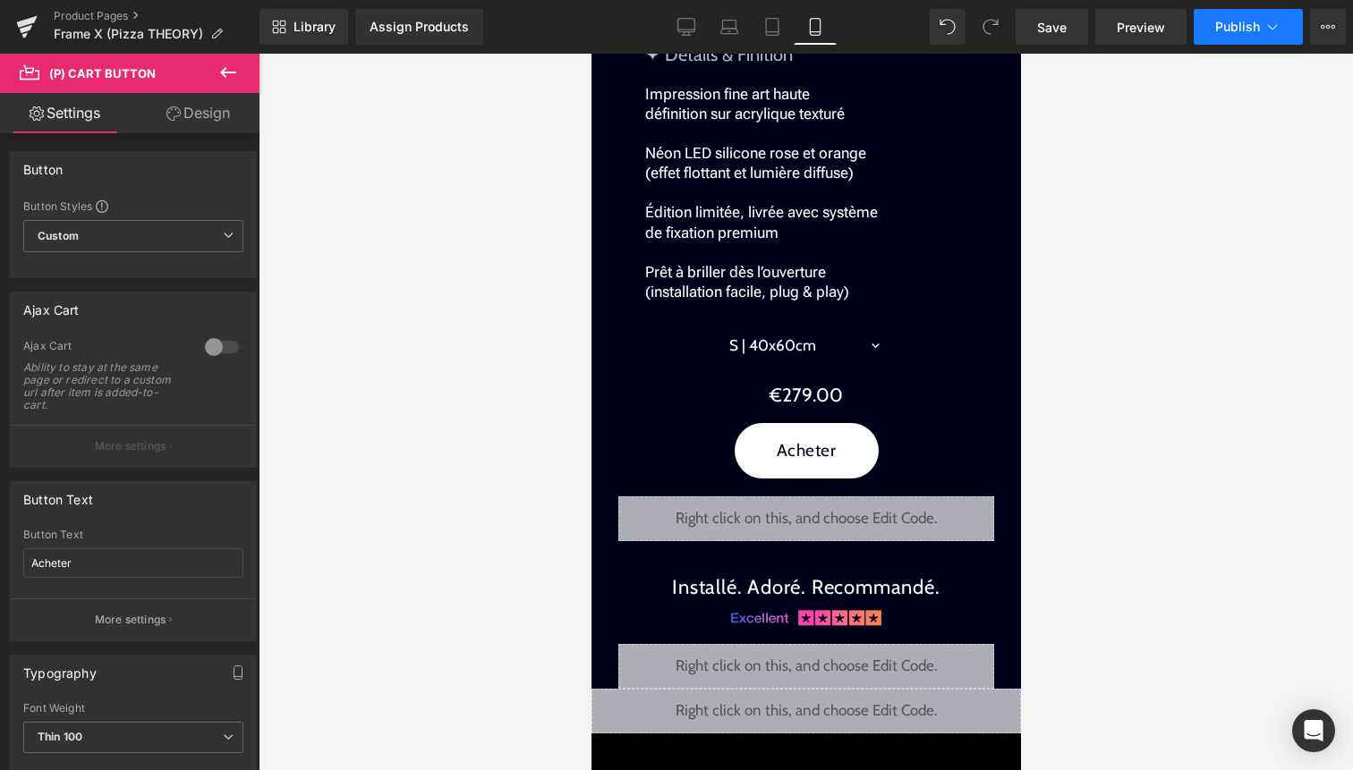
click at [1267, 26] on icon at bounding box center [1273, 27] width 18 height 18
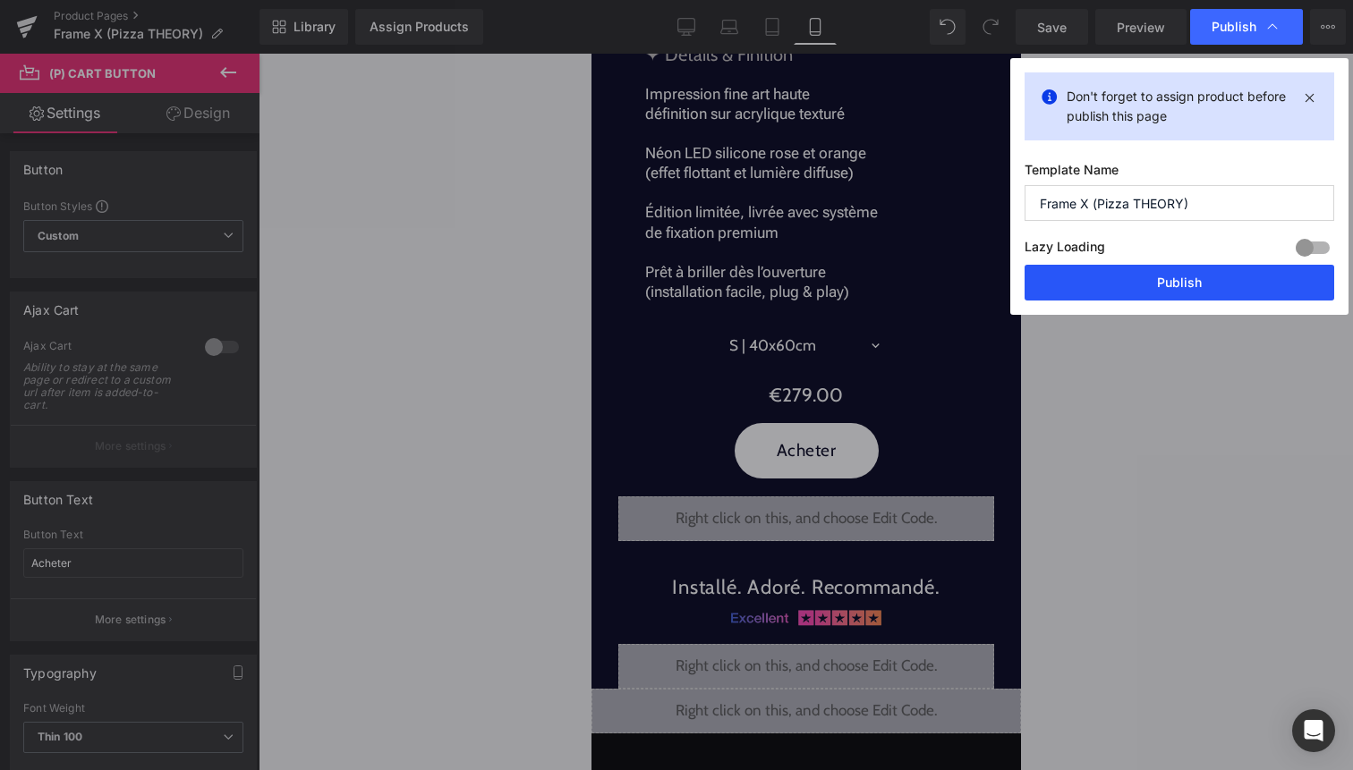
click at [1187, 276] on button "Publish" at bounding box center [1180, 283] width 310 height 36
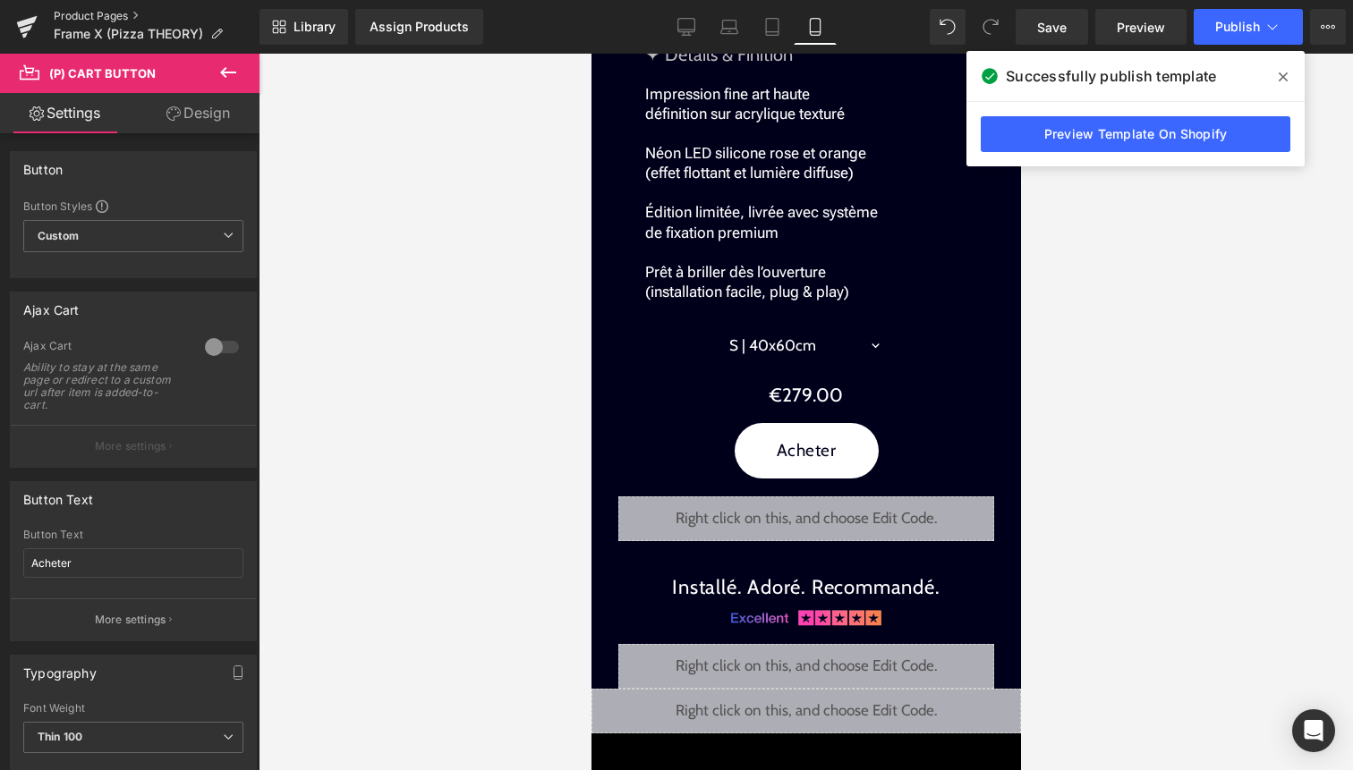
click at [104, 18] on link "Product Pages" at bounding box center [157, 16] width 206 height 14
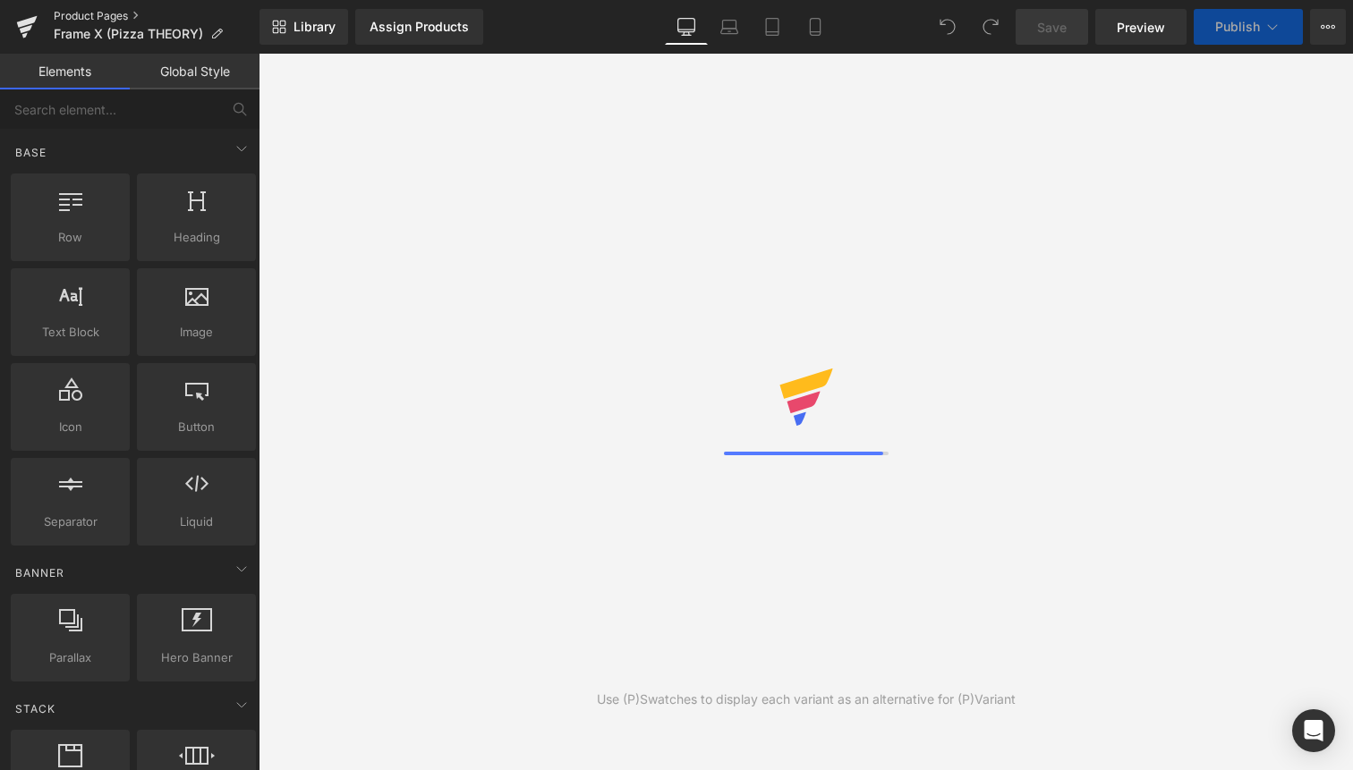
click at [120, 16] on link "Product Pages" at bounding box center [157, 16] width 206 height 14
click at [816, 37] on link "Mobile" at bounding box center [815, 27] width 43 height 36
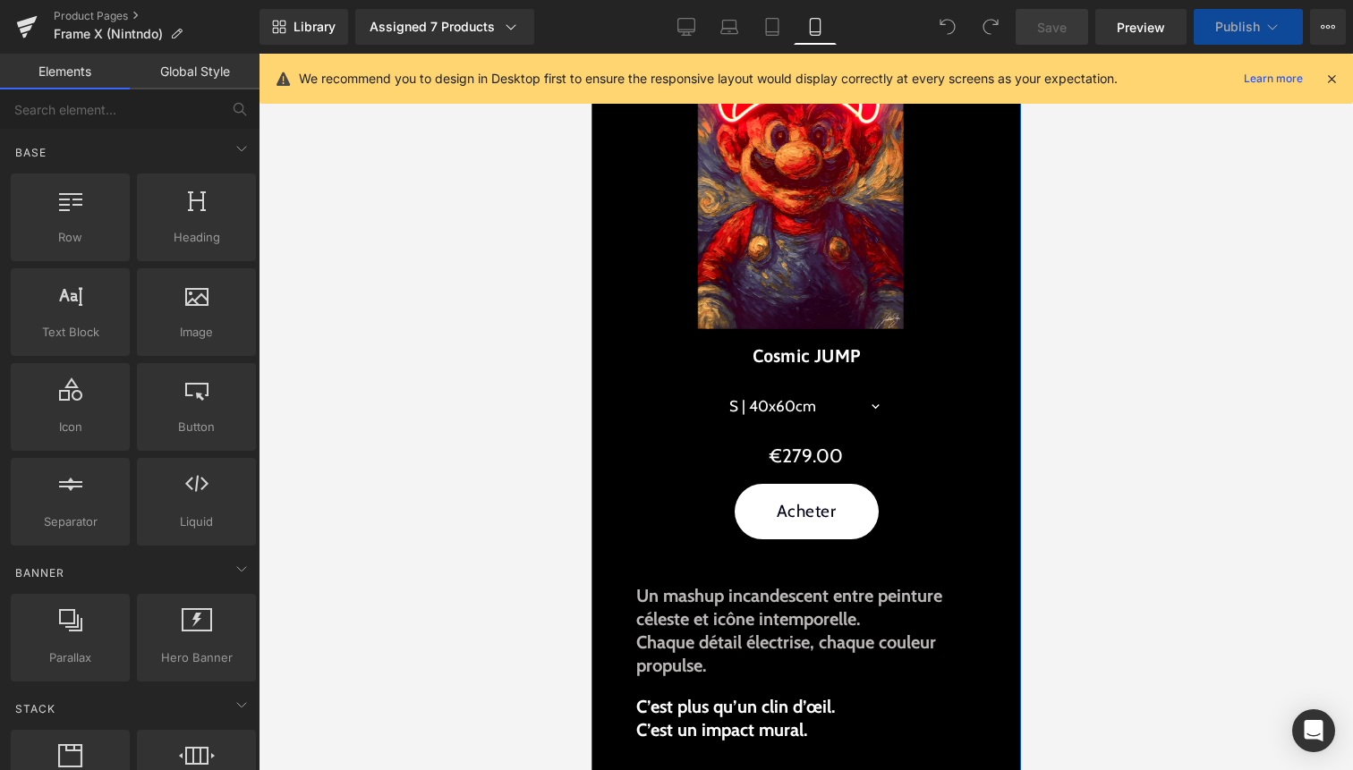
scroll to position [906, 0]
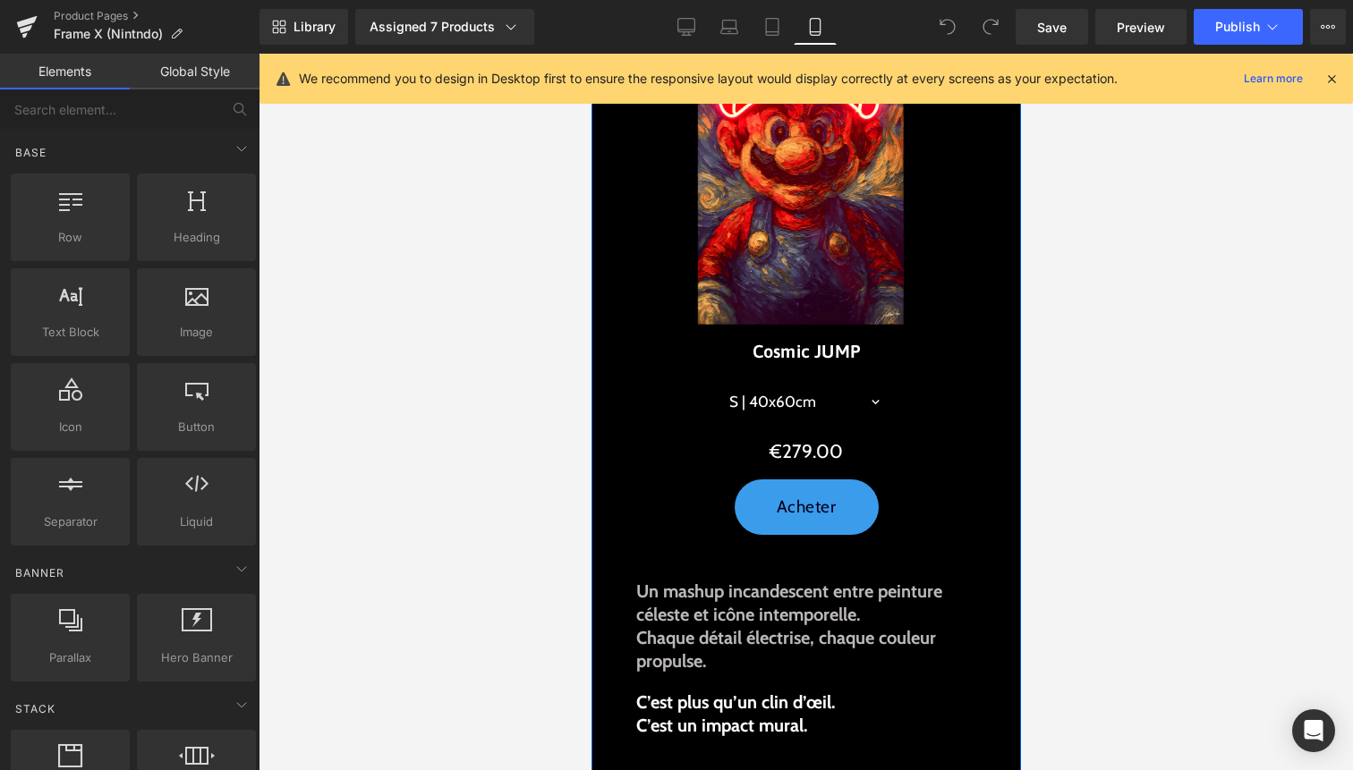
click at [802, 493] on button "Acheter" at bounding box center [806, 508] width 144 height 56
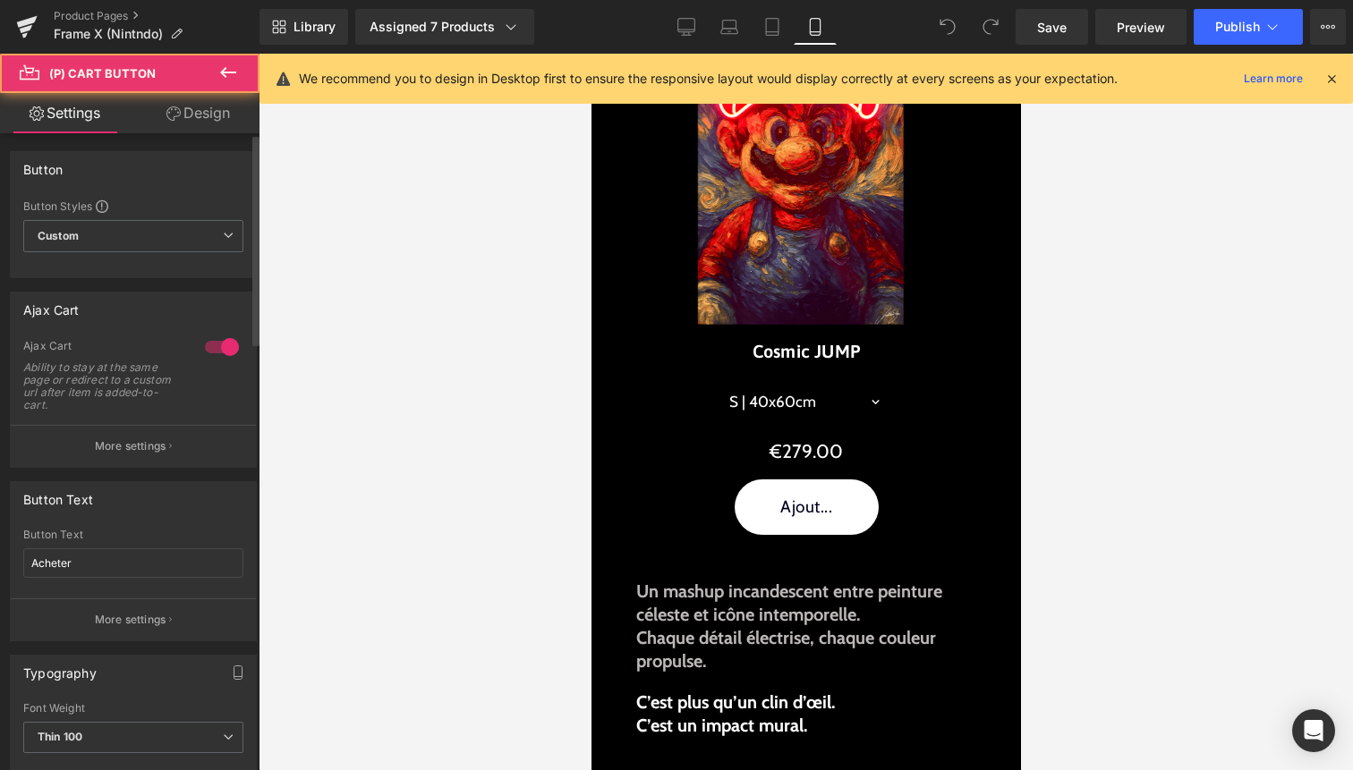
click at [225, 340] on div at bounding box center [221, 347] width 43 height 29
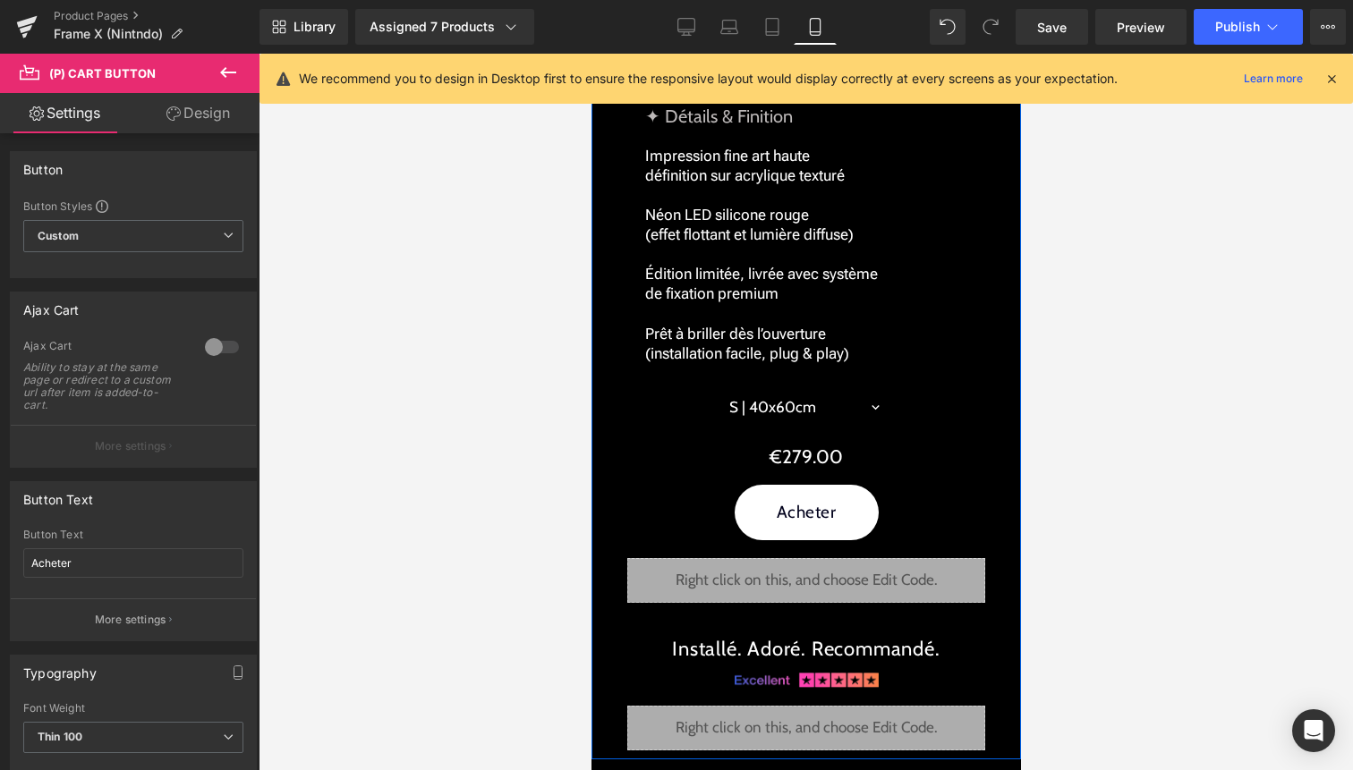
scroll to position [2647, 0]
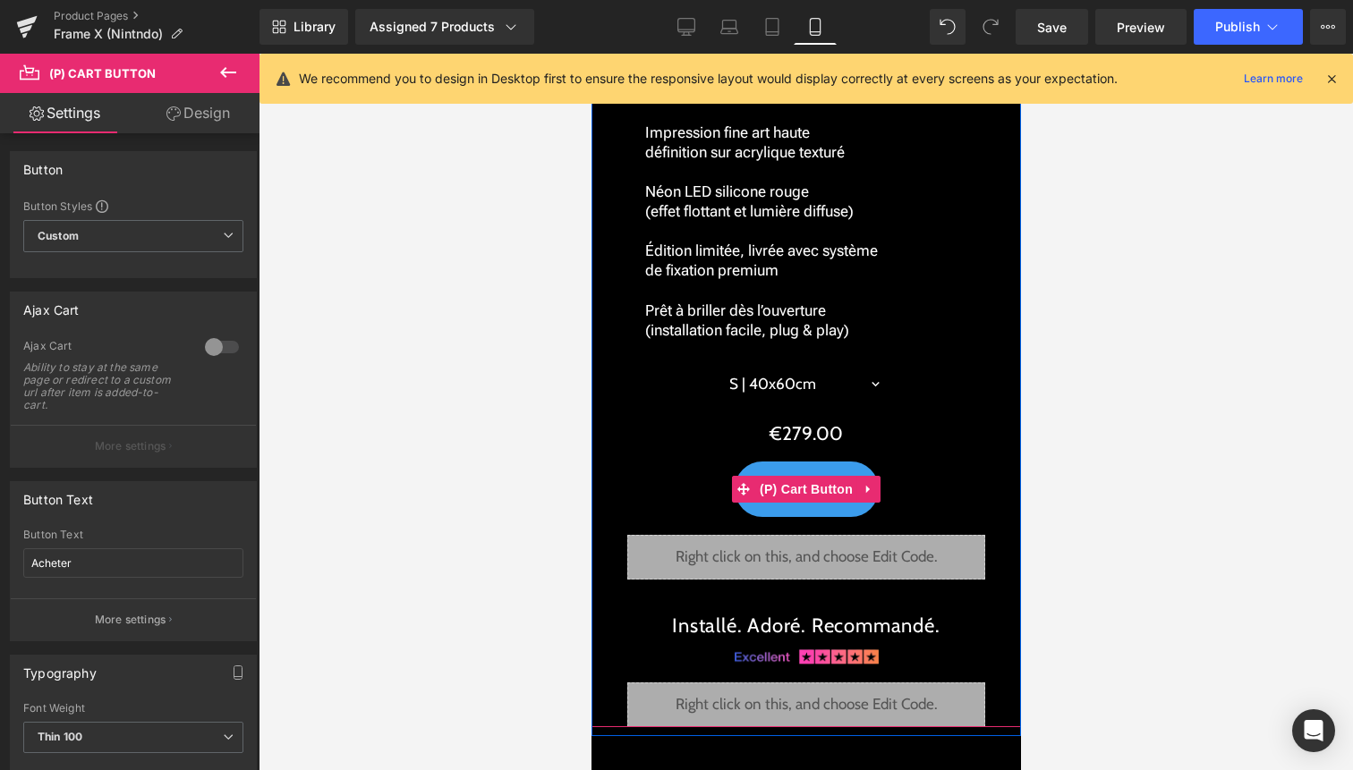
click at [806, 486] on span "(P) Cart Button" at bounding box center [805, 489] width 102 height 27
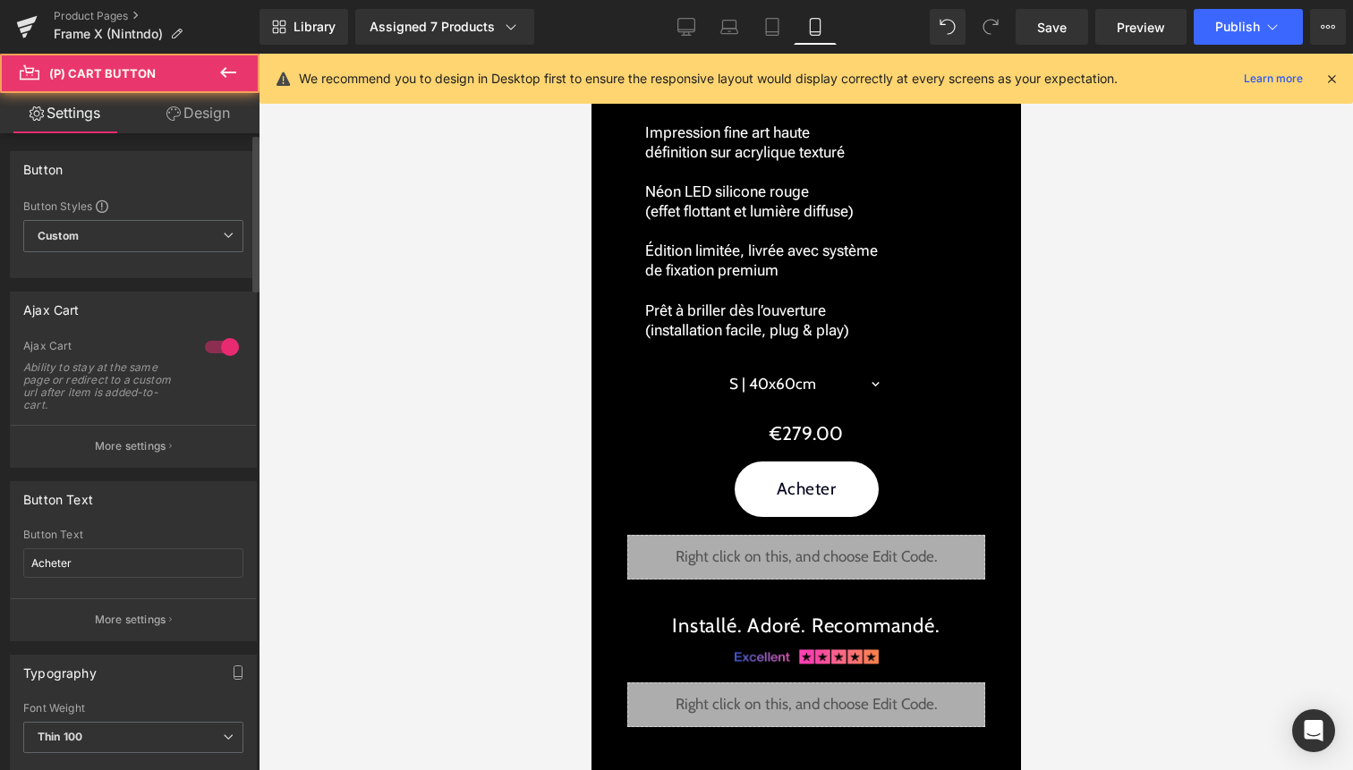
click at [218, 341] on div at bounding box center [221, 347] width 43 height 29
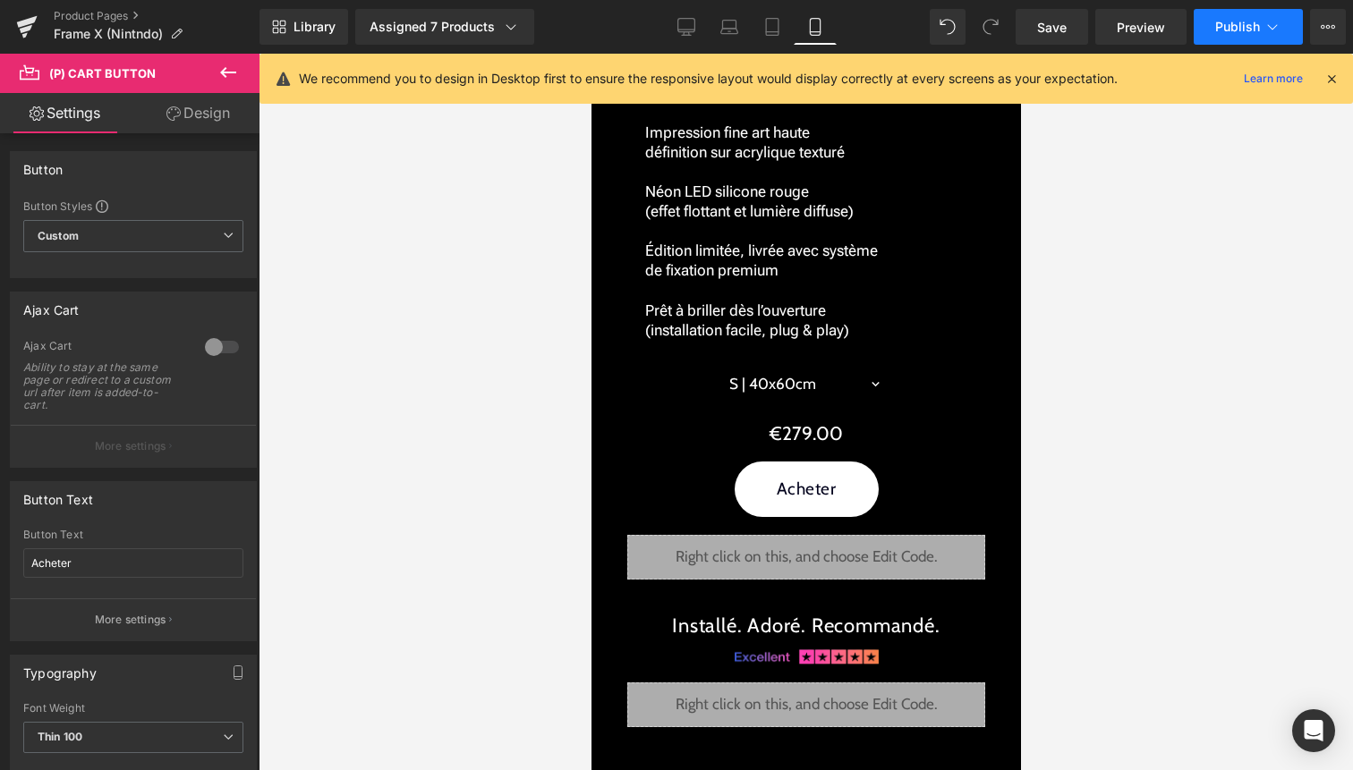
click at [1247, 20] on span "Publish" at bounding box center [1237, 27] width 45 height 14
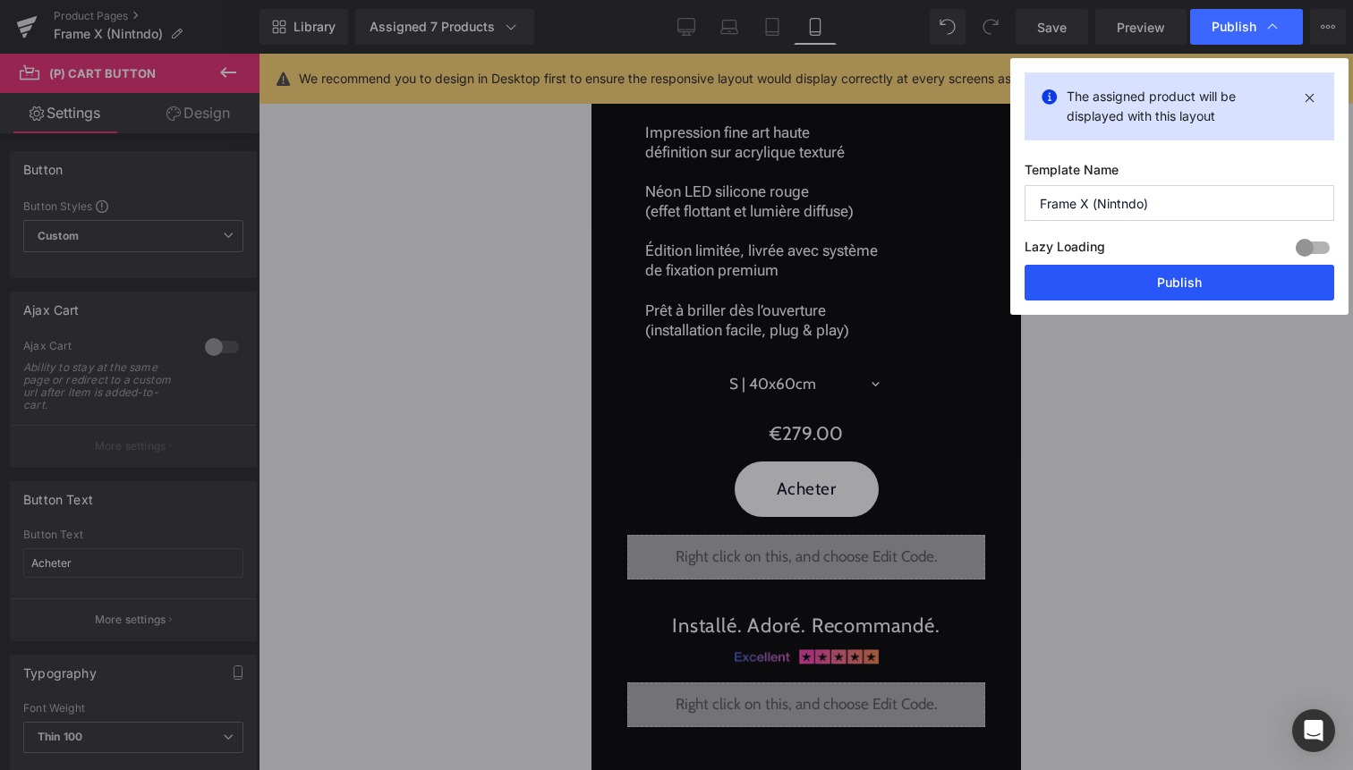
click at [1220, 273] on button "Publish" at bounding box center [1180, 283] width 310 height 36
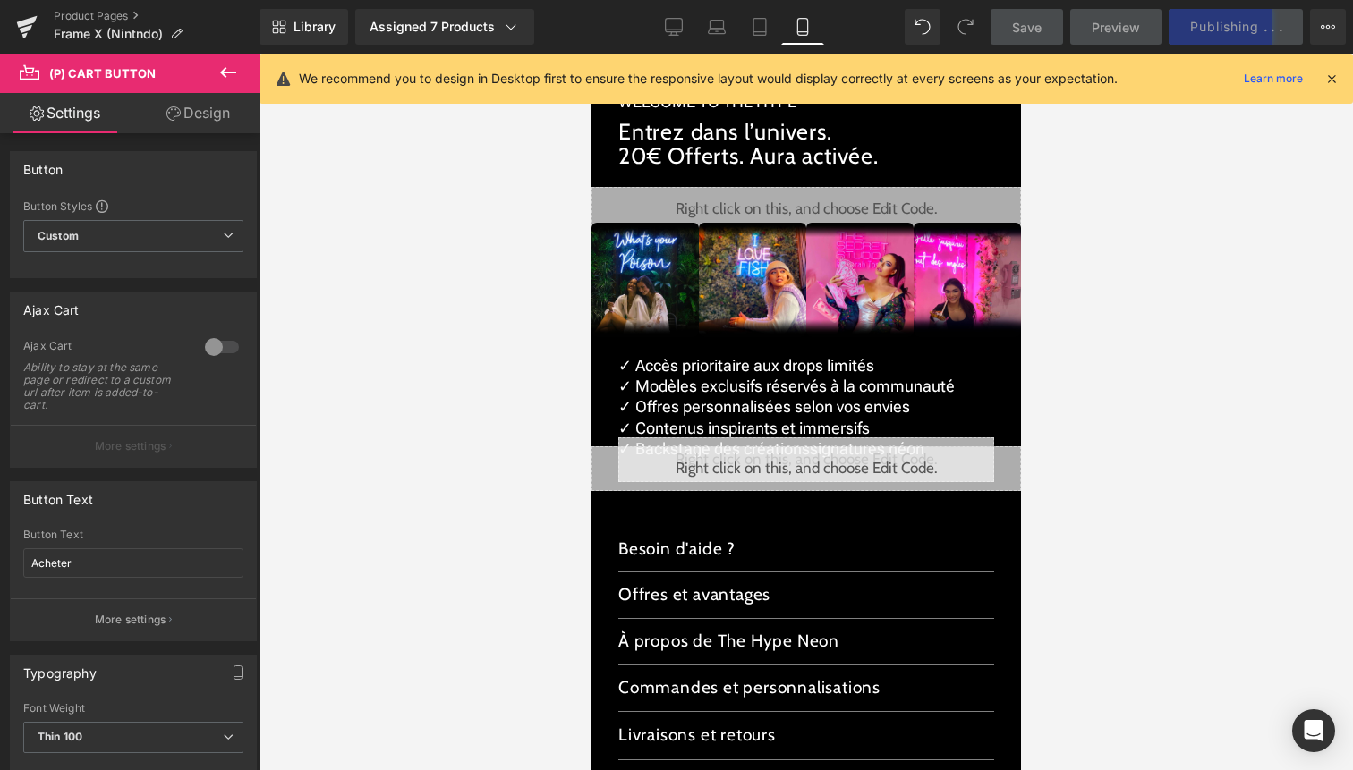
scroll to position [4775, 0]
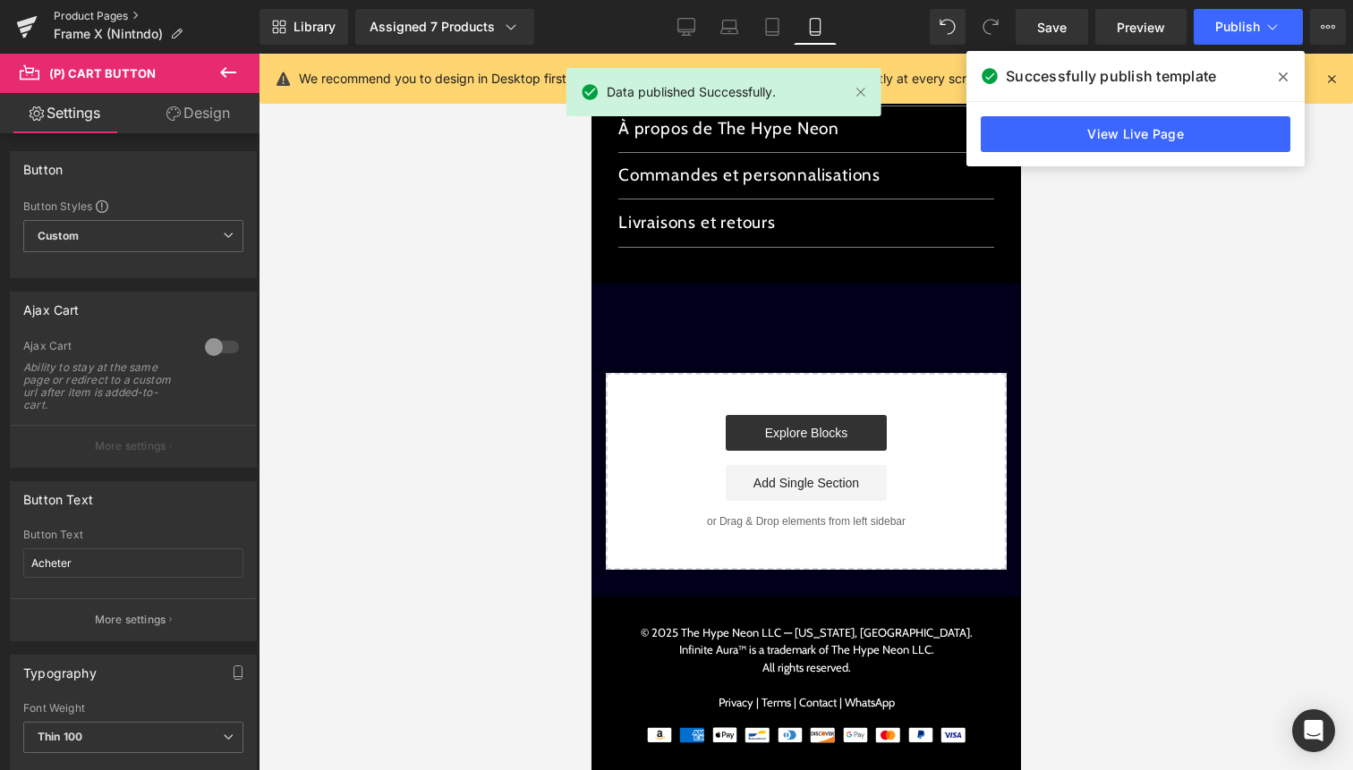
click at [123, 13] on link "Product Pages" at bounding box center [157, 16] width 206 height 14
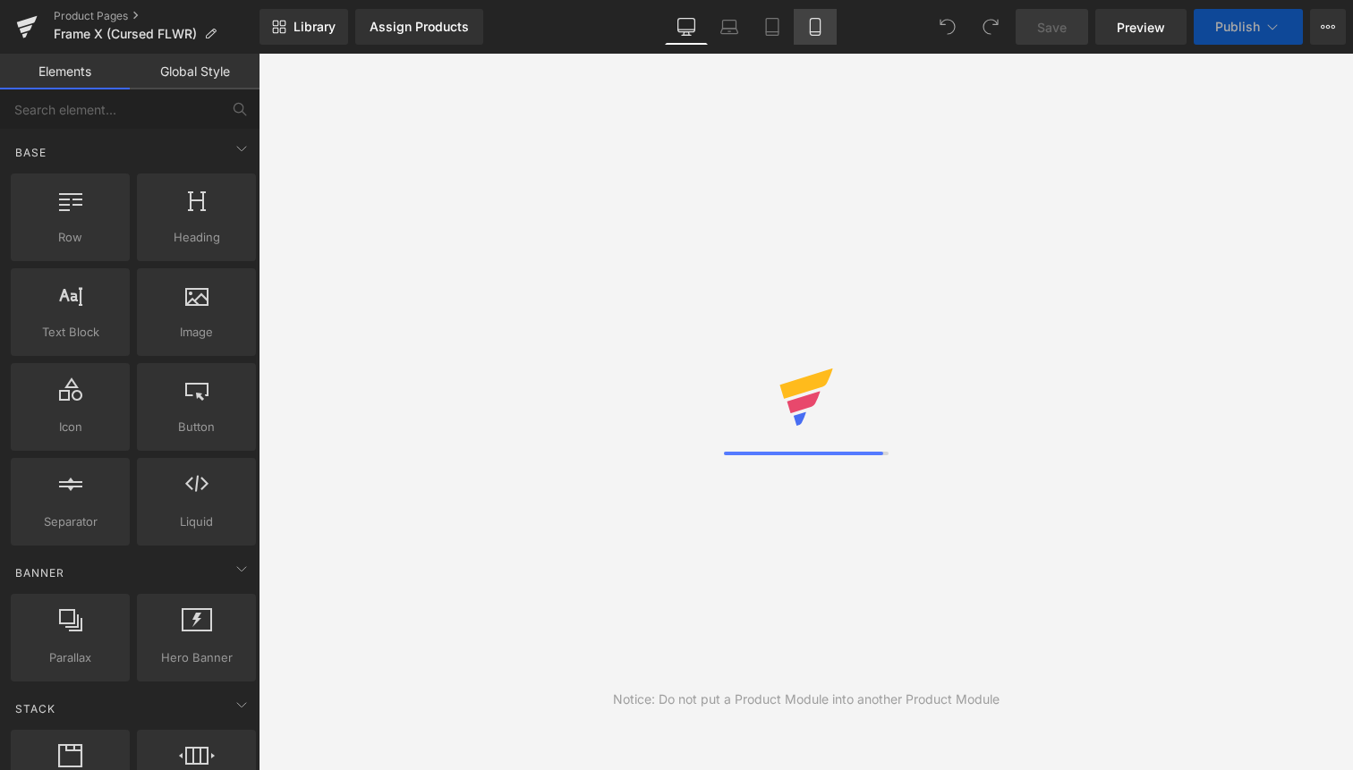
click at [807, 31] on icon at bounding box center [815, 27] width 18 height 18
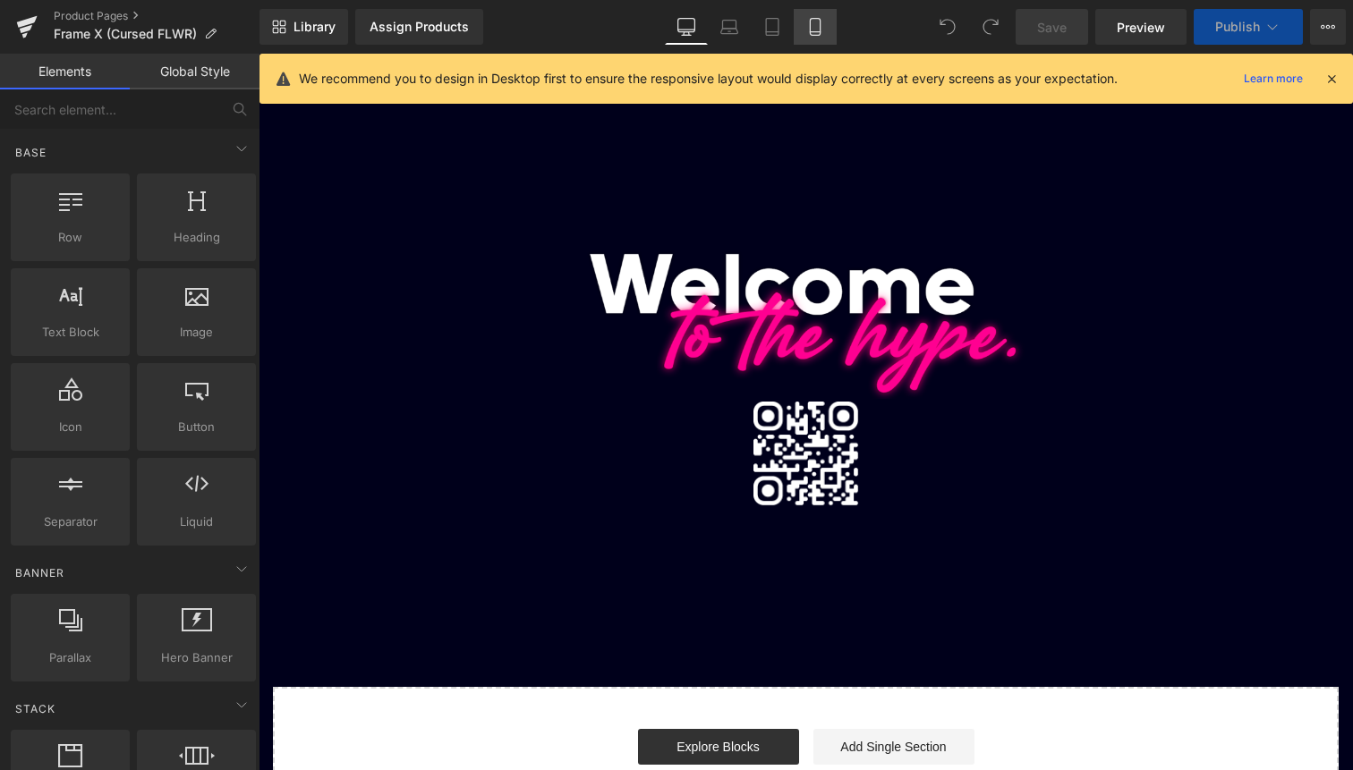
click at [825, 40] on link "Mobile" at bounding box center [815, 27] width 43 height 36
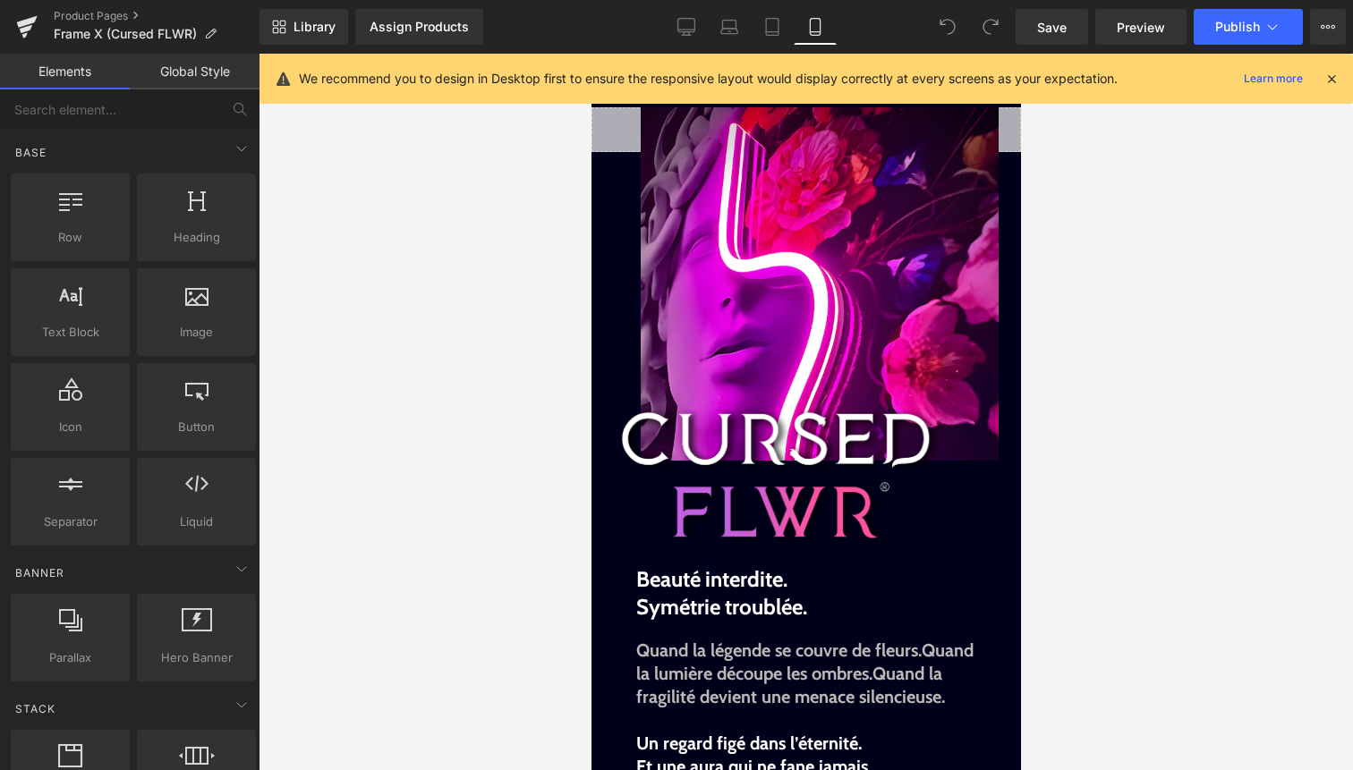
click at [1326, 81] on icon at bounding box center [1332, 79] width 16 height 16
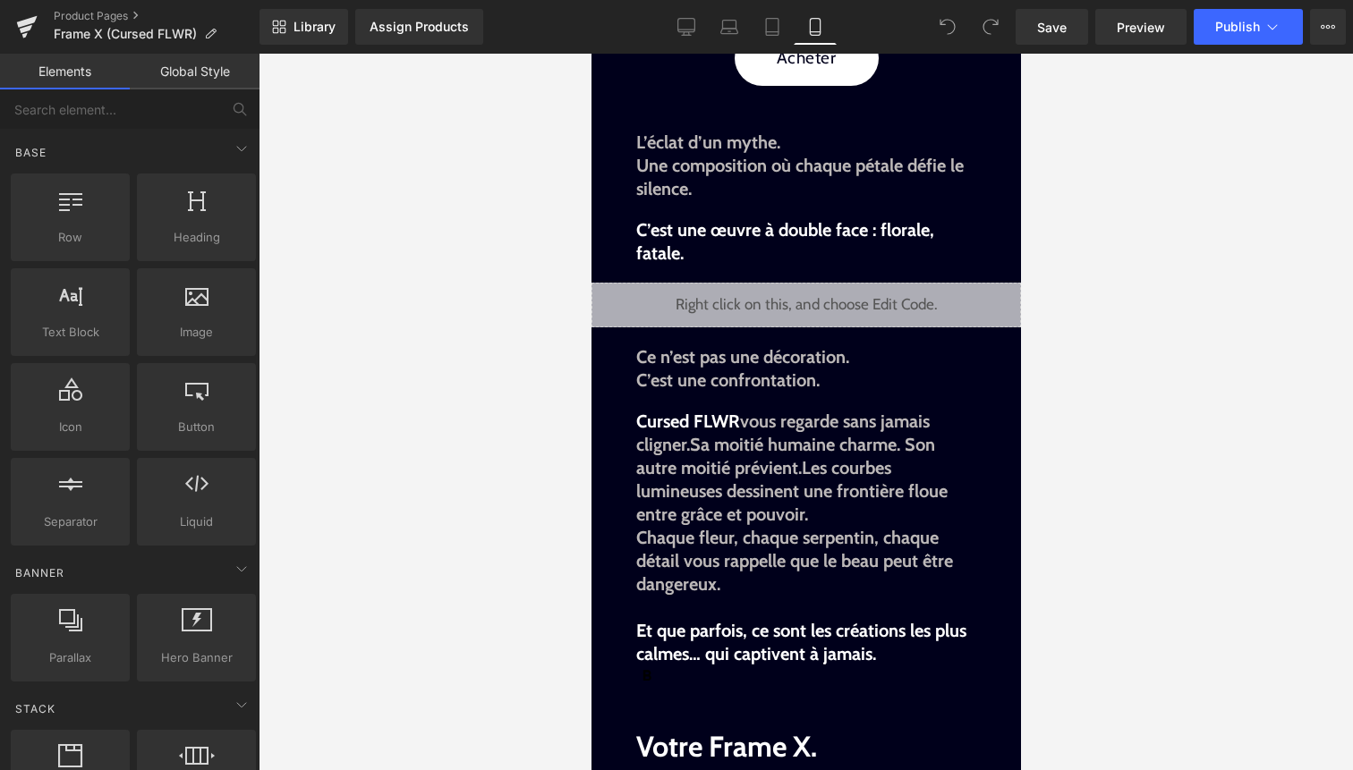
scroll to position [968, 0]
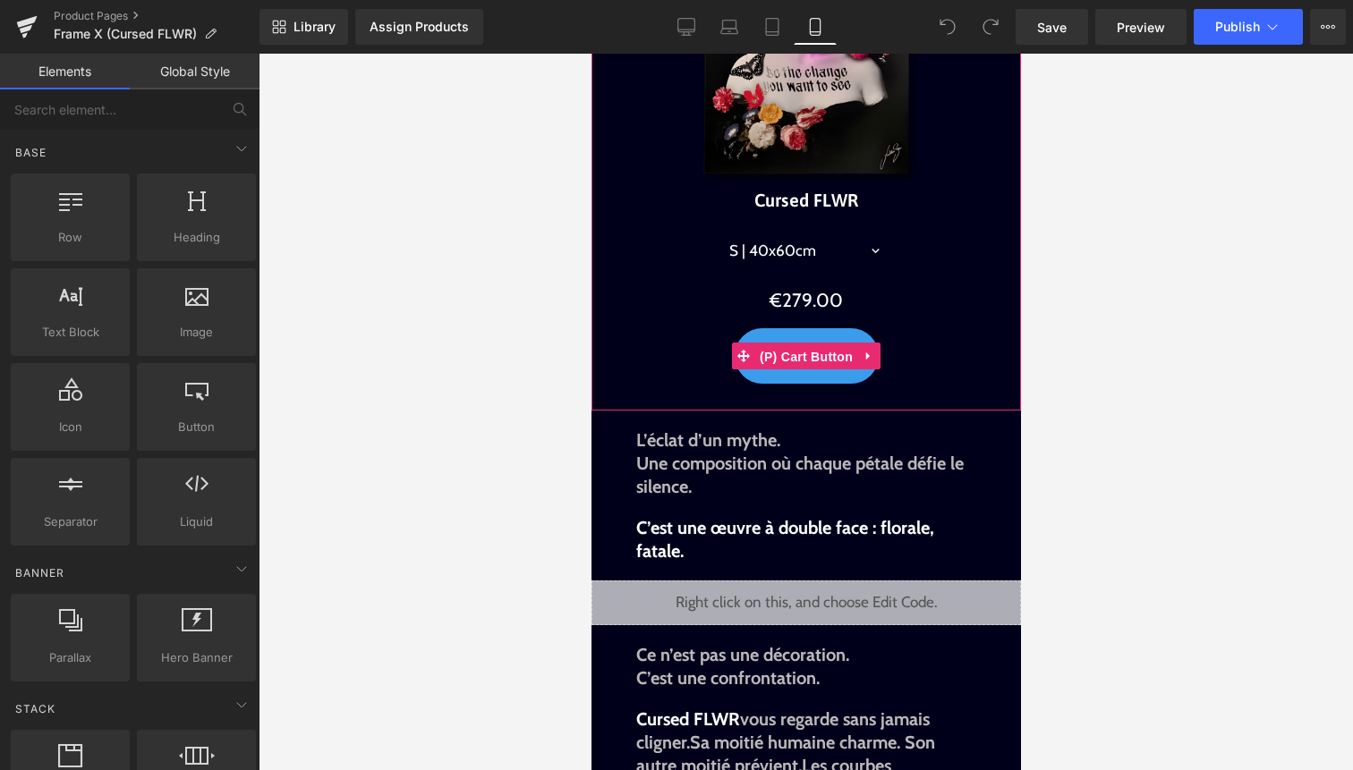
click at [819, 368] on span "(P) Cart Button" at bounding box center [805, 357] width 102 height 27
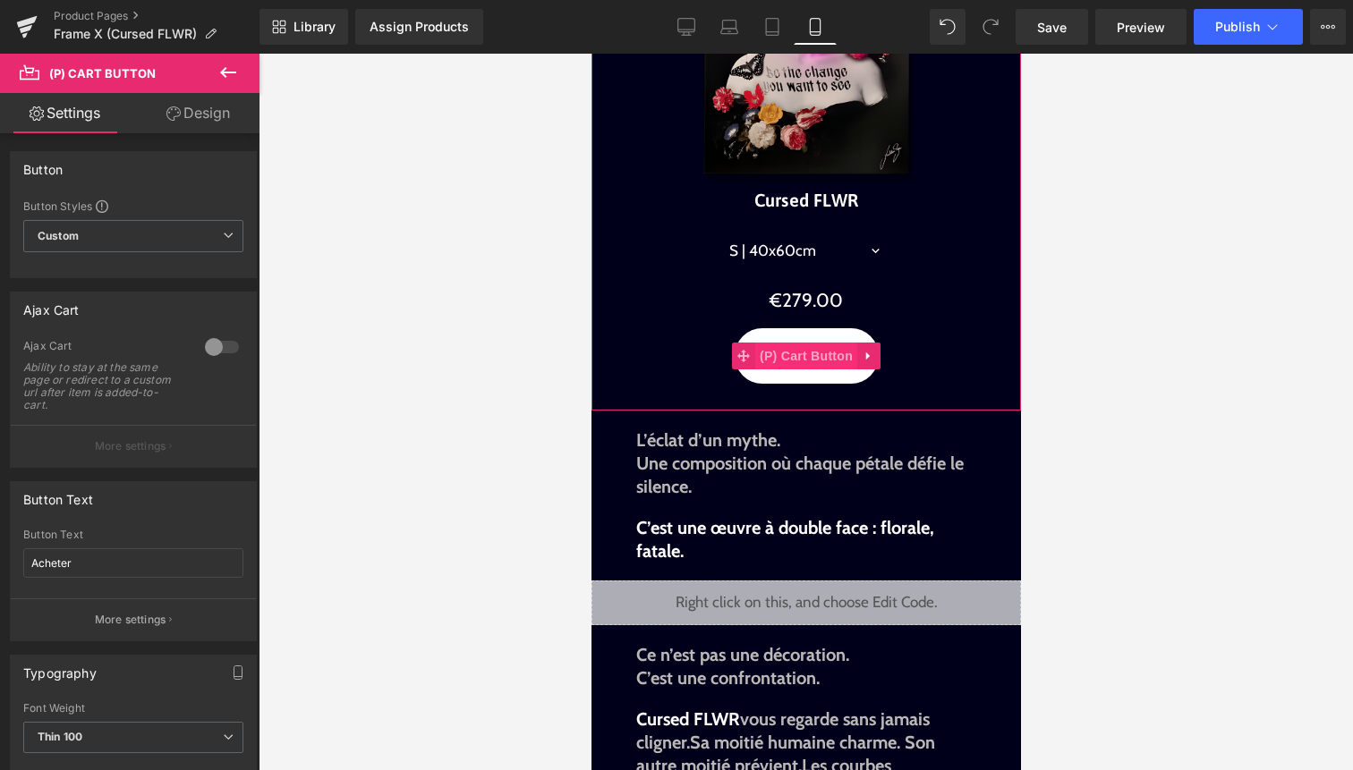
click at [813, 370] on span "(P) Cart Button" at bounding box center [805, 356] width 102 height 27
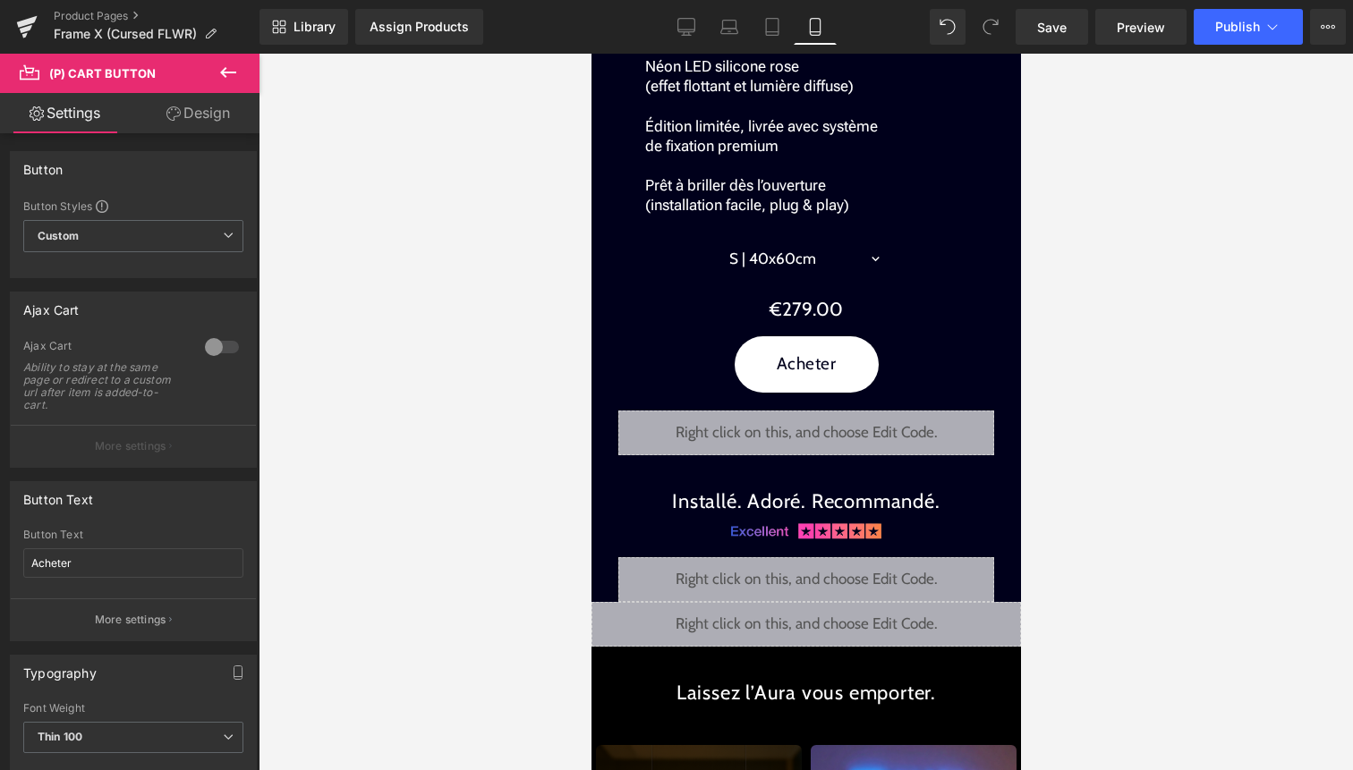
scroll to position [2677, 0]
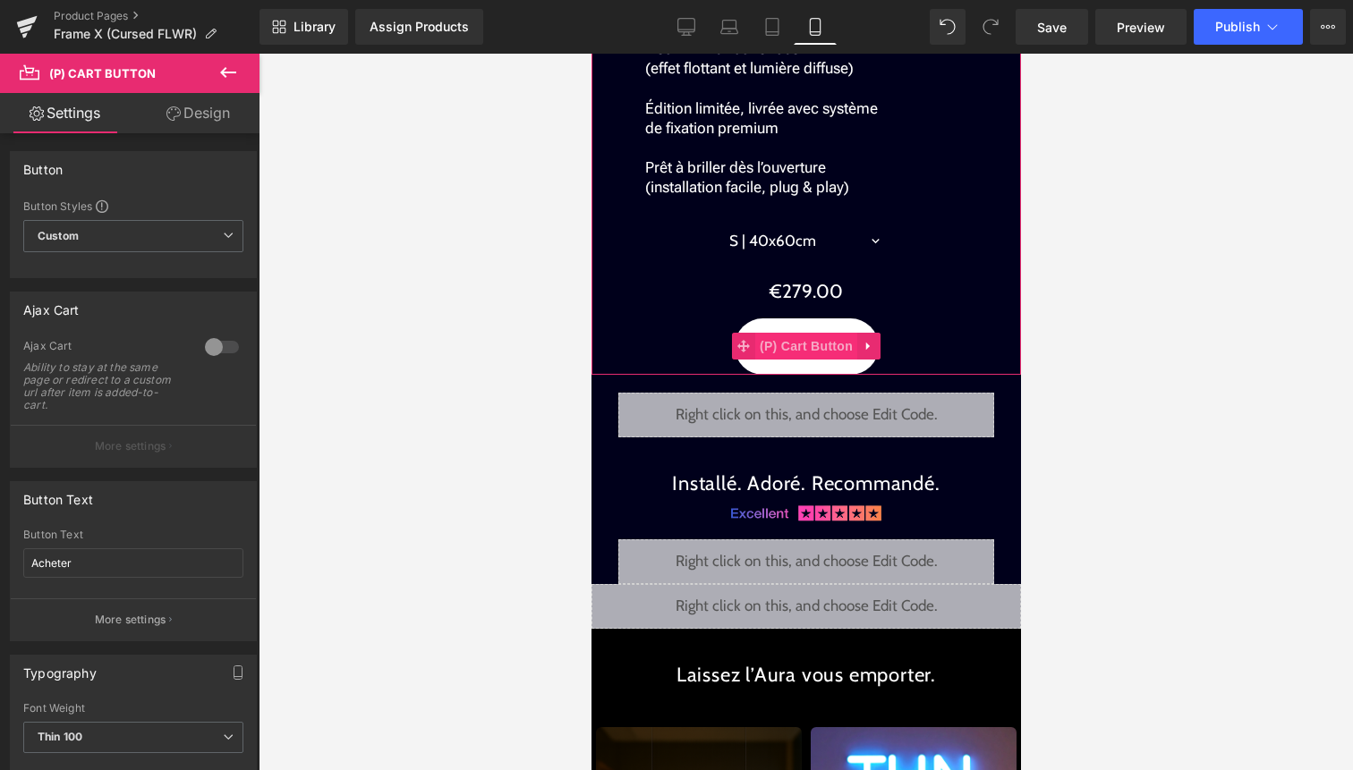
click at [809, 360] on span "(P) Cart Button" at bounding box center [805, 346] width 102 height 27
click at [818, 360] on span "(P) Cart Button" at bounding box center [805, 346] width 102 height 27
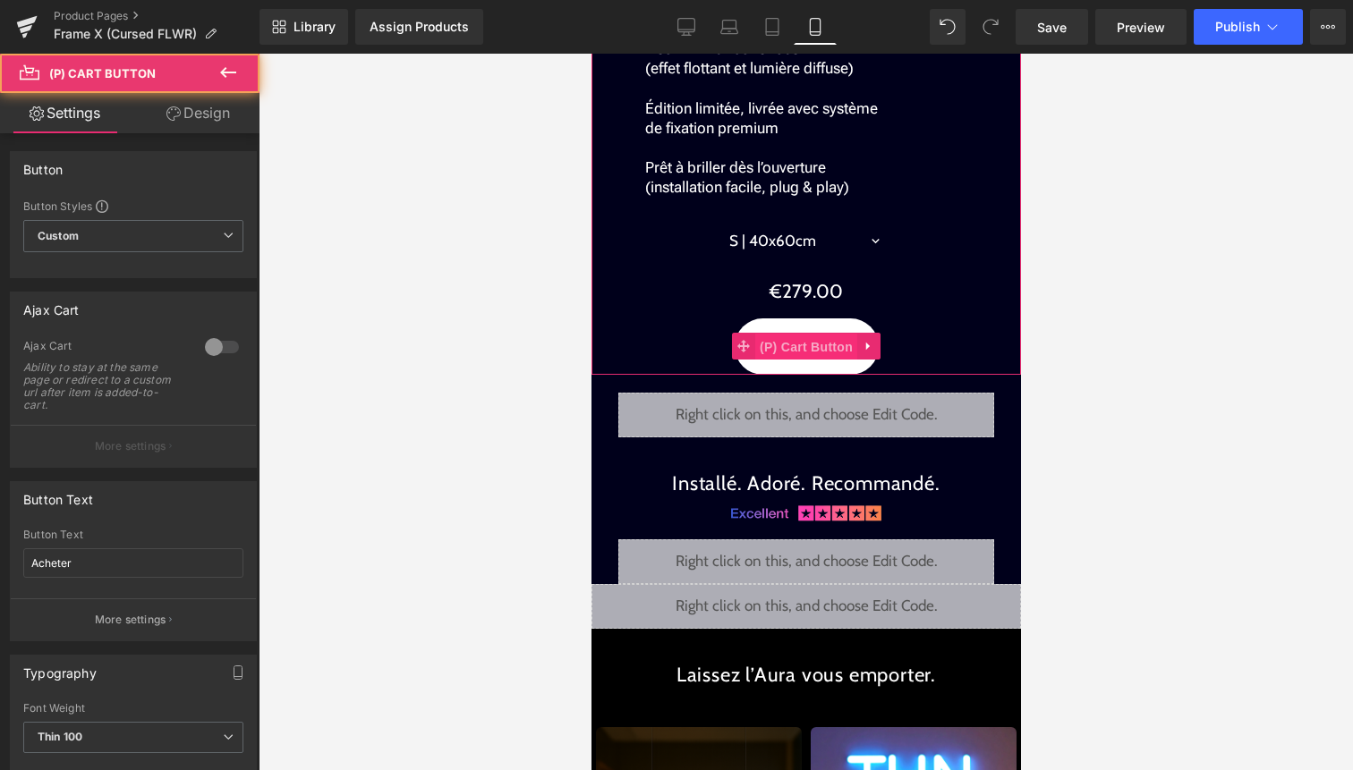
click at [818, 361] on span "(P) Cart Button" at bounding box center [805, 347] width 102 height 27
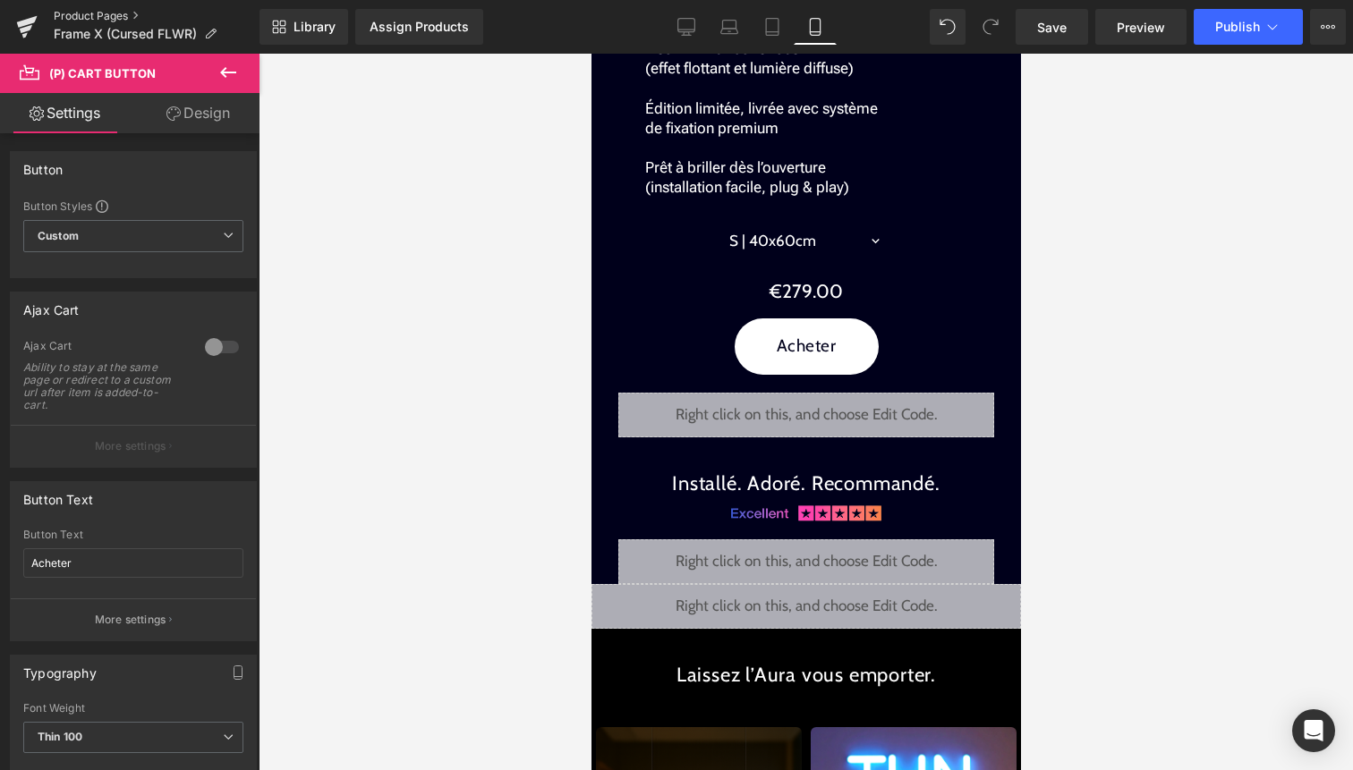
click at [93, 9] on link "Product Pages" at bounding box center [157, 16] width 206 height 14
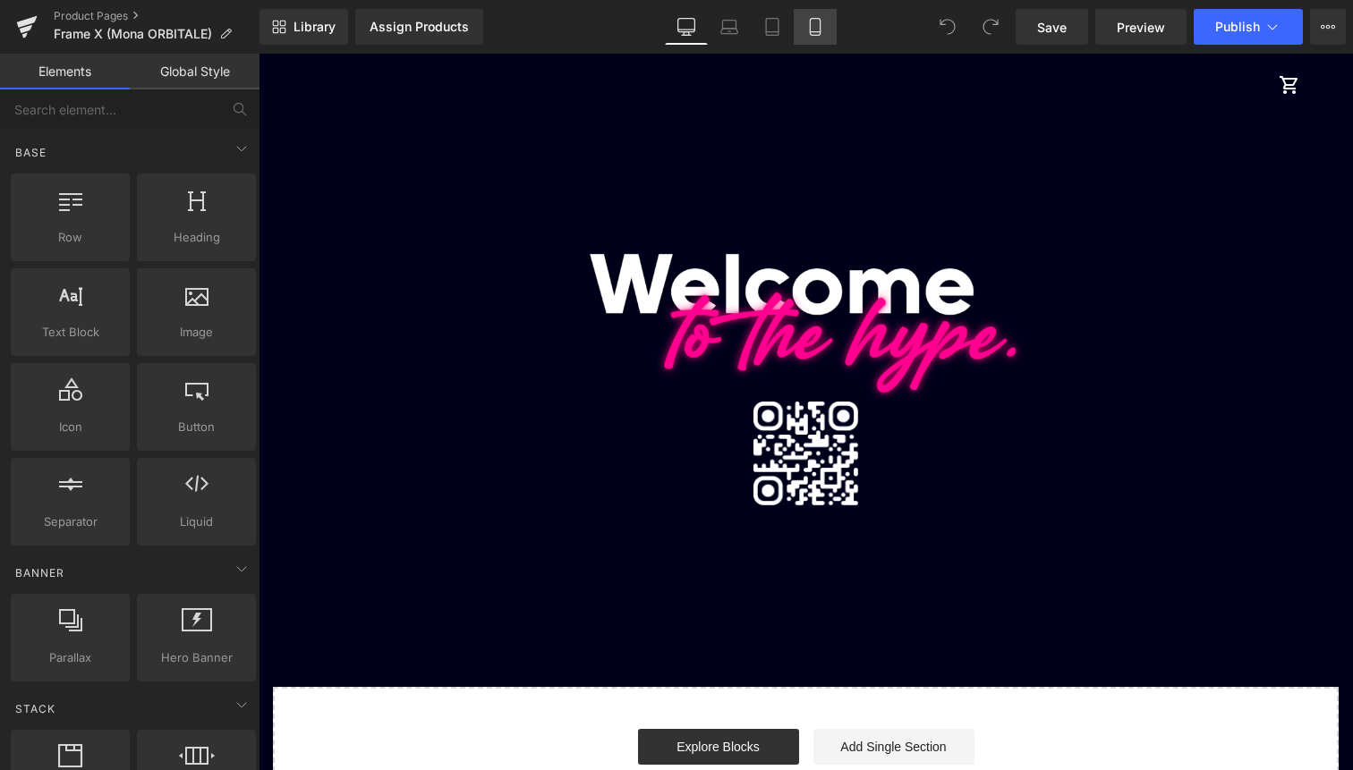
click at [822, 40] on link "Mobile" at bounding box center [815, 27] width 43 height 36
